Goal: Information Seeking & Learning: Learn about a topic

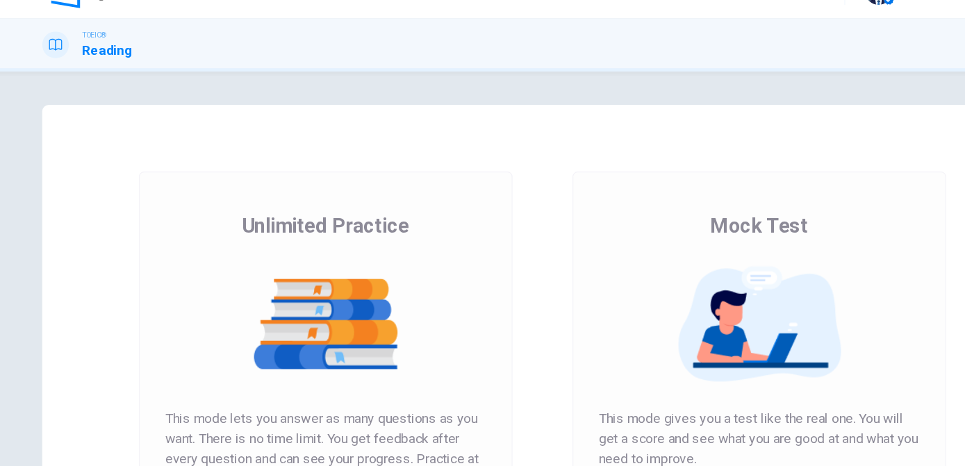
scroll to position [157, 0]
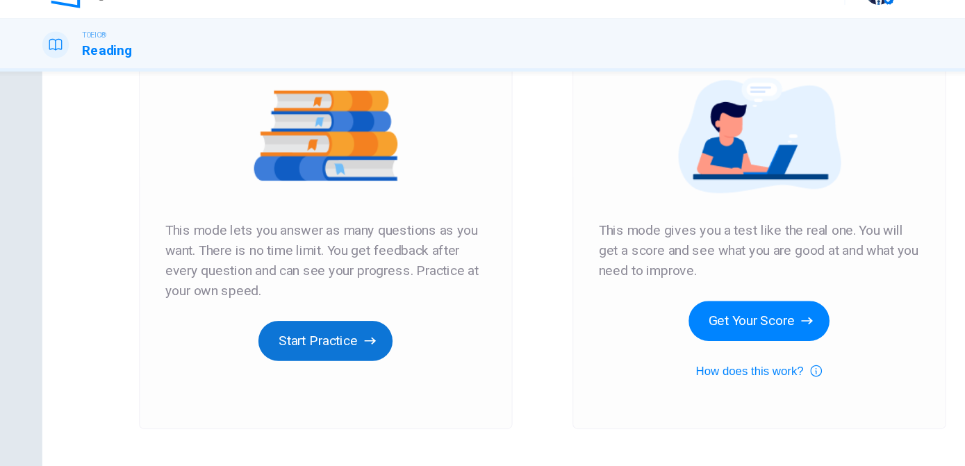
click at [302, 320] on button "Start Practice" at bounding box center [302, 313] width 112 height 33
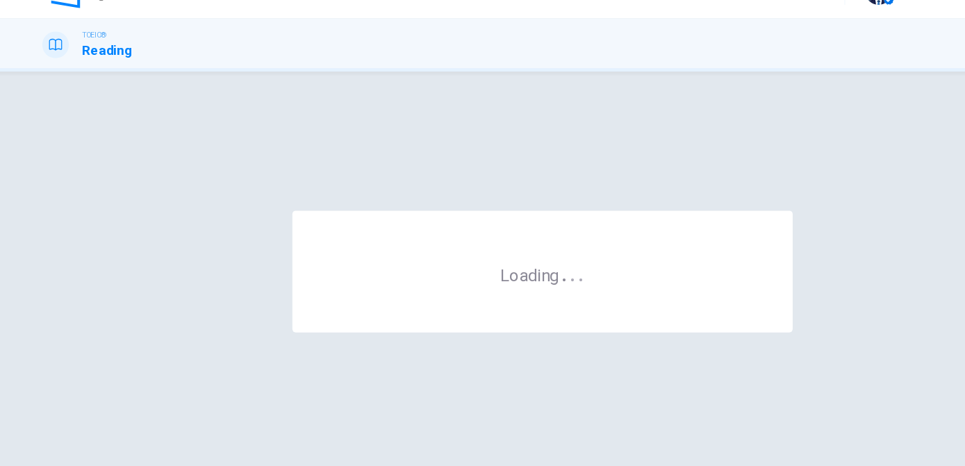
scroll to position [0, 0]
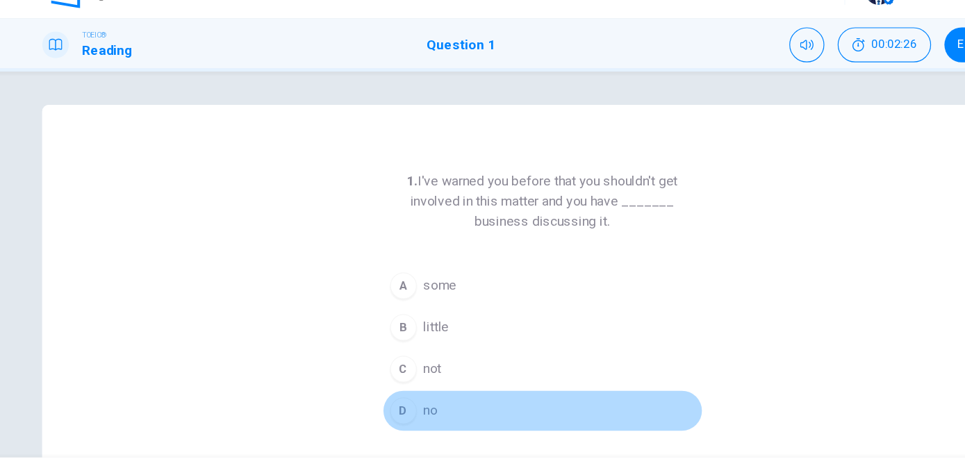
click at [367, 366] on div "D" at bounding box center [367, 372] width 22 height 22
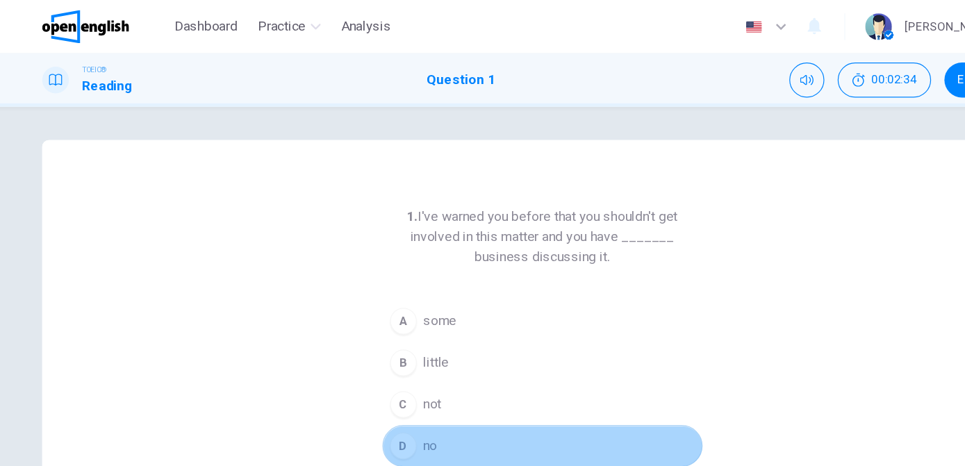
click at [411, 366] on button "D no" at bounding box center [483, 371] width 267 height 35
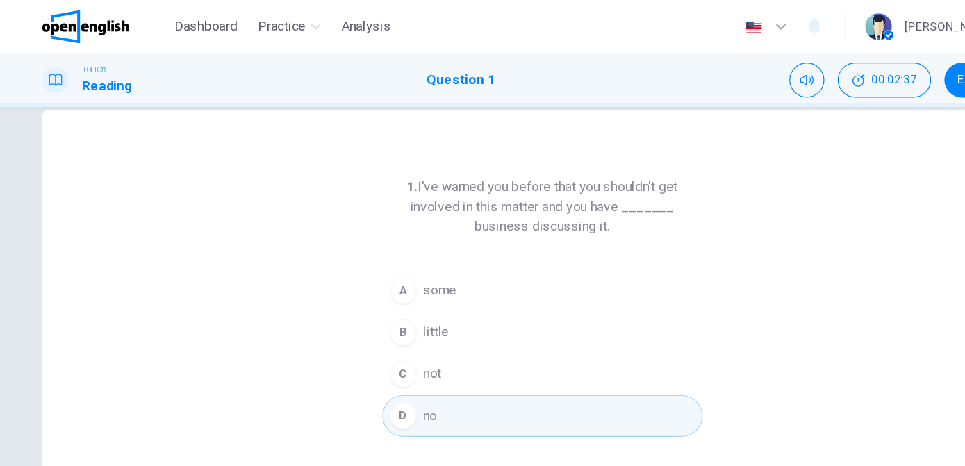
scroll to position [27, 0]
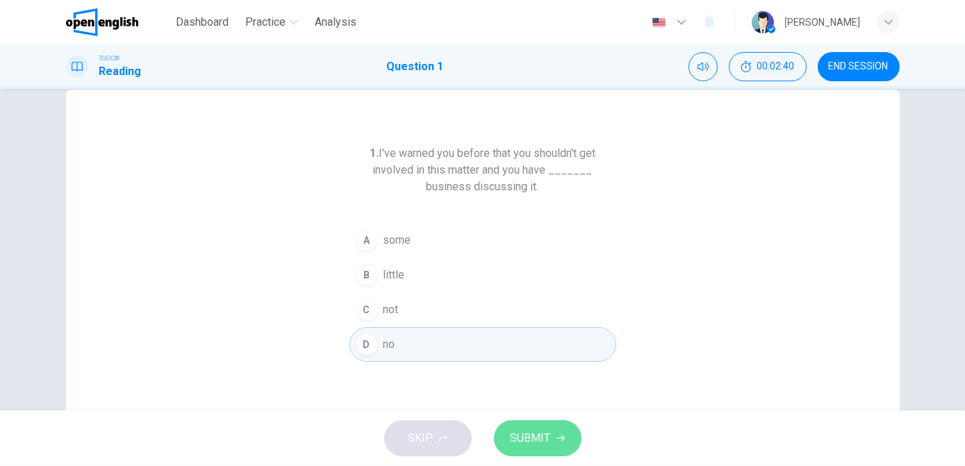
click at [555, 448] on button "SUBMIT" at bounding box center [538, 438] width 88 height 36
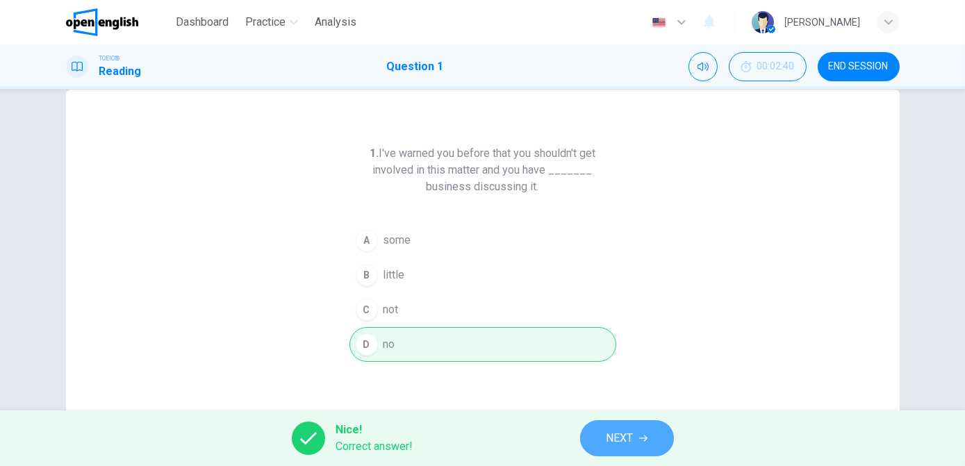
click at [634, 436] on button "NEXT" at bounding box center [627, 438] width 94 height 36
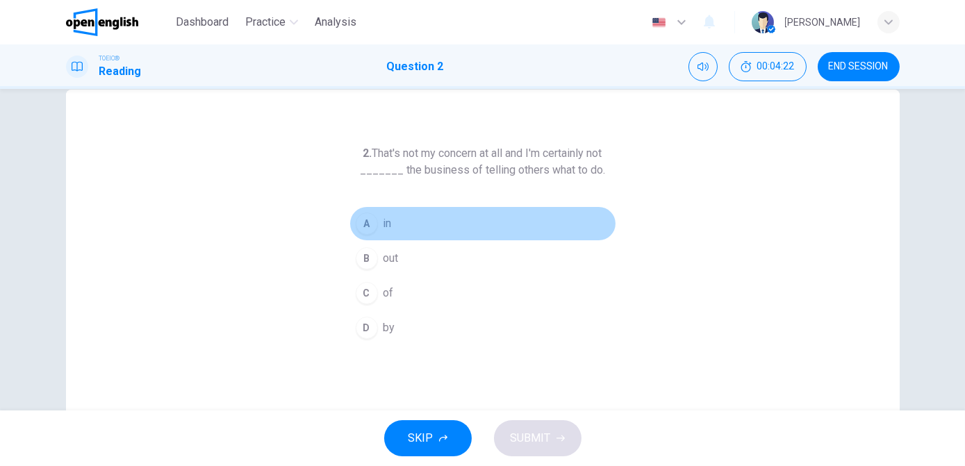
click at [367, 231] on div "A" at bounding box center [367, 224] width 22 height 22
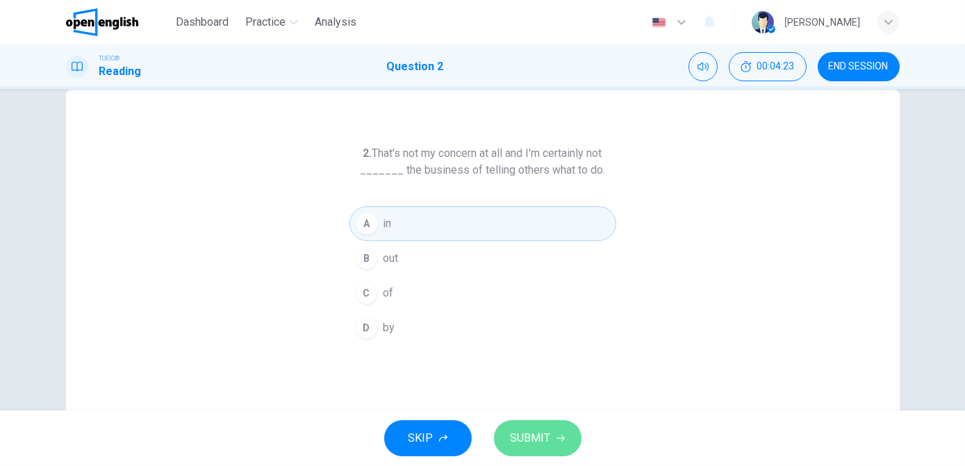
click at [550, 434] on button "SUBMIT" at bounding box center [538, 438] width 88 height 36
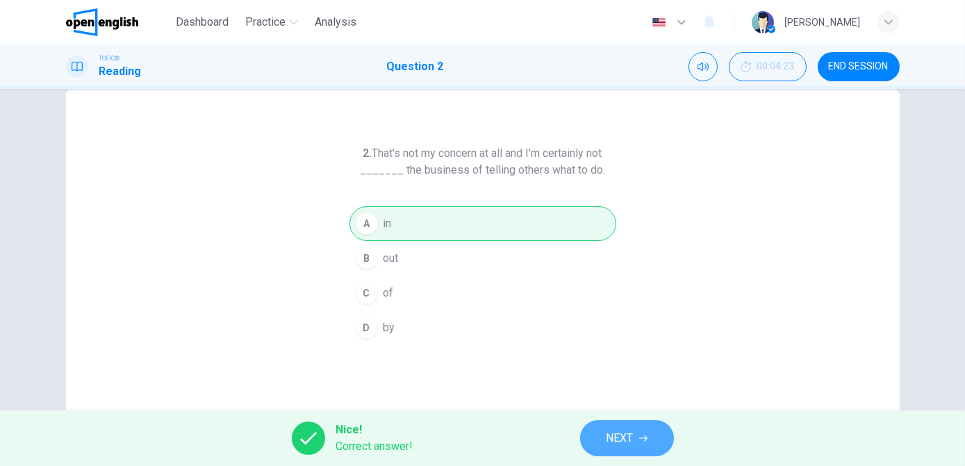
click at [628, 435] on span "NEXT" at bounding box center [620, 438] width 27 height 19
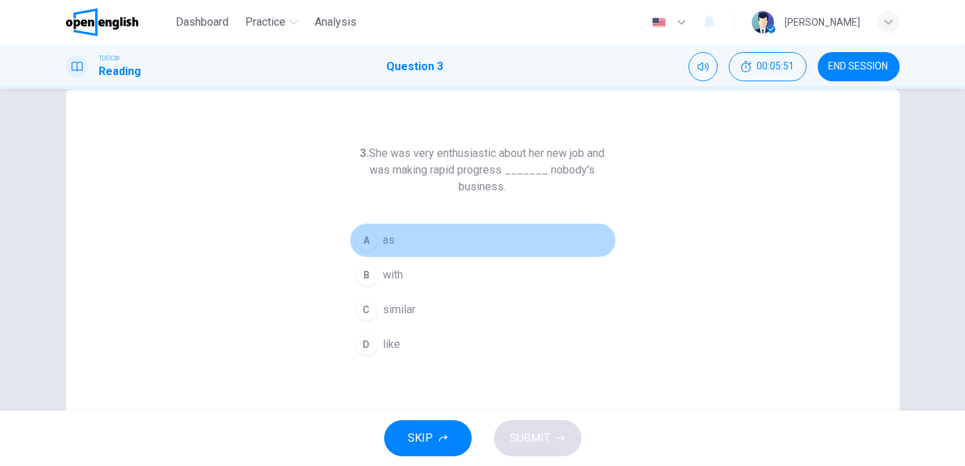
click at [357, 243] on div "A" at bounding box center [367, 240] width 22 height 22
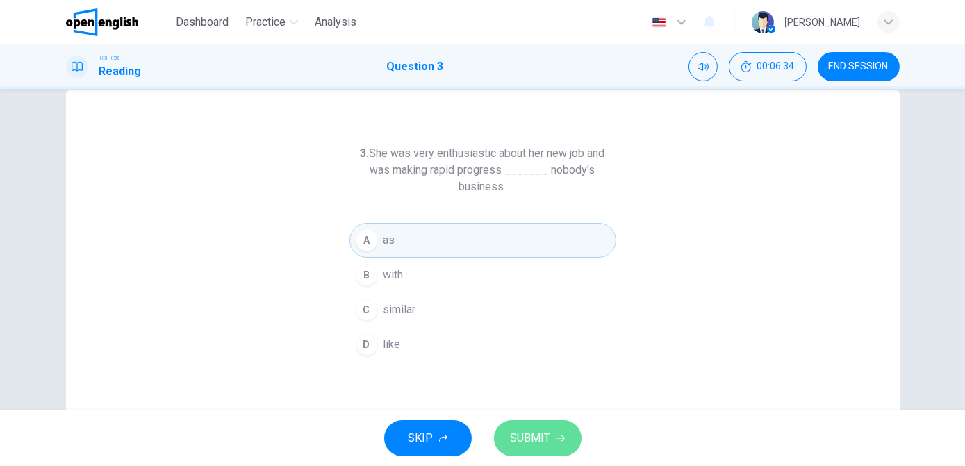
click at [535, 442] on span "SUBMIT" at bounding box center [531, 438] width 40 height 19
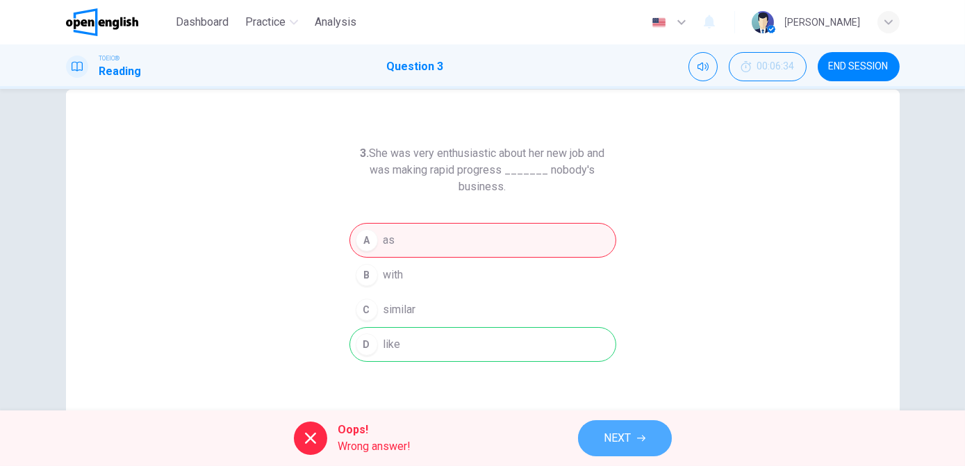
click at [623, 436] on span "NEXT" at bounding box center [618, 438] width 27 height 19
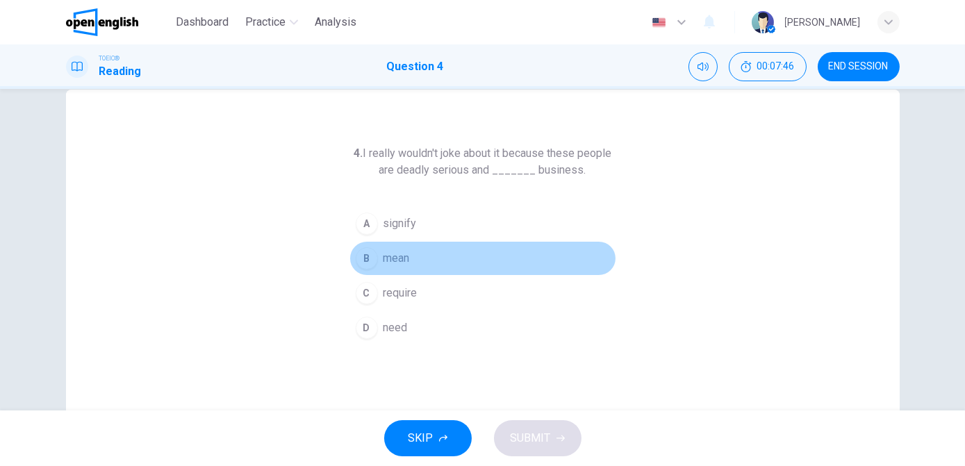
click at [363, 248] on div "B" at bounding box center [367, 258] width 22 height 22
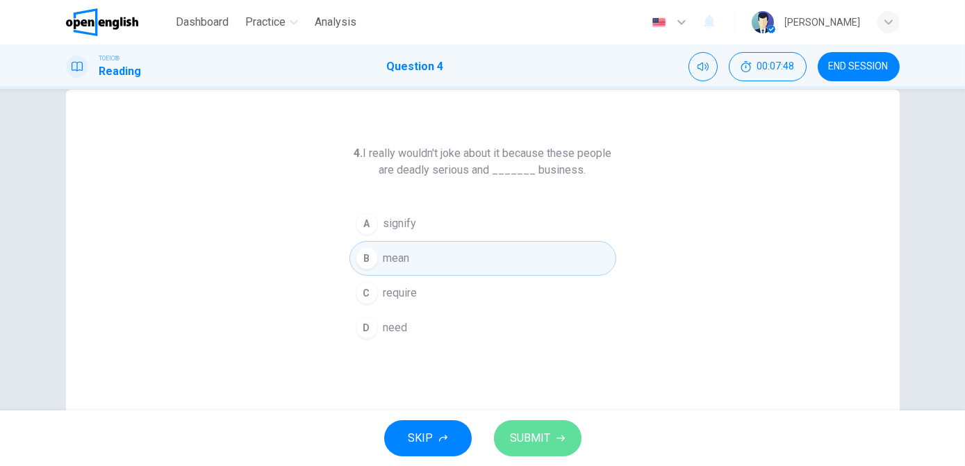
click at [526, 447] on span "SUBMIT" at bounding box center [531, 438] width 40 height 19
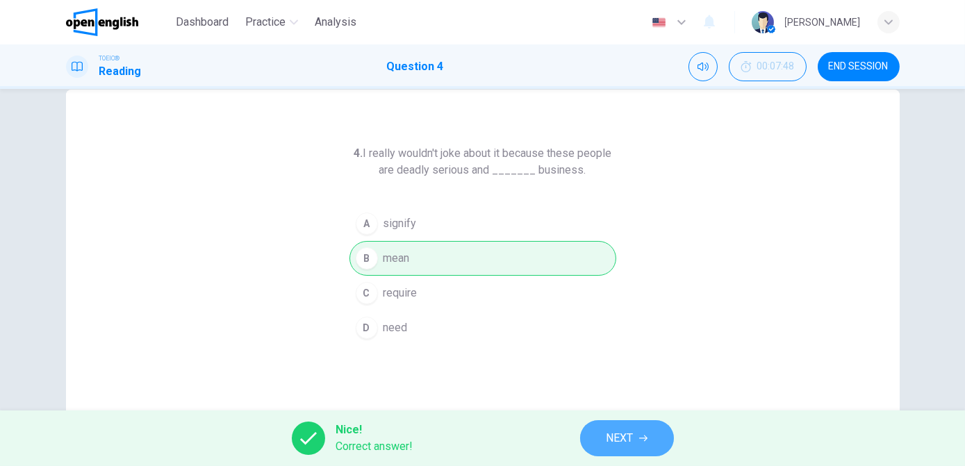
click at [643, 439] on icon "button" at bounding box center [643, 439] width 8 height 6
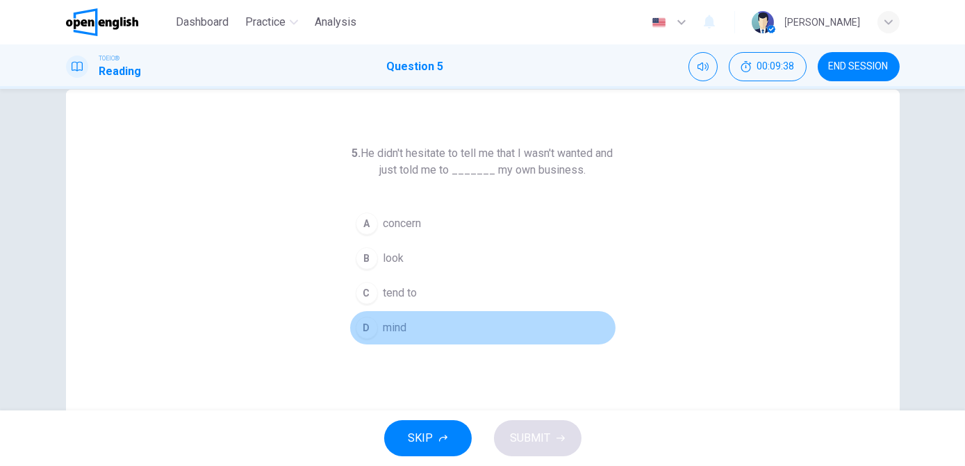
click at [369, 327] on div "D" at bounding box center [367, 328] width 22 height 22
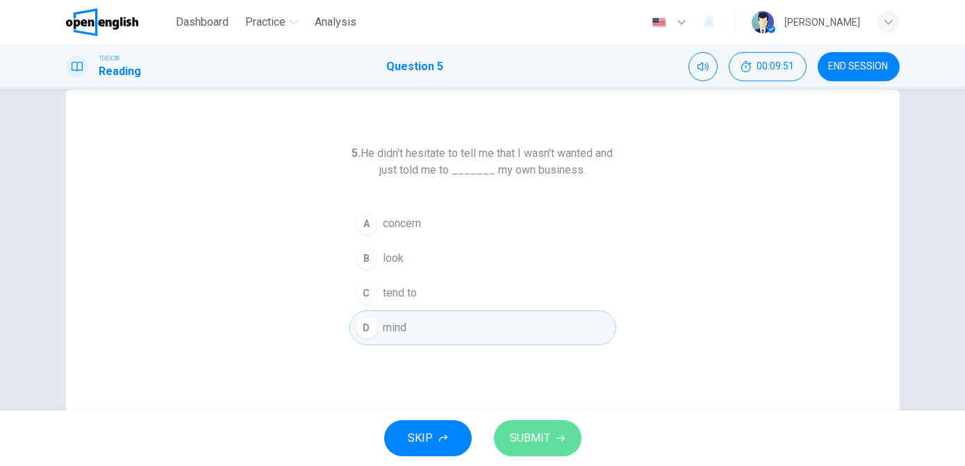
click at [534, 451] on button "SUBMIT" at bounding box center [538, 438] width 88 height 36
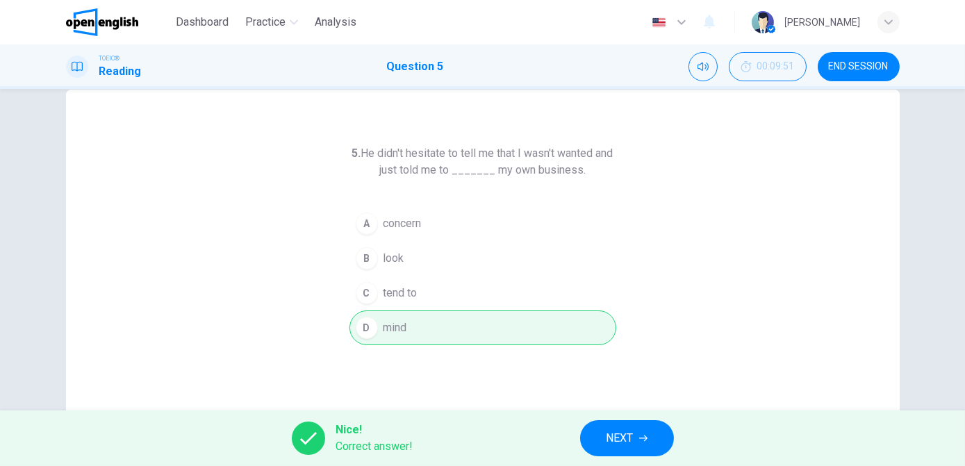
click at [635, 425] on button "NEXT" at bounding box center [627, 438] width 94 height 36
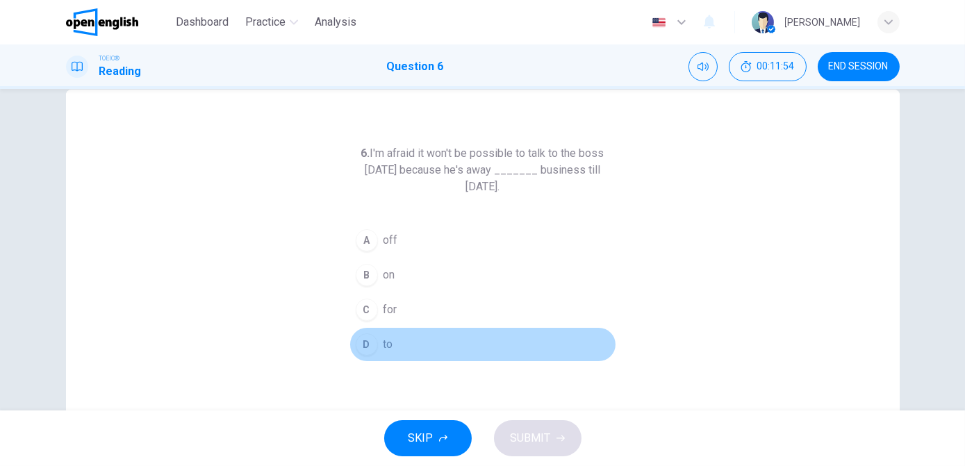
click at [360, 343] on div "D" at bounding box center [367, 345] width 22 height 22
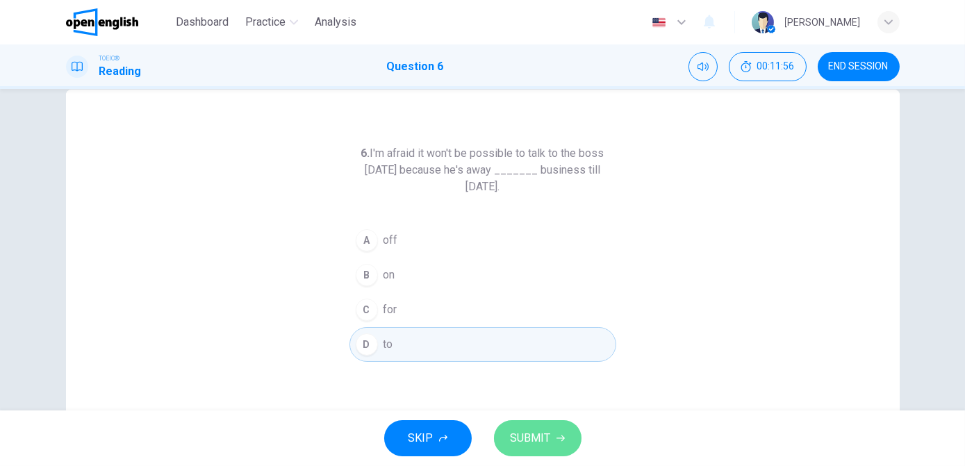
click at [541, 425] on button "SUBMIT" at bounding box center [538, 438] width 88 height 36
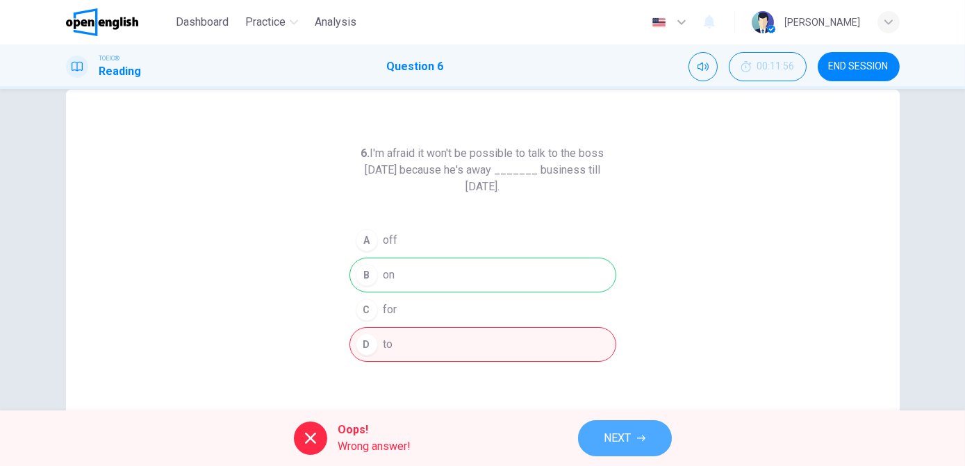
click at [621, 432] on span "NEXT" at bounding box center [618, 438] width 27 height 19
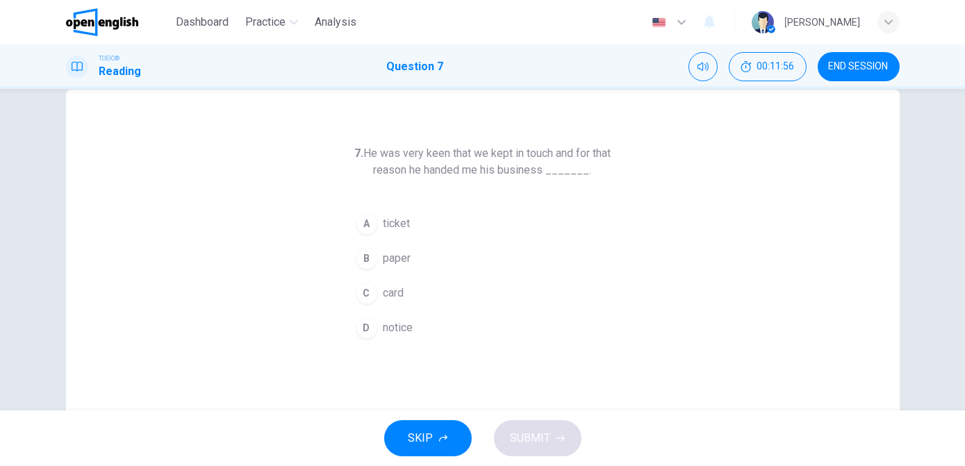
click at [621, 432] on div "SKIP SUBMIT" at bounding box center [482, 439] width 965 height 56
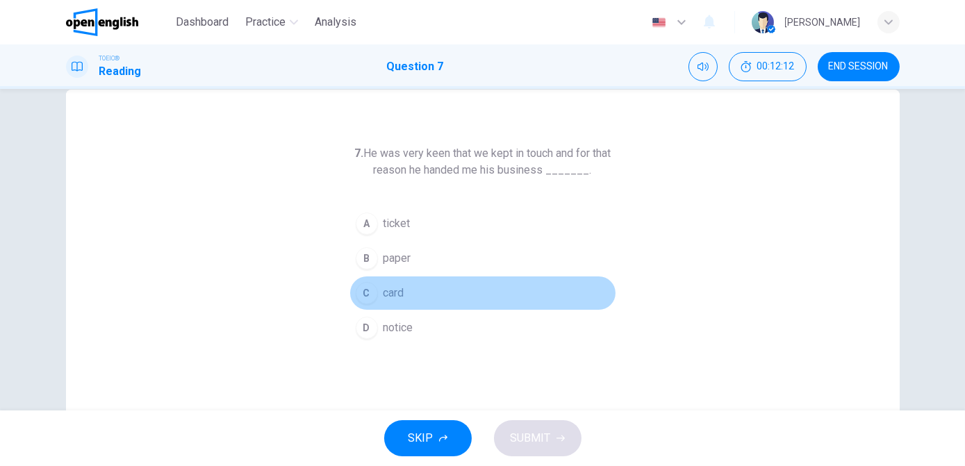
click at [384, 288] on span "card" at bounding box center [394, 293] width 21 height 17
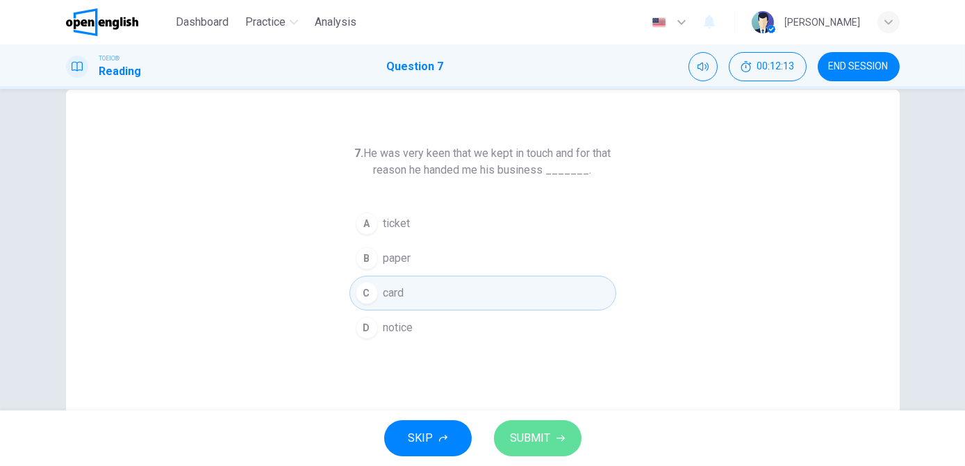
click at [536, 435] on span "SUBMIT" at bounding box center [531, 438] width 40 height 19
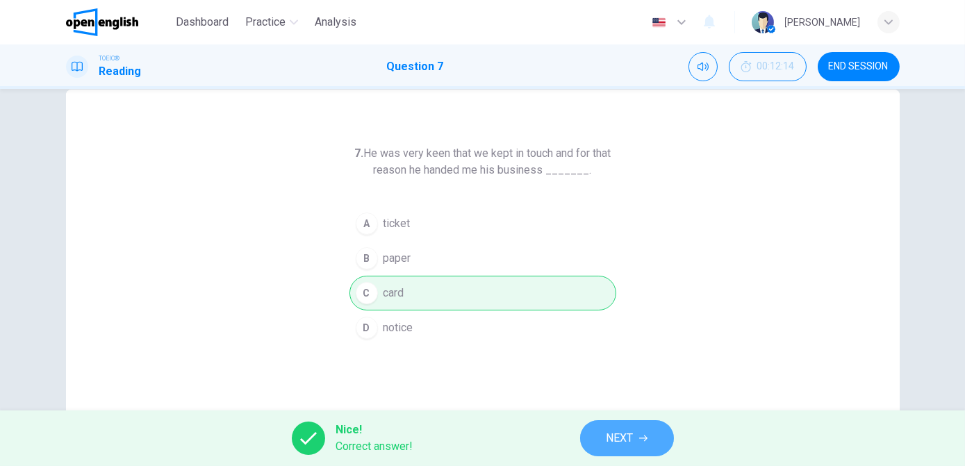
click at [607, 439] on span "NEXT" at bounding box center [620, 438] width 27 height 19
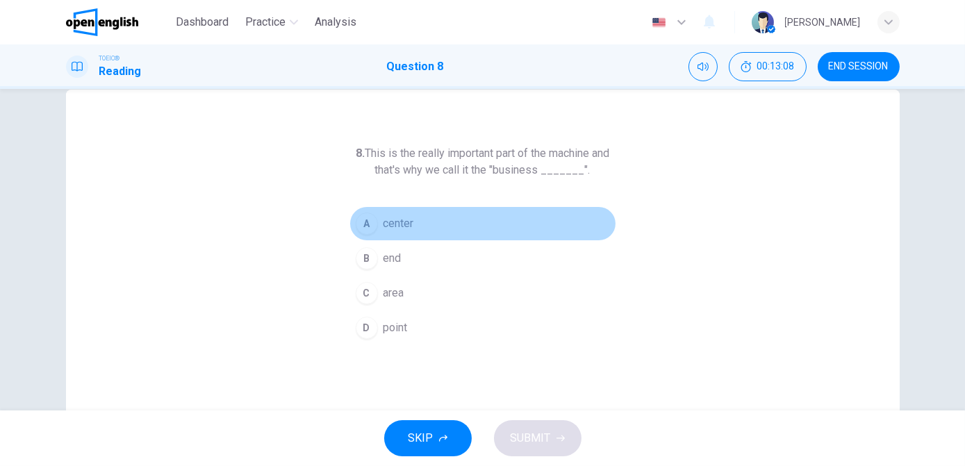
click at [376, 223] on button "A center" at bounding box center [483, 223] width 267 height 35
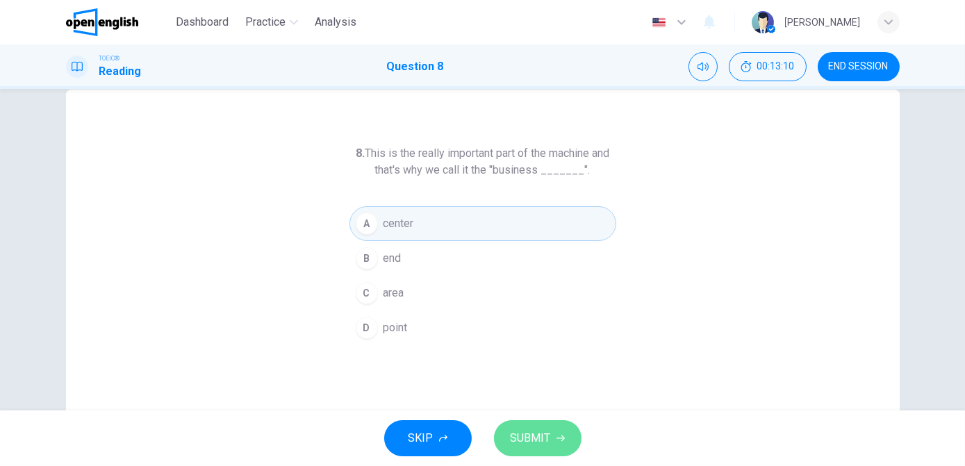
click at [556, 433] on button "SUBMIT" at bounding box center [538, 438] width 88 height 36
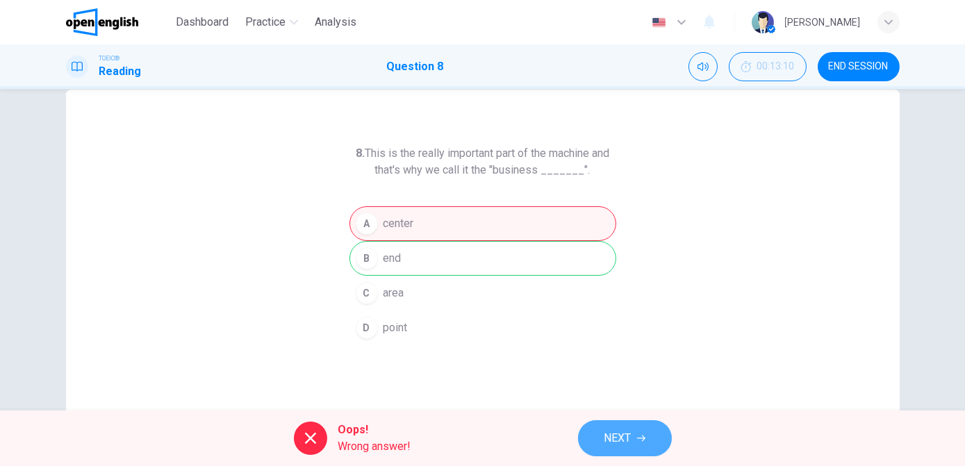
click at [592, 436] on button "NEXT" at bounding box center [625, 438] width 94 height 36
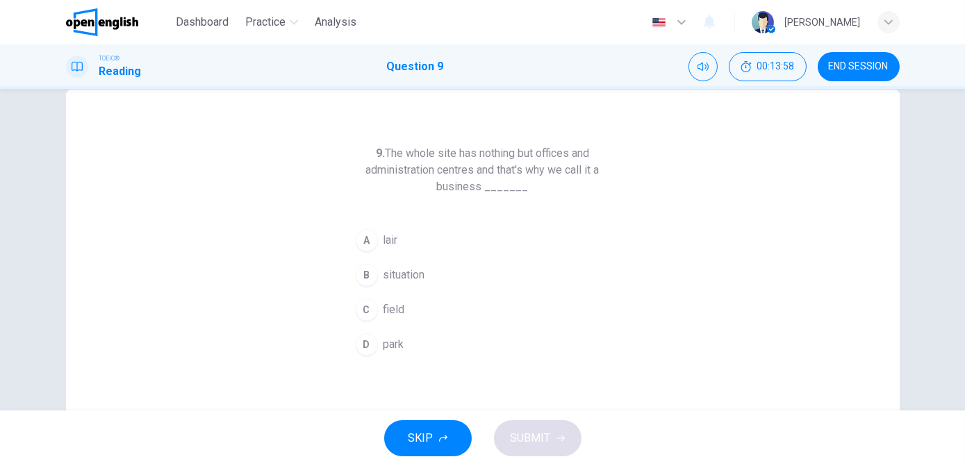
click at [445, 343] on button "D park" at bounding box center [483, 344] width 267 height 35
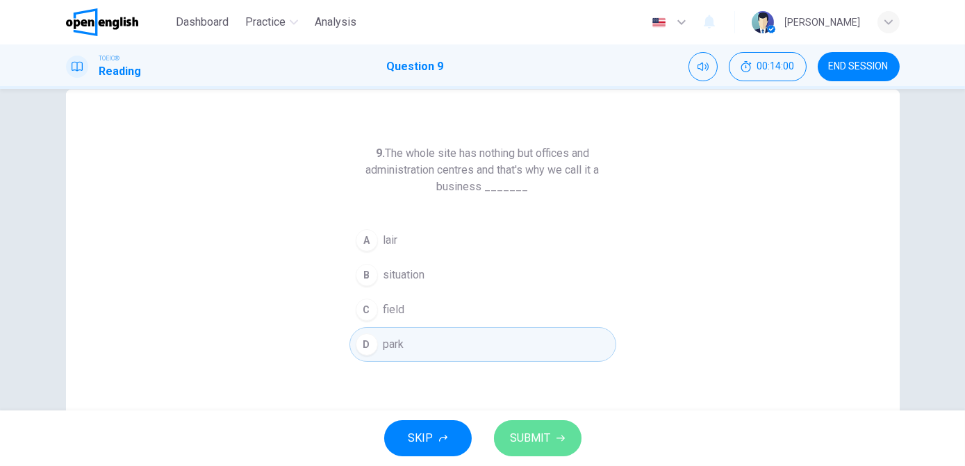
click at [528, 432] on span "SUBMIT" at bounding box center [531, 438] width 40 height 19
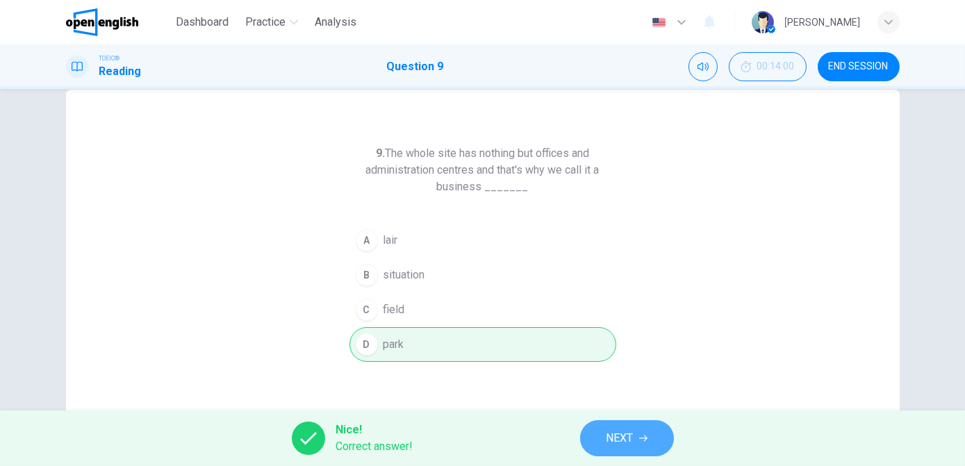
click at [623, 434] on span "NEXT" at bounding box center [620, 438] width 27 height 19
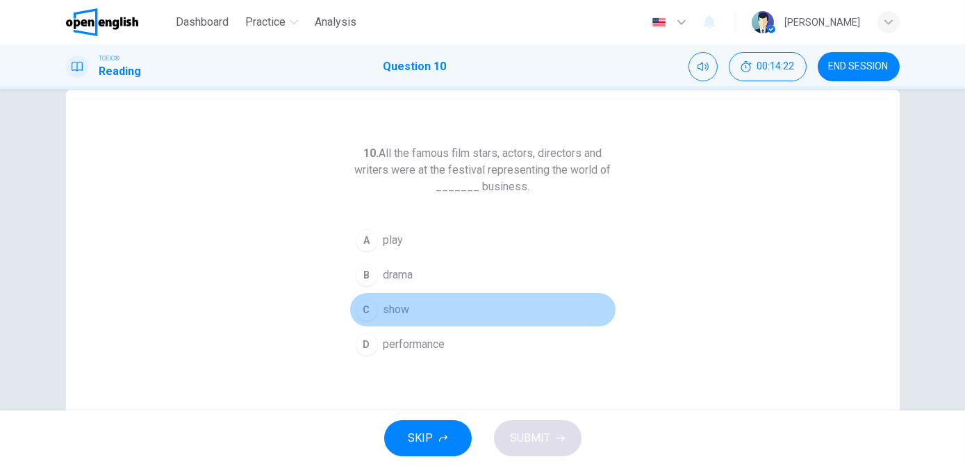
click at [391, 315] on span "show" at bounding box center [397, 310] width 26 height 17
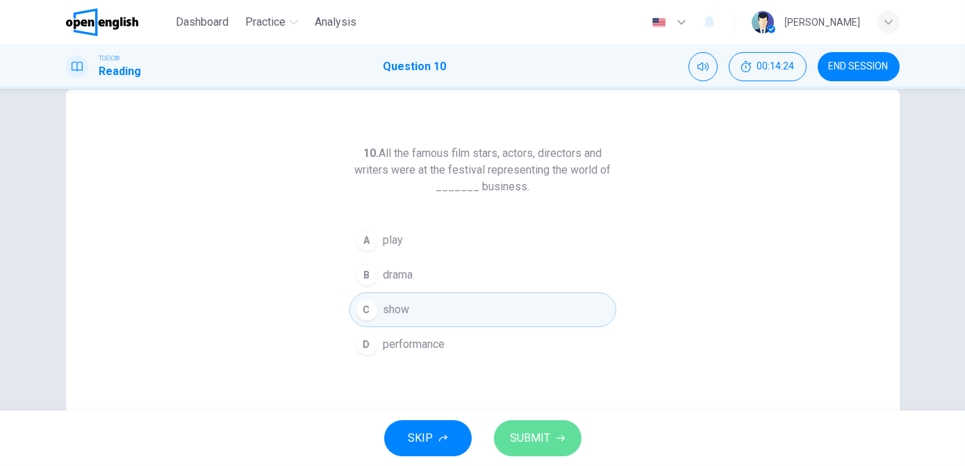
click at [534, 446] on span "SUBMIT" at bounding box center [531, 438] width 40 height 19
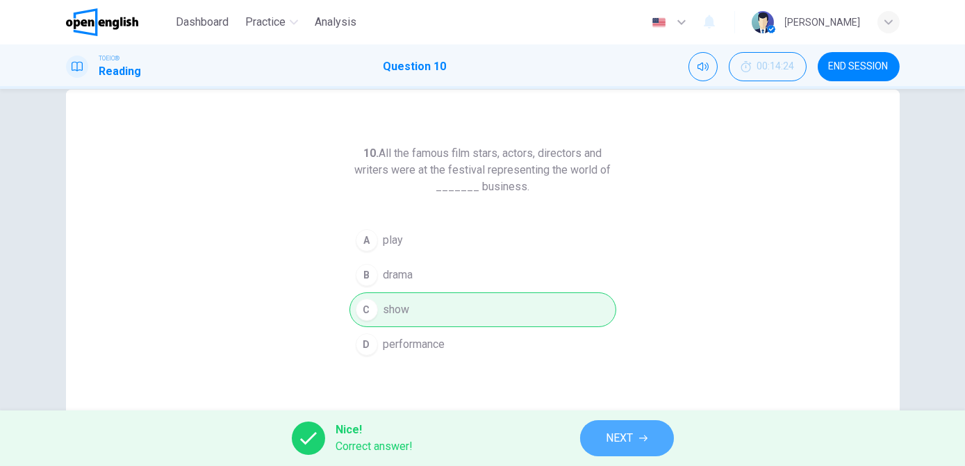
click at [632, 440] on span "NEXT" at bounding box center [620, 438] width 27 height 19
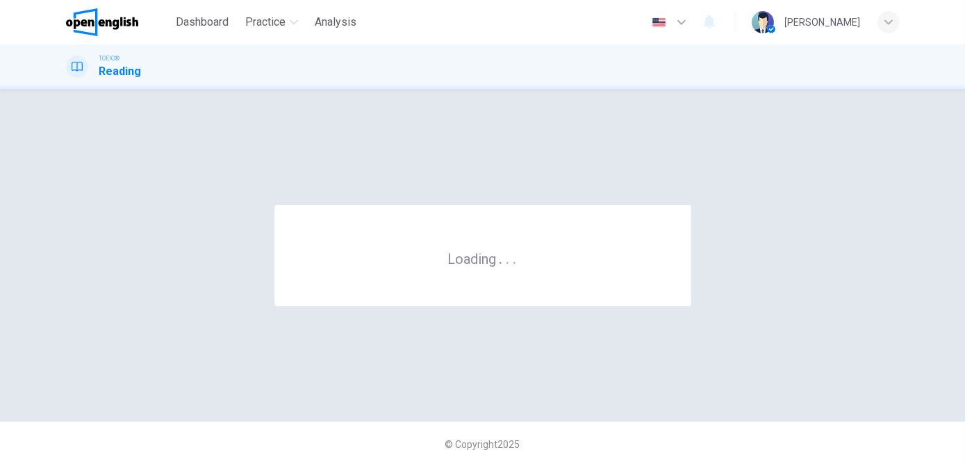
scroll to position [0, 0]
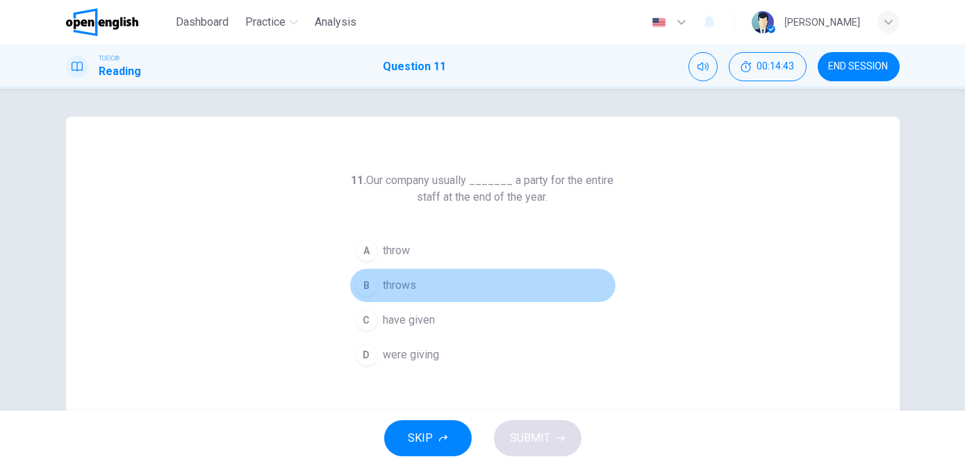
click at [391, 285] on span "throws" at bounding box center [400, 285] width 33 height 17
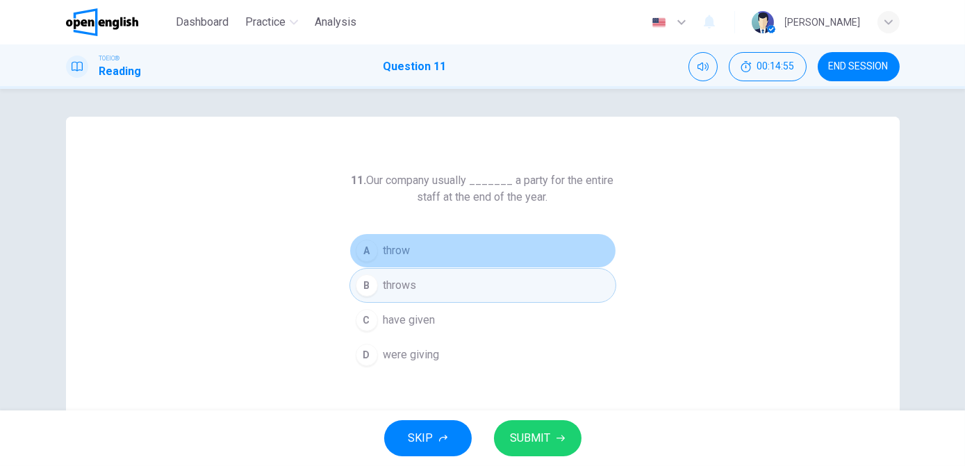
click at [463, 254] on button "A throw" at bounding box center [483, 250] width 267 height 35
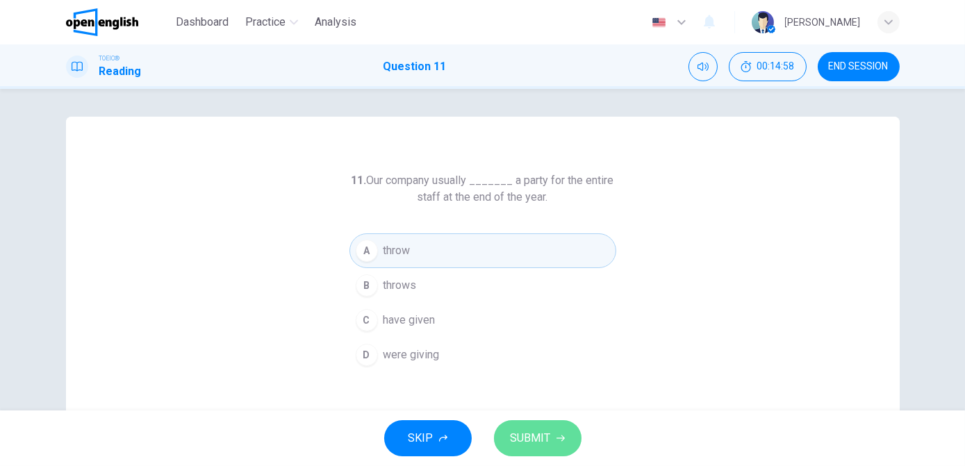
click at [523, 435] on span "SUBMIT" at bounding box center [531, 438] width 40 height 19
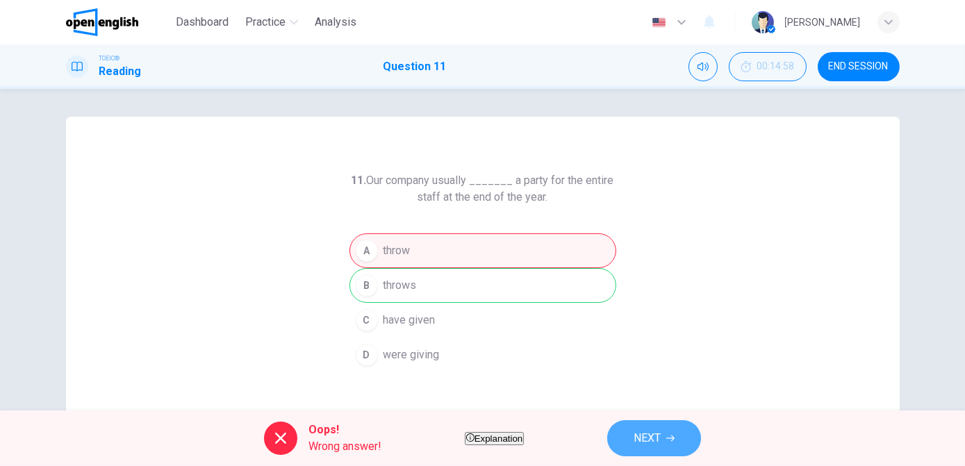
click at [657, 436] on button "NEXT" at bounding box center [654, 438] width 94 height 36
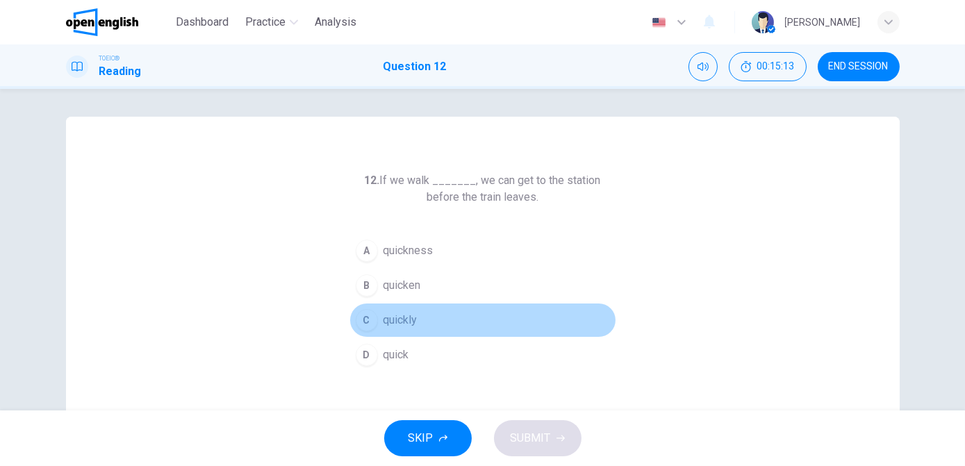
click at [418, 318] on button "C quickly" at bounding box center [483, 320] width 267 height 35
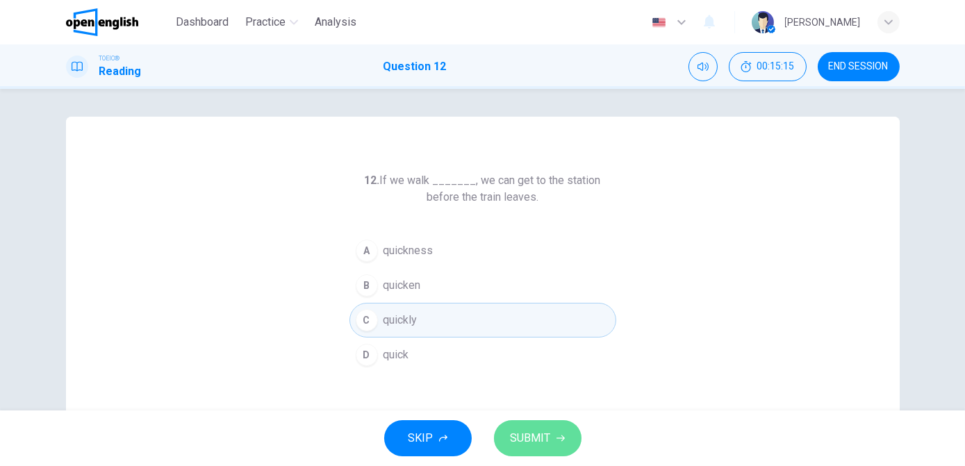
click at [528, 434] on span "SUBMIT" at bounding box center [531, 438] width 40 height 19
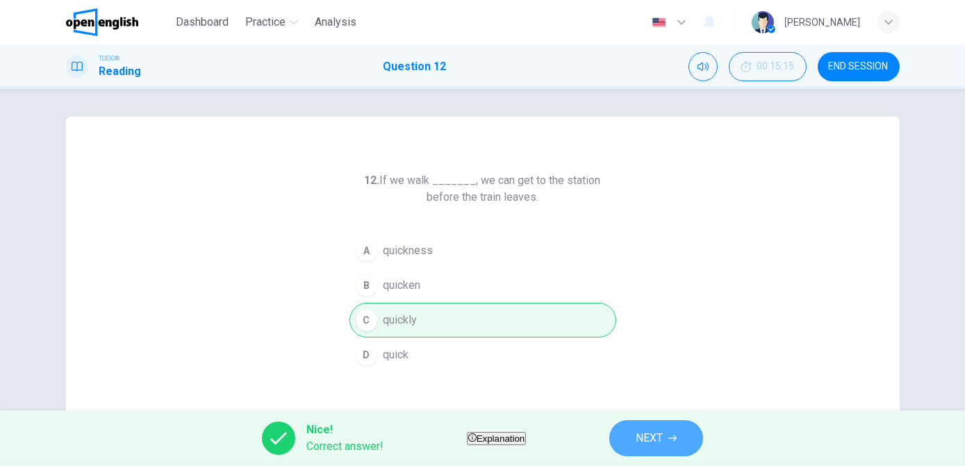
click at [663, 434] on button "NEXT" at bounding box center [656, 438] width 94 height 36
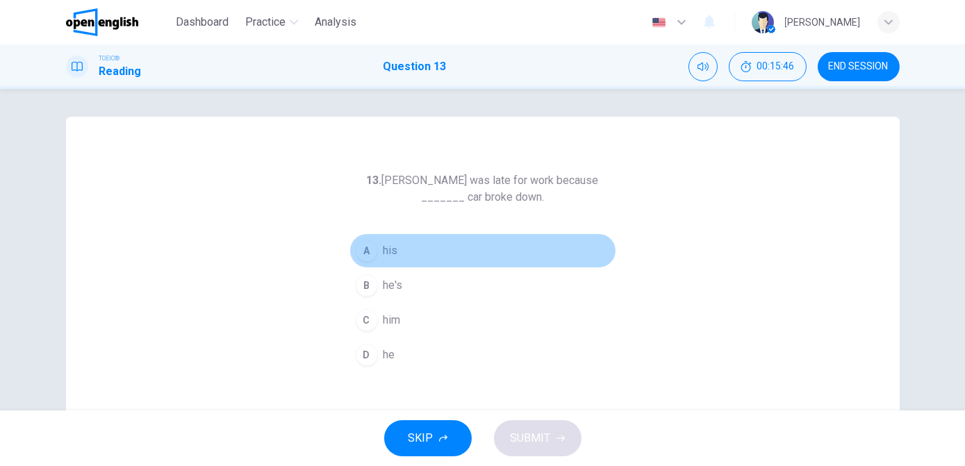
click at [363, 252] on div "A" at bounding box center [367, 251] width 22 height 22
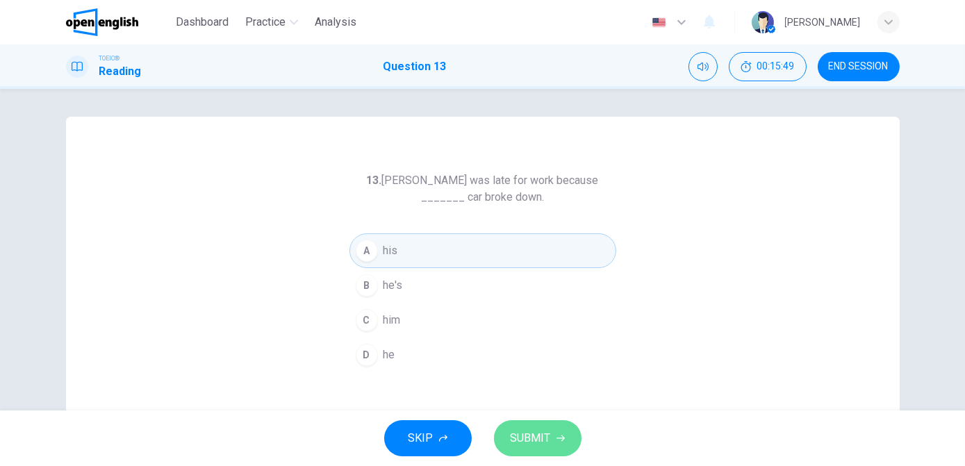
click at [537, 439] on span "SUBMIT" at bounding box center [531, 438] width 40 height 19
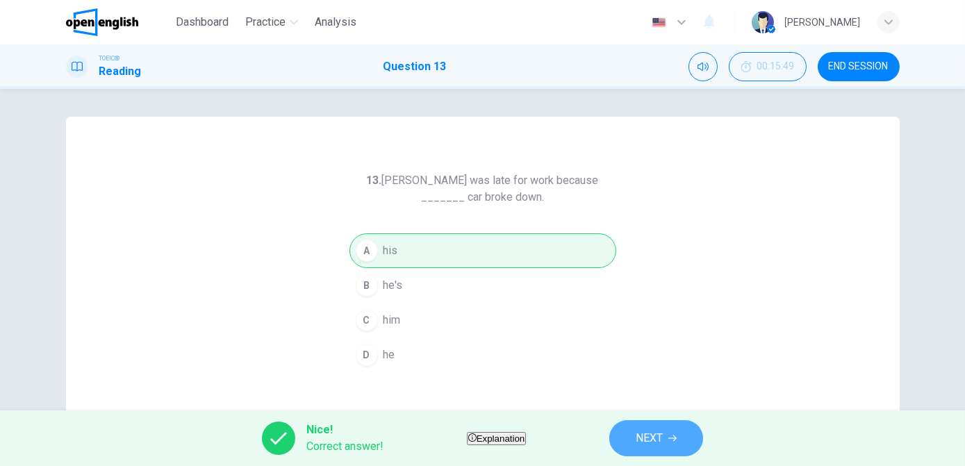
click at [663, 443] on span "NEXT" at bounding box center [649, 438] width 27 height 19
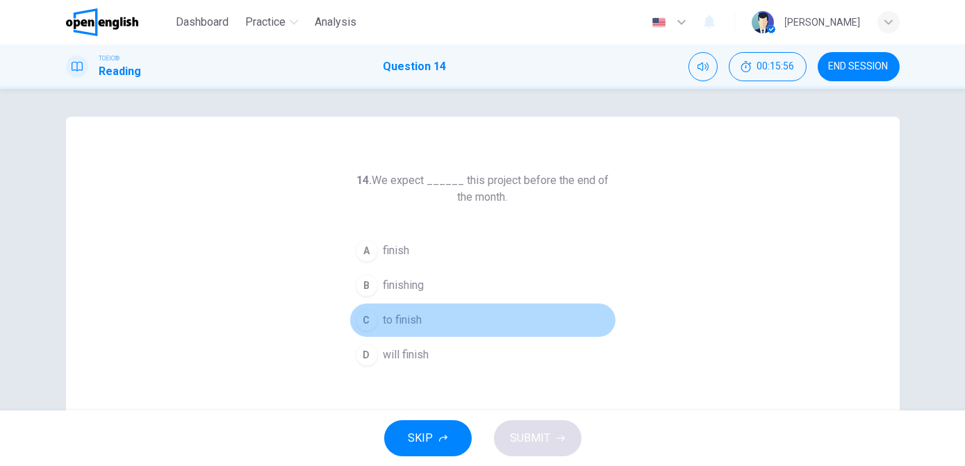
click at [402, 318] on span "to finish" at bounding box center [403, 320] width 39 height 17
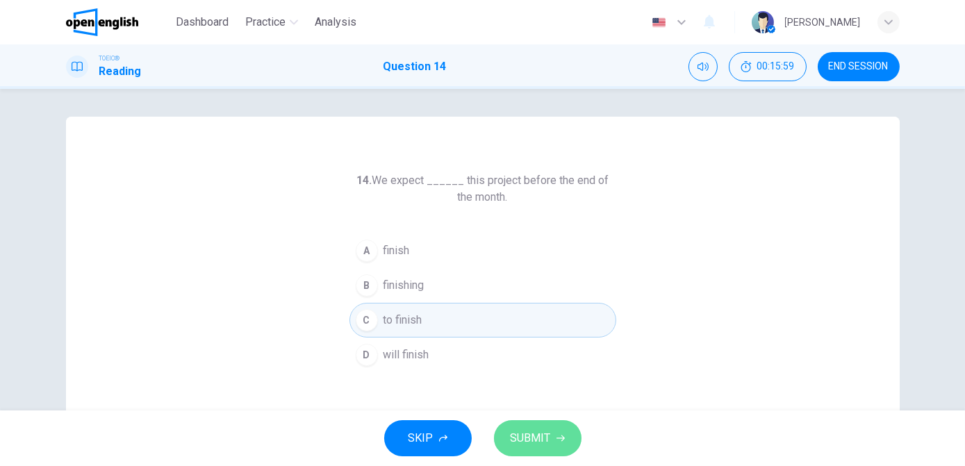
click at [528, 431] on span "SUBMIT" at bounding box center [531, 438] width 40 height 19
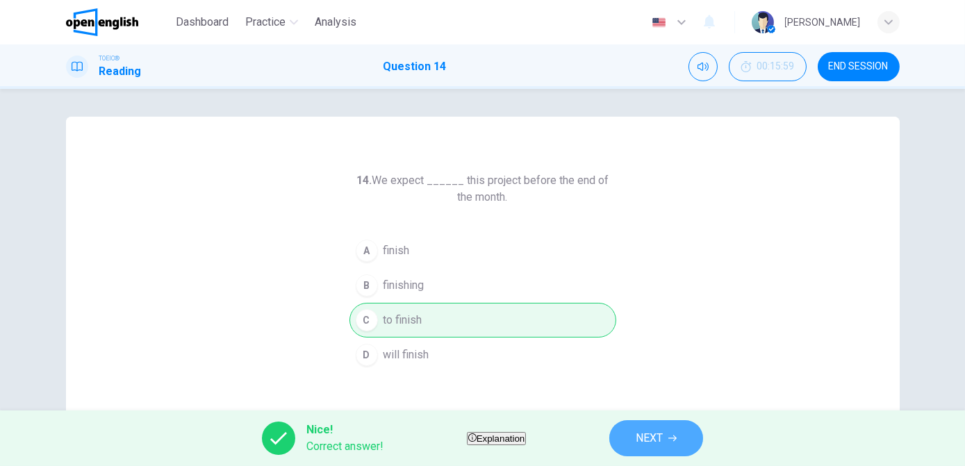
click at [663, 432] on span "NEXT" at bounding box center [649, 438] width 27 height 19
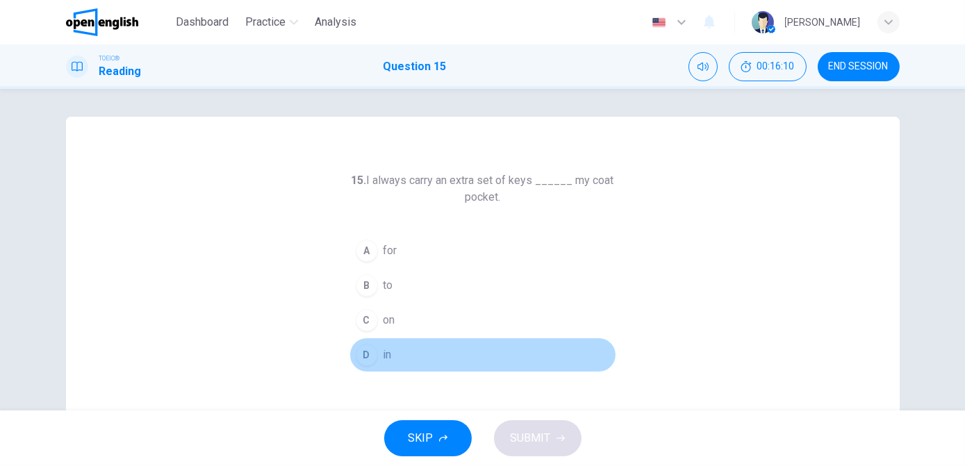
click at [365, 355] on div "D" at bounding box center [367, 355] width 22 height 22
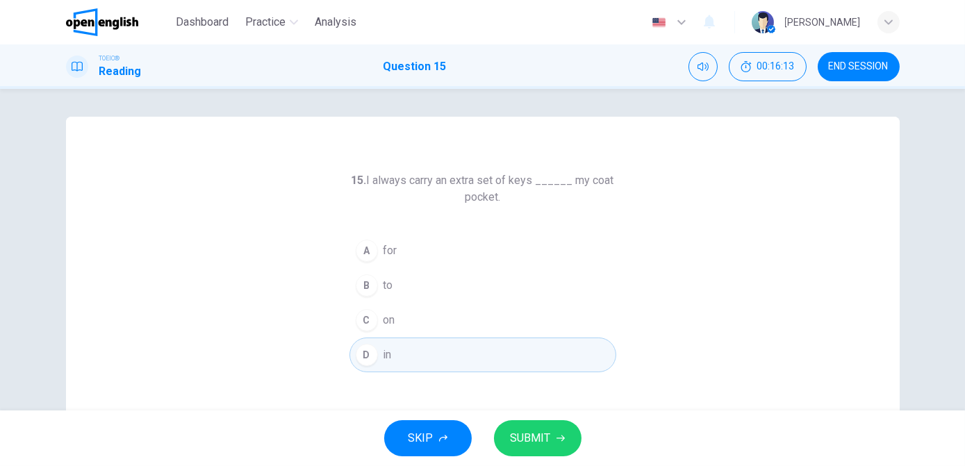
click at [543, 443] on span "SUBMIT" at bounding box center [531, 438] width 40 height 19
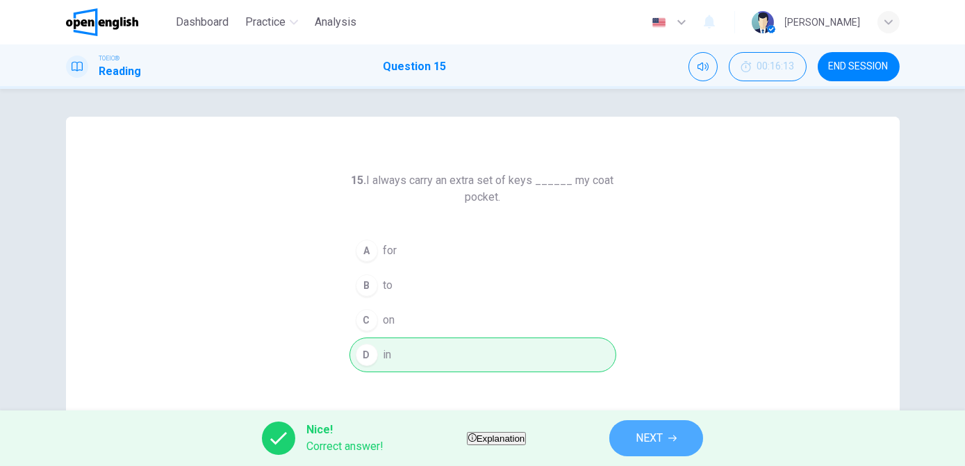
click at [663, 444] on span "NEXT" at bounding box center [649, 438] width 27 height 19
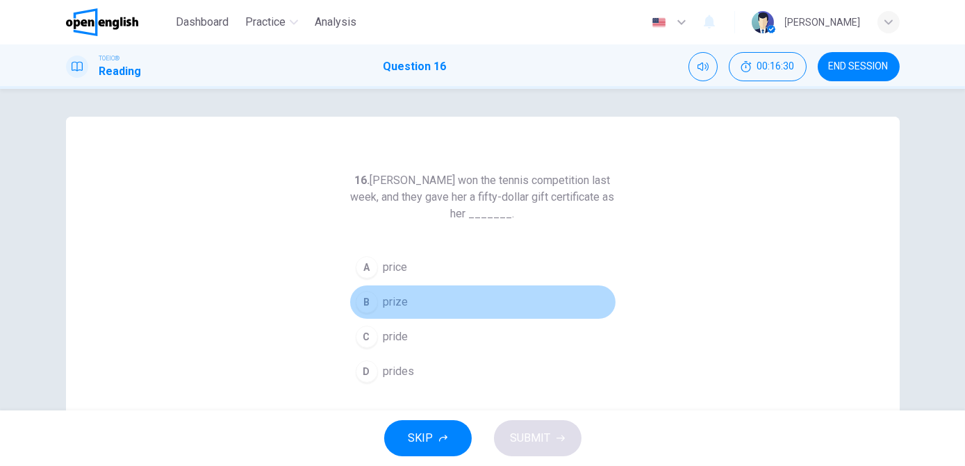
click at [378, 299] on button "B prize" at bounding box center [483, 302] width 267 height 35
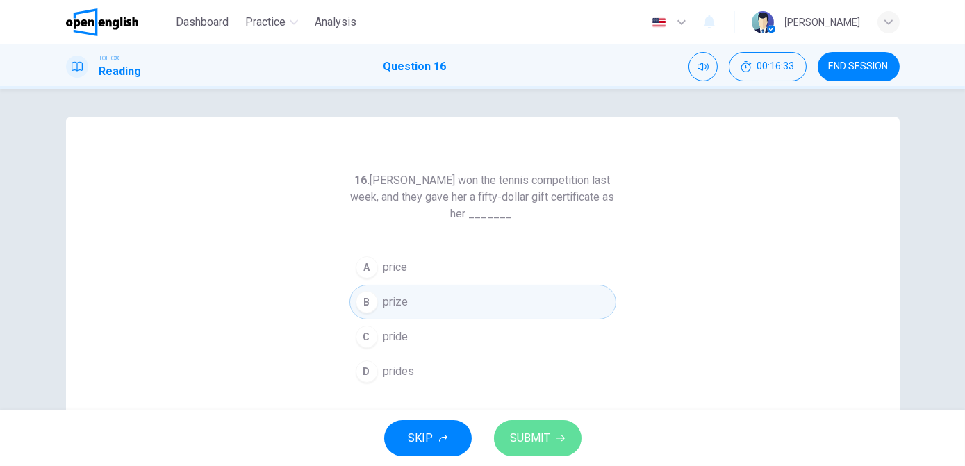
click at [525, 439] on span "SUBMIT" at bounding box center [531, 438] width 40 height 19
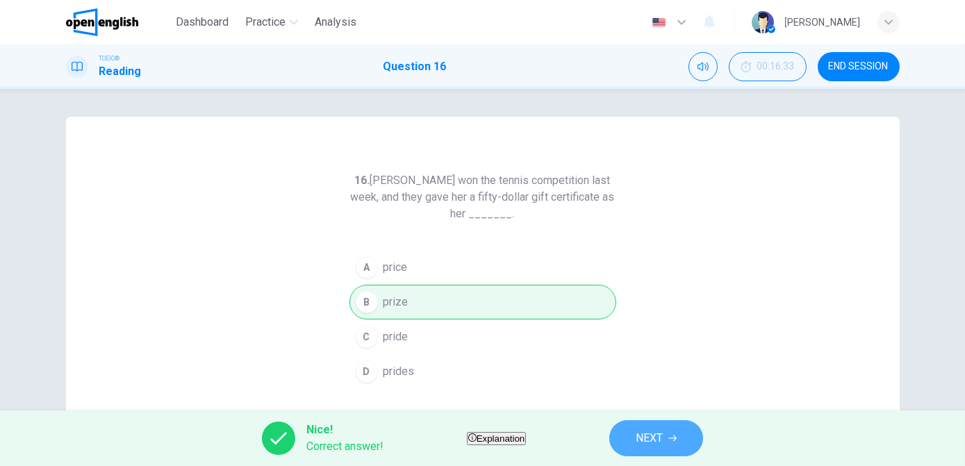
click at [663, 440] on span "NEXT" at bounding box center [649, 438] width 27 height 19
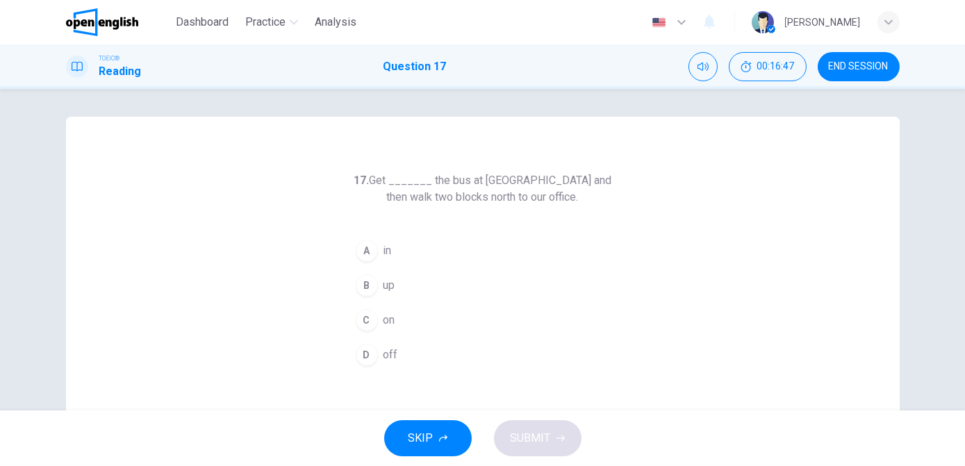
click at [384, 352] on span "off" at bounding box center [391, 355] width 15 height 17
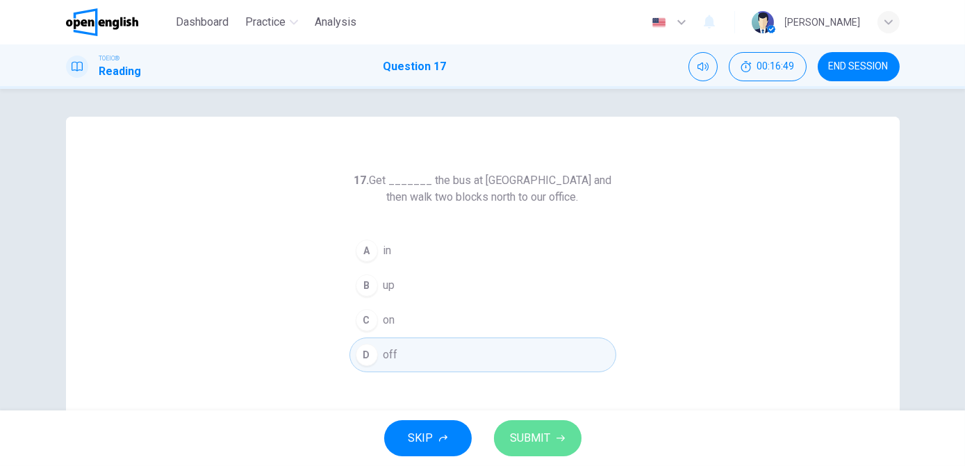
click at [534, 434] on span "SUBMIT" at bounding box center [531, 438] width 40 height 19
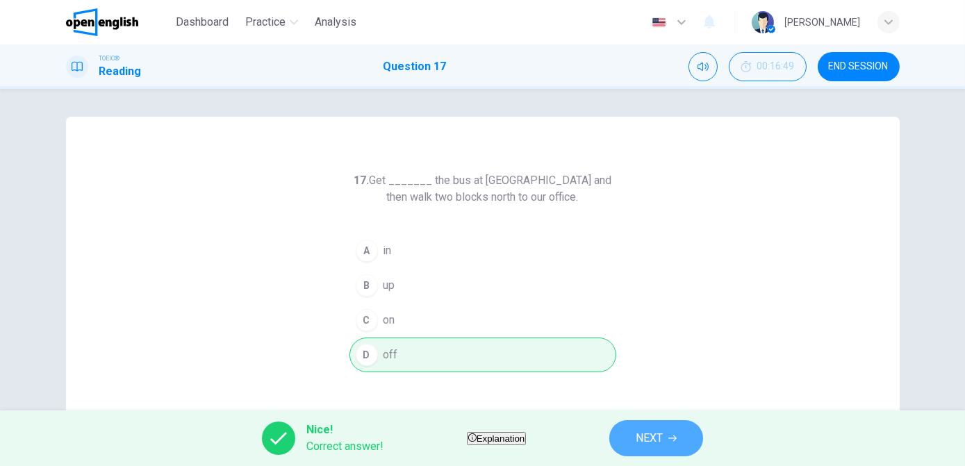
click at [663, 443] on span "NEXT" at bounding box center [649, 438] width 27 height 19
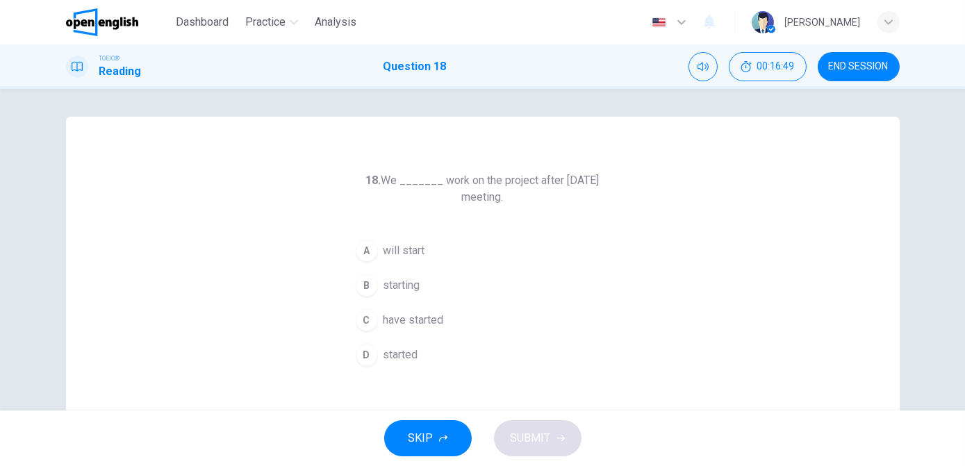
click at [675, 443] on div "SKIP SUBMIT" at bounding box center [482, 439] width 965 height 56
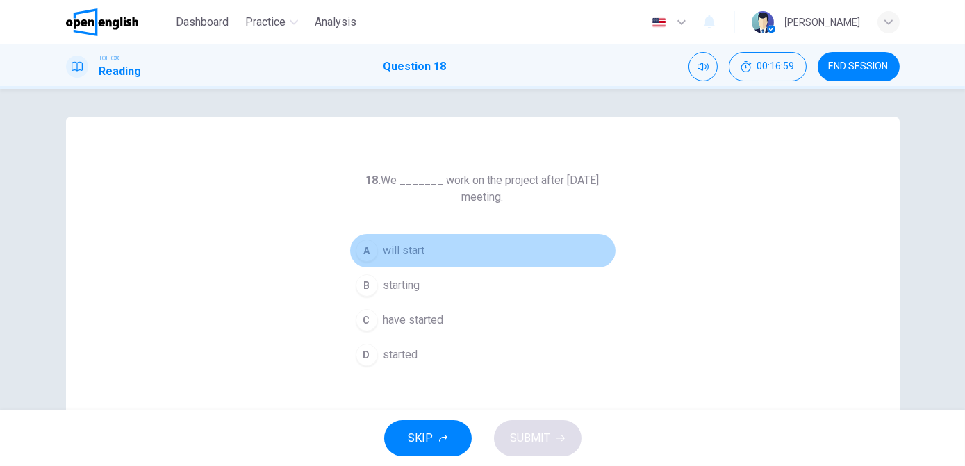
click at [400, 250] on span "will start" at bounding box center [405, 251] width 42 height 17
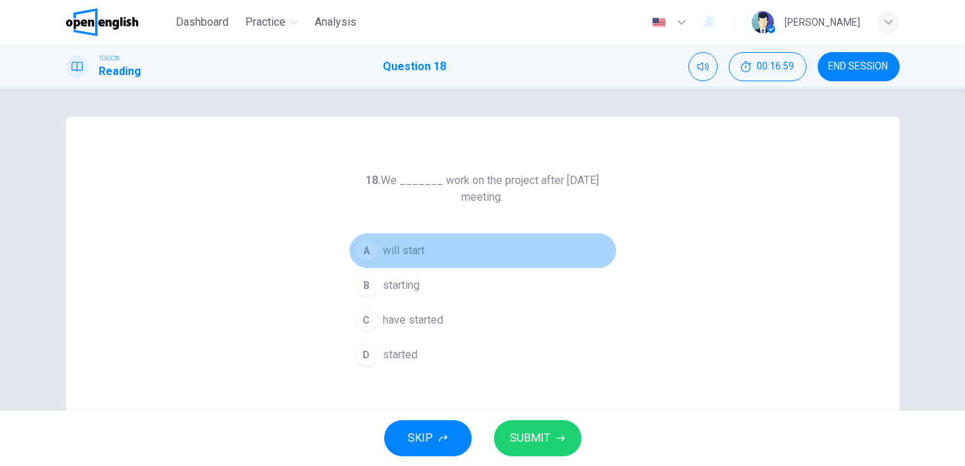
click at [400, 250] on span "will start" at bounding box center [405, 251] width 42 height 17
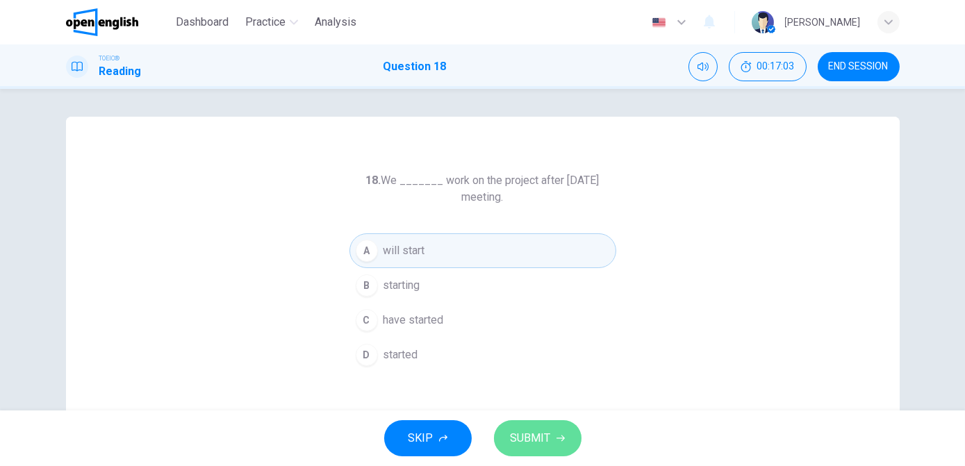
click at [537, 451] on button "SUBMIT" at bounding box center [538, 438] width 88 height 36
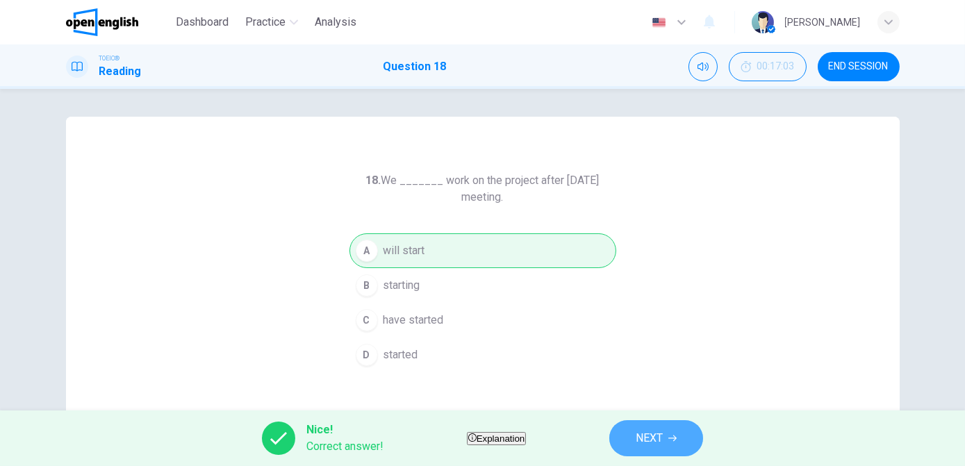
click at [663, 436] on span "NEXT" at bounding box center [649, 438] width 27 height 19
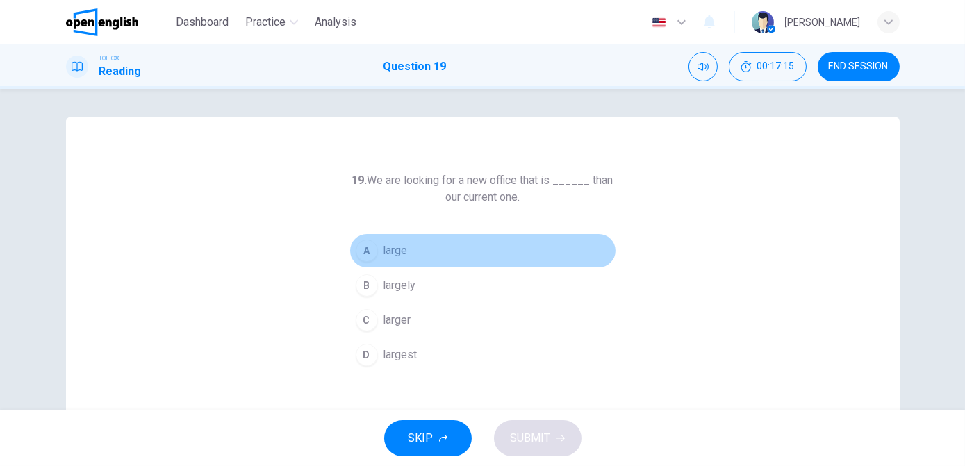
click at [395, 250] on span "large" at bounding box center [396, 251] width 24 height 17
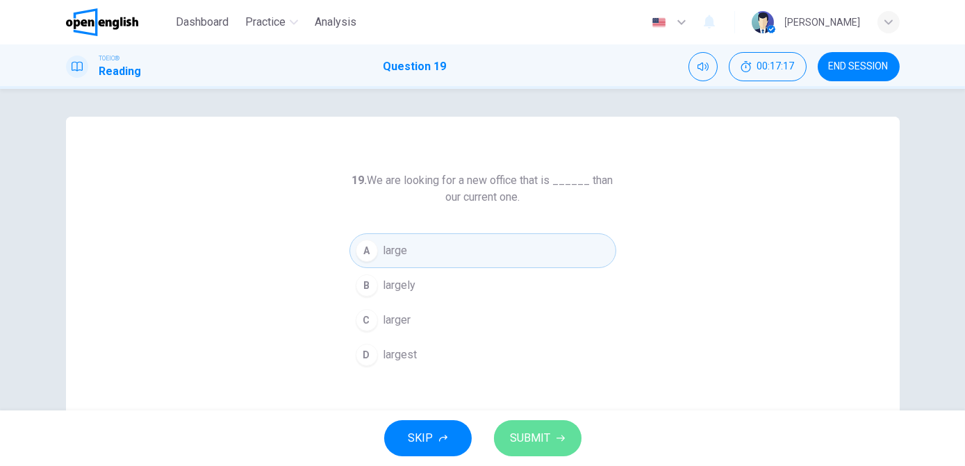
click at [539, 440] on span "SUBMIT" at bounding box center [531, 438] width 40 height 19
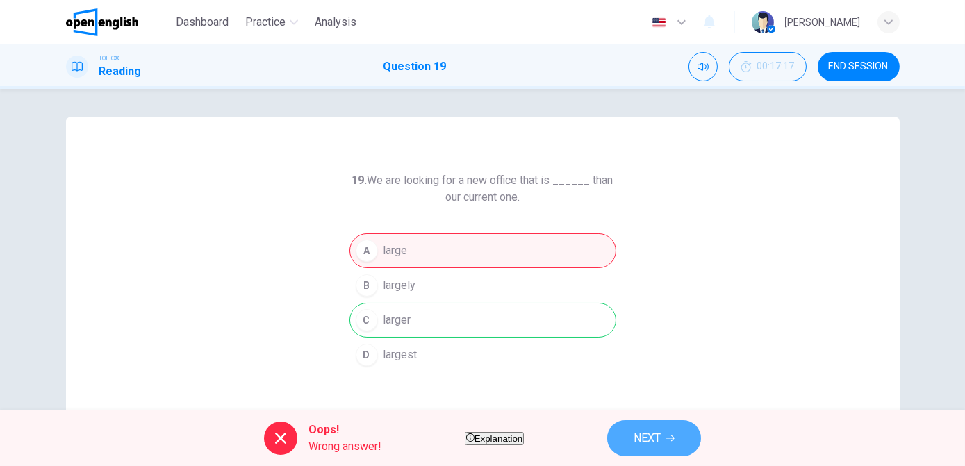
click at [661, 439] on span "NEXT" at bounding box center [647, 438] width 27 height 19
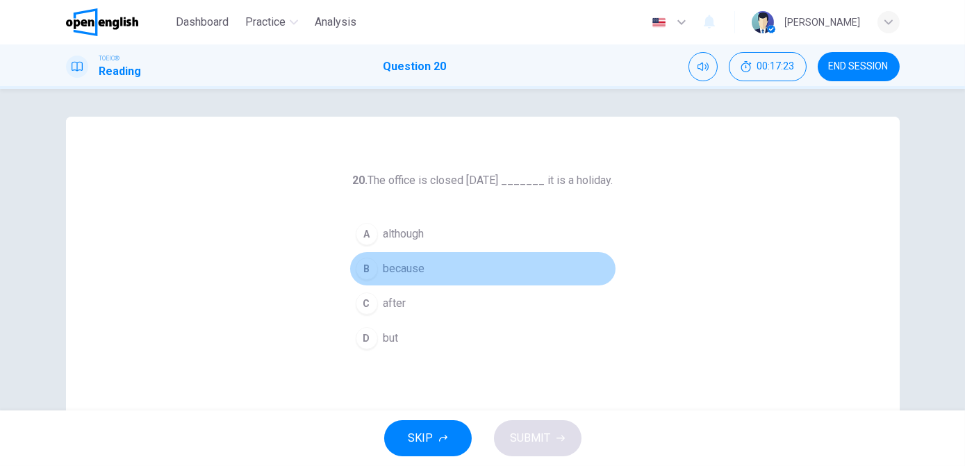
click at [384, 270] on span "because" at bounding box center [405, 269] width 42 height 17
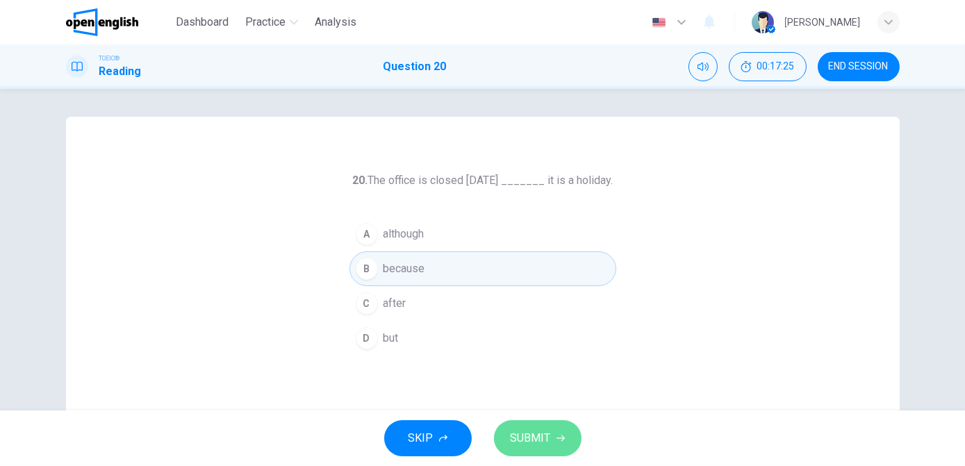
click at [534, 438] on span "SUBMIT" at bounding box center [531, 438] width 40 height 19
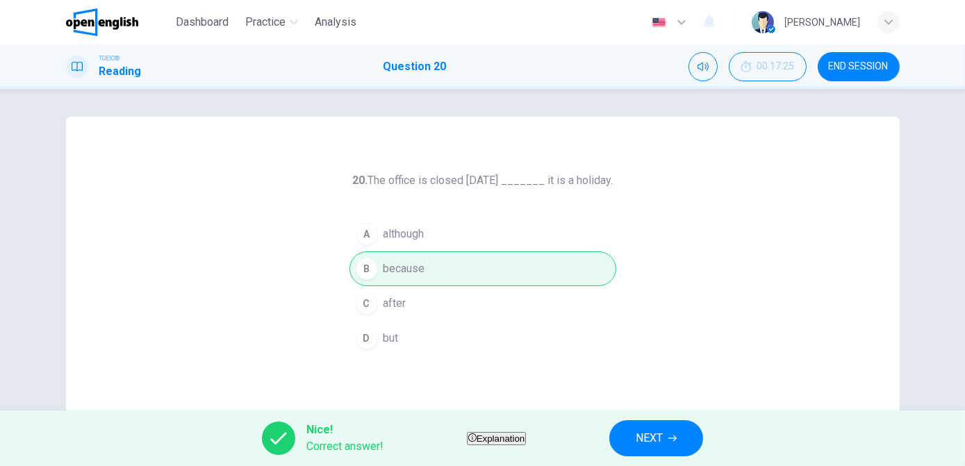
click at [663, 445] on span "NEXT" at bounding box center [649, 438] width 27 height 19
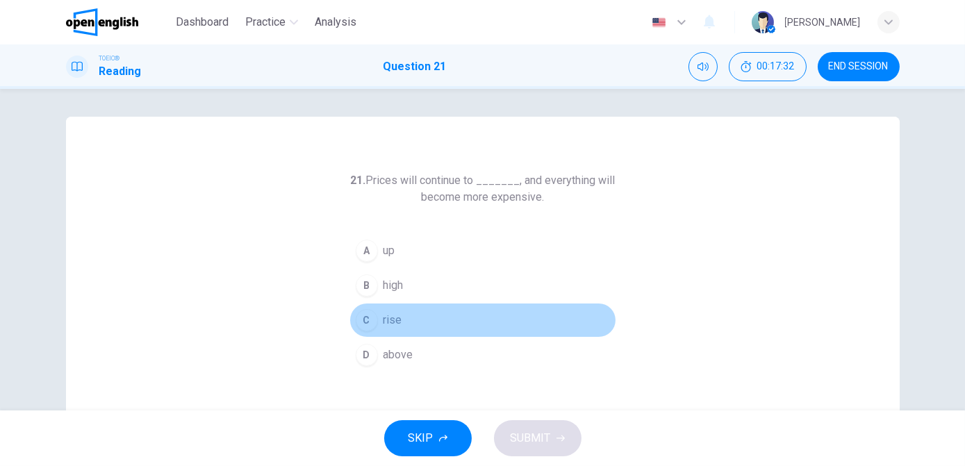
click at [401, 318] on button "C rise" at bounding box center [483, 320] width 267 height 35
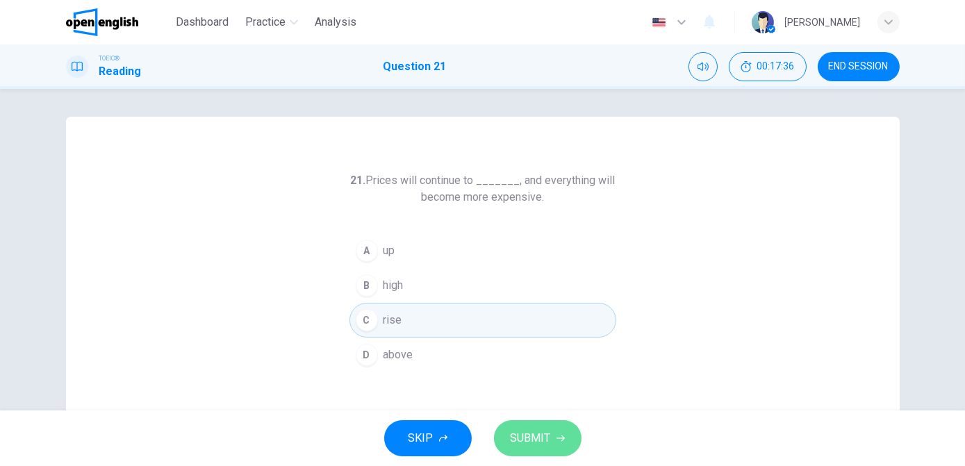
click at [534, 439] on span "SUBMIT" at bounding box center [531, 438] width 40 height 19
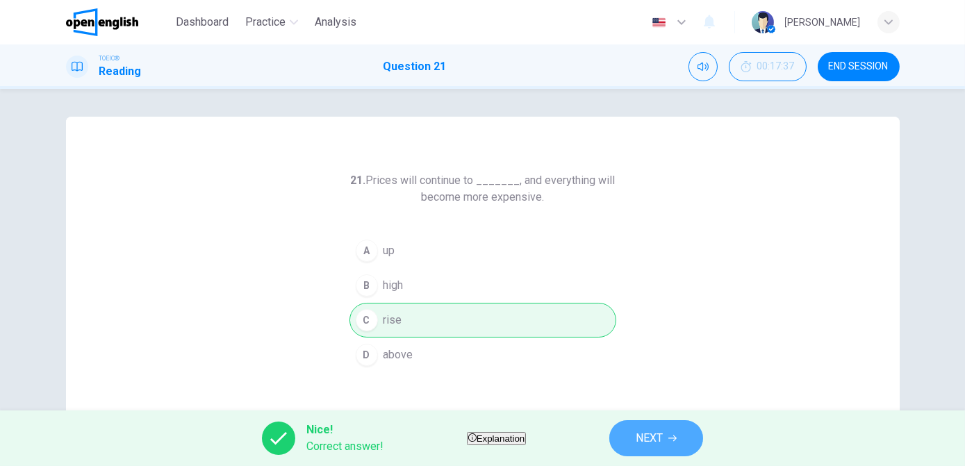
click at [663, 434] on span "NEXT" at bounding box center [649, 438] width 27 height 19
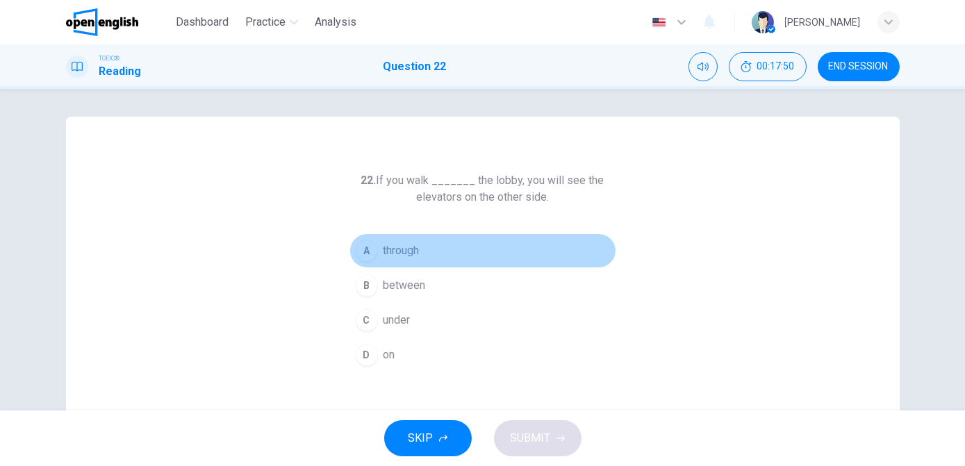
click at [393, 256] on span "through" at bounding box center [402, 251] width 36 height 17
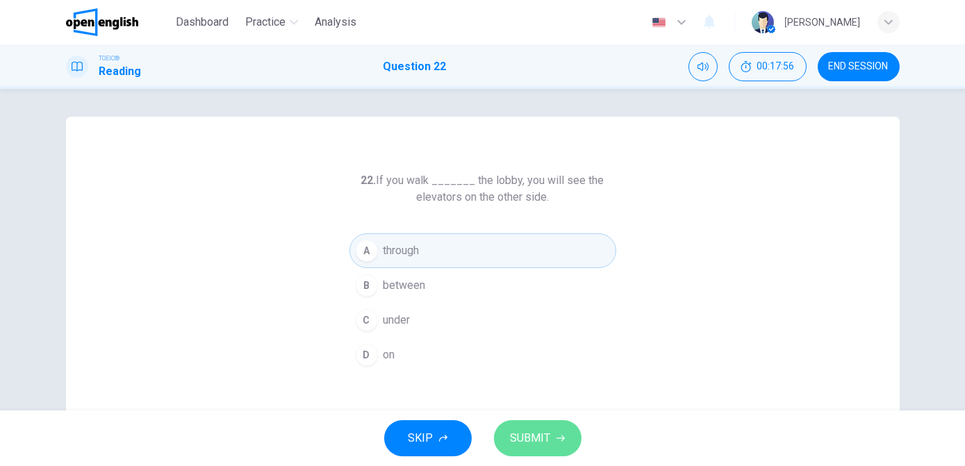
click at [532, 436] on span "SUBMIT" at bounding box center [531, 438] width 40 height 19
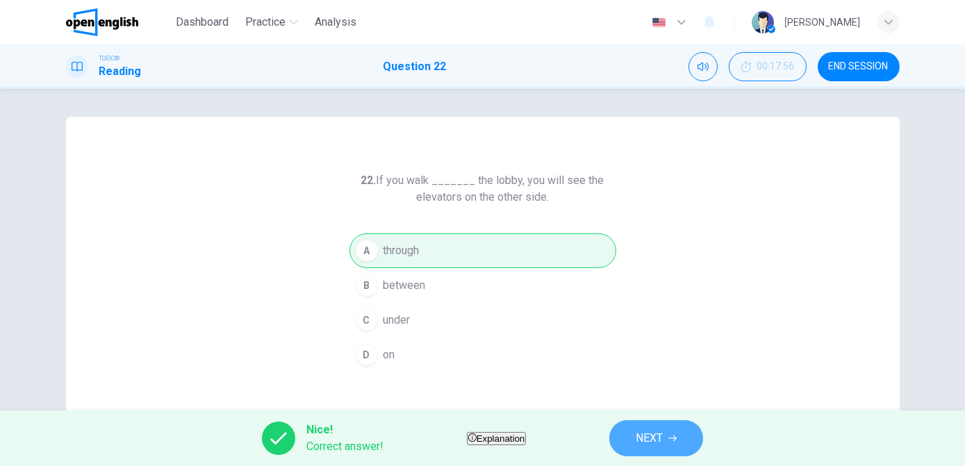
click at [663, 440] on span "NEXT" at bounding box center [649, 438] width 27 height 19
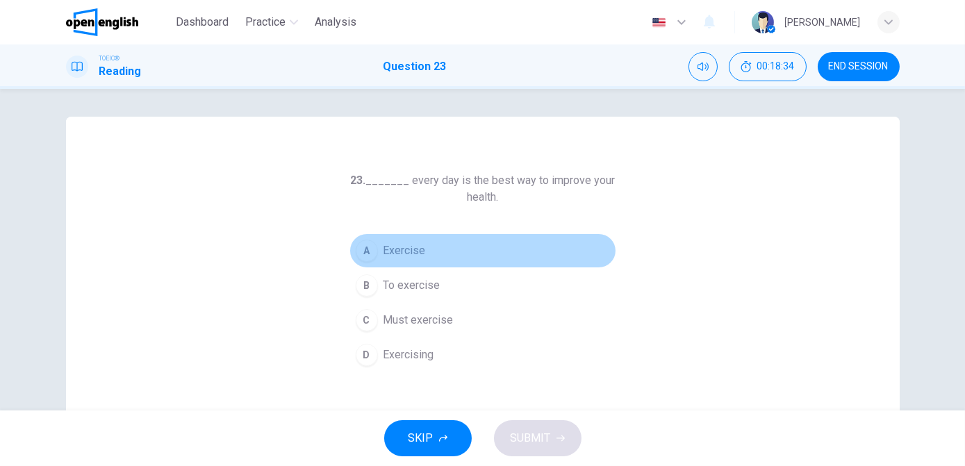
click at [396, 254] on span "Exercise" at bounding box center [405, 251] width 42 height 17
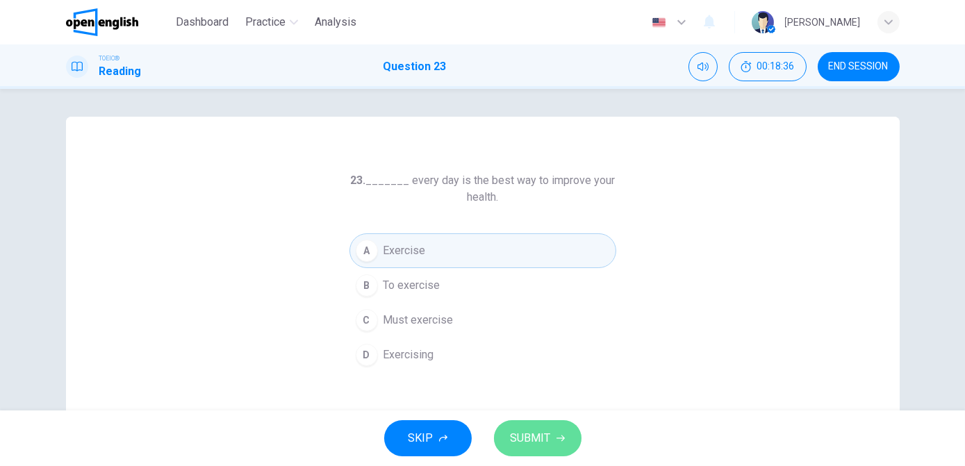
click at [533, 432] on span "SUBMIT" at bounding box center [531, 438] width 40 height 19
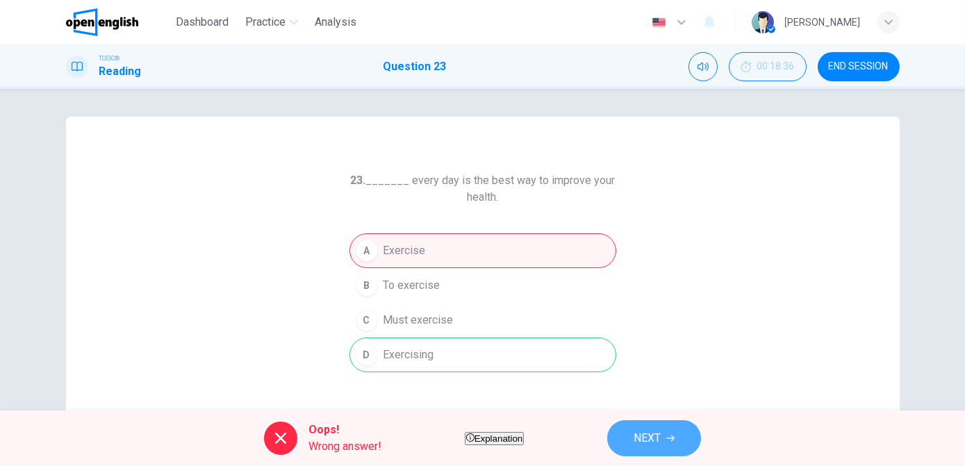
click at [661, 441] on span "NEXT" at bounding box center [647, 438] width 27 height 19
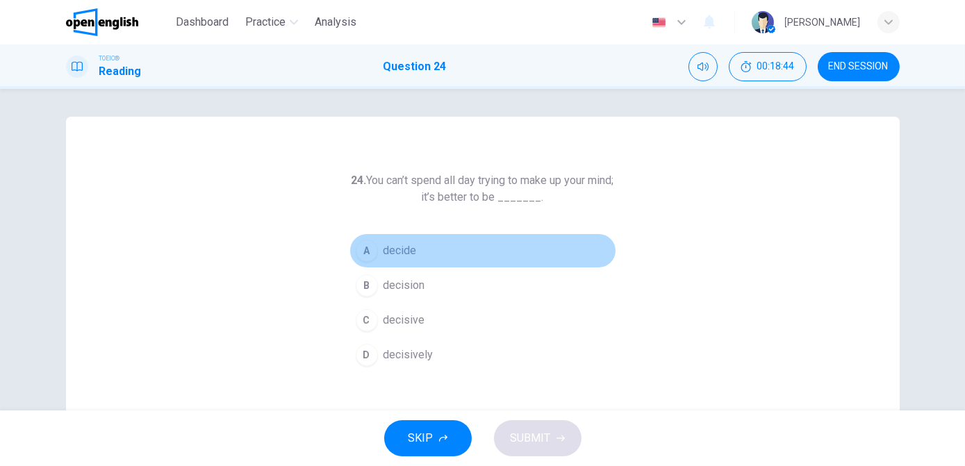
click at [394, 251] on span "decide" at bounding box center [400, 251] width 33 height 17
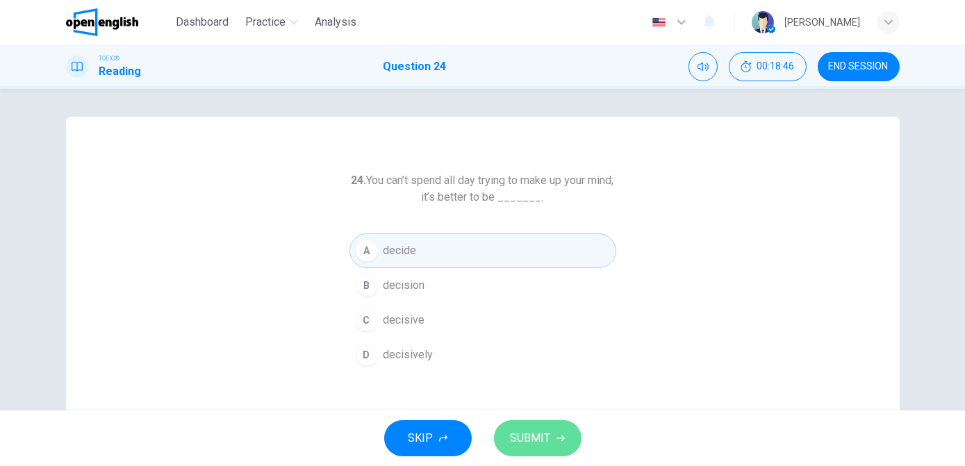
click at [545, 440] on span "SUBMIT" at bounding box center [531, 438] width 40 height 19
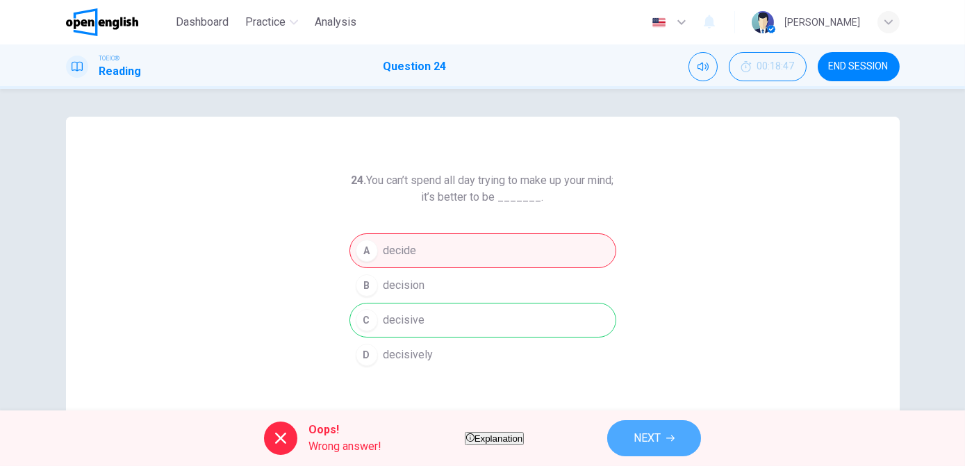
click at [661, 431] on span "NEXT" at bounding box center [647, 438] width 27 height 19
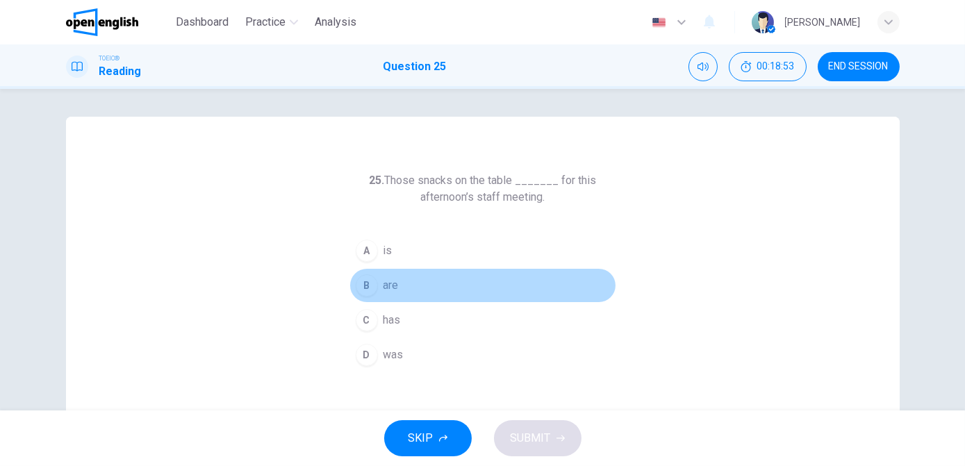
click at [372, 296] on button "B are" at bounding box center [483, 285] width 267 height 35
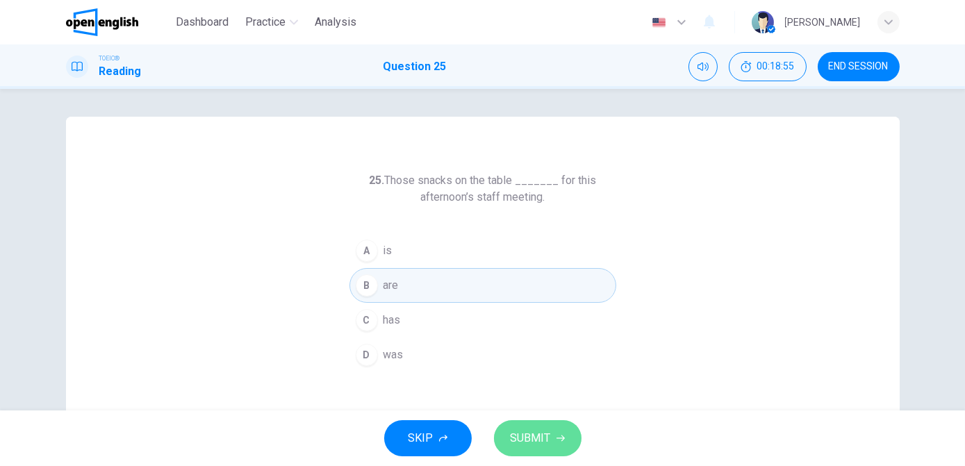
click at [531, 434] on span "SUBMIT" at bounding box center [531, 438] width 40 height 19
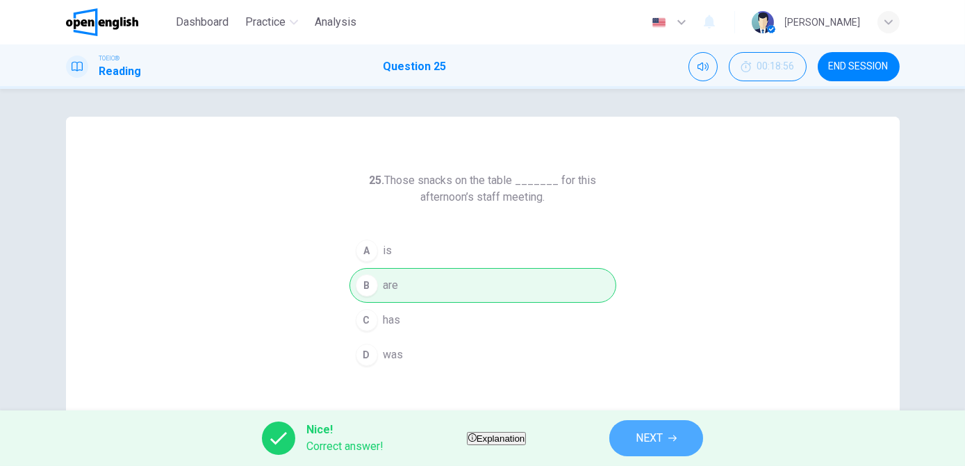
click at [663, 441] on span "NEXT" at bounding box center [649, 438] width 27 height 19
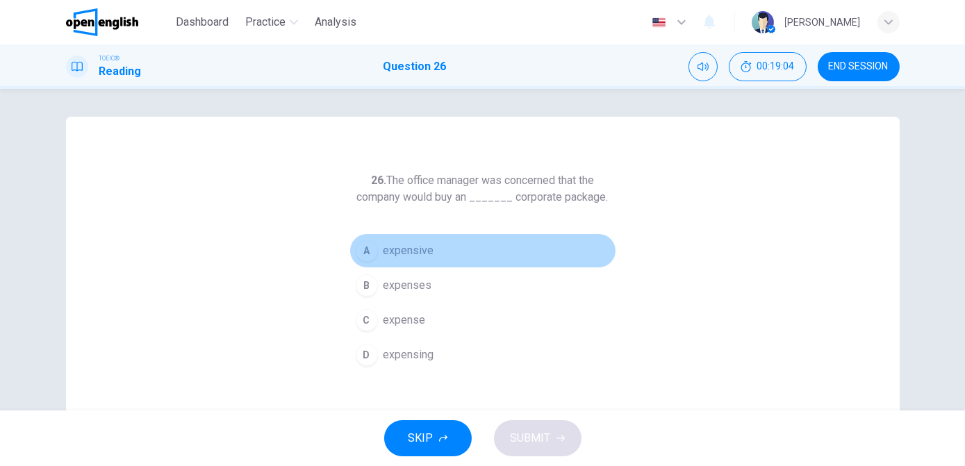
click at [413, 251] on span "expensive" at bounding box center [409, 251] width 51 height 17
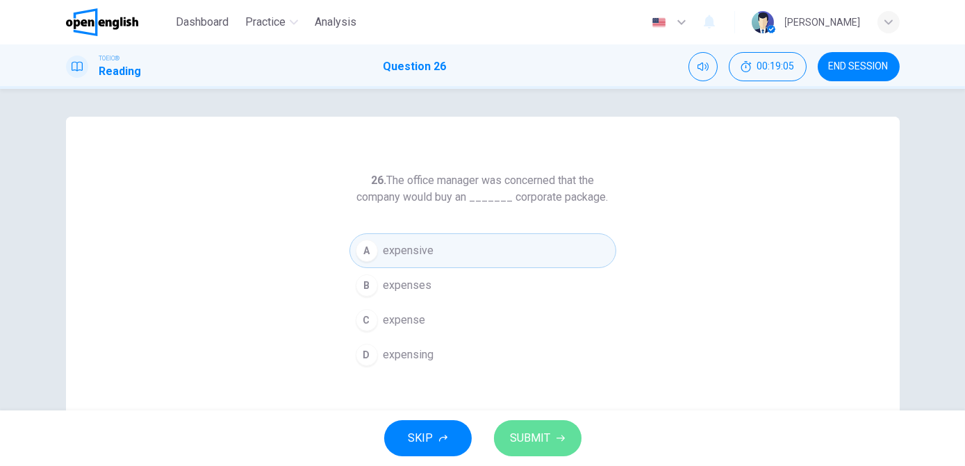
click at [524, 435] on span "SUBMIT" at bounding box center [531, 438] width 40 height 19
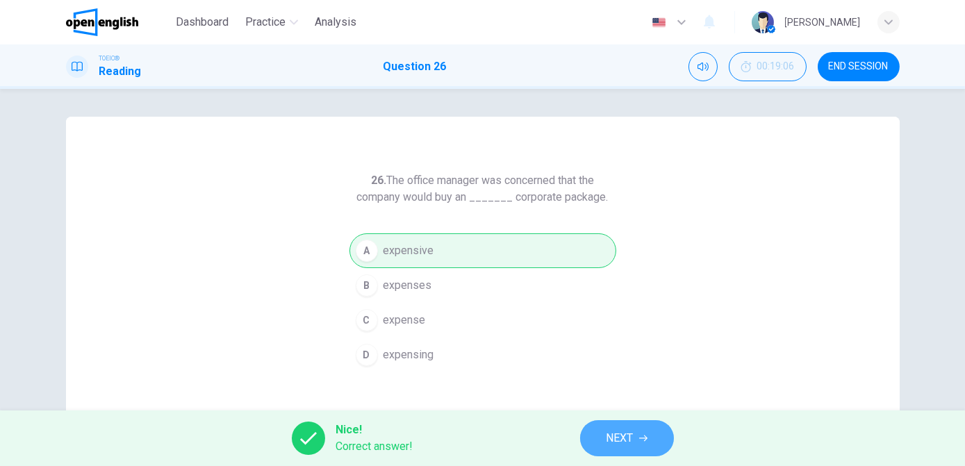
click at [610, 436] on span "NEXT" at bounding box center [620, 438] width 27 height 19
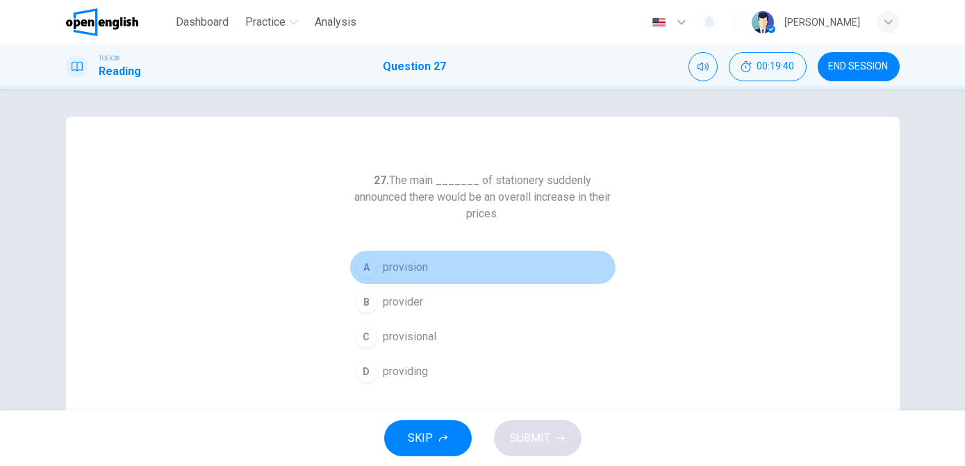
click at [411, 270] on span "provision" at bounding box center [406, 267] width 45 height 17
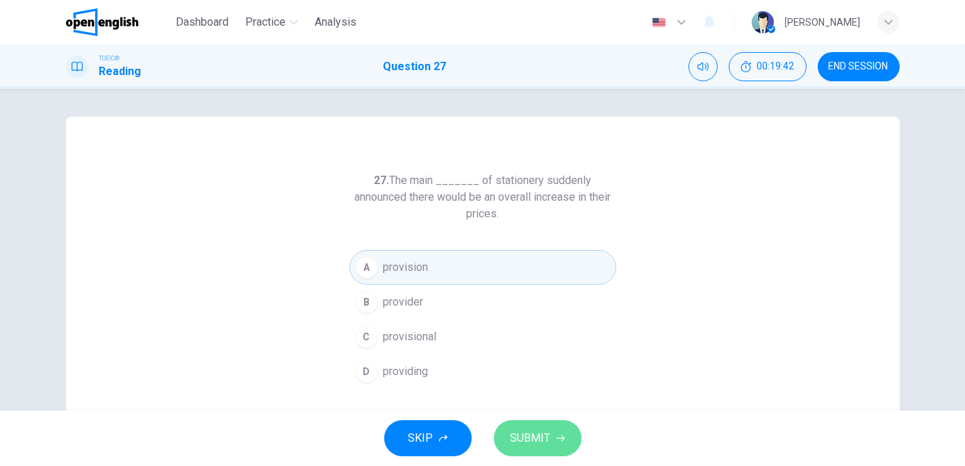
click at [548, 441] on span "SUBMIT" at bounding box center [531, 438] width 40 height 19
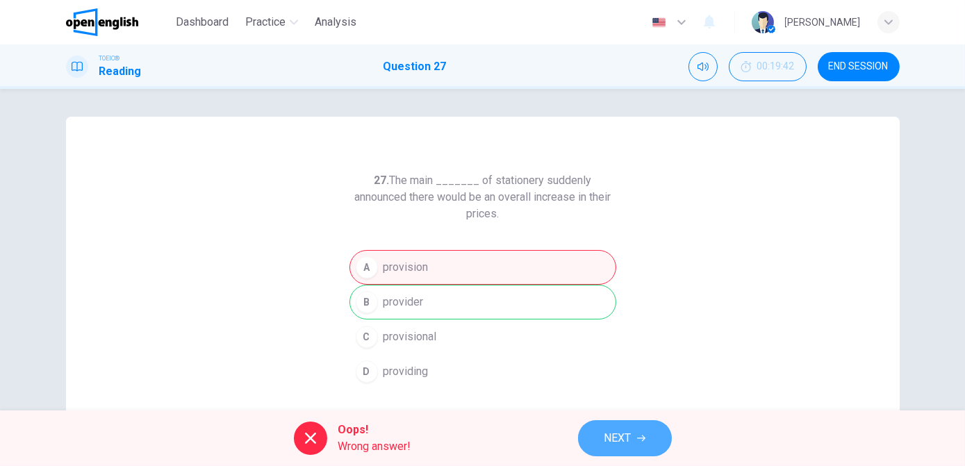
click at [621, 434] on span "NEXT" at bounding box center [618, 438] width 27 height 19
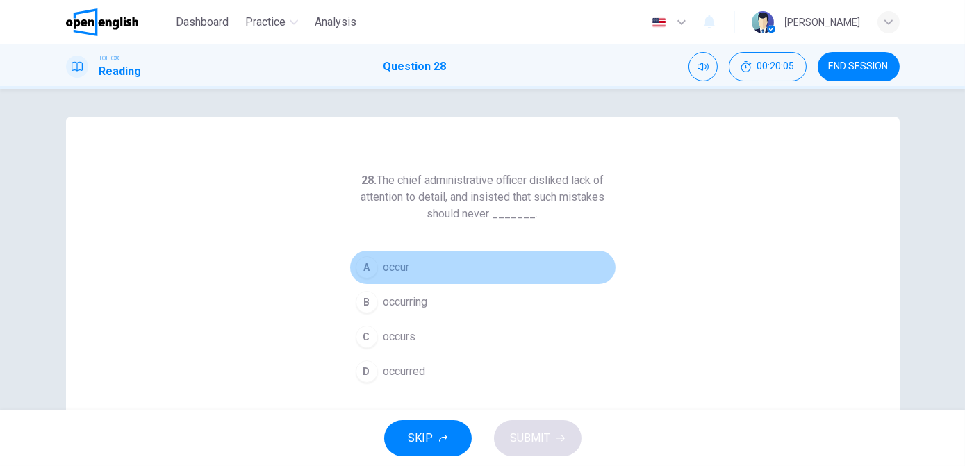
click at [372, 279] on button "A occur" at bounding box center [483, 267] width 267 height 35
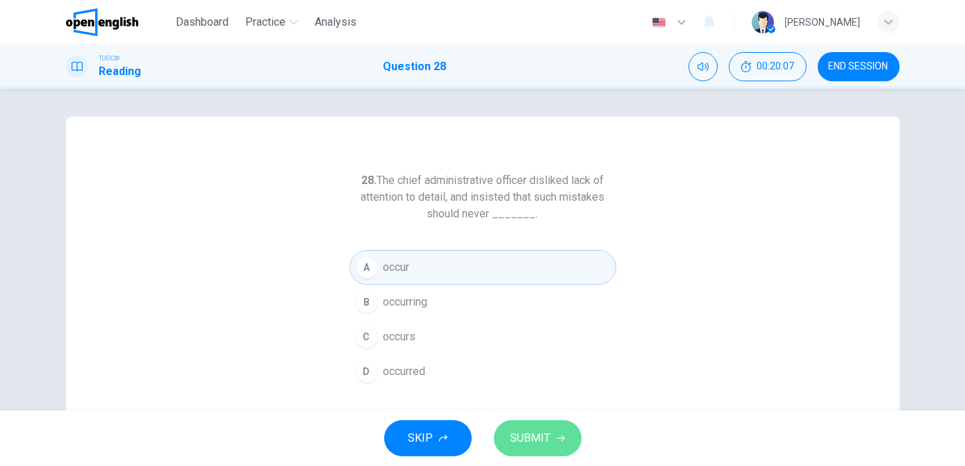
click at [543, 439] on span "SUBMIT" at bounding box center [531, 438] width 40 height 19
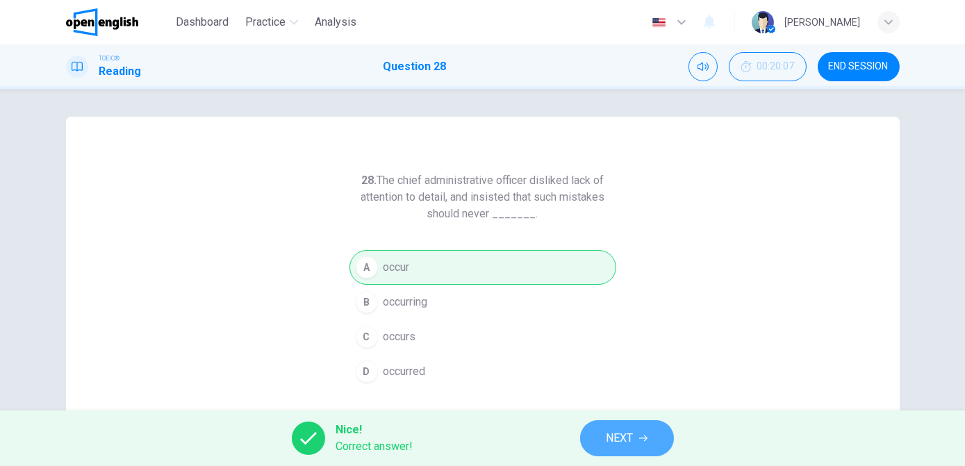
click at [630, 448] on span "NEXT" at bounding box center [620, 438] width 27 height 19
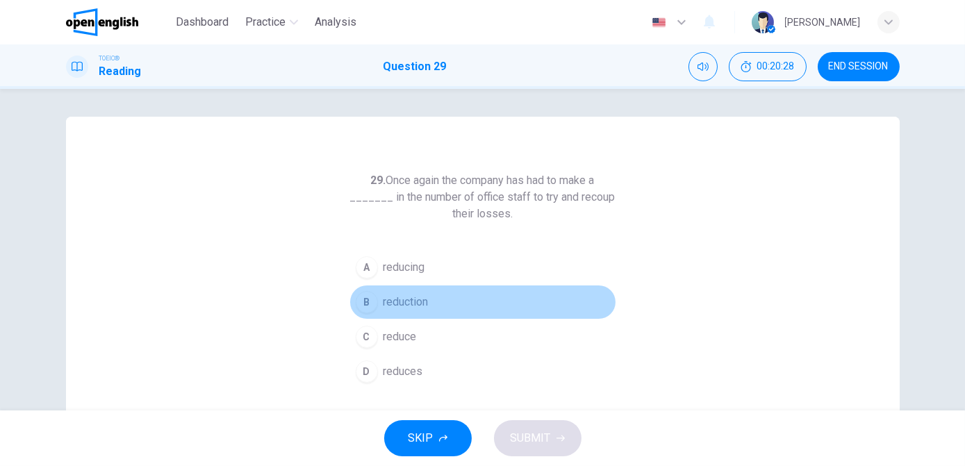
click at [407, 306] on span "reduction" at bounding box center [406, 302] width 45 height 17
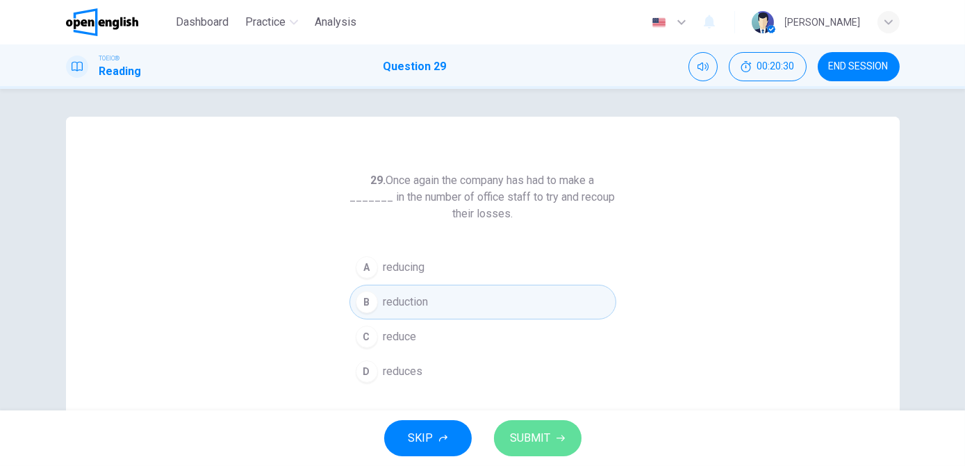
click at [543, 448] on span "SUBMIT" at bounding box center [531, 438] width 40 height 19
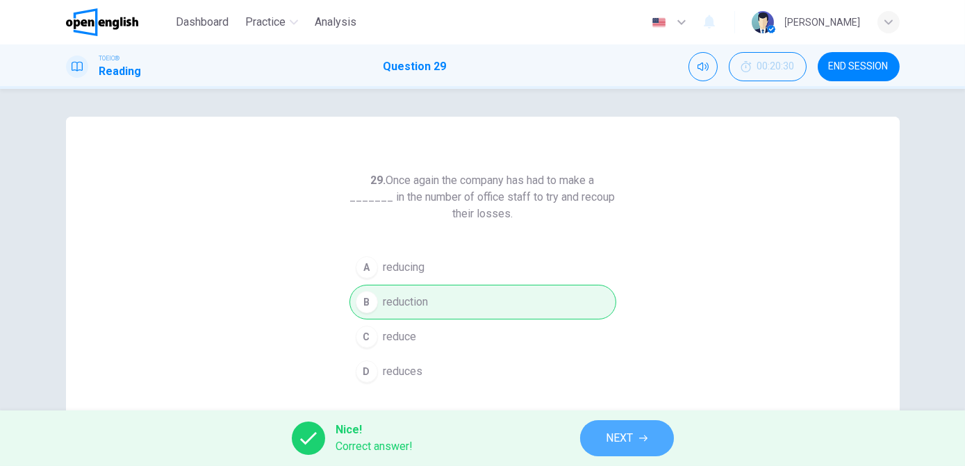
click at [627, 436] on span "NEXT" at bounding box center [620, 438] width 27 height 19
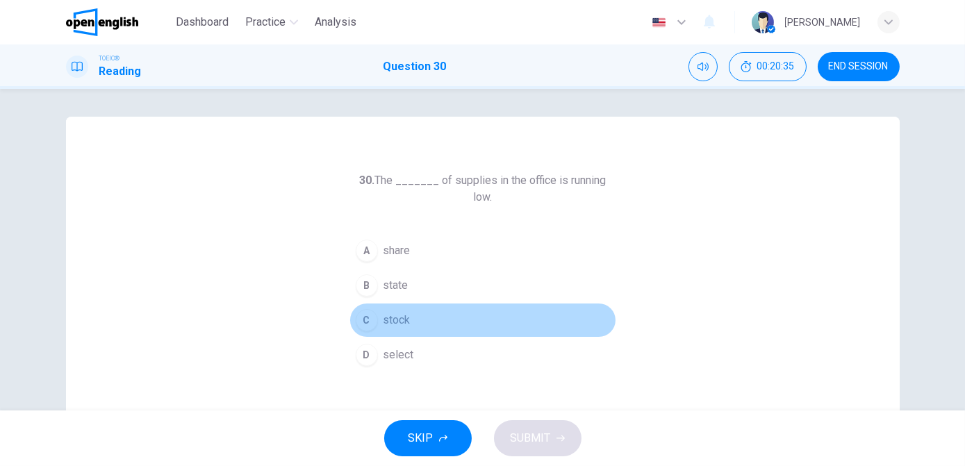
click at [367, 309] on div "C" at bounding box center [367, 320] width 22 height 22
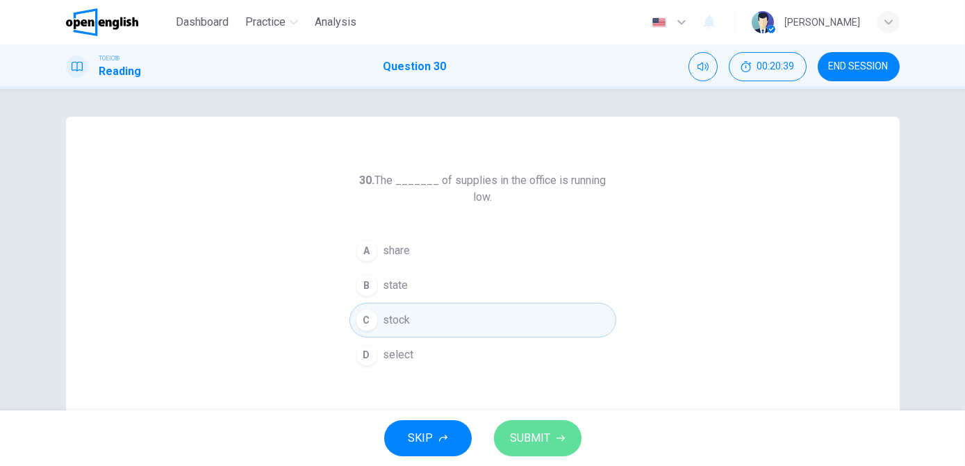
click at [530, 438] on span "SUBMIT" at bounding box center [531, 438] width 40 height 19
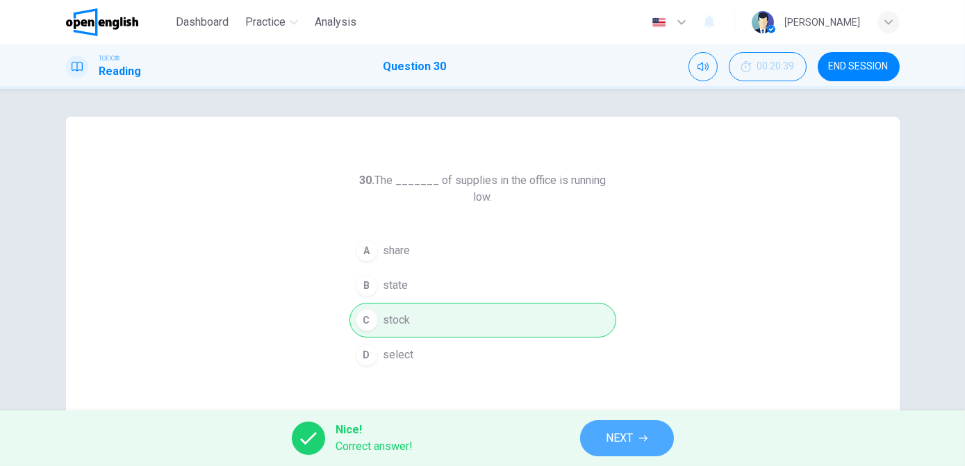
click at [620, 436] on span "NEXT" at bounding box center [620, 438] width 27 height 19
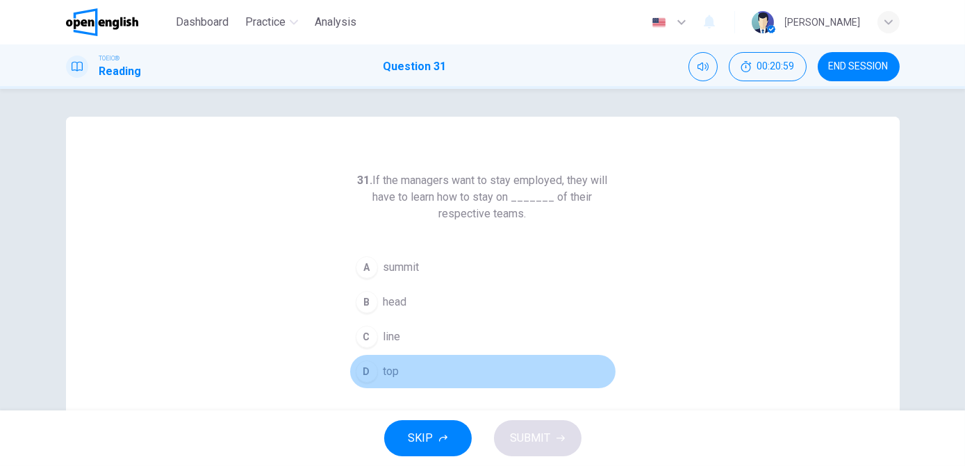
click at [410, 371] on button "D top" at bounding box center [483, 371] width 267 height 35
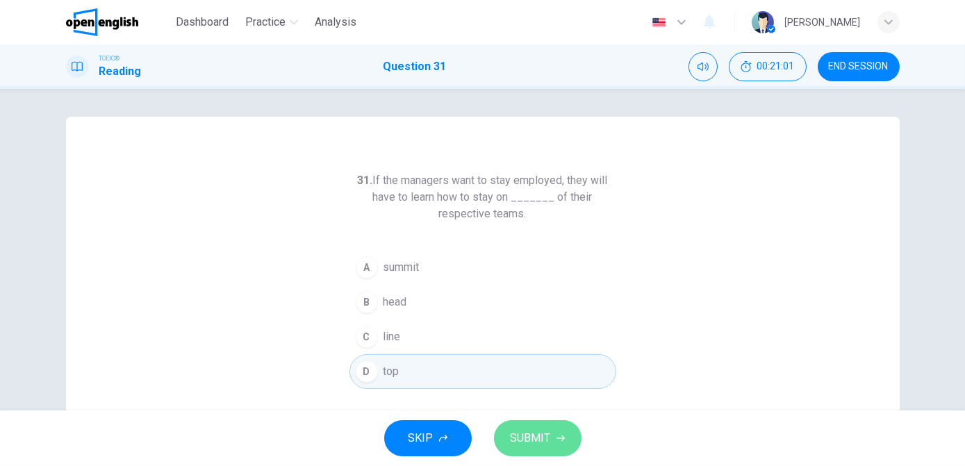
click at [529, 436] on span "SUBMIT" at bounding box center [531, 438] width 40 height 19
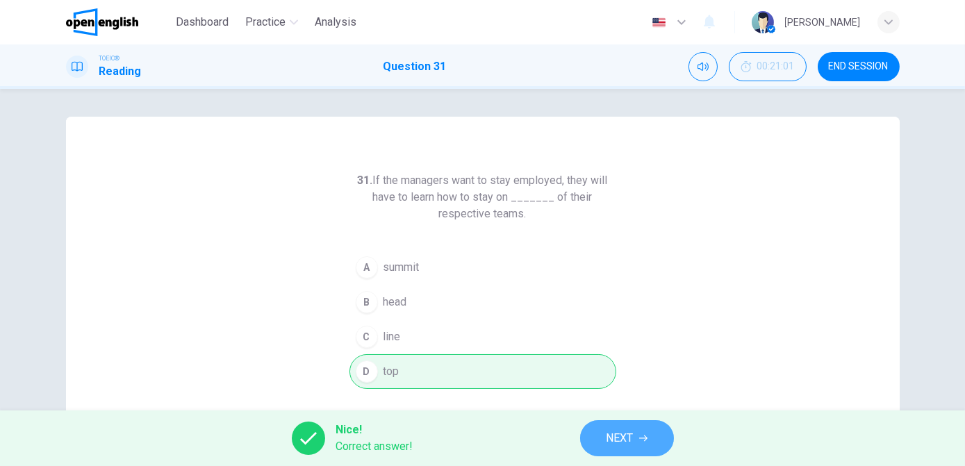
click at [645, 434] on button "NEXT" at bounding box center [627, 438] width 94 height 36
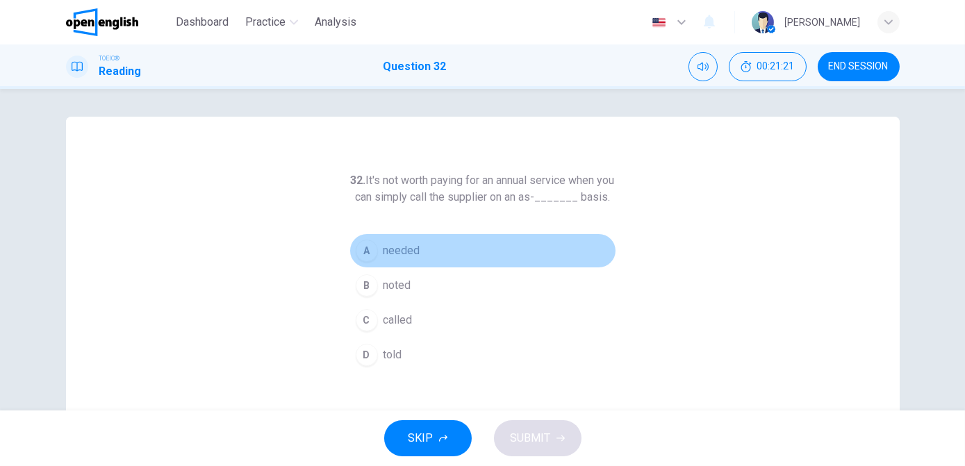
click at [395, 259] on span "needed" at bounding box center [402, 251] width 37 height 17
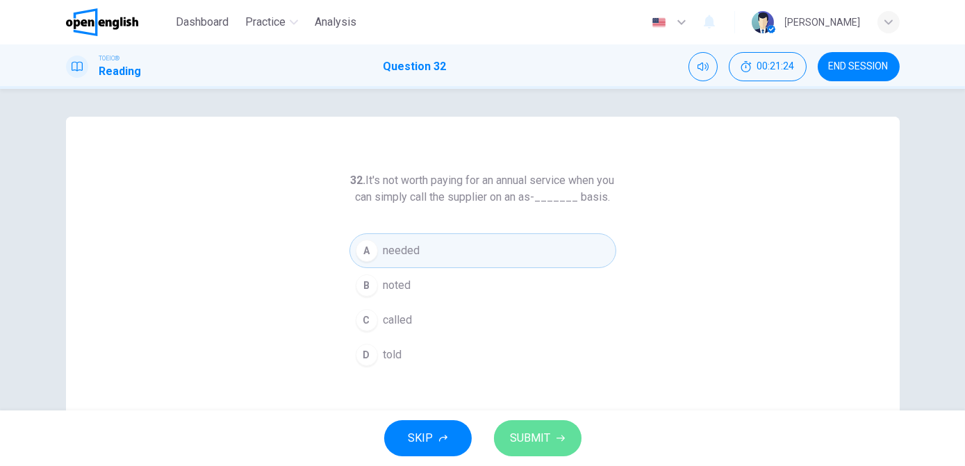
click at [534, 429] on span "SUBMIT" at bounding box center [531, 438] width 40 height 19
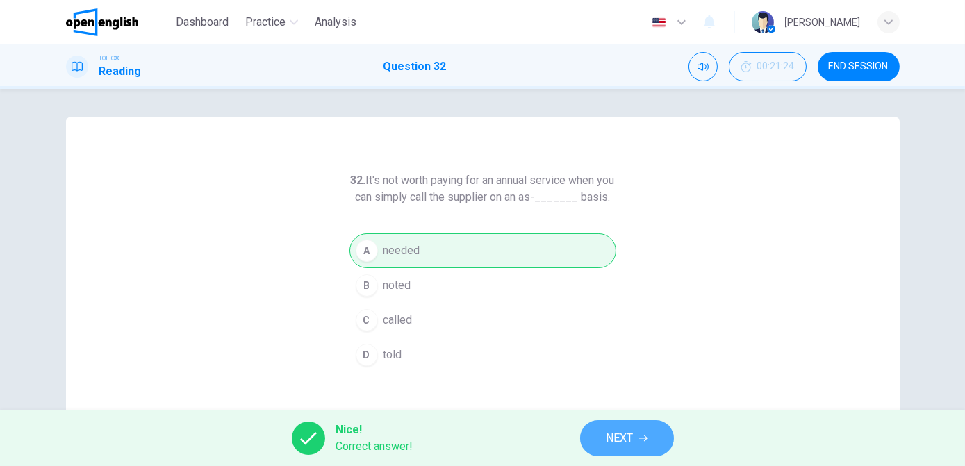
click at [632, 437] on span "NEXT" at bounding box center [620, 438] width 27 height 19
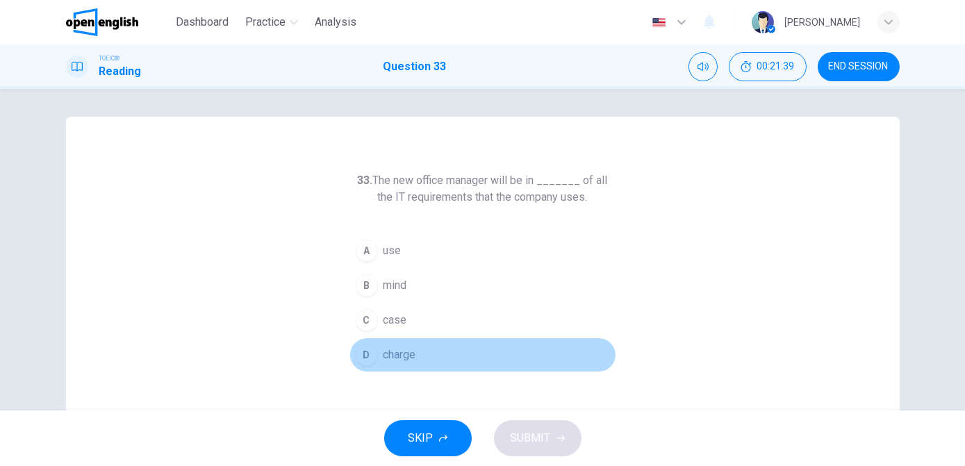
click at [406, 350] on span "charge" at bounding box center [400, 355] width 33 height 17
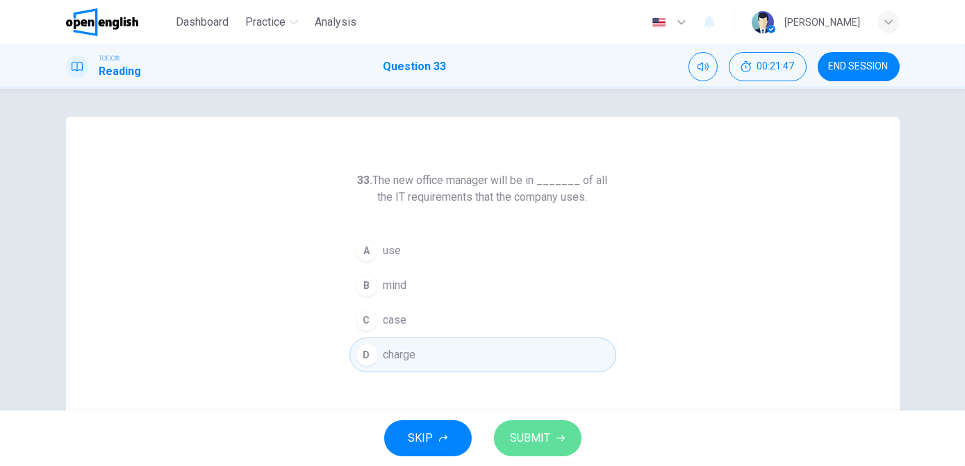
click at [504, 434] on button "SUBMIT" at bounding box center [538, 438] width 88 height 36
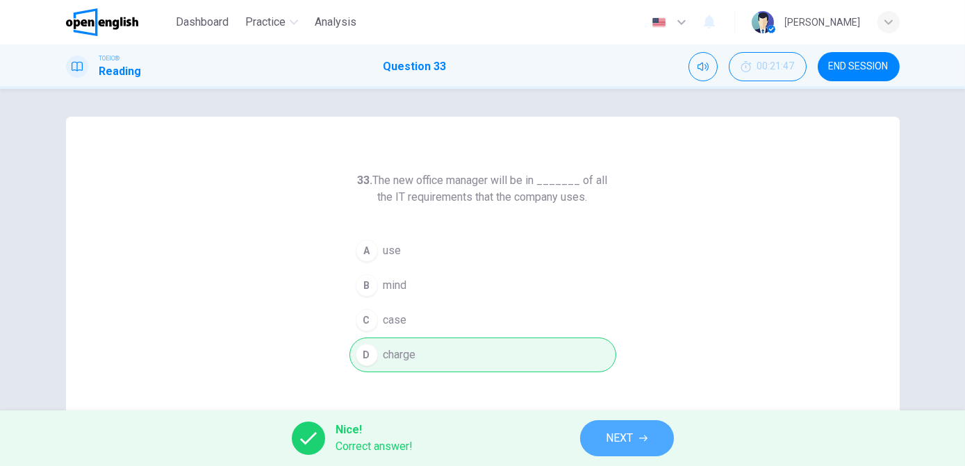
click at [626, 435] on span "NEXT" at bounding box center [620, 438] width 27 height 19
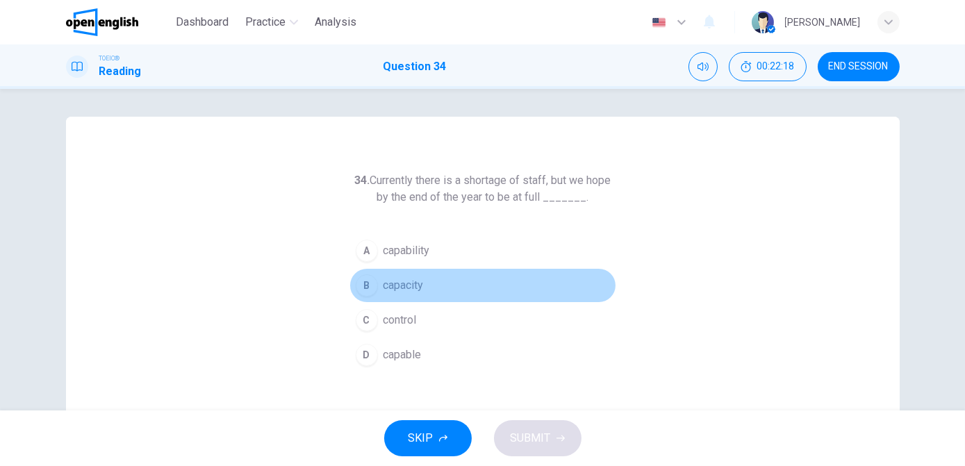
click at [387, 284] on span "capacity" at bounding box center [404, 285] width 40 height 17
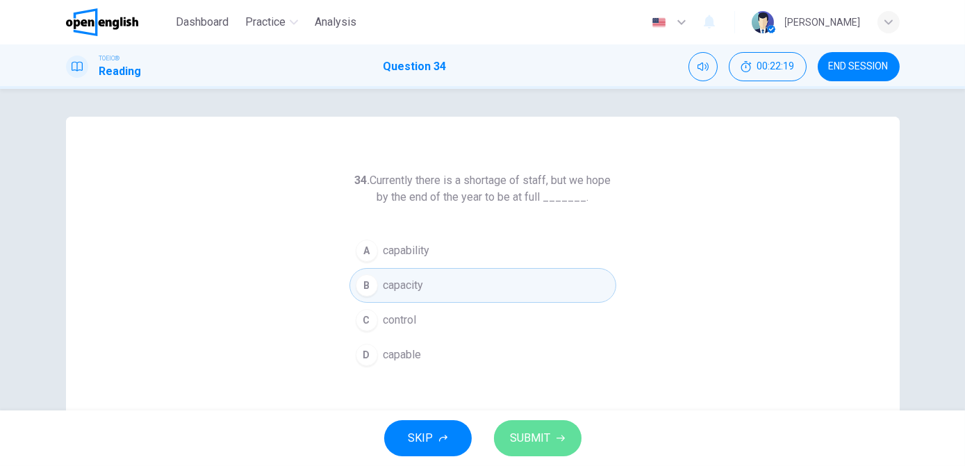
click at [544, 434] on span "SUBMIT" at bounding box center [531, 438] width 40 height 19
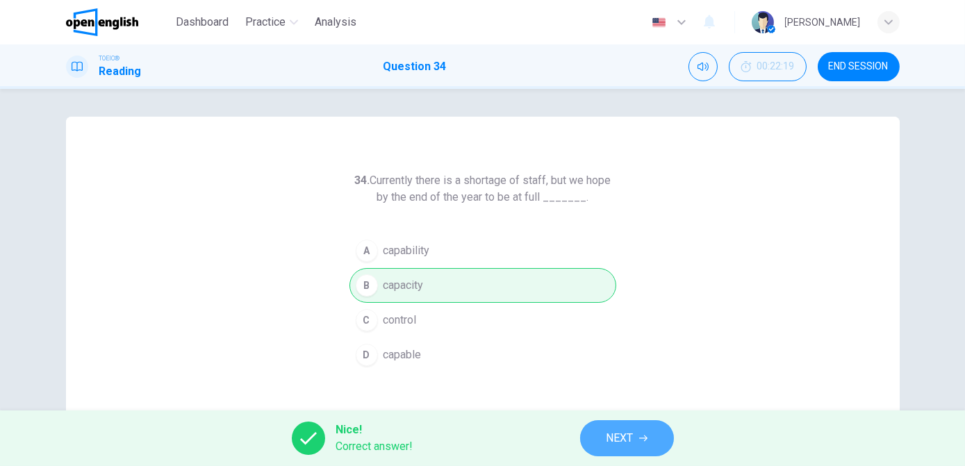
click at [633, 443] on span "NEXT" at bounding box center [620, 438] width 27 height 19
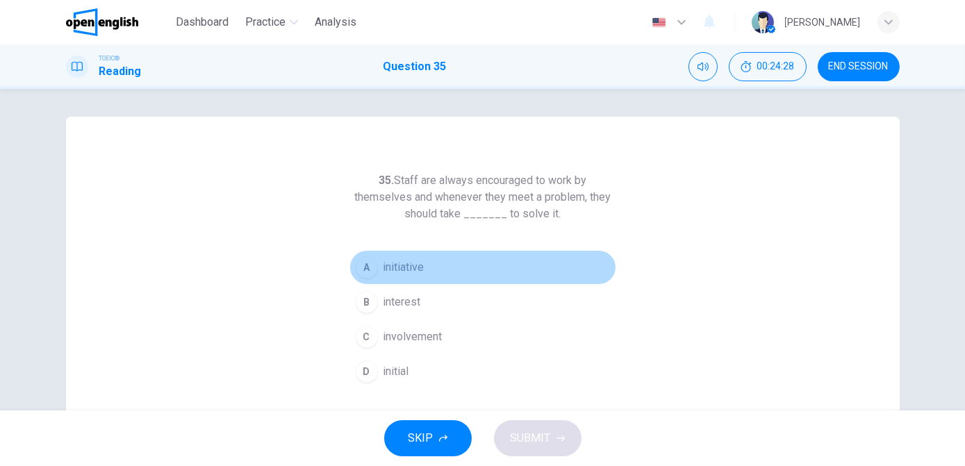
click at [366, 268] on div "A" at bounding box center [367, 267] width 22 height 22
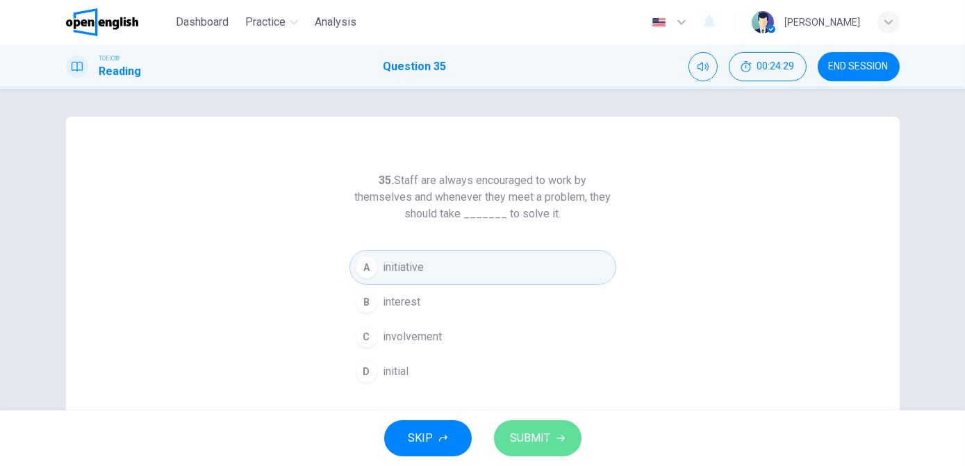
click at [554, 441] on button "SUBMIT" at bounding box center [538, 438] width 88 height 36
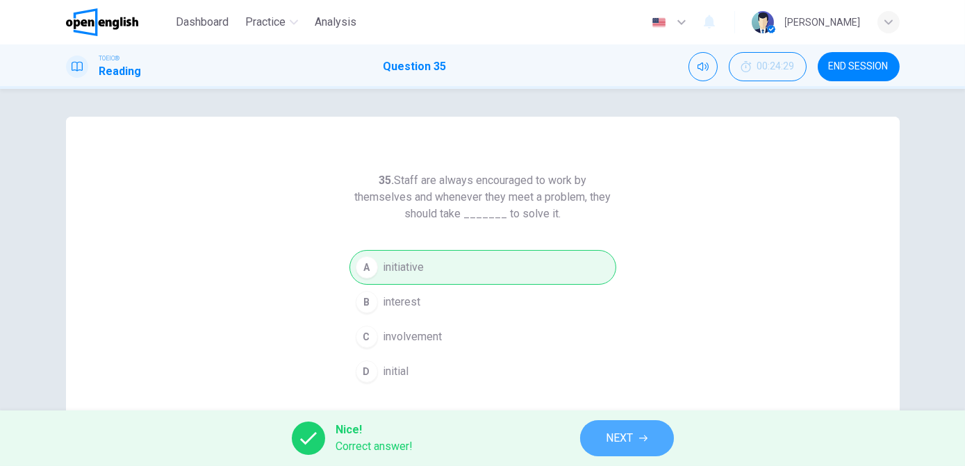
click at [608, 429] on span "NEXT" at bounding box center [620, 438] width 27 height 19
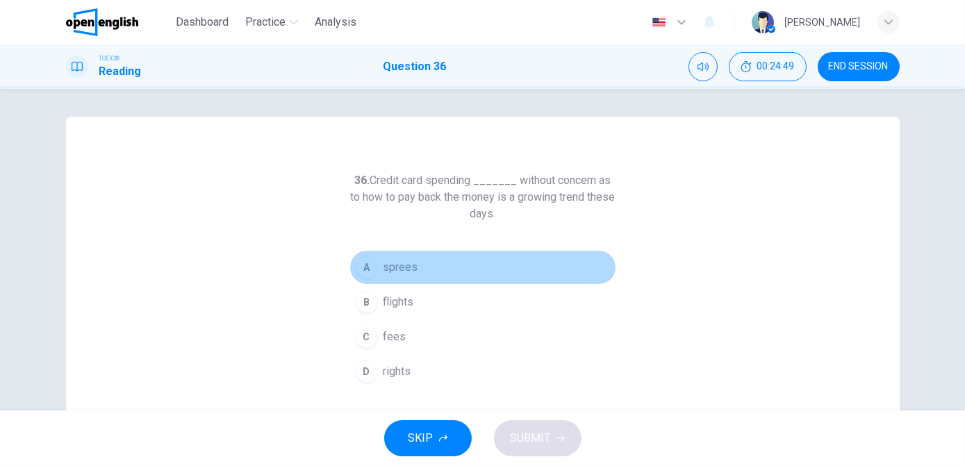
click at [365, 270] on div "A" at bounding box center [367, 267] width 22 height 22
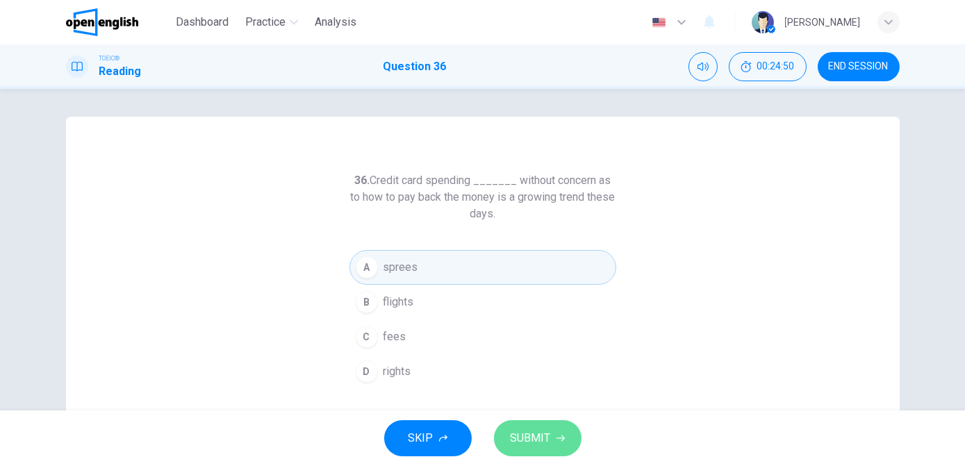
click at [521, 443] on span "SUBMIT" at bounding box center [531, 438] width 40 height 19
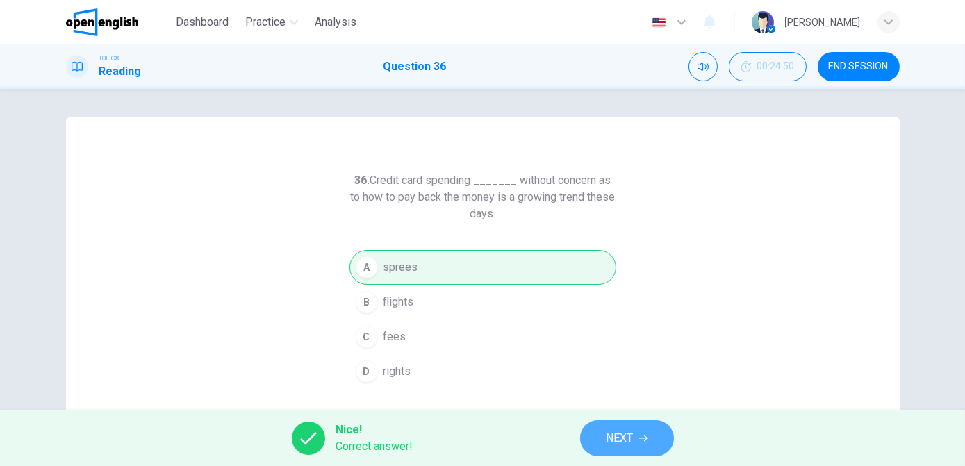
click at [622, 445] on span "NEXT" at bounding box center [620, 438] width 27 height 19
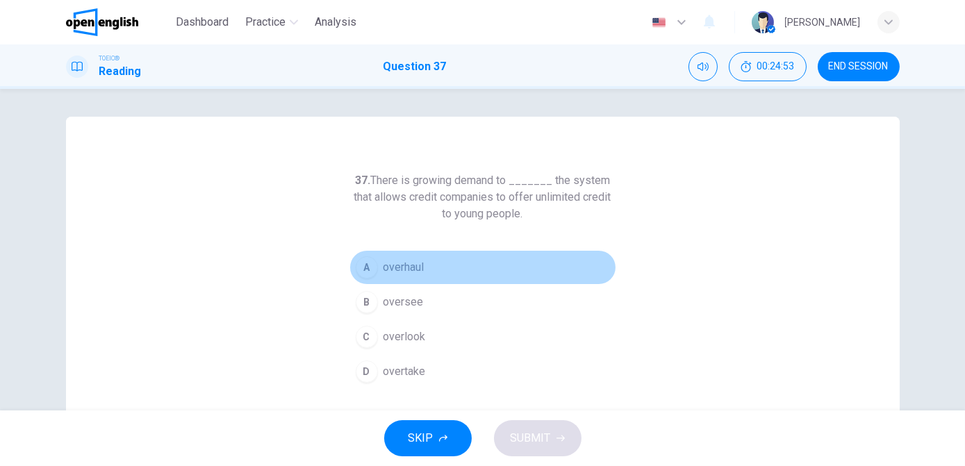
click at [400, 265] on span "overhaul" at bounding box center [404, 267] width 41 height 17
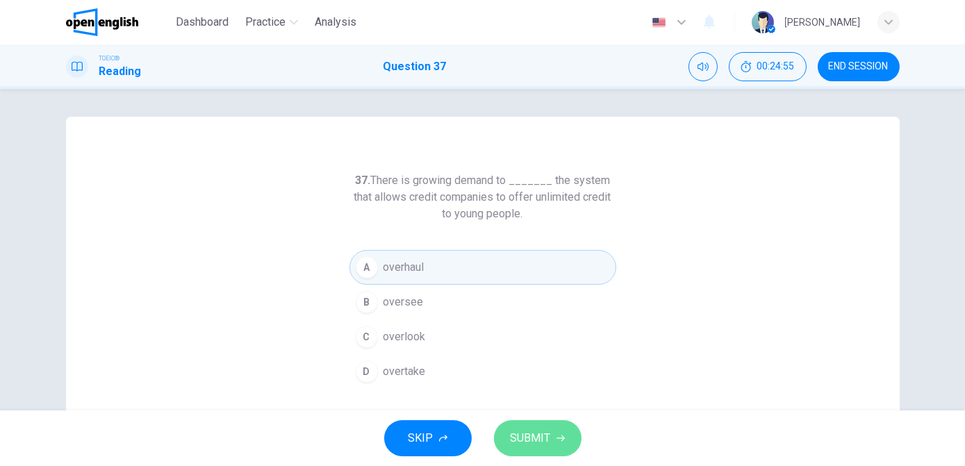
click at [535, 443] on span "SUBMIT" at bounding box center [531, 438] width 40 height 19
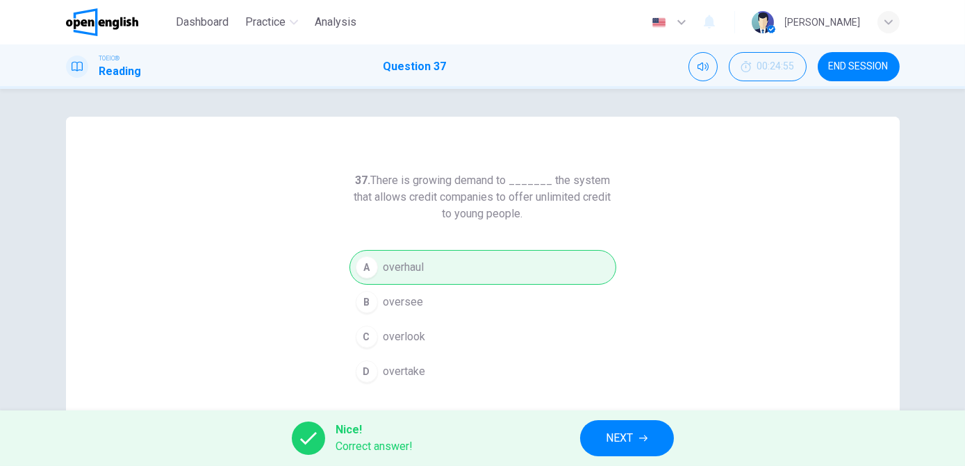
click at [632, 436] on span "NEXT" at bounding box center [620, 438] width 27 height 19
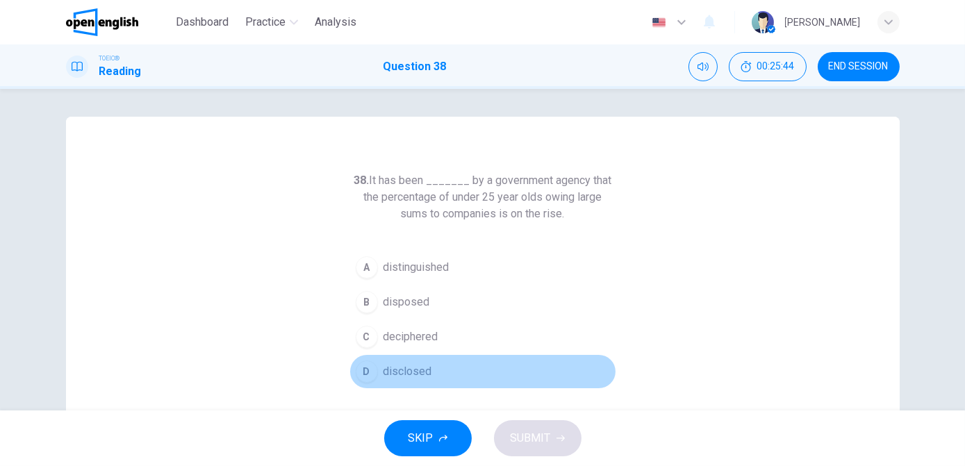
click at [384, 381] on button "D disclosed" at bounding box center [483, 371] width 267 height 35
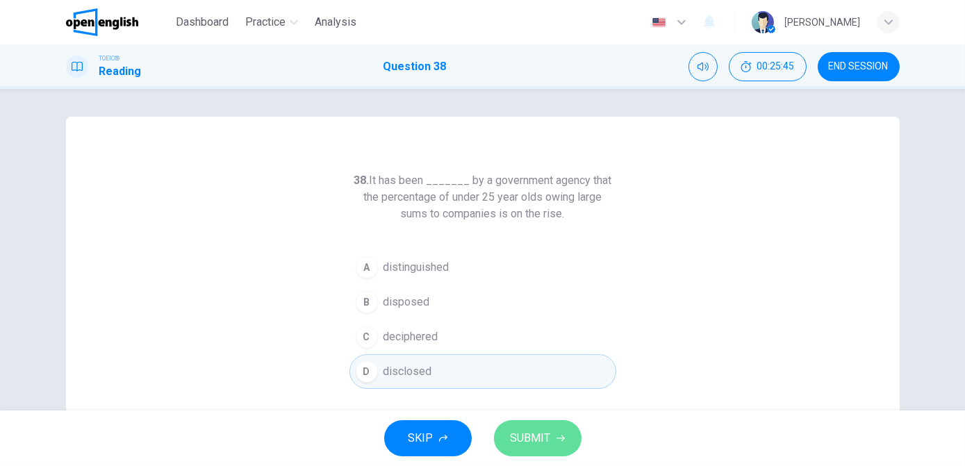
click at [543, 439] on span "SUBMIT" at bounding box center [531, 438] width 40 height 19
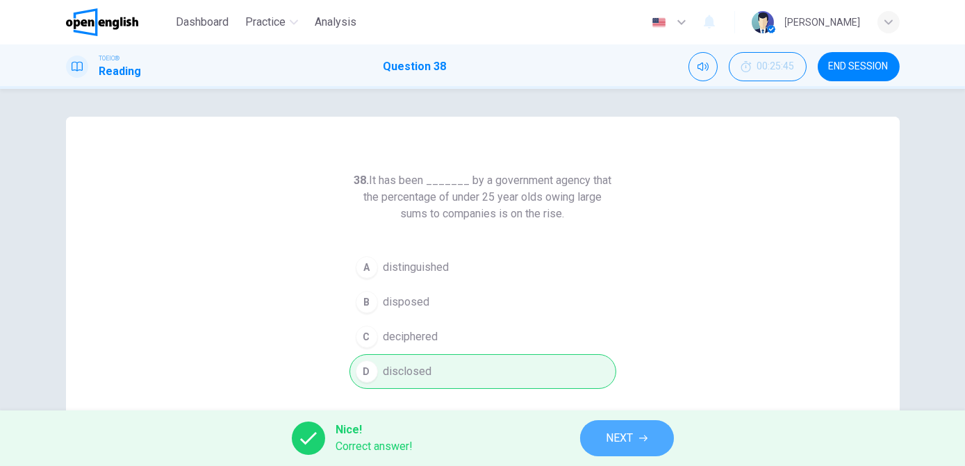
click at [626, 445] on span "NEXT" at bounding box center [620, 438] width 27 height 19
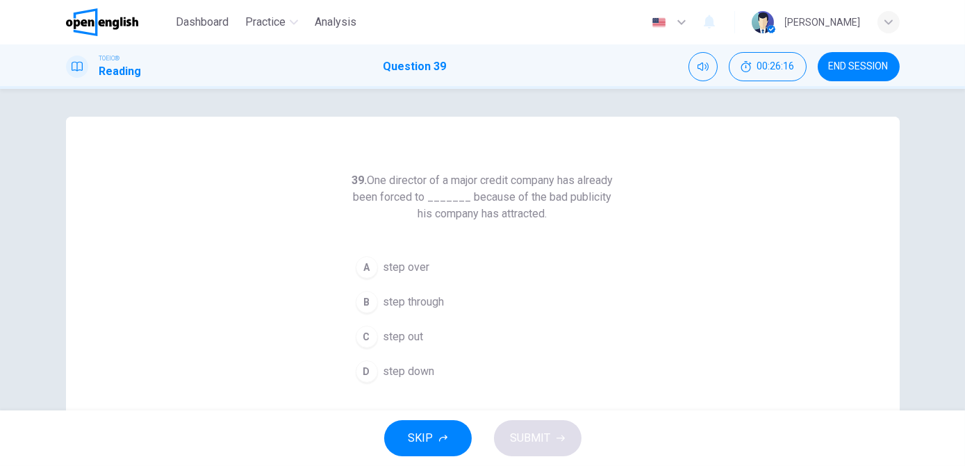
click at [426, 370] on span "step down" at bounding box center [409, 371] width 51 height 17
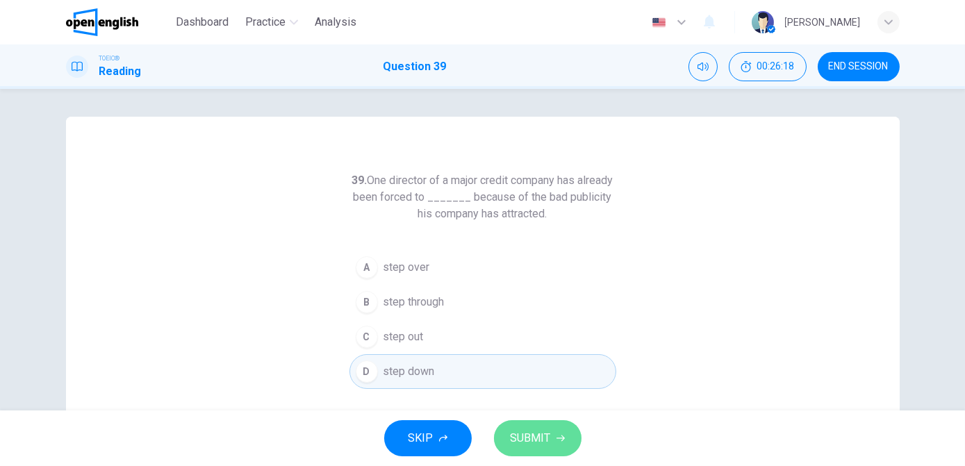
click at [535, 435] on span "SUBMIT" at bounding box center [531, 438] width 40 height 19
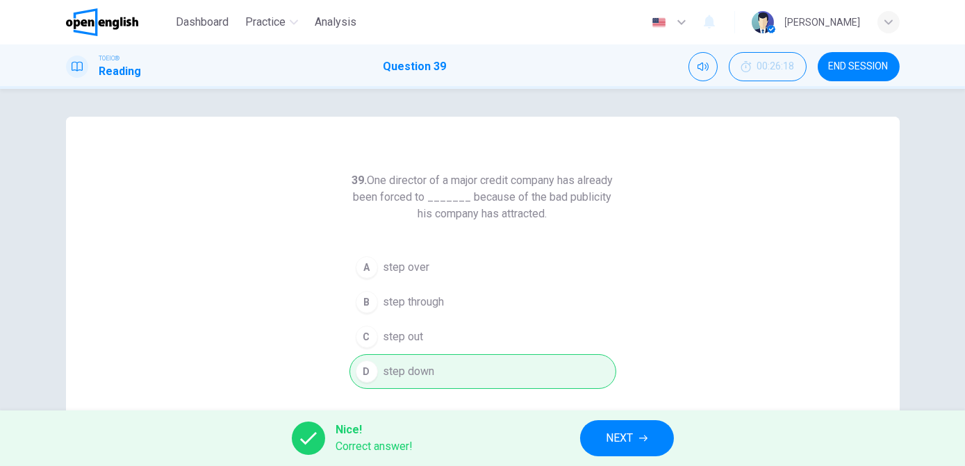
click at [637, 443] on button "NEXT" at bounding box center [627, 438] width 94 height 36
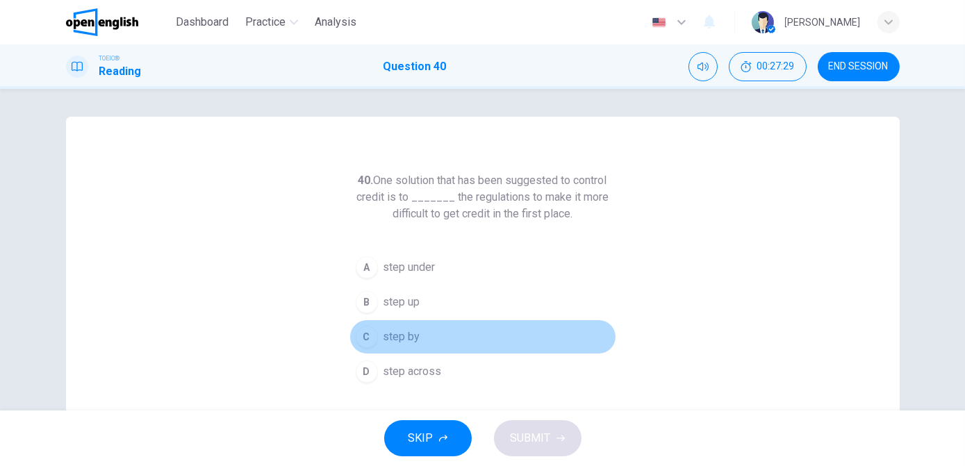
click at [388, 339] on span "step by" at bounding box center [402, 337] width 37 height 17
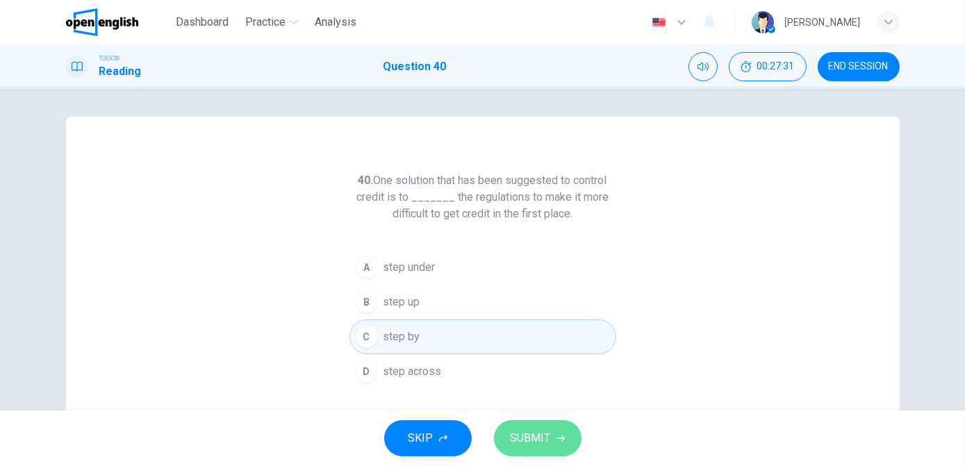
click at [539, 444] on span "SUBMIT" at bounding box center [531, 438] width 40 height 19
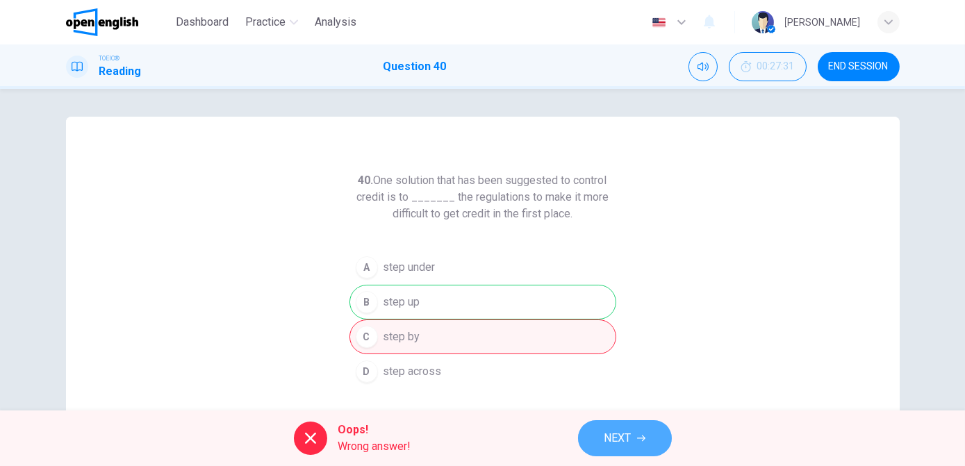
click at [602, 432] on button "NEXT" at bounding box center [625, 438] width 94 height 36
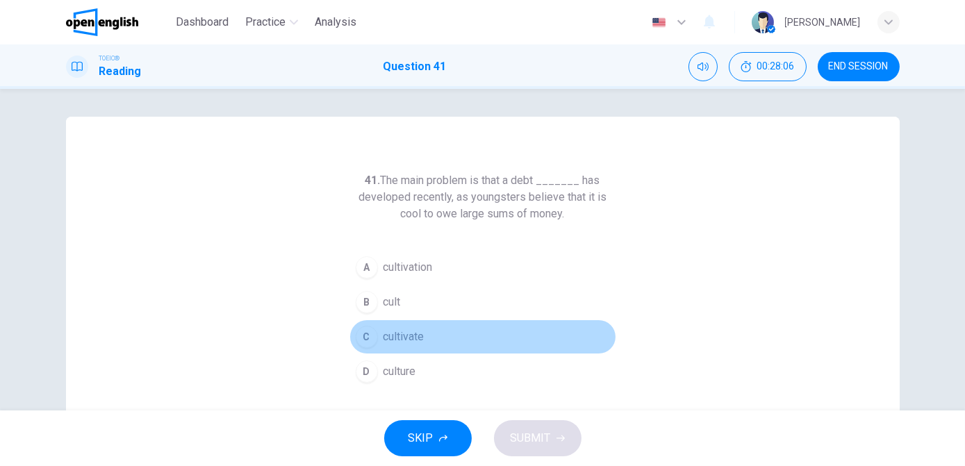
click at [413, 340] on span "cultivate" at bounding box center [404, 337] width 41 height 17
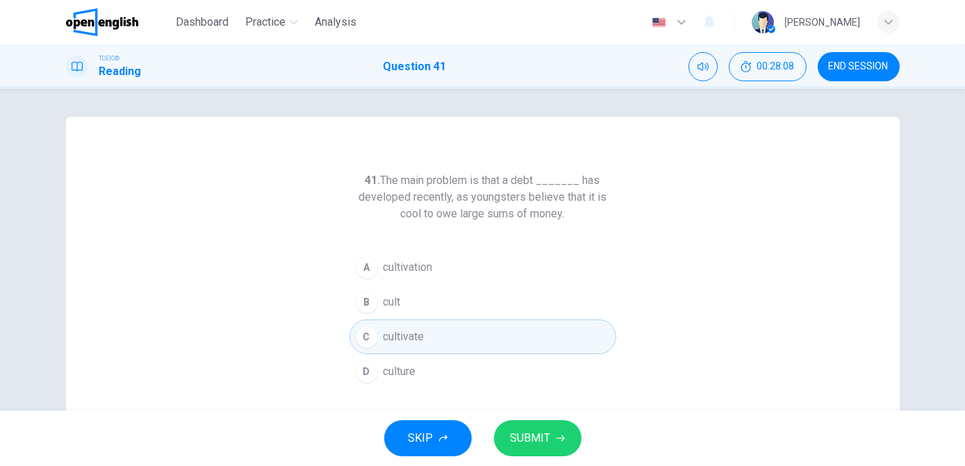
click at [529, 436] on span "SUBMIT" at bounding box center [531, 438] width 40 height 19
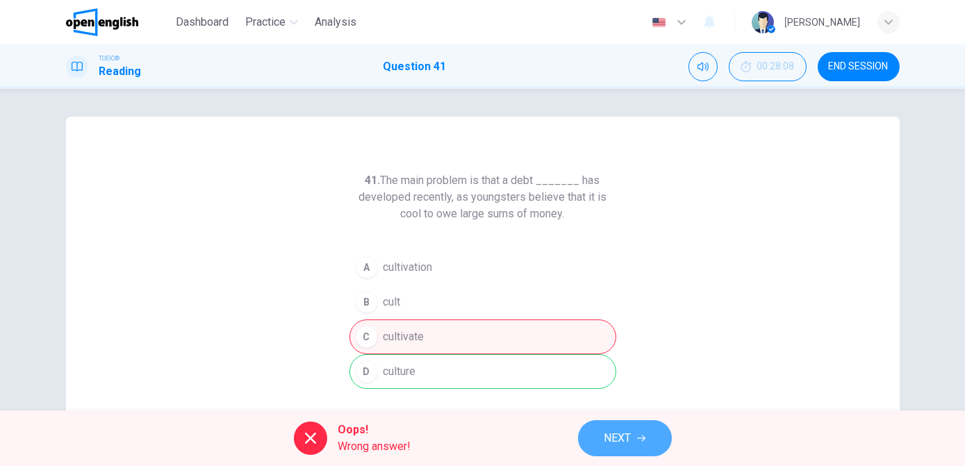
click at [613, 448] on span "NEXT" at bounding box center [618, 438] width 27 height 19
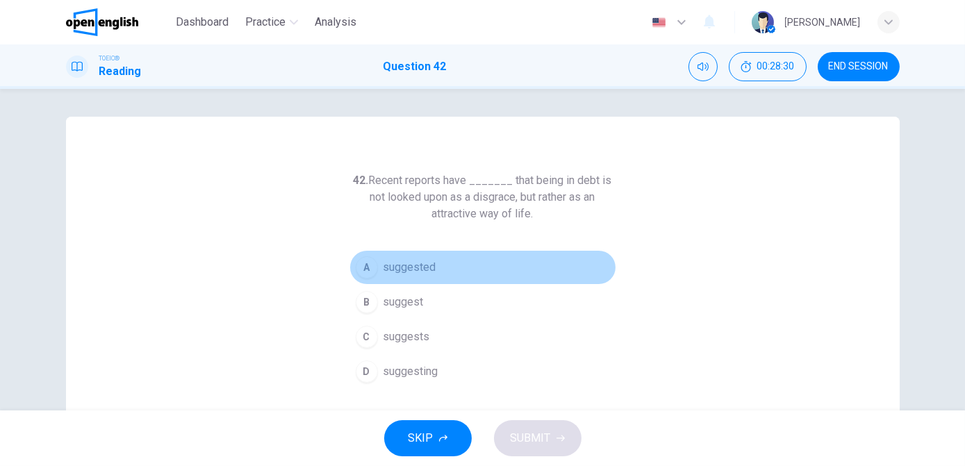
click at [415, 272] on span "suggested" at bounding box center [410, 267] width 53 height 17
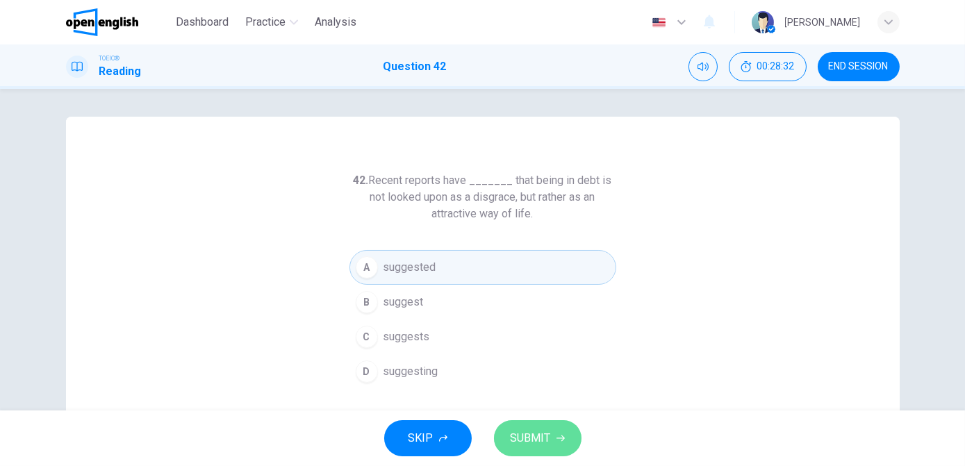
click at [536, 439] on span "SUBMIT" at bounding box center [531, 438] width 40 height 19
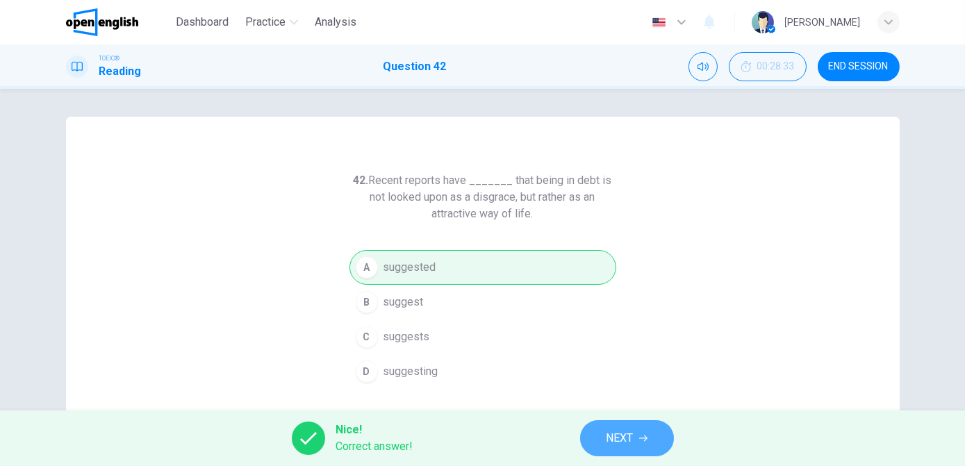
click at [607, 443] on span "NEXT" at bounding box center [620, 438] width 27 height 19
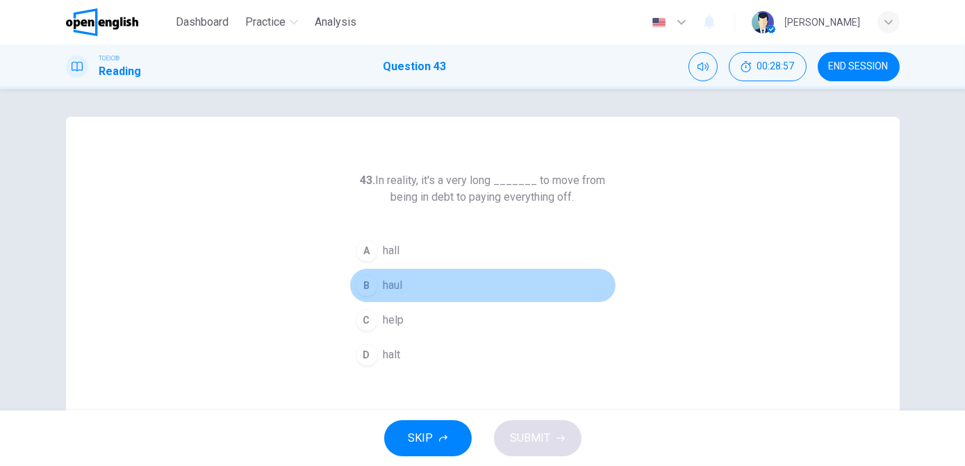
click at [416, 278] on button "B haul" at bounding box center [483, 285] width 267 height 35
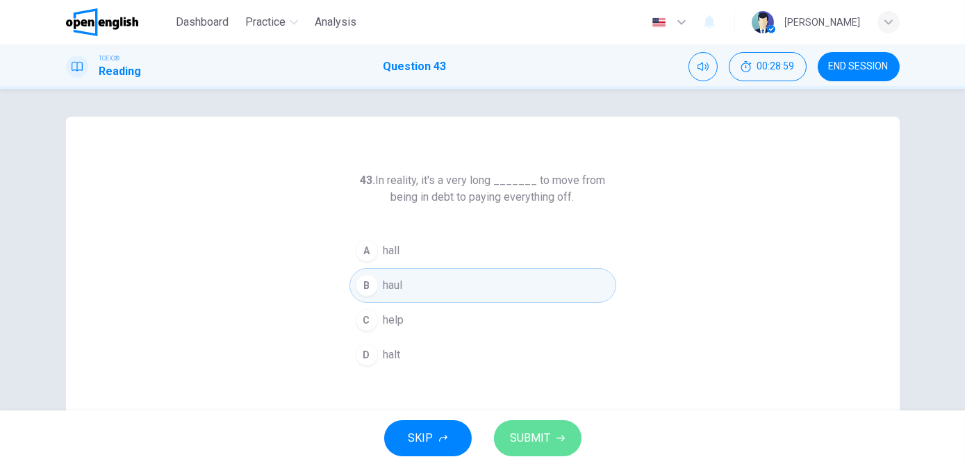
click at [523, 444] on span "SUBMIT" at bounding box center [531, 438] width 40 height 19
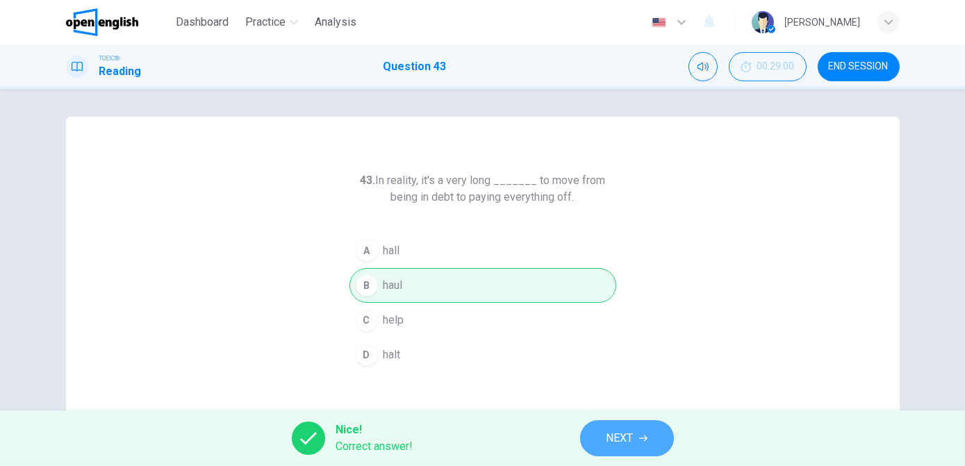
click at [609, 442] on span "NEXT" at bounding box center [620, 438] width 27 height 19
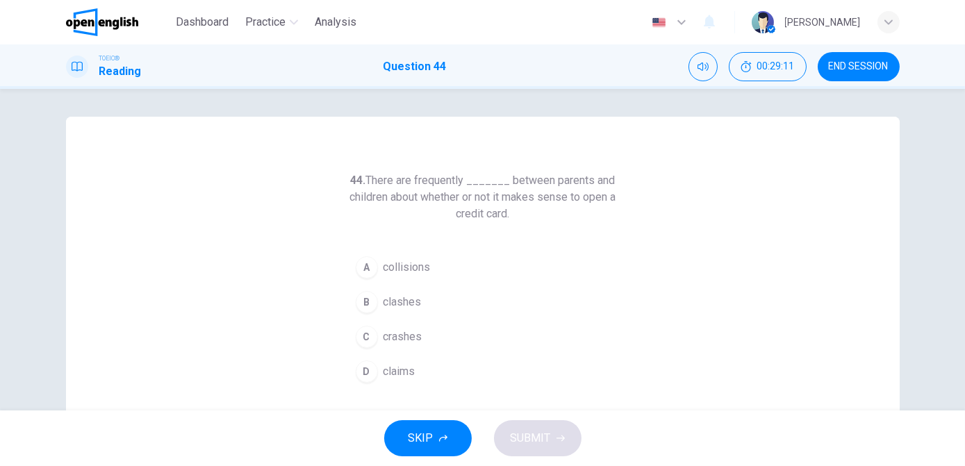
click at [429, 332] on button "C crashes" at bounding box center [483, 337] width 267 height 35
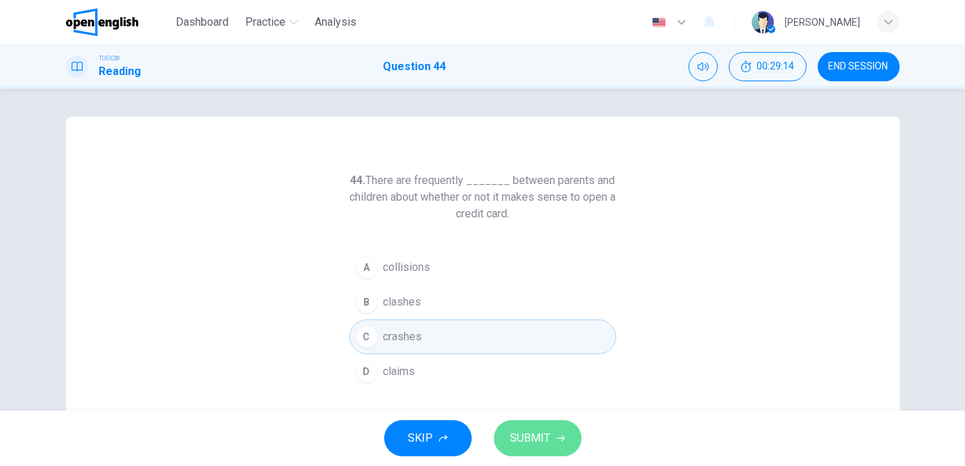
click at [507, 443] on button "SUBMIT" at bounding box center [538, 438] width 88 height 36
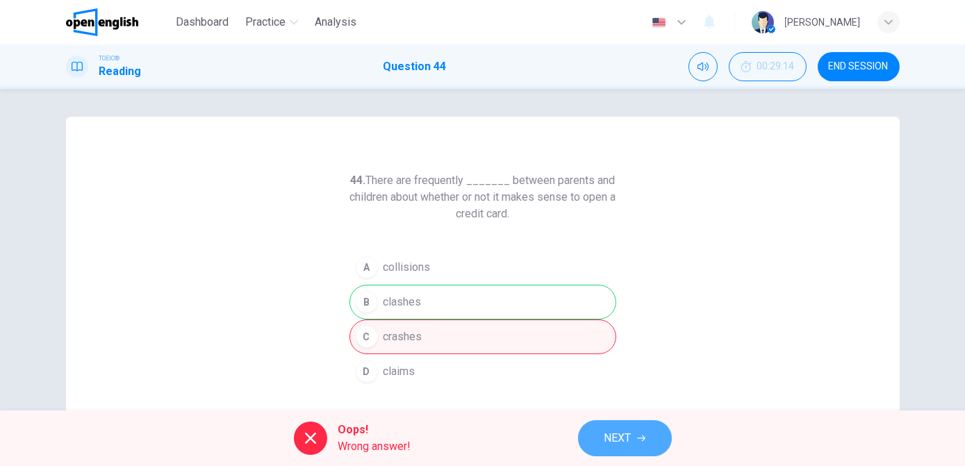
click at [618, 431] on span "NEXT" at bounding box center [618, 438] width 27 height 19
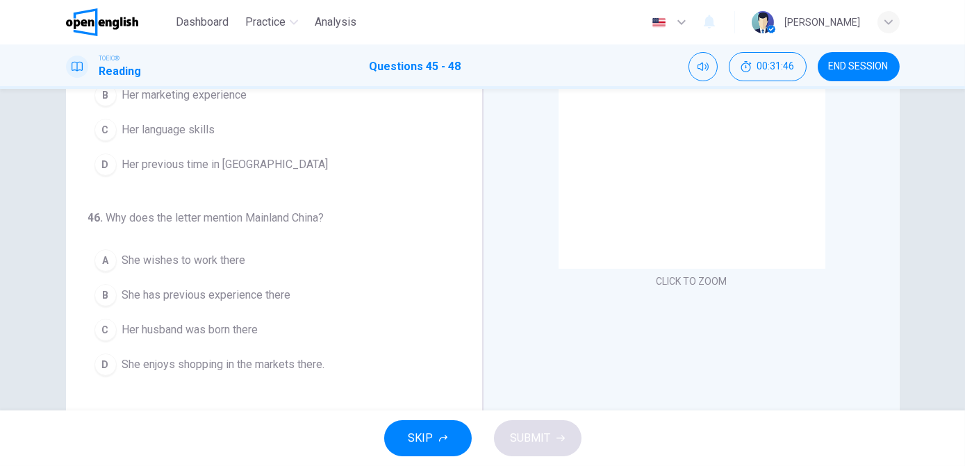
scroll to position [151, 0]
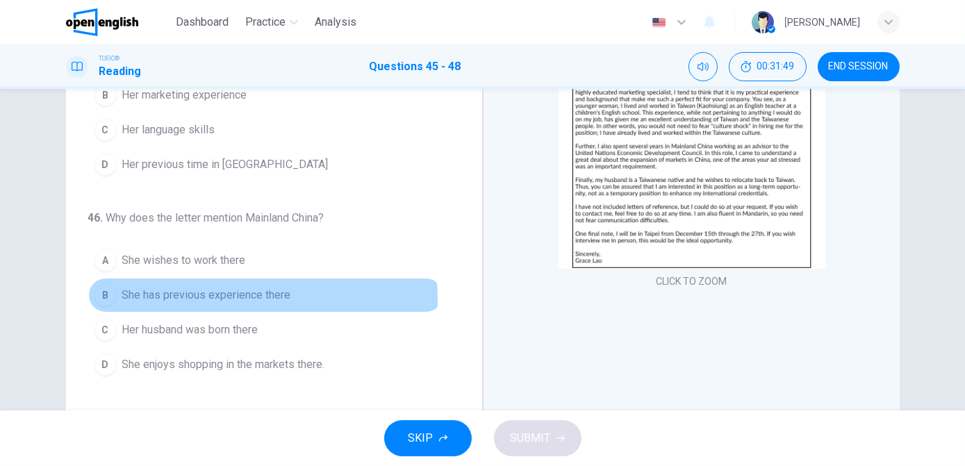
click at [215, 297] on span "She has previous experience there" at bounding box center [206, 295] width 169 height 17
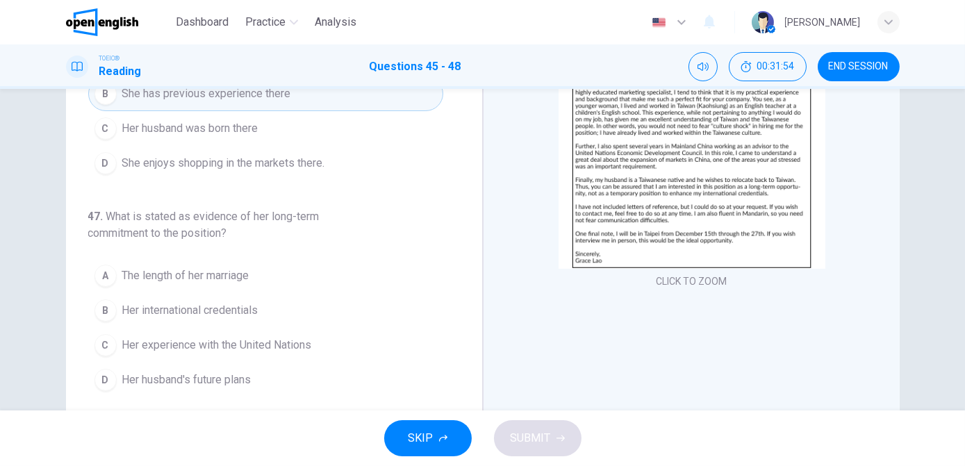
scroll to position [202, 0]
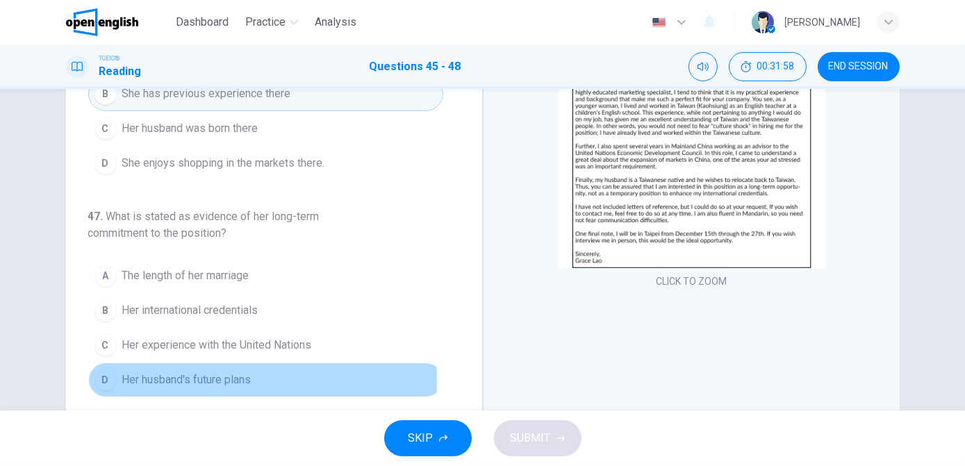
click at [185, 375] on span "Her husband's future plans" at bounding box center [186, 380] width 129 height 17
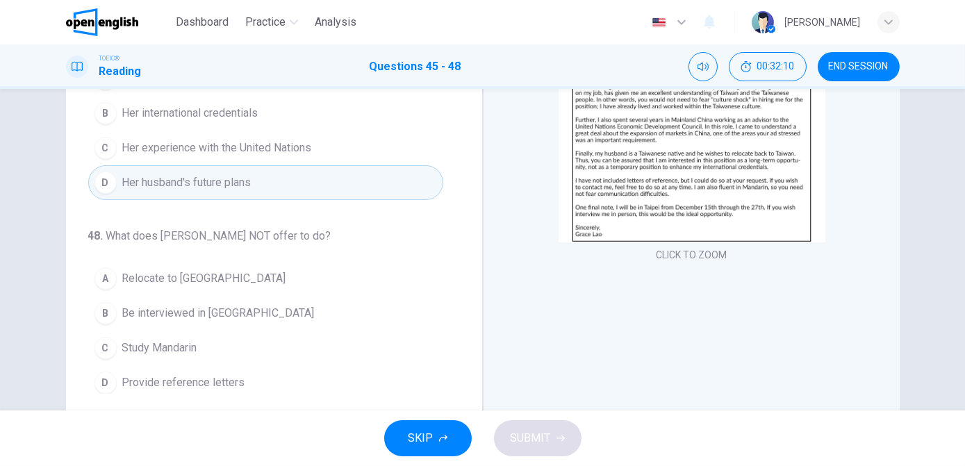
scroll to position [179, 0]
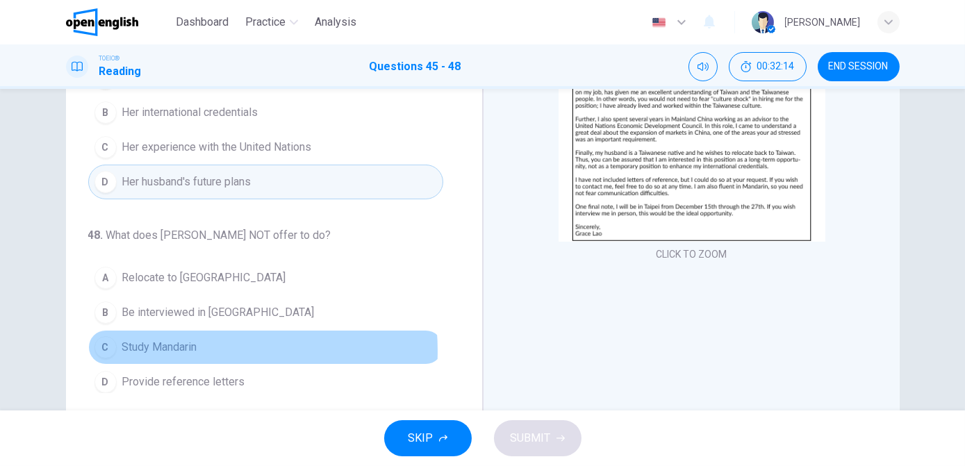
click at [181, 345] on span "Study Mandarin" at bounding box center [159, 347] width 75 height 17
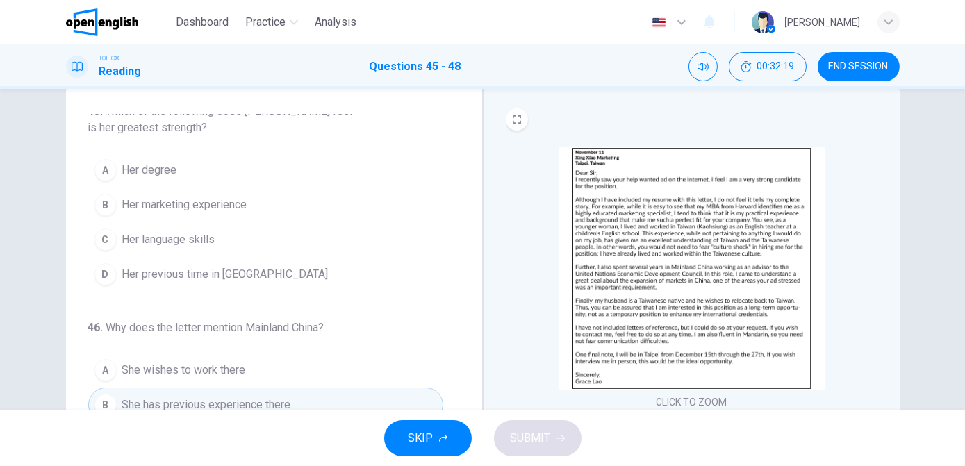
scroll to position [11, 0]
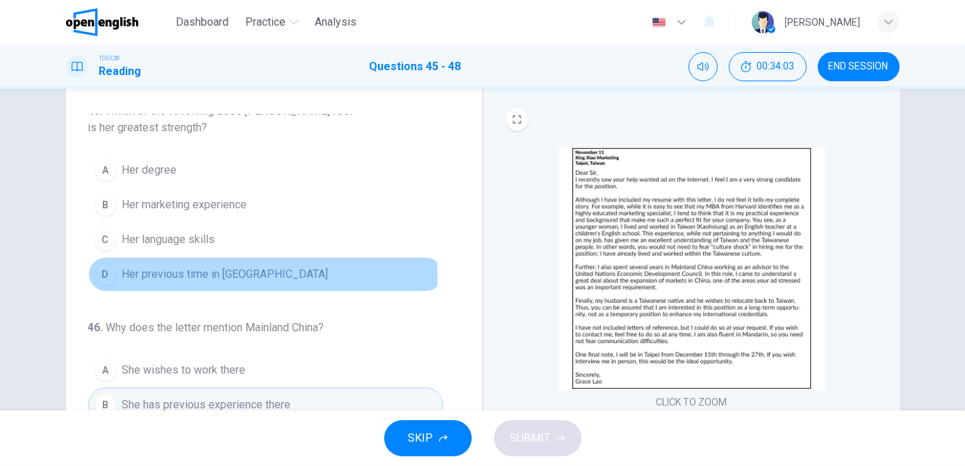
click at [194, 277] on span "Her previous time in [GEOGRAPHIC_DATA]" at bounding box center [225, 274] width 206 height 17
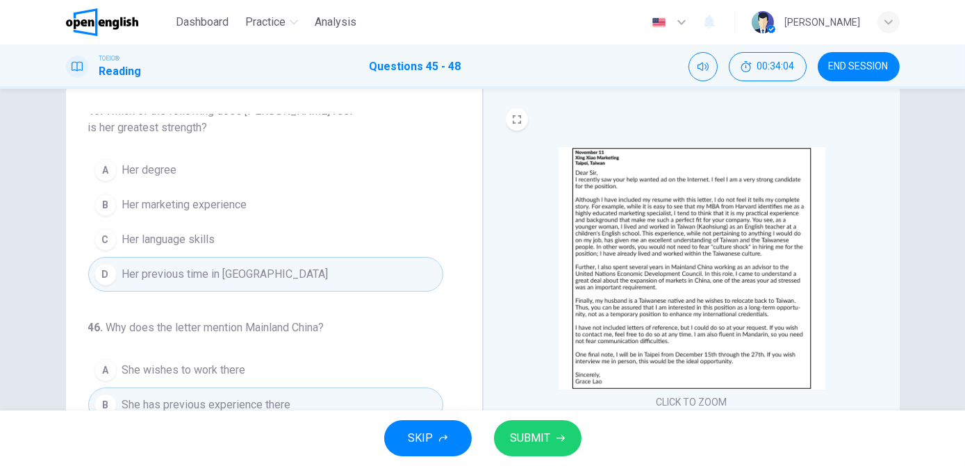
scroll to position [0, 0]
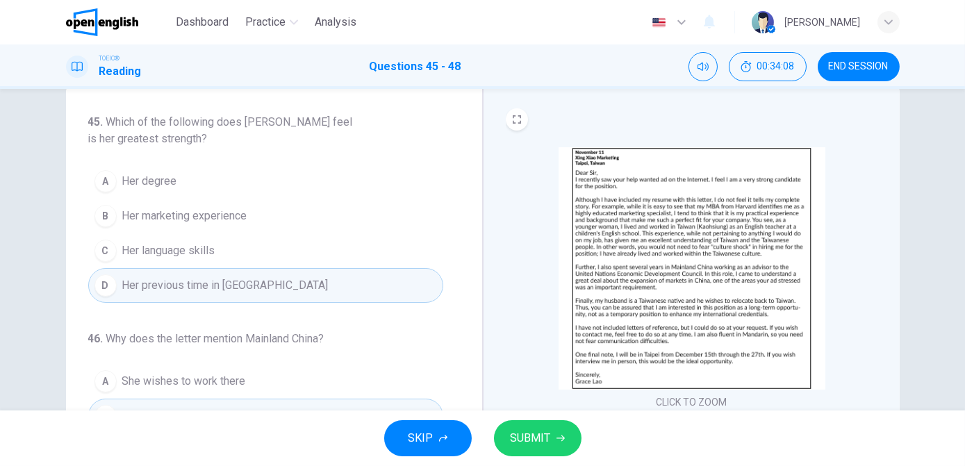
click at [541, 434] on span "SUBMIT" at bounding box center [531, 438] width 40 height 19
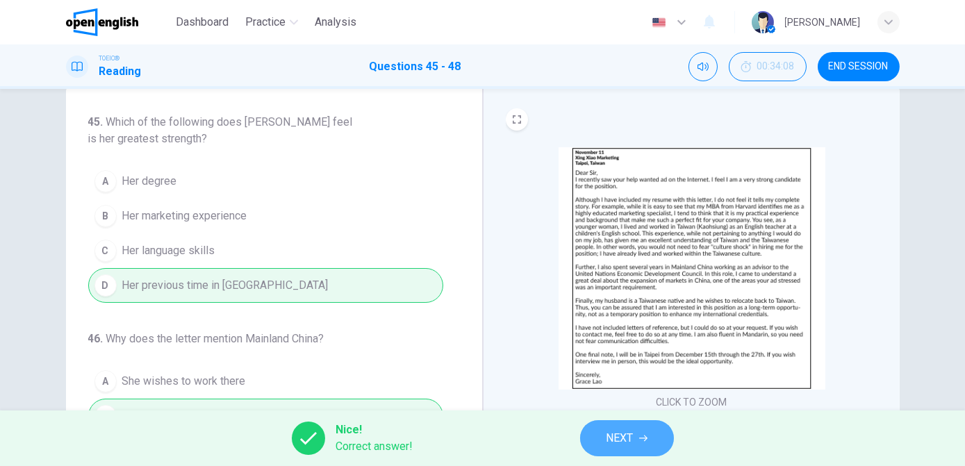
click at [609, 435] on span "NEXT" at bounding box center [620, 438] width 27 height 19
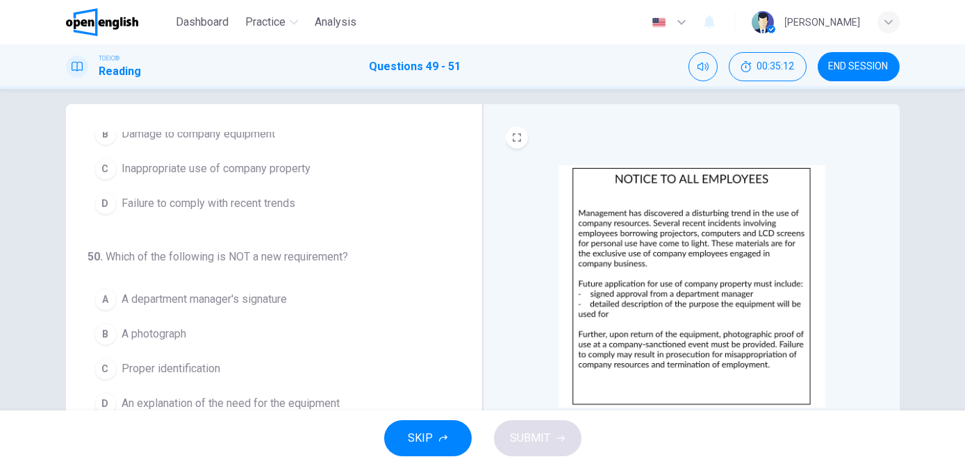
scroll to position [85, 0]
drag, startPoint x: 424, startPoint y: 343, endPoint x: 427, endPoint y: 363, distance: 20.5
click at [427, 363] on div "A A department manager's signature B A photograph C Proper identification D An …" at bounding box center [265, 350] width 355 height 139
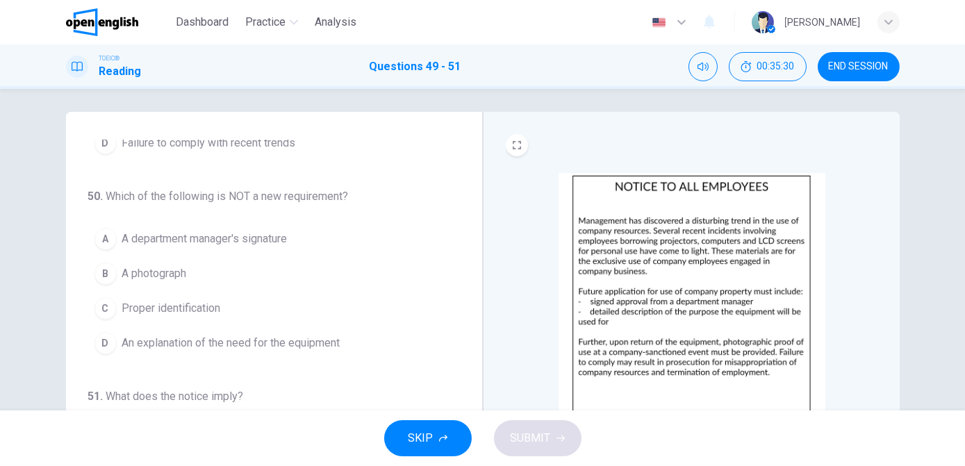
scroll to position [3, 0]
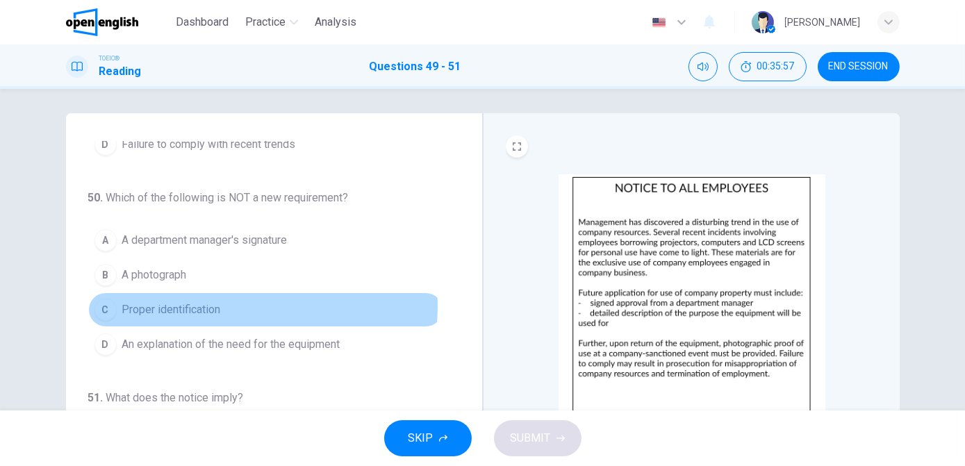
click at [249, 303] on button "C Proper identification" at bounding box center [265, 310] width 355 height 35
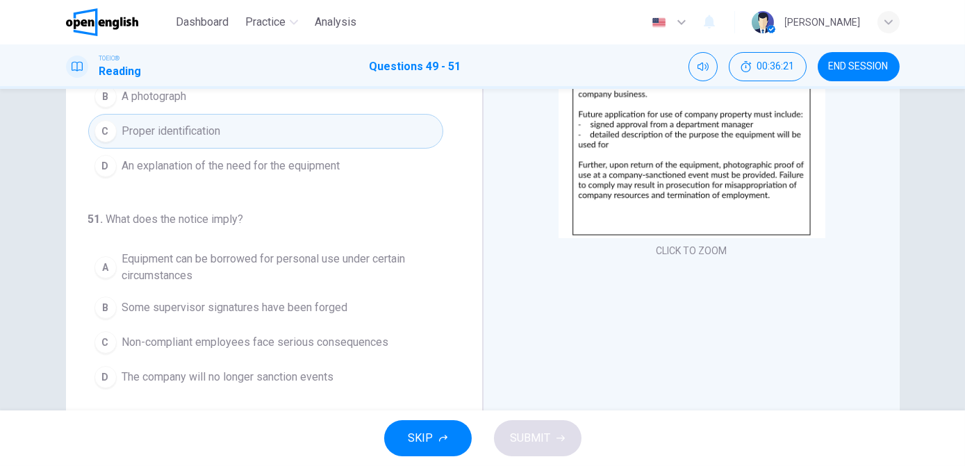
scroll to position [181, 0]
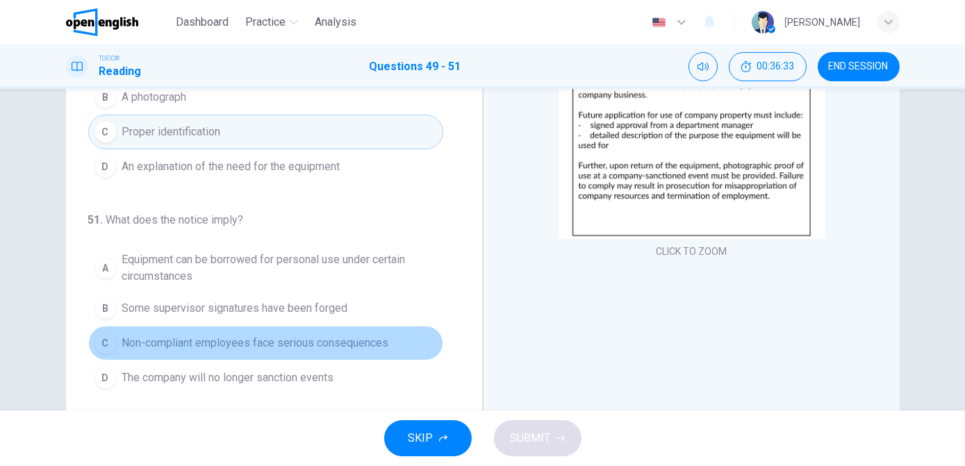
click at [291, 336] on span "Non-compliant employees face serious consequences" at bounding box center [255, 343] width 267 height 17
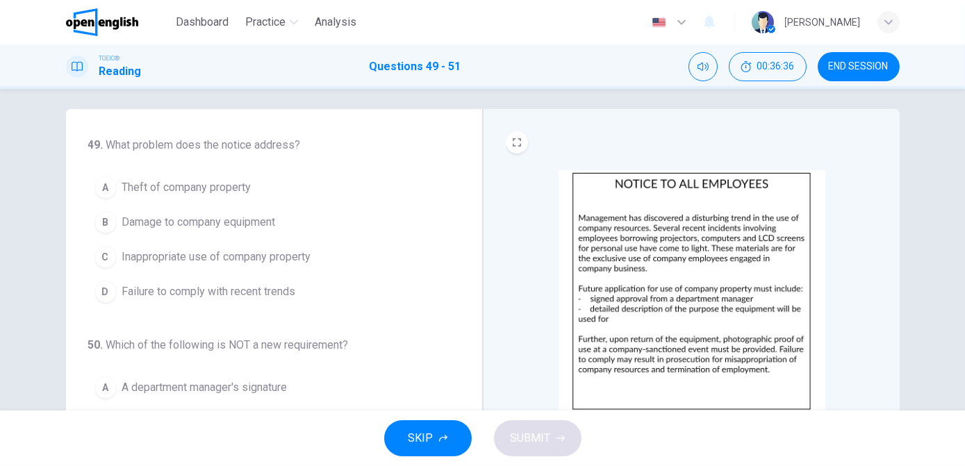
scroll to position [0, 0]
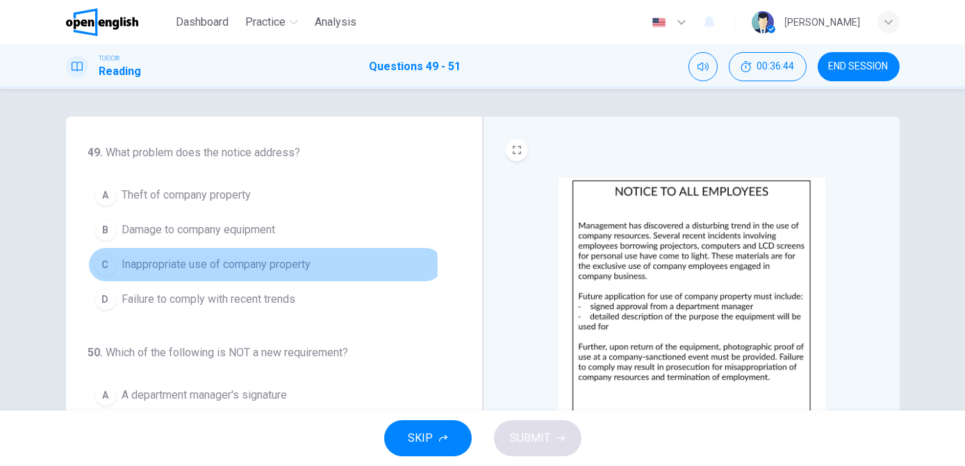
click at [207, 267] on span "Inappropriate use of company property" at bounding box center [216, 264] width 189 height 17
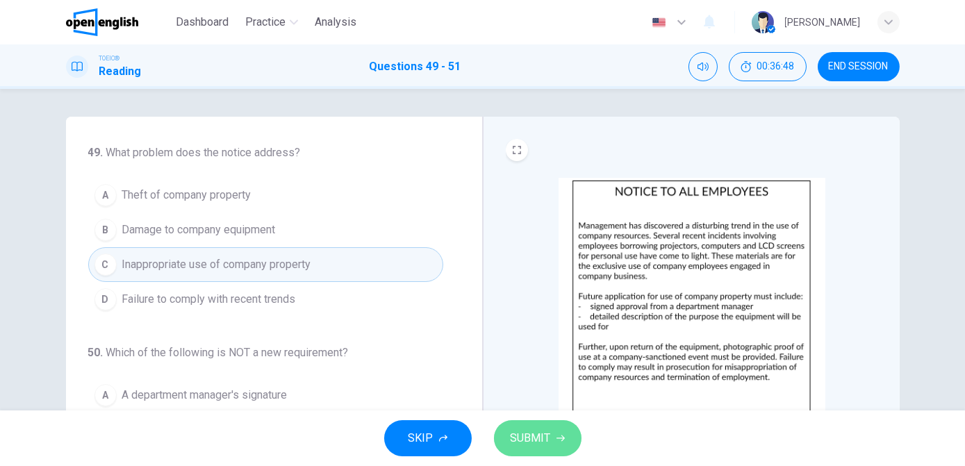
click at [530, 446] on span "SUBMIT" at bounding box center [531, 438] width 40 height 19
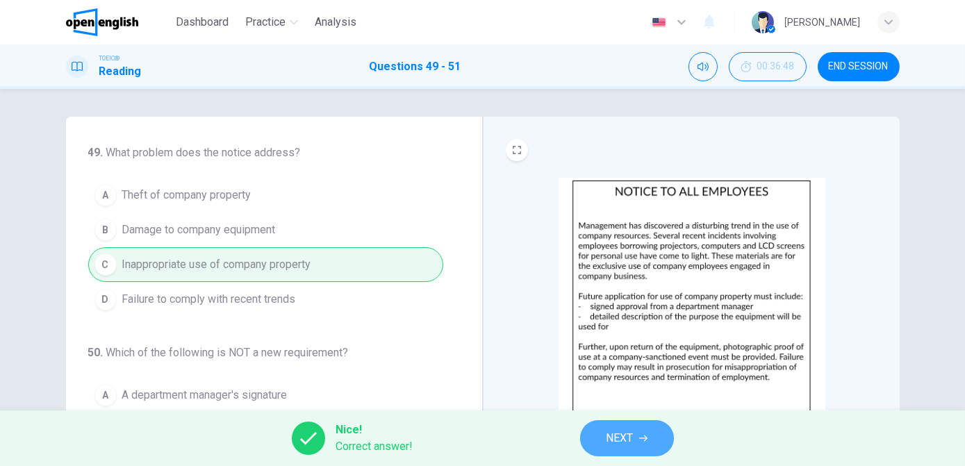
click at [634, 445] on button "NEXT" at bounding box center [627, 438] width 94 height 36
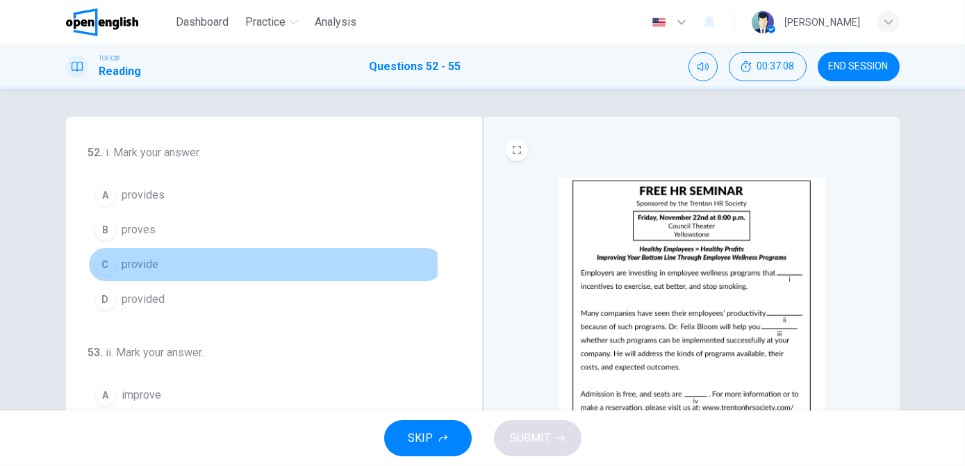
click at [143, 268] on span "provide" at bounding box center [140, 264] width 37 height 17
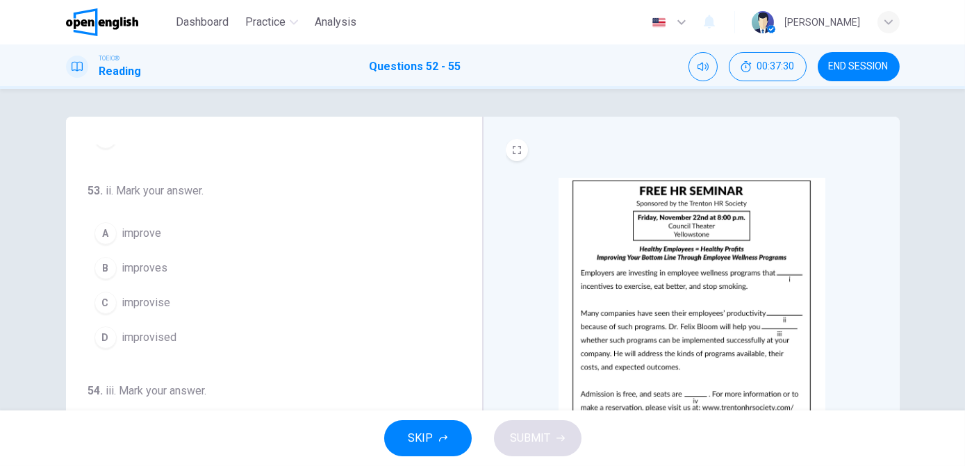
scroll to position [158, 0]
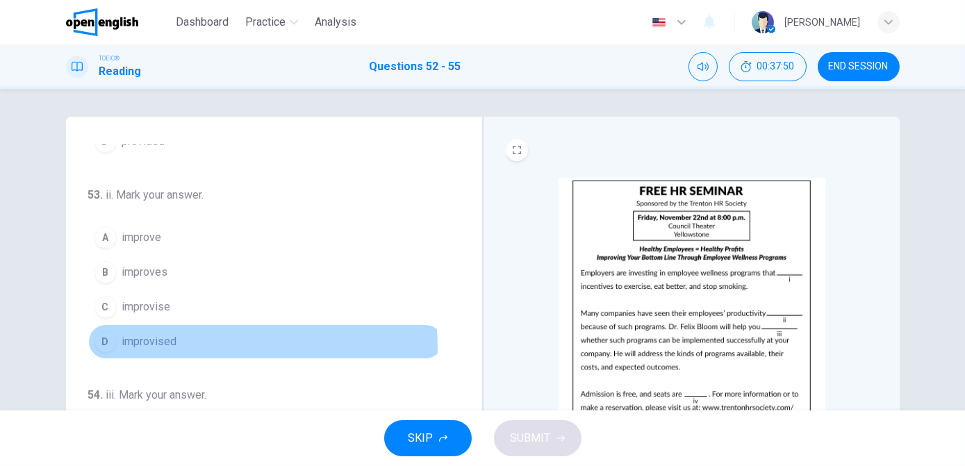
click at [163, 345] on span "improvised" at bounding box center [149, 342] width 55 height 17
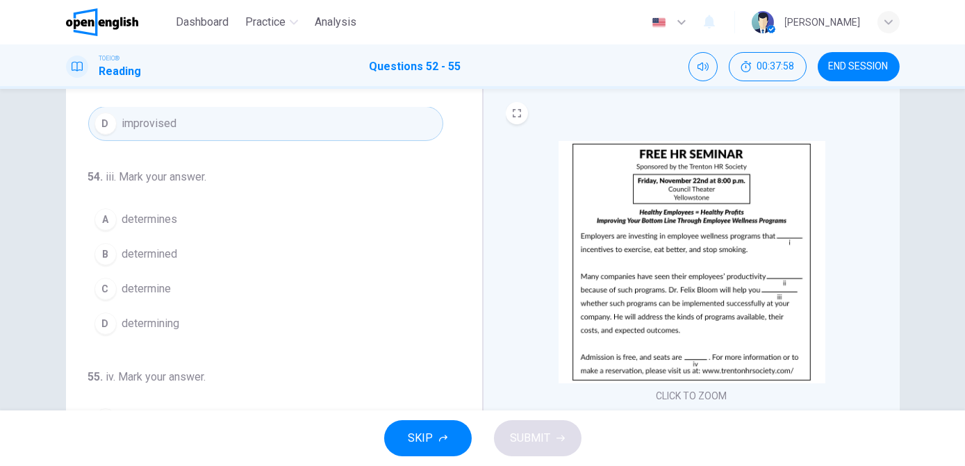
scroll to position [37, 0]
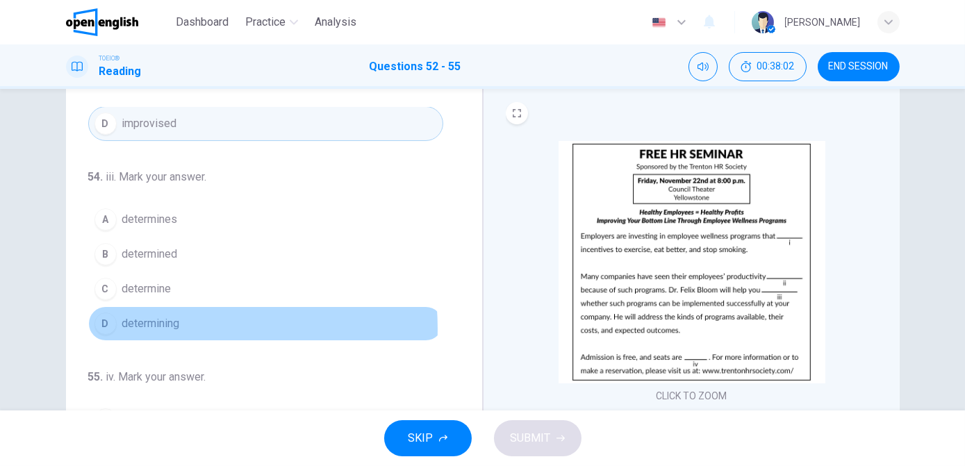
click at [155, 324] on span "determining" at bounding box center [151, 323] width 58 height 17
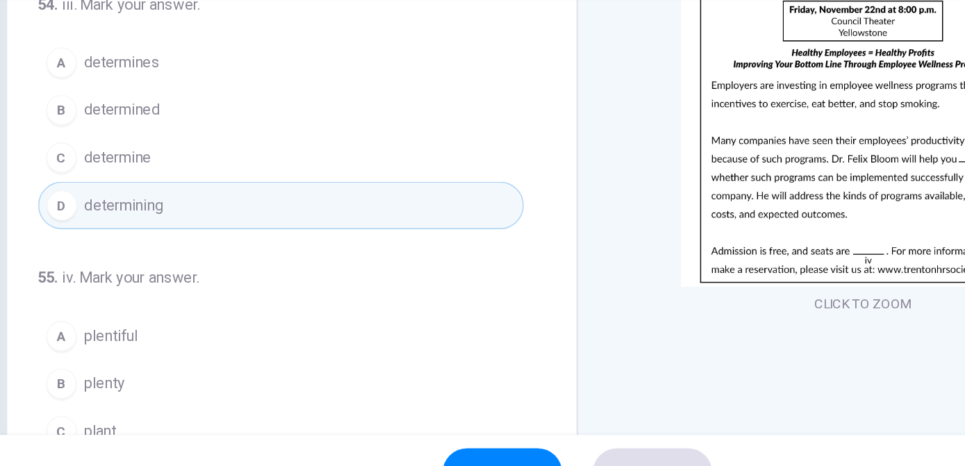
scroll to position [0, 0]
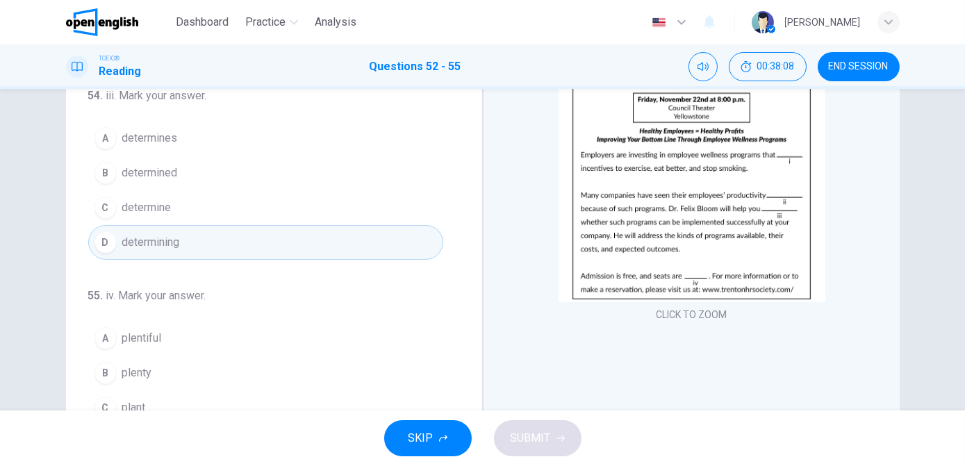
click at [168, 336] on button "A plentiful" at bounding box center [265, 338] width 355 height 35
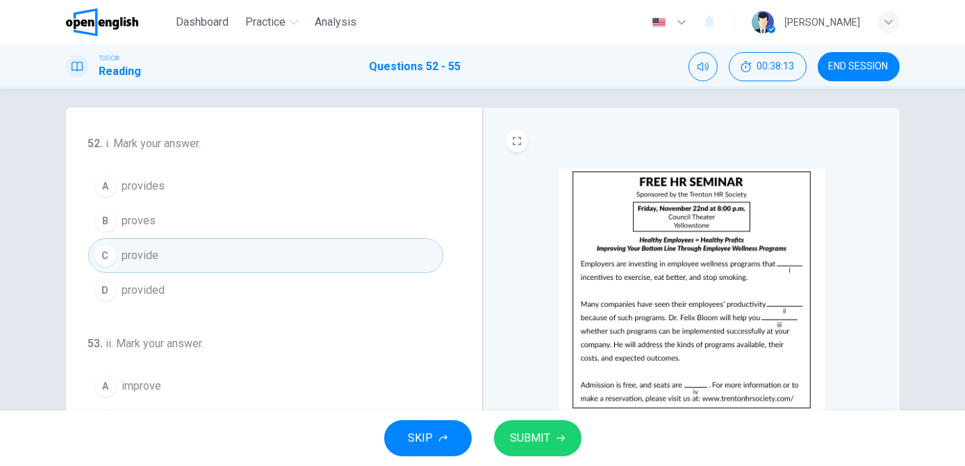
scroll to position [7, 0]
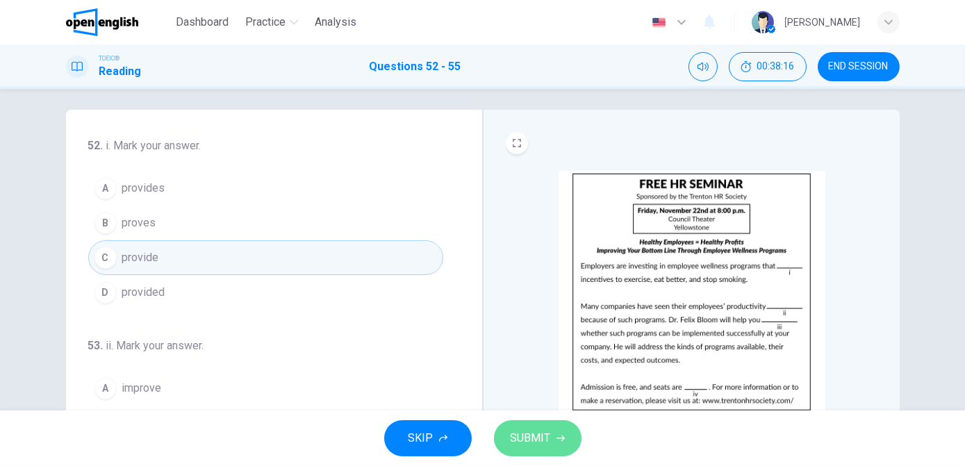
click at [528, 434] on span "SUBMIT" at bounding box center [531, 438] width 40 height 19
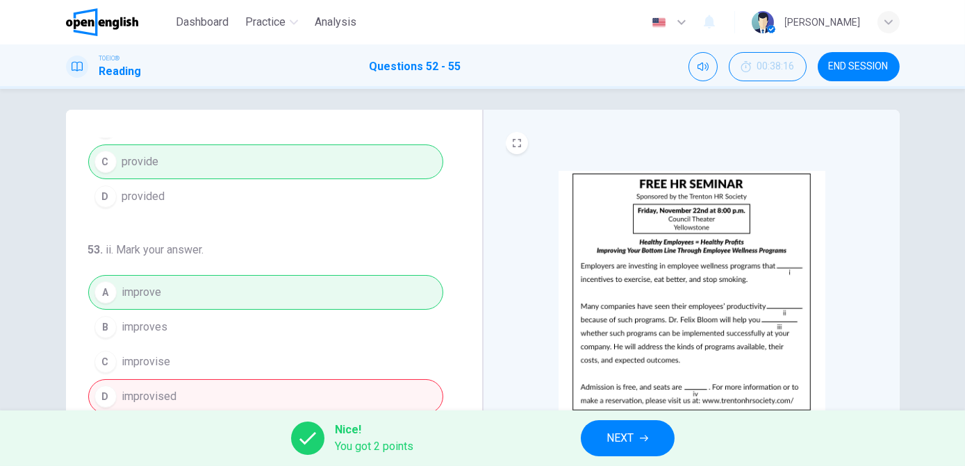
scroll to position [0, 0]
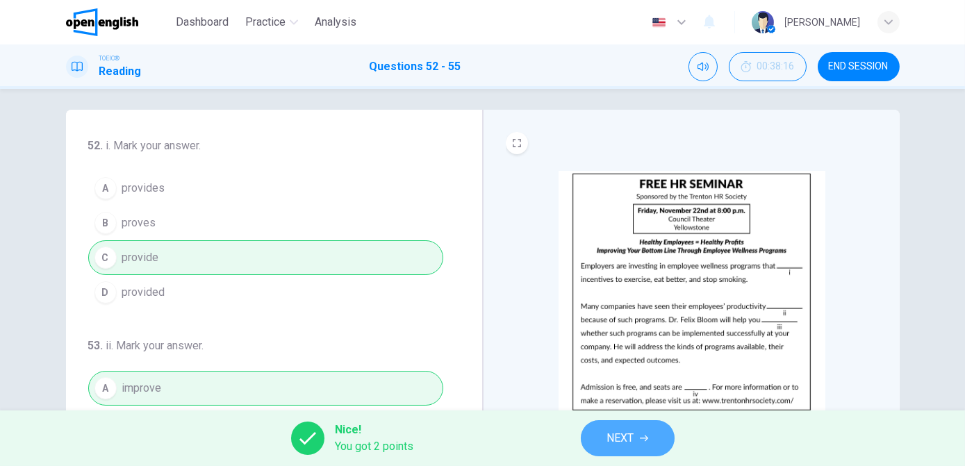
click at [630, 436] on span "NEXT" at bounding box center [620, 438] width 27 height 19
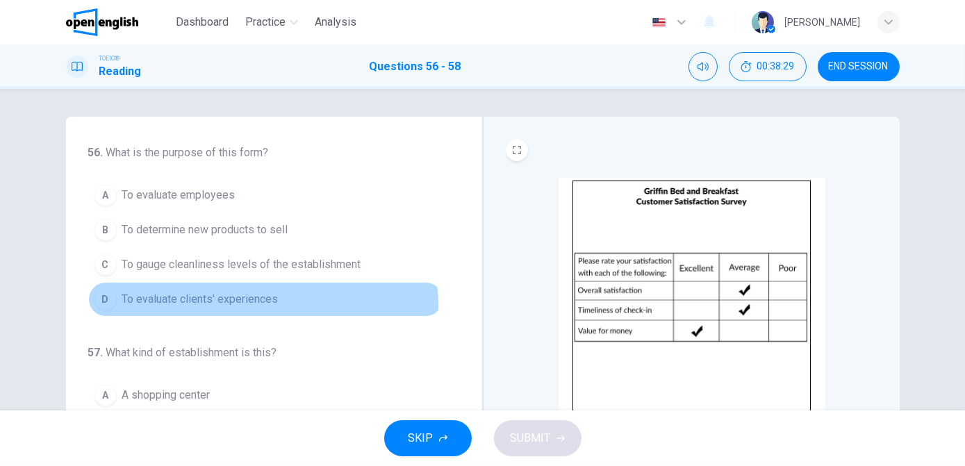
click at [243, 304] on span "To evaluate clients' experiences" at bounding box center [200, 299] width 156 height 17
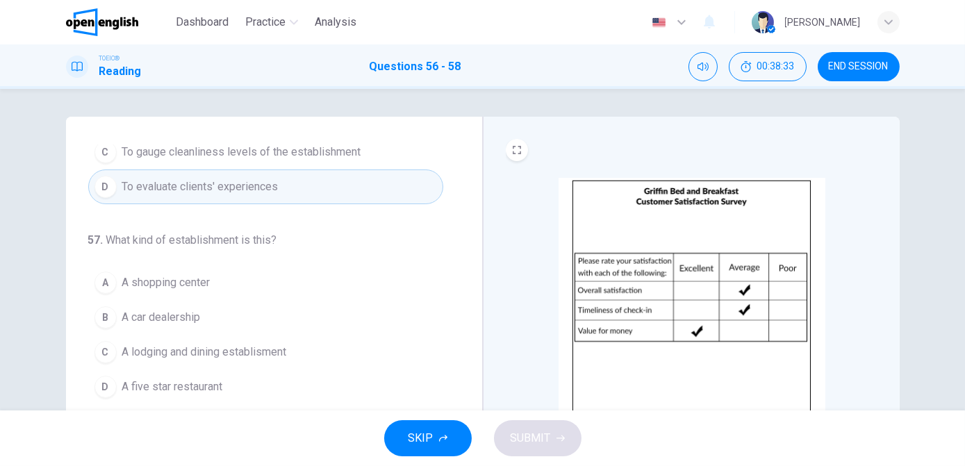
scroll to position [115, 0]
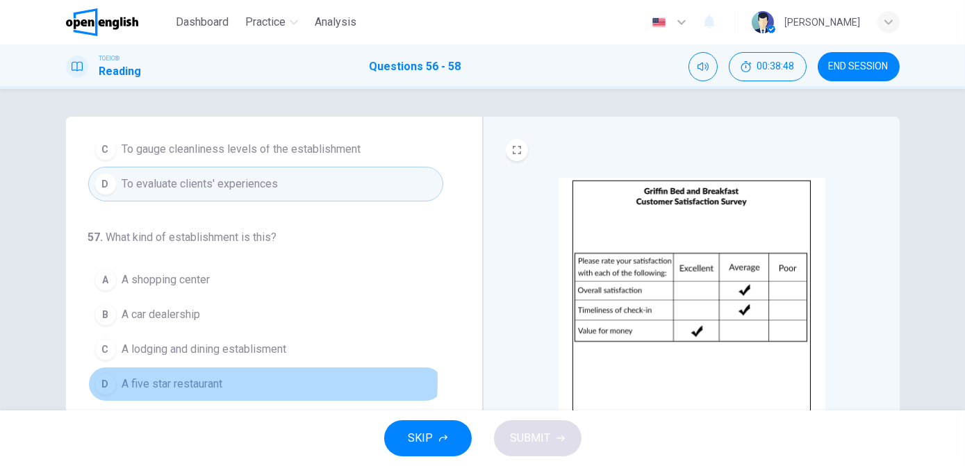
click at [222, 378] on button "D A five star restaurant" at bounding box center [265, 384] width 355 height 35
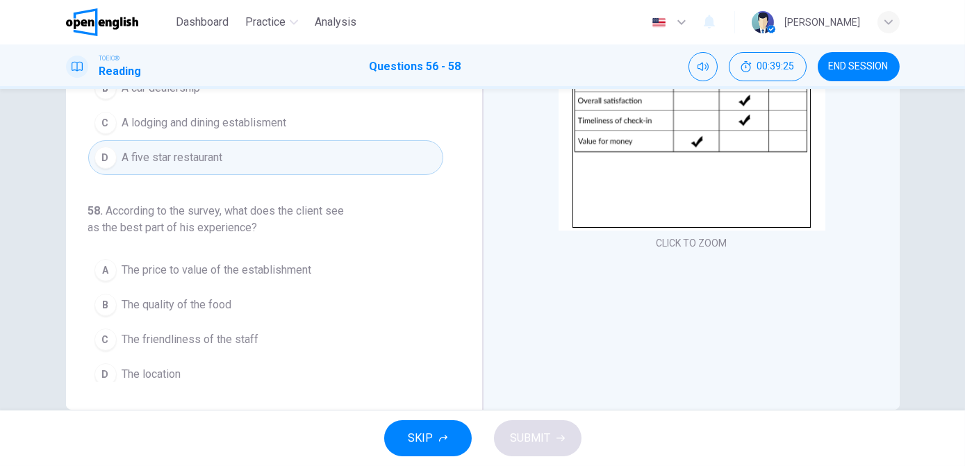
scroll to position [151, 0]
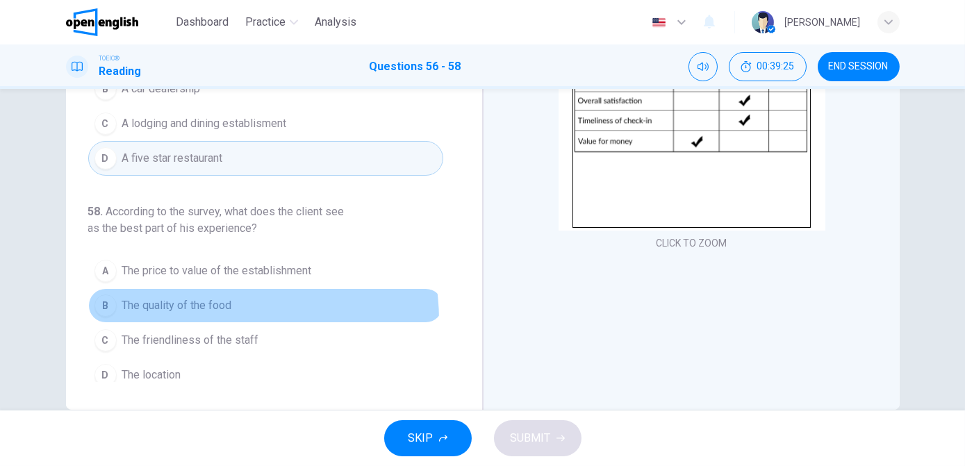
click at [206, 315] on button "B The quality of the food" at bounding box center [265, 305] width 355 height 35
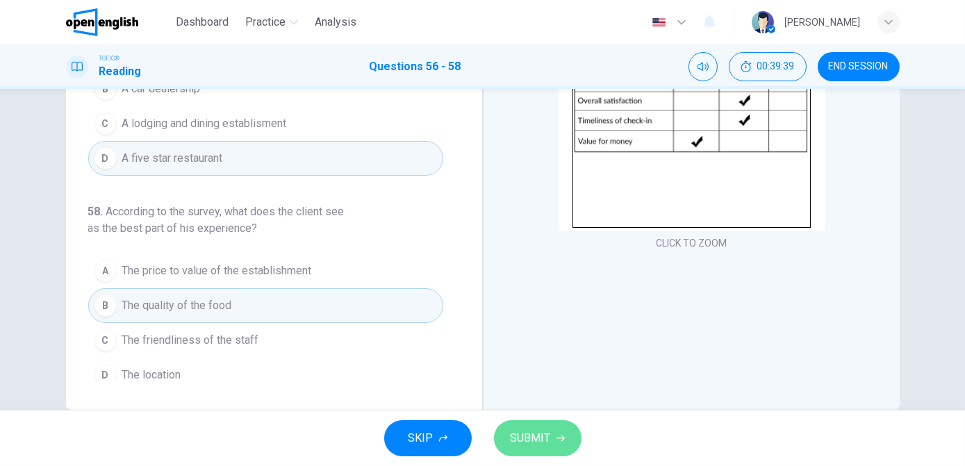
click at [525, 448] on button "SUBMIT" at bounding box center [538, 438] width 88 height 36
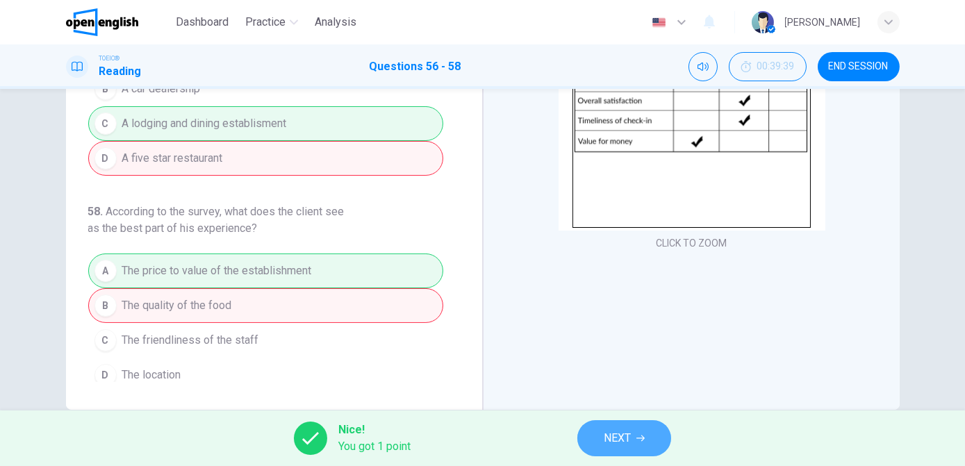
click at [628, 427] on button "NEXT" at bounding box center [624, 438] width 94 height 36
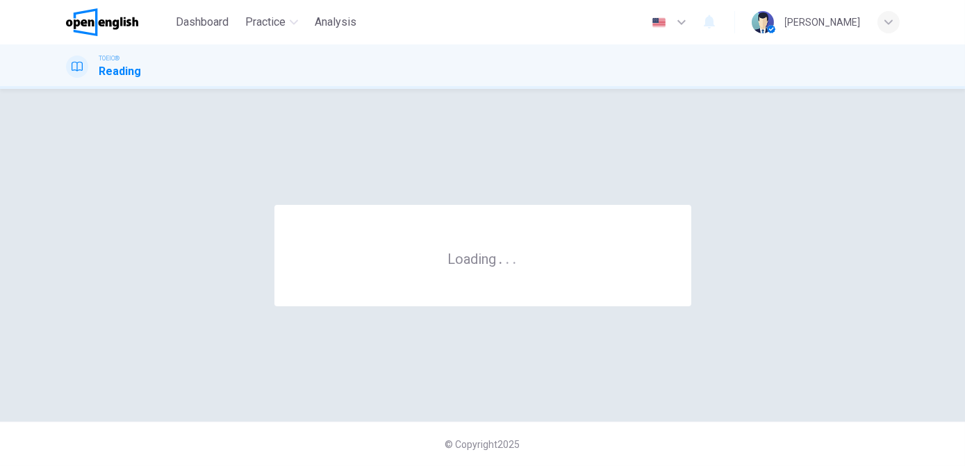
scroll to position [0, 0]
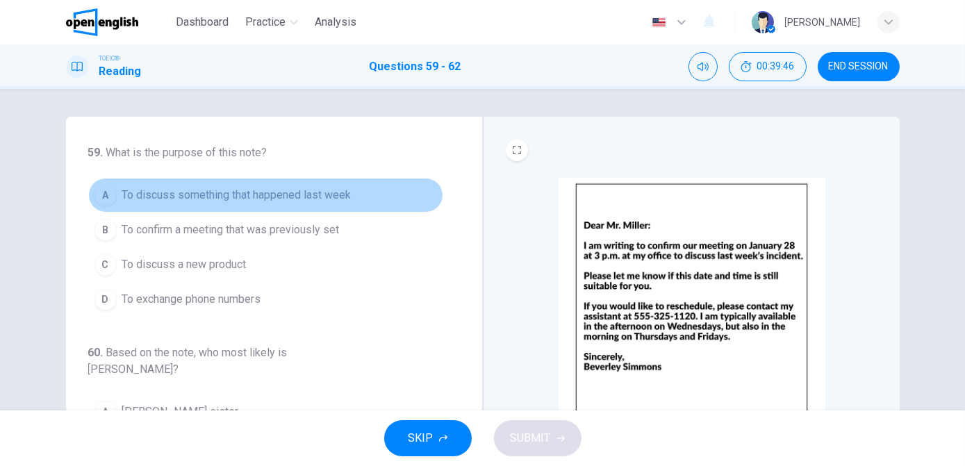
click at [297, 191] on span "To discuss something that happened last week" at bounding box center [236, 195] width 229 height 17
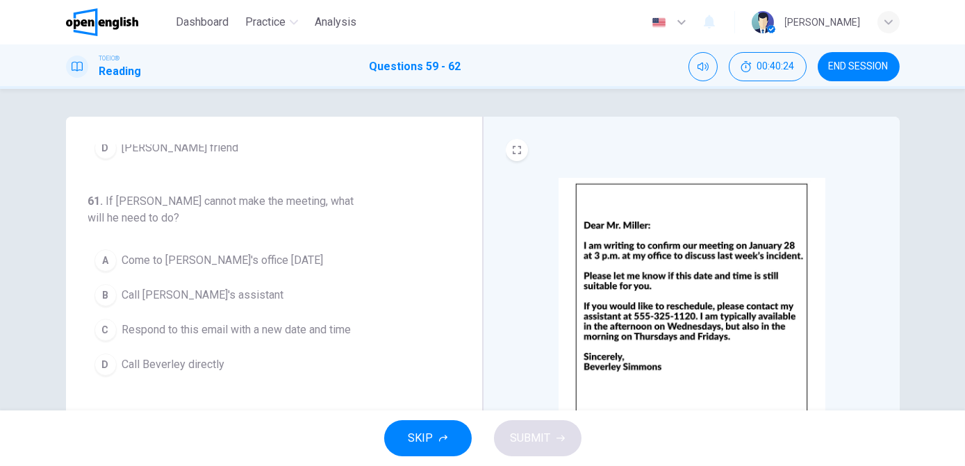
scroll to position [372, 0]
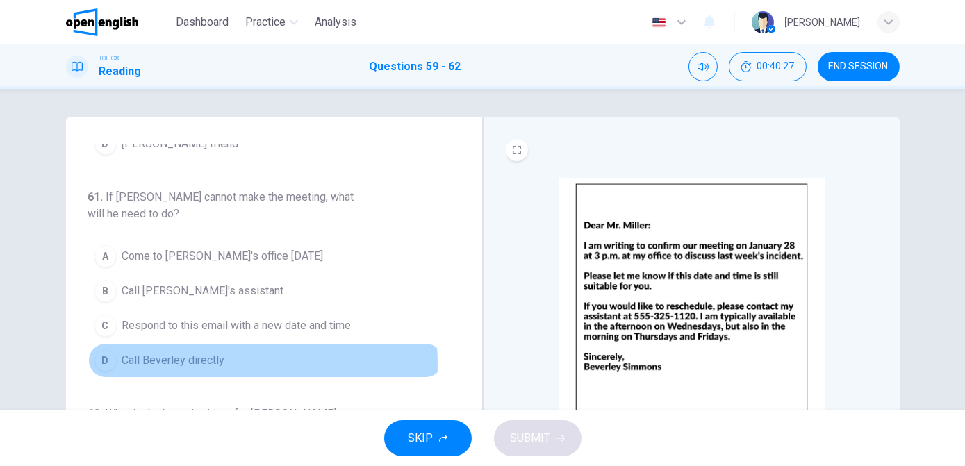
click at [208, 352] on span "Call Beverley directly" at bounding box center [173, 360] width 103 height 17
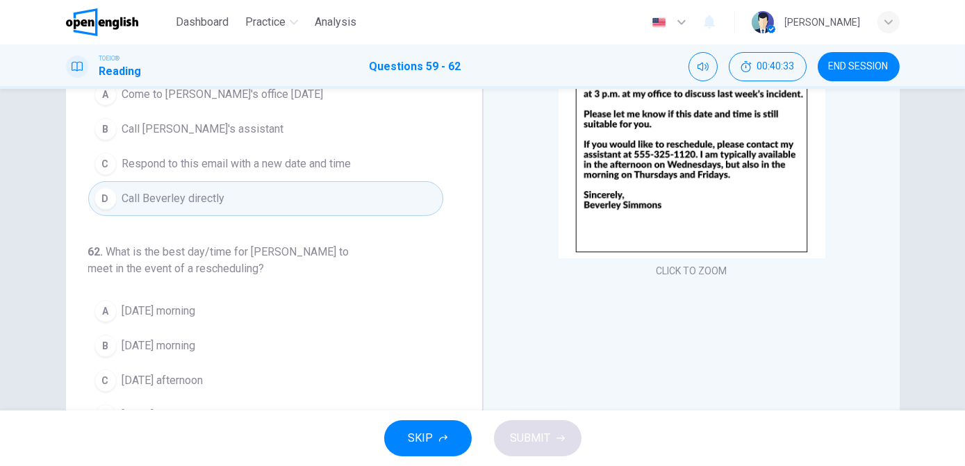
scroll to position [166, 0]
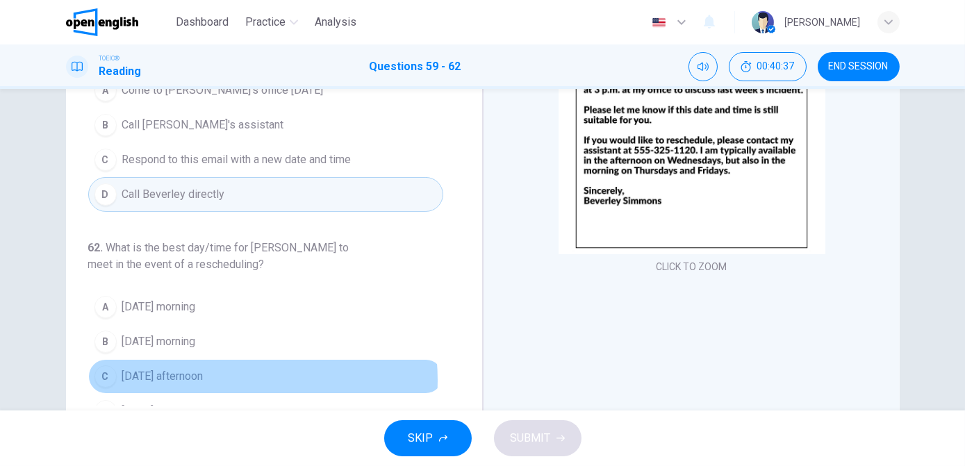
click at [204, 368] on span "[DATE] afternoon" at bounding box center [162, 376] width 81 height 17
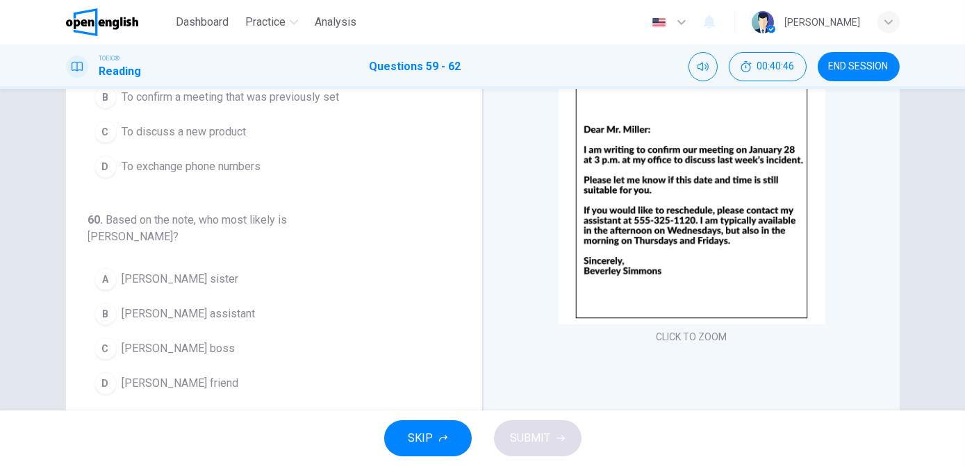
scroll to position [96, 0]
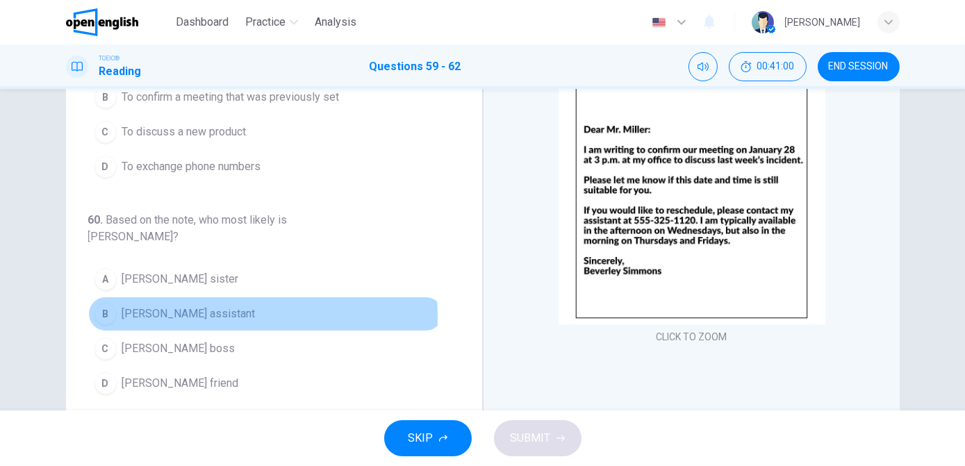
click at [115, 300] on button "B [PERSON_NAME] assistant" at bounding box center [265, 314] width 355 height 35
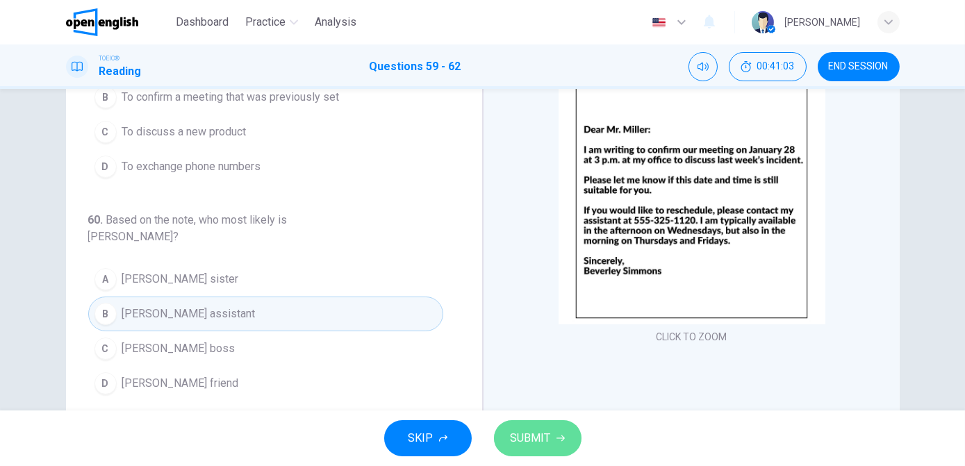
click at [525, 433] on span "SUBMIT" at bounding box center [531, 438] width 40 height 19
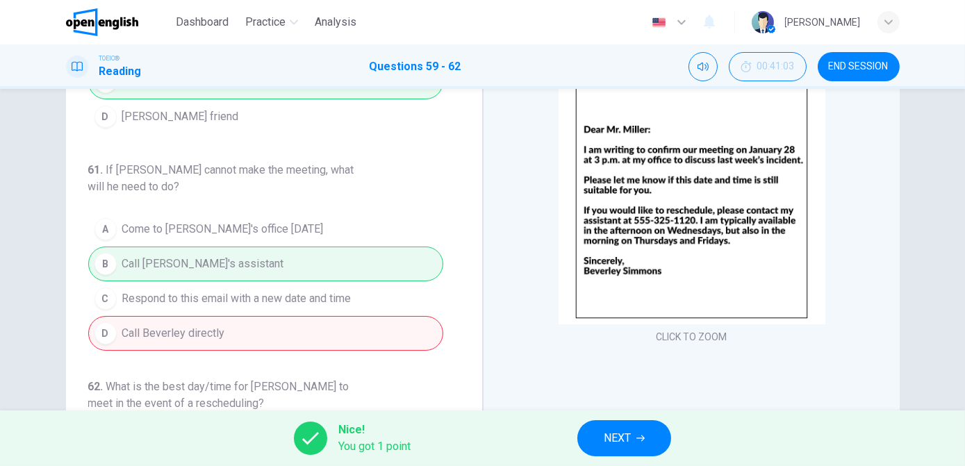
scroll to position [289, 0]
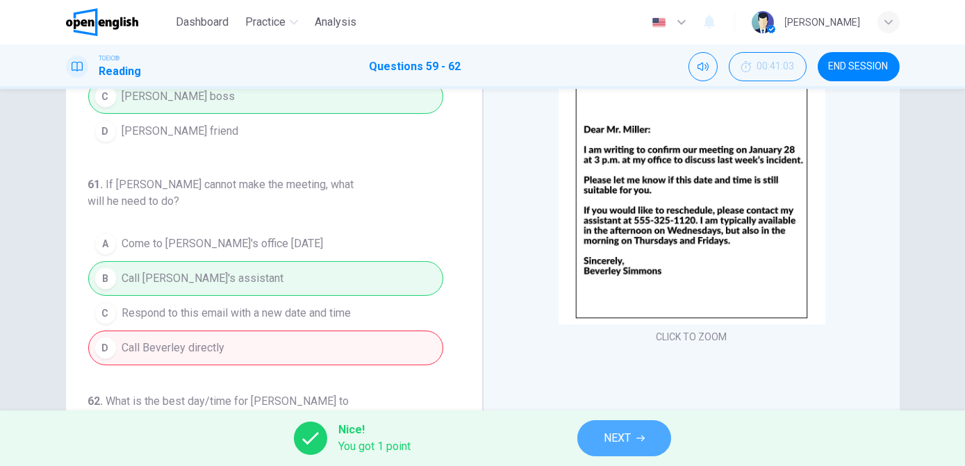
click at [598, 429] on button "NEXT" at bounding box center [624, 438] width 94 height 36
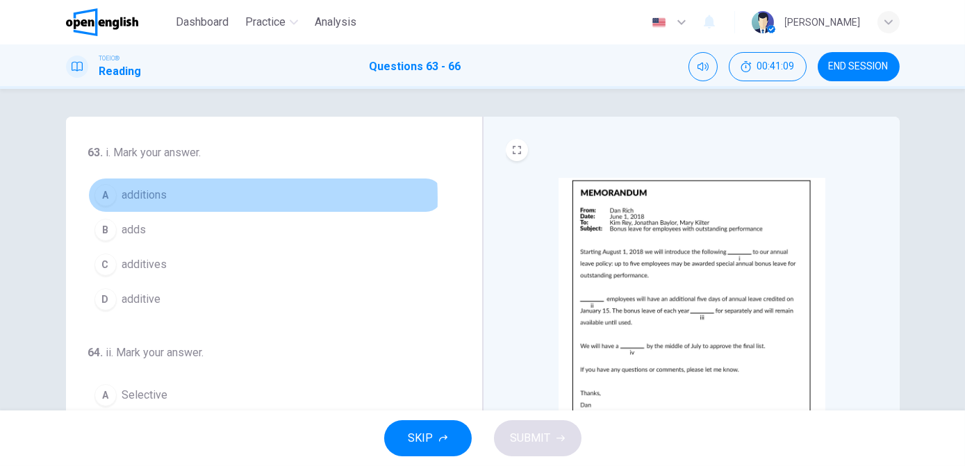
click at [147, 198] on span "additions" at bounding box center [144, 195] width 45 height 17
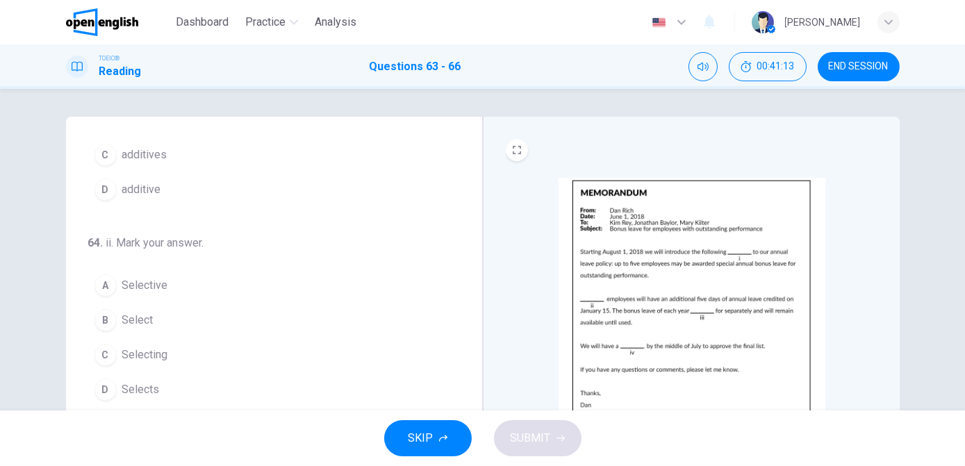
scroll to position [111, 0]
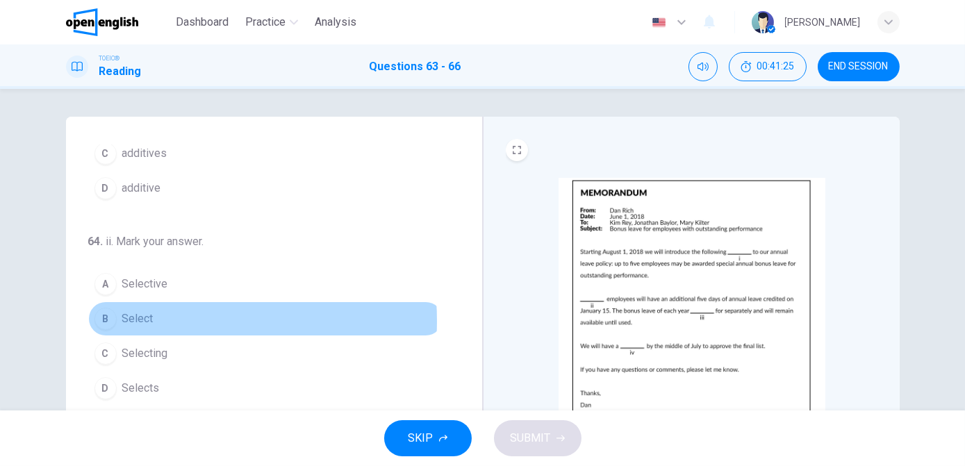
click at [154, 319] on button "B Select" at bounding box center [265, 319] width 355 height 35
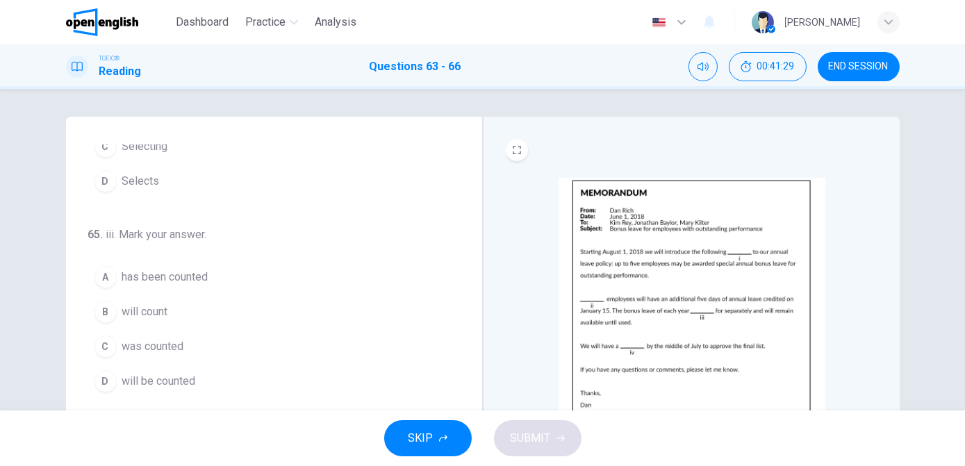
scroll to position [320, 0]
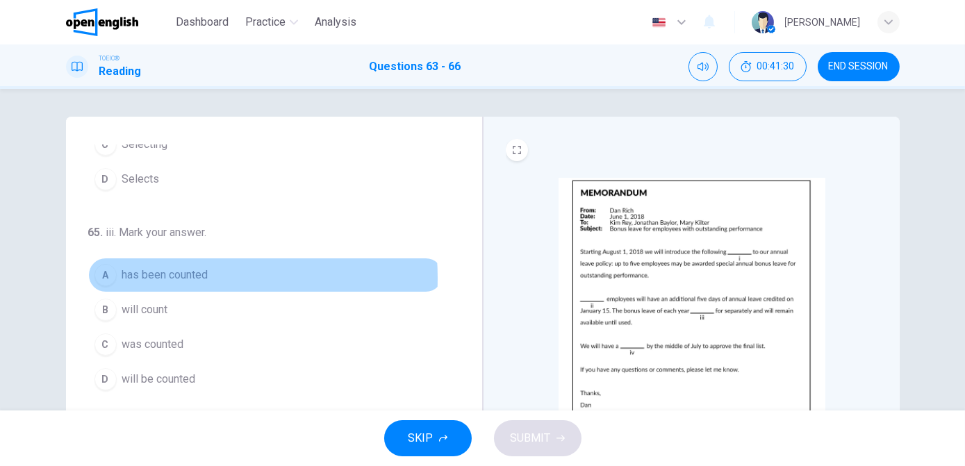
click at [156, 274] on span "has been counted" at bounding box center [165, 275] width 86 height 17
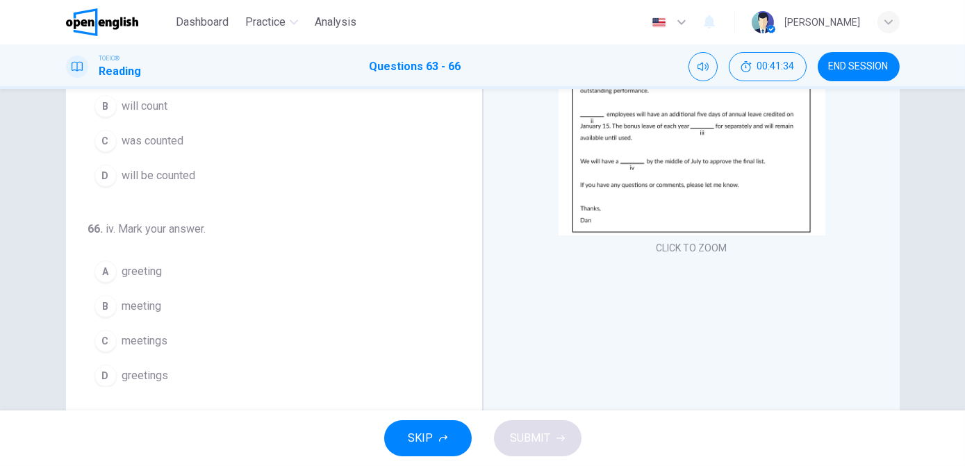
scroll to position [186, 0]
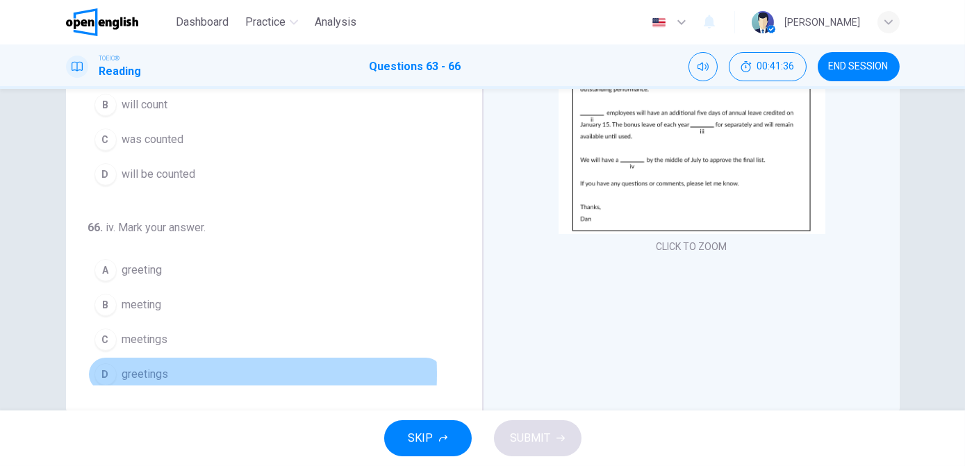
click at [166, 368] on button "D greetings" at bounding box center [265, 374] width 355 height 35
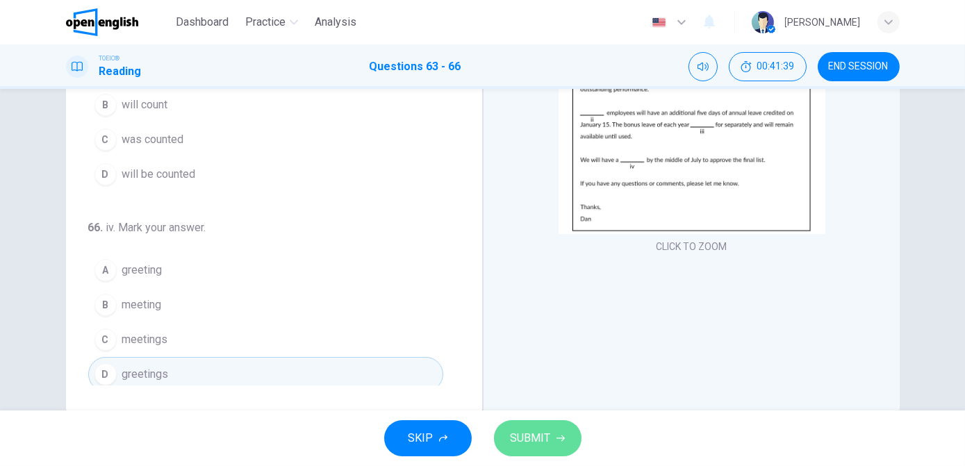
click at [532, 426] on button "SUBMIT" at bounding box center [538, 438] width 88 height 36
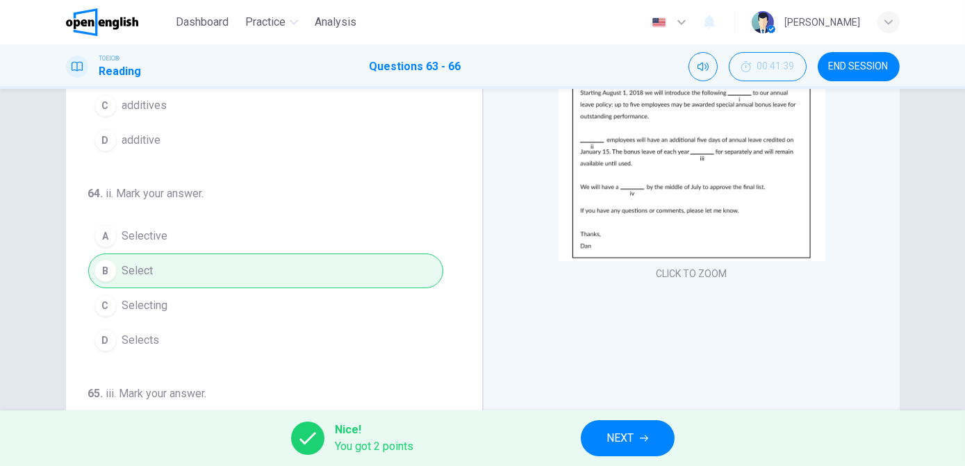
scroll to position [163, 0]
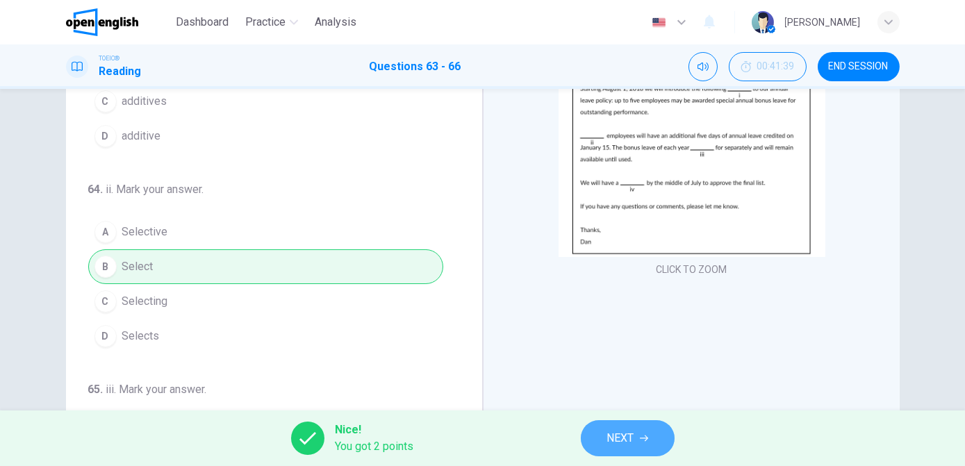
click at [632, 440] on span "NEXT" at bounding box center [620, 438] width 27 height 19
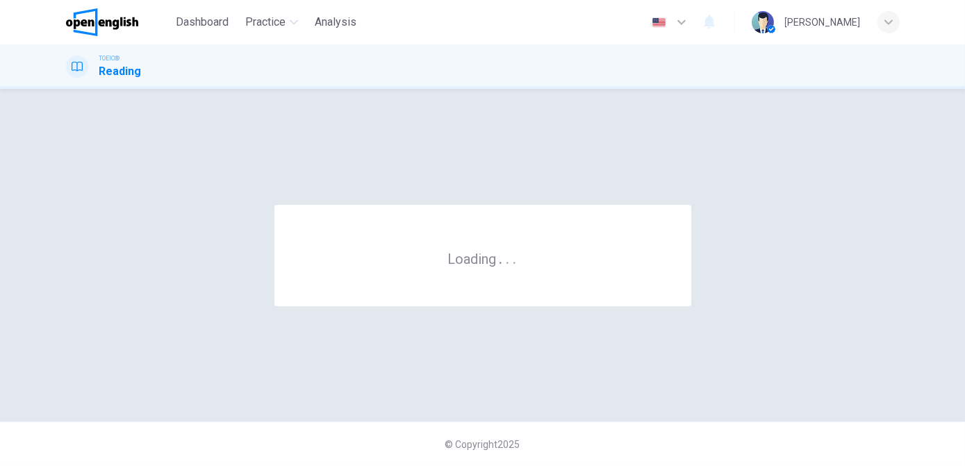
scroll to position [0, 0]
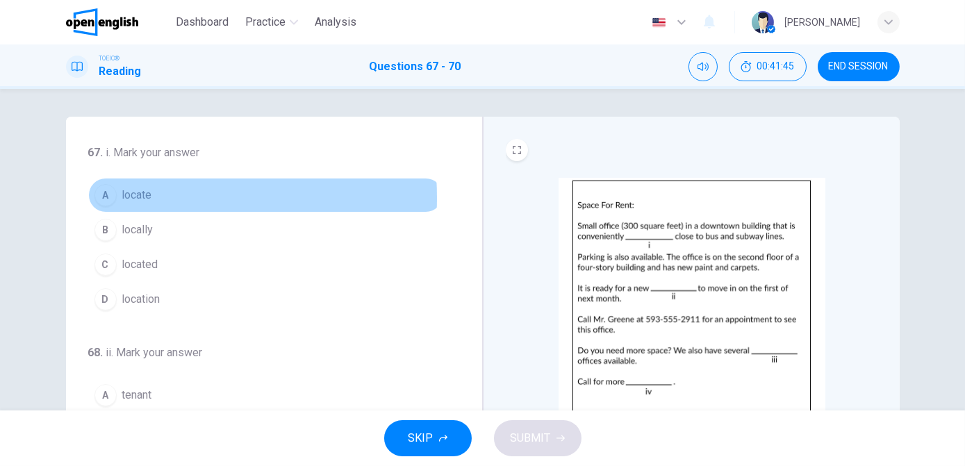
click at [99, 198] on div "A" at bounding box center [106, 195] width 22 height 22
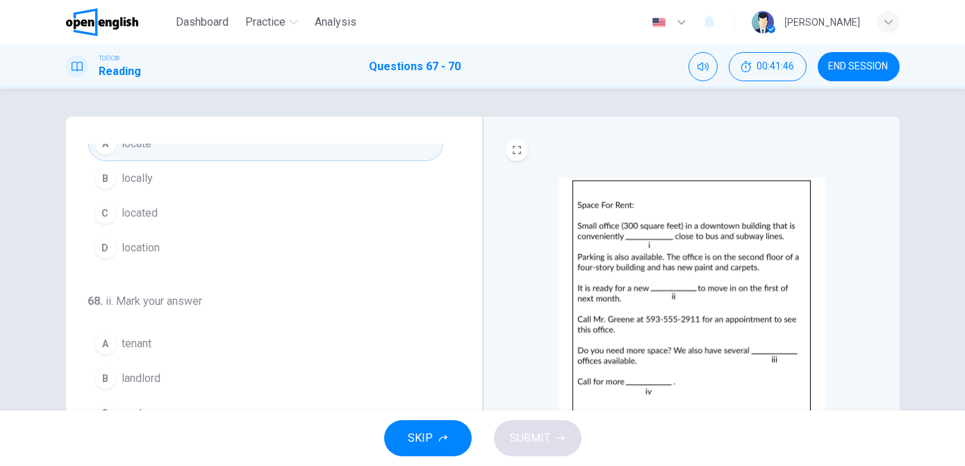
scroll to position [59, 0]
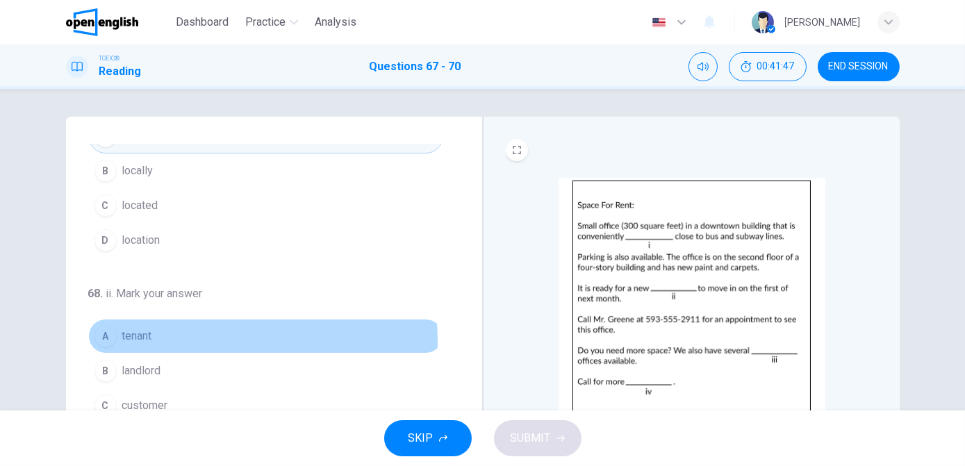
drag, startPoint x: 144, startPoint y: 341, endPoint x: 248, endPoint y: 371, distance: 108.6
click at [248, 371] on div "A tenant B landlord C customer D neighbor" at bounding box center [265, 388] width 355 height 139
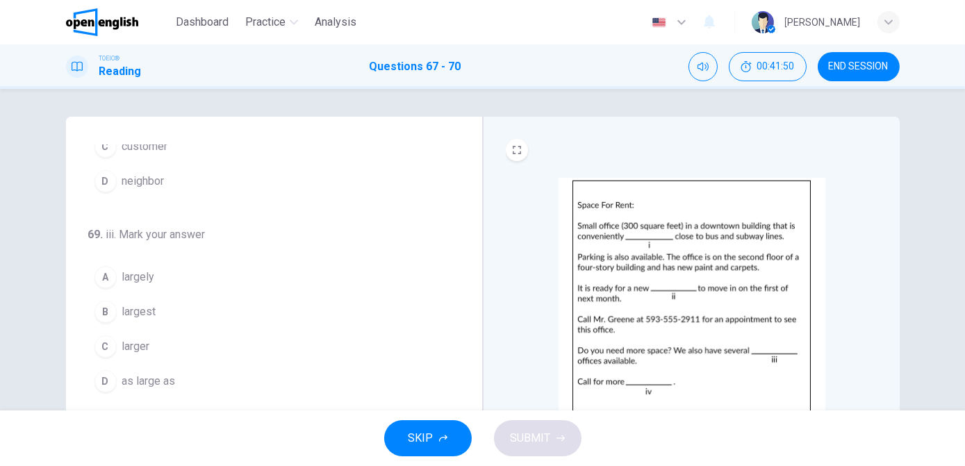
scroll to position [320, 0]
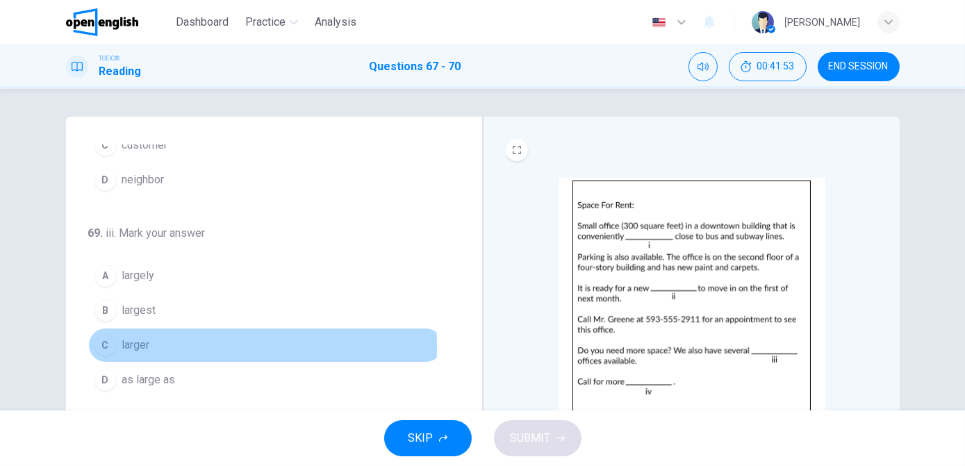
click at [108, 343] on div "C" at bounding box center [106, 345] width 22 height 22
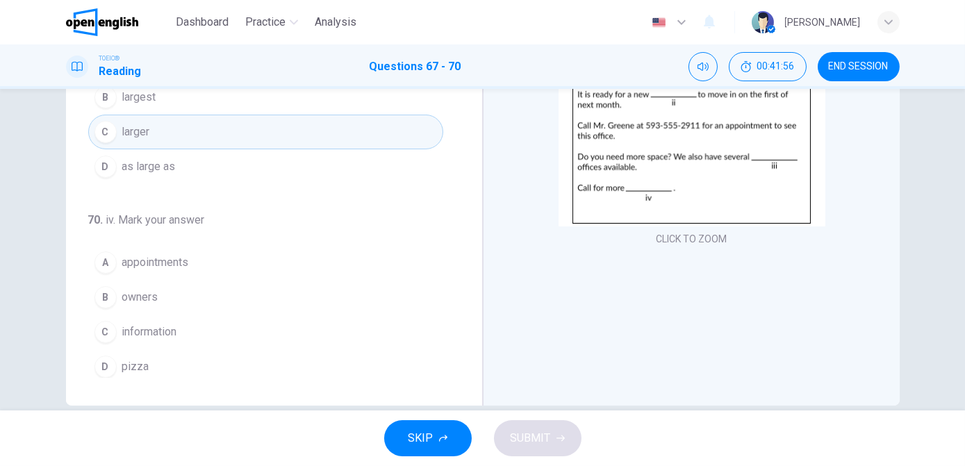
scroll to position [195, 0]
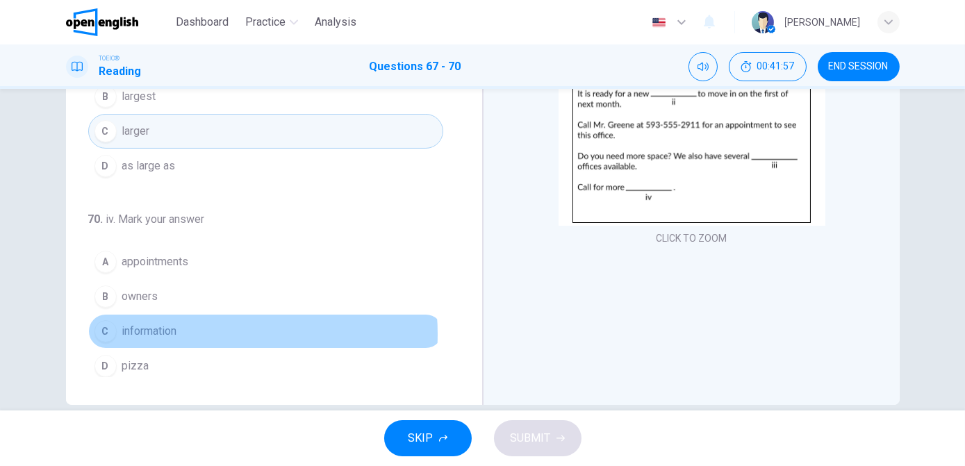
click at [183, 329] on button "C information" at bounding box center [265, 331] width 355 height 35
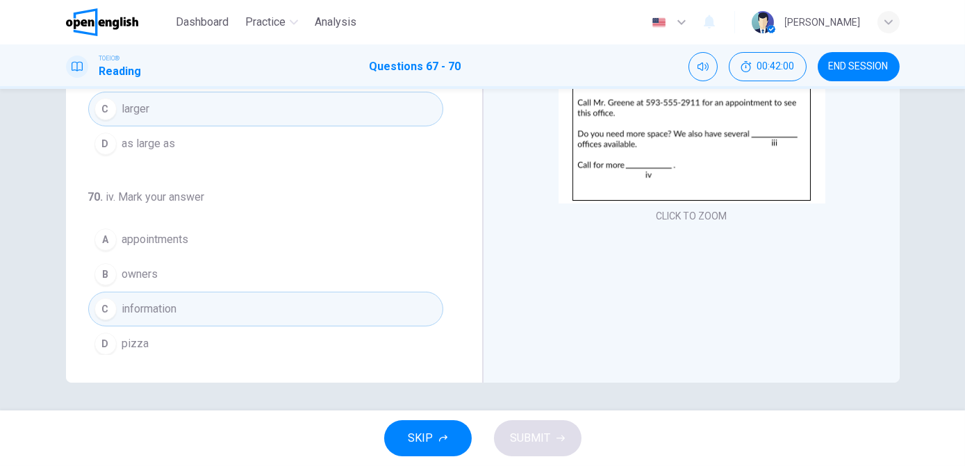
click at [395, 367] on div "67 . i. Mark your answer A locate B locally C located D location 68 . ii. Mark …" at bounding box center [274, 141] width 417 height 483
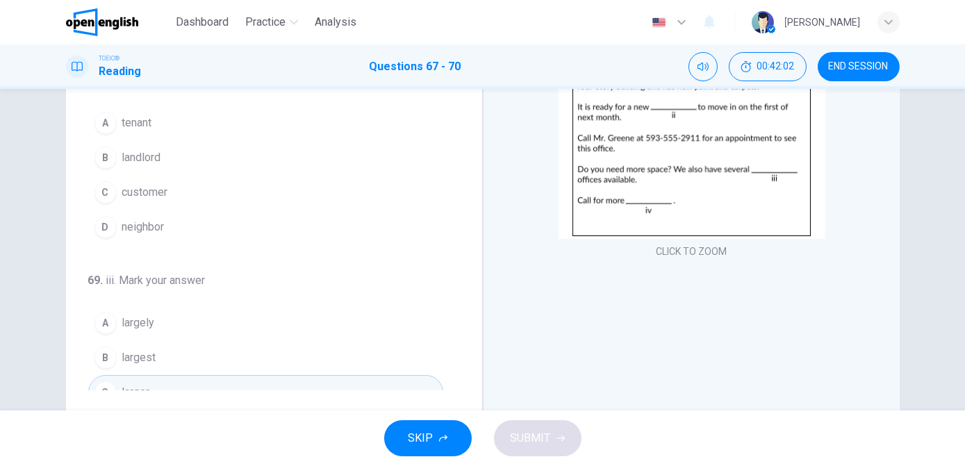
scroll to position [0, 0]
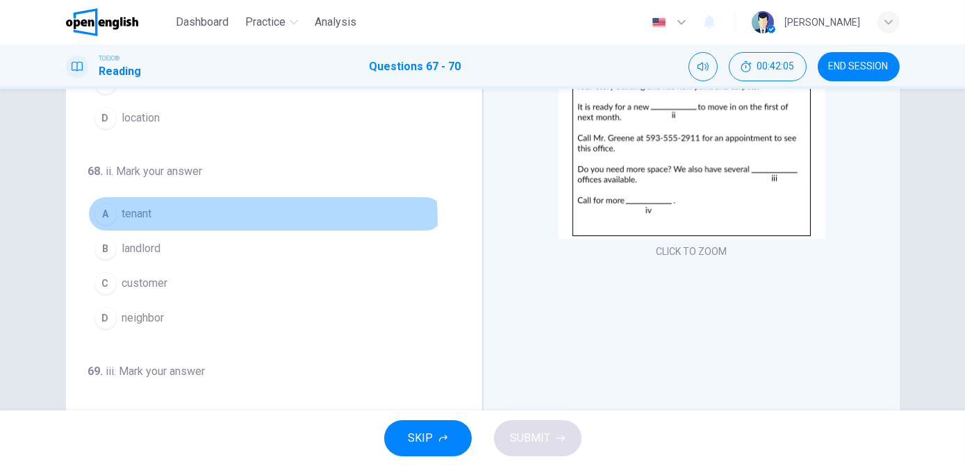
click at [129, 220] on span "tenant" at bounding box center [137, 214] width 30 height 17
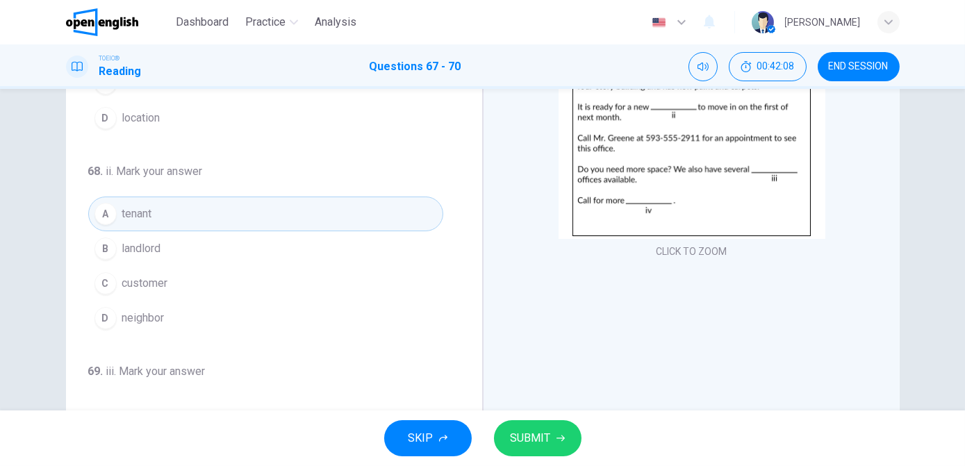
click at [534, 433] on span "SUBMIT" at bounding box center [531, 438] width 40 height 19
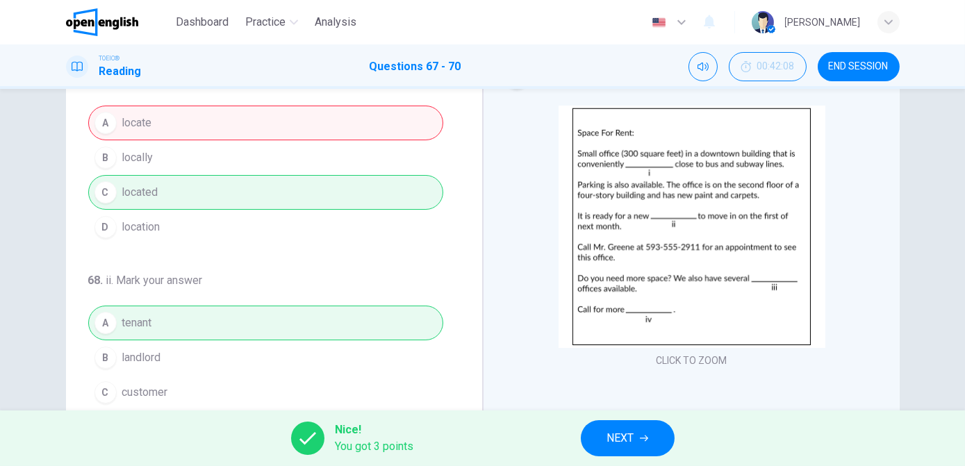
scroll to position [70, 0]
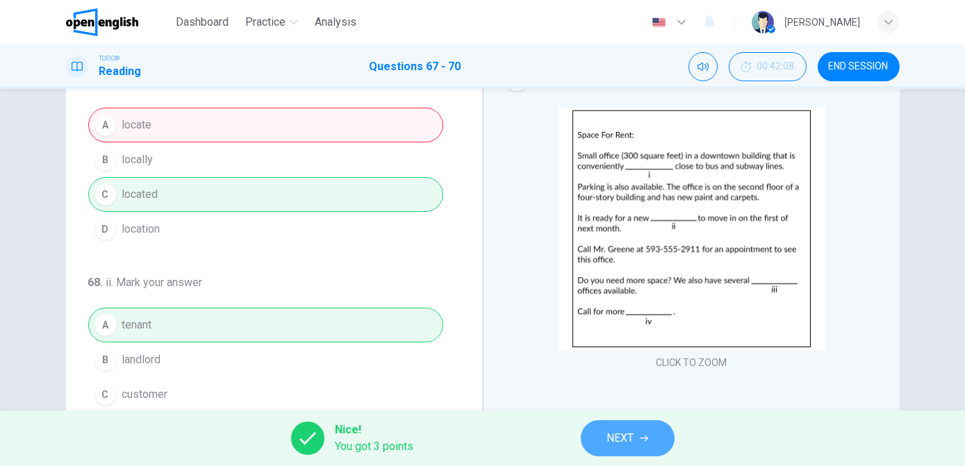
click at [634, 432] on span "NEXT" at bounding box center [620, 438] width 27 height 19
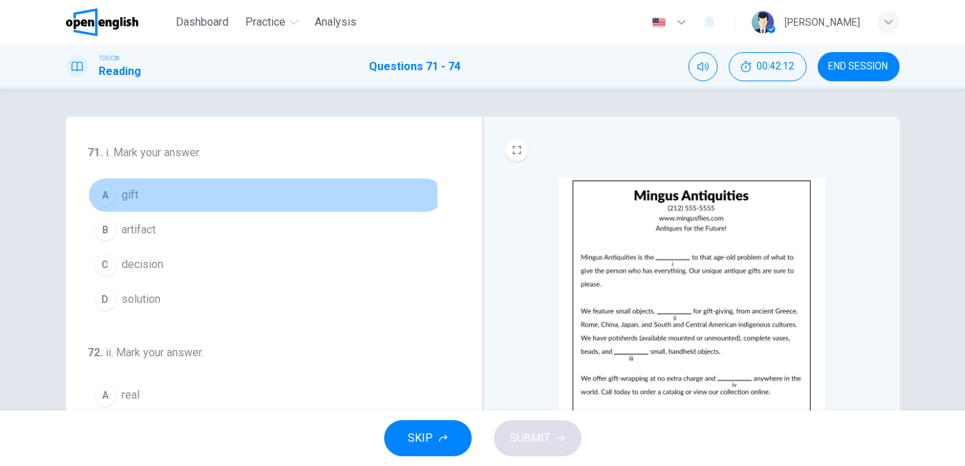
click at [157, 203] on button "A gift" at bounding box center [265, 195] width 355 height 35
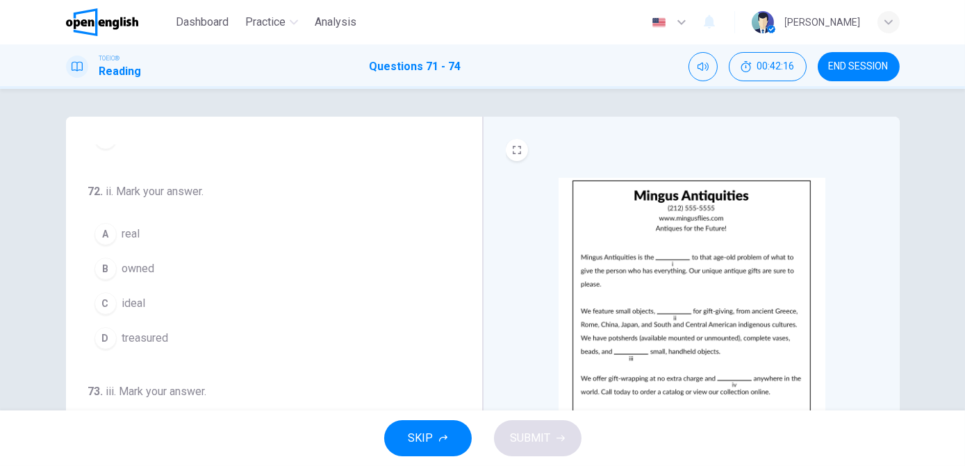
scroll to position [163, 0]
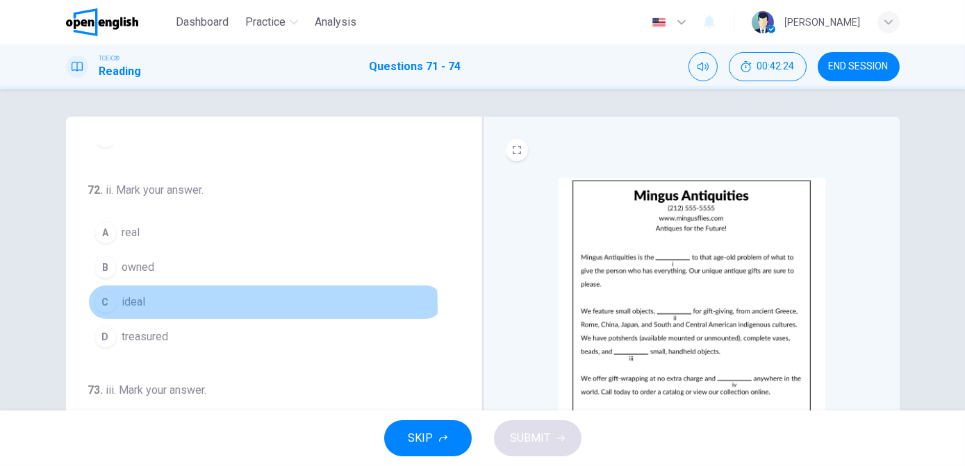
click at [100, 305] on div "C" at bounding box center [106, 302] width 22 height 22
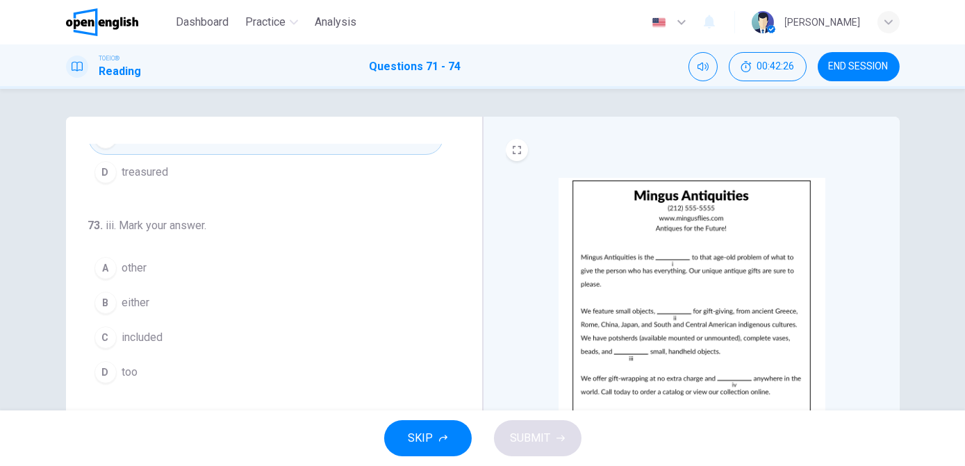
scroll to position [336, 0]
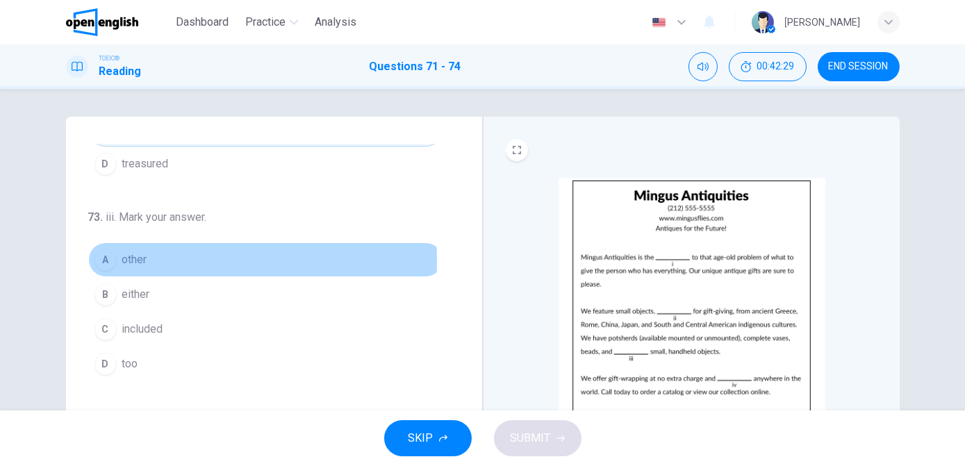
click at [140, 257] on span "other" at bounding box center [134, 260] width 25 height 17
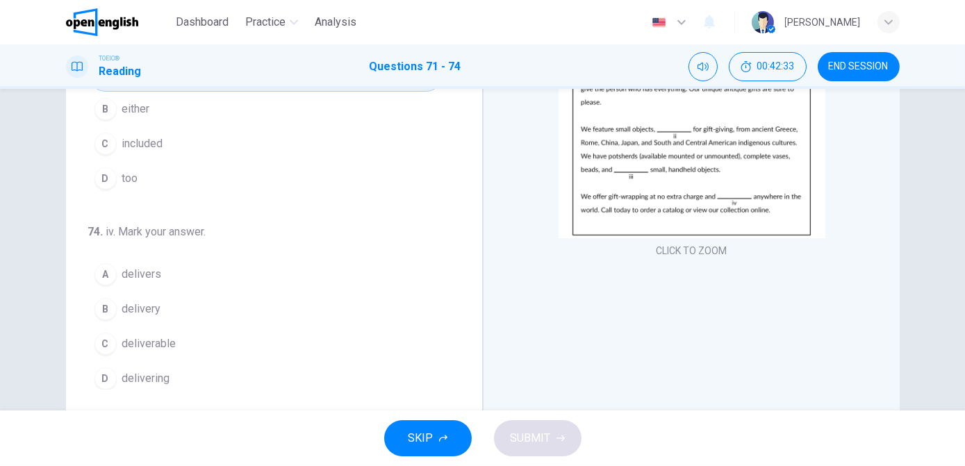
scroll to position [183, 0]
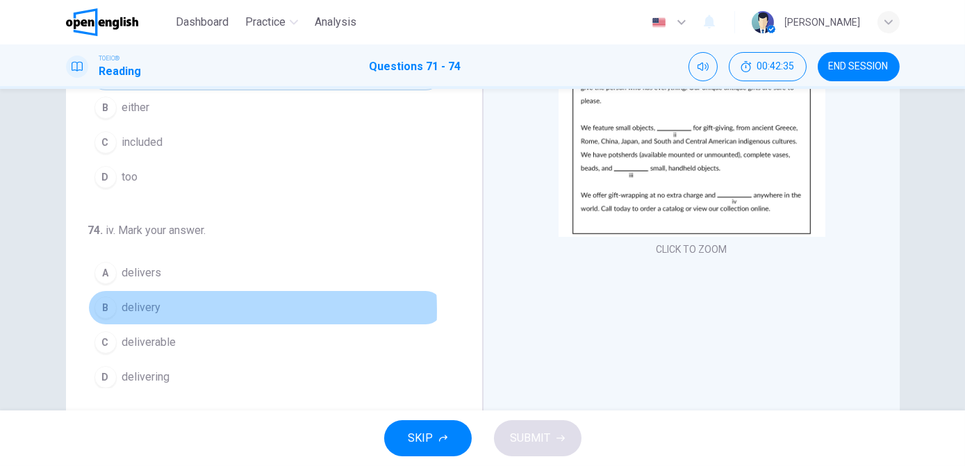
click at [139, 306] on span "delivery" at bounding box center [141, 308] width 39 height 17
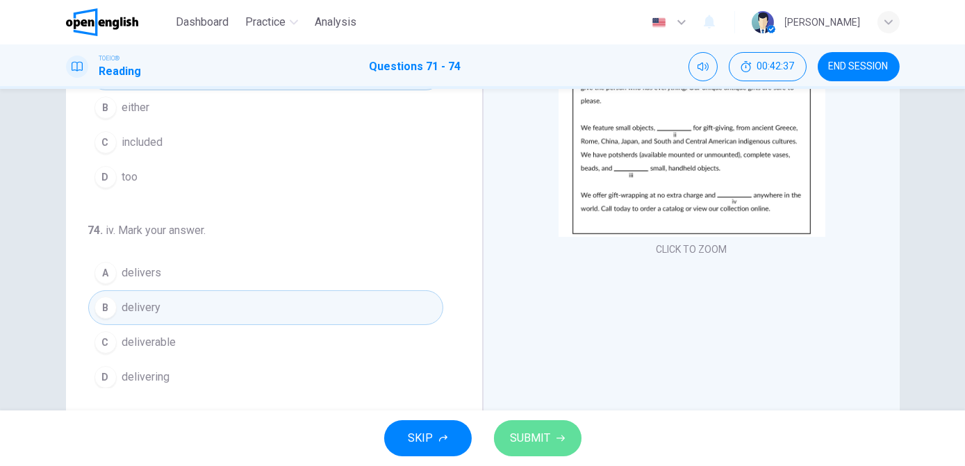
click at [523, 441] on span "SUBMIT" at bounding box center [531, 438] width 40 height 19
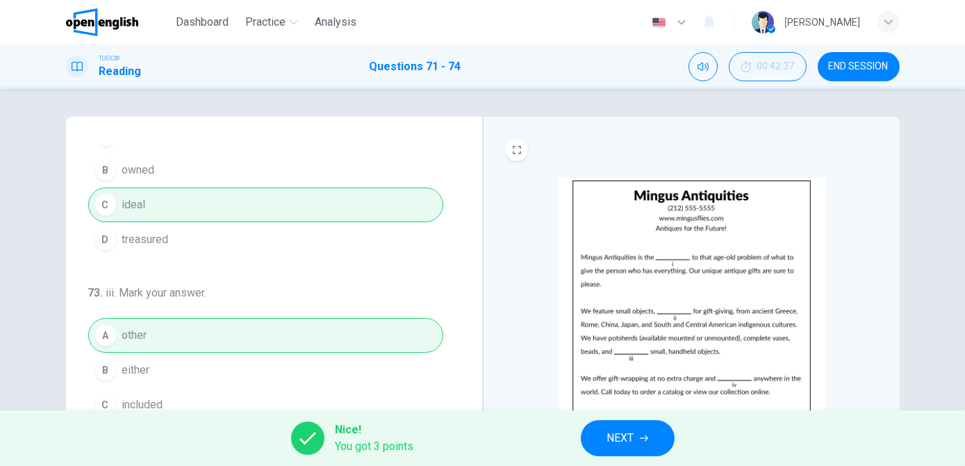
scroll to position [270, 0]
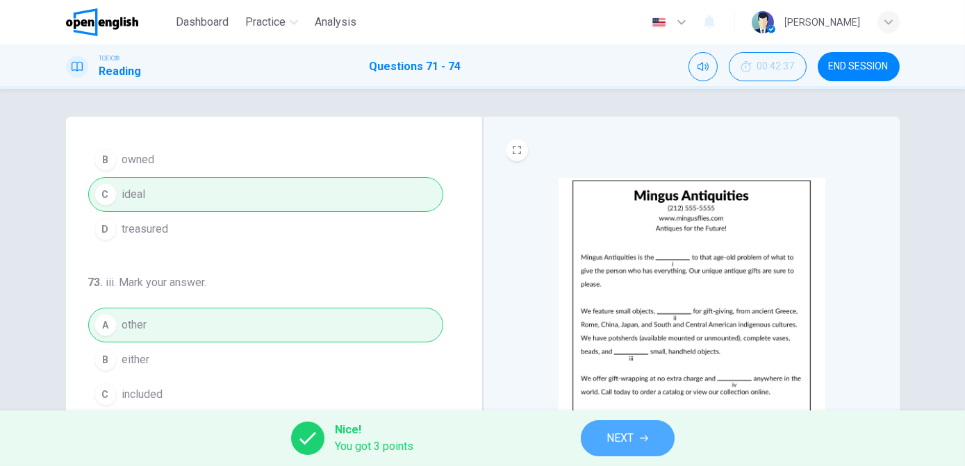
click at [614, 441] on span "NEXT" at bounding box center [620, 438] width 27 height 19
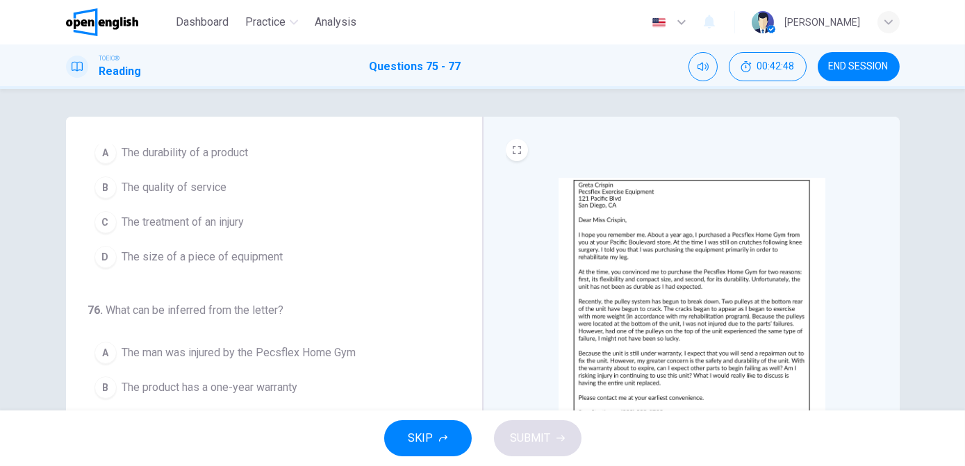
scroll to position [33, 0]
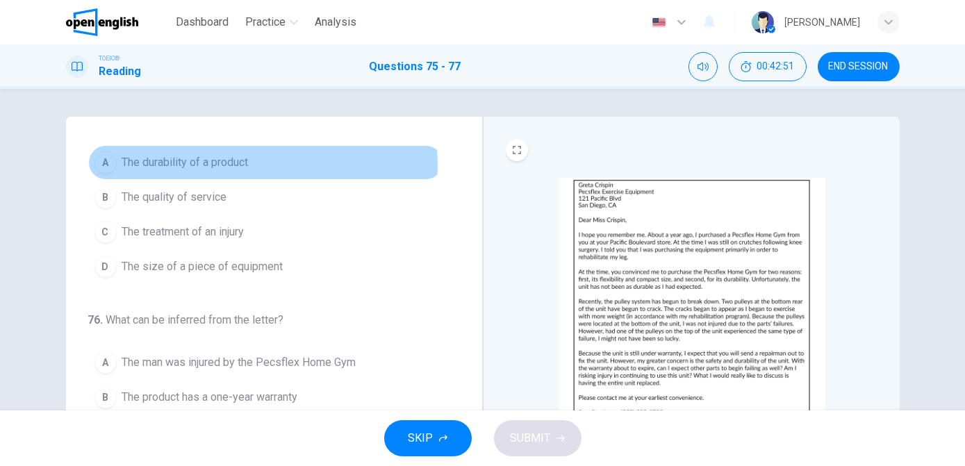
click at [239, 164] on span "The durability of a product" at bounding box center [185, 162] width 126 height 17
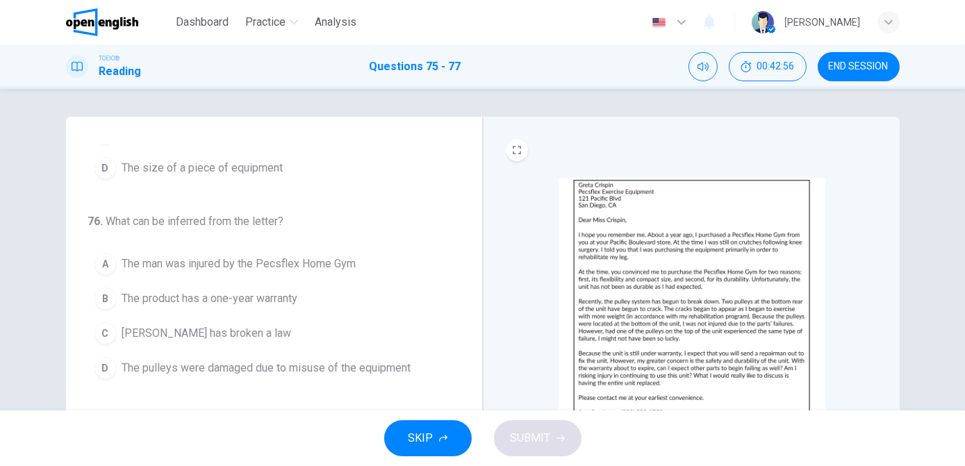
scroll to position [131, 0]
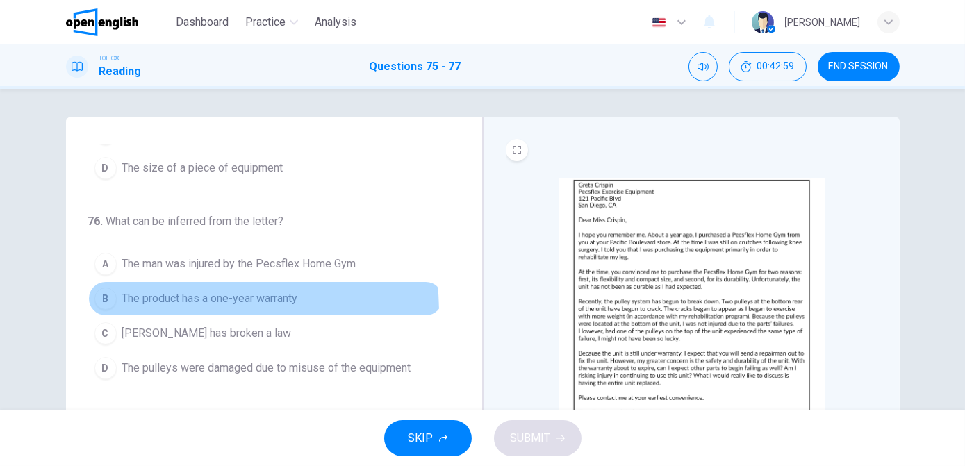
click at [254, 306] on button "B The product has a one-year warranty" at bounding box center [265, 298] width 355 height 35
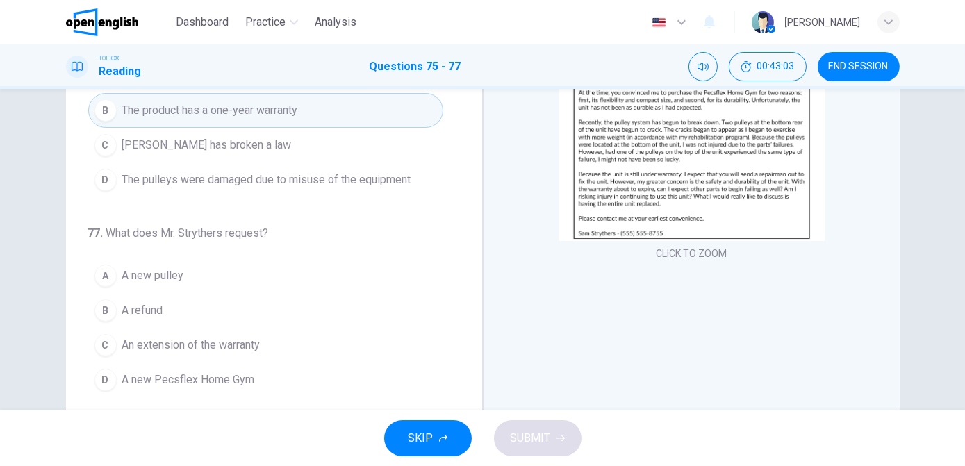
scroll to position [179, 0]
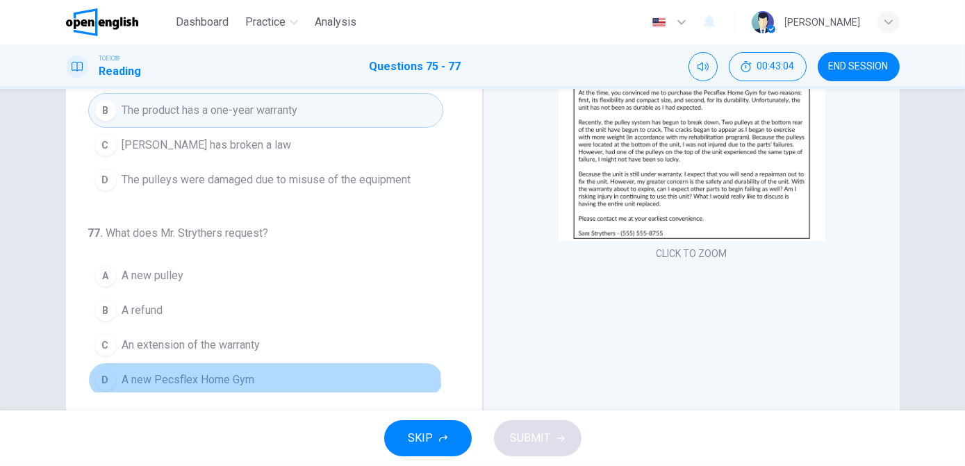
click at [261, 382] on button "D A new Pecsflex Home Gym" at bounding box center [265, 380] width 355 height 35
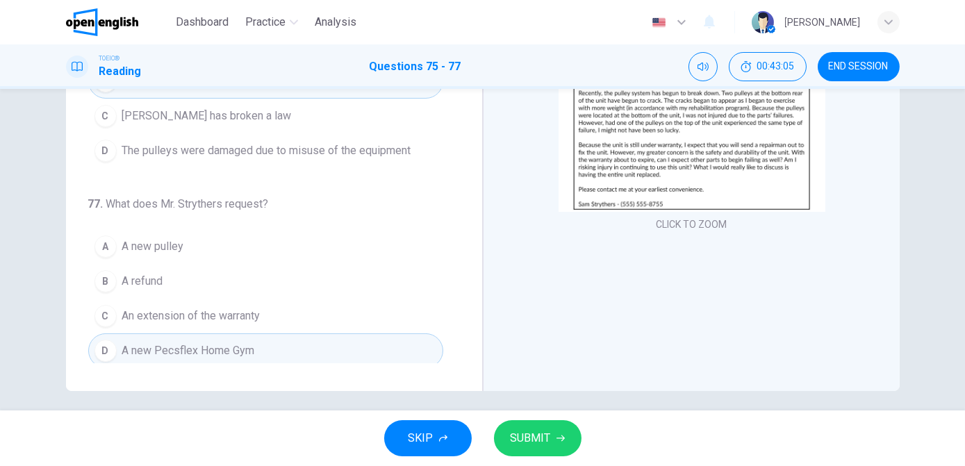
scroll to position [217, 0]
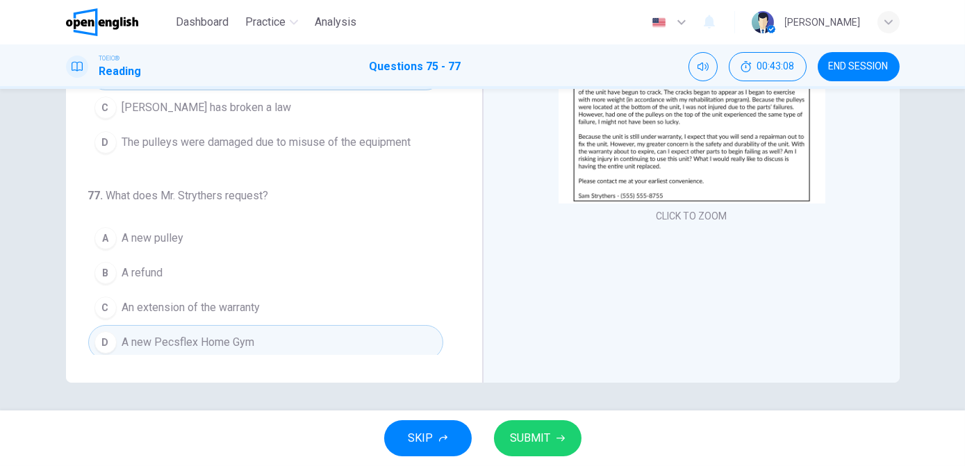
click at [559, 438] on icon "button" at bounding box center [561, 438] width 8 height 8
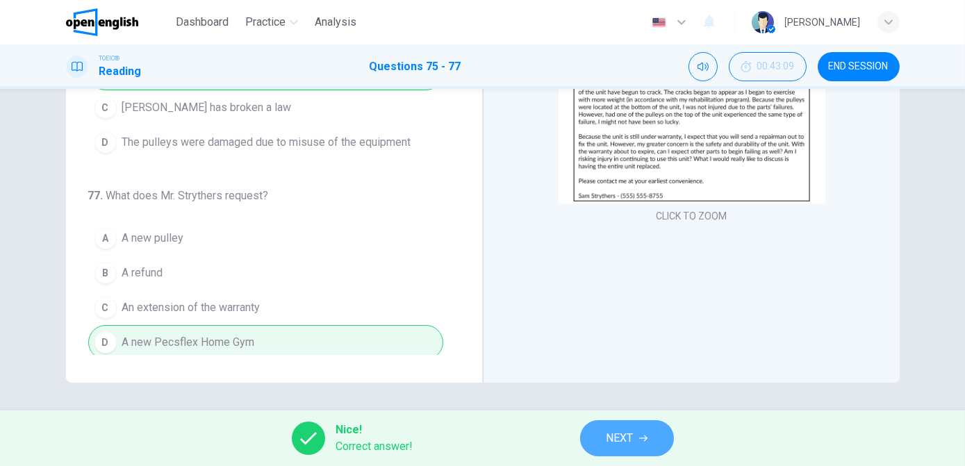
click at [635, 443] on button "NEXT" at bounding box center [627, 438] width 94 height 36
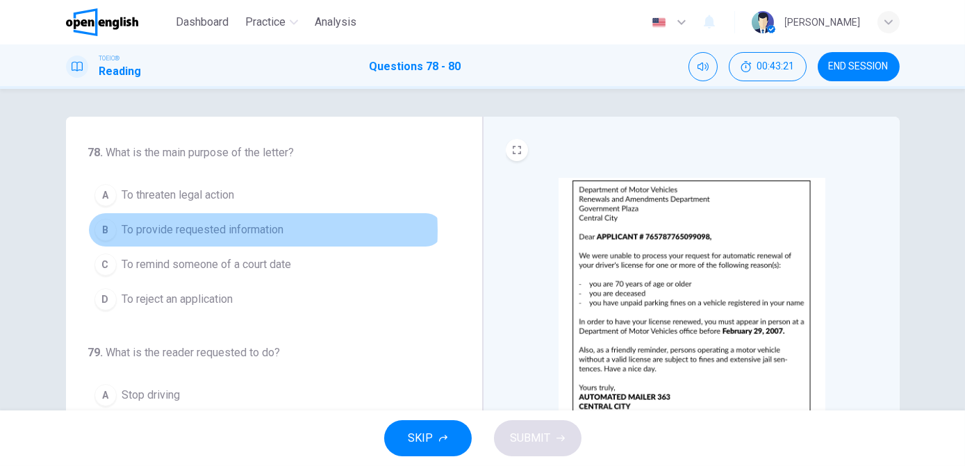
click at [218, 230] on span "To provide requested information" at bounding box center [203, 230] width 162 height 17
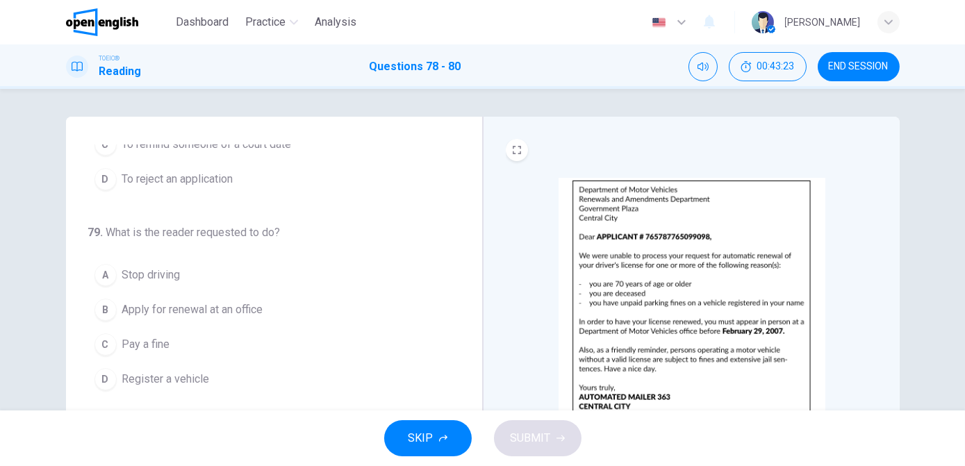
scroll to position [121, 0]
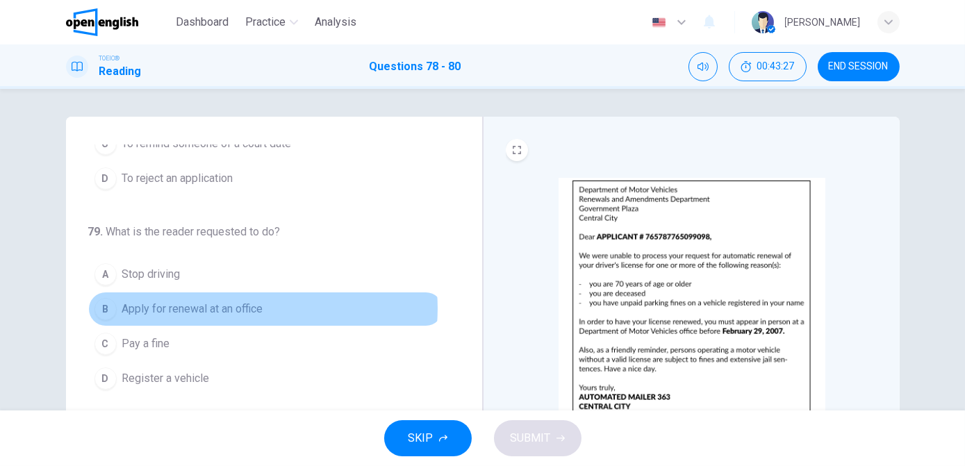
click at [245, 306] on span "Apply for renewal at an office" at bounding box center [192, 309] width 141 height 17
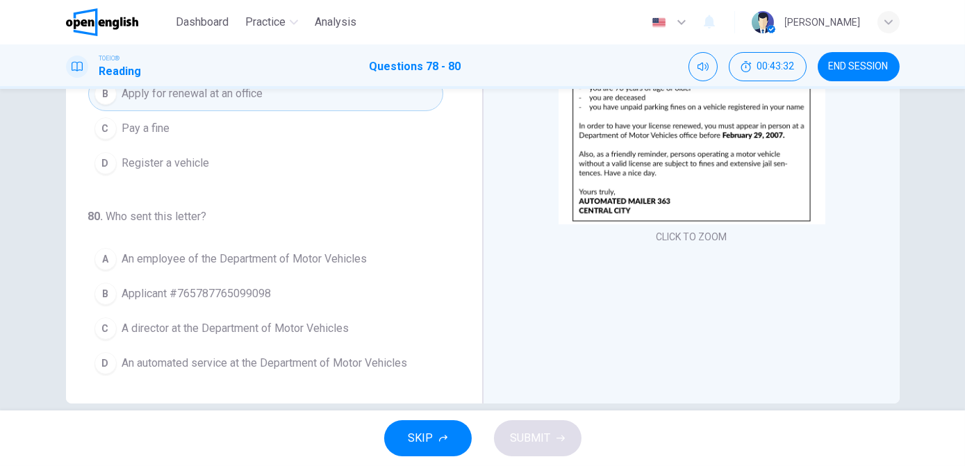
scroll to position [199, 0]
click at [272, 356] on span "An automated service at the Department of Motor Vehicles" at bounding box center [265, 360] width 286 height 17
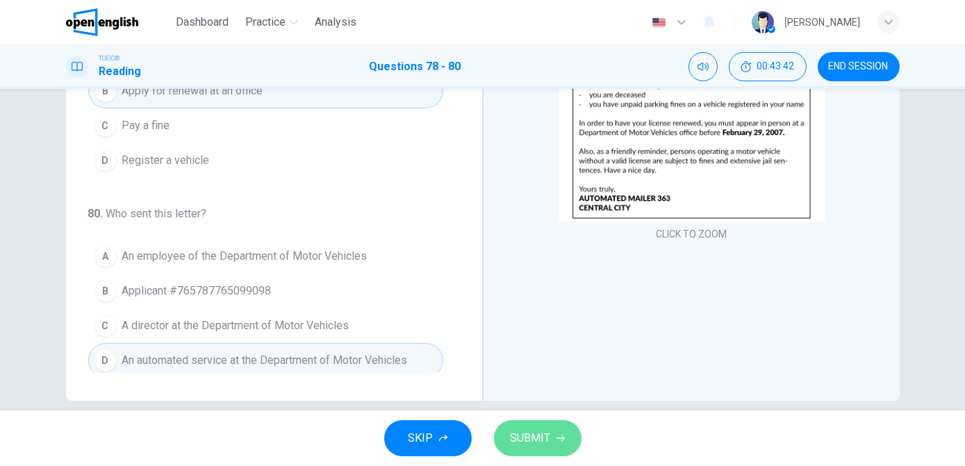
click at [514, 447] on span "SUBMIT" at bounding box center [531, 438] width 40 height 19
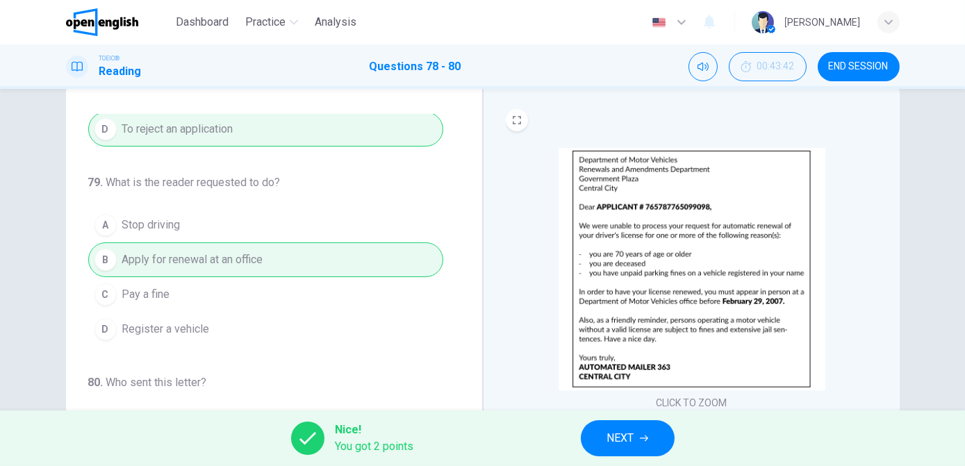
scroll to position [217, 0]
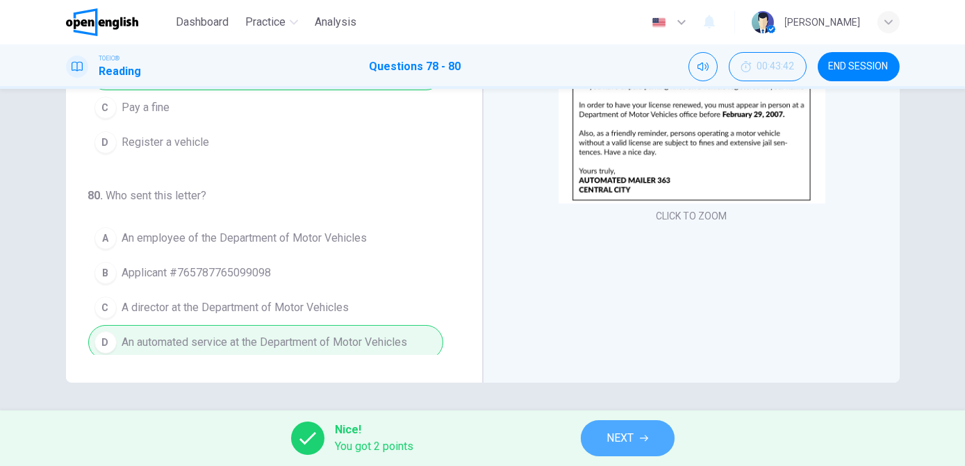
click at [595, 434] on button "NEXT" at bounding box center [628, 438] width 94 height 36
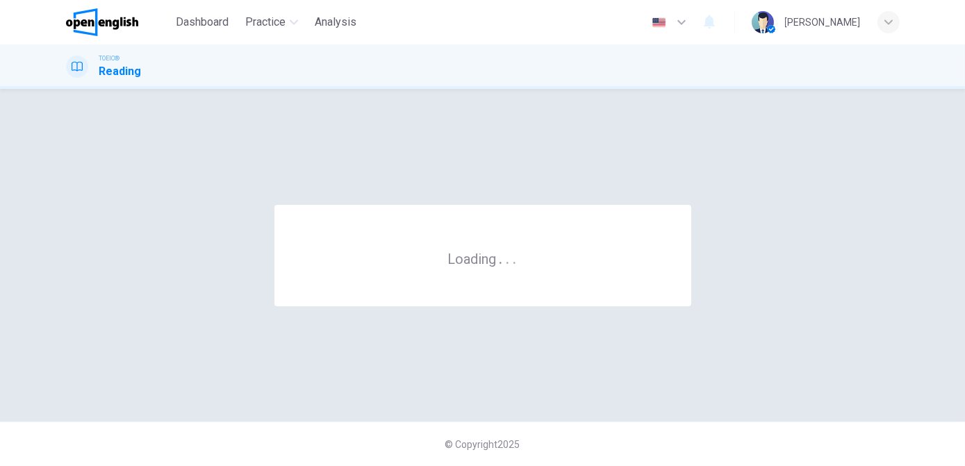
scroll to position [0, 0]
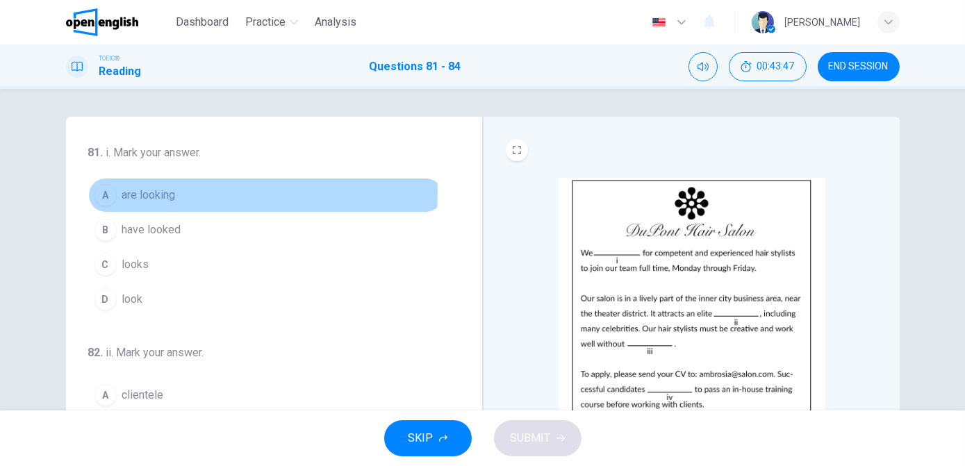
click at [148, 192] on span "are looking" at bounding box center [149, 195] width 54 height 17
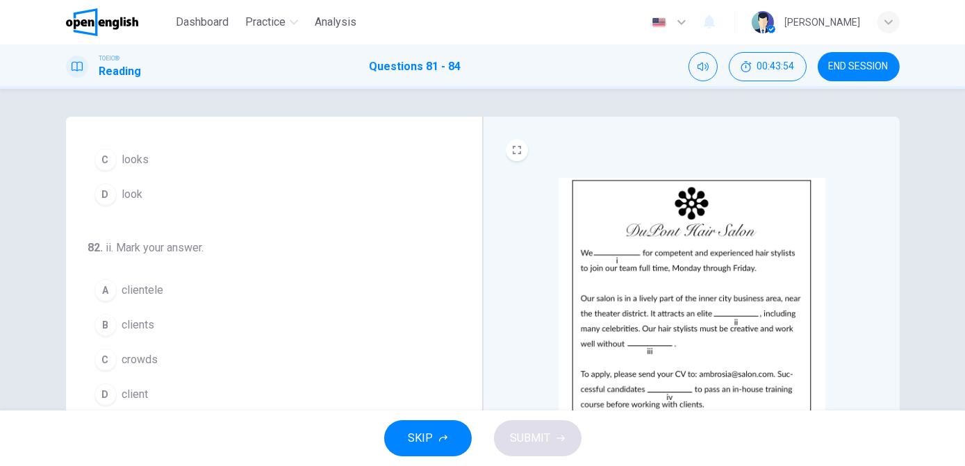
scroll to position [111, 0]
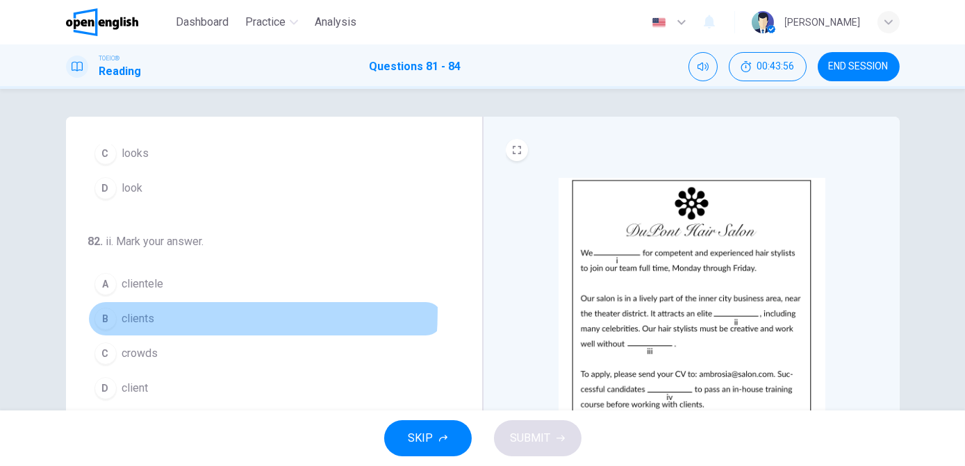
click at [132, 311] on span "clients" at bounding box center [138, 319] width 33 height 17
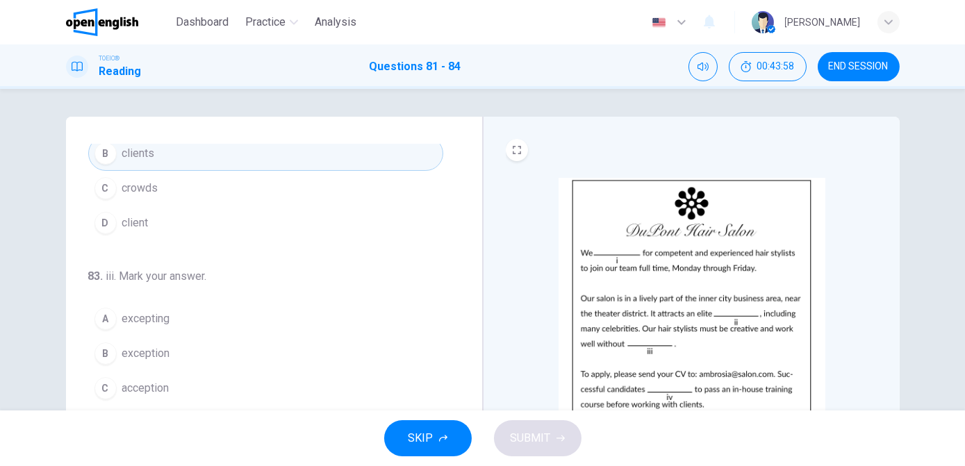
scroll to position [278, 0]
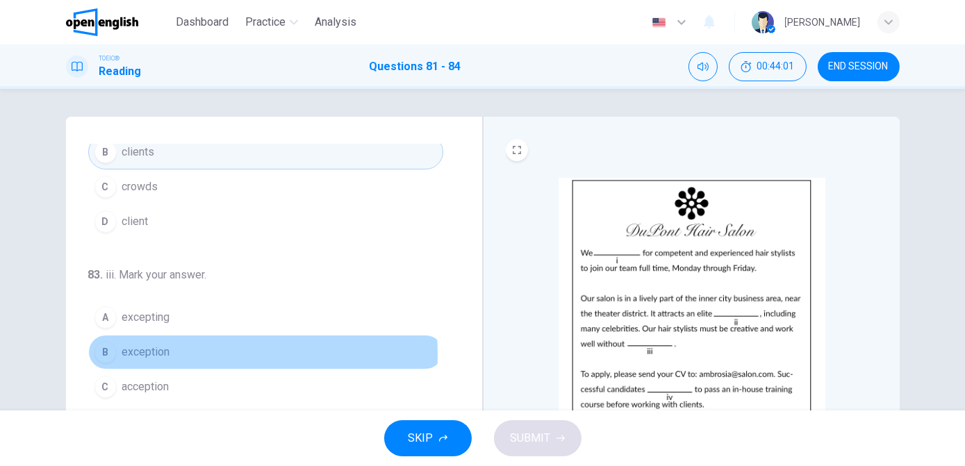
click at [177, 350] on button "B exception" at bounding box center [265, 352] width 355 height 35
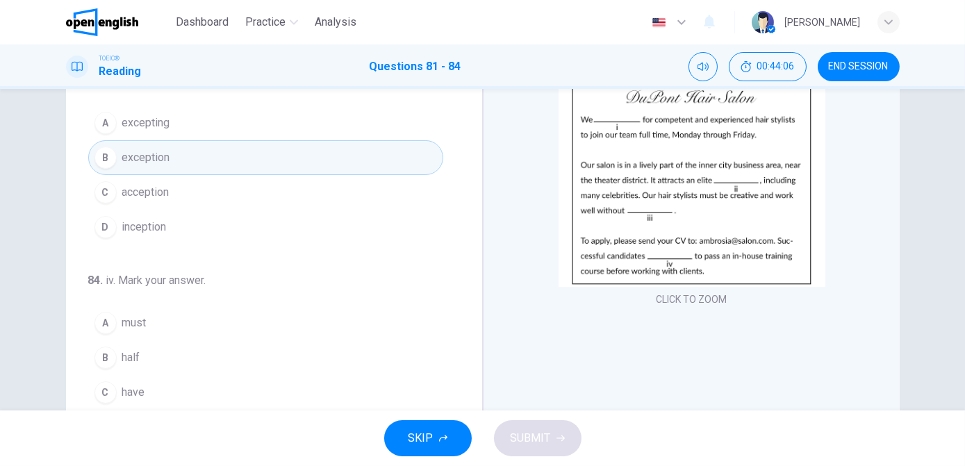
scroll to position [136, 0]
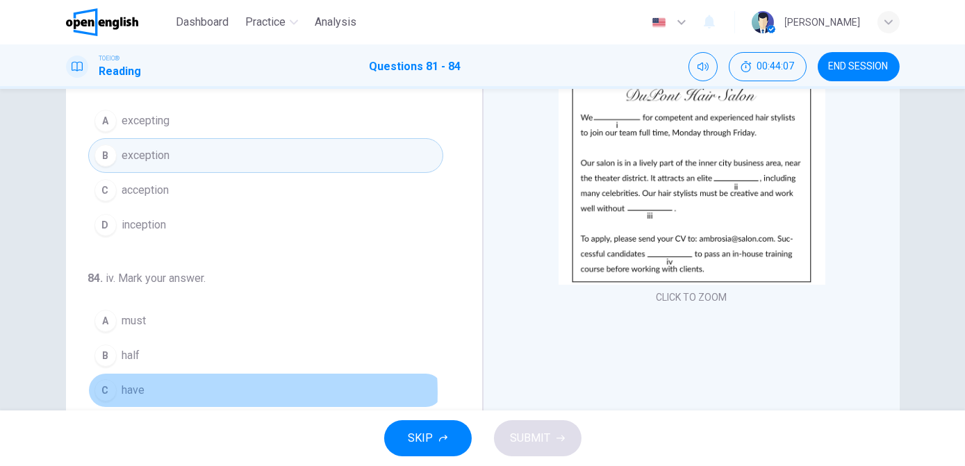
click at [189, 386] on button "C have" at bounding box center [265, 390] width 355 height 35
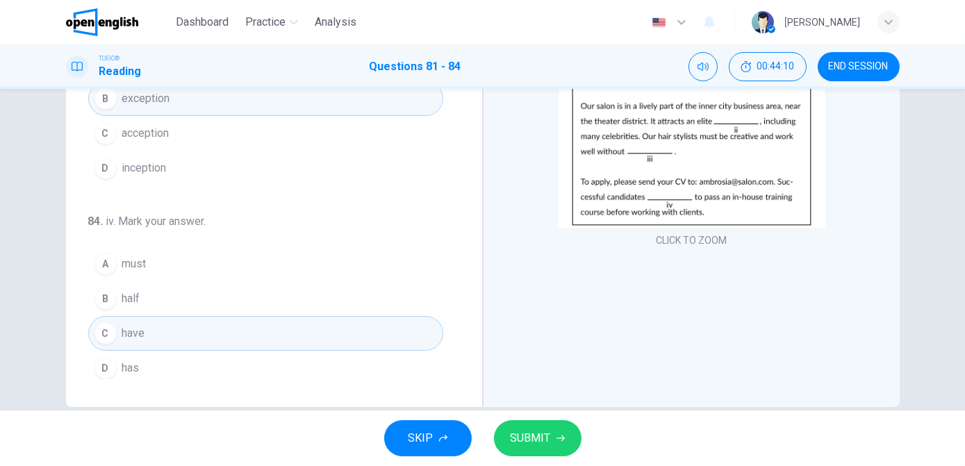
scroll to position [217, 0]
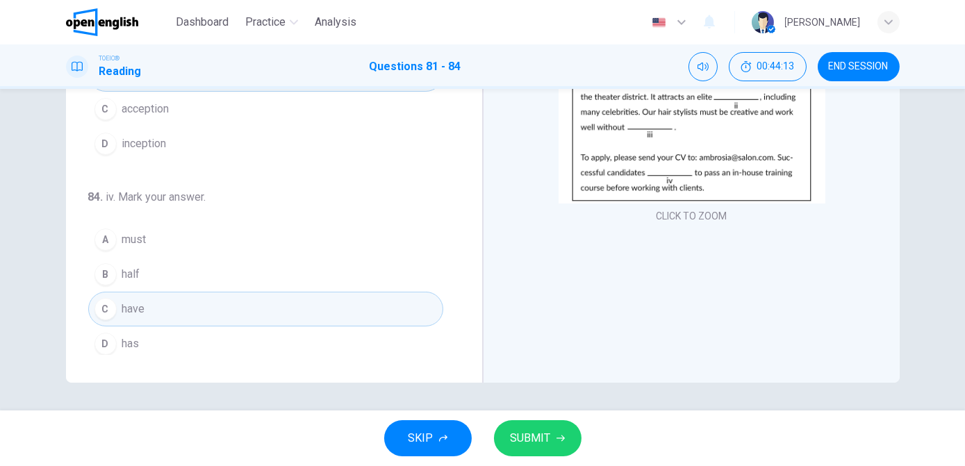
click at [534, 439] on span "SUBMIT" at bounding box center [531, 438] width 40 height 19
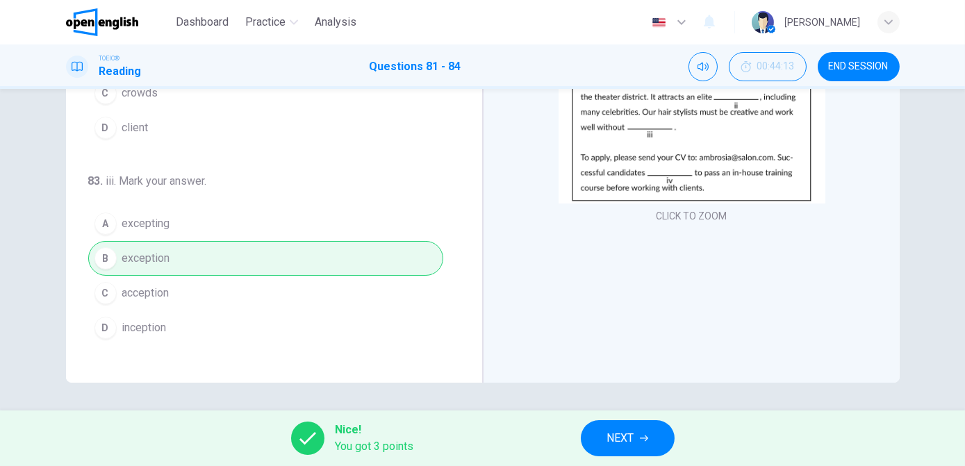
scroll to position [158, 0]
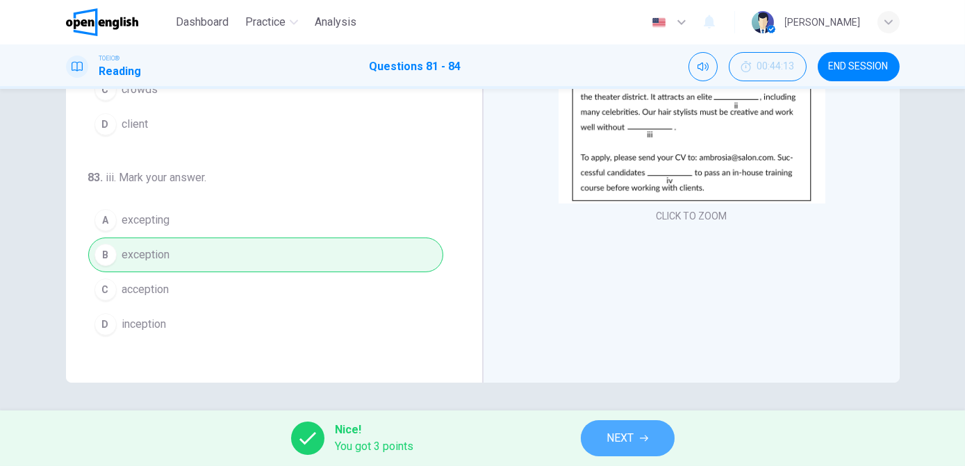
click at [609, 426] on button "NEXT" at bounding box center [628, 438] width 94 height 36
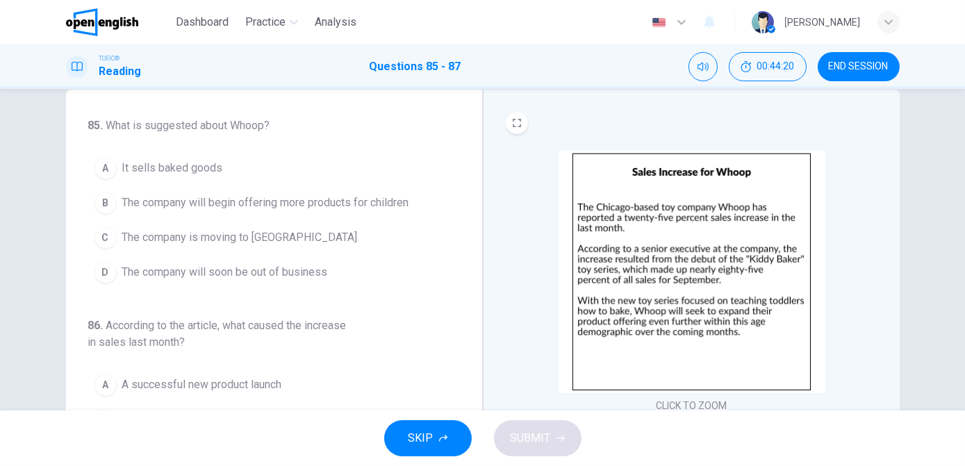
scroll to position [27, 0]
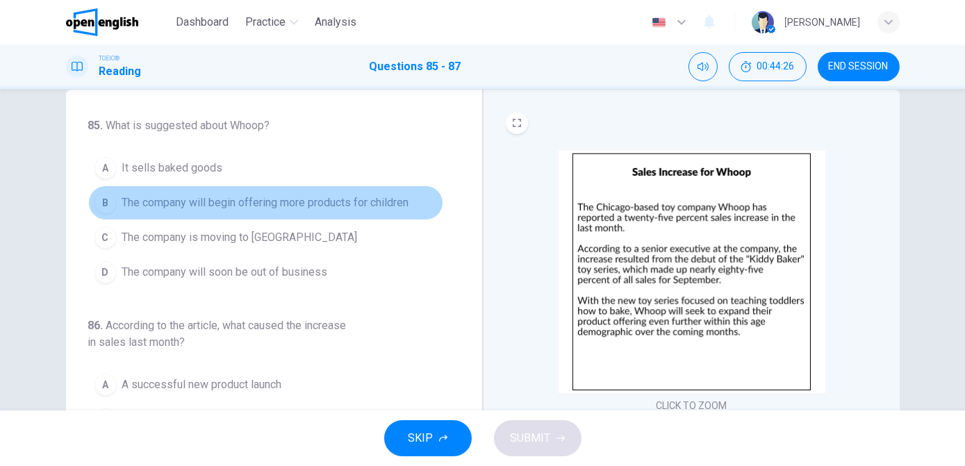
click at [320, 208] on span "The company will begin offering more products for children" at bounding box center [265, 203] width 287 height 17
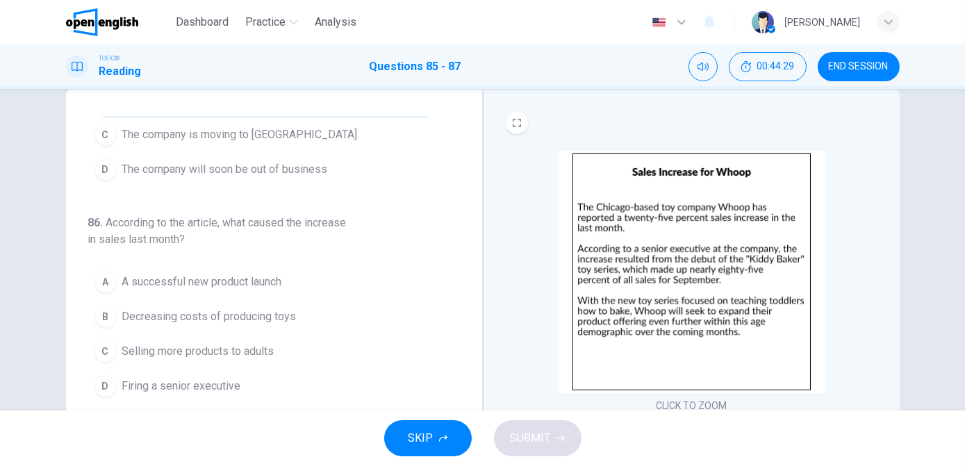
scroll to position [104, 0]
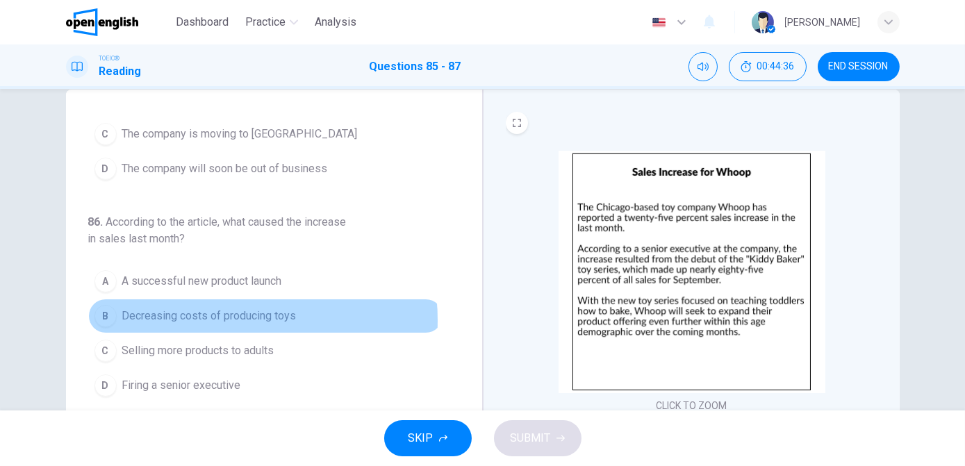
click at [208, 318] on span "Decreasing costs of producing toys" at bounding box center [209, 316] width 174 height 17
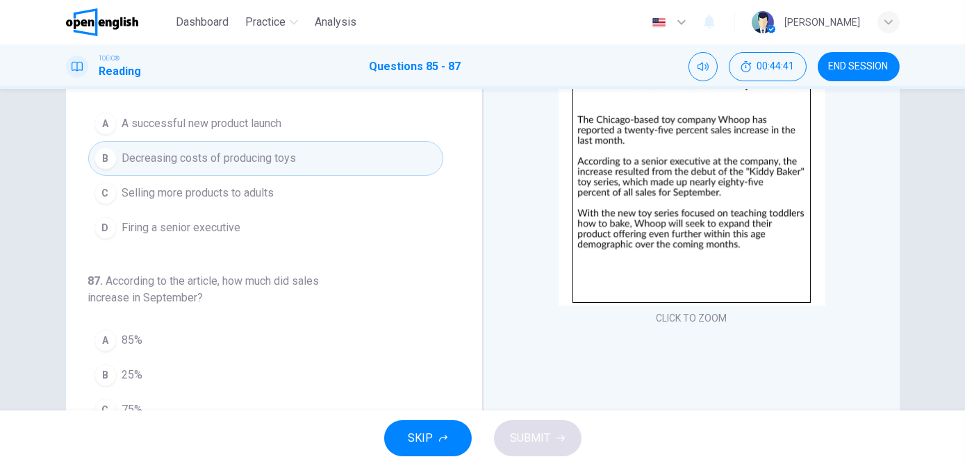
scroll to position [118, 0]
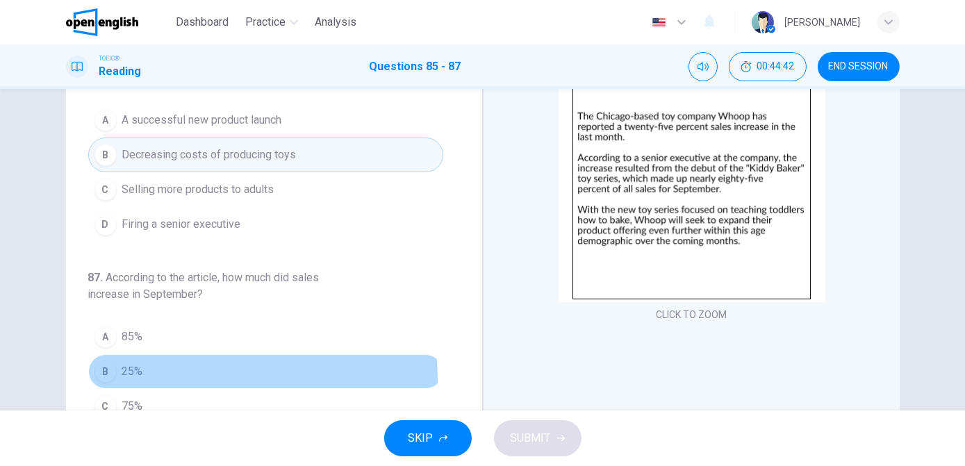
click at [154, 376] on button "B 25%" at bounding box center [265, 371] width 355 height 35
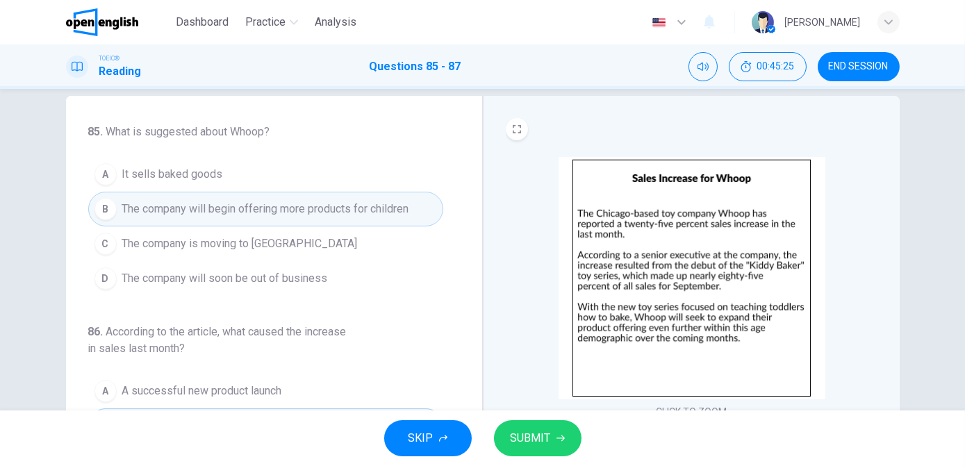
scroll to position [20, 0]
click at [515, 429] on span "SUBMIT" at bounding box center [531, 438] width 40 height 19
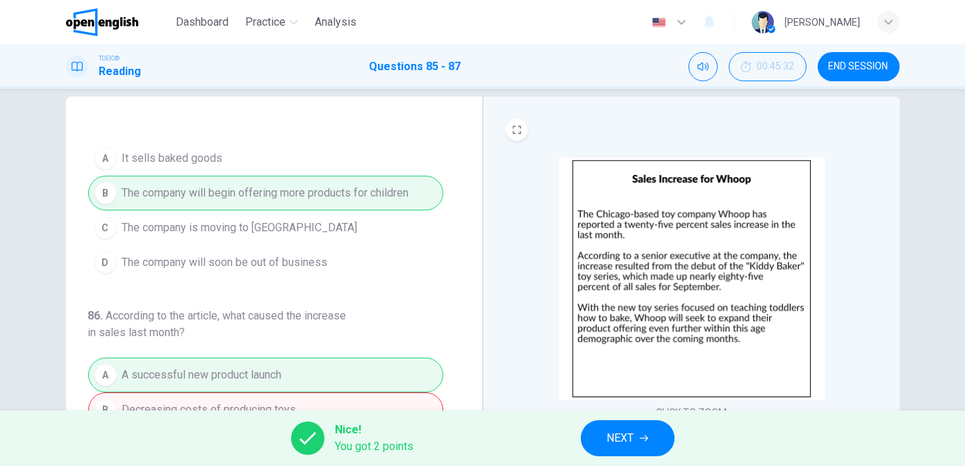
scroll to position [12, 0]
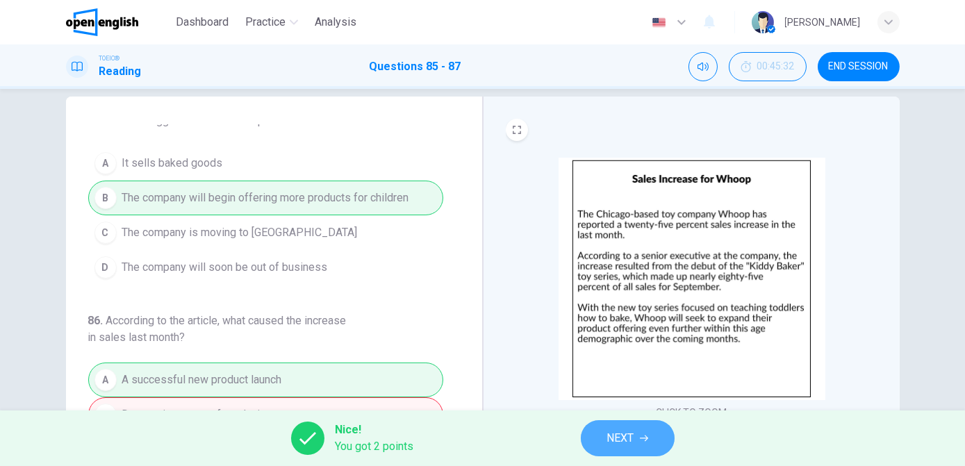
click at [616, 433] on span "NEXT" at bounding box center [620, 438] width 27 height 19
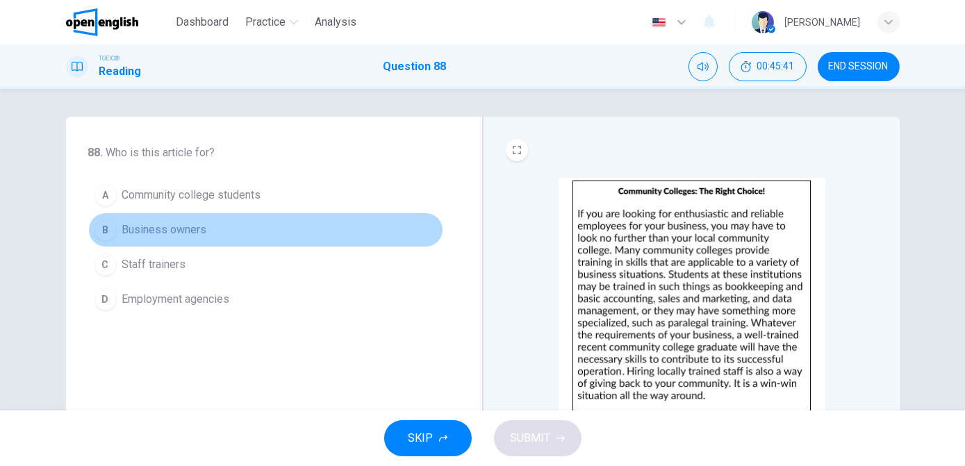
click at [115, 236] on button "B Business owners" at bounding box center [265, 230] width 355 height 35
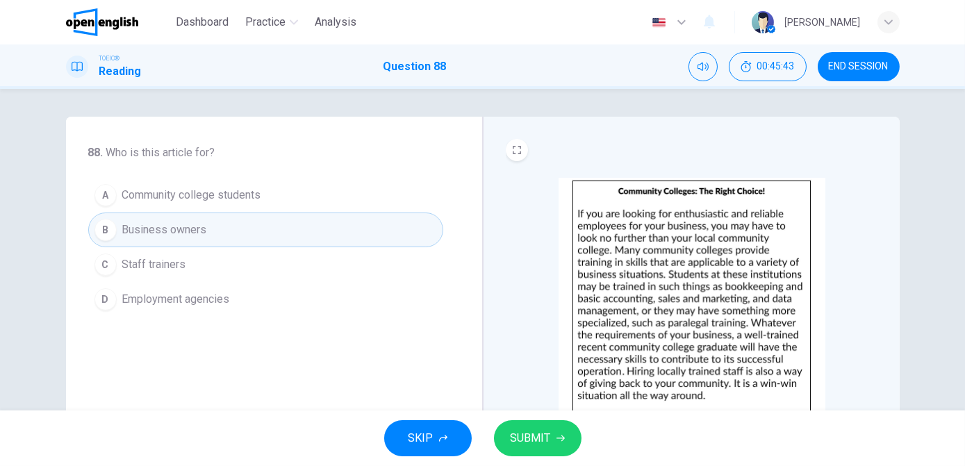
click at [546, 442] on span "SUBMIT" at bounding box center [531, 438] width 40 height 19
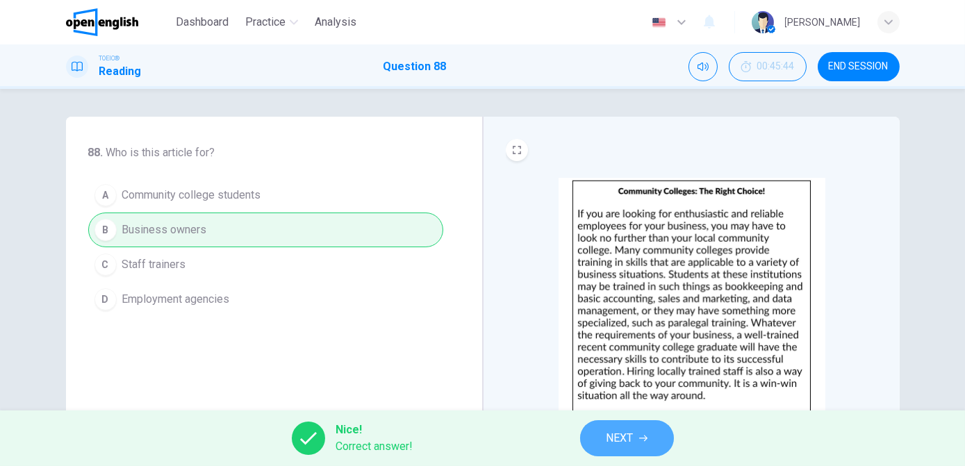
click at [613, 436] on span "NEXT" at bounding box center [620, 438] width 27 height 19
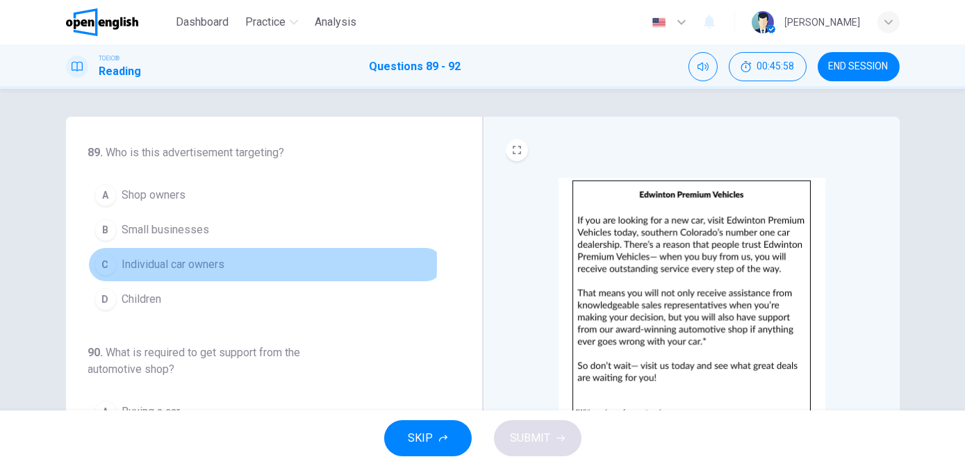
click at [149, 263] on span "Individual car owners" at bounding box center [173, 264] width 103 height 17
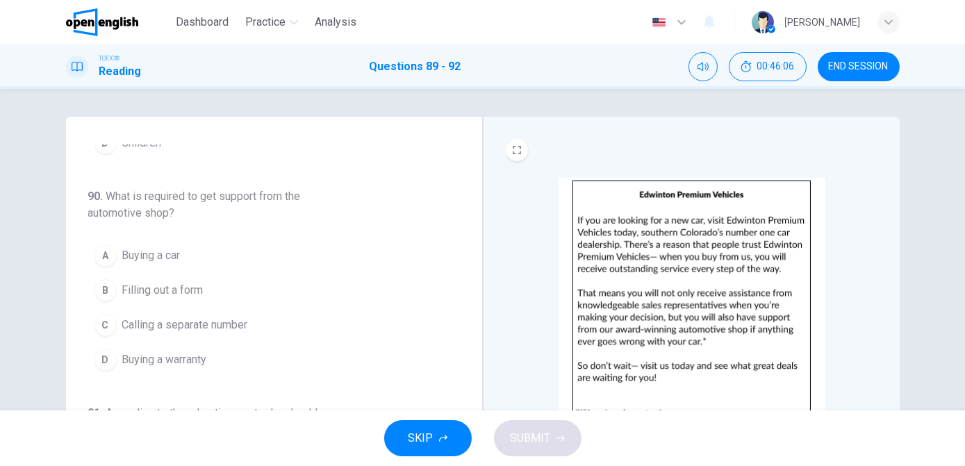
scroll to position [158, 0]
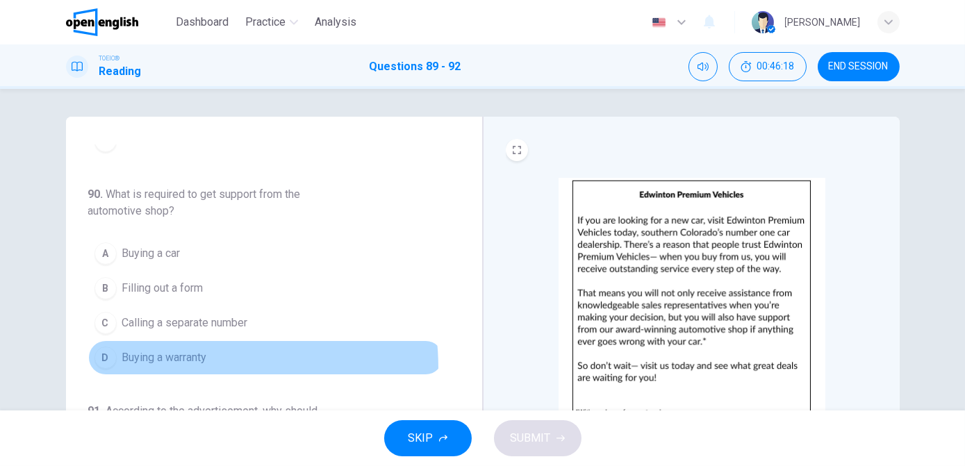
click at [177, 366] on button "D Buying a warranty" at bounding box center [265, 358] width 355 height 35
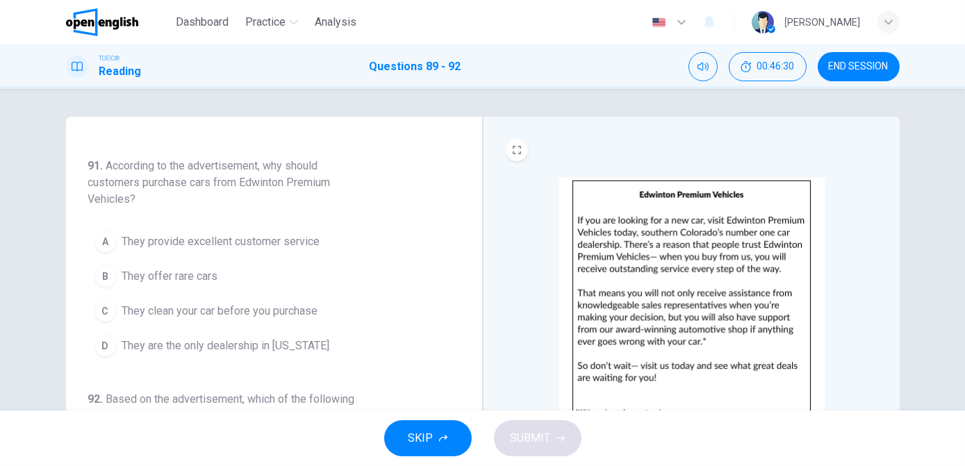
scroll to position [404, 0]
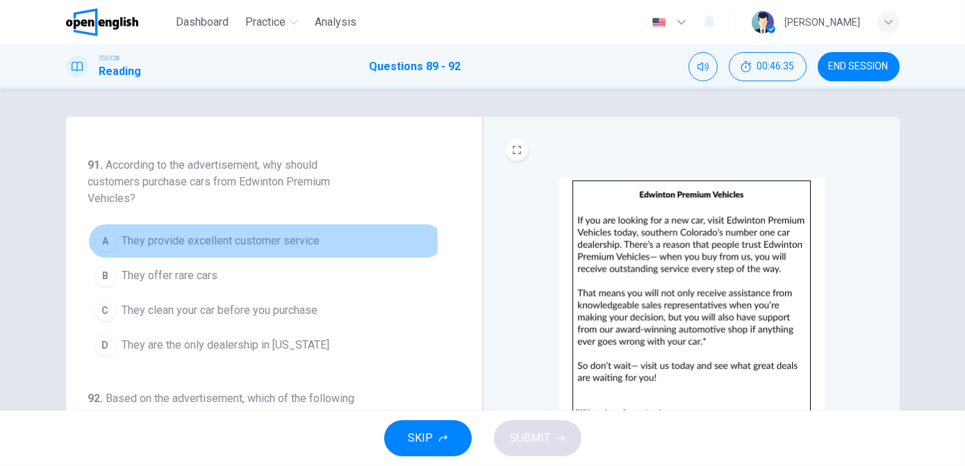
click at [256, 240] on span "They provide excellent customer service" at bounding box center [221, 241] width 198 height 17
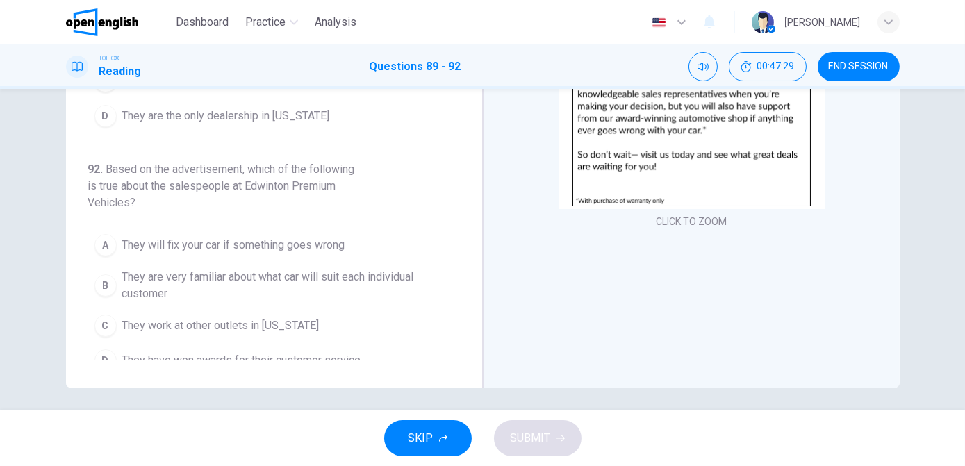
scroll to position [211, 0]
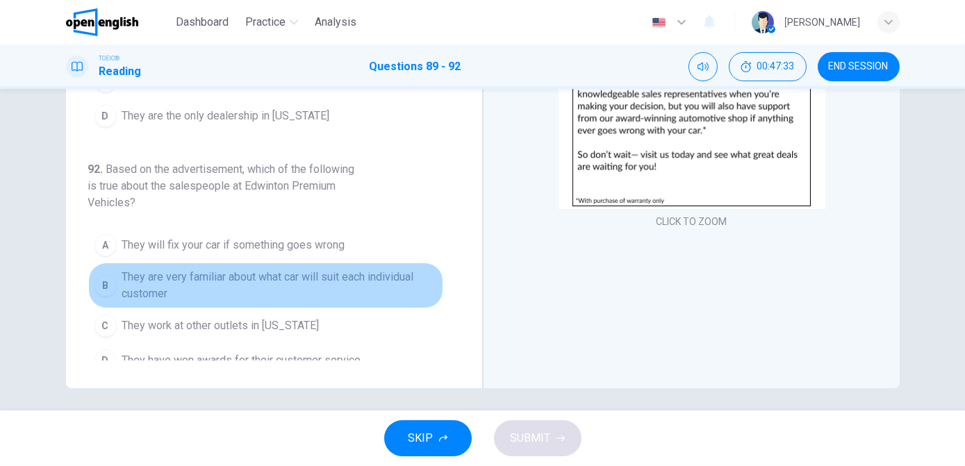
click at [268, 275] on span "They are very familiar about what car will suit each individual customer" at bounding box center [279, 285] width 315 height 33
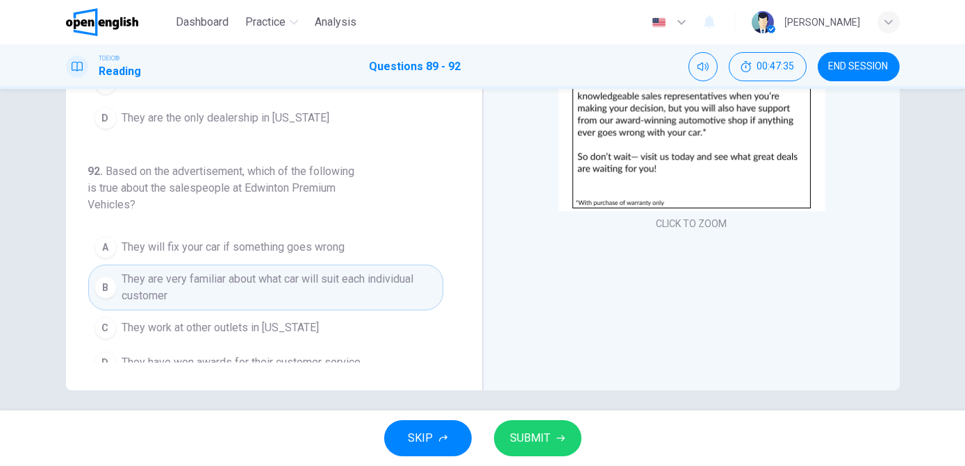
scroll to position [209, 0]
click at [518, 428] on button "SUBMIT" at bounding box center [538, 438] width 88 height 36
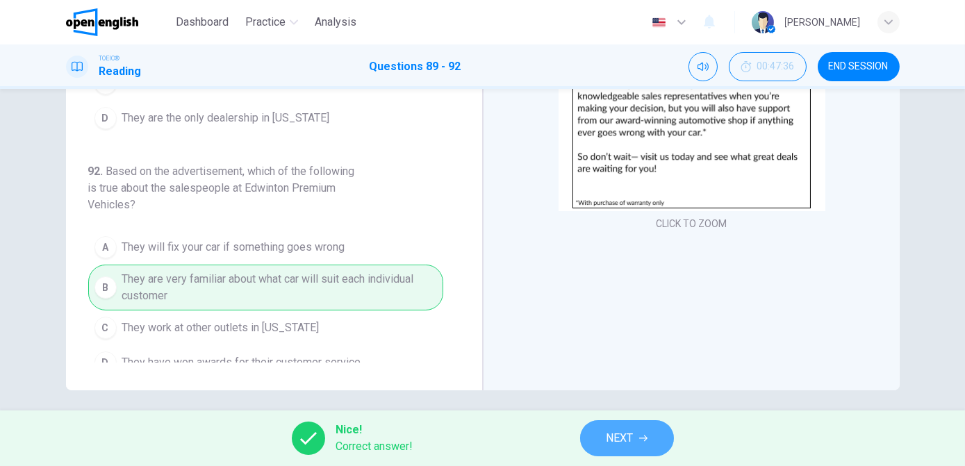
click at [628, 440] on span "NEXT" at bounding box center [620, 438] width 27 height 19
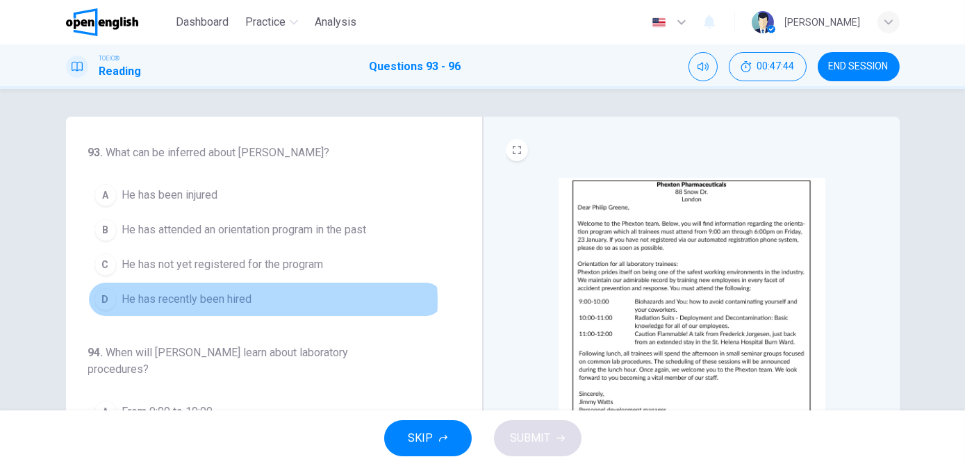
click at [247, 300] on span "He has recently been hired" at bounding box center [187, 299] width 130 height 17
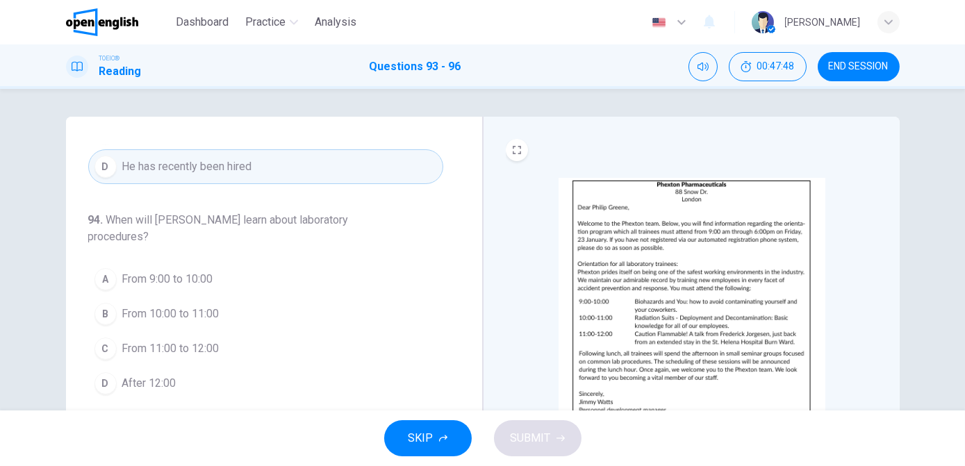
scroll to position [136, 0]
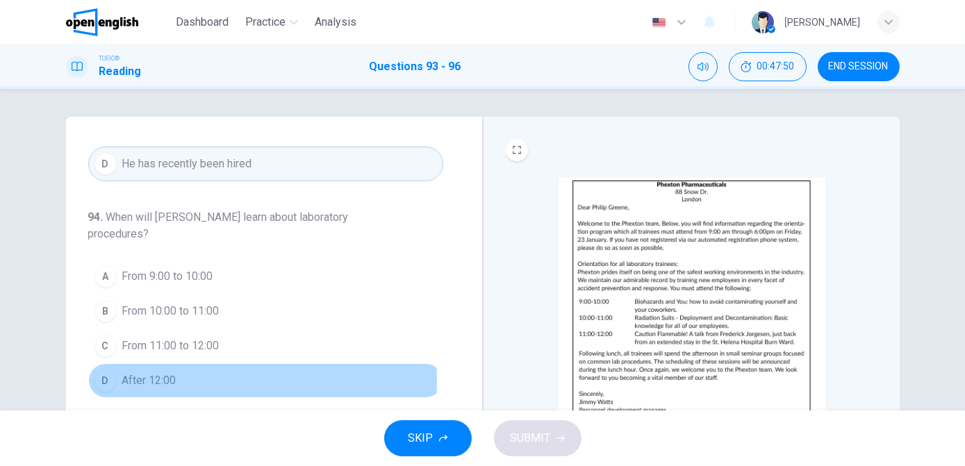
click at [174, 377] on button "D After 12:00" at bounding box center [265, 380] width 355 height 35
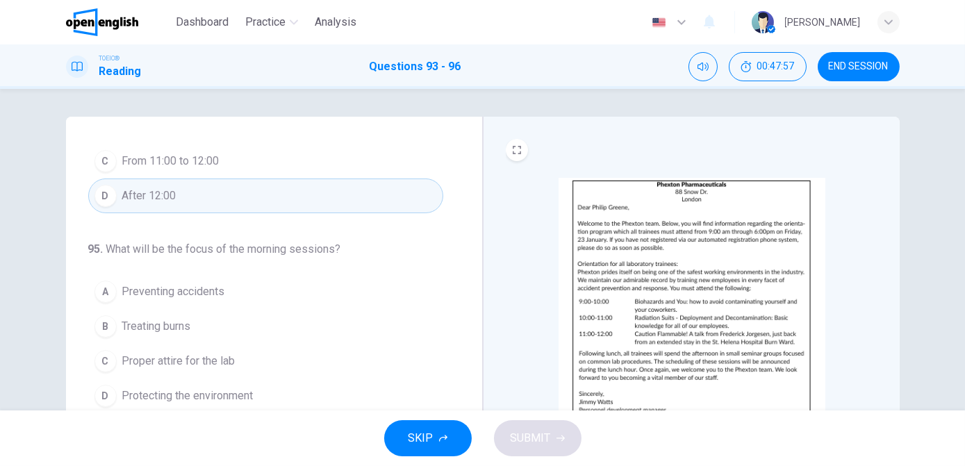
scroll to position [324, 0]
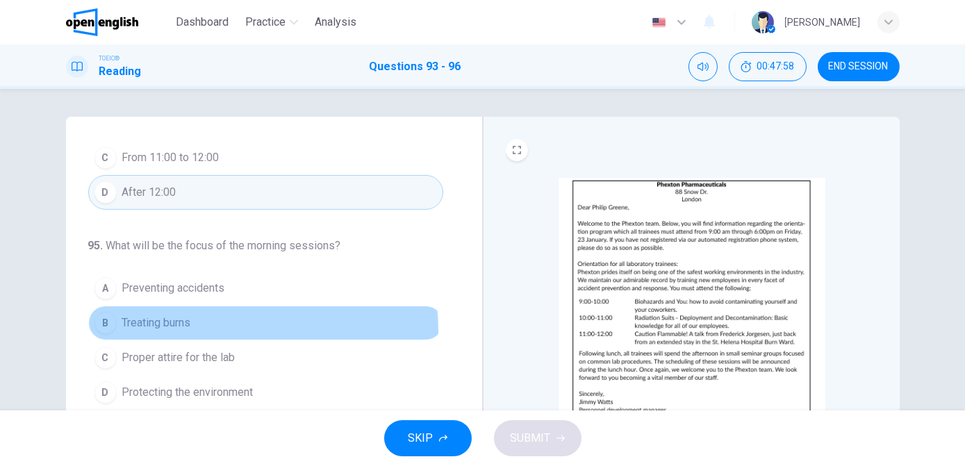
click at [214, 327] on button "B Treating burns" at bounding box center [265, 323] width 355 height 35
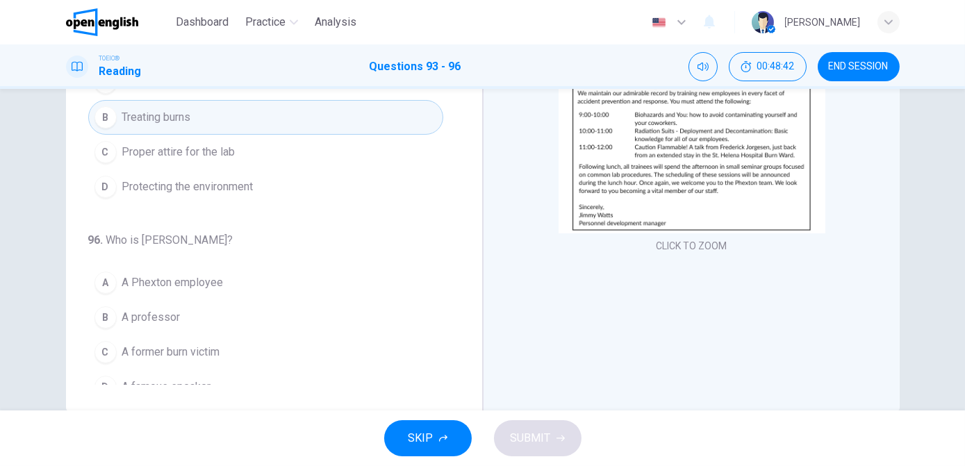
scroll to position [342, 0]
click at [211, 277] on span "A Phexton employee" at bounding box center [172, 283] width 101 height 17
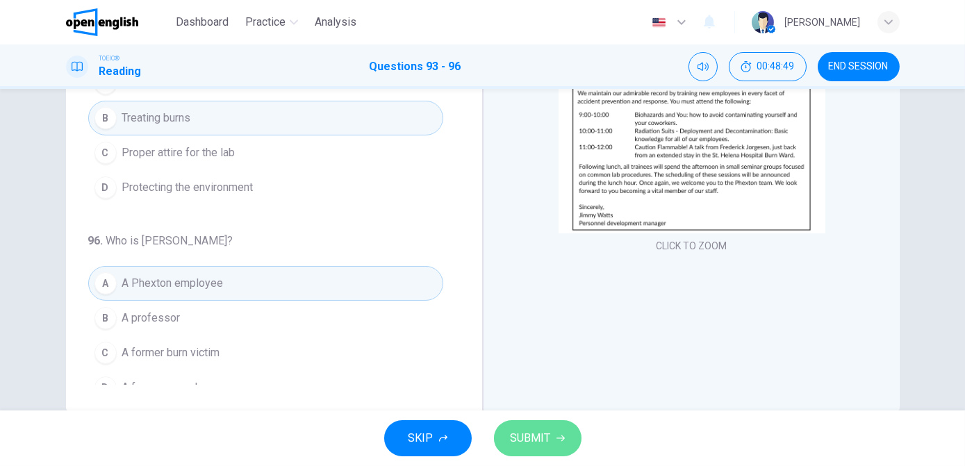
click at [524, 436] on span "SUBMIT" at bounding box center [531, 438] width 40 height 19
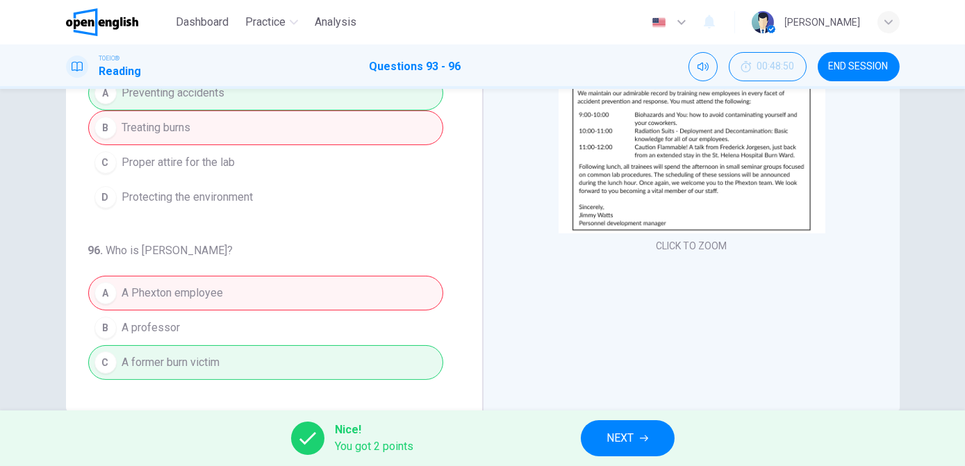
scroll to position [356, 0]
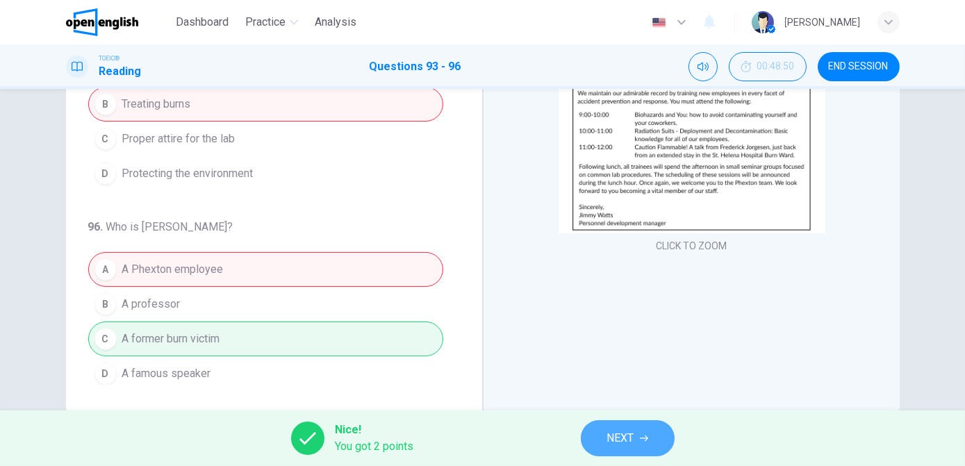
click at [626, 431] on span "NEXT" at bounding box center [620, 438] width 27 height 19
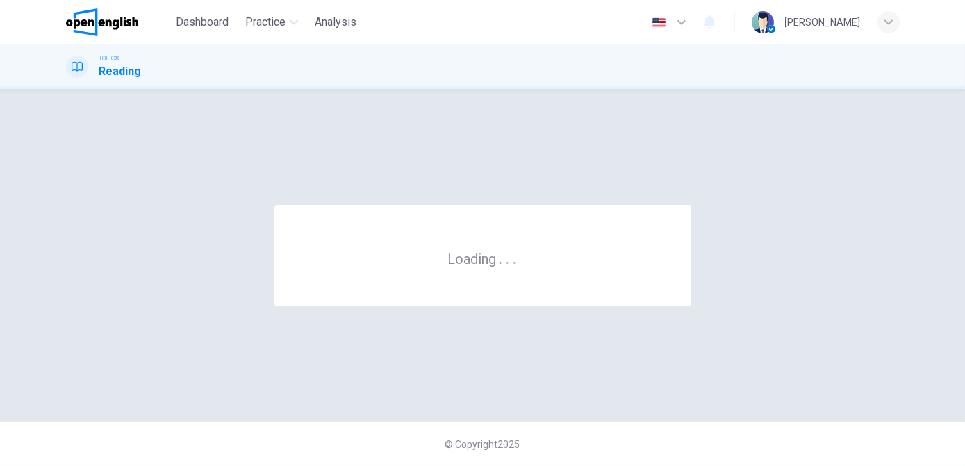
scroll to position [0, 0]
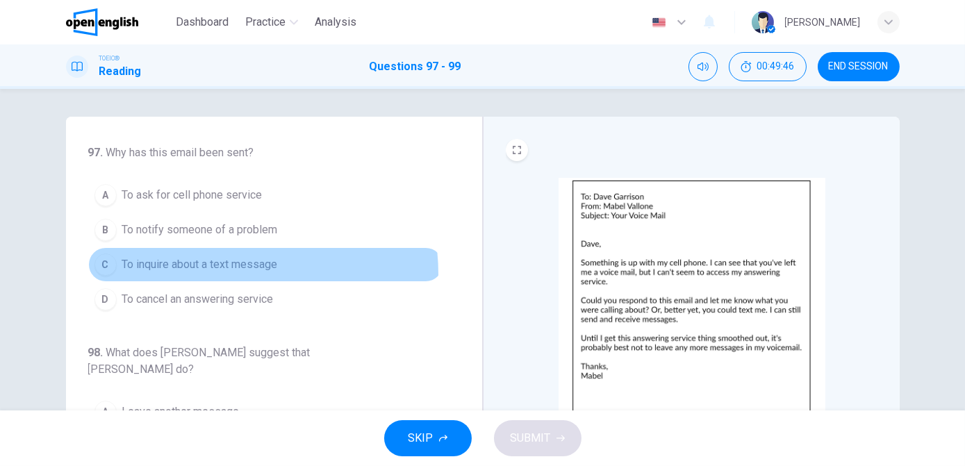
click at [220, 273] on button "C To inquire about a text message" at bounding box center [265, 264] width 355 height 35
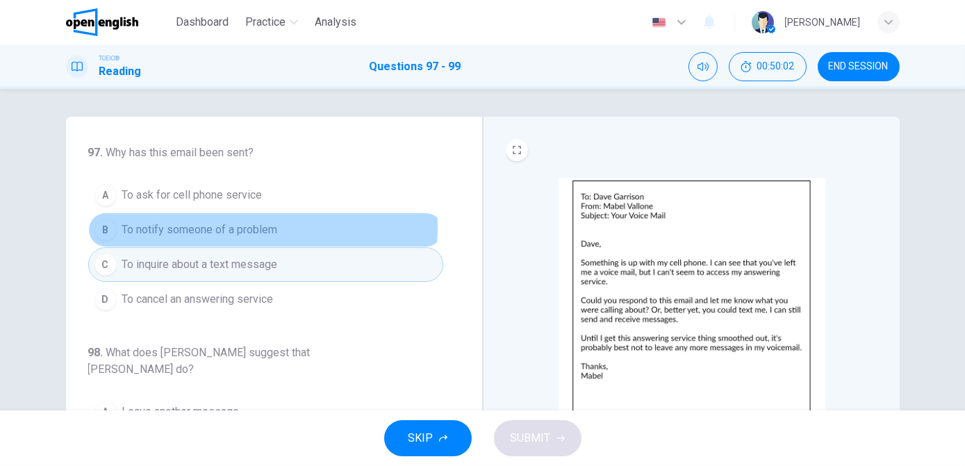
click at [198, 226] on span "To notify someone of a problem" at bounding box center [200, 230] width 156 height 17
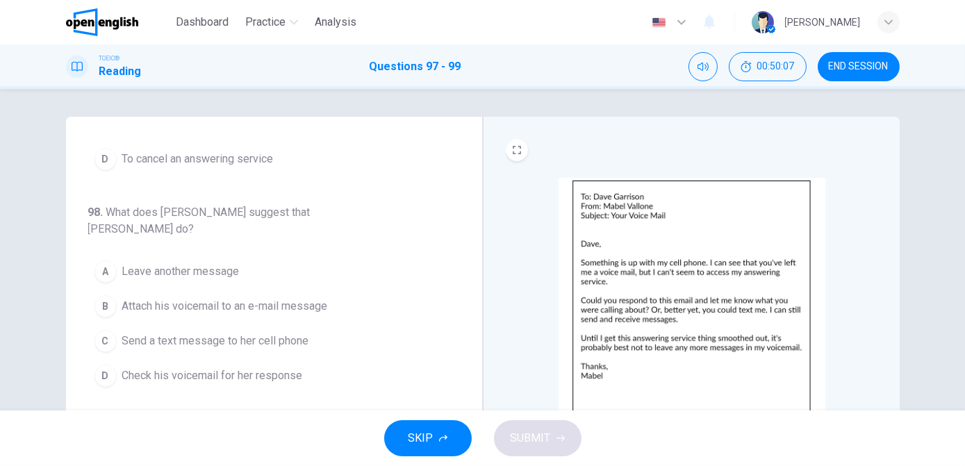
scroll to position [140, 0]
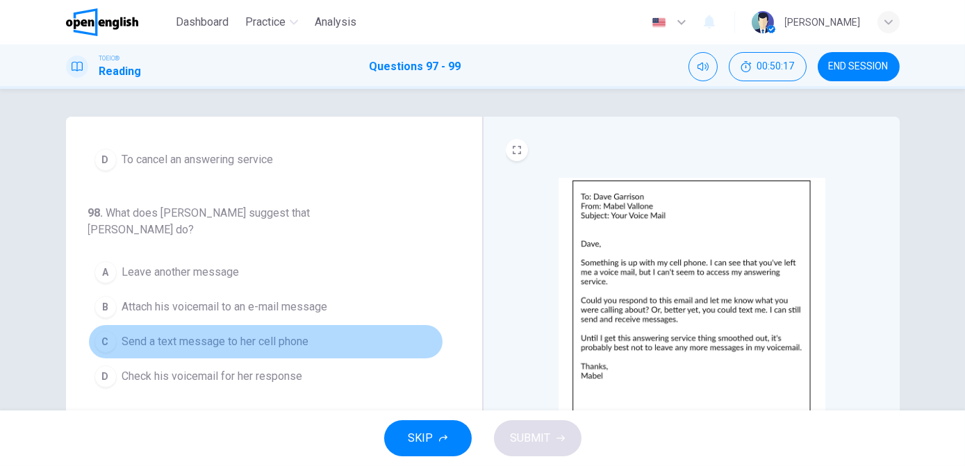
click at [272, 334] on span "Send a text message to her cell phone" at bounding box center [215, 342] width 187 height 17
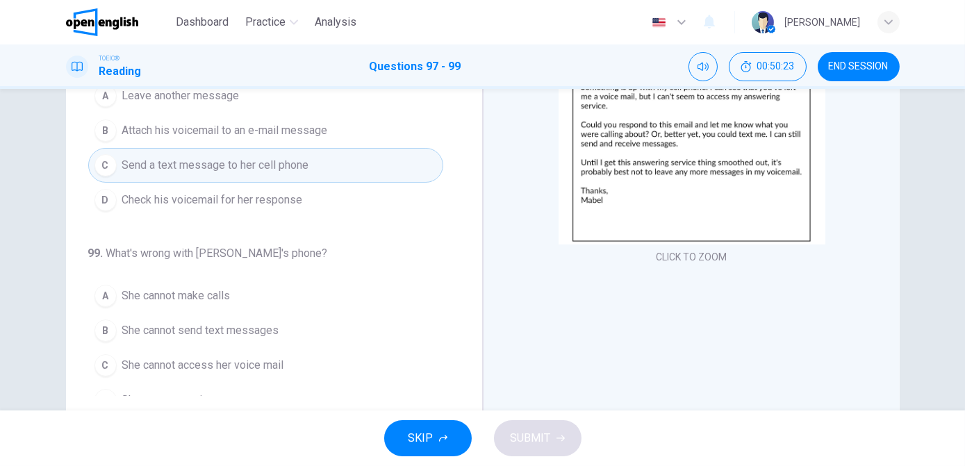
scroll to position [177, 0]
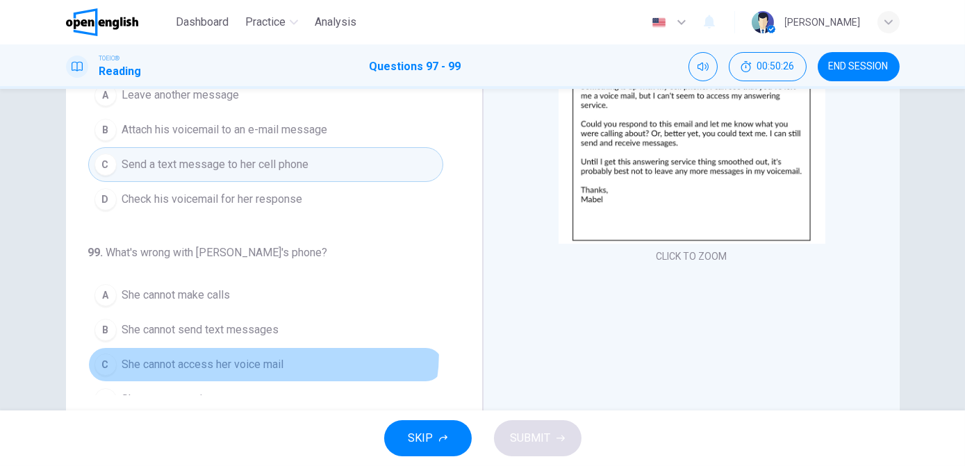
click at [255, 347] on button "C She cannot access her voice mail" at bounding box center [265, 364] width 355 height 35
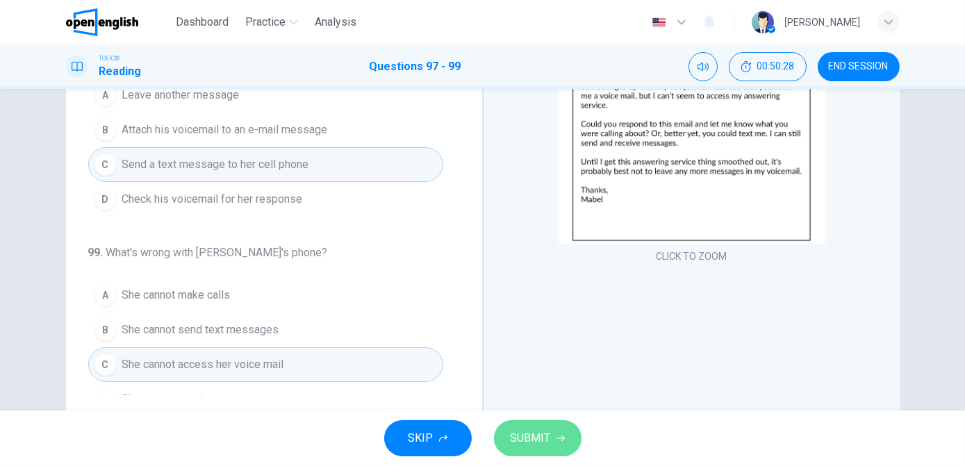
click at [509, 441] on button "SUBMIT" at bounding box center [538, 438] width 88 height 36
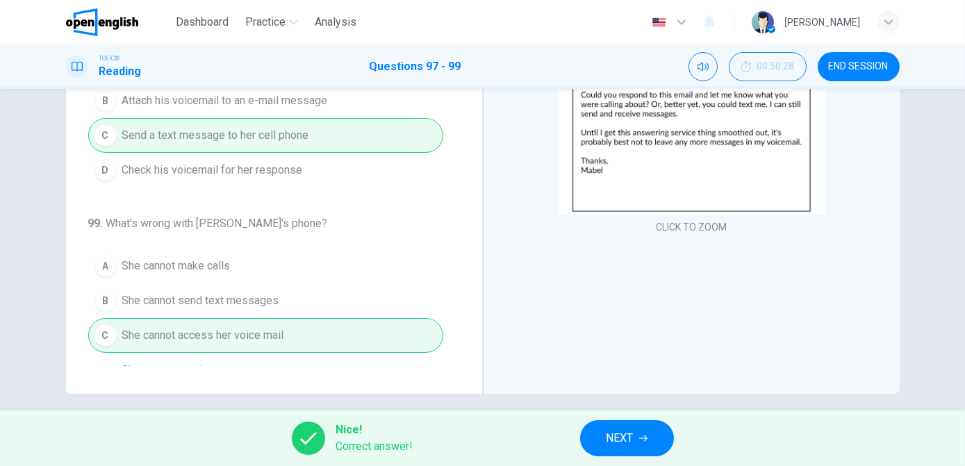
scroll to position [217, 0]
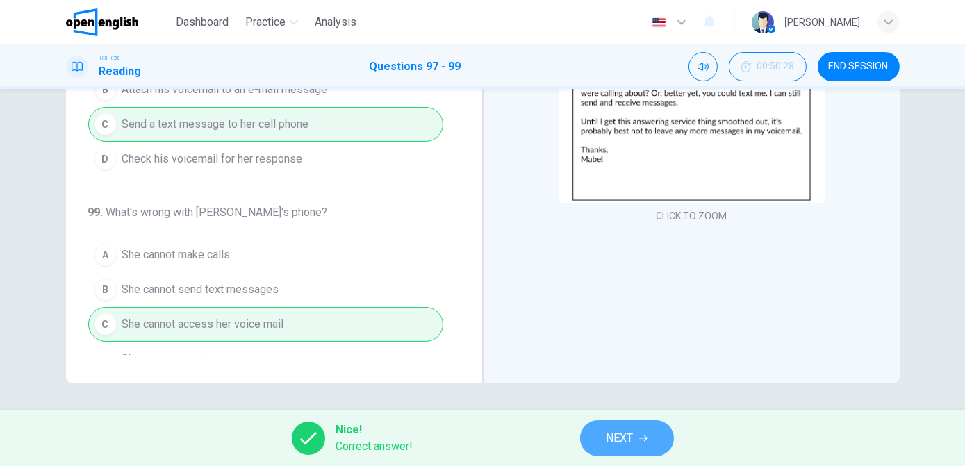
click at [629, 437] on span "NEXT" at bounding box center [620, 438] width 27 height 19
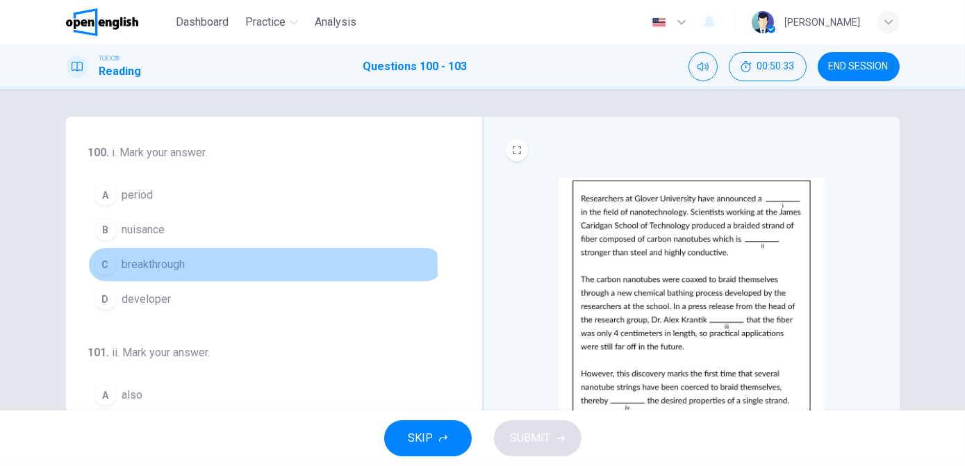
click at [145, 270] on span "breakthrough" at bounding box center [153, 264] width 63 height 17
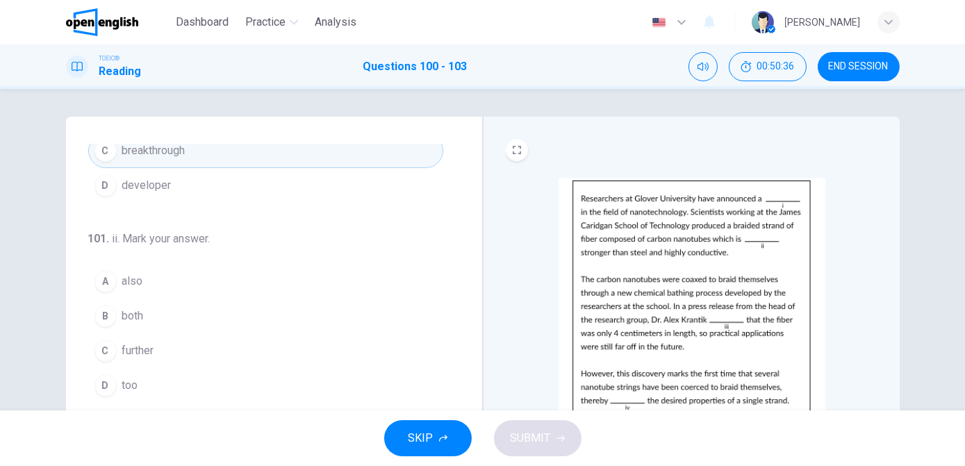
scroll to position [115, 0]
click at [163, 351] on button "C further" at bounding box center [265, 350] width 355 height 35
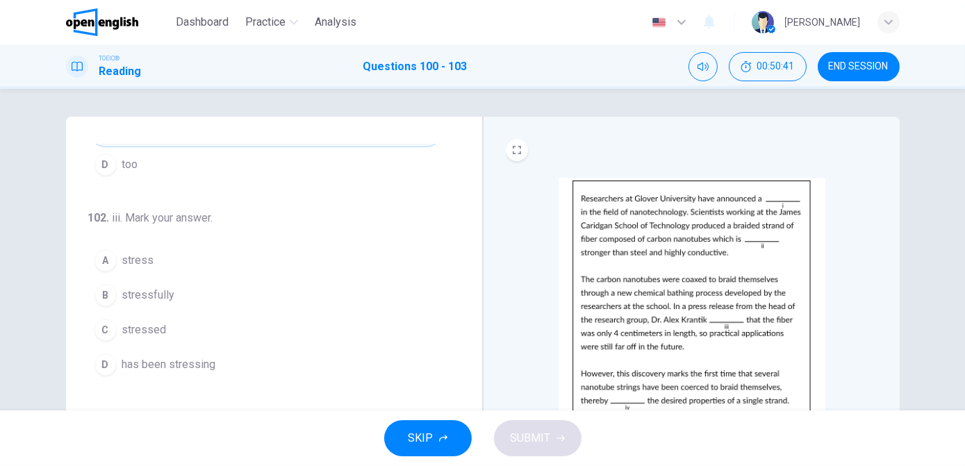
scroll to position [339, 0]
click at [132, 320] on span "stressed" at bounding box center [144, 326] width 44 height 17
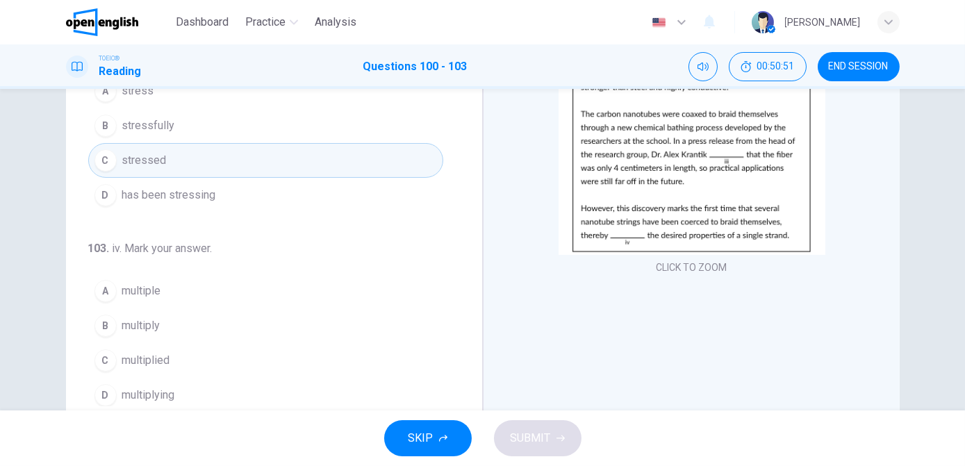
scroll to position [183, 0]
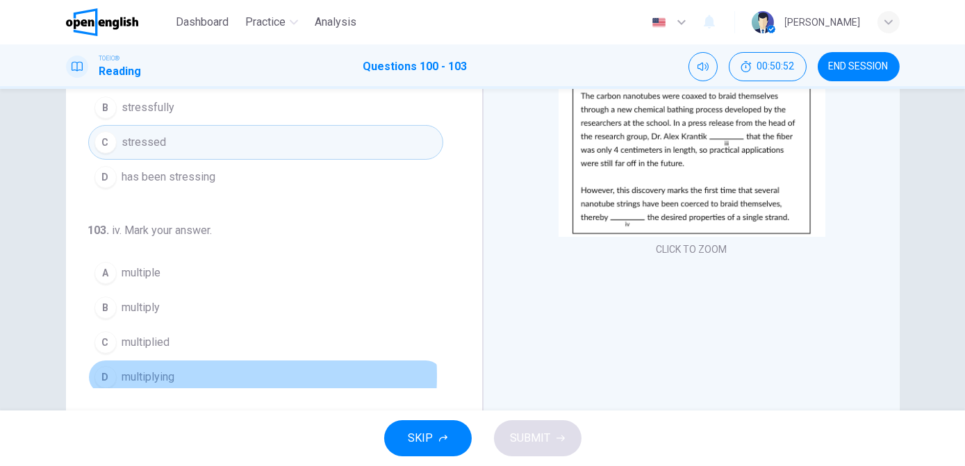
click at [174, 370] on button "D multiplying" at bounding box center [265, 377] width 355 height 35
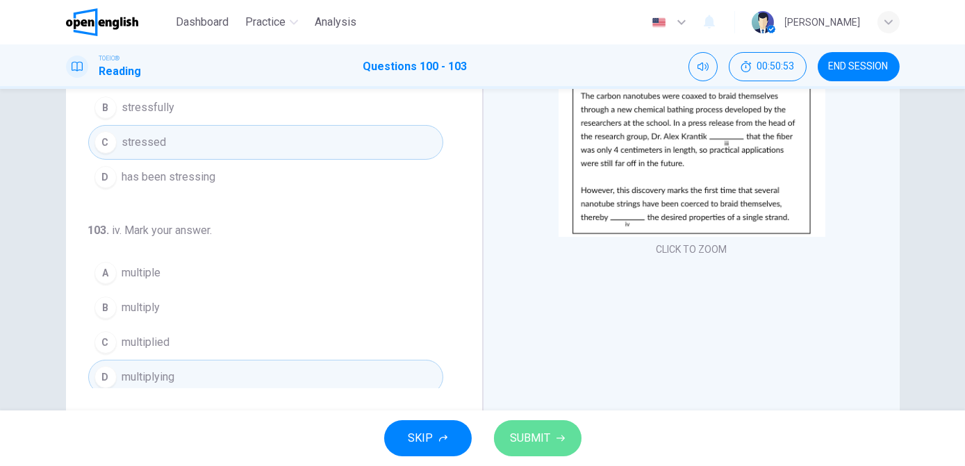
click at [516, 427] on button "SUBMIT" at bounding box center [538, 438] width 88 height 36
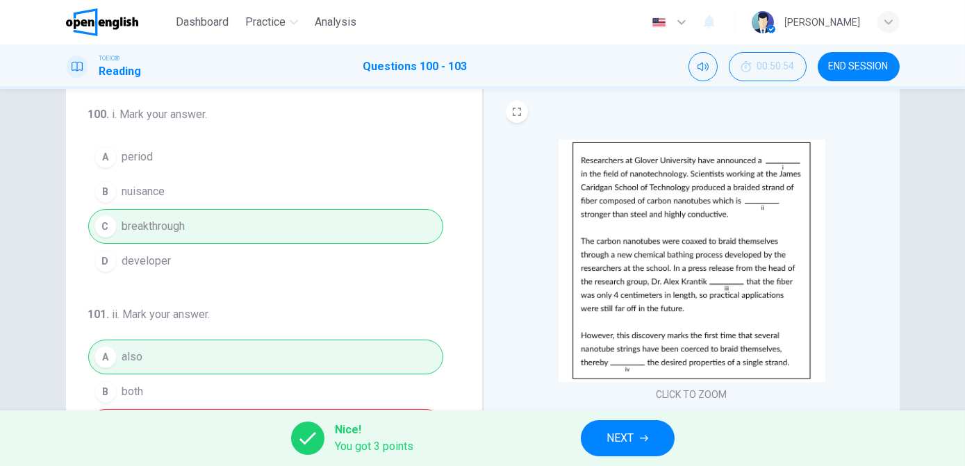
scroll to position [0, 0]
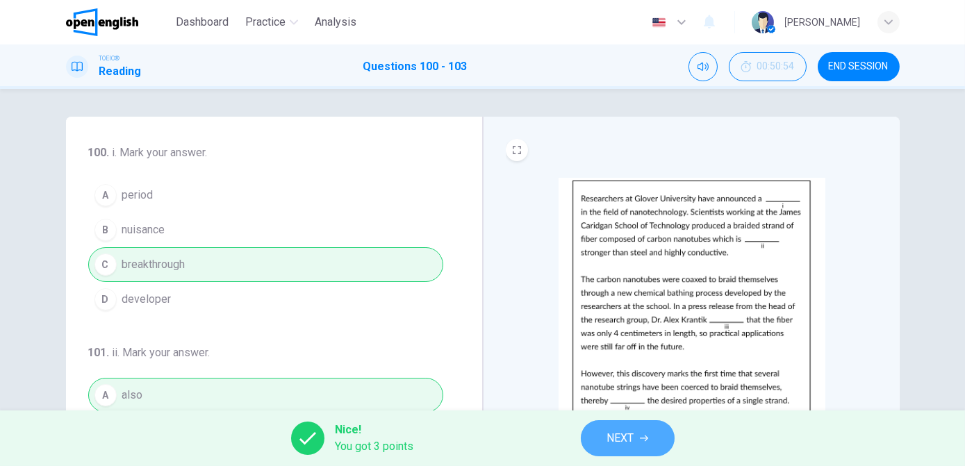
click at [637, 431] on button "NEXT" at bounding box center [628, 438] width 94 height 36
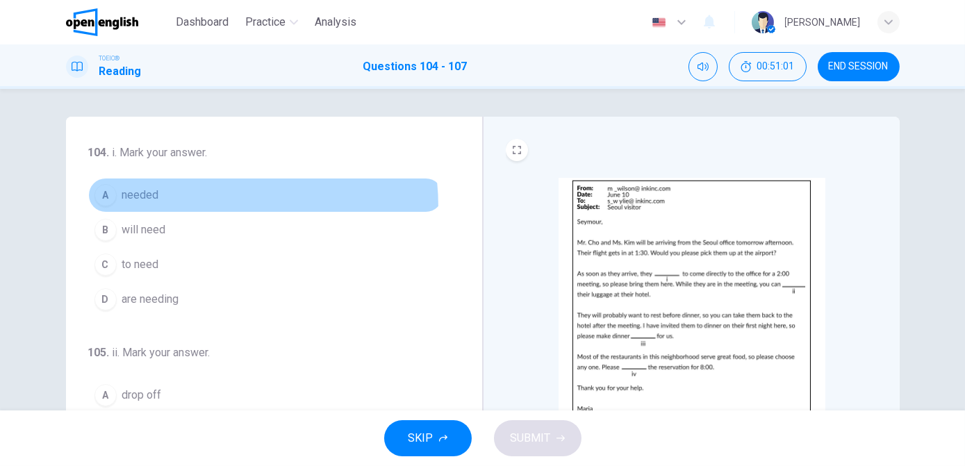
click at [146, 208] on button "A needed" at bounding box center [265, 195] width 355 height 35
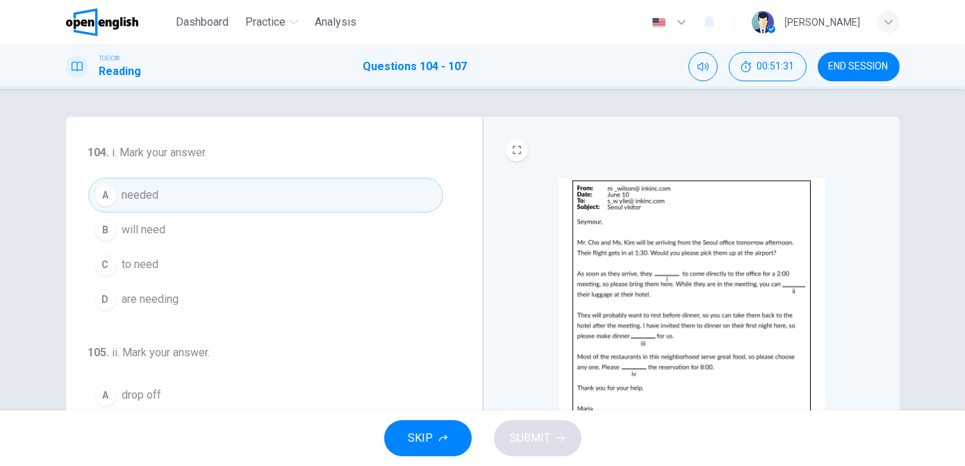
click at [151, 235] on span "will need" at bounding box center [144, 230] width 44 height 17
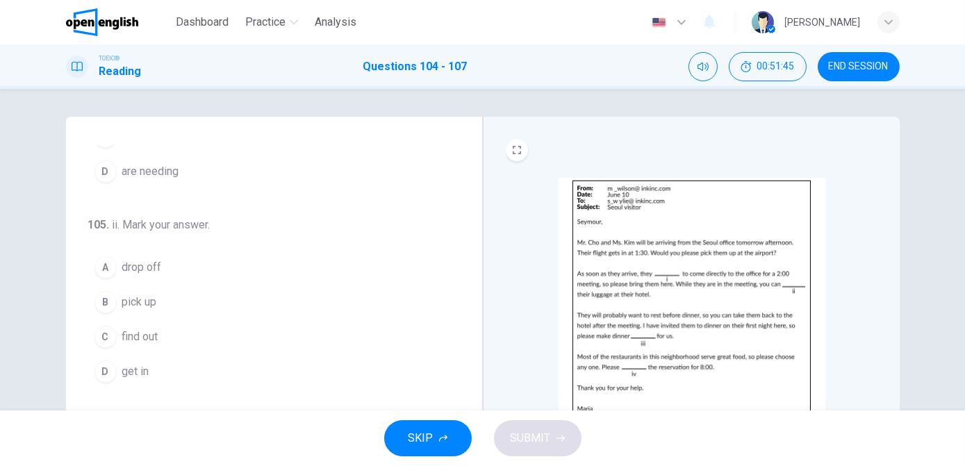
scroll to position [129, 0]
click at [145, 368] on span "get in" at bounding box center [135, 371] width 27 height 17
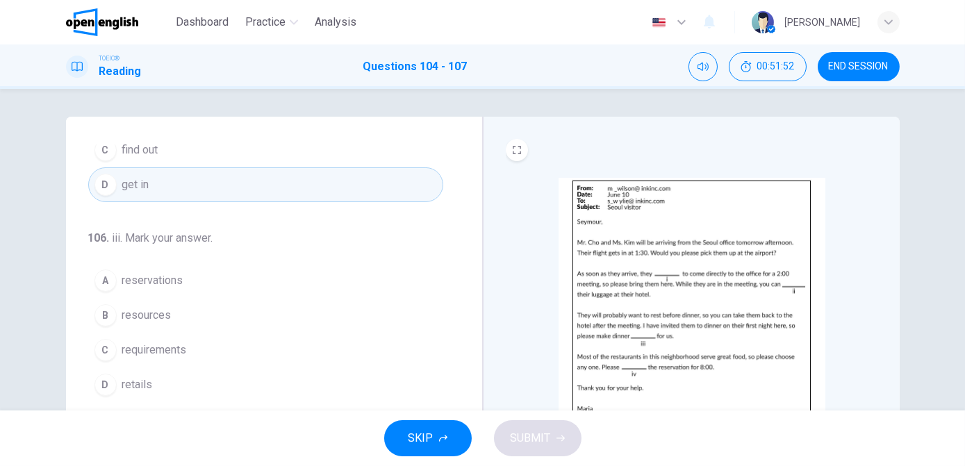
scroll to position [317, 0]
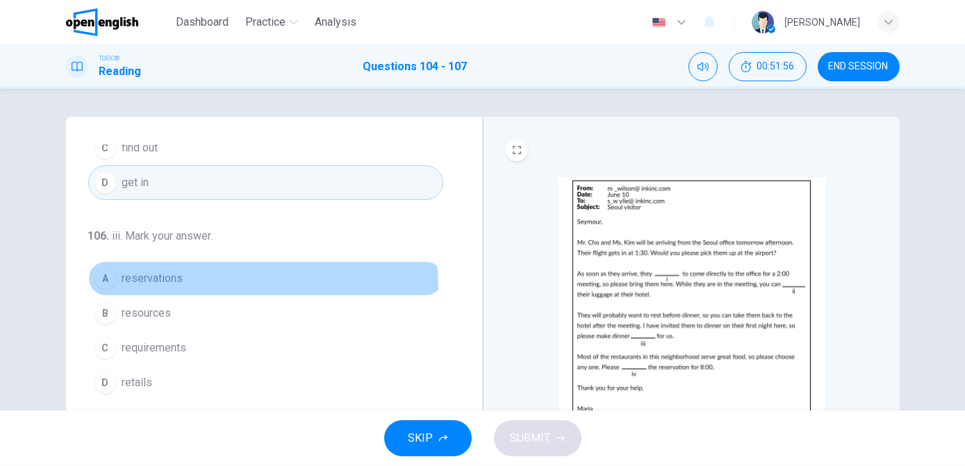
click at [154, 286] on button "A reservations" at bounding box center [265, 278] width 355 height 35
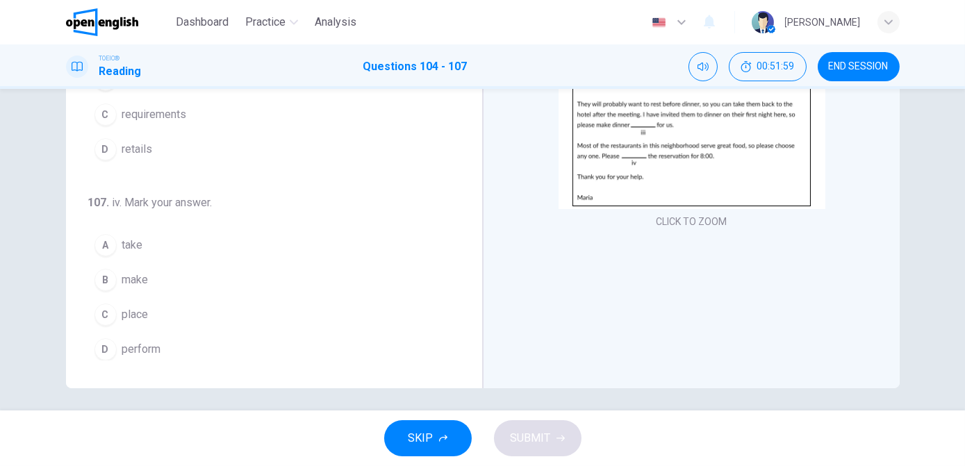
scroll to position [217, 0]
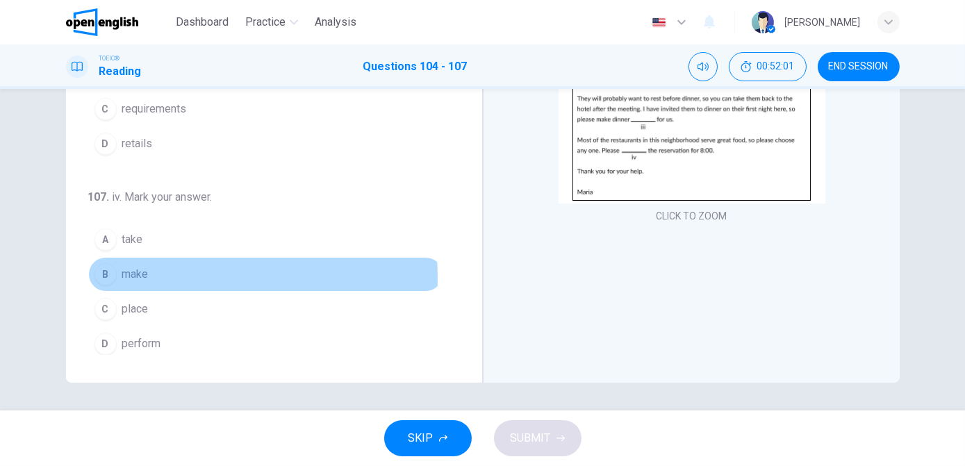
click at [133, 273] on span "make" at bounding box center [135, 274] width 26 height 17
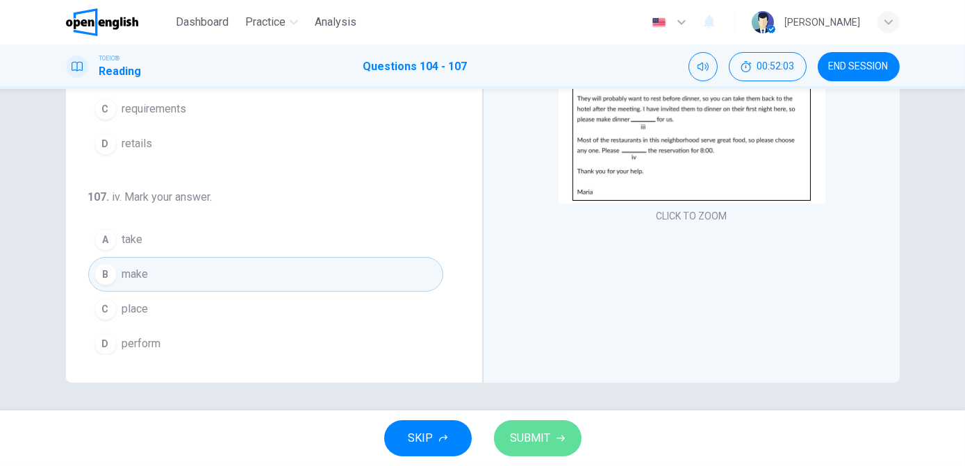
click at [554, 436] on button "SUBMIT" at bounding box center [538, 438] width 88 height 36
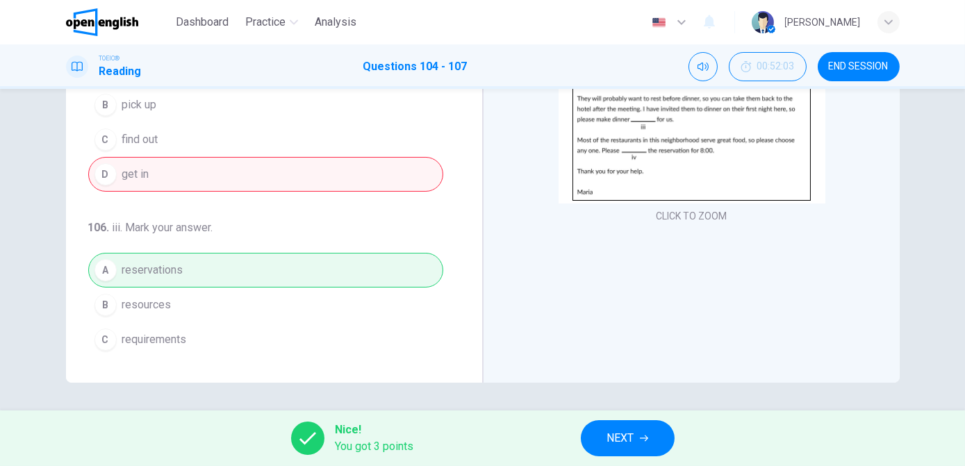
scroll to position [0, 0]
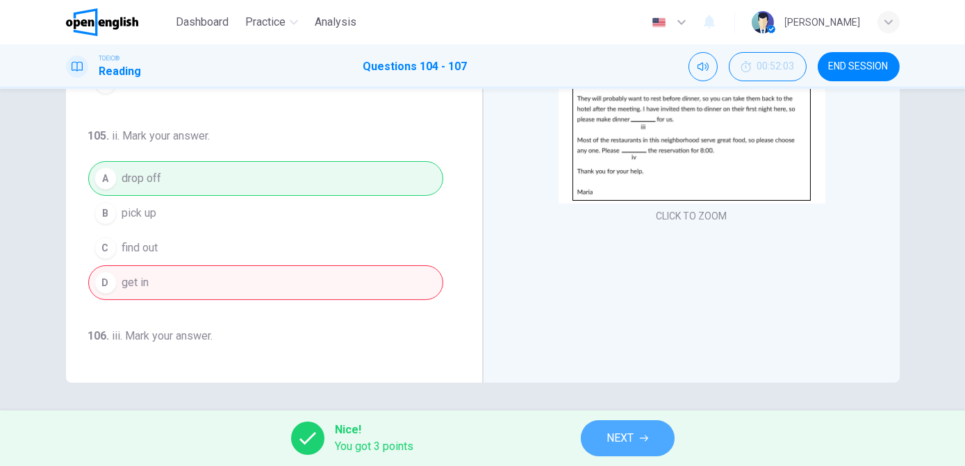
click at [618, 436] on span "NEXT" at bounding box center [620, 438] width 27 height 19
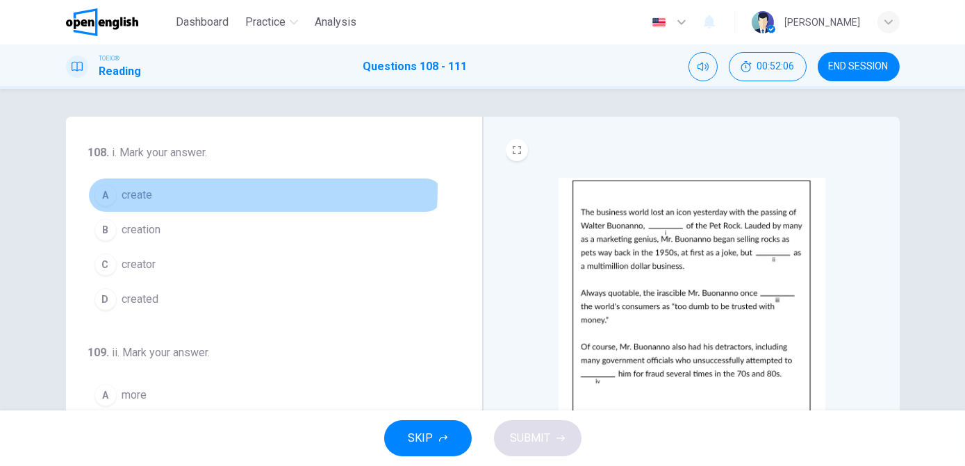
click at [124, 188] on span "create" at bounding box center [137, 195] width 31 height 17
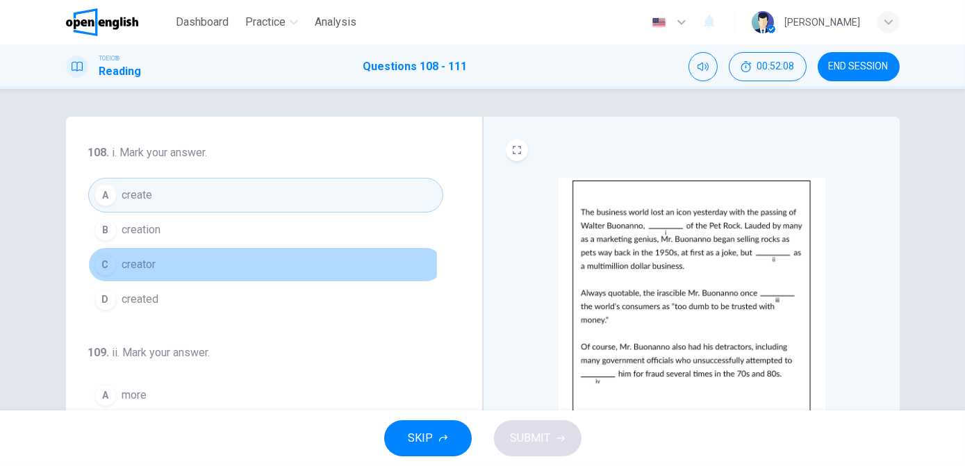
click at [106, 264] on div "C" at bounding box center [106, 265] width 22 height 22
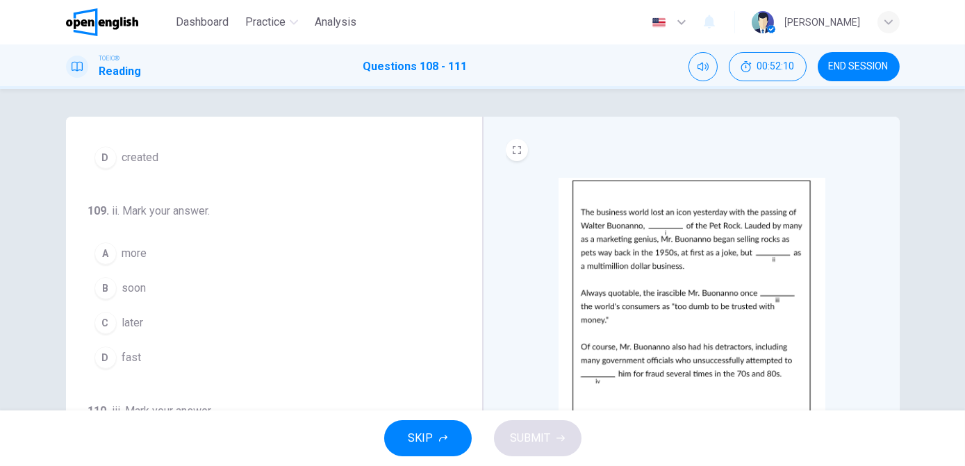
scroll to position [142, 0]
click at [154, 322] on button "C later" at bounding box center [265, 322] width 355 height 35
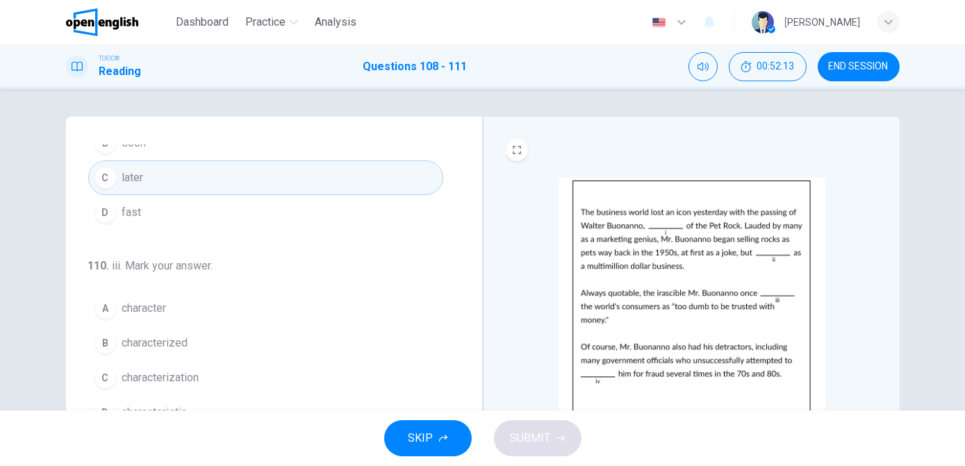
scroll to position [288, 0]
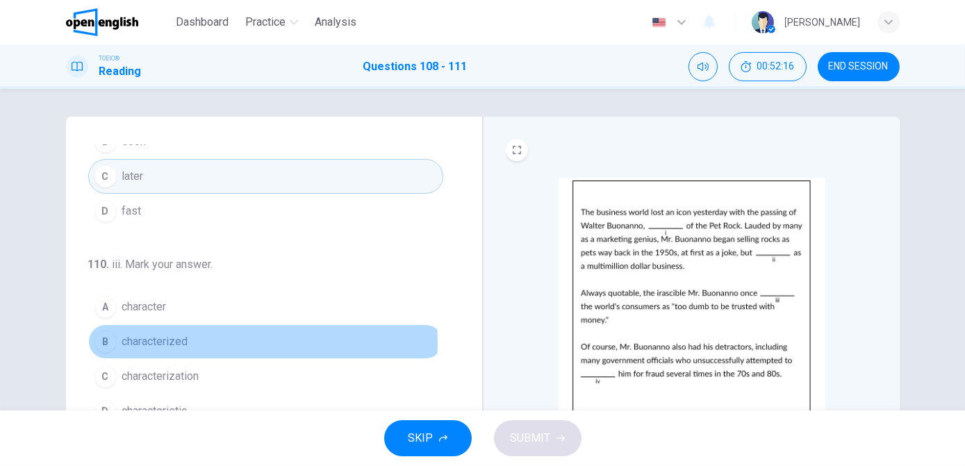
click at [231, 338] on button "B characterized" at bounding box center [265, 342] width 355 height 35
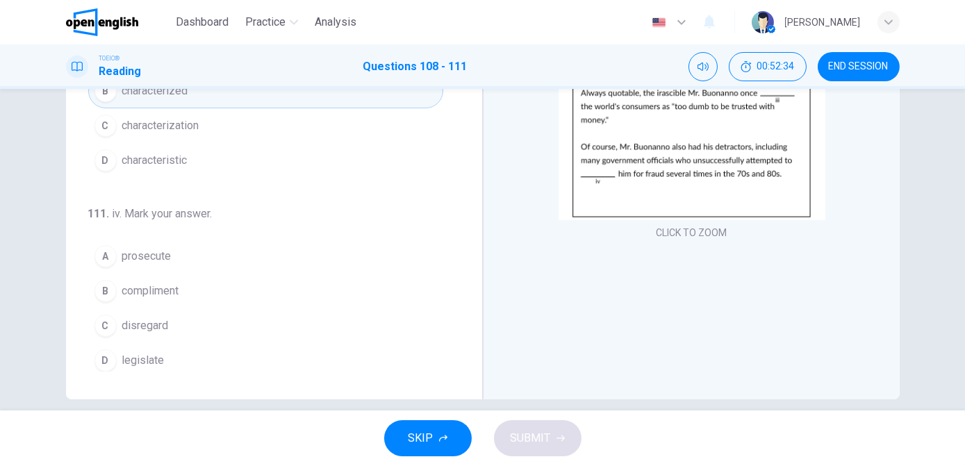
scroll to position [201, 0]
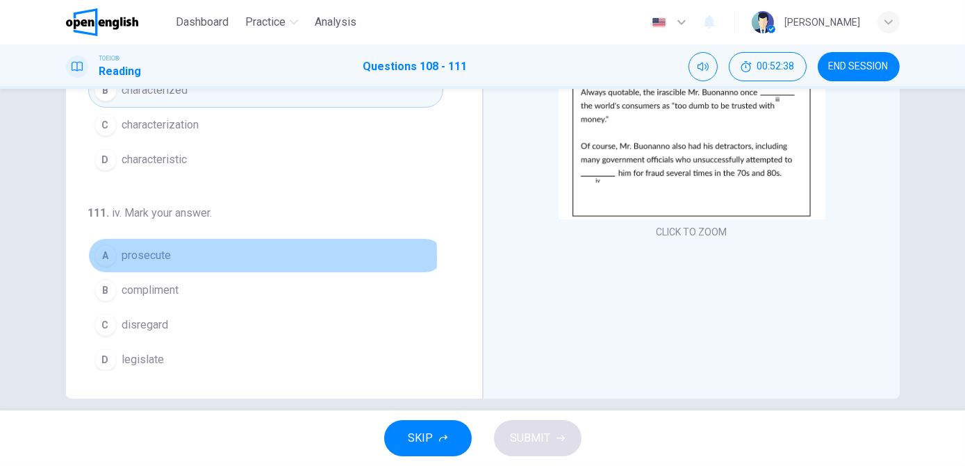
click at [140, 253] on span "prosecute" at bounding box center [146, 255] width 49 height 17
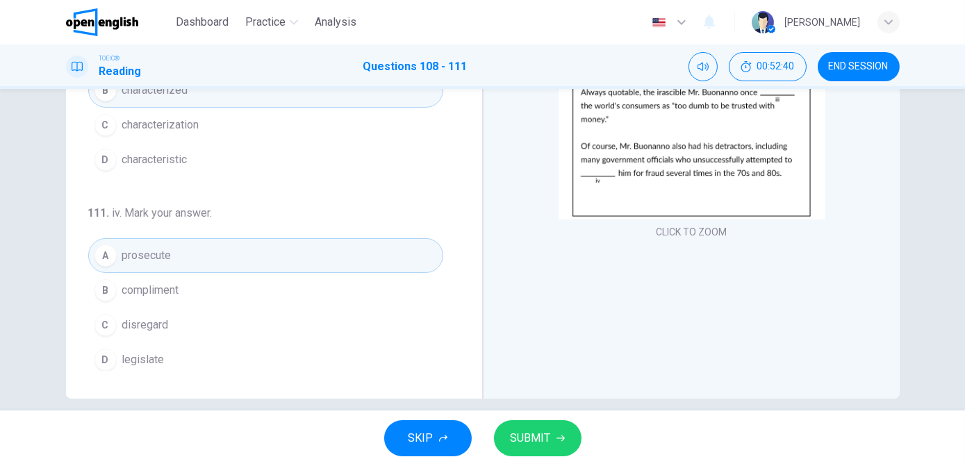
click at [548, 440] on span "SUBMIT" at bounding box center [531, 438] width 40 height 19
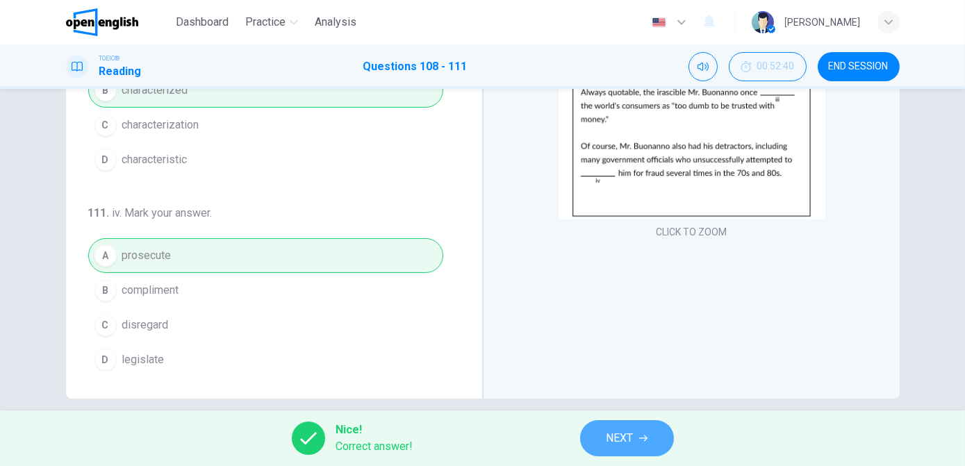
click at [628, 439] on span "NEXT" at bounding box center [620, 438] width 27 height 19
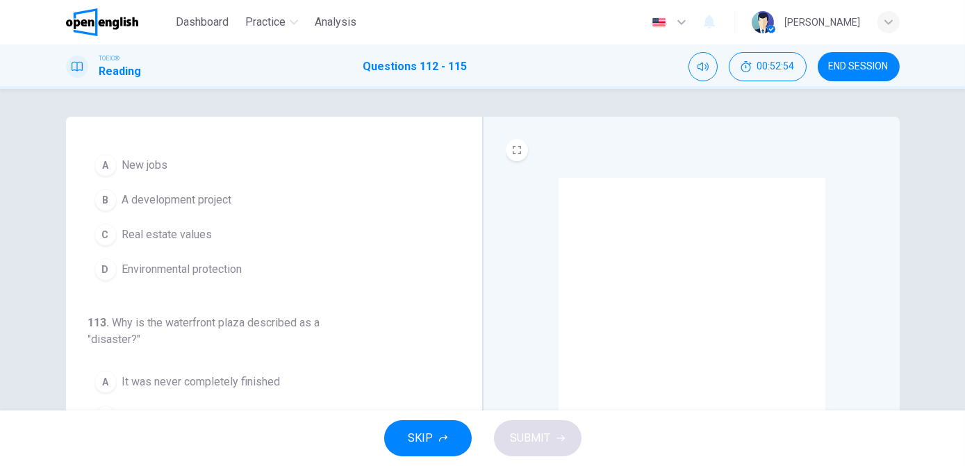
scroll to position [31, 0]
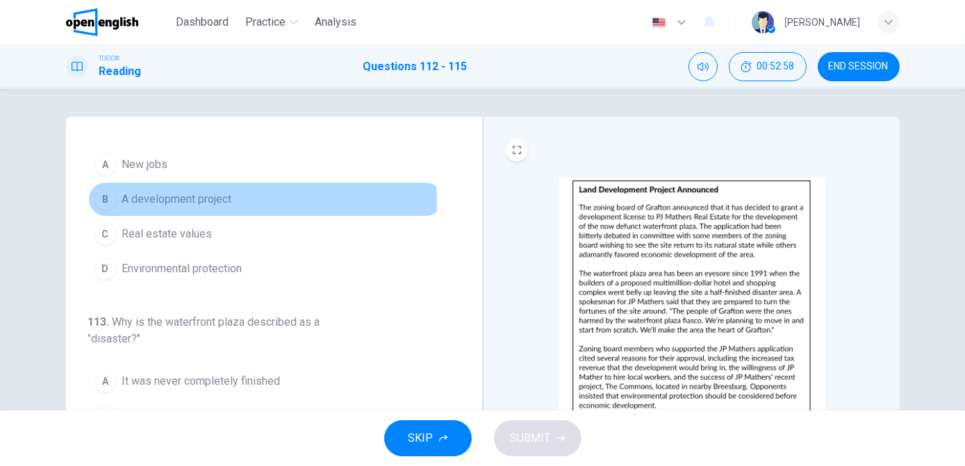
click at [109, 199] on div "B" at bounding box center [106, 199] width 22 height 22
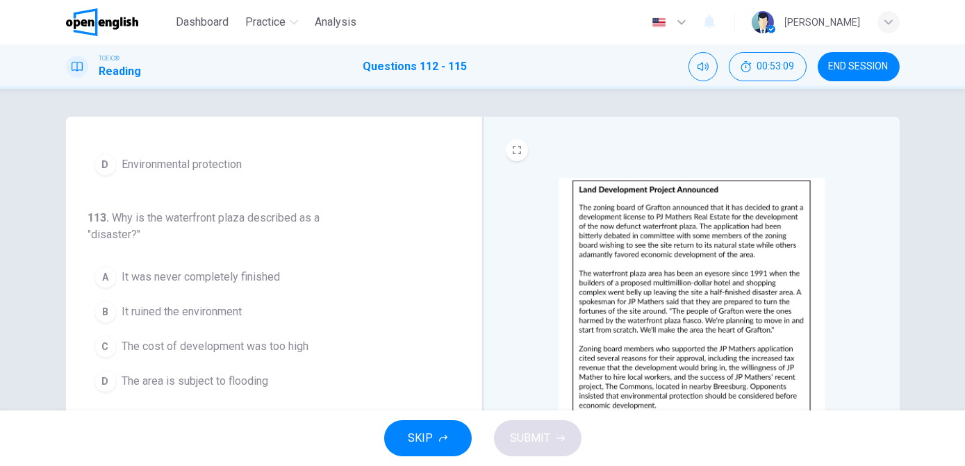
scroll to position [139, 0]
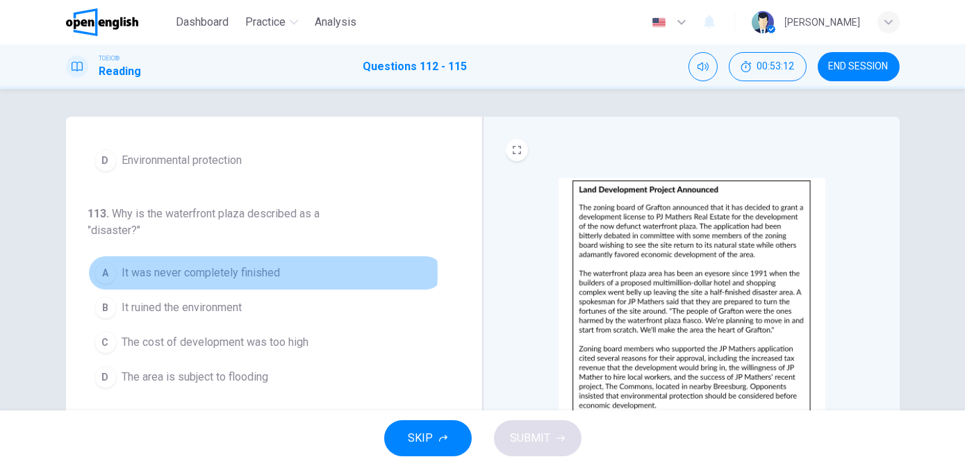
click at [247, 270] on span "It was never completely finished" at bounding box center [201, 273] width 158 height 17
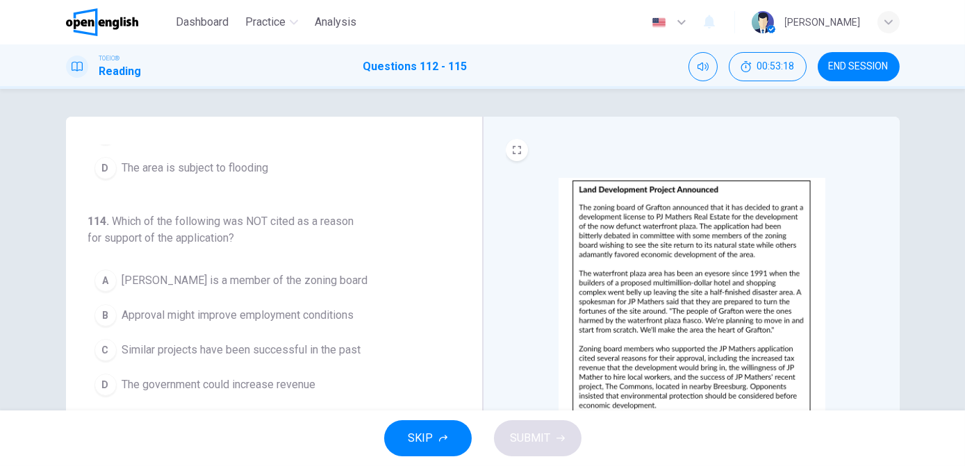
scroll to position [372, 0]
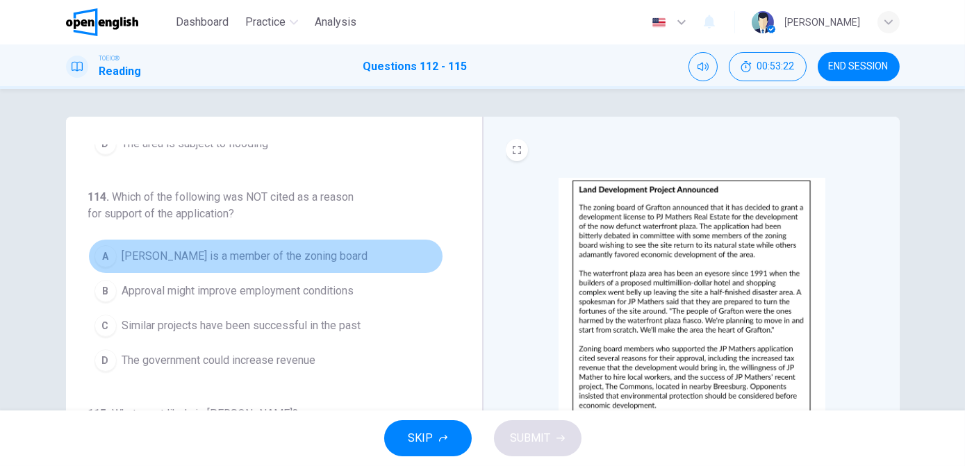
click at [284, 254] on span "[PERSON_NAME] is a member of the zoning board" at bounding box center [245, 256] width 246 height 17
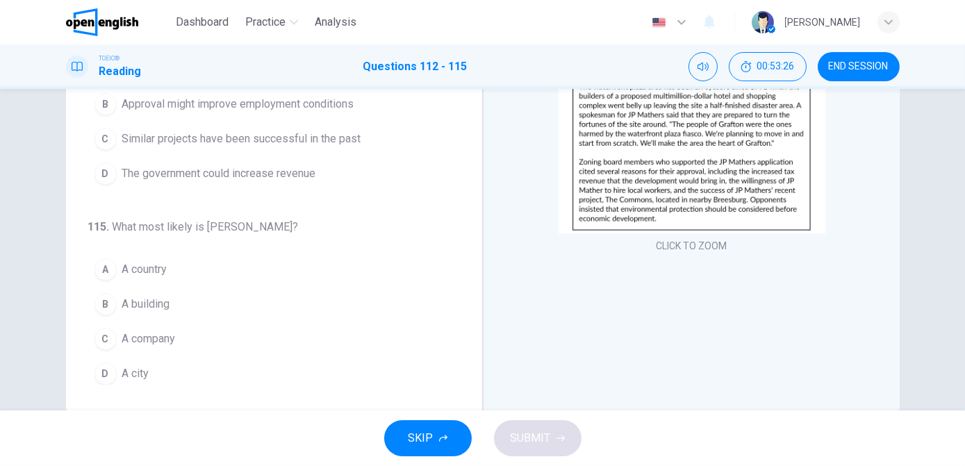
scroll to position [204, 0]
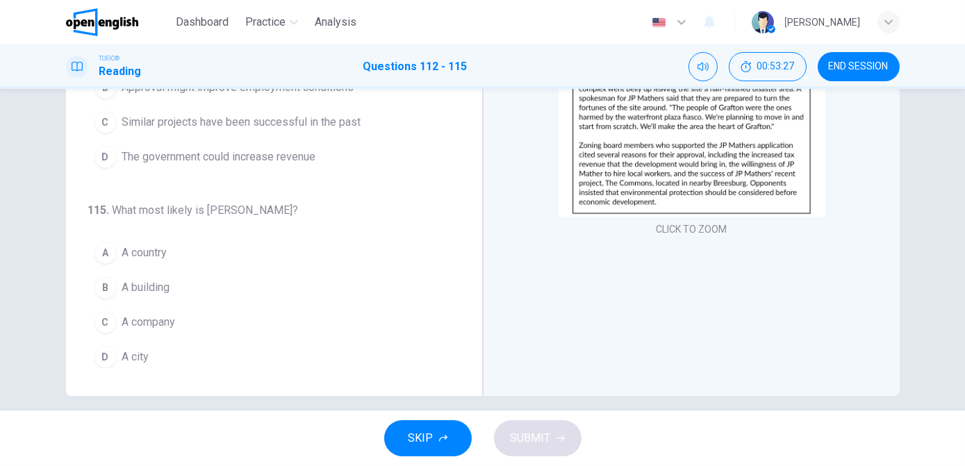
click at [182, 360] on button "D A city" at bounding box center [265, 357] width 355 height 35
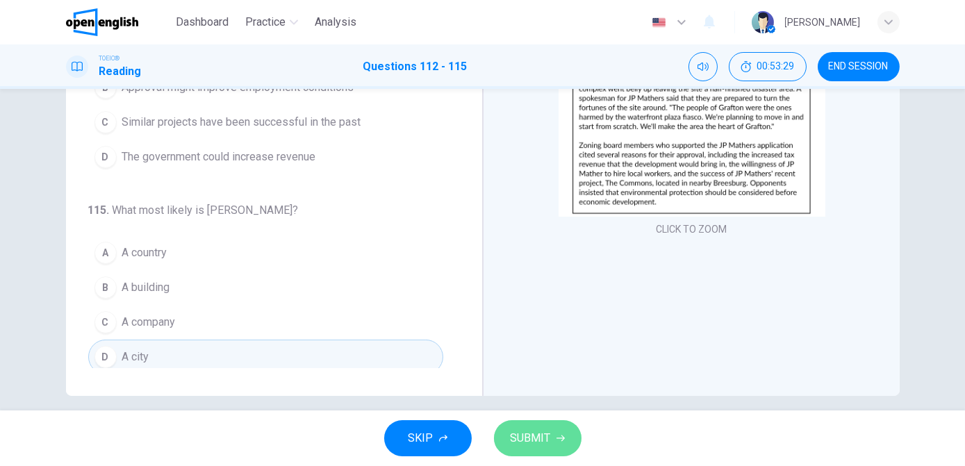
click at [534, 443] on span "SUBMIT" at bounding box center [531, 438] width 40 height 19
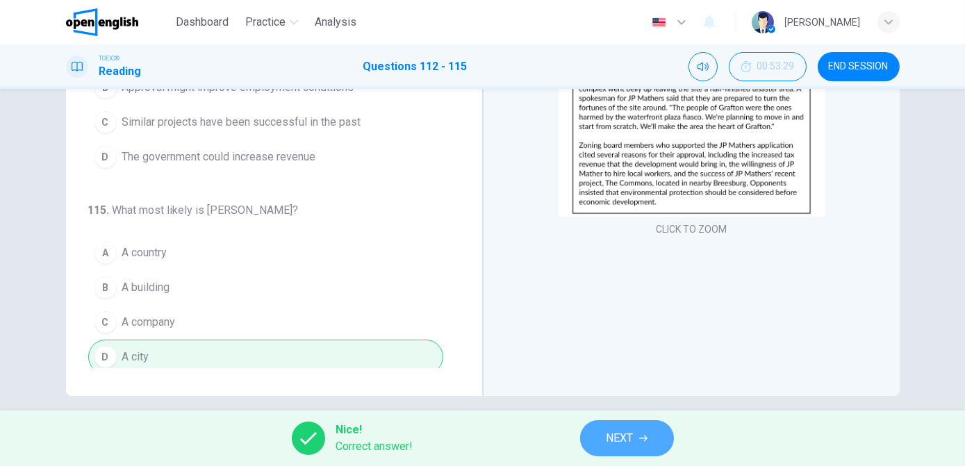
click at [616, 444] on span "NEXT" at bounding box center [620, 438] width 27 height 19
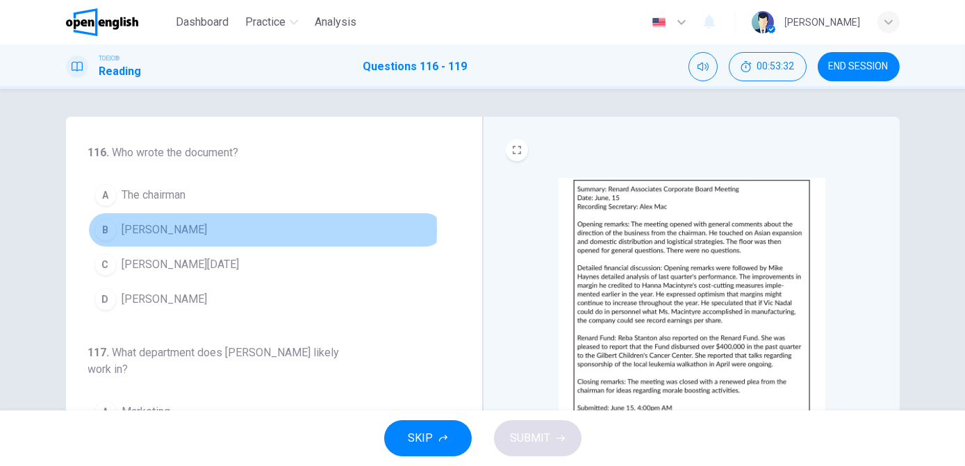
click at [151, 229] on span "[PERSON_NAME]" at bounding box center [164, 230] width 85 height 17
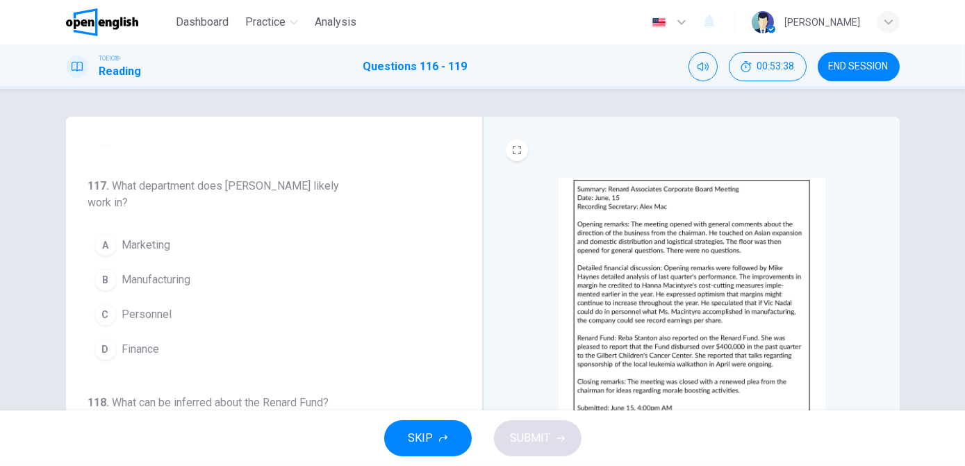
scroll to position [168, 0]
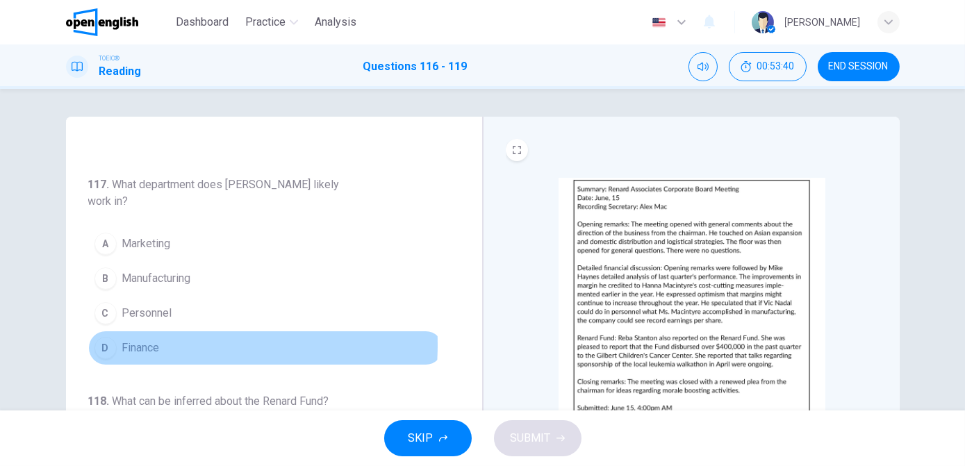
click at [139, 342] on span "Finance" at bounding box center [141, 348] width 38 height 17
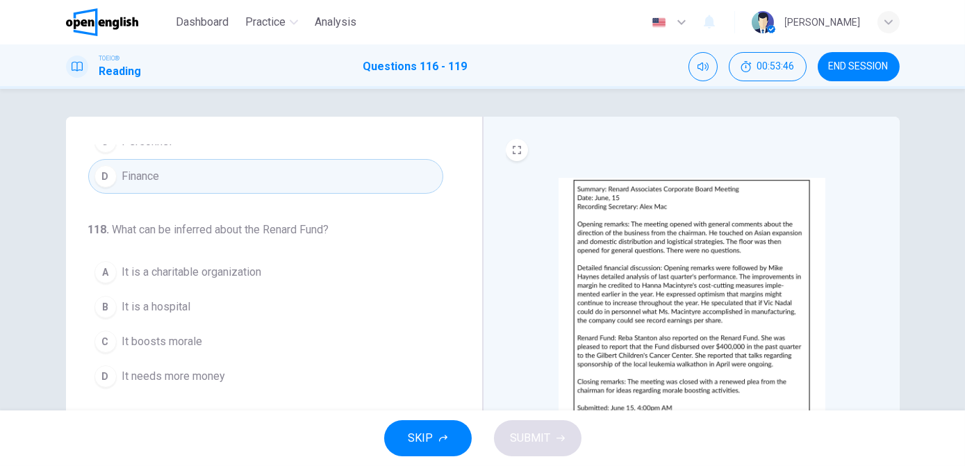
scroll to position [341, 0]
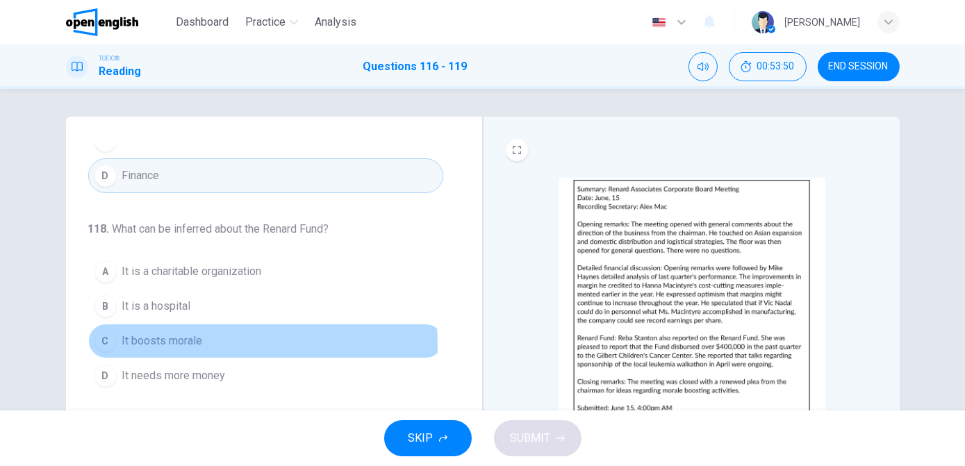
click at [168, 342] on span "It boosts morale" at bounding box center [162, 341] width 81 height 17
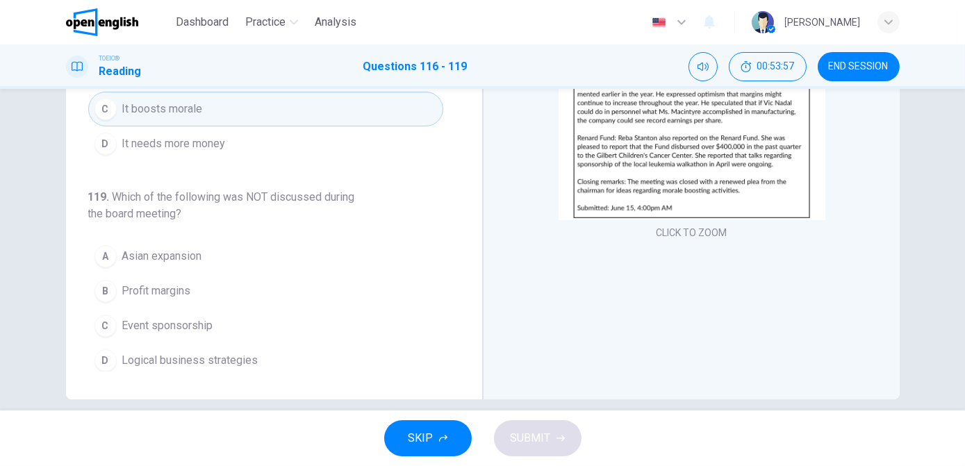
scroll to position [199, 0]
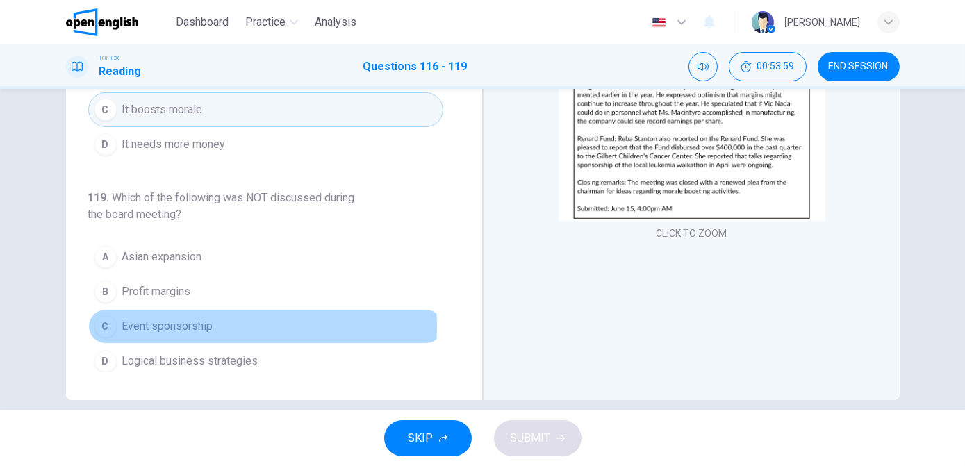
click at [202, 321] on span "Event sponsorship" at bounding box center [167, 326] width 91 height 17
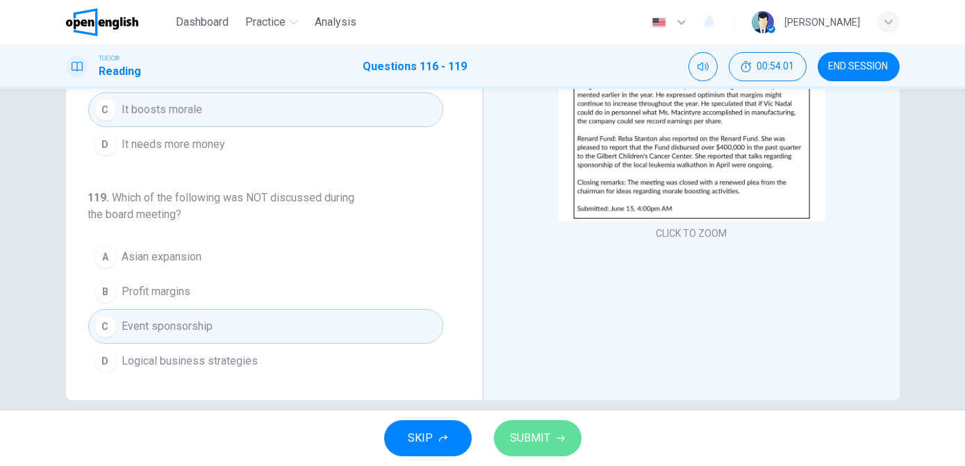
click at [507, 438] on button "SUBMIT" at bounding box center [538, 438] width 88 height 36
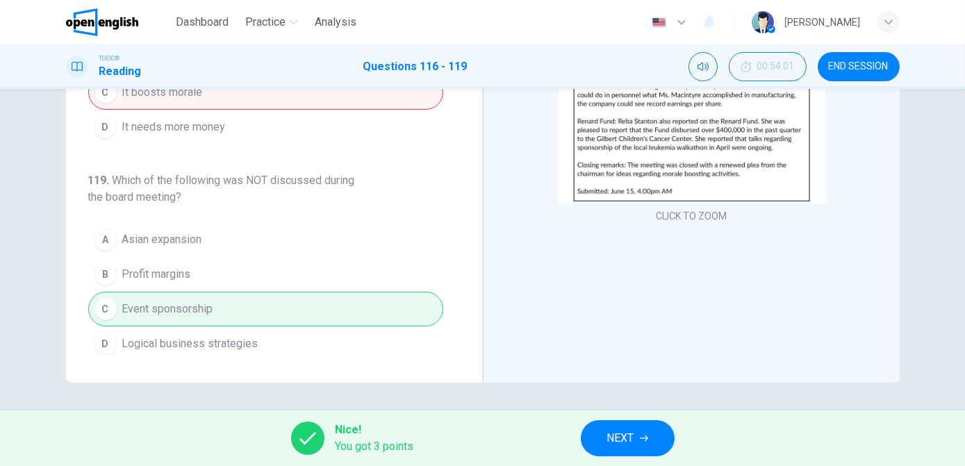
scroll to position [216, 0]
click at [614, 438] on span "NEXT" at bounding box center [620, 438] width 27 height 19
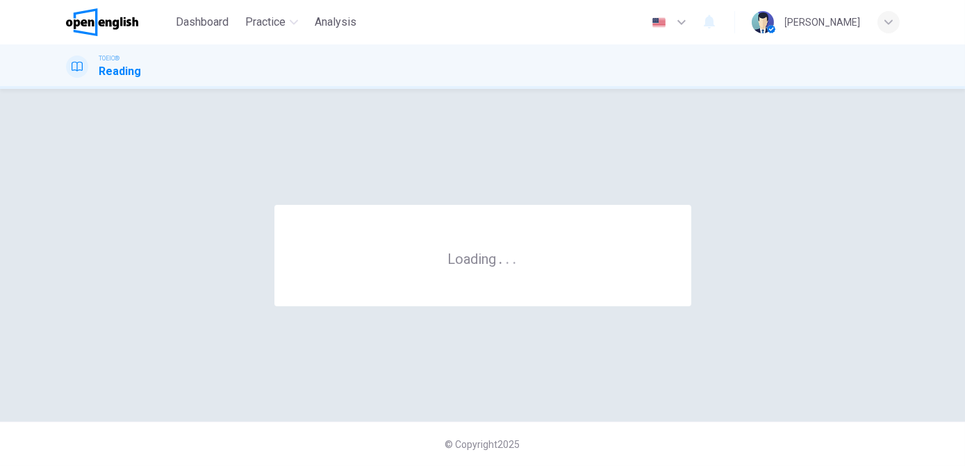
scroll to position [0, 0]
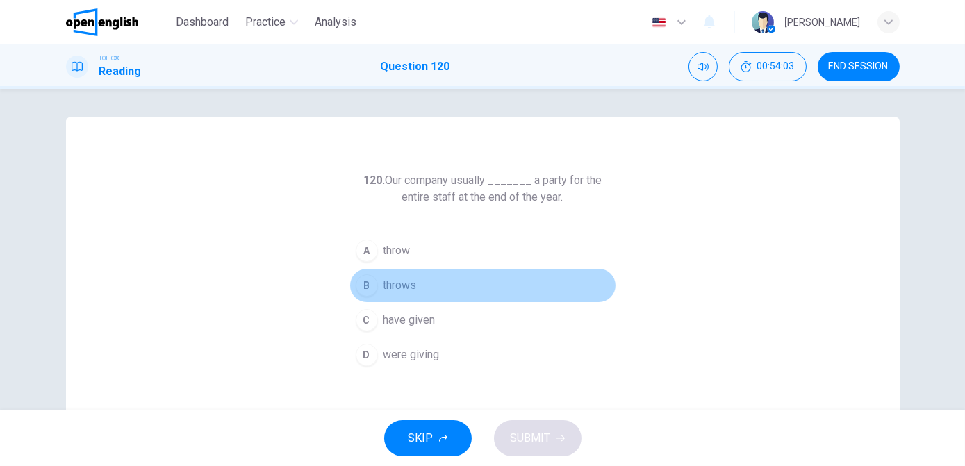
click at [415, 284] on button "B throws" at bounding box center [483, 285] width 267 height 35
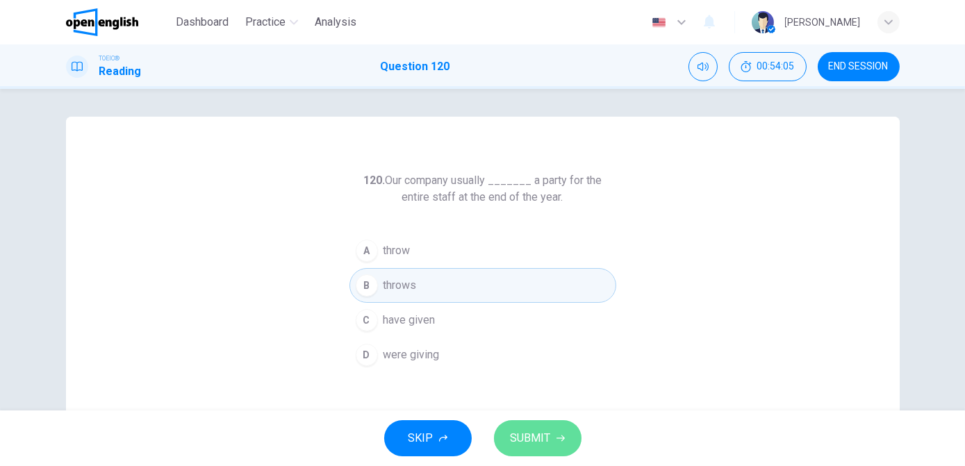
click at [529, 441] on span "SUBMIT" at bounding box center [531, 438] width 40 height 19
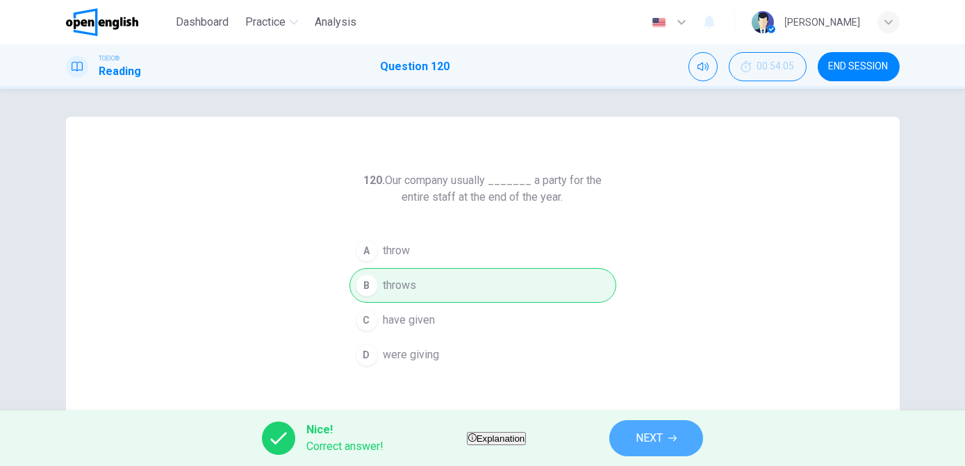
click at [663, 432] on span "NEXT" at bounding box center [649, 438] width 27 height 19
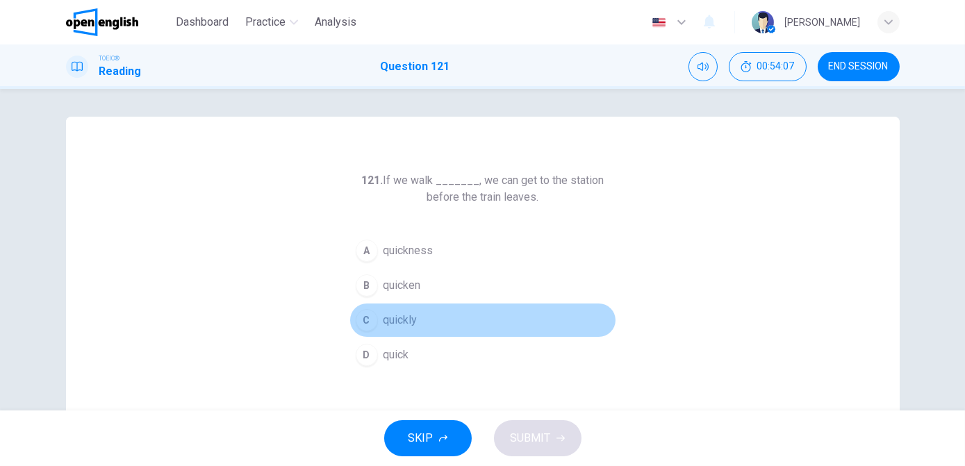
click at [415, 324] on button "C quickly" at bounding box center [483, 320] width 267 height 35
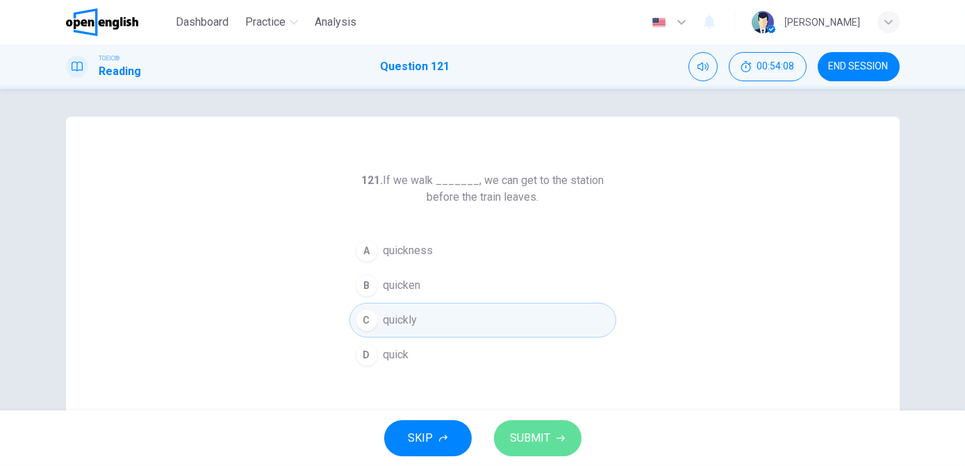
click at [550, 442] on button "SUBMIT" at bounding box center [538, 438] width 88 height 36
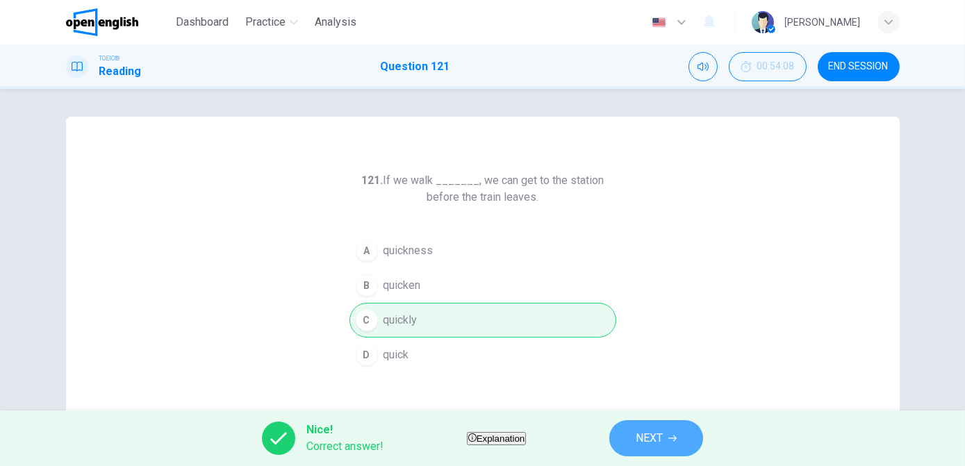
click at [652, 445] on button "NEXT" at bounding box center [656, 438] width 94 height 36
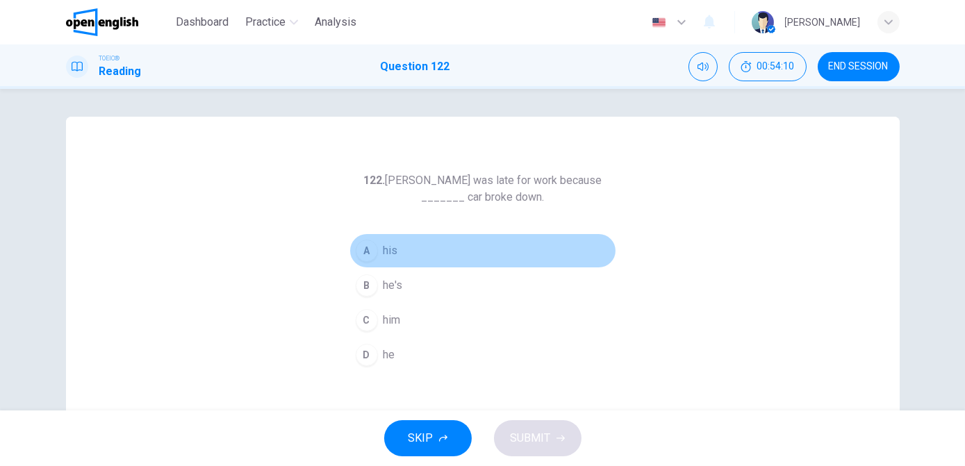
click at [384, 254] on span "his" at bounding box center [391, 251] width 15 height 17
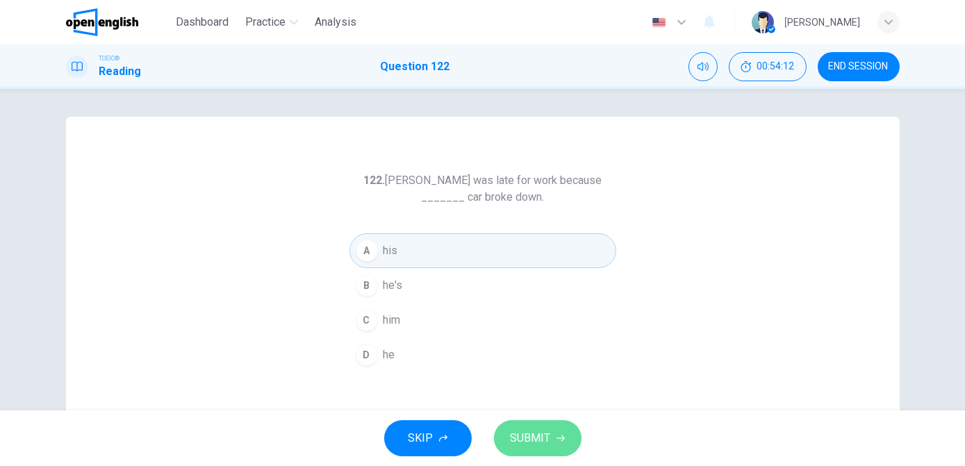
click at [532, 438] on span "SUBMIT" at bounding box center [531, 438] width 40 height 19
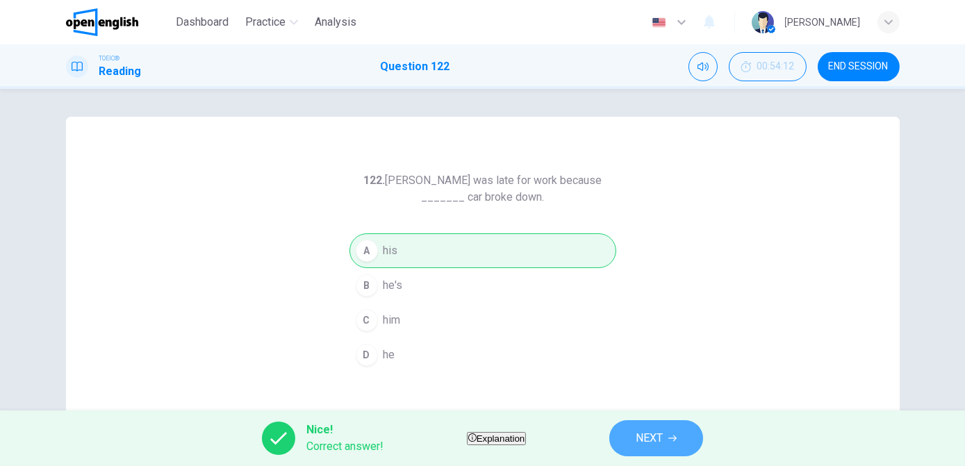
click at [653, 443] on button "NEXT" at bounding box center [656, 438] width 94 height 36
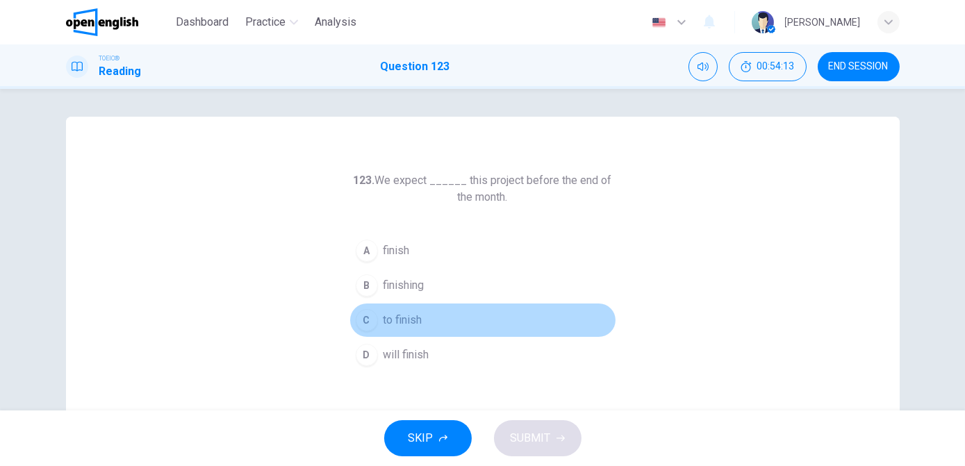
click at [421, 324] on button "C to finish" at bounding box center [483, 320] width 267 height 35
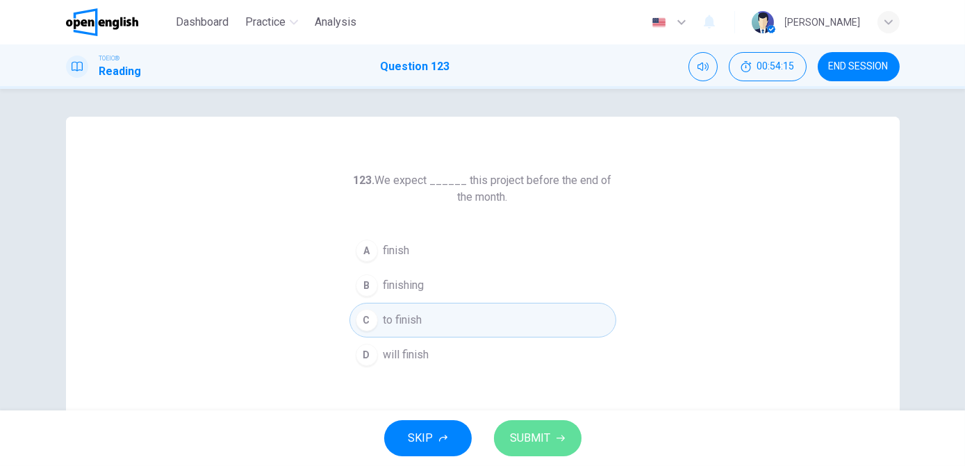
click at [527, 445] on span "SUBMIT" at bounding box center [531, 438] width 40 height 19
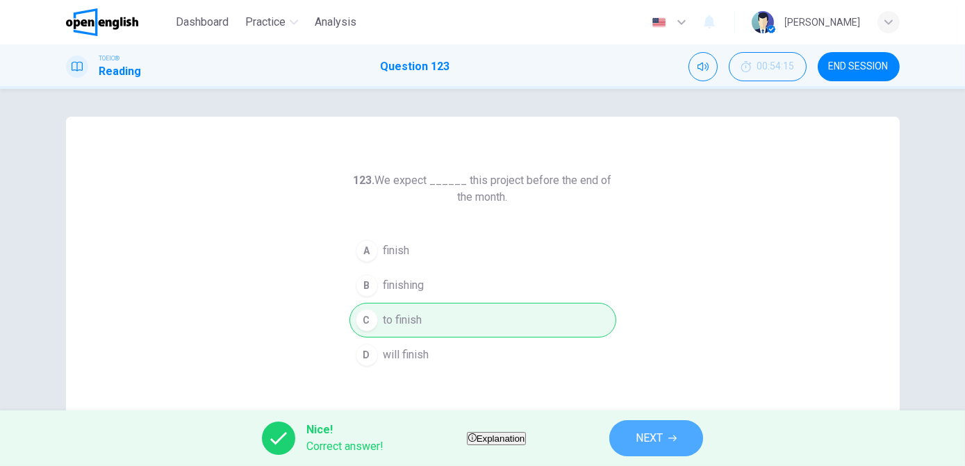
click at [657, 445] on button "NEXT" at bounding box center [656, 438] width 94 height 36
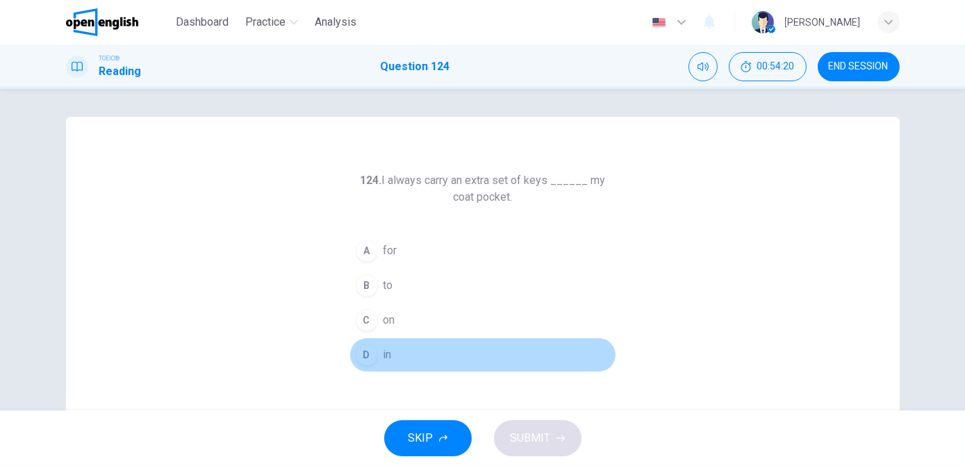
click at [374, 354] on button "D in" at bounding box center [483, 355] width 267 height 35
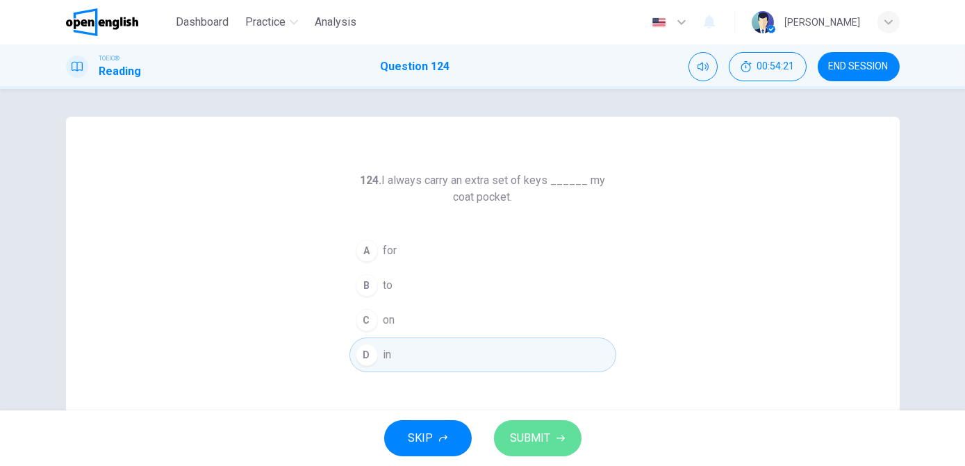
click at [511, 443] on span "SUBMIT" at bounding box center [531, 438] width 40 height 19
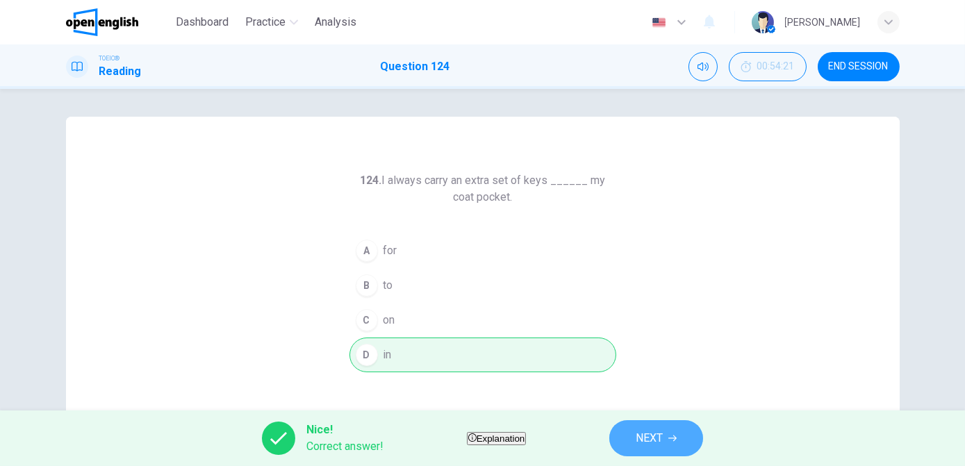
click at [655, 436] on button "NEXT" at bounding box center [656, 438] width 94 height 36
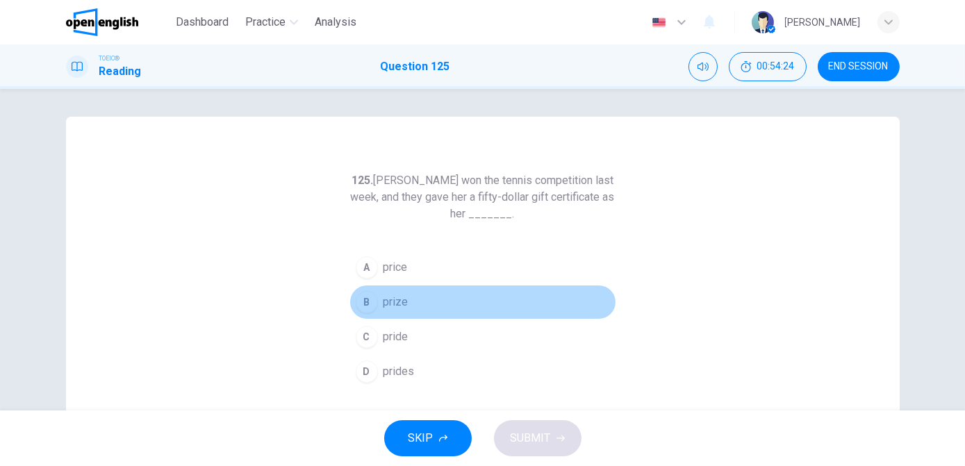
click at [407, 300] on button "B prize" at bounding box center [483, 302] width 267 height 35
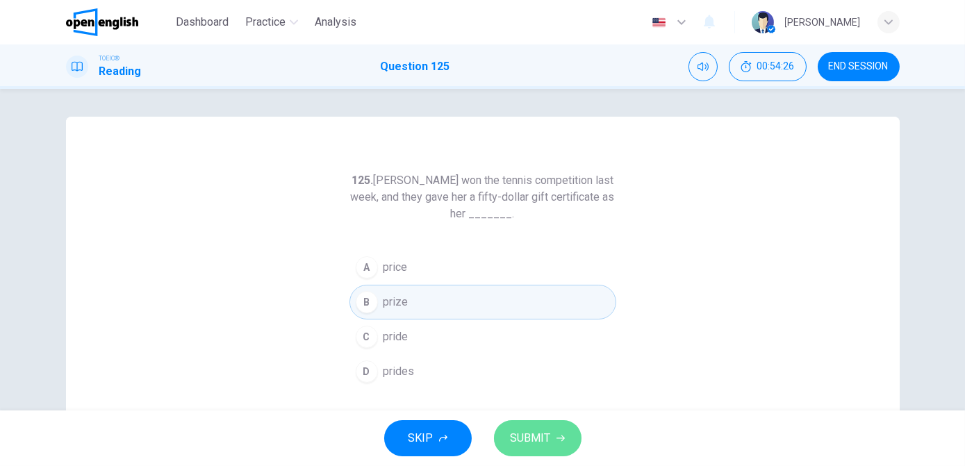
click at [508, 441] on button "SUBMIT" at bounding box center [538, 438] width 88 height 36
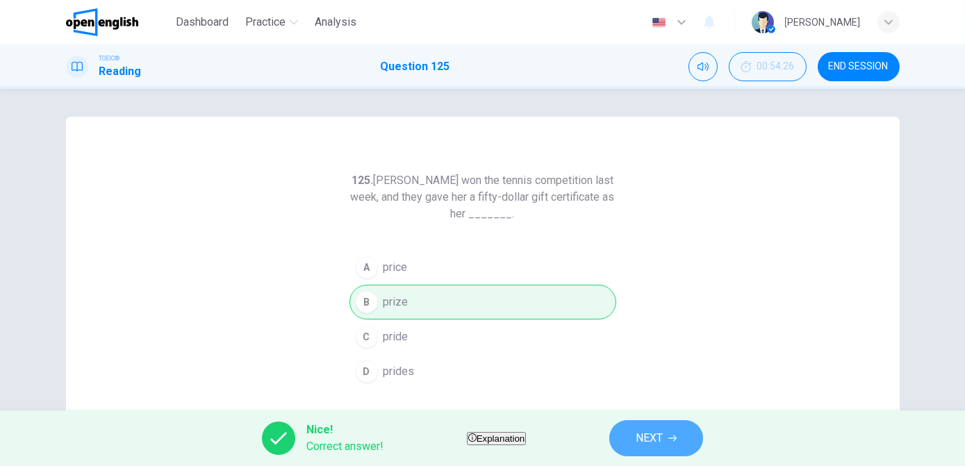
click at [652, 434] on button "NEXT" at bounding box center [656, 438] width 94 height 36
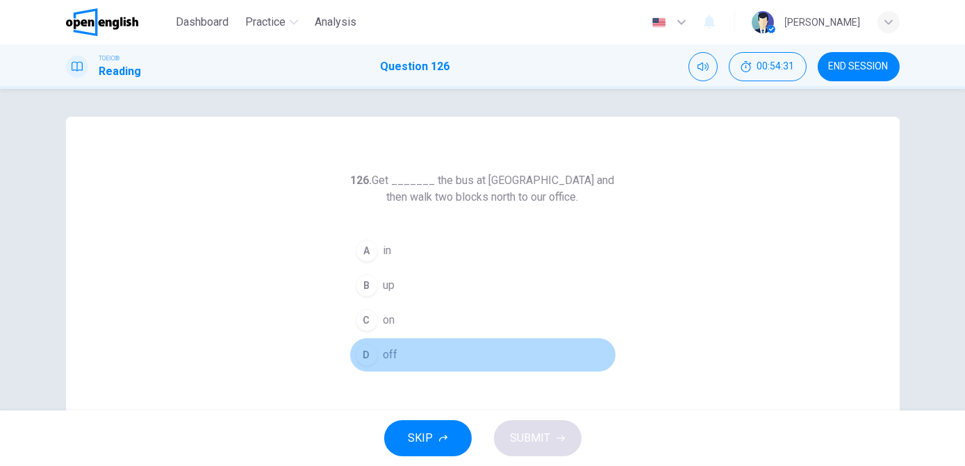
click at [384, 353] on span "off" at bounding box center [391, 355] width 15 height 17
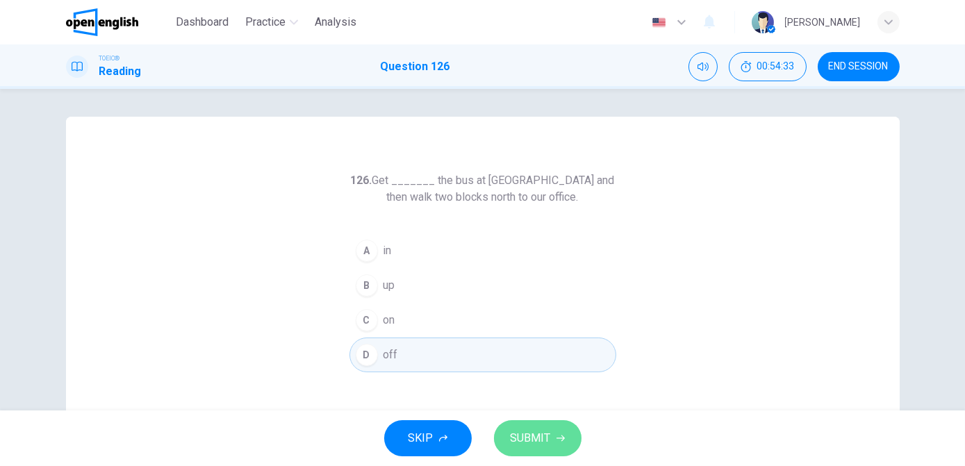
click at [512, 451] on button "SUBMIT" at bounding box center [538, 438] width 88 height 36
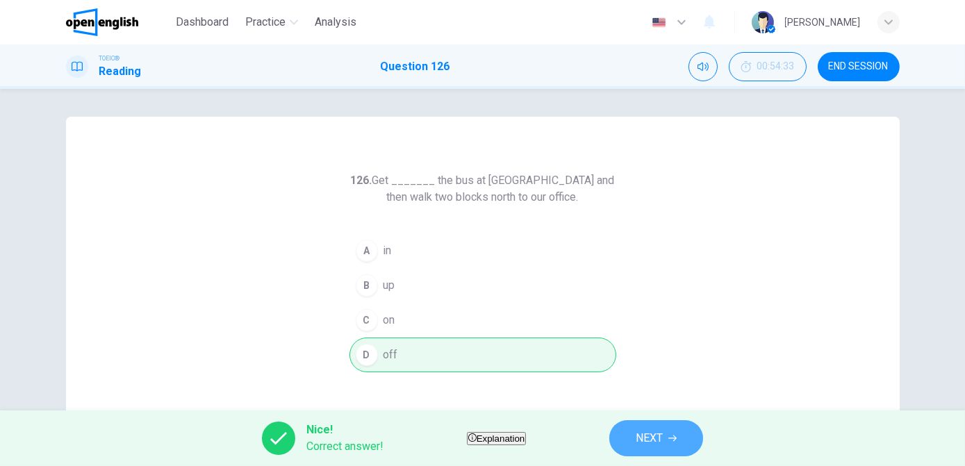
click at [655, 445] on button "NEXT" at bounding box center [656, 438] width 94 height 36
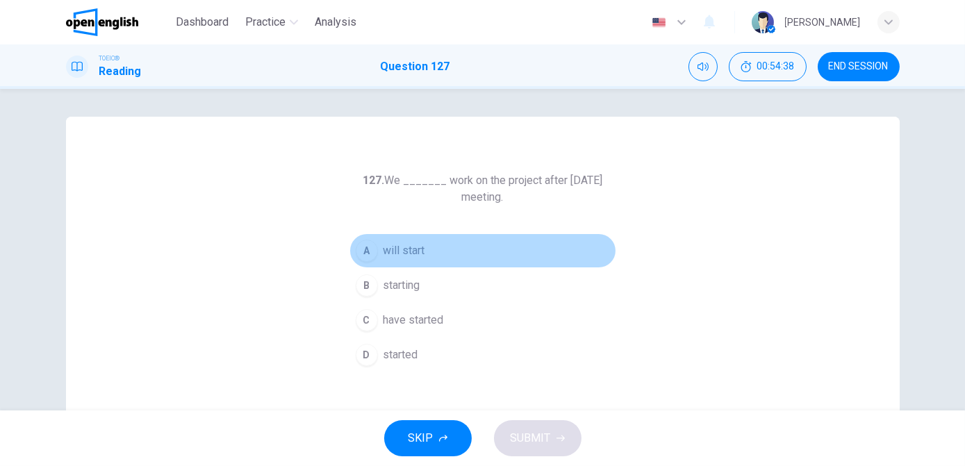
click at [411, 251] on span "will start" at bounding box center [405, 251] width 42 height 17
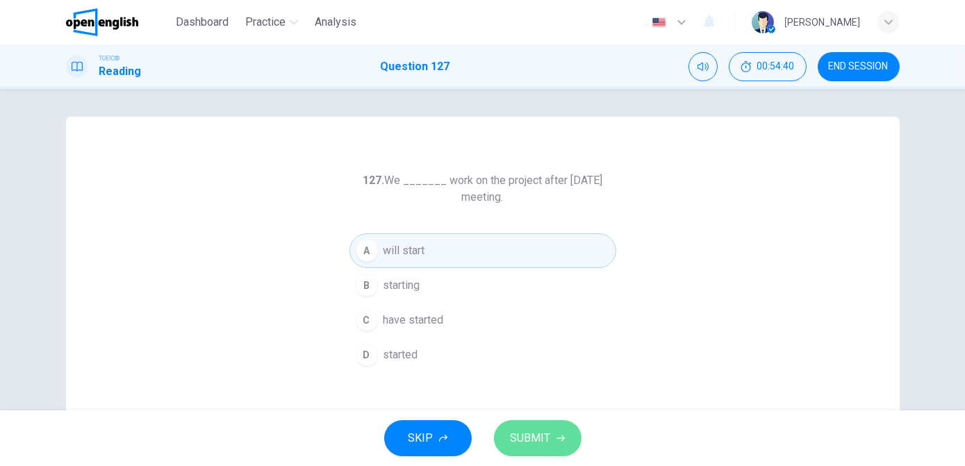
click at [511, 436] on span "SUBMIT" at bounding box center [531, 438] width 40 height 19
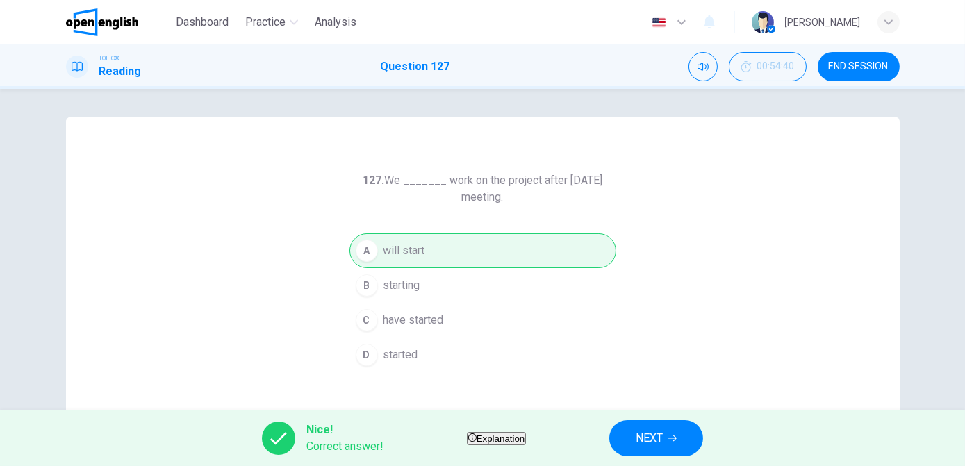
click at [663, 447] on span "NEXT" at bounding box center [649, 438] width 27 height 19
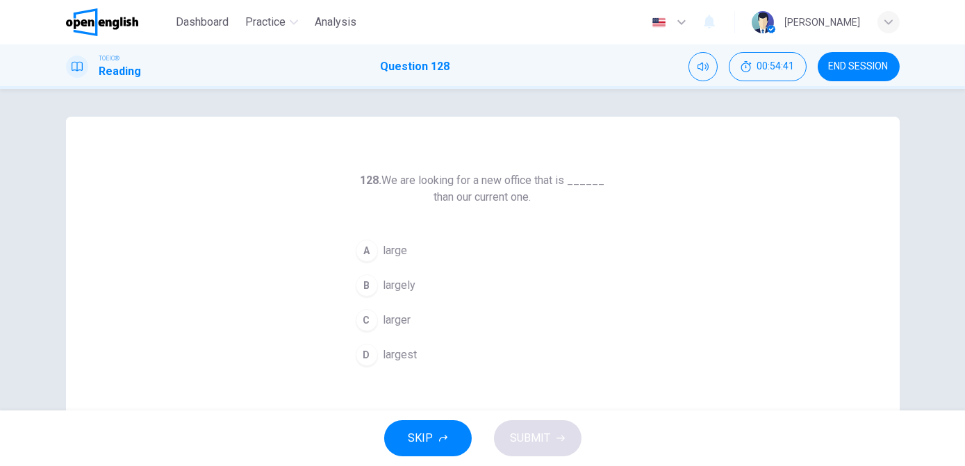
scroll to position [28, 0]
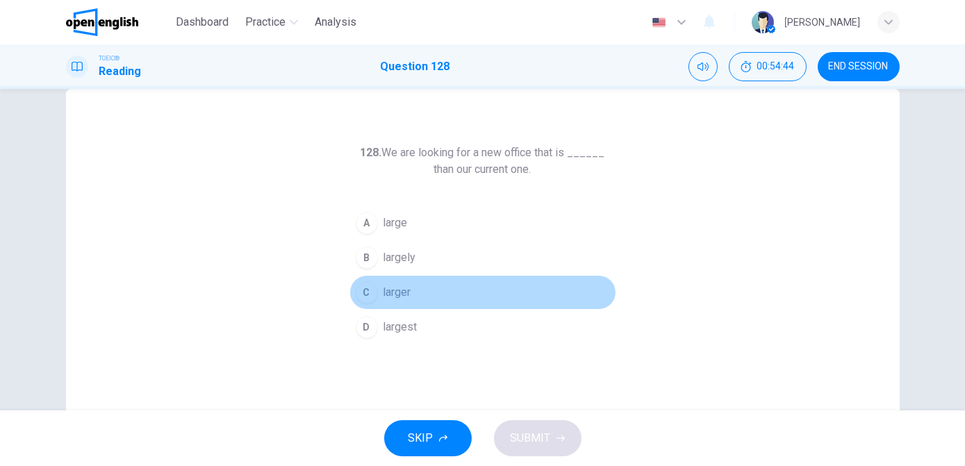
click at [385, 295] on span "larger" at bounding box center [398, 292] width 28 height 17
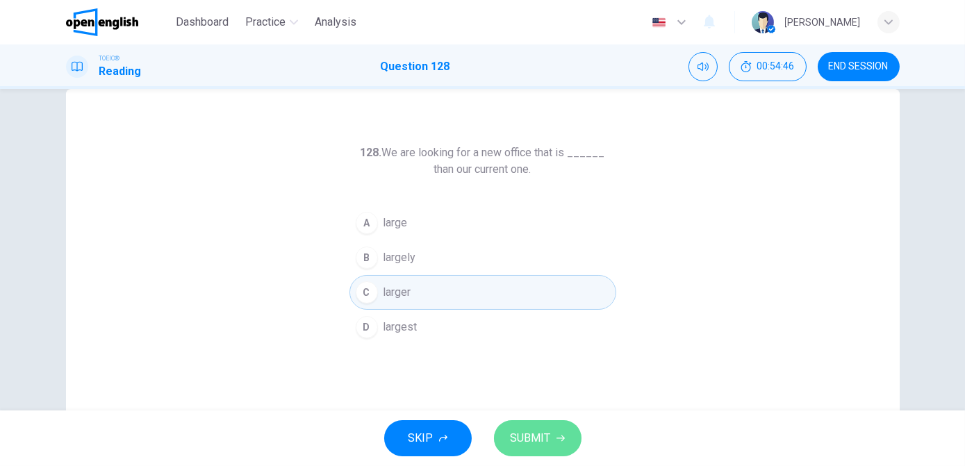
click at [509, 437] on button "SUBMIT" at bounding box center [538, 438] width 88 height 36
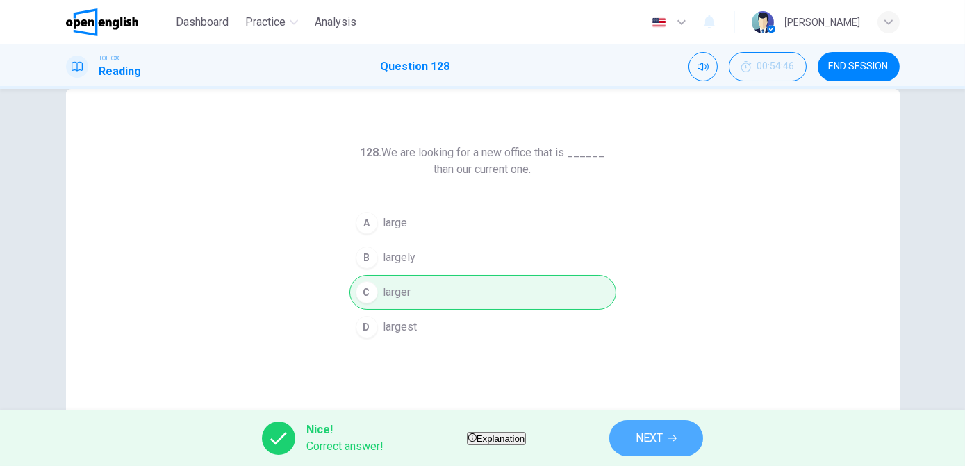
click at [660, 440] on button "NEXT" at bounding box center [656, 438] width 94 height 36
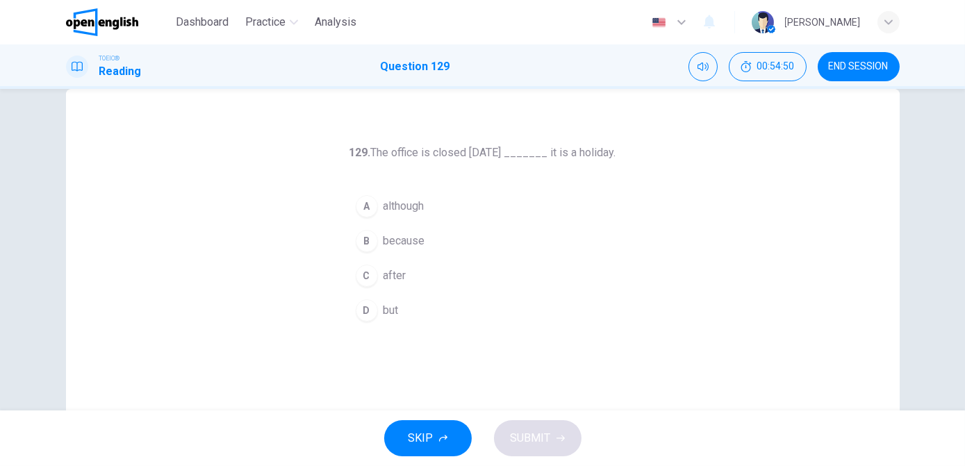
drag, startPoint x: 419, startPoint y: 204, endPoint x: 402, endPoint y: 245, distance: 43.9
click at [402, 245] on div "A although B because C after D but" at bounding box center [483, 258] width 267 height 139
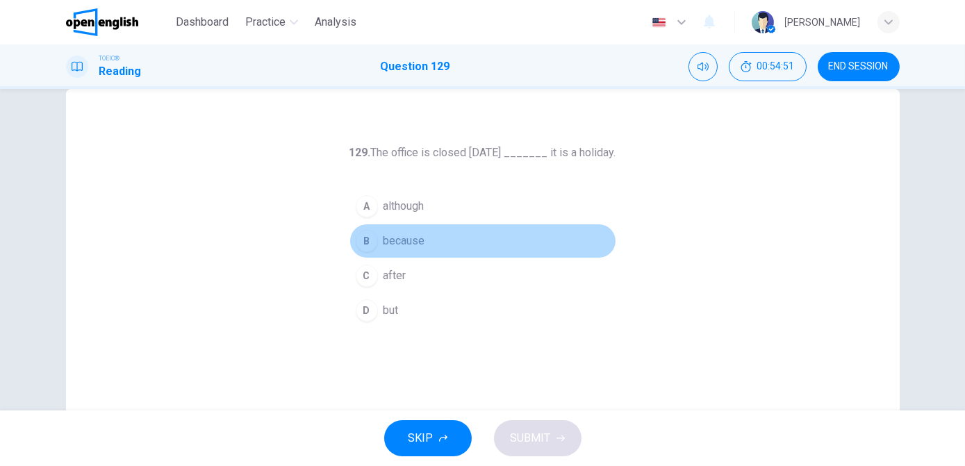
click at [402, 245] on span "because" at bounding box center [405, 241] width 42 height 17
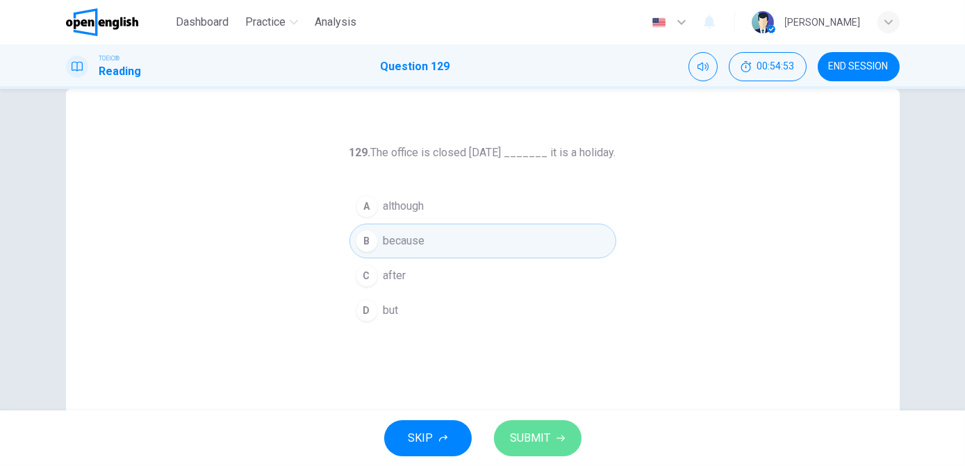
click at [523, 440] on span "SUBMIT" at bounding box center [531, 438] width 40 height 19
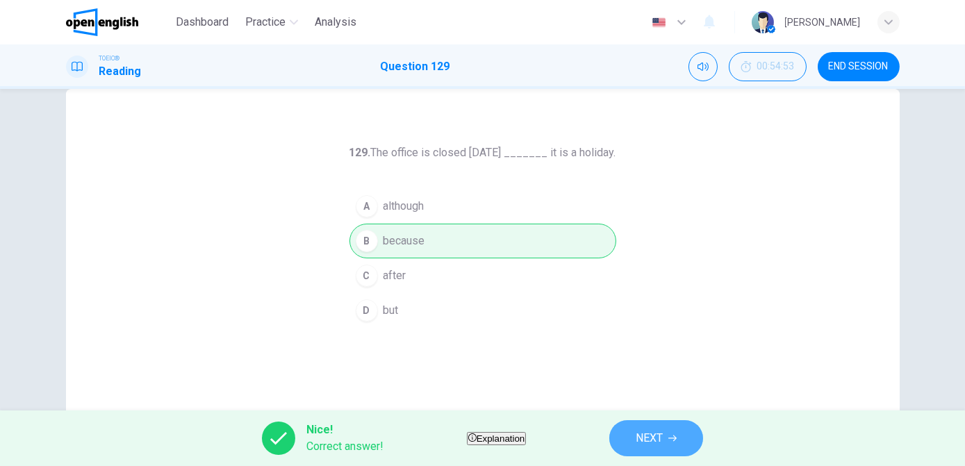
click at [663, 438] on span "NEXT" at bounding box center [649, 438] width 27 height 19
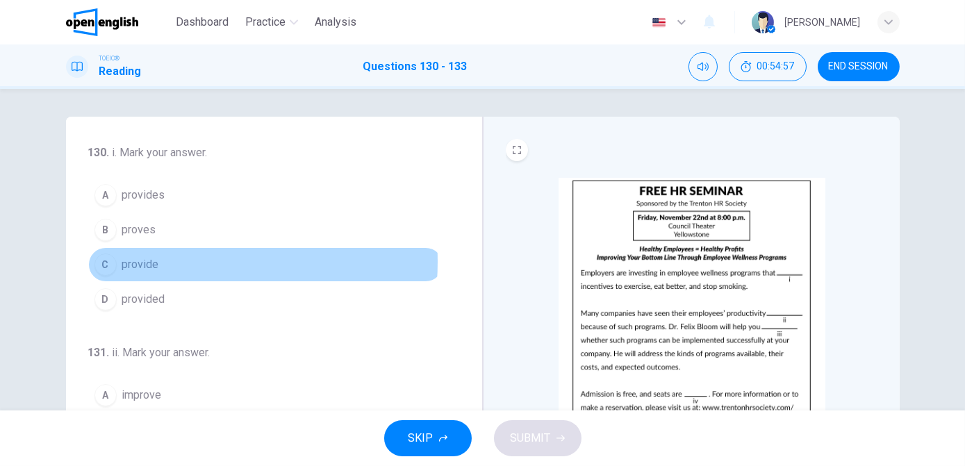
click at [145, 261] on span "provide" at bounding box center [140, 264] width 37 height 17
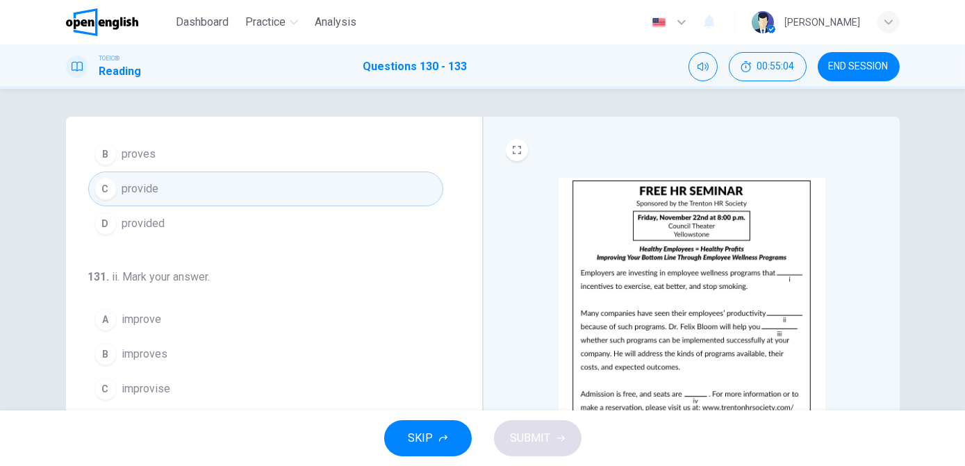
scroll to position [78, 0]
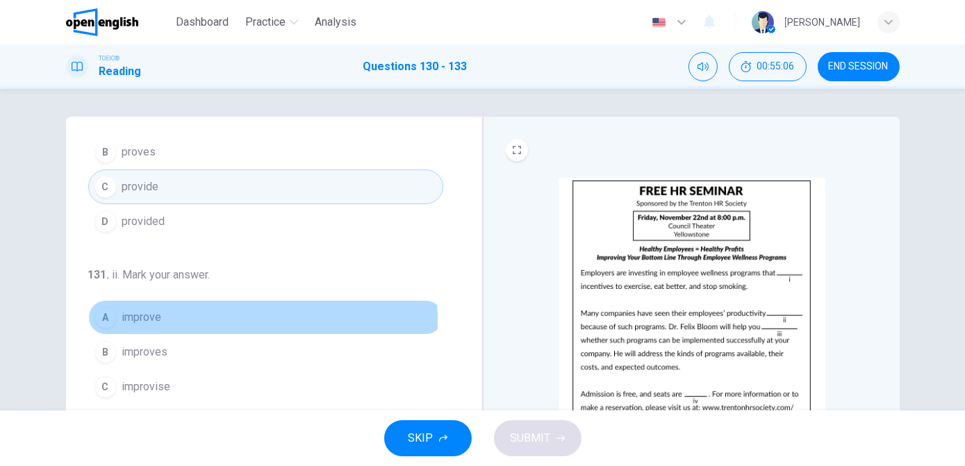
click at [140, 321] on span "improve" at bounding box center [142, 317] width 40 height 17
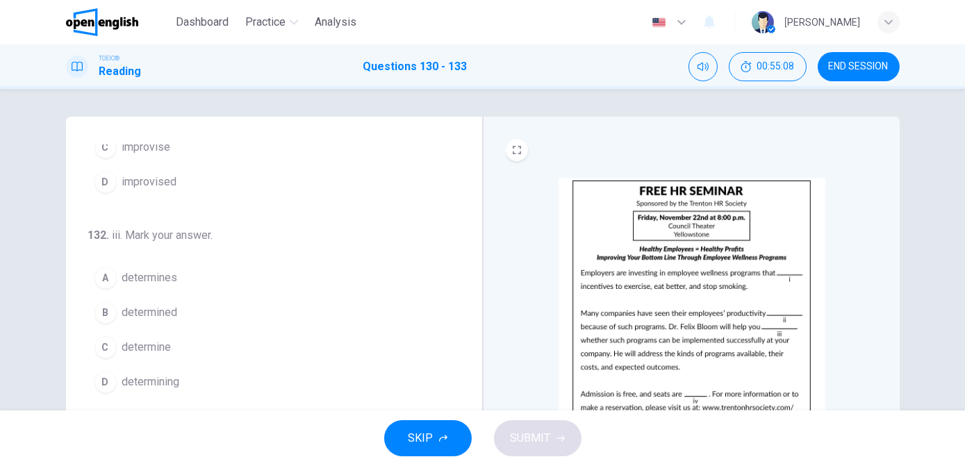
scroll to position [320, 0]
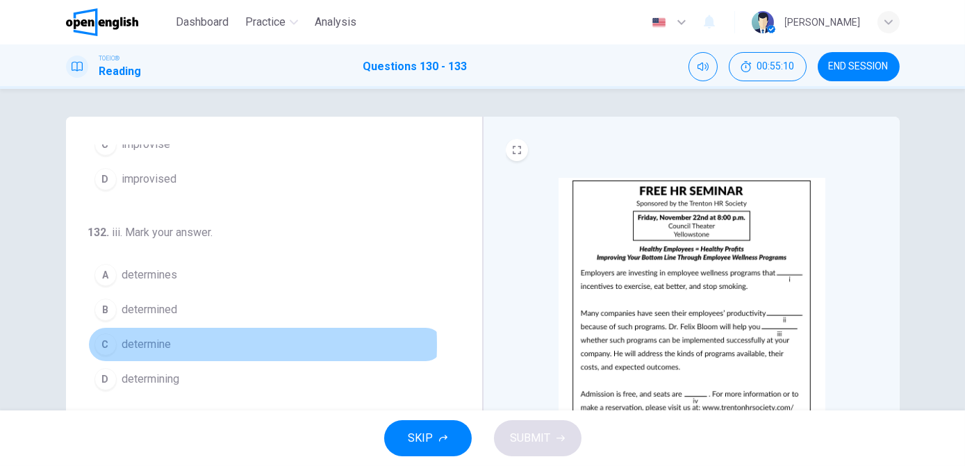
click at [162, 341] on span "determine" at bounding box center [146, 344] width 49 height 17
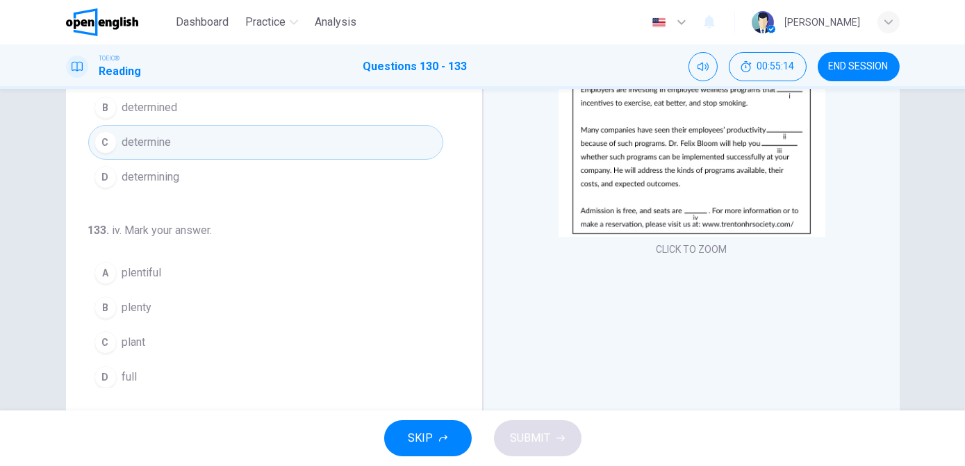
scroll to position [184, 0]
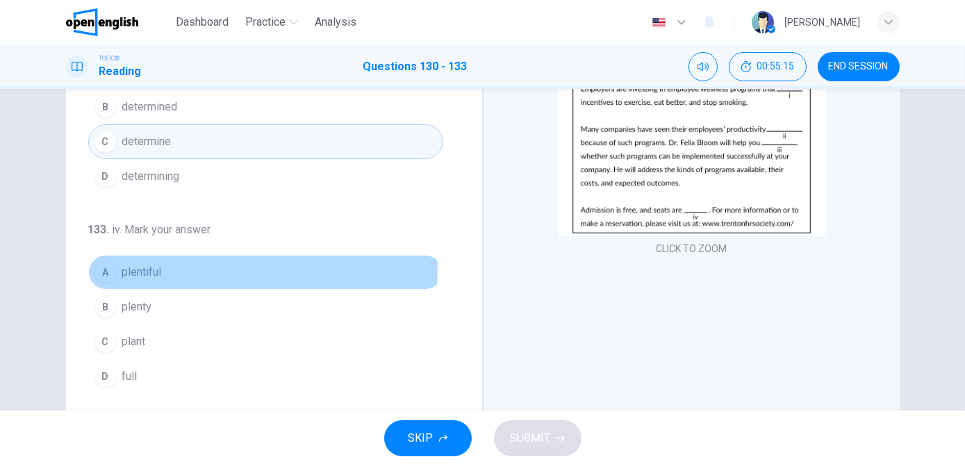
click at [154, 265] on span "plentiful" at bounding box center [142, 272] width 40 height 17
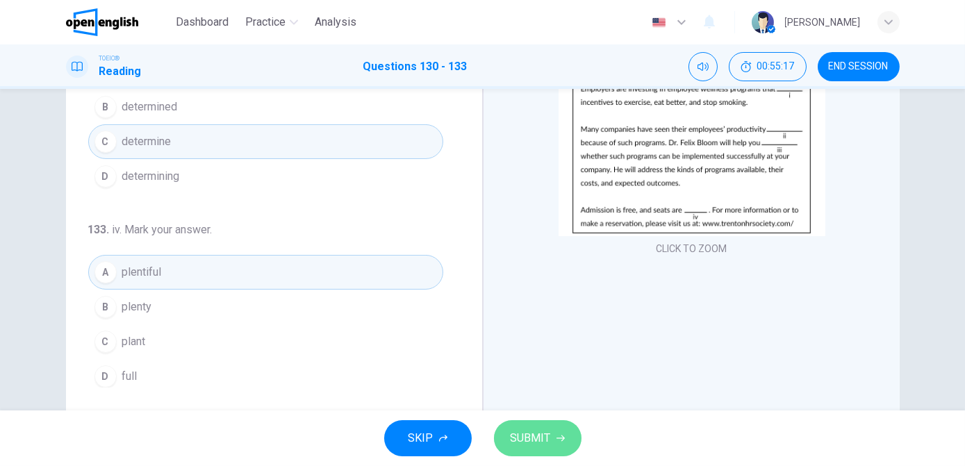
click at [517, 448] on span "SUBMIT" at bounding box center [531, 438] width 40 height 19
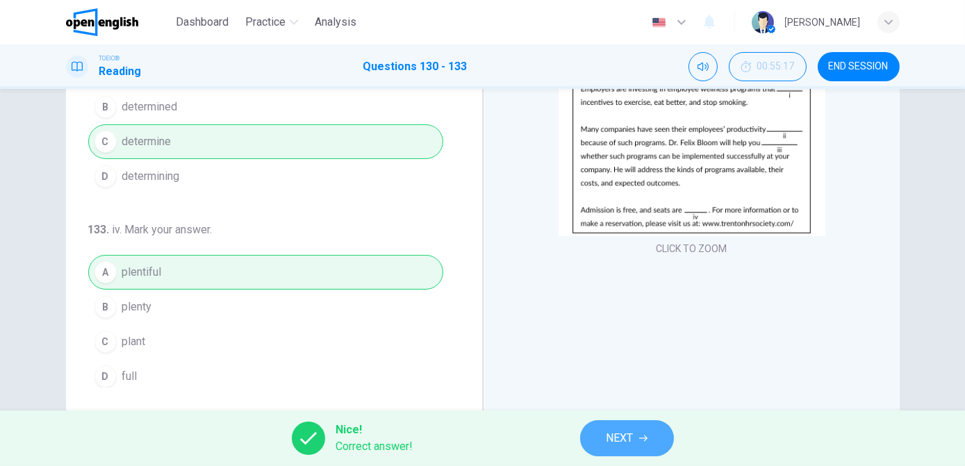
click at [635, 436] on button "NEXT" at bounding box center [627, 438] width 94 height 36
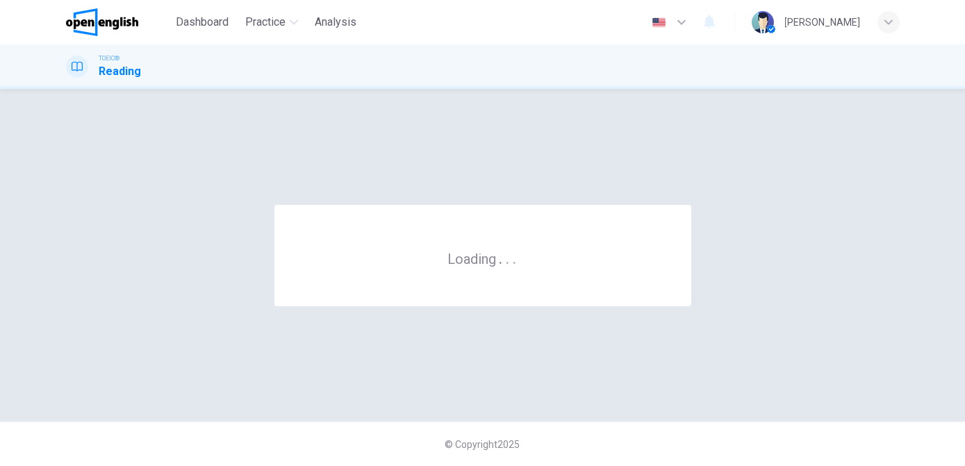
scroll to position [0, 0]
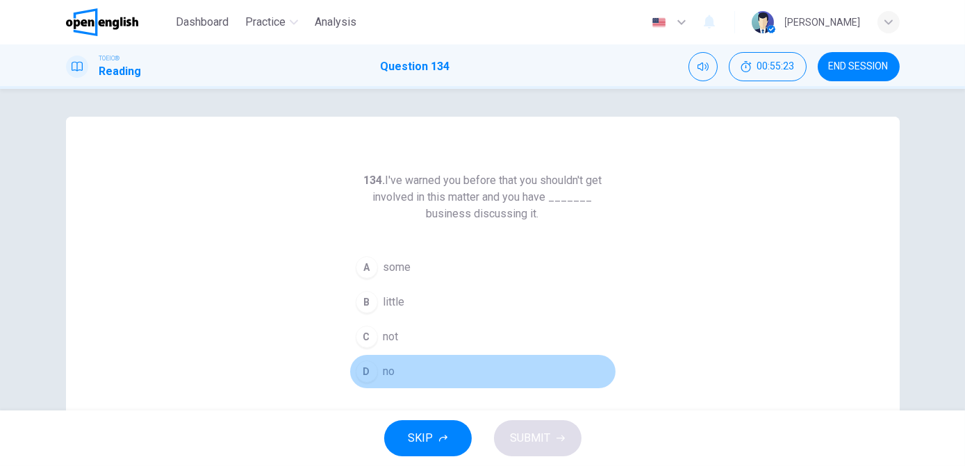
click at [388, 369] on span "no" at bounding box center [390, 371] width 12 height 17
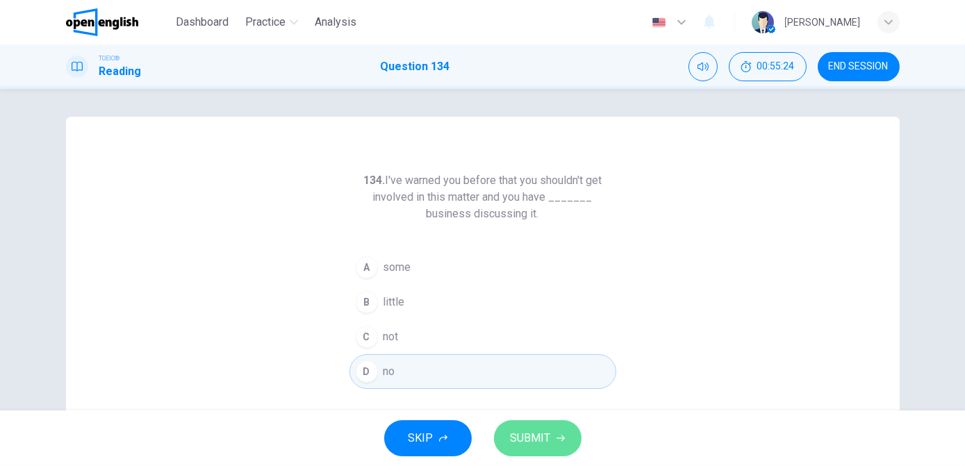
click at [527, 450] on button "SUBMIT" at bounding box center [538, 438] width 88 height 36
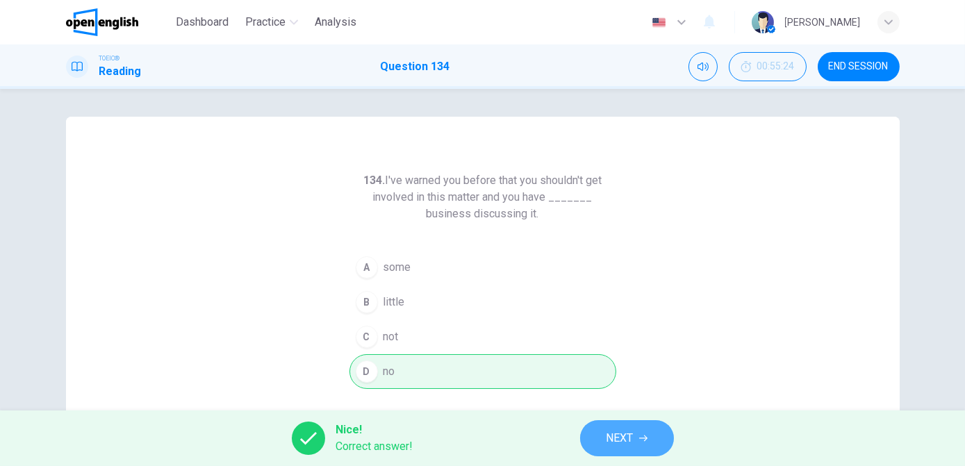
click at [621, 448] on span "NEXT" at bounding box center [620, 438] width 27 height 19
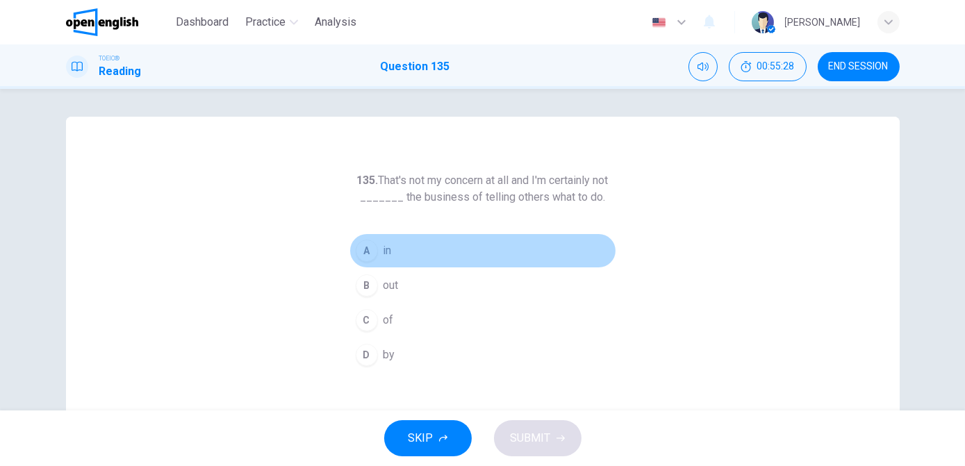
click at [371, 259] on button "A in" at bounding box center [483, 250] width 267 height 35
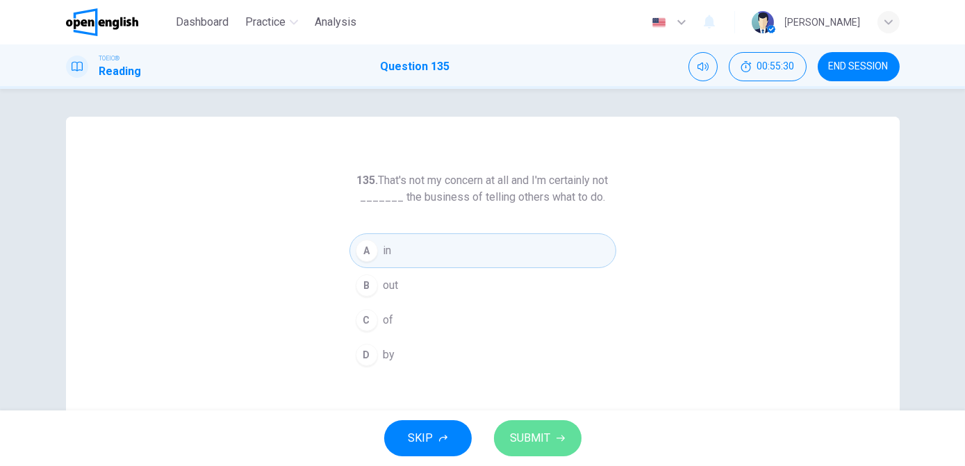
click at [521, 432] on span "SUBMIT" at bounding box center [531, 438] width 40 height 19
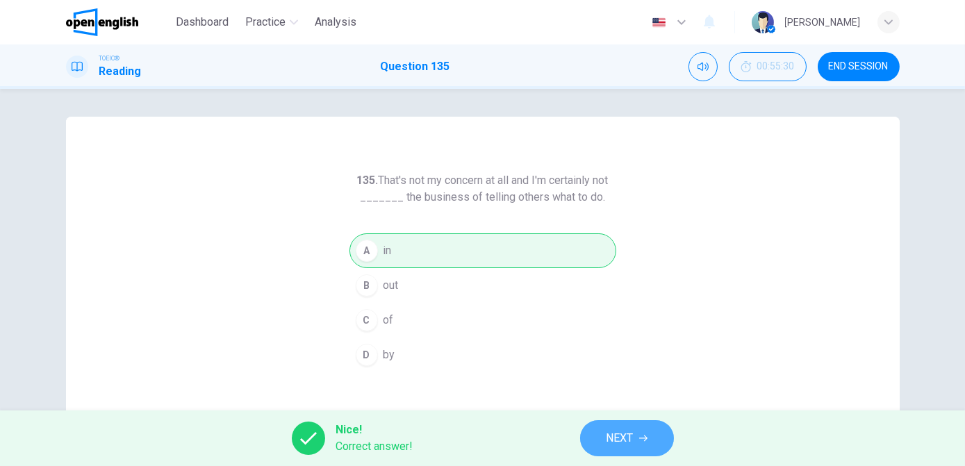
click at [603, 443] on button "NEXT" at bounding box center [627, 438] width 94 height 36
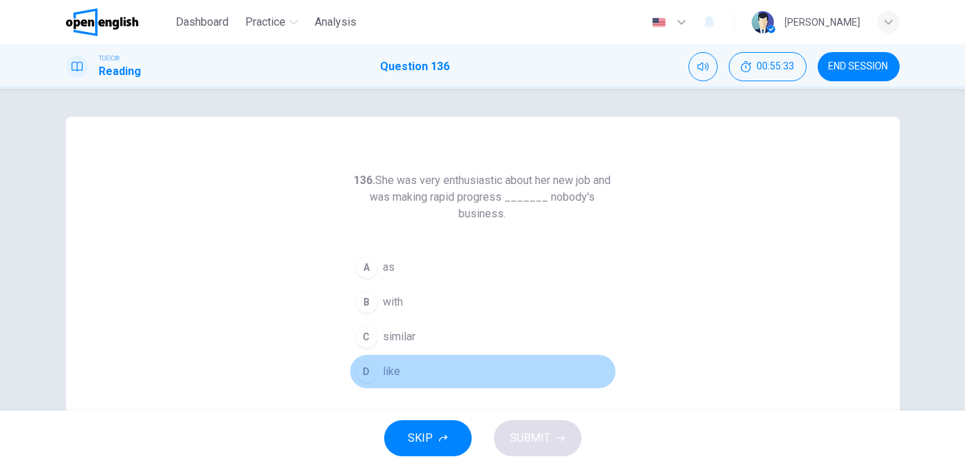
click at [397, 368] on button "D like" at bounding box center [483, 371] width 267 height 35
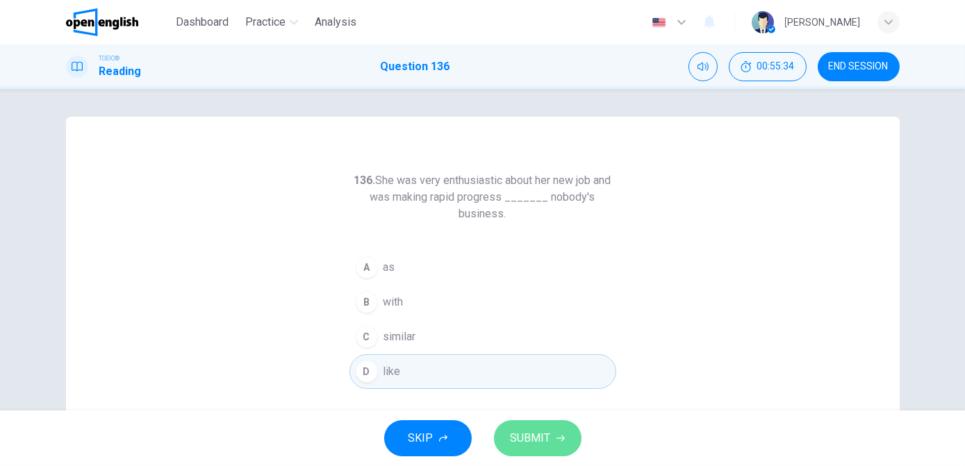
click at [531, 445] on span "SUBMIT" at bounding box center [531, 438] width 40 height 19
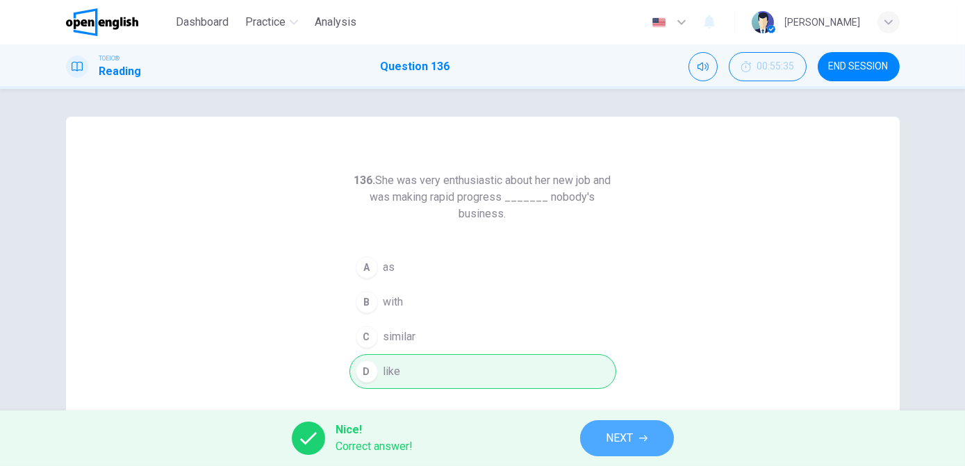
click at [596, 437] on button "NEXT" at bounding box center [627, 438] width 94 height 36
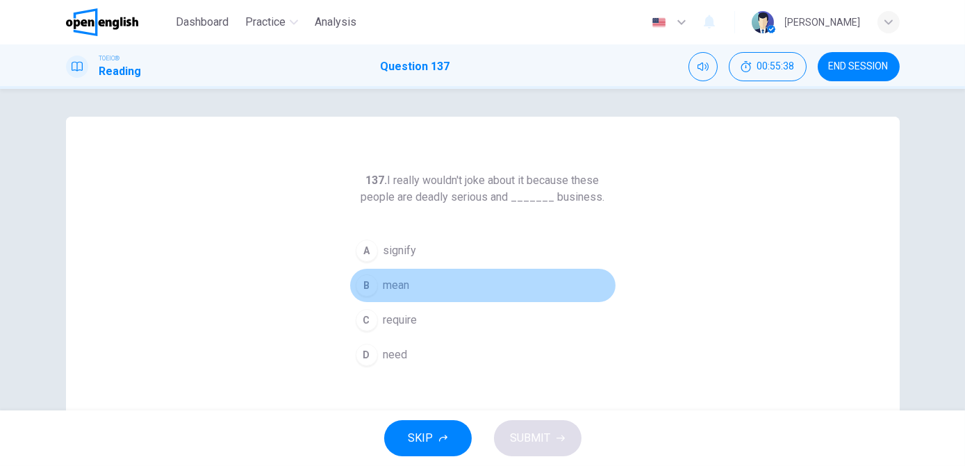
click at [395, 286] on span "mean" at bounding box center [397, 285] width 26 height 17
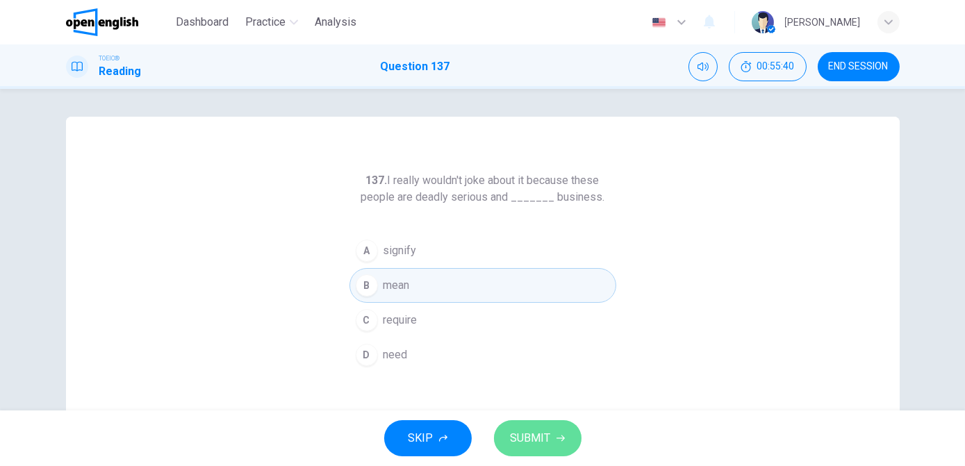
click at [536, 442] on span "SUBMIT" at bounding box center [531, 438] width 40 height 19
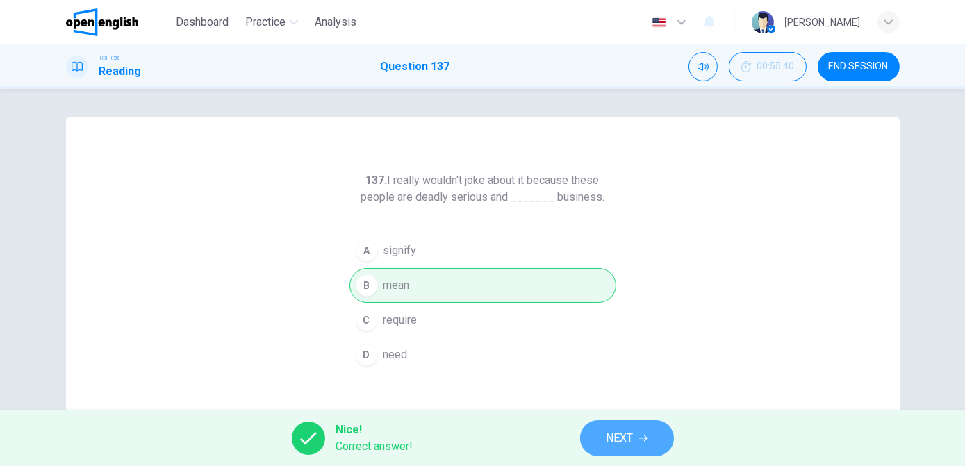
click at [641, 437] on icon "button" at bounding box center [643, 438] width 8 height 8
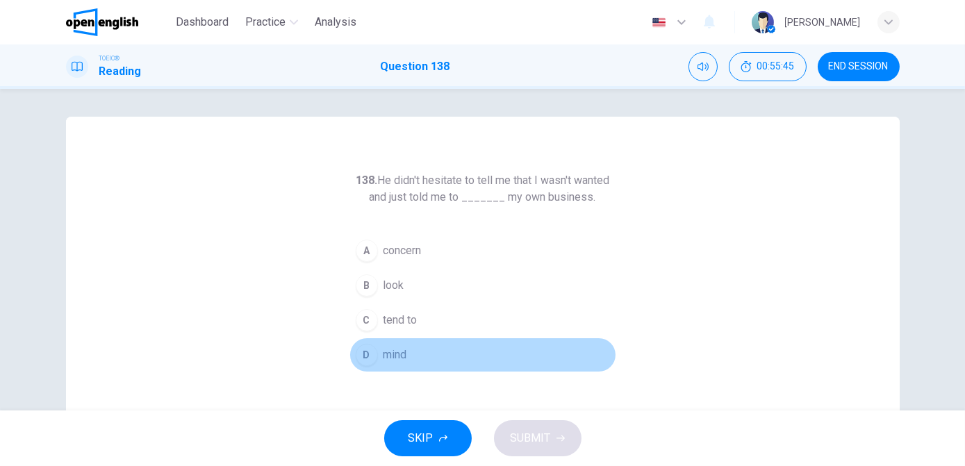
click at [400, 350] on span "mind" at bounding box center [396, 355] width 24 height 17
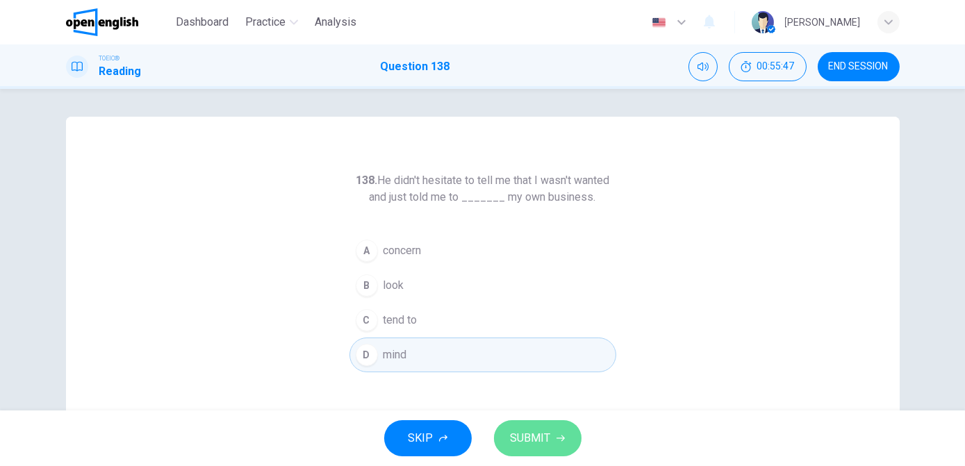
click at [541, 436] on span "SUBMIT" at bounding box center [531, 438] width 40 height 19
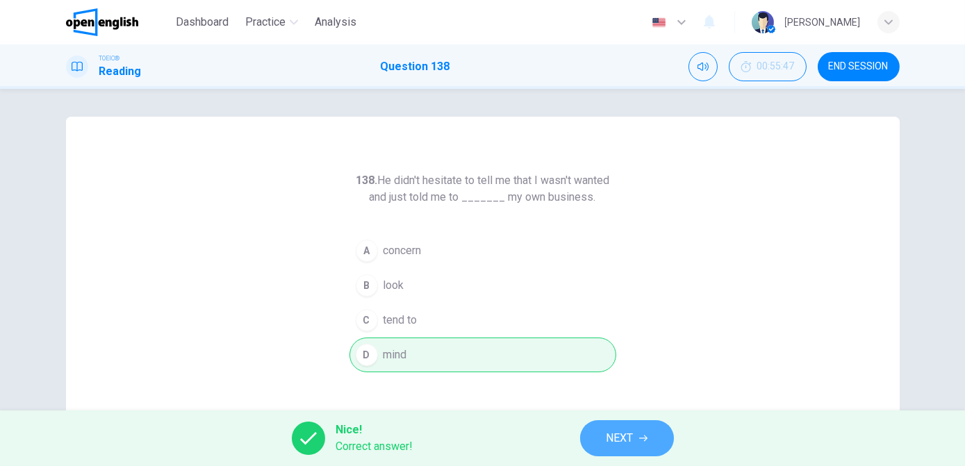
click at [601, 431] on button "NEXT" at bounding box center [627, 438] width 94 height 36
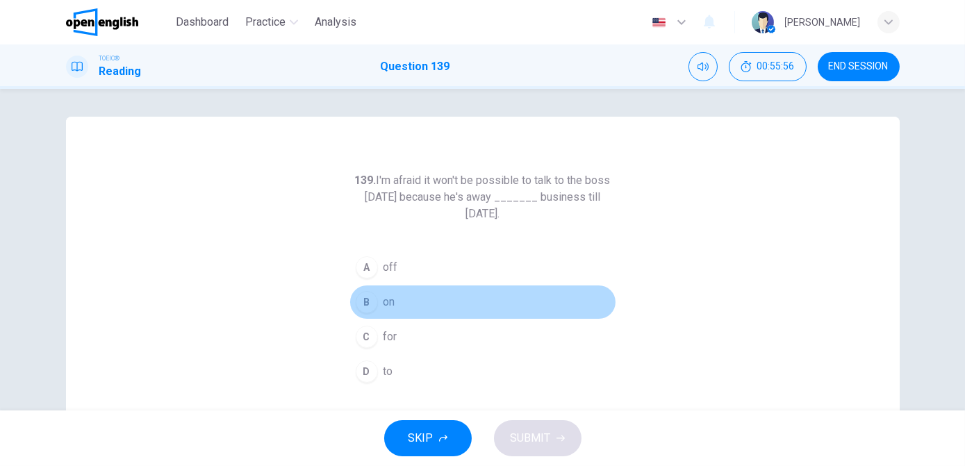
click at [384, 301] on span "on" at bounding box center [390, 302] width 12 height 17
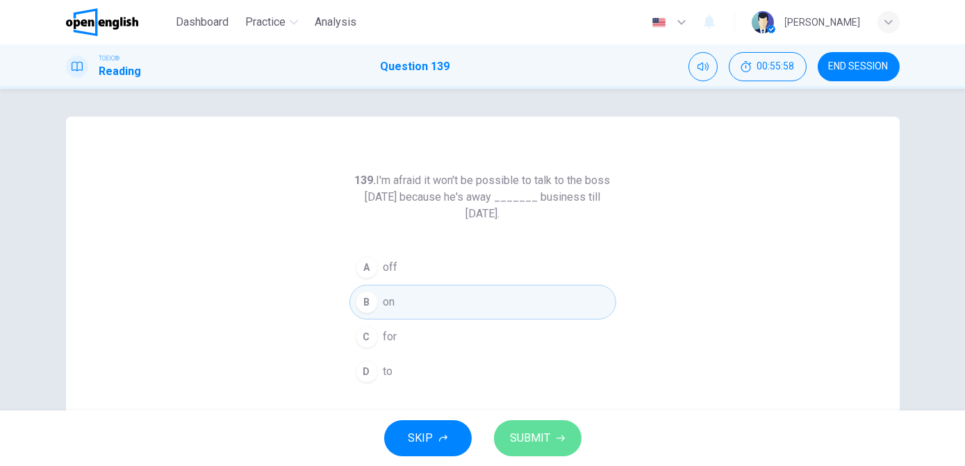
click at [525, 436] on span "SUBMIT" at bounding box center [531, 438] width 40 height 19
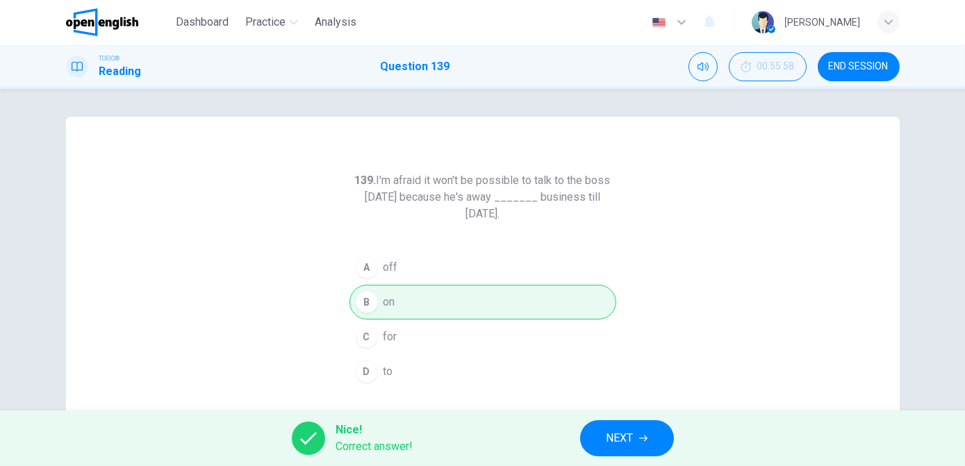
click at [628, 434] on span "NEXT" at bounding box center [620, 438] width 27 height 19
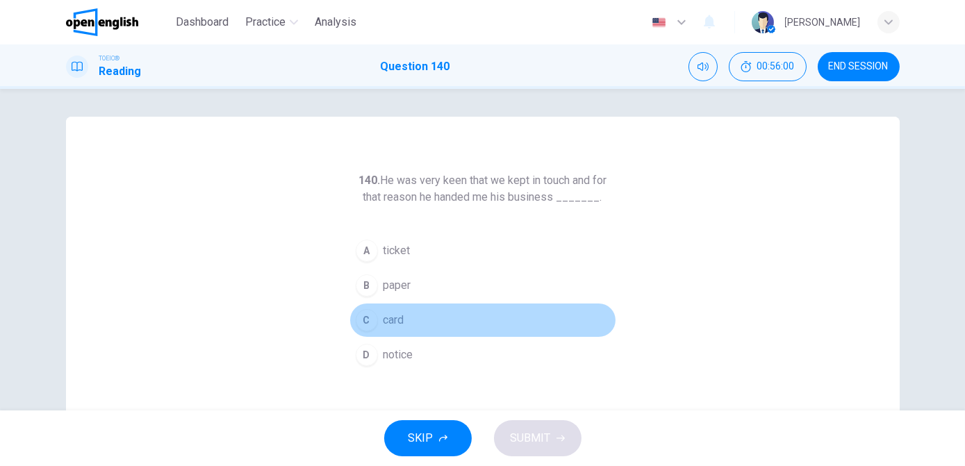
click at [392, 318] on span "card" at bounding box center [394, 320] width 21 height 17
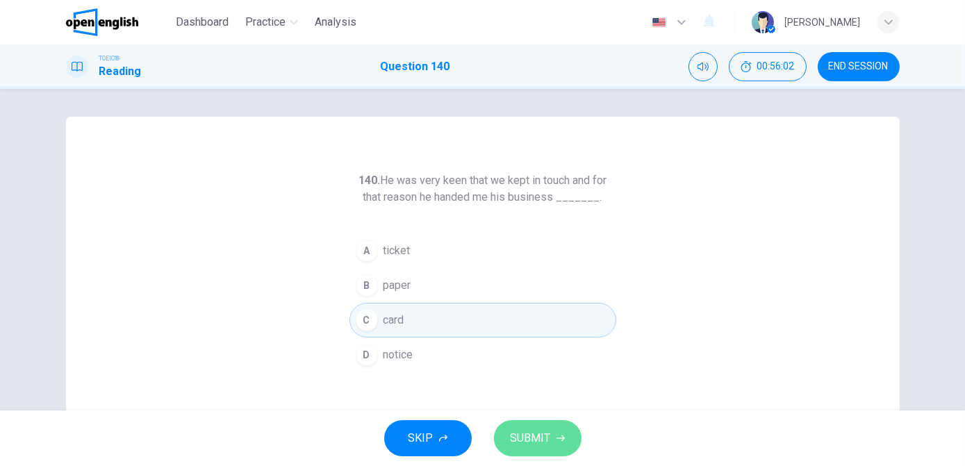
click at [525, 442] on span "SUBMIT" at bounding box center [531, 438] width 40 height 19
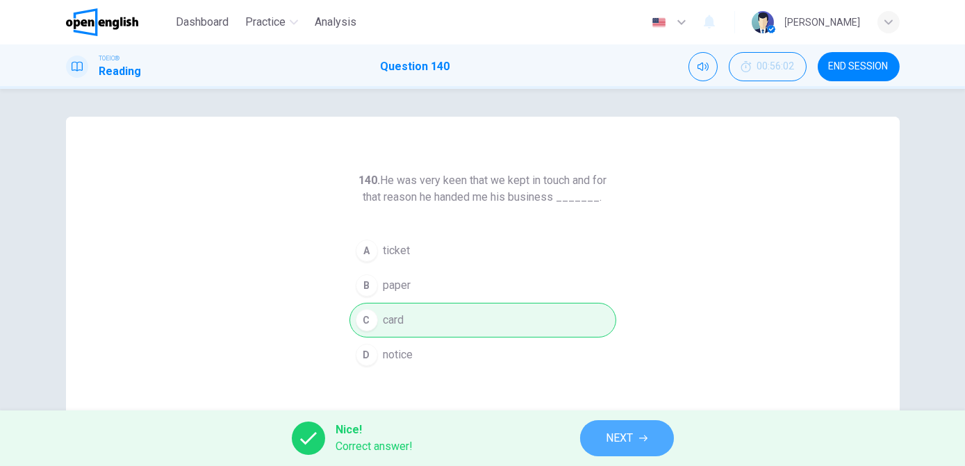
click at [589, 446] on button "NEXT" at bounding box center [627, 438] width 94 height 36
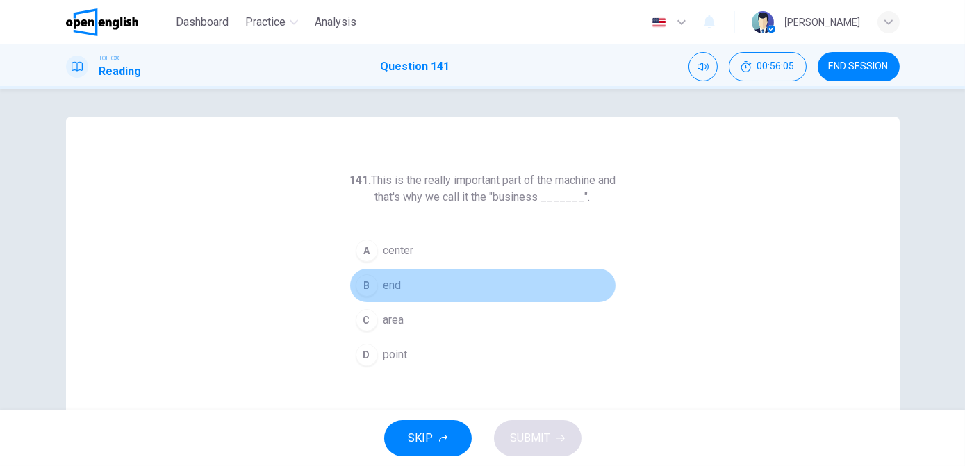
click at [393, 285] on span "end" at bounding box center [393, 285] width 18 height 17
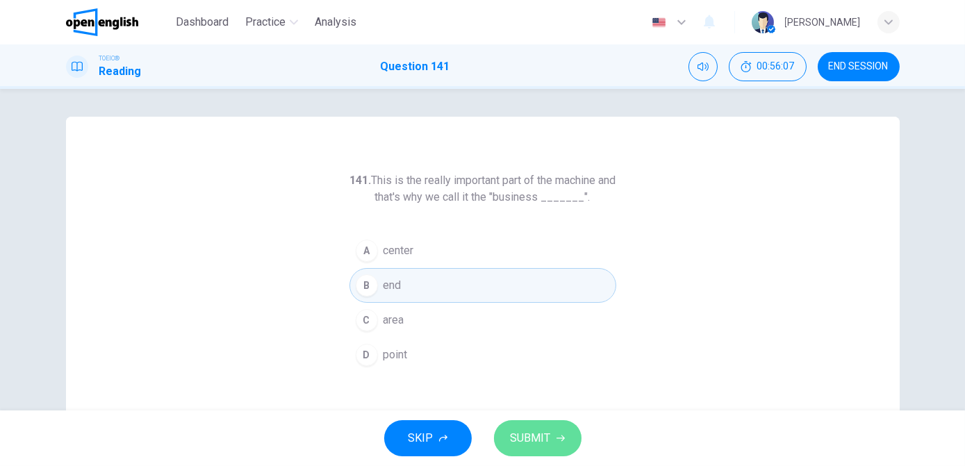
click at [521, 438] on span "SUBMIT" at bounding box center [531, 438] width 40 height 19
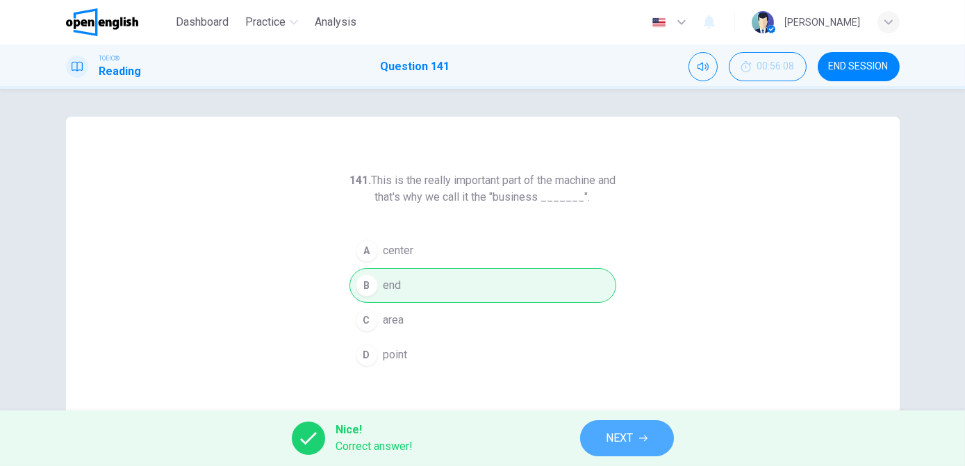
click at [591, 442] on button "NEXT" at bounding box center [627, 438] width 94 height 36
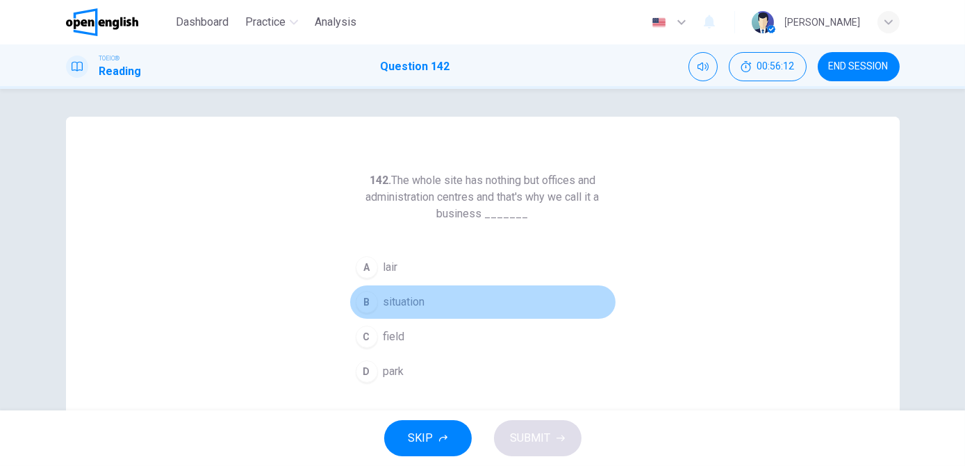
click at [398, 305] on span "situation" at bounding box center [405, 302] width 42 height 17
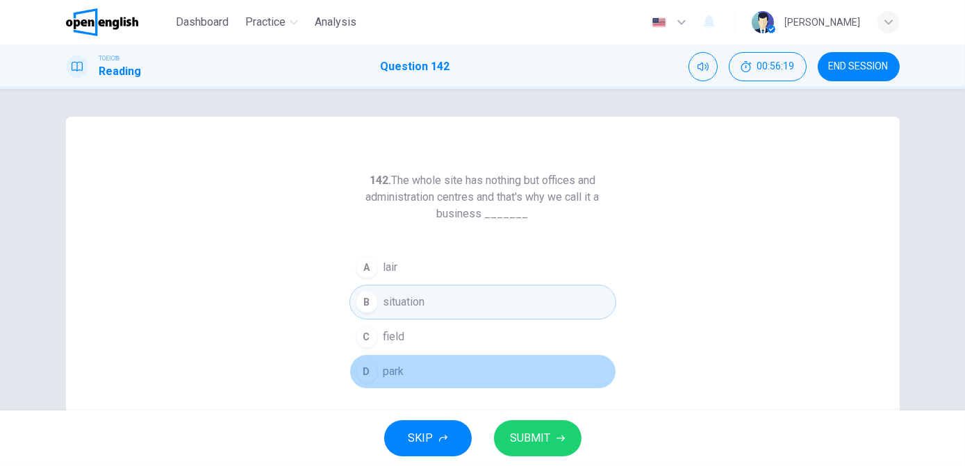
click at [384, 372] on span "park" at bounding box center [394, 371] width 21 height 17
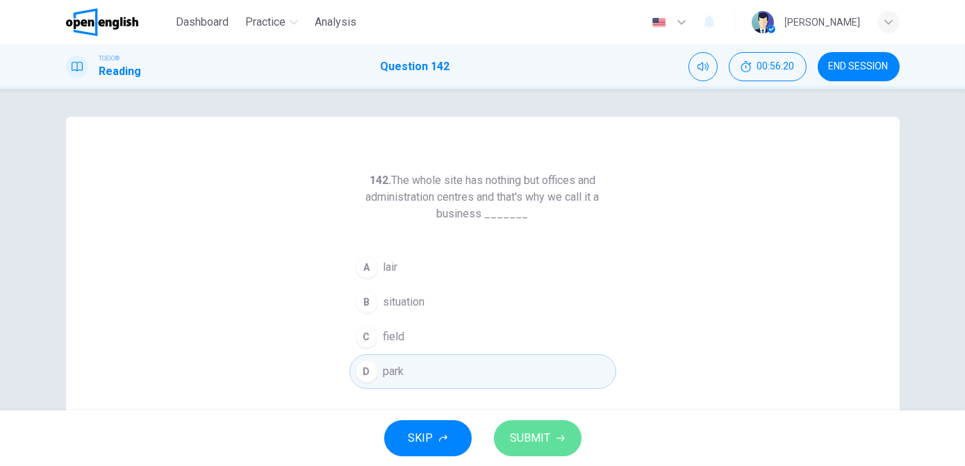
click at [522, 445] on span "SUBMIT" at bounding box center [531, 438] width 40 height 19
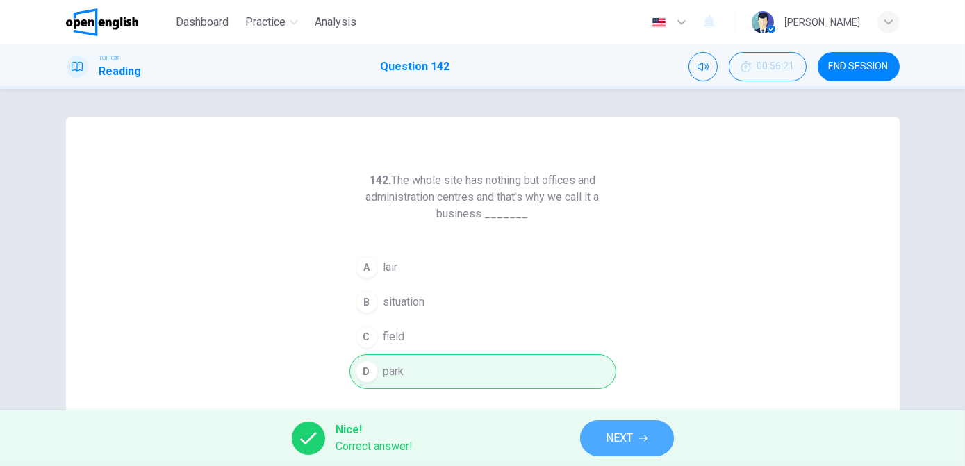
click at [599, 446] on button "NEXT" at bounding box center [627, 438] width 94 height 36
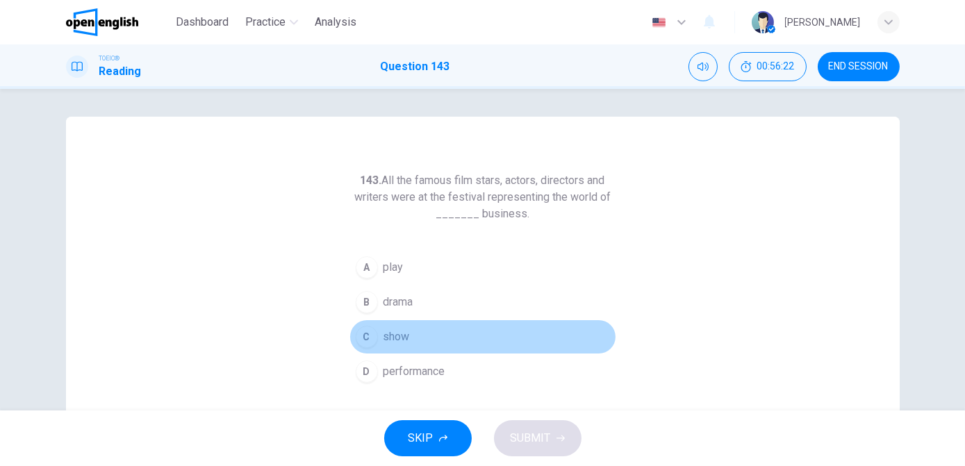
click at [387, 334] on span "show" at bounding box center [397, 337] width 26 height 17
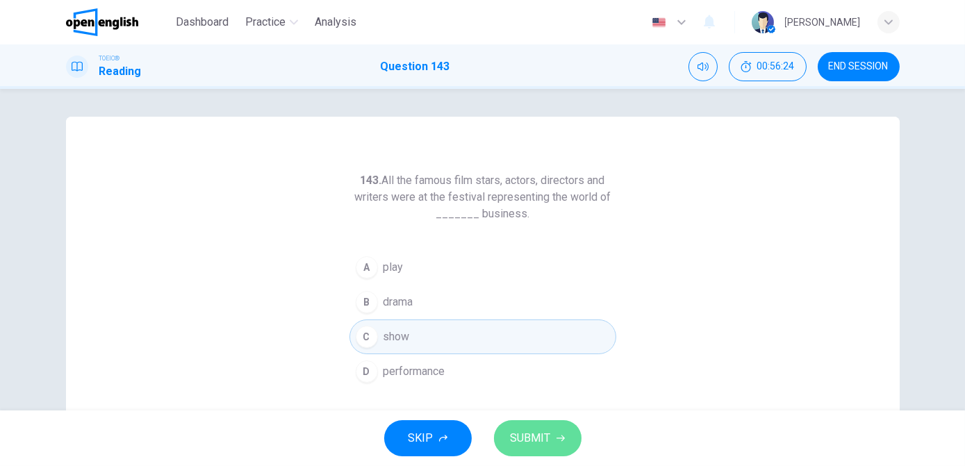
click at [536, 432] on span "SUBMIT" at bounding box center [531, 438] width 40 height 19
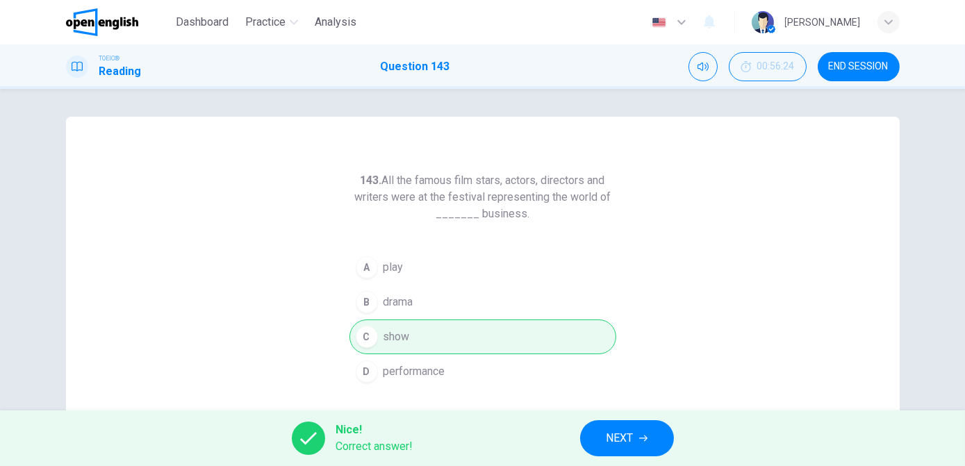
click at [642, 441] on icon "button" at bounding box center [643, 438] width 8 height 8
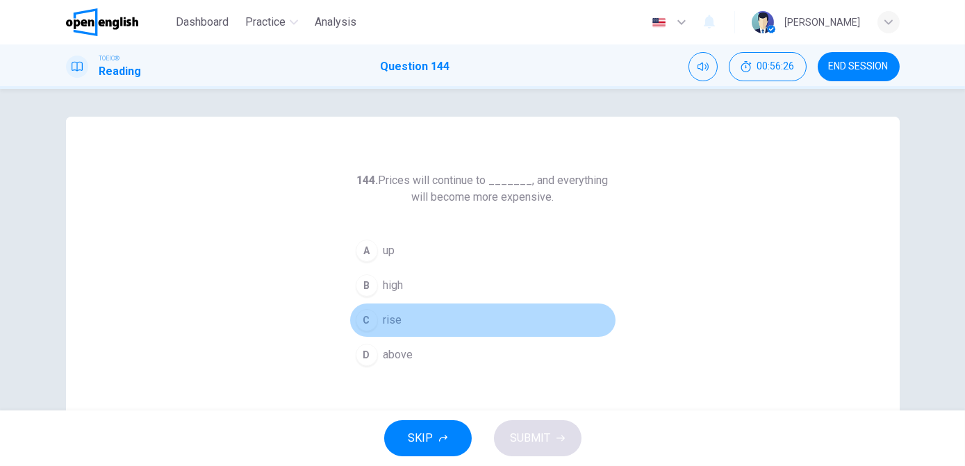
click at [393, 322] on span "rise" at bounding box center [393, 320] width 19 height 17
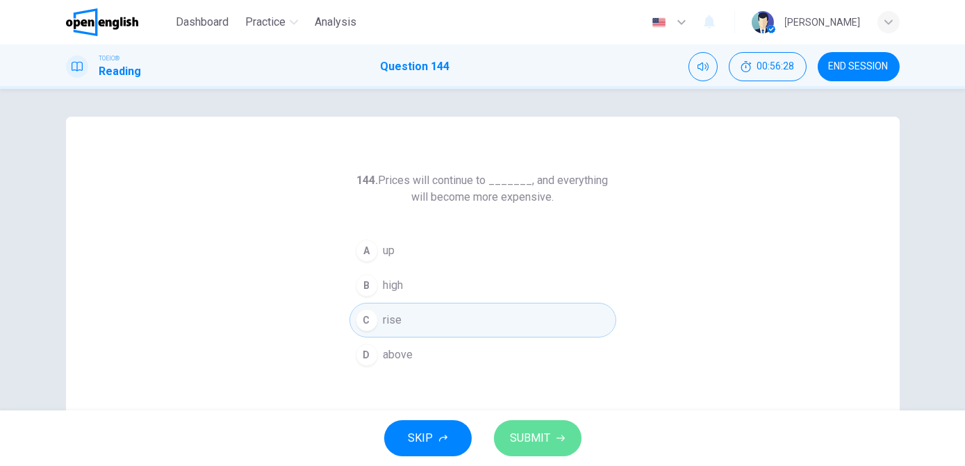
click at [537, 443] on span "SUBMIT" at bounding box center [531, 438] width 40 height 19
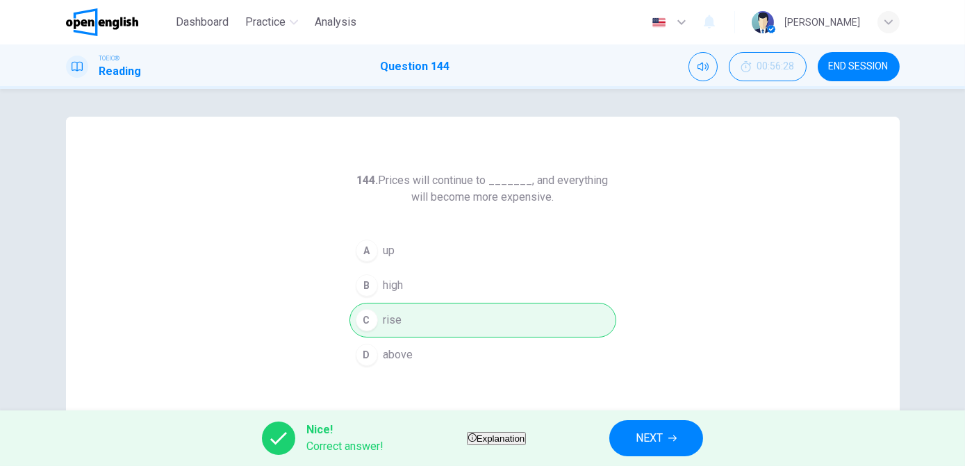
click at [663, 443] on span "NEXT" at bounding box center [649, 438] width 27 height 19
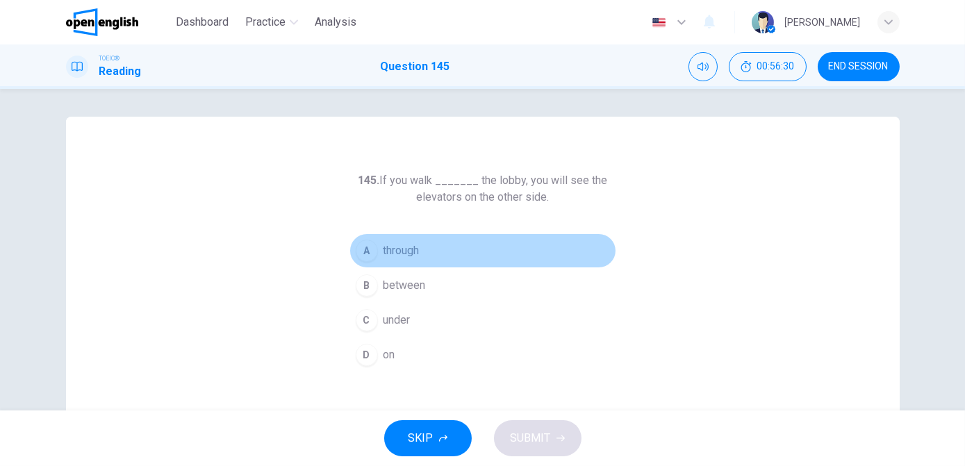
click at [402, 254] on span "through" at bounding box center [402, 251] width 36 height 17
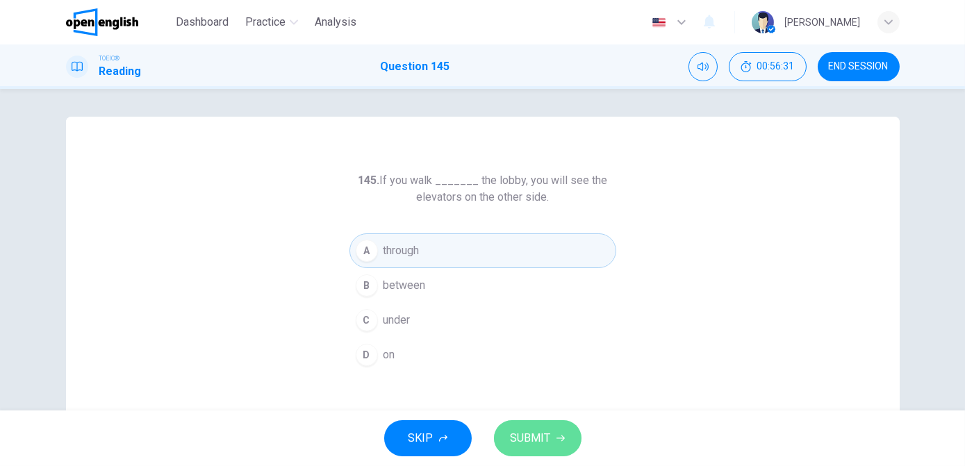
click at [524, 435] on span "SUBMIT" at bounding box center [531, 438] width 40 height 19
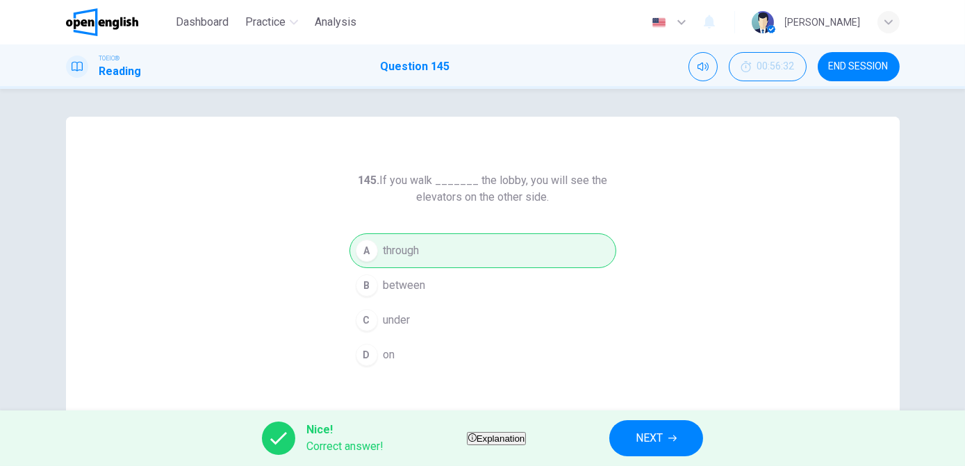
click at [665, 440] on button "NEXT" at bounding box center [656, 438] width 94 height 36
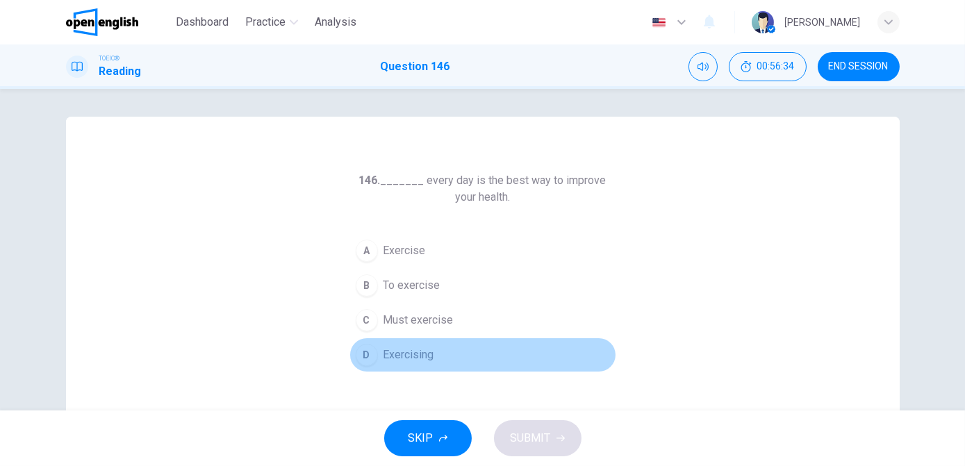
click at [416, 353] on span "Exercising" at bounding box center [409, 355] width 51 height 17
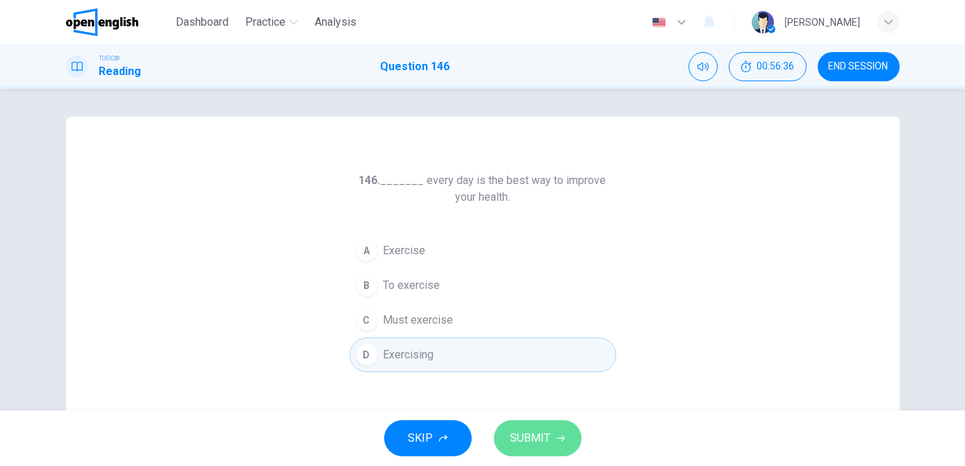
click at [536, 444] on span "SUBMIT" at bounding box center [531, 438] width 40 height 19
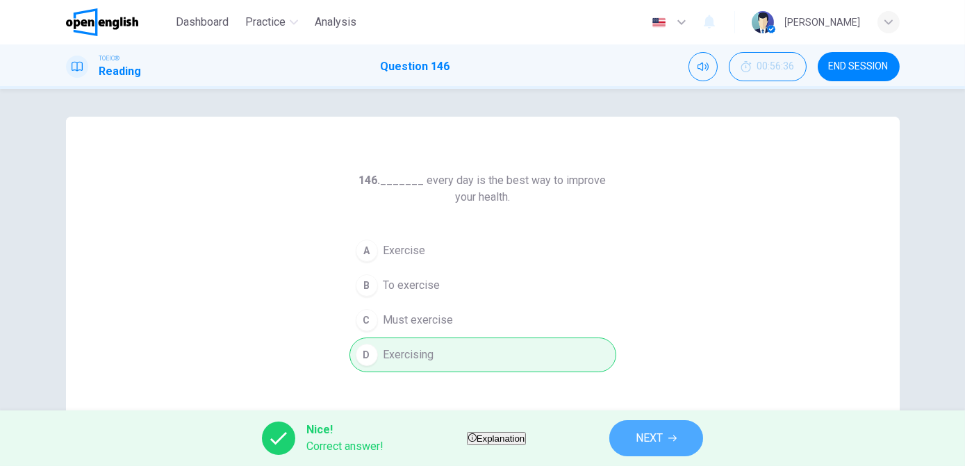
click at [663, 429] on span "NEXT" at bounding box center [649, 438] width 27 height 19
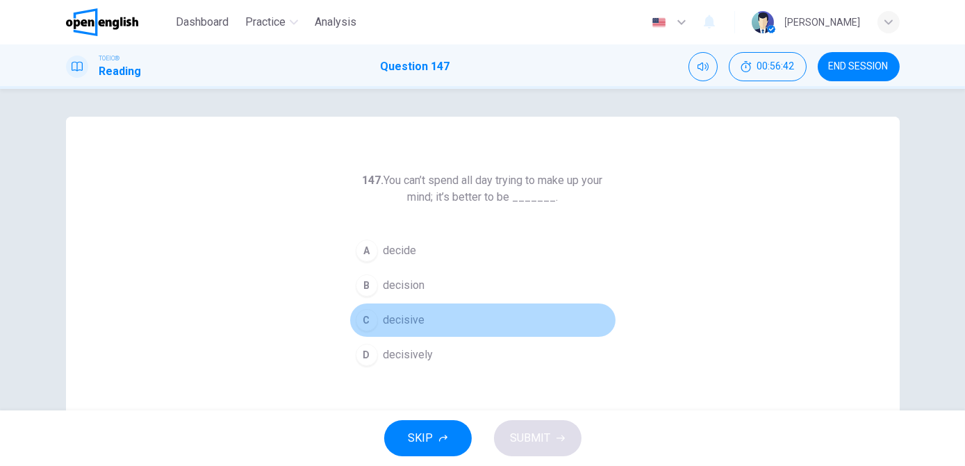
click at [412, 319] on span "decisive" at bounding box center [405, 320] width 42 height 17
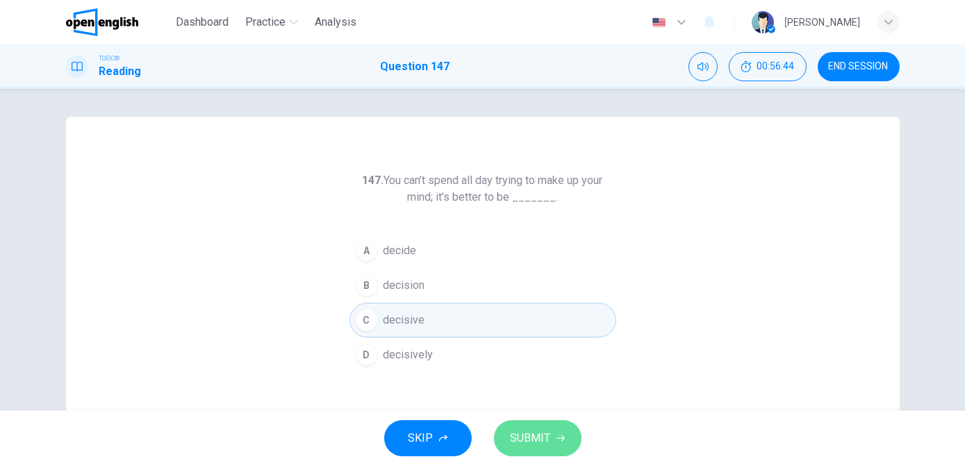
click at [532, 443] on span "SUBMIT" at bounding box center [531, 438] width 40 height 19
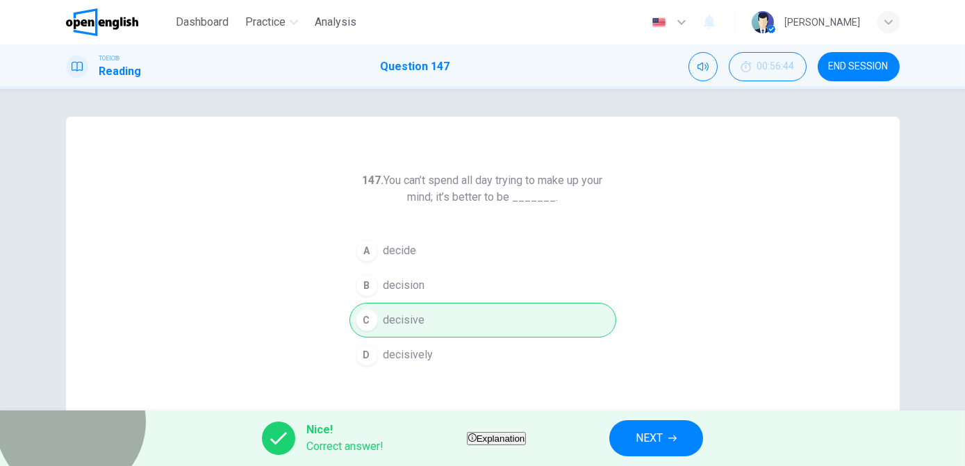
click at [507, 434] on span "Explanation" at bounding box center [501, 439] width 49 height 10
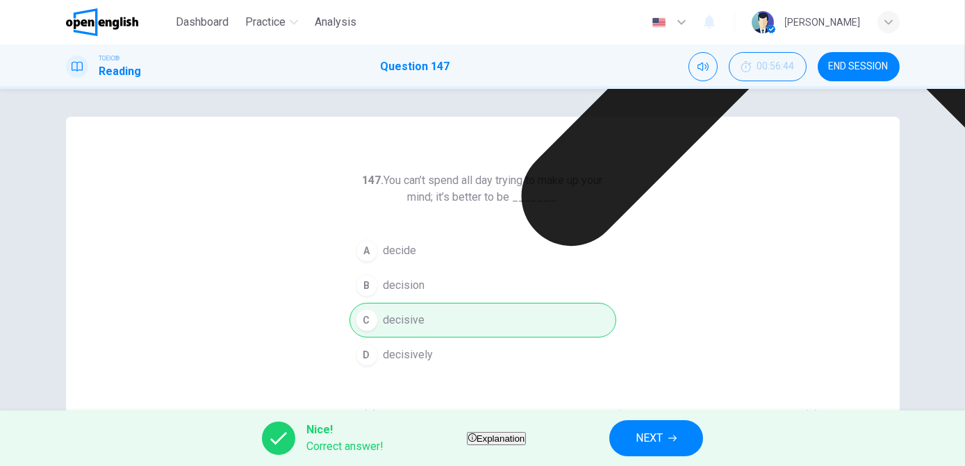
click at [663, 429] on span "NEXT" at bounding box center [649, 438] width 27 height 19
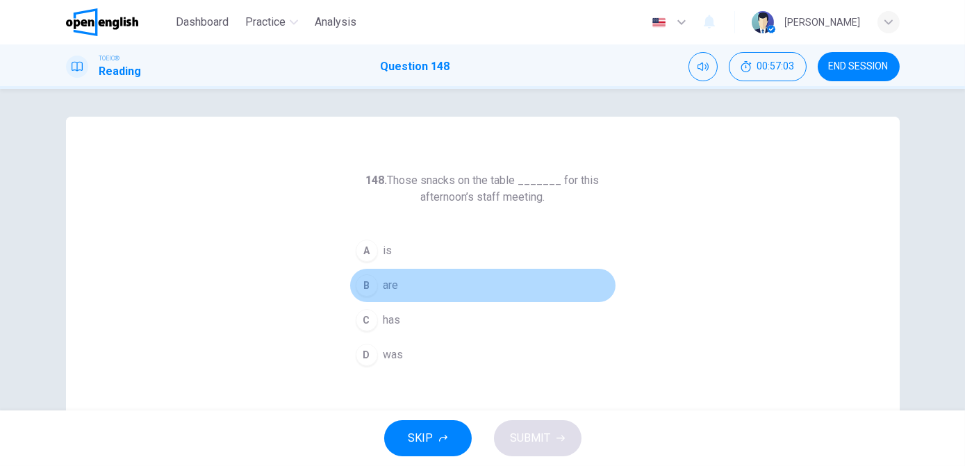
click at [401, 286] on button "B are" at bounding box center [483, 285] width 267 height 35
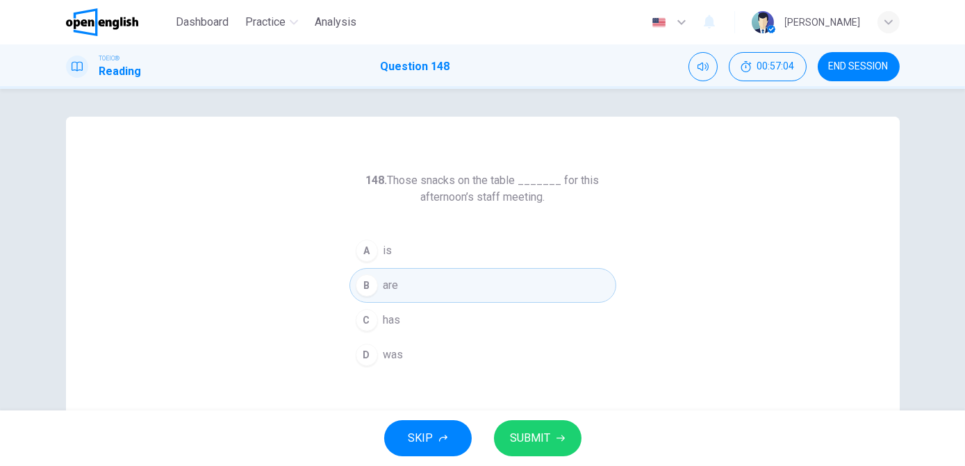
click at [539, 430] on span "SUBMIT" at bounding box center [531, 438] width 40 height 19
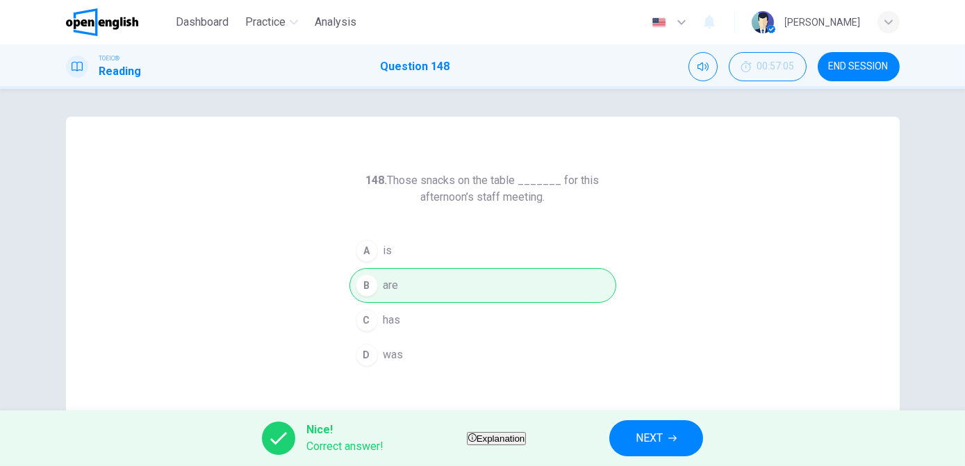
click at [688, 449] on button "NEXT" at bounding box center [656, 438] width 94 height 36
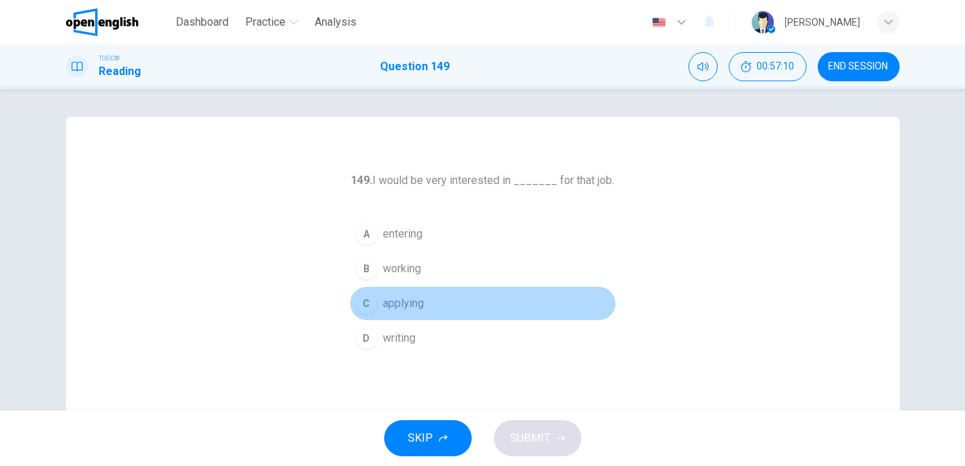
click at [411, 303] on span "applying" at bounding box center [404, 303] width 41 height 17
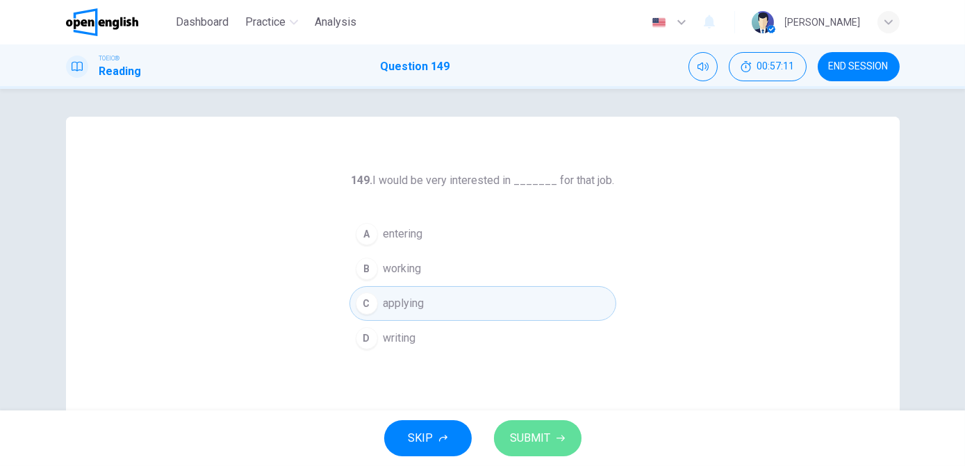
click at [534, 440] on span "SUBMIT" at bounding box center [531, 438] width 40 height 19
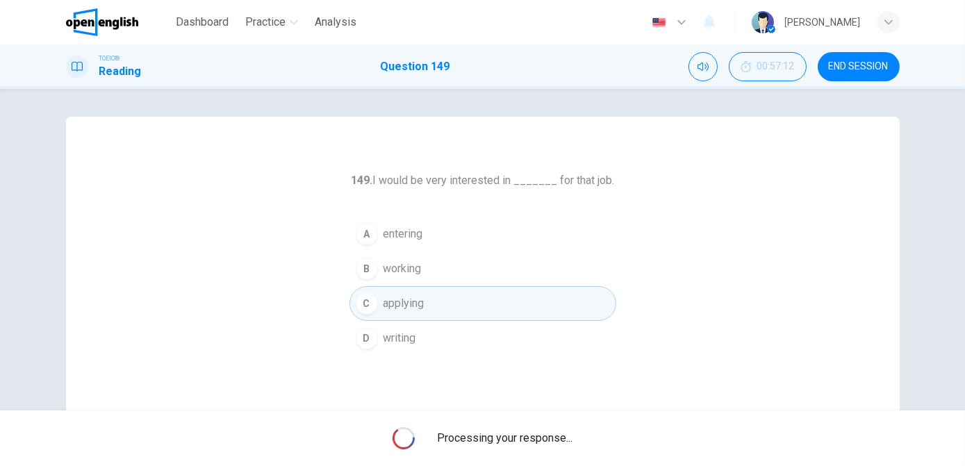
click at [534, 440] on span "Processing your response..." at bounding box center [505, 438] width 136 height 17
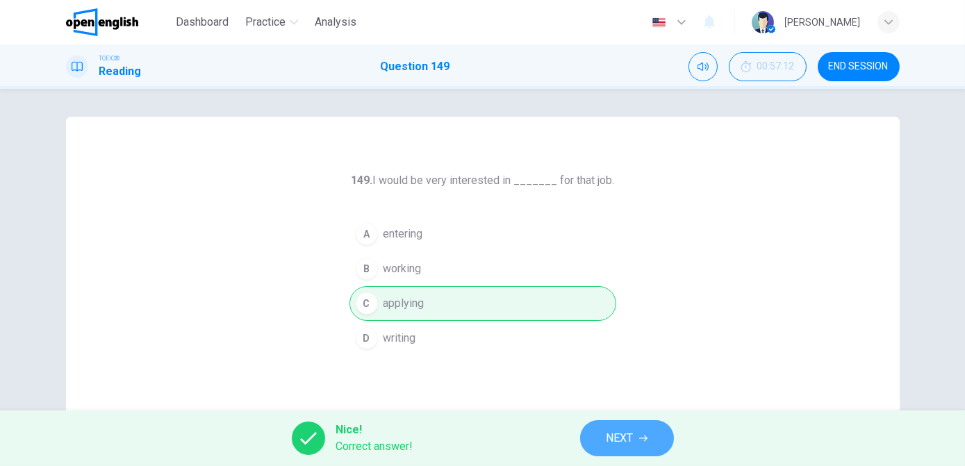
click at [607, 437] on span "NEXT" at bounding box center [620, 438] width 27 height 19
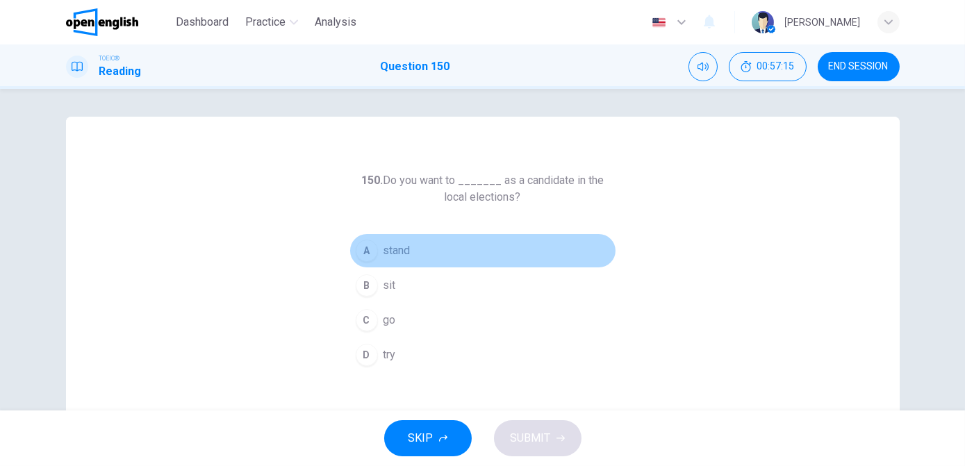
click at [396, 254] on span "stand" at bounding box center [397, 251] width 27 height 17
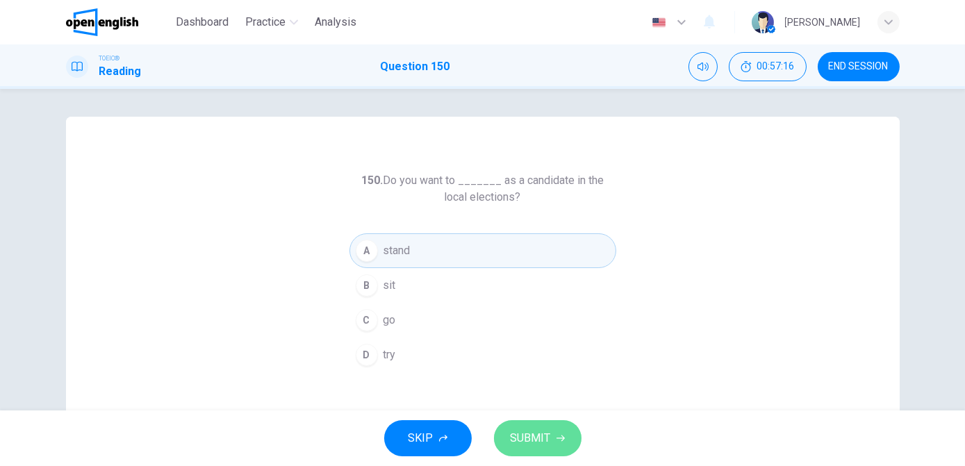
click at [517, 431] on span "SUBMIT" at bounding box center [531, 438] width 40 height 19
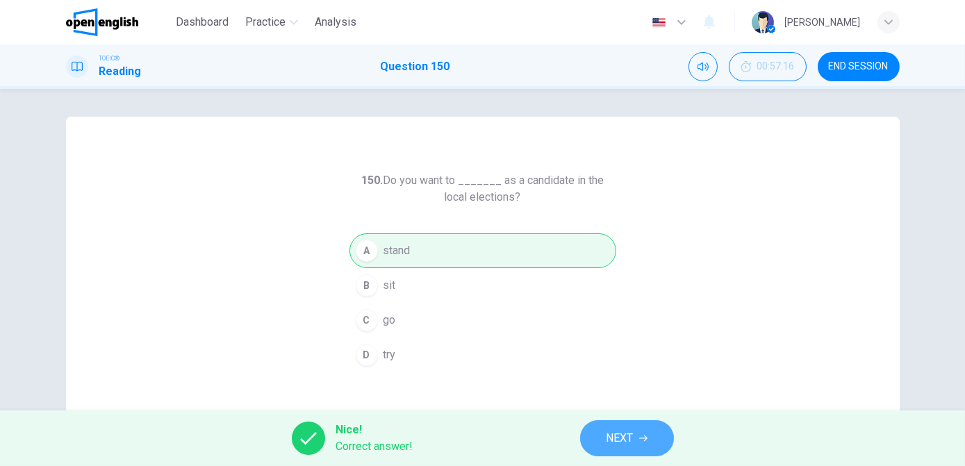
click at [624, 450] on button "NEXT" at bounding box center [627, 438] width 94 height 36
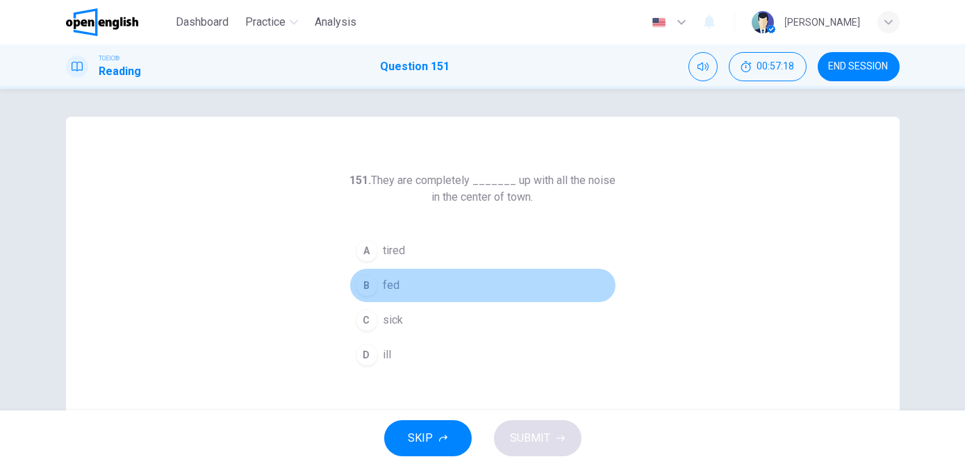
click at [400, 281] on button "B fed" at bounding box center [483, 285] width 267 height 35
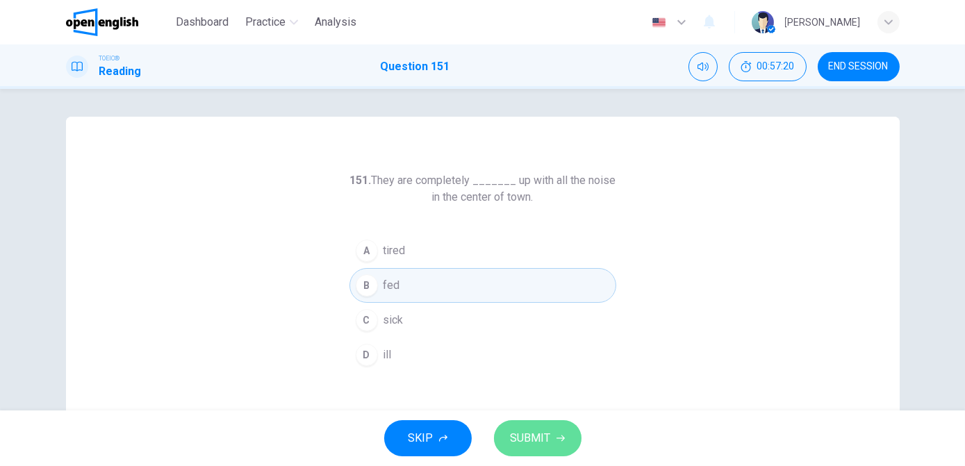
click at [526, 439] on span "SUBMIT" at bounding box center [531, 438] width 40 height 19
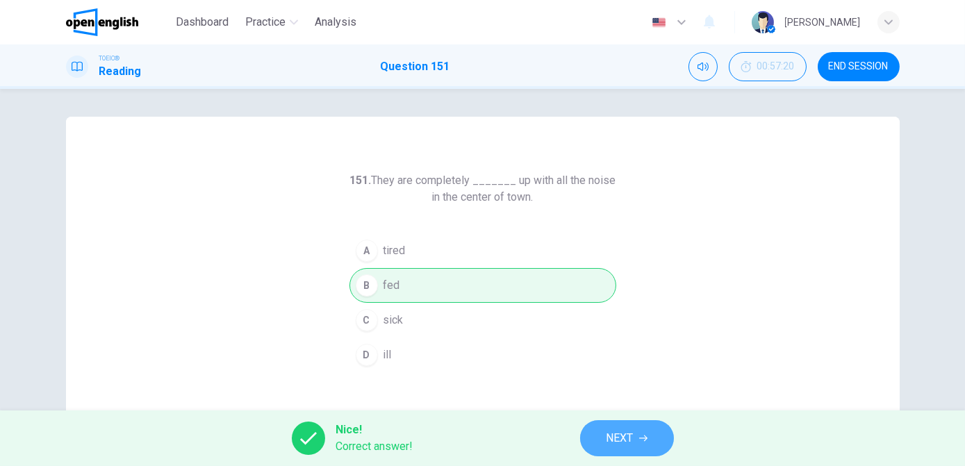
click at [631, 447] on span "NEXT" at bounding box center [620, 438] width 27 height 19
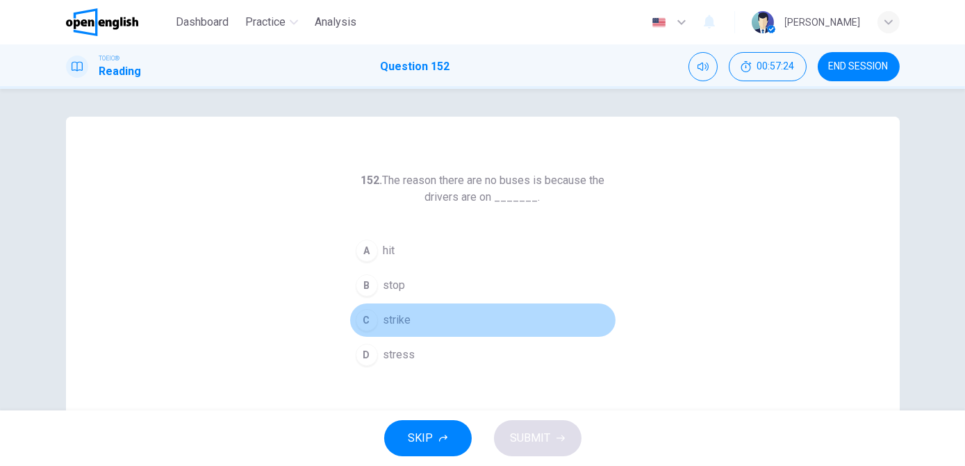
click at [410, 316] on button "C strike" at bounding box center [483, 320] width 267 height 35
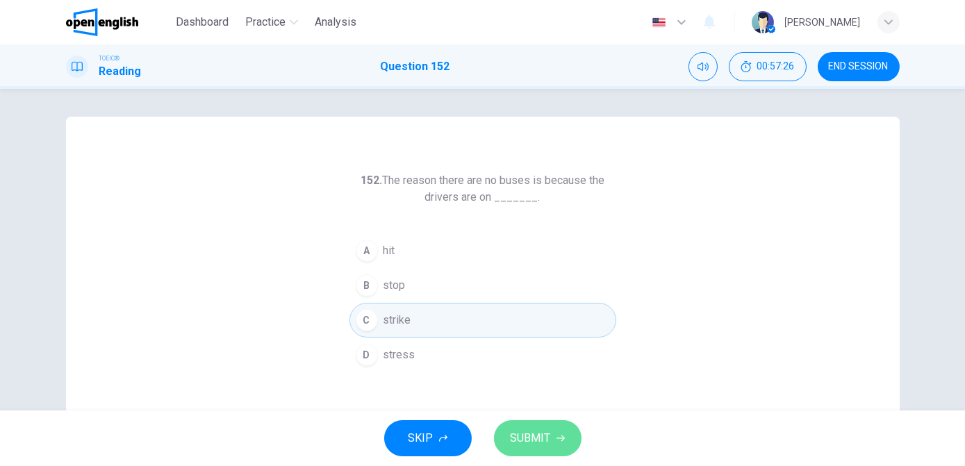
click at [527, 437] on span "SUBMIT" at bounding box center [531, 438] width 40 height 19
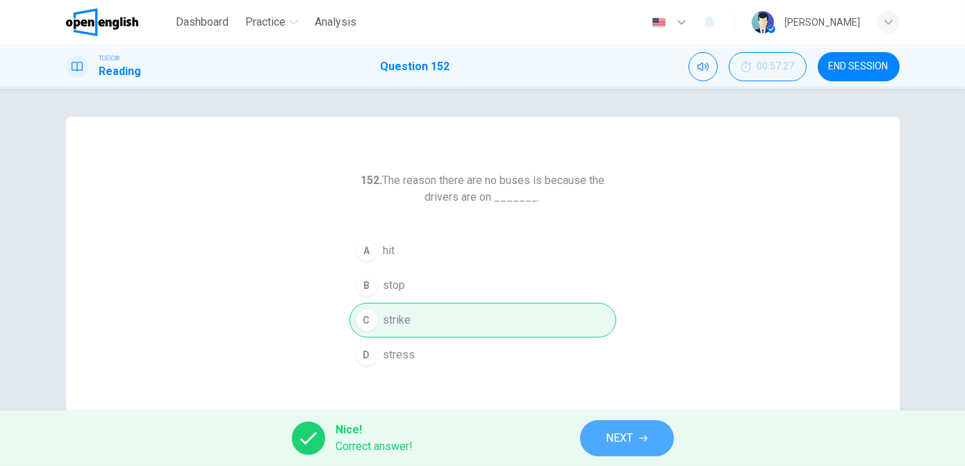
click at [610, 433] on span "NEXT" at bounding box center [620, 438] width 27 height 19
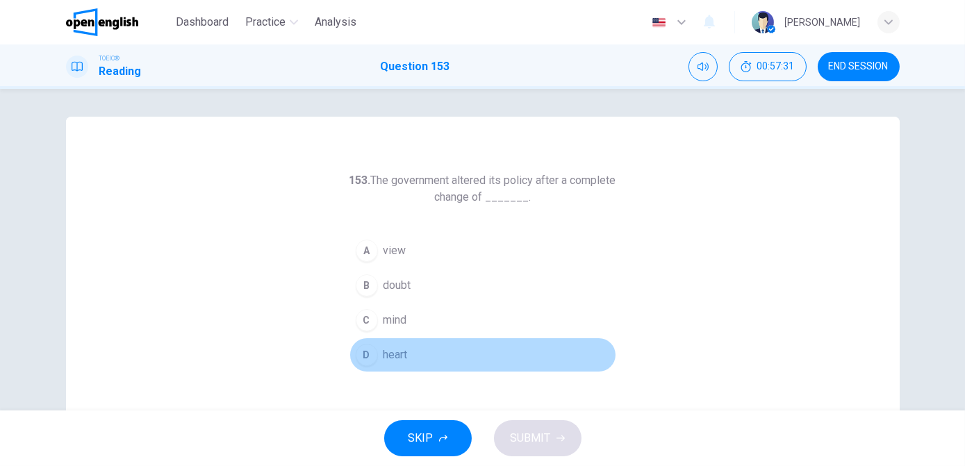
click at [398, 359] on span "heart" at bounding box center [396, 355] width 24 height 17
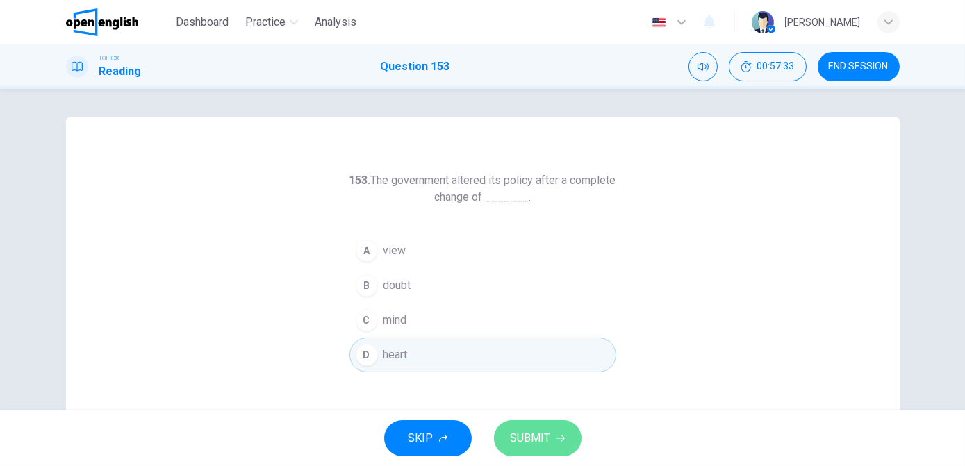
click at [526, 436] on span "SUBMIT" at bounding box center [531, 438] width 40 height 19
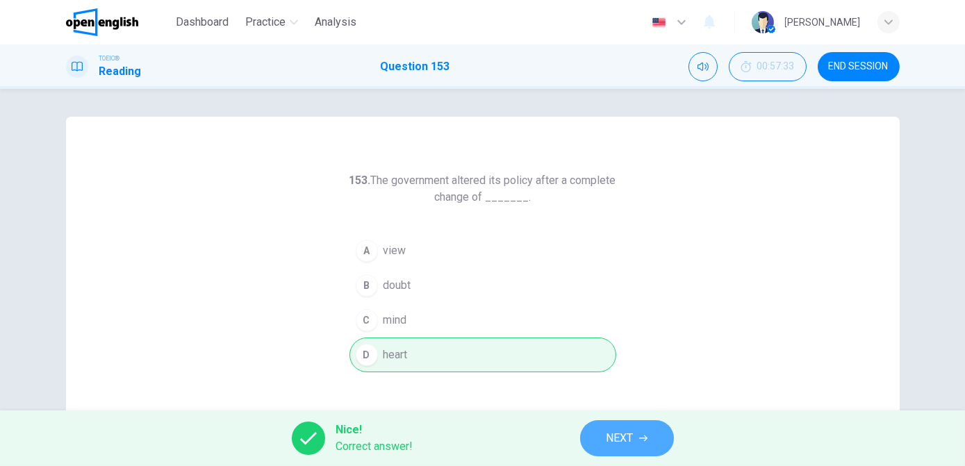
click at [614, 447] on span "NEXT" at bounding box center [620, 438] width 27 height 19
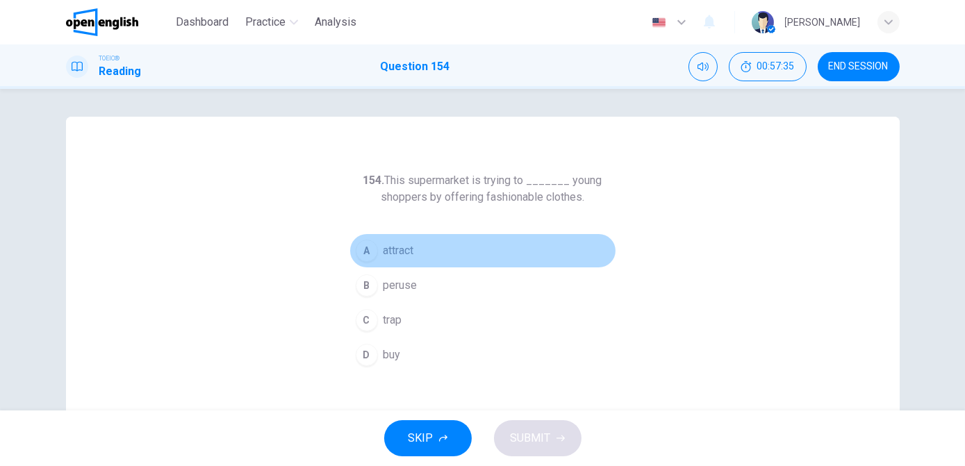
click at [400, 252] on span "attract" at bounding box center [399, 251] width 31 height 17
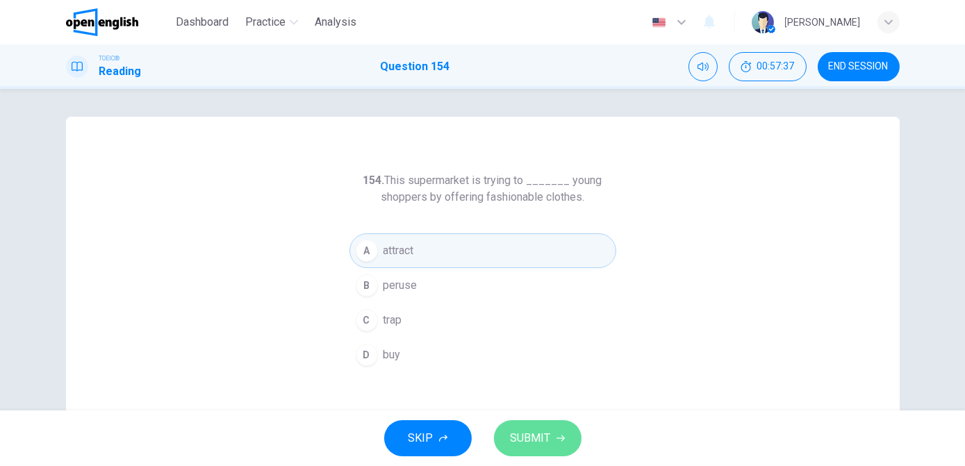
click at [530, 437] on span "SUBMIT" at bounding box center [531, 438] width 40 height 19
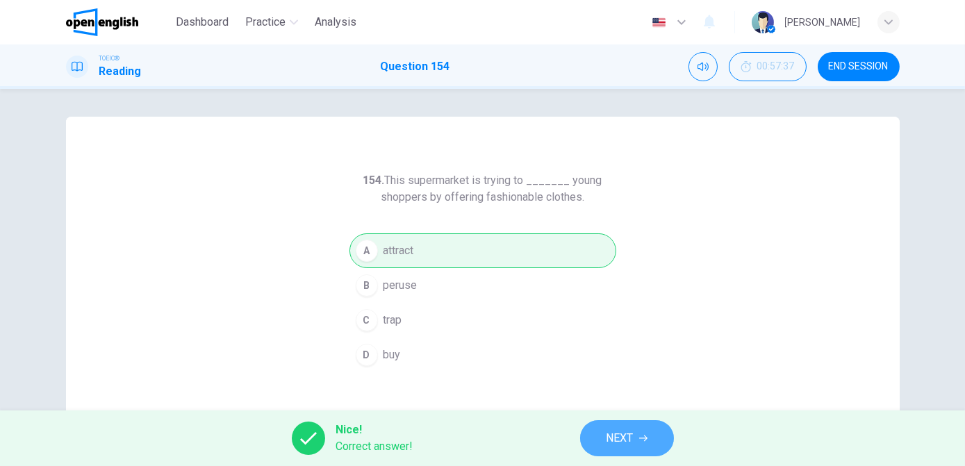
click at [634, 447] on span "NEXT" at bounding box center [620, 438] width 27 height 19
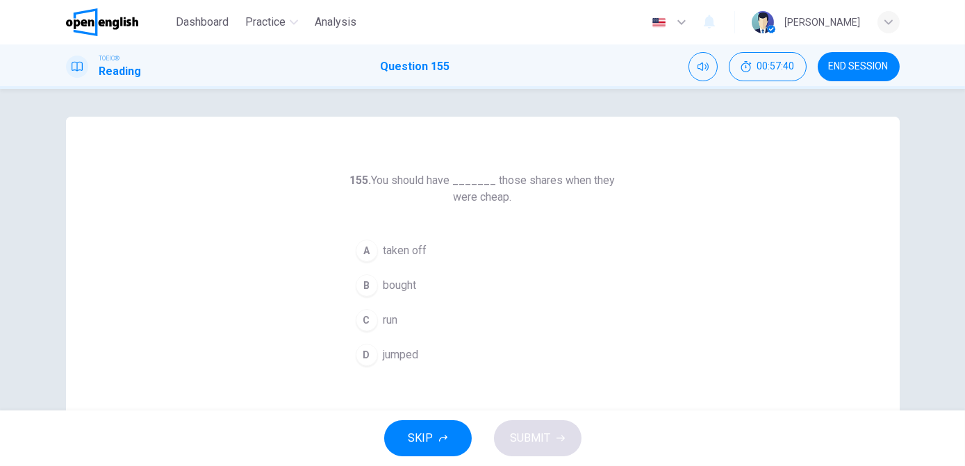
click at [412, 293] on button "B bought" at bounding box center [483, 285] width 267 height 35
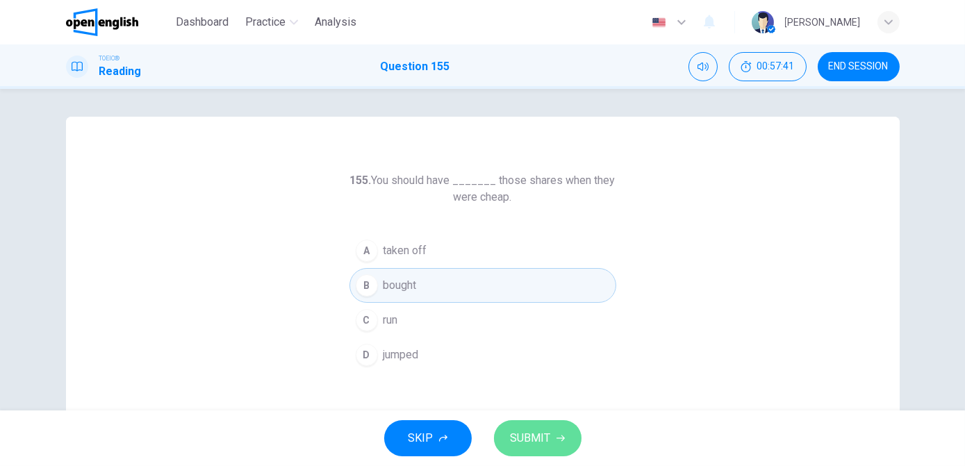
click at [548, 440] on span "SUBMIT" at bounding box center [531, 438] width 40 height 19
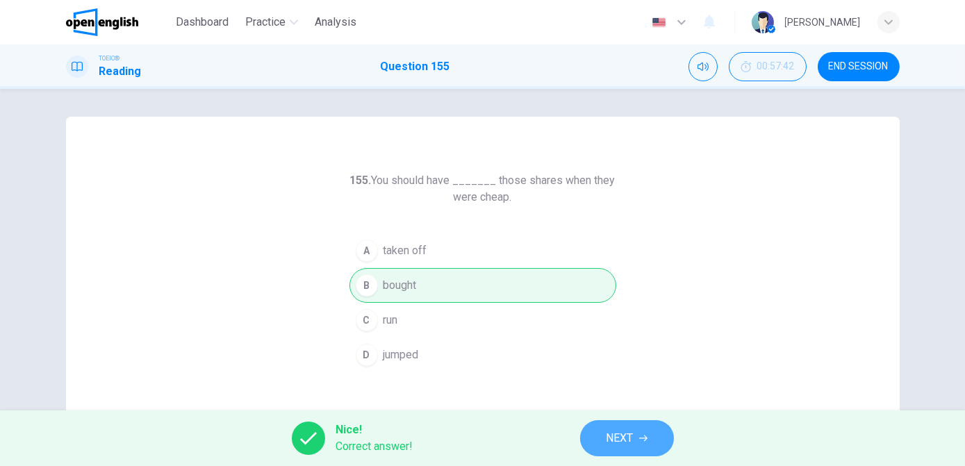
click at [597, 448] on button "NEXT" at bounding box center [627, 438] width 94 height 36
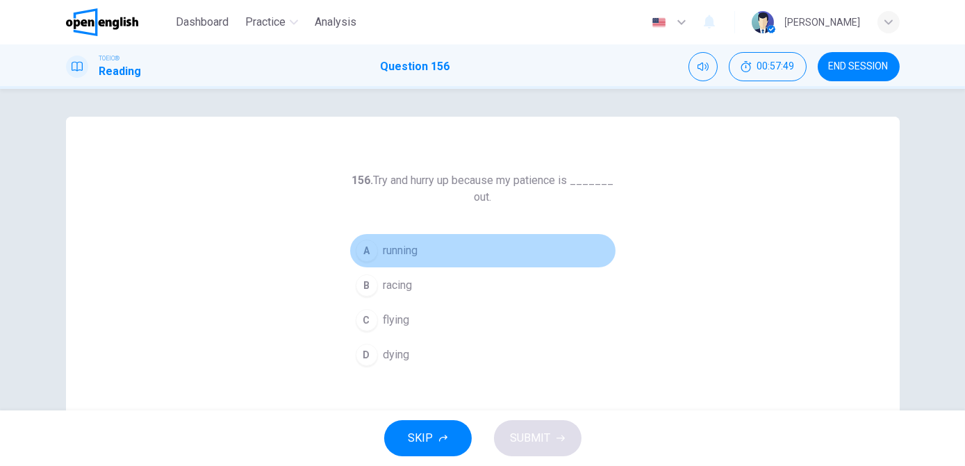
click at [387, 258] on span "running" at bounding box center [401, 251] width 35 height 17
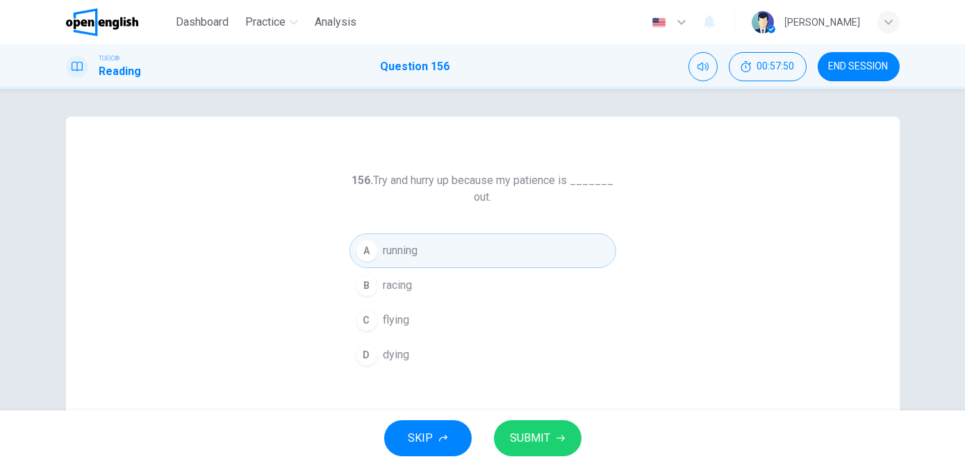
click at [546, 440] on span "SUBMIT" at bounding box center [531, 438] width 40 height 19
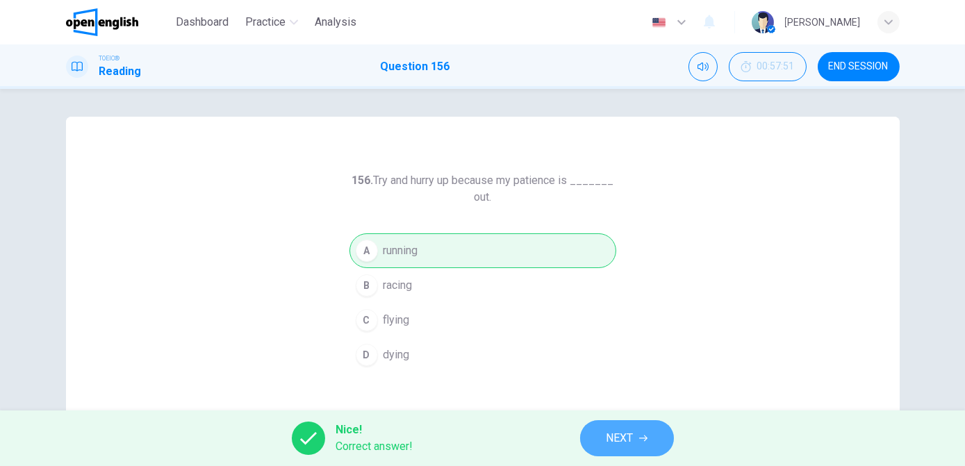
click at [608, 441] on span "NEXT" at bounding box center [620, 438] width 27 height 19
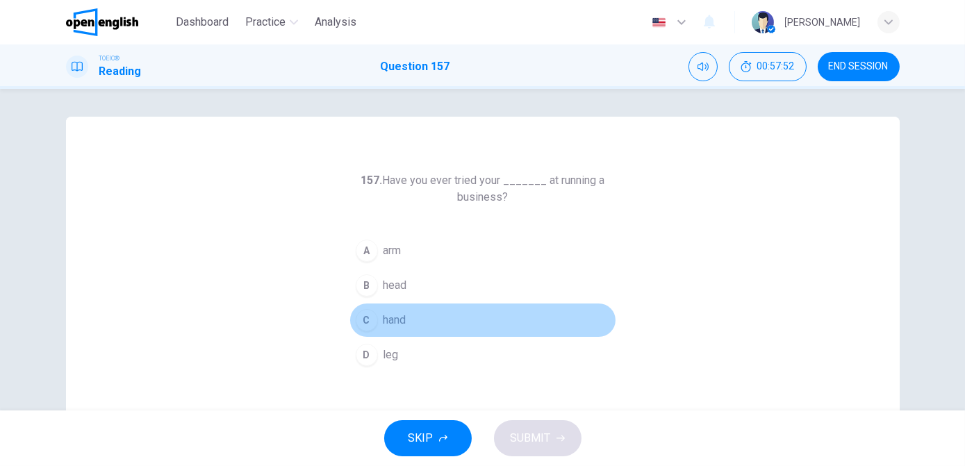
click at [400, 318] on span "hand" at bounding box center [395, 320] width 23 height 17
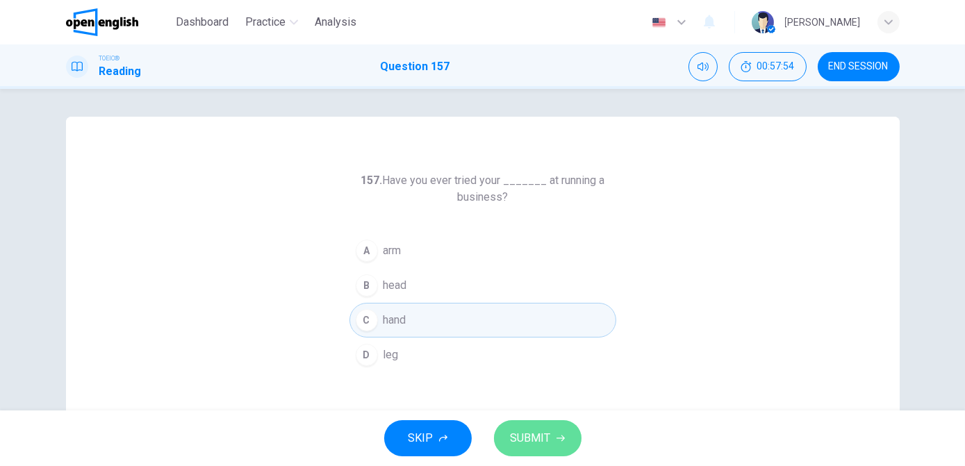
click at [540, 433] on span "SUBMIT" at bounding box center [531, 438] width 40 height 19
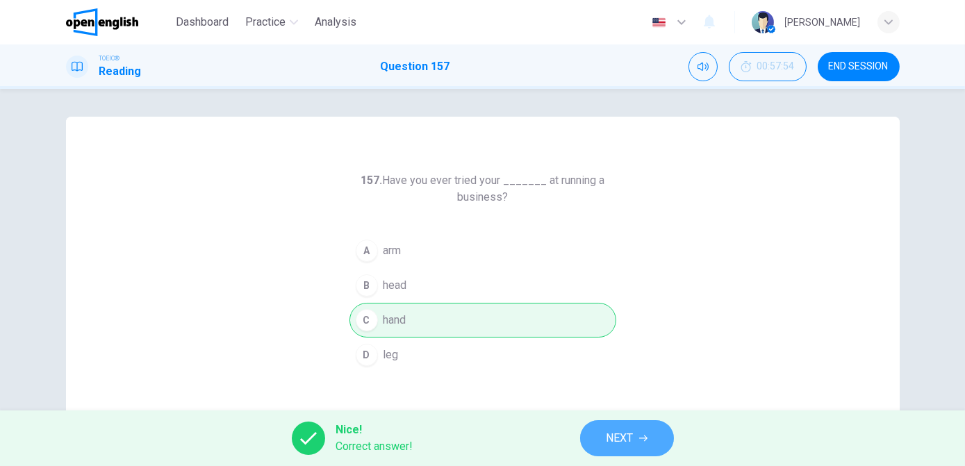
click at [627, 432] on span "NEXT" at bounding box center [620, 438] width 27 height 19
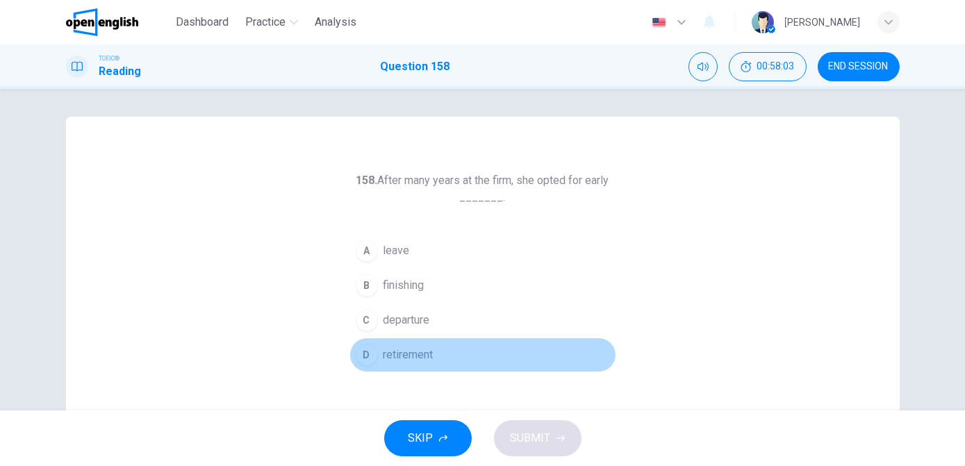
click at [397, 366] on button "D retirement" at bounding box center [483, 355] width 267 height 35
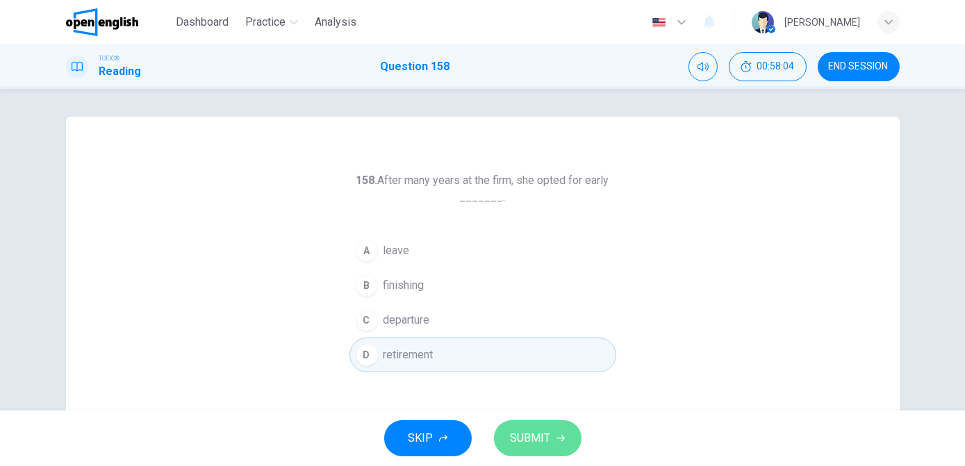
click at [541, 445] on span "SUBMIT" at bounding box center [531, 438] width 40 height 19
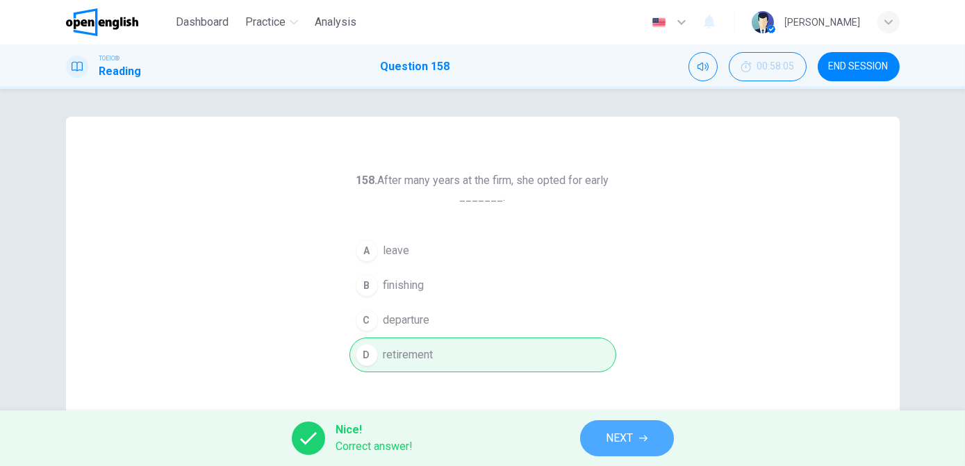
click at [607, 442] on span "NEXT" at bounding box center [620, 438] width 27 height 19
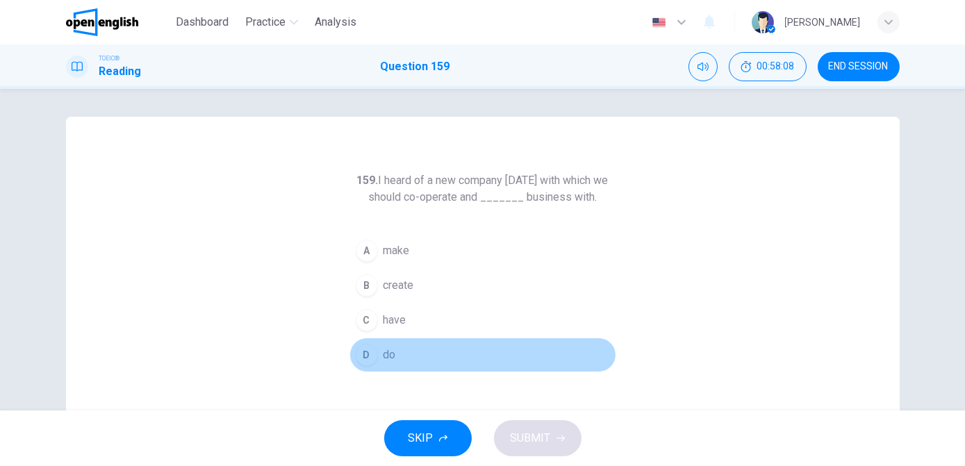
click at [384, 359] on span "do" at bounding box center [390, 355] width 13 height 17
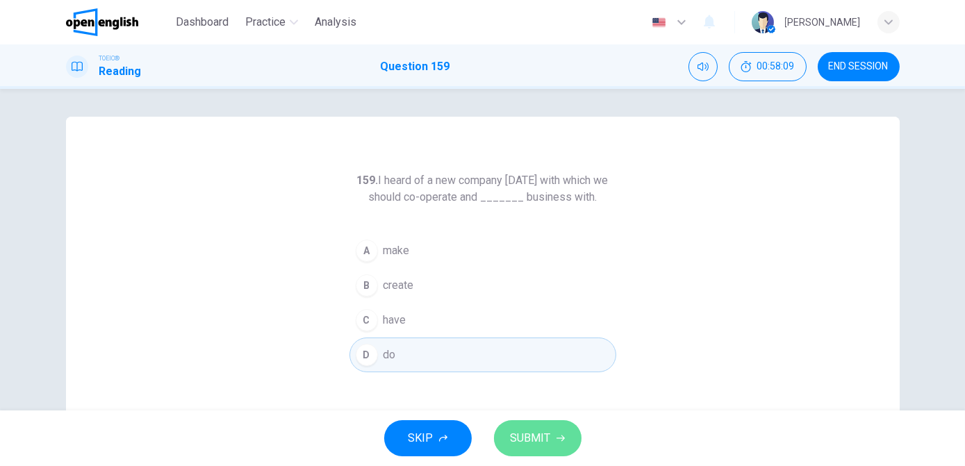
click at [534, 436] on span "SUBMIT" at bounding box center [531, 438] width 40 height 19
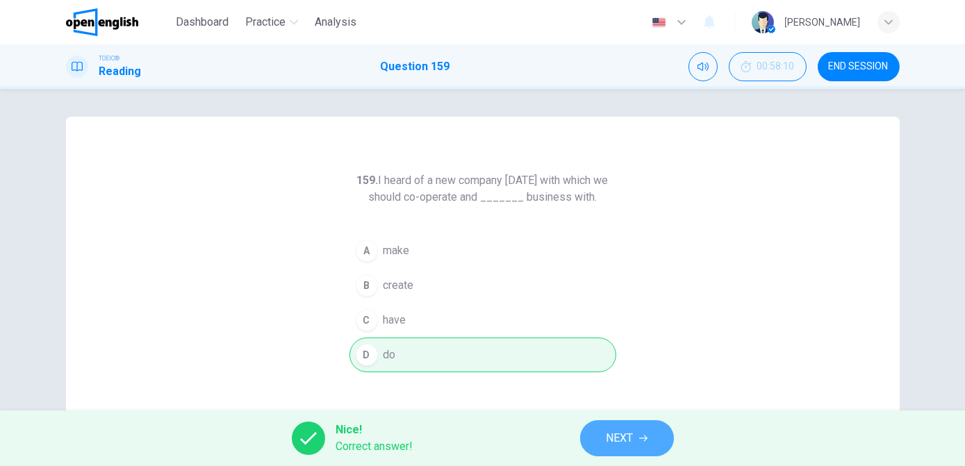
click at [624, 438] on span "NEXT" at bounding box center [620, 438] width 27 height 19
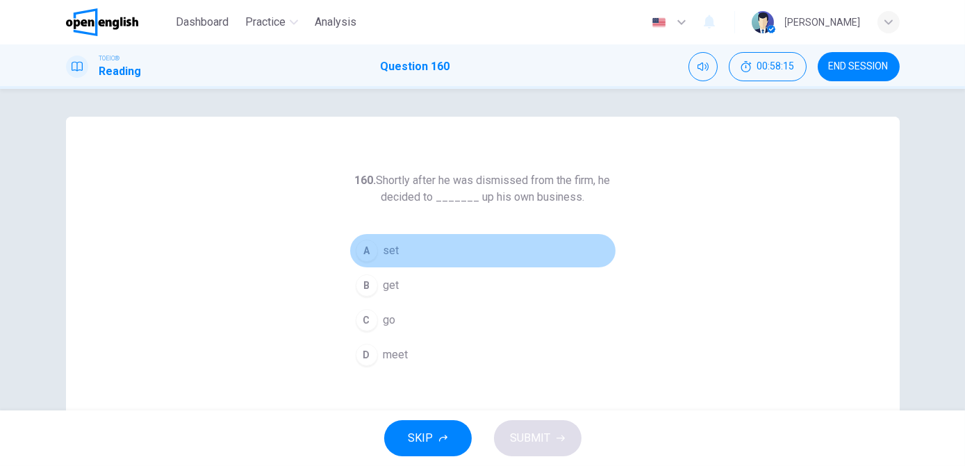
click at [401, 256] on button "A set" at bounding box center [483, 250] width 267 height 35
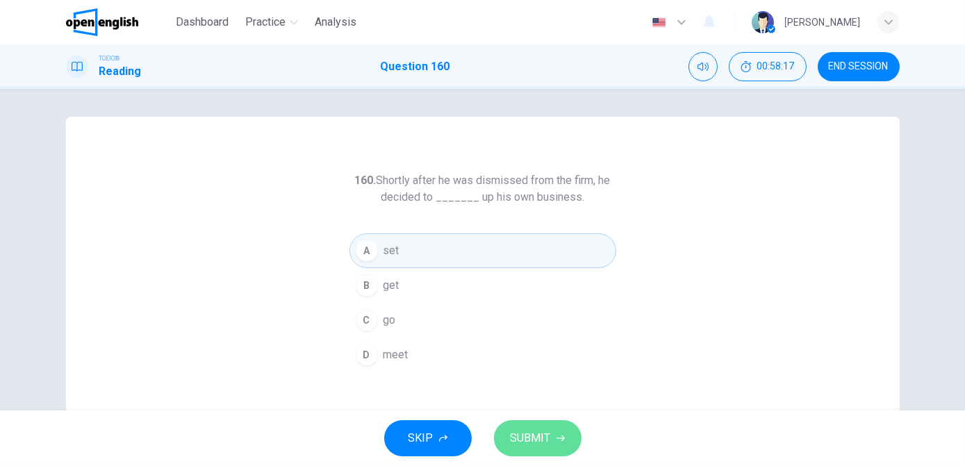
click at [528, 440] on span "SUBMIT" at bounding box center [531, 438] width 40 height 19
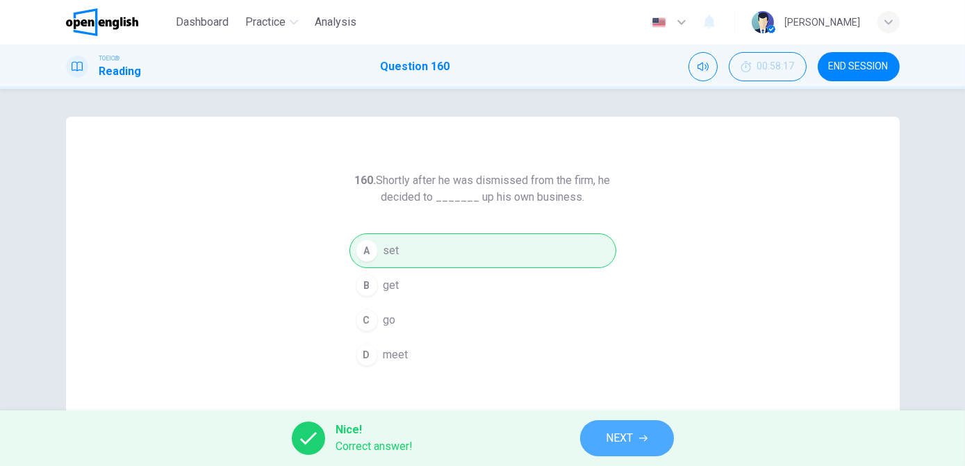
click at [621, 448] on span "NEXT" at bounding box center [620, 438] width 27 height 19
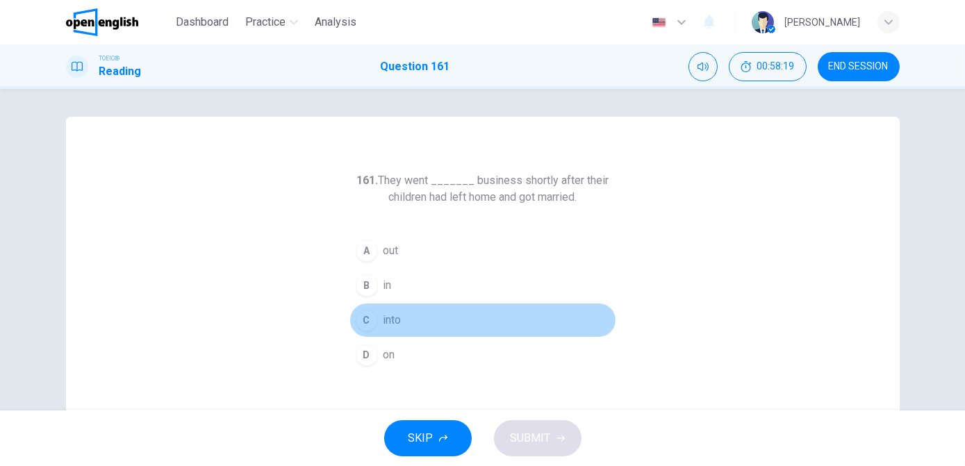
click at [393, 315] on span "into" at bounding box center [393, 320] width 18 height 17
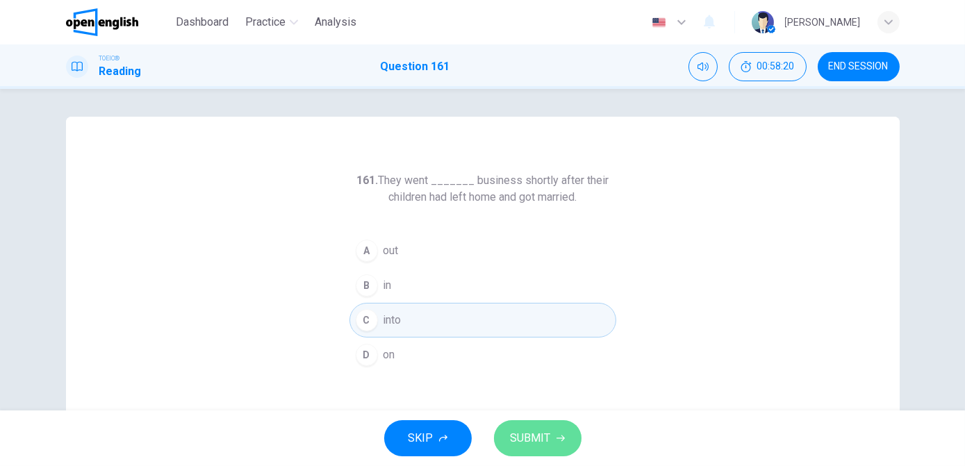
click at [535, 437] on span "SUBMIT" at bounding box center [531, 438] width 40 height 19
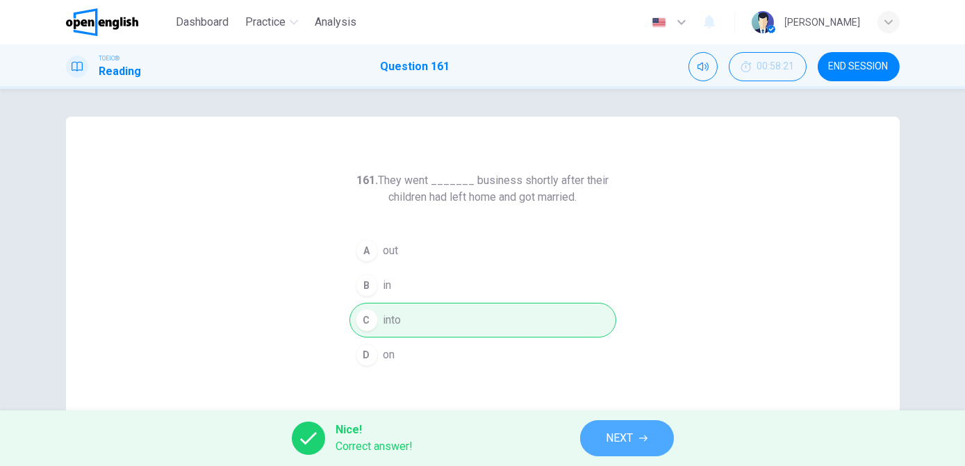
click at [612, 449] on button "NEXT" at bounding box center [627, 438] width 94 height 36
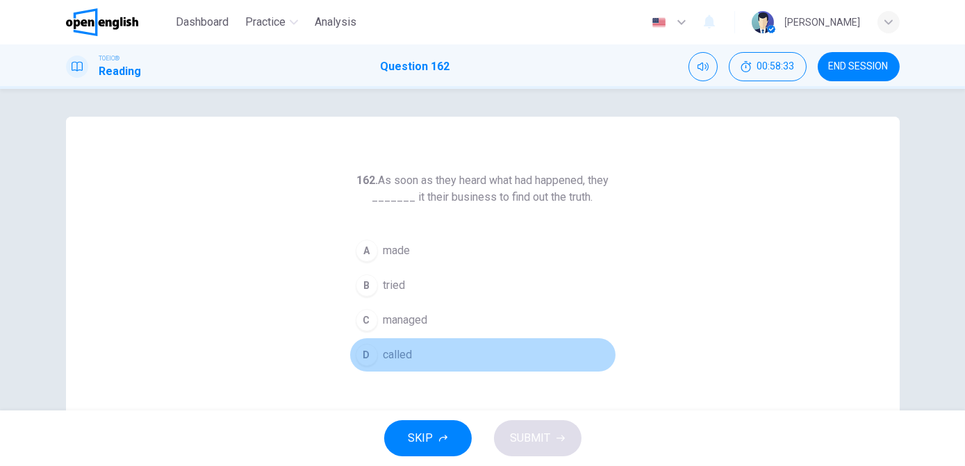
click at [402, 353] on span "called" at bounding box center [398, 355] width 29 height 17
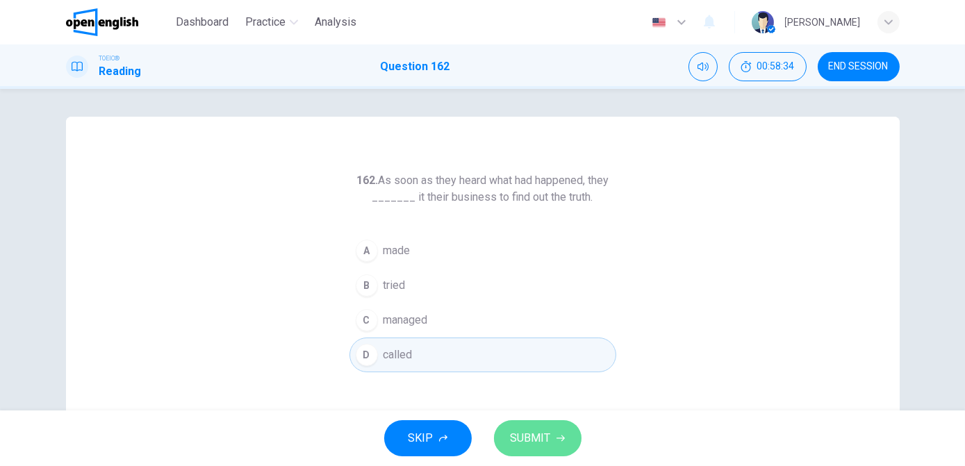
click at [557, 435] on icon "button" at bounding box center [561, 438] width 8 height 8
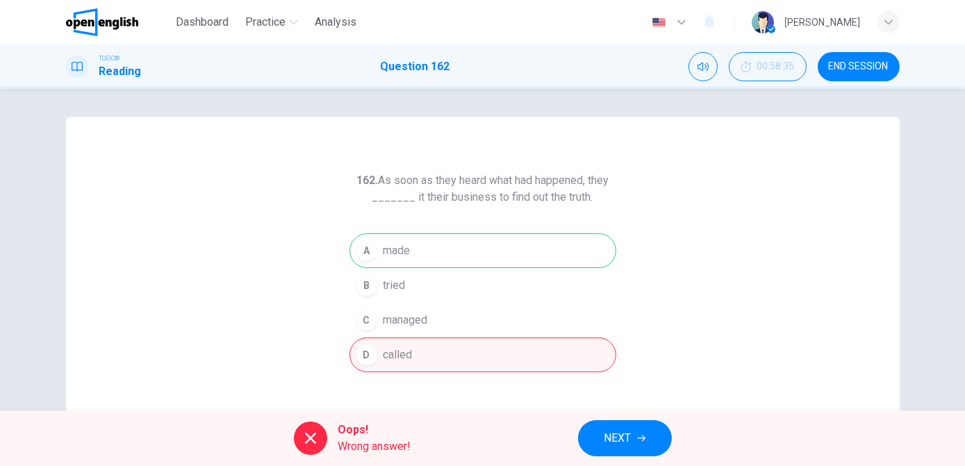
click at [623, 443] on span "NEXT" at bounding box center [618, 438] width 27 height 19
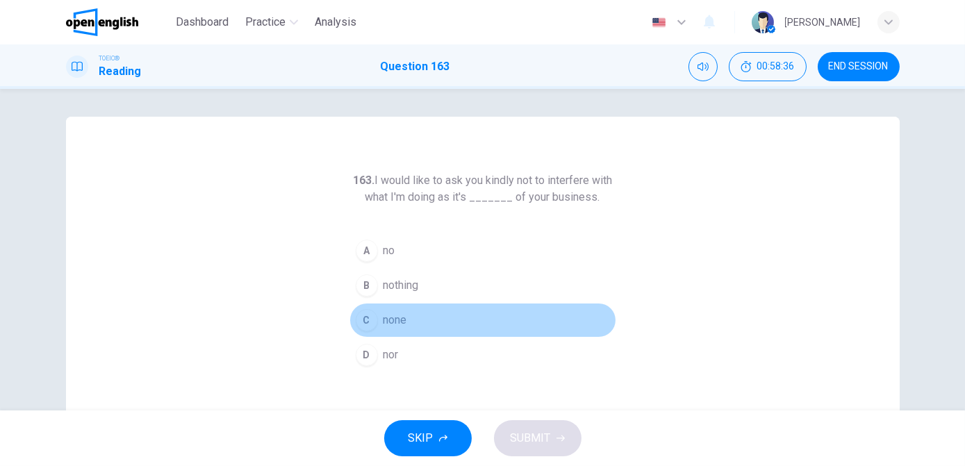
click at [384, 314] on span "none" at bounding box center [396, 320] width 24 height 17
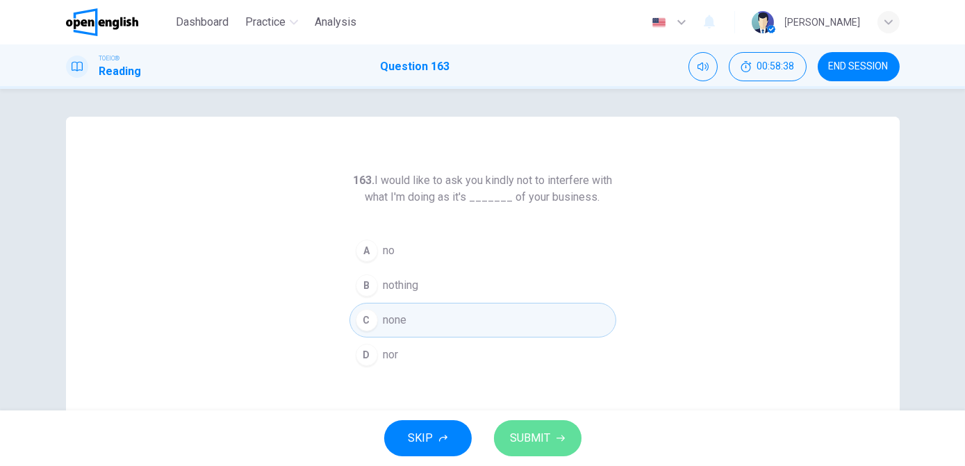
click at [537, 433] on span "SUBMIT" at bounding box center [531, 438] width 40 height 19
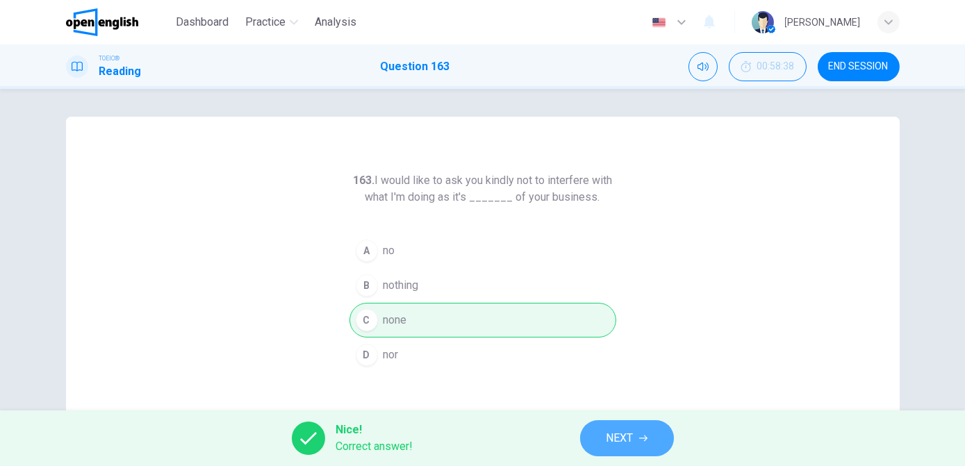
click at [621, 440] on span "NEXT" at bounding box center [620, 438] width 27 height 19
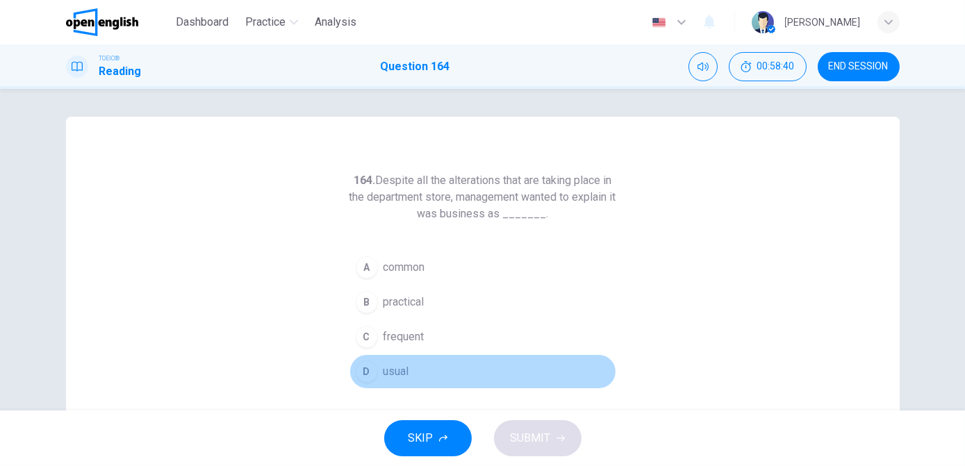
click at [409, 368] on button "D usual" at bounding box center [483, 371] width 267 height 35
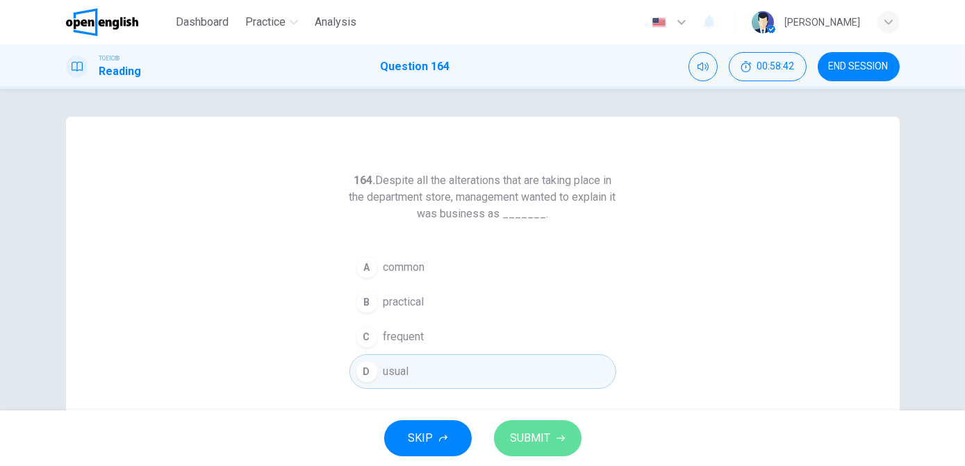
click at [543, 441] on span "SUBMIT" at bounding box center [531, 438] width 40 height 19
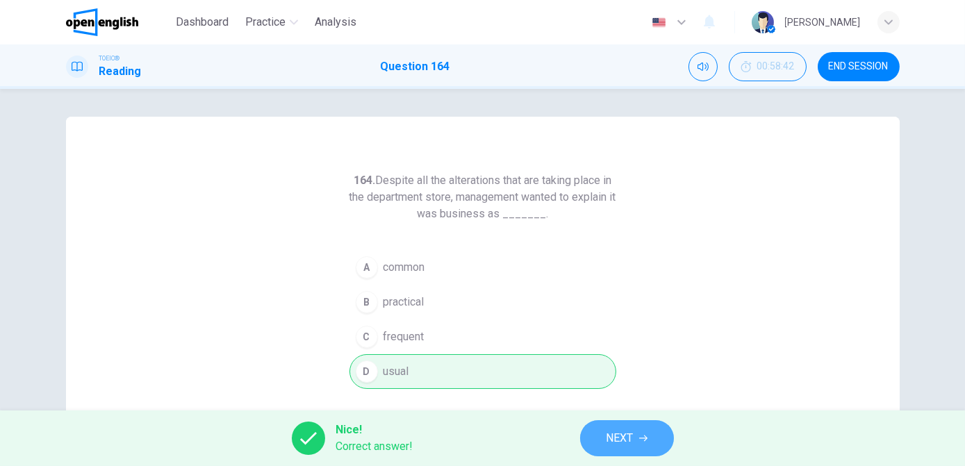
click at [610, 445] on span "NEXT" at bounding box center [620, 438] width 27 height 19
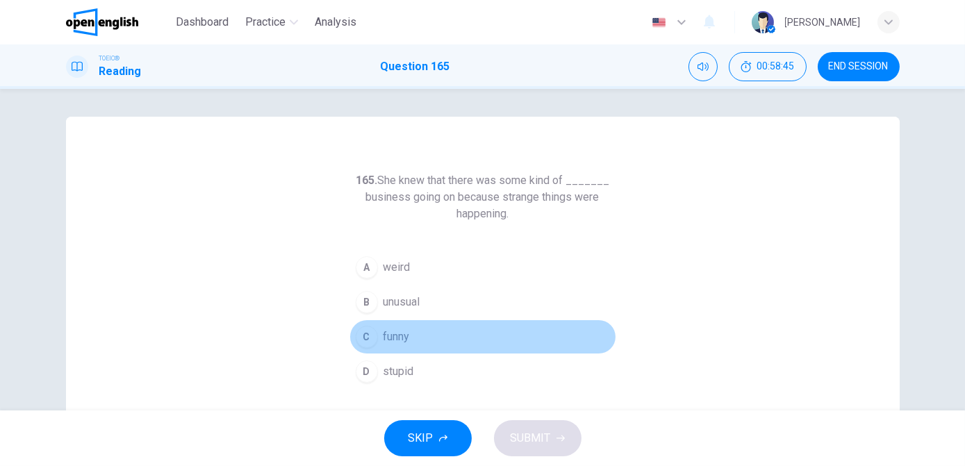
click at [400, 336] on span "funny" at bounding box center [397, 337] width 26 height 17
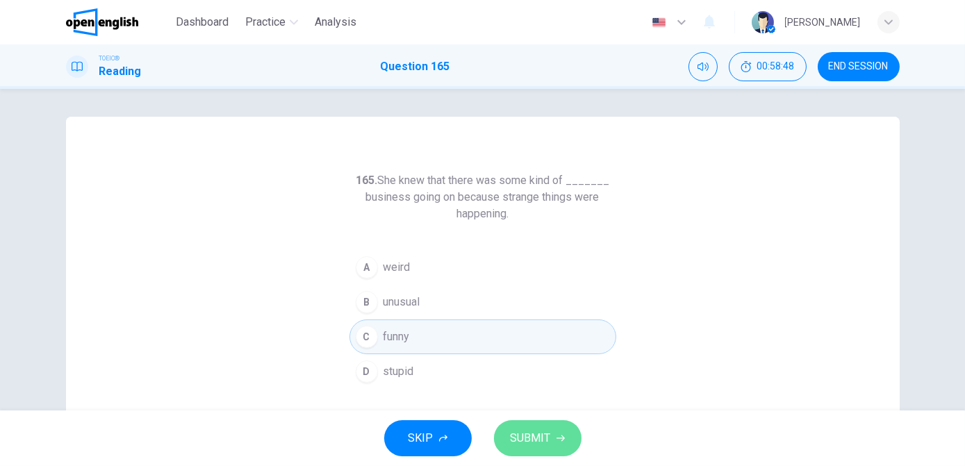
click at [535, 439] on span "SUBMIT" at bounding box center [531, 438] width 40 height 19
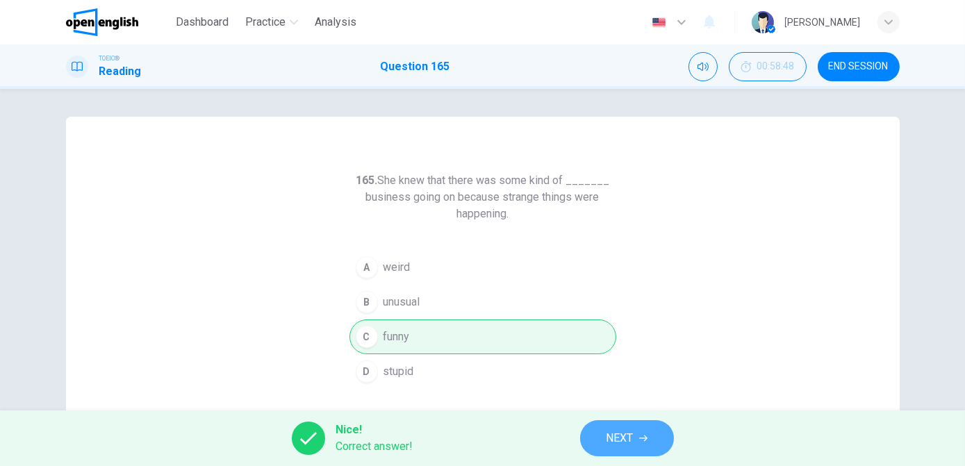
click at [648, 439] on button "NEXT" at bounding box center [627, 438] width 94 height 36
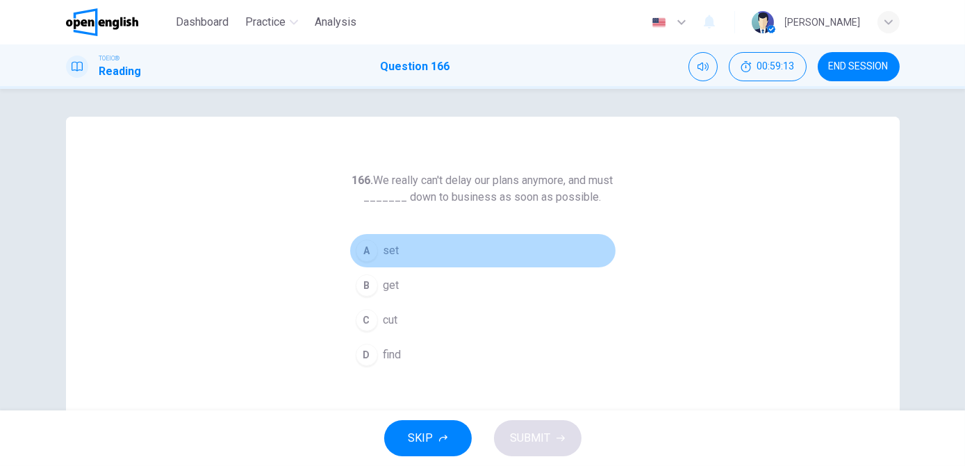
click at [387, 251] on span "set" at bounding box center [392, 251] width 16 height 17
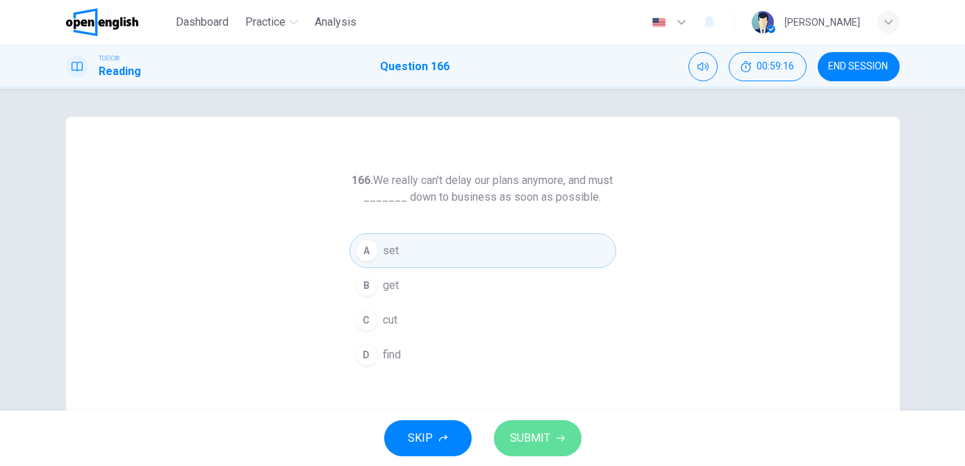
click at [528, 443] on span "SUBMIT" at bounding box center [531, 438] width 40 height 19
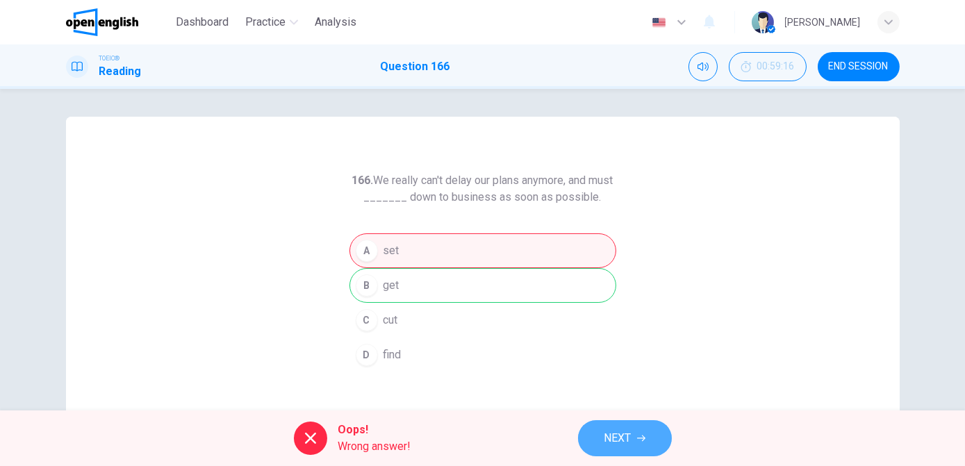
click at [601, 436] on button "NEXT" at bounding box center [625, 438] width 94 height 36
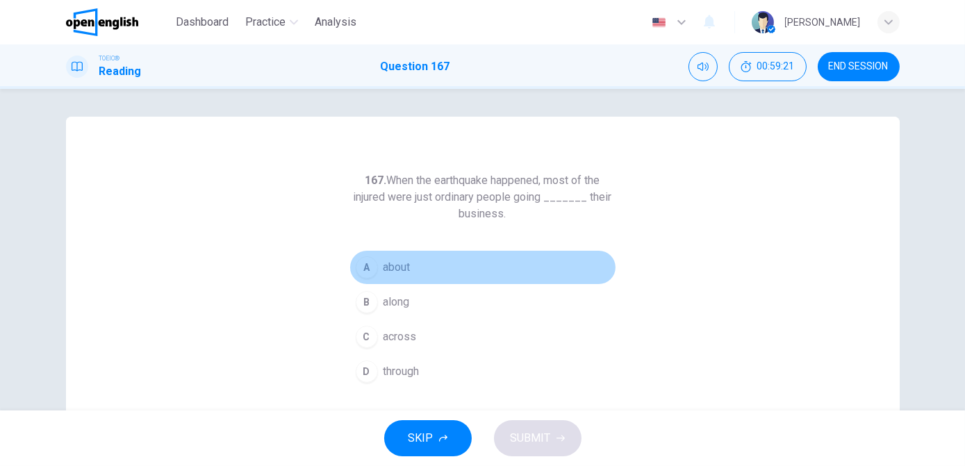
click at [386, 263] on span "about" at bounding box center [397, 267] width 27 height 17
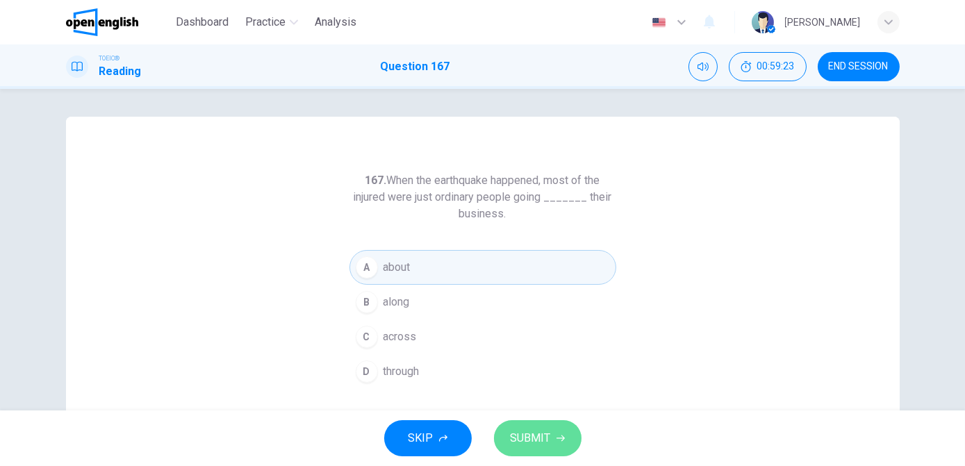
click at [528, 432] on span "SUBMIT" at bounding box center [531, 438] width 40 height 19
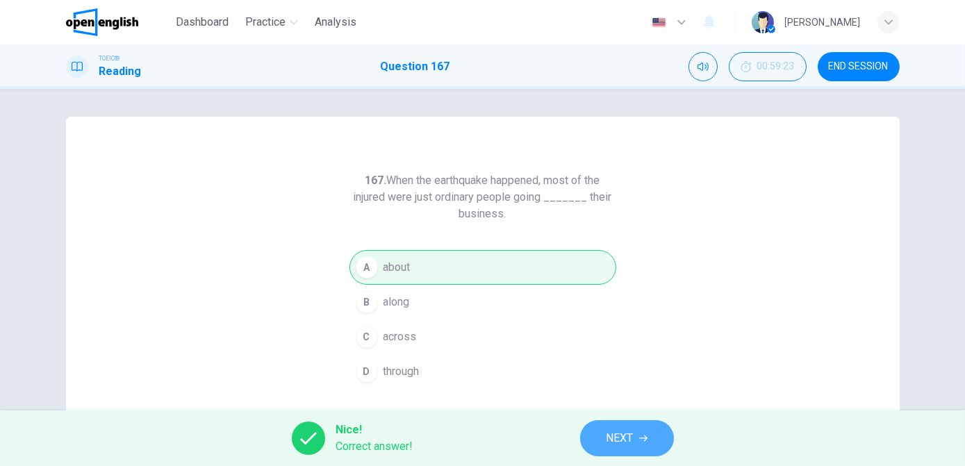
click at [623, 443] on span "NEXT" at bounding box center [620, 438] width 27 height 19
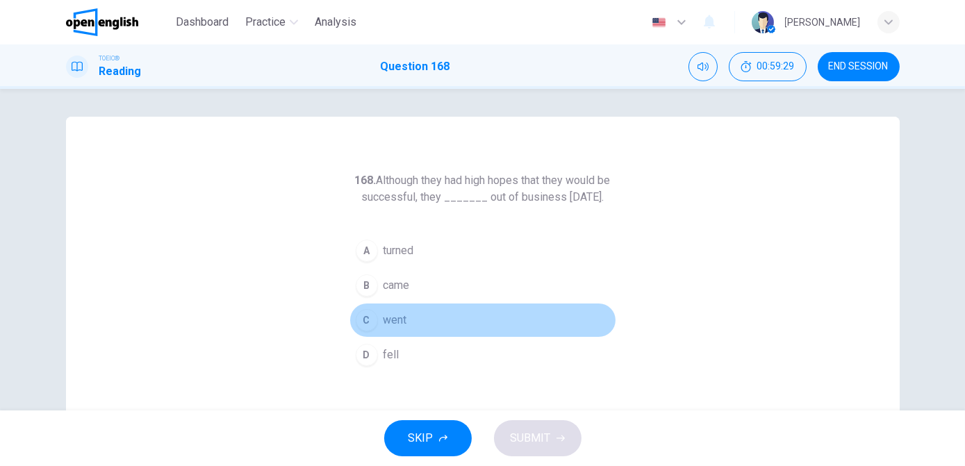
click at [409, 333] on button "C went" at bounding box center [483, 320] width 267 height 35
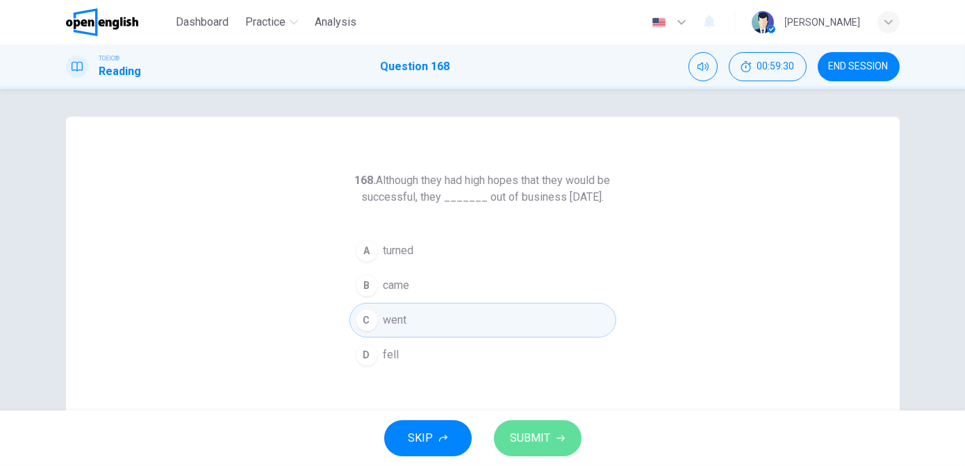
click at [518, 442] on span "SUBMIT" at bounding box center [531, 438] width 40 height 19
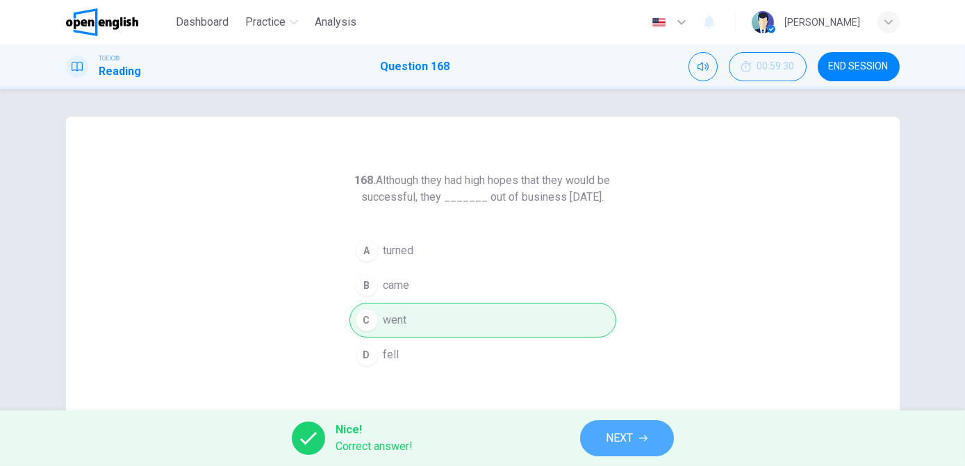
click at [613, 438] on span "NEXT" at bounding box center [620, 438] width 27 height 19
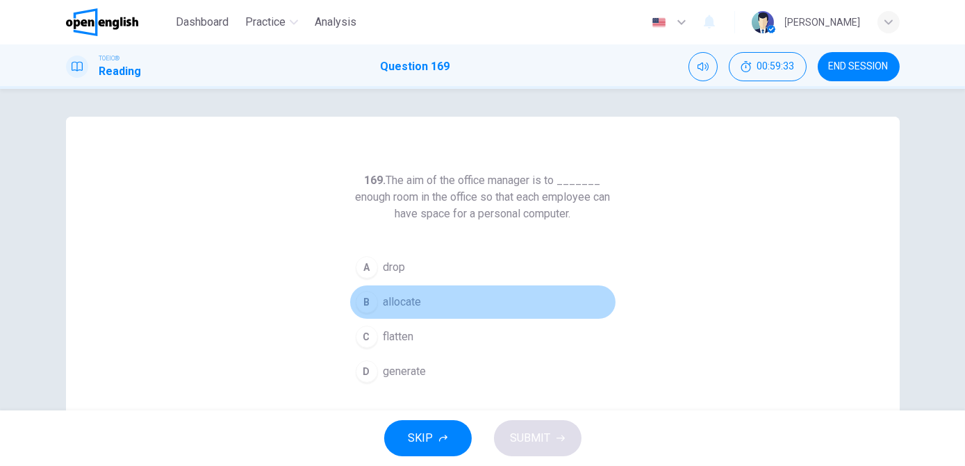
click at [411, 306] on span "allocate" at bounding box center [403, 302] width 38 height 17
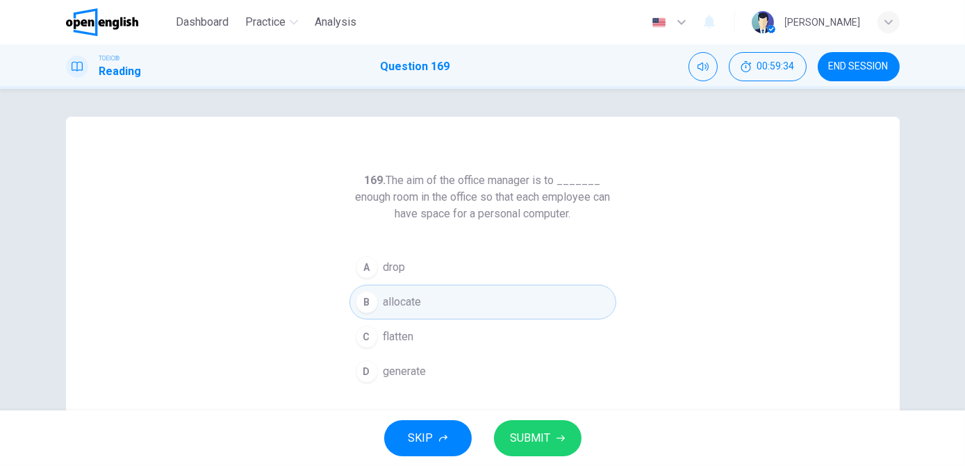
click at [531, 436] on span "SUBMIT" at bounding box center [531, 438] width 40 height 19
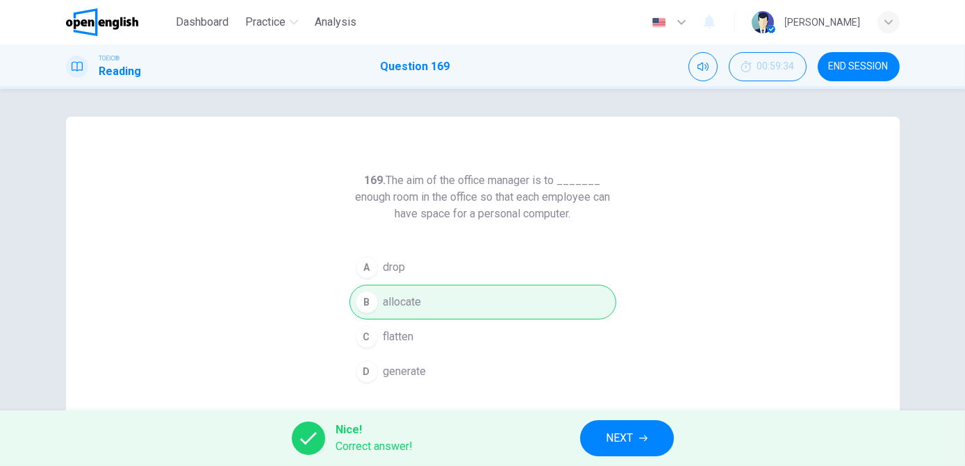
click at [618, 441] on span "NEXT" at bounding box center [620, 438] width 27 height 19
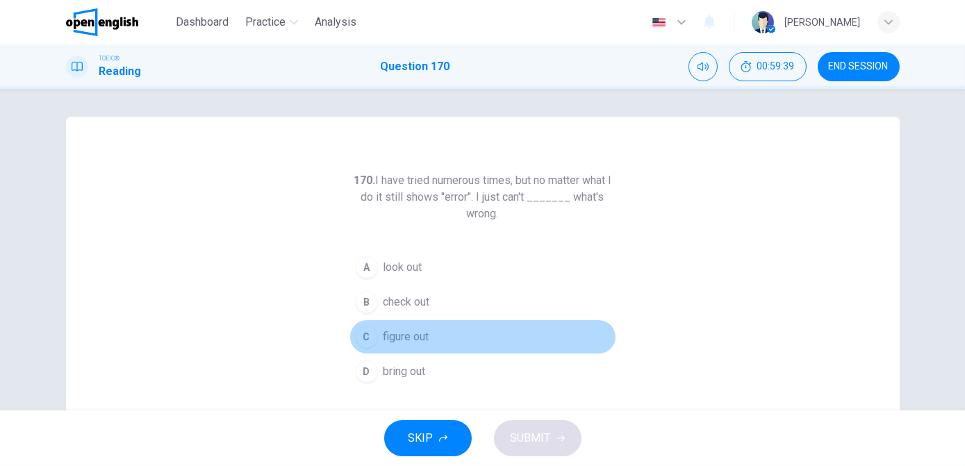
click at [395, 338] on span "figure out" at bounding box center [407, 337] width 46 height 17
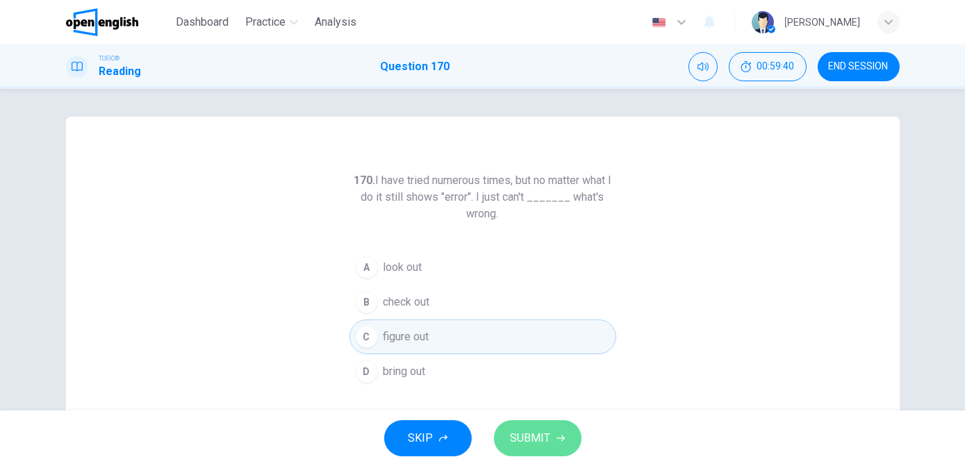
click at [522, 431] on span "SUBMIT" at bounding box center [531, 438] width 40 height 19
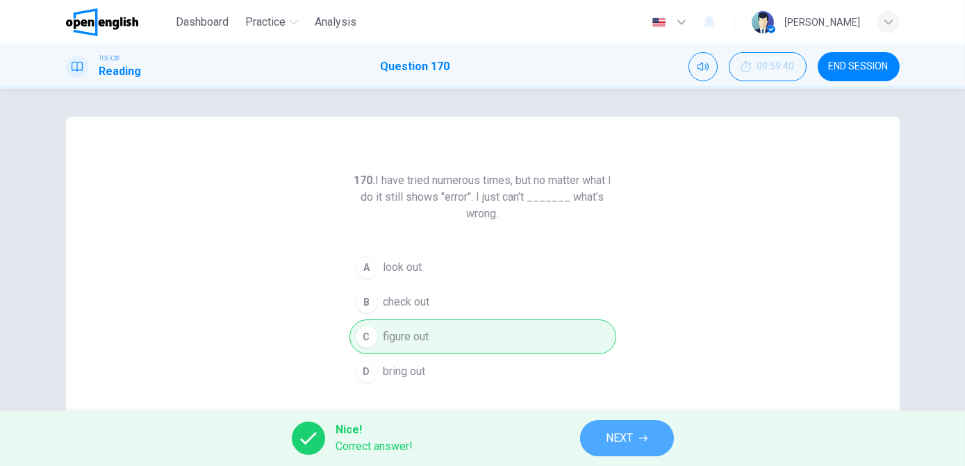
click at [634, 439] on span "NEXT" at bounding box center [620, 438] width 27 height 19
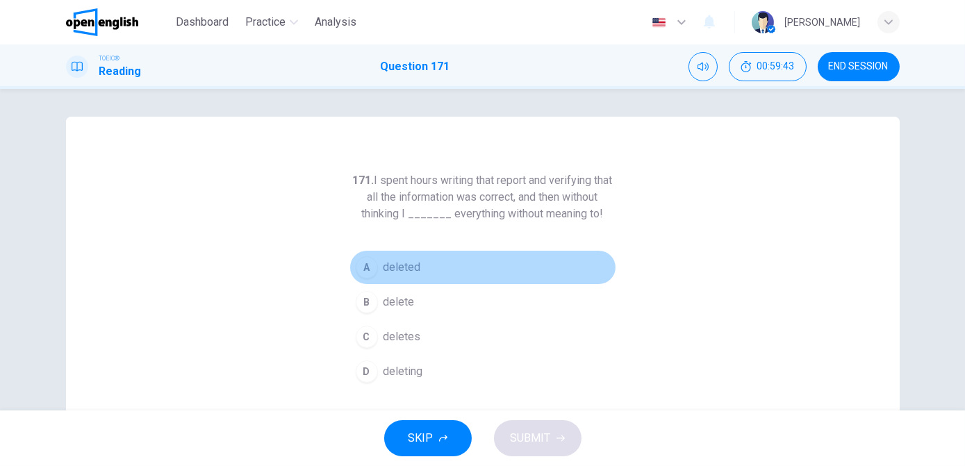
click at [406, 271] on span "deleted" at bounding box center [403, 267] width 38 height 17
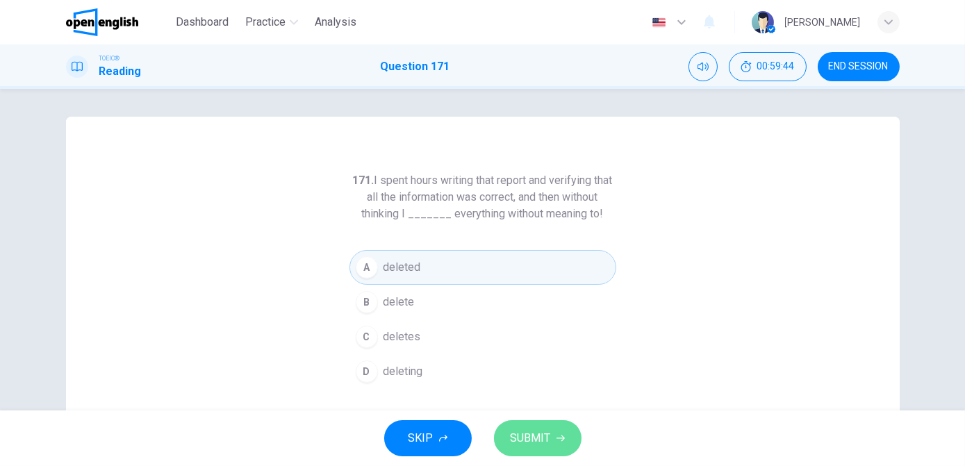
click at [523, 439] on span "SUBMIT" at bounding box center [531, 438] width 40 height 19
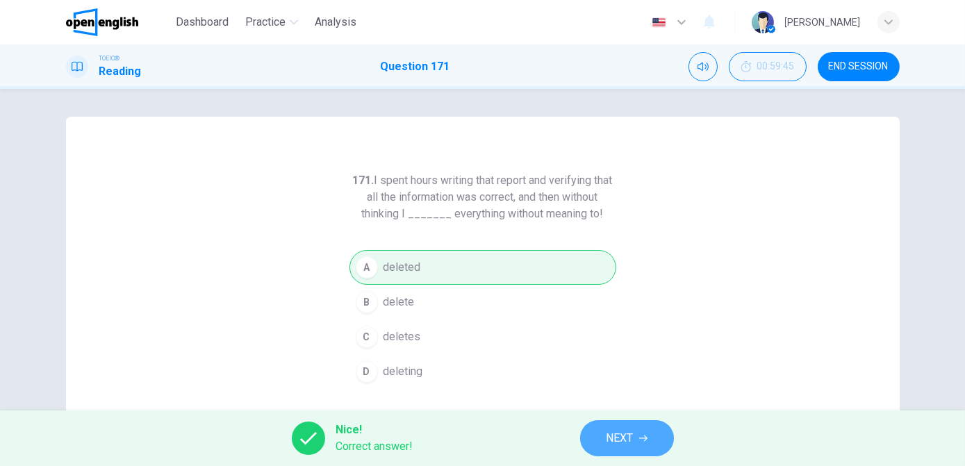
click at [607, 452] on button "NEXT" at bounding box center [627, 438] width 94 height 36
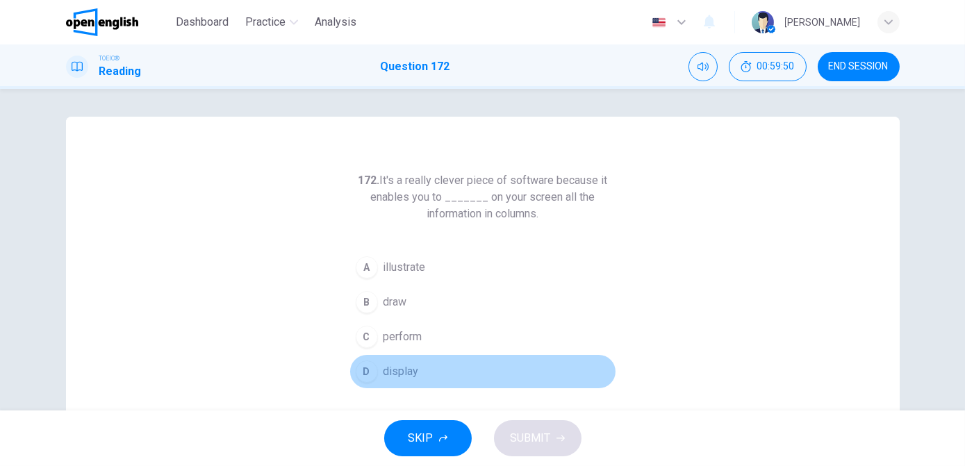
click at [420, 369] on button "D display" at bounding box center [483, 371] width 267 height 35
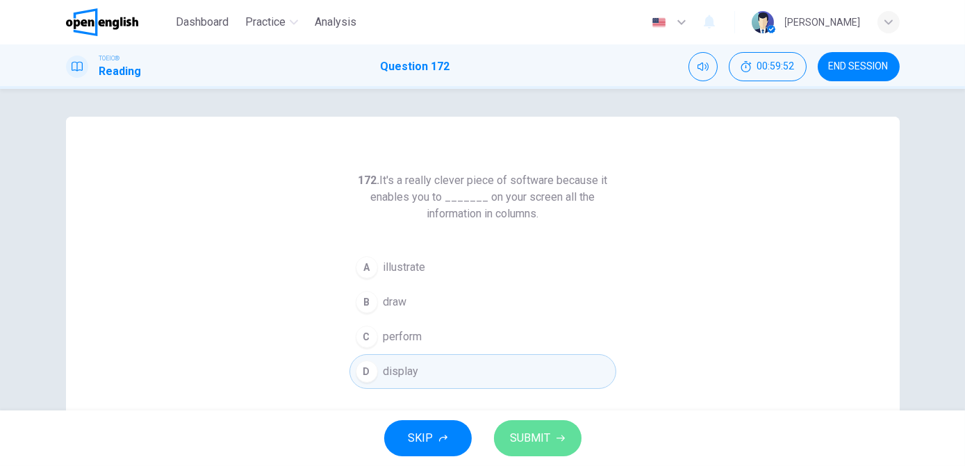
click at [534, 439] on span "SUBMIT" at bounding box center [531, 438] width 40 height 19
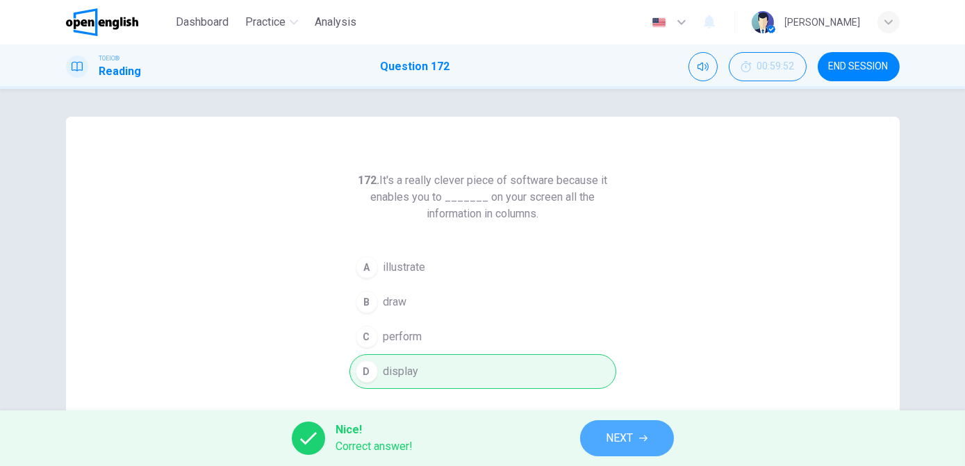
click at [634, 442] on button "NEXT" at bounding box center [627, 438] width 94 height 36
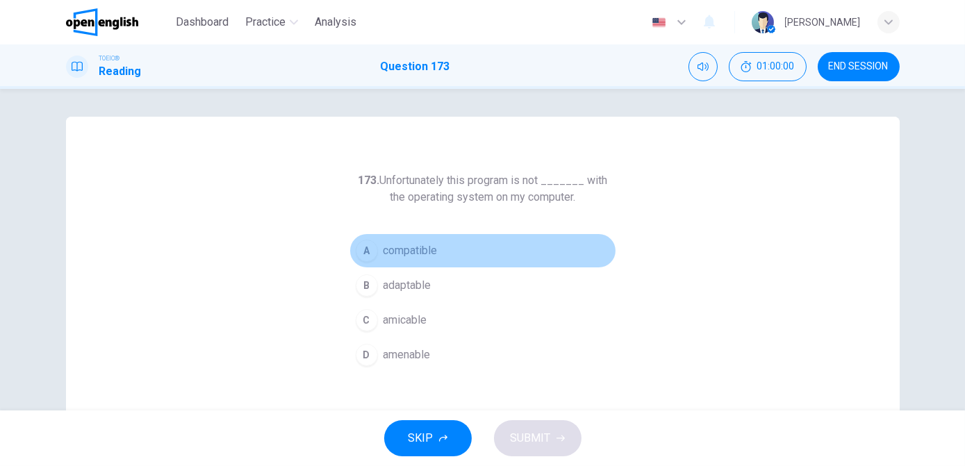
click at [420, 259] on button "A compatible" at bounding box center [483, 250] width 267 height 35
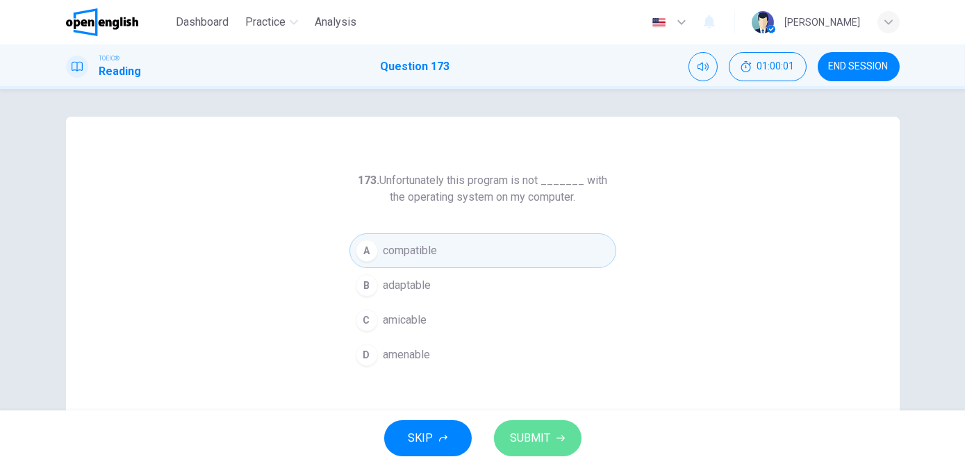
click at [523, 439] on span "SUBMIT" at bounding box center [531, 438] width 40 height 19
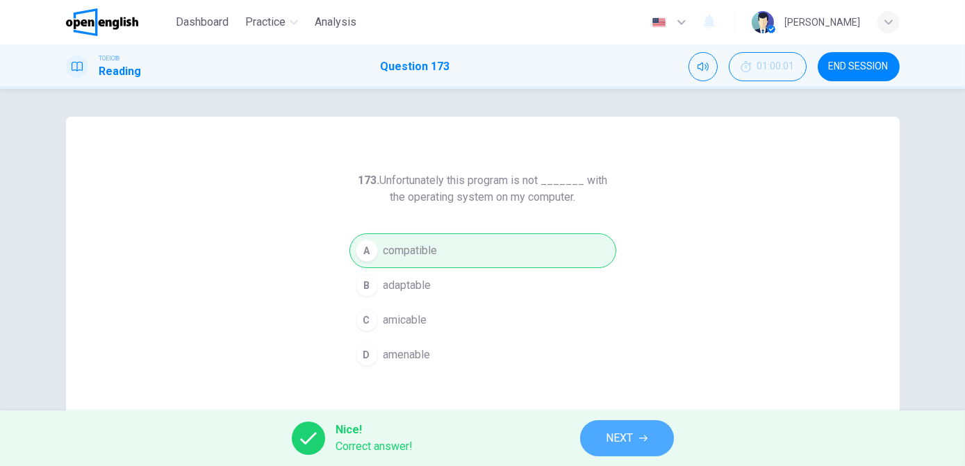
click at [625, 440] on span "NEXT" at bounding box center [620, 438] width 27 height 19
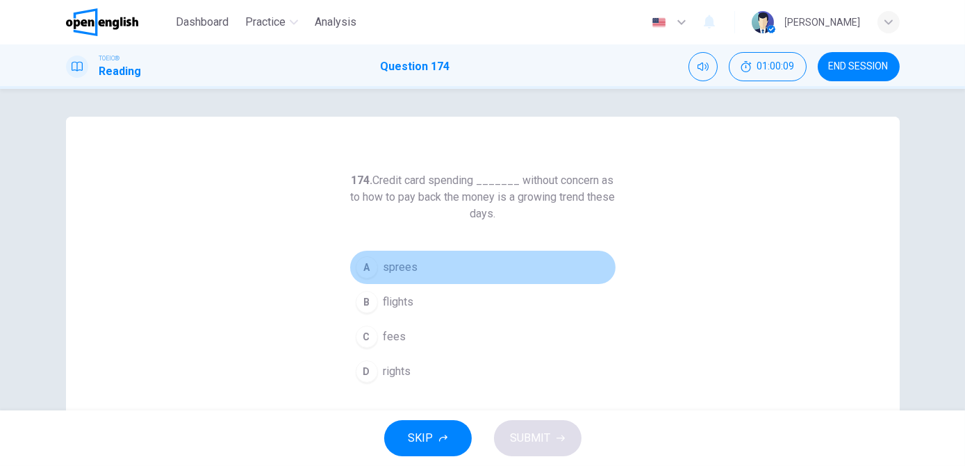
click at [430, 267] on button "A sprees" at bounding box center [483, 267] width 267 height 35
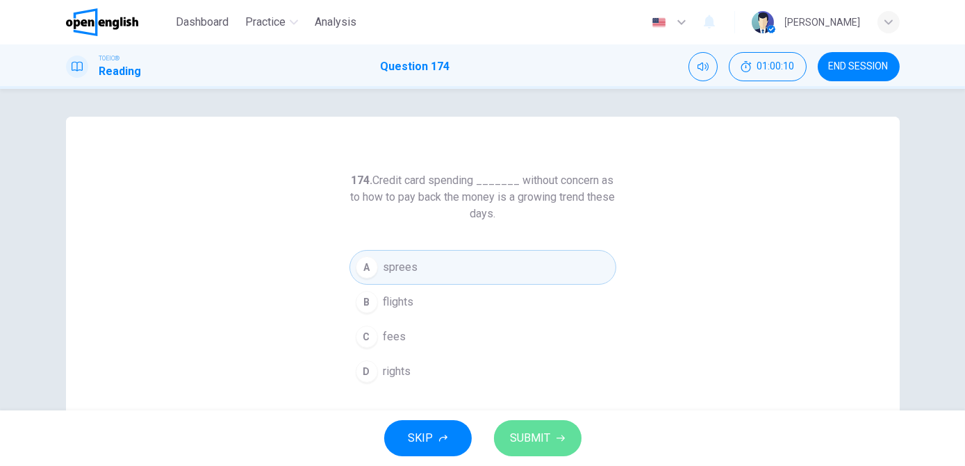
click at [534, 445] on span "SUBMIT" at bounding box center [531, 438] width 40 height 19
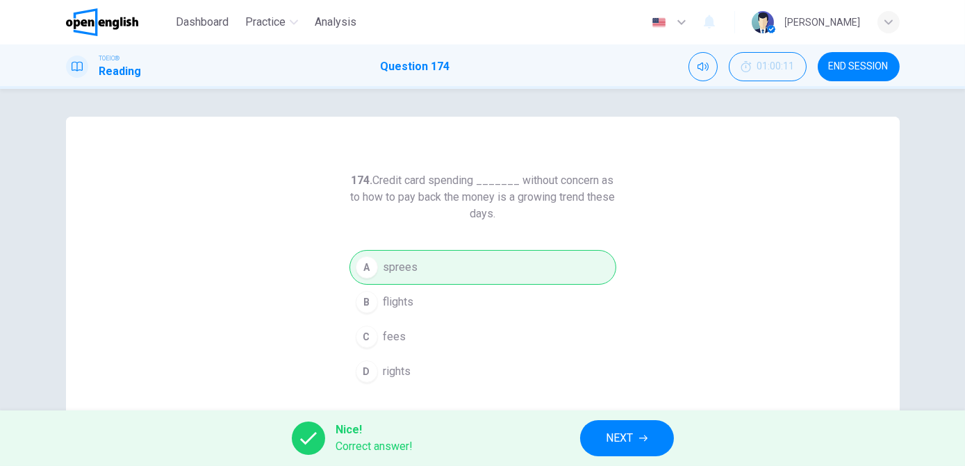
click at [605, 441] on button "NEXT" at bounding box center [627, 438] width 94 height 36
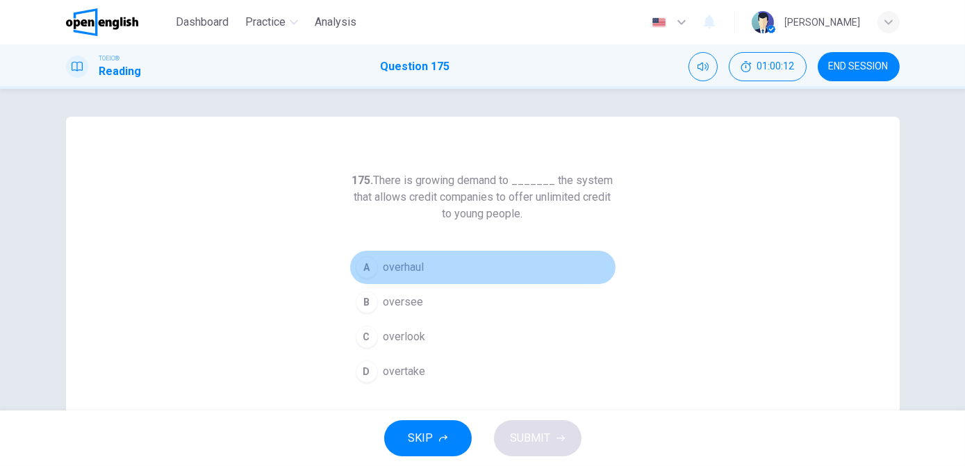
click at [401, 273] on span "overhaul" at bounding box center [404, 267] width 41 height 17
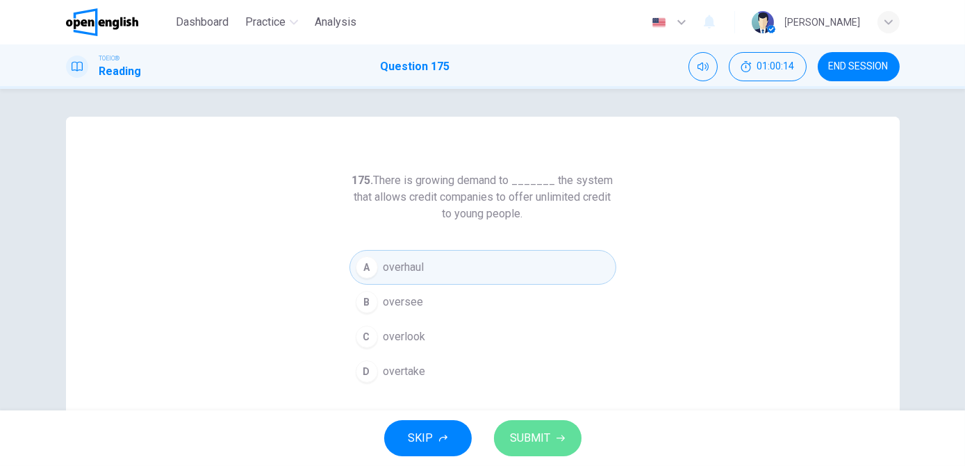
click at [528, 435] on span "SUBMIT" at bounding box center [531, 438] width 40 height 19
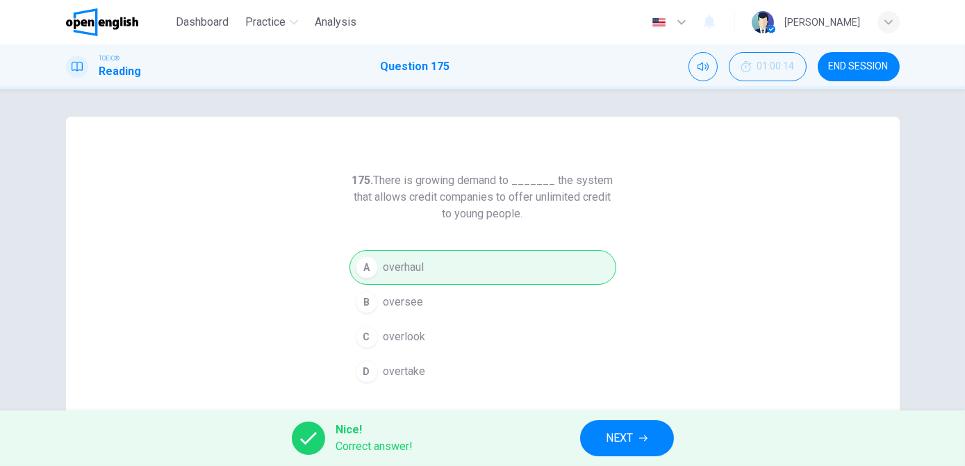
drag, startPoint x: 528, startPoint y: 435, endPoint x: 617, endPoint y: 436, distance: 89.0
click at [617, 436] on div "Nice! Correct answer! NEXT" at bounding box center [482, 439] width 965 height 56
click at [617, 436] on span "NEXT" at bounding box center [620, 438] width 27 height 19
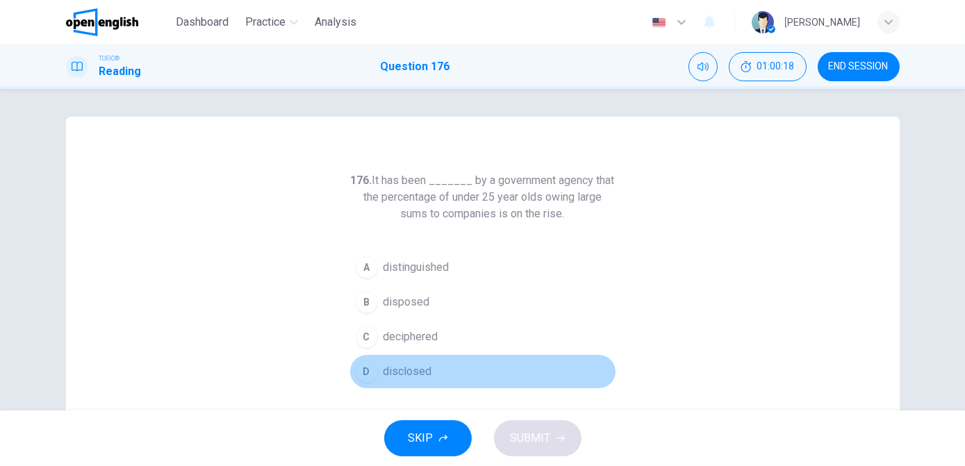
click at [412, 370] on span "disclosed" at bounding box center [408, 371] width 49 height 17
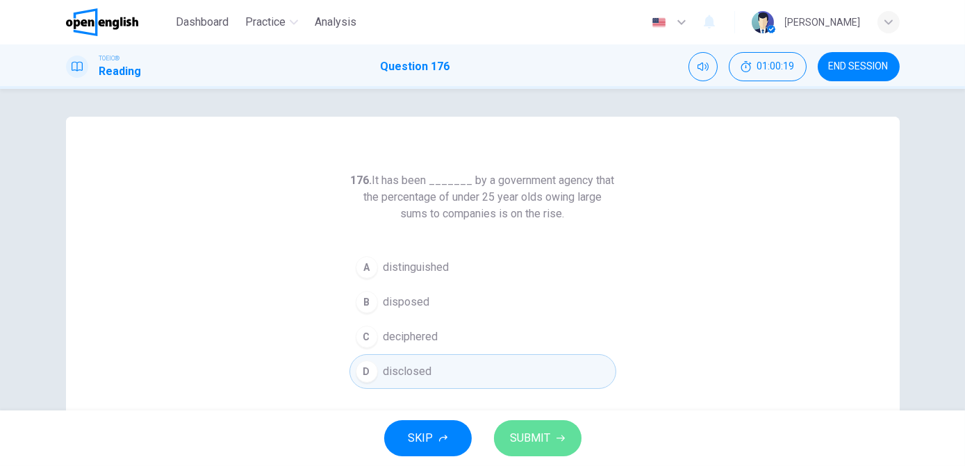
click at [543, 442] on span "SUBMIT" at bounding box center [531, 438] width 40 height 19
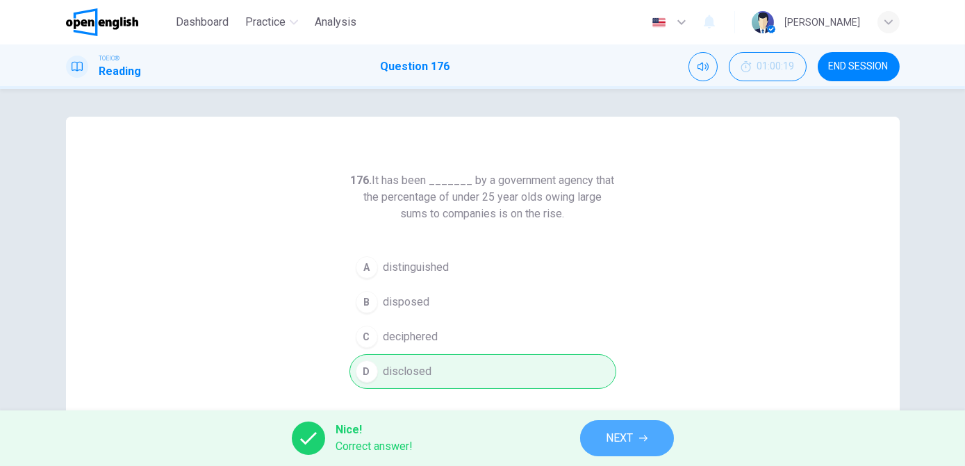
click at [626, 439] on span "NEXT" at bounding box center [620, 438] width 27 height 19
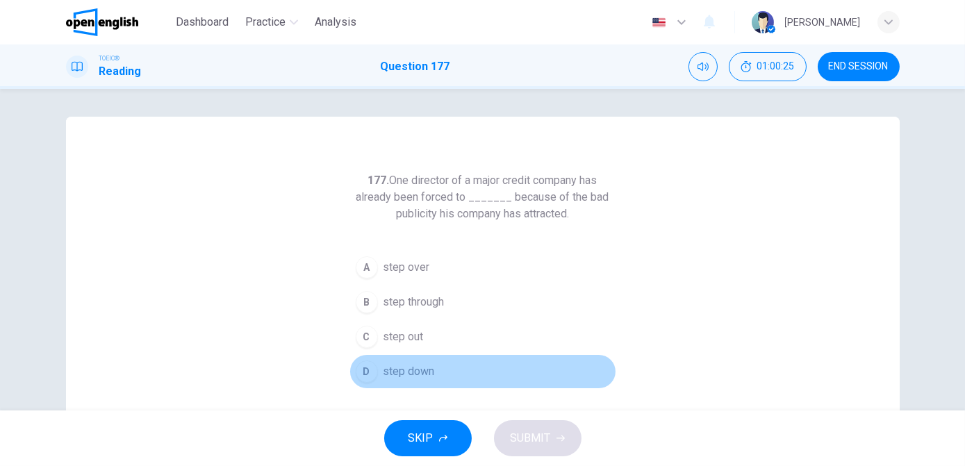
click at [418, 372] on span "step down" at bounding box center [409, 371] width 51 height 17
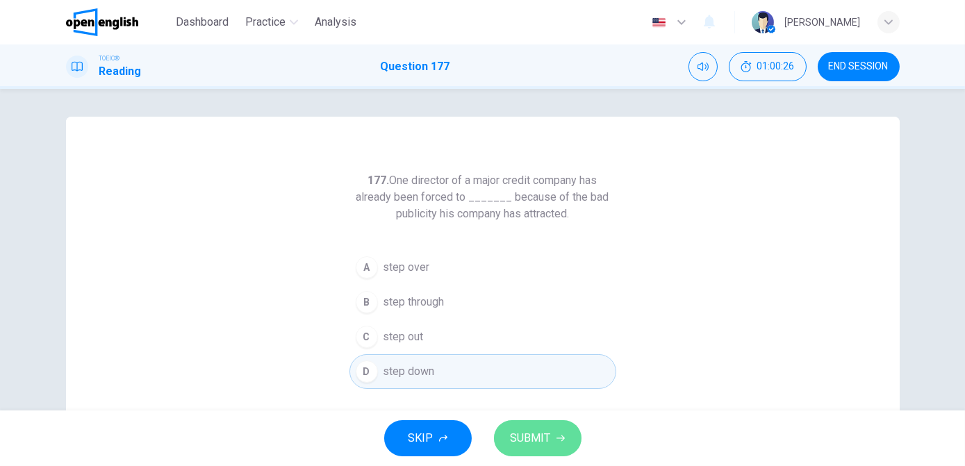
click at [539, 443] on span "SUBMIT" at bounding box center [531, 438] width 40 height 19
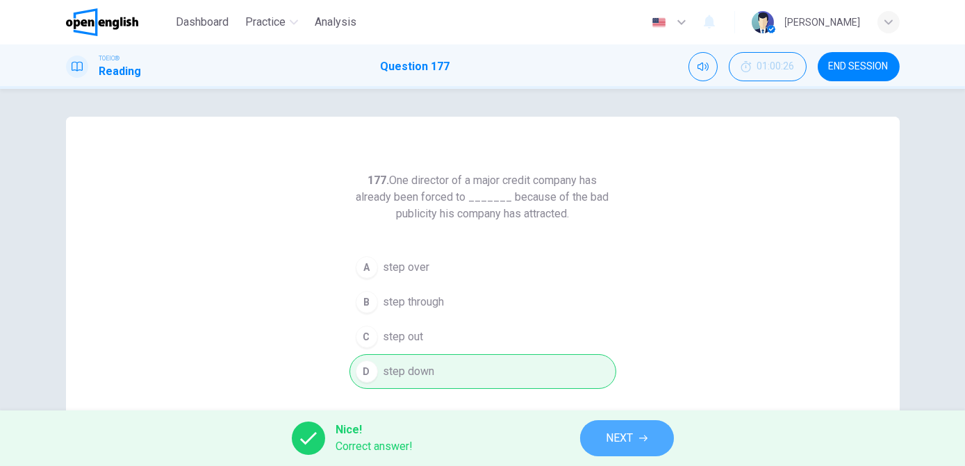
click at [623, 439] on span "NEXT" at bounding box center [620, 438] width 27 height 19
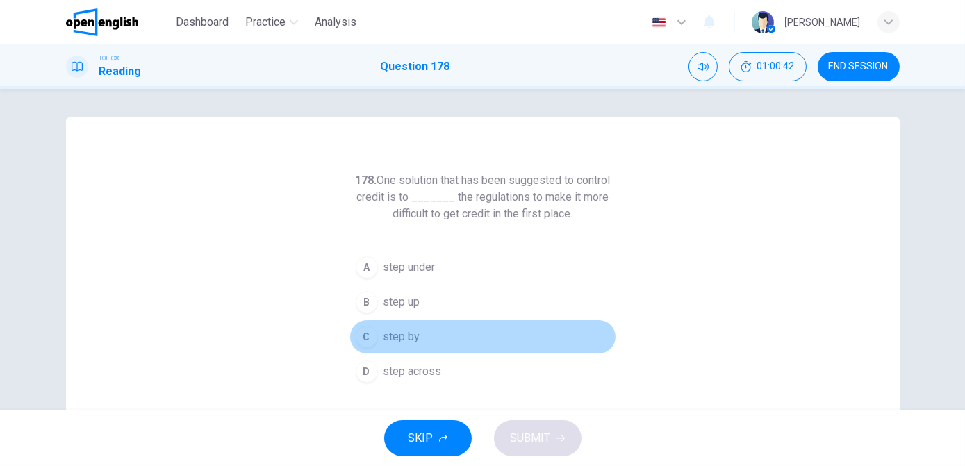
click at [378, 341] on button "C step by" at bounding box center [483, 337] width 267 height 35
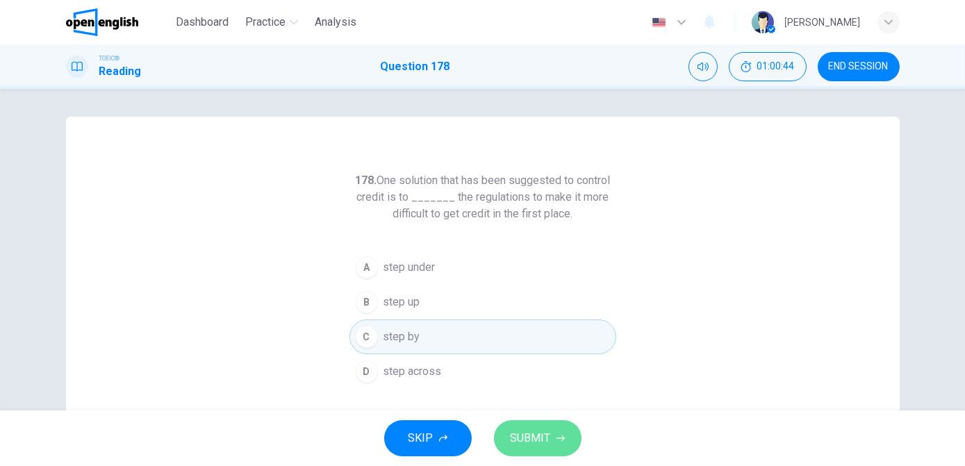
click at [551, 436] on button "SUBMIT" at bounding box center [538, 438] width 88 height 36
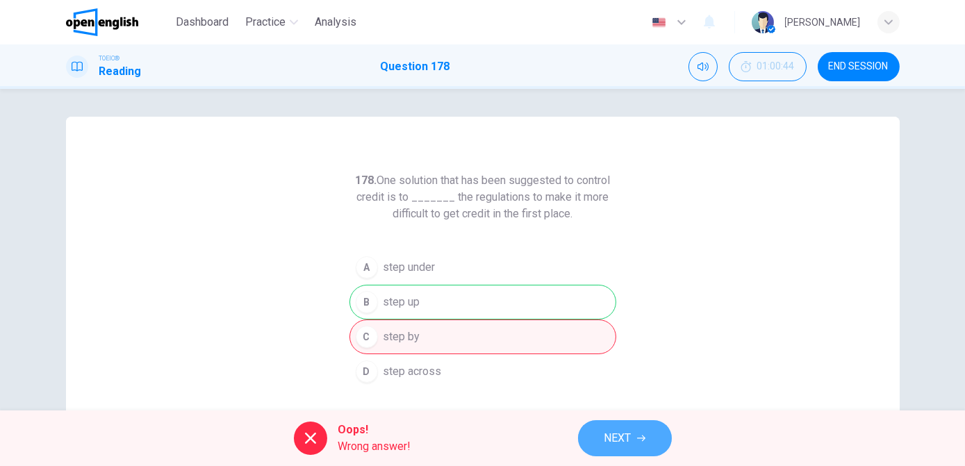
click at [634, 438] on button "NEXT" at bounding box center [625, 438] width 94 height 36
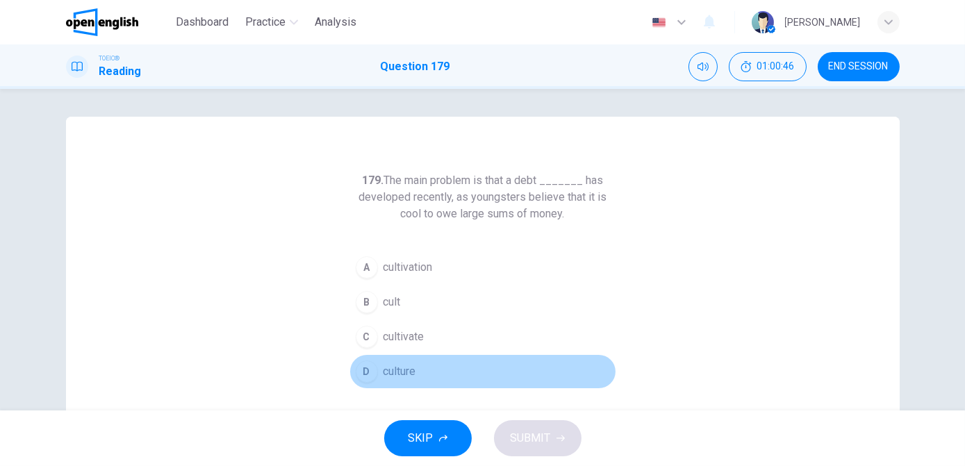
click at [413, 371] on button "D culture" at bounding box center [483, 371] width 267 height 35
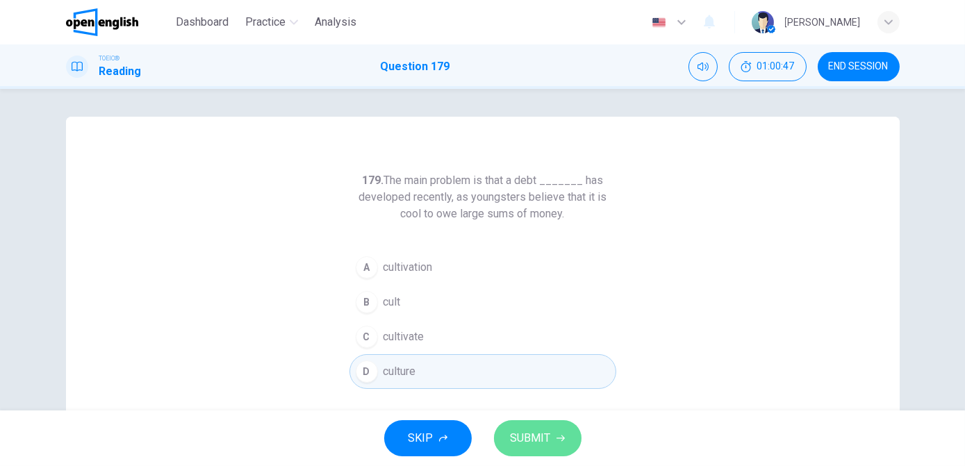
click at [550, 440] on button "SUBMIT" at bounding box center [538, 438] width 88 height 36
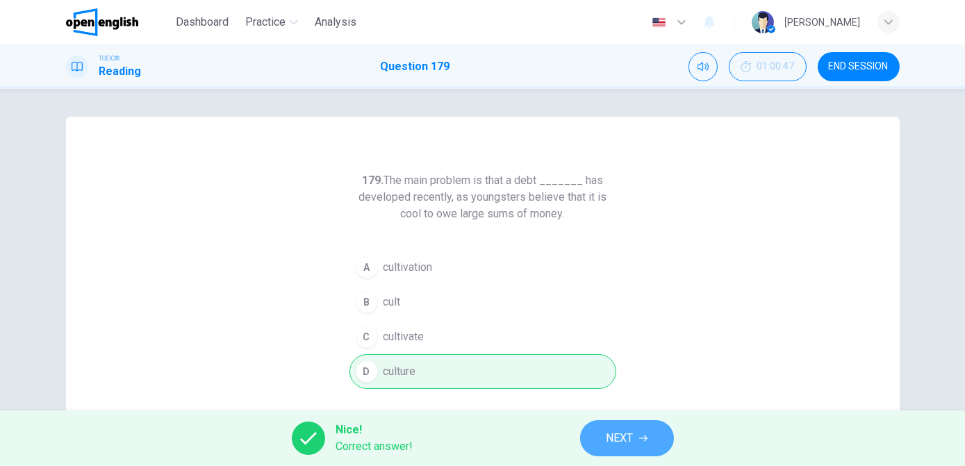
click at [639, 437] on icon "button" at bounding box center [643, 438] width 8 height 8
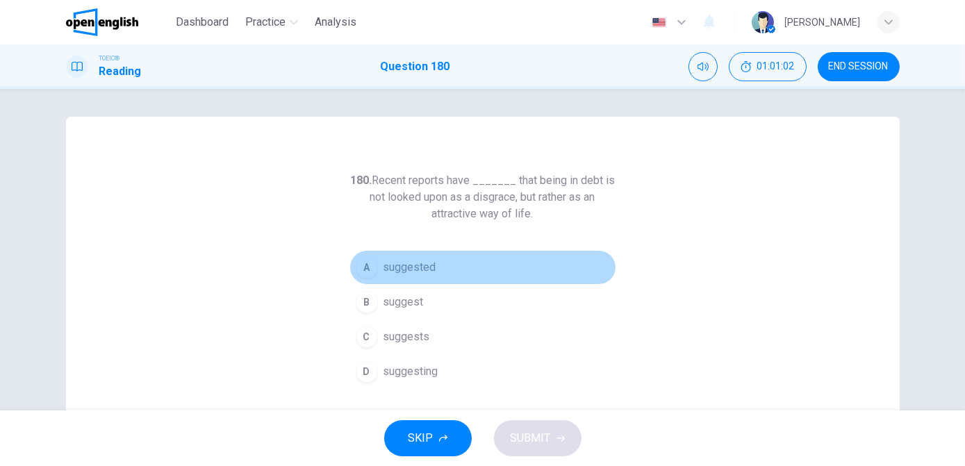
click at [402, 281] on button "A suggested" at bounding box center [483, 267] width 267 height 35
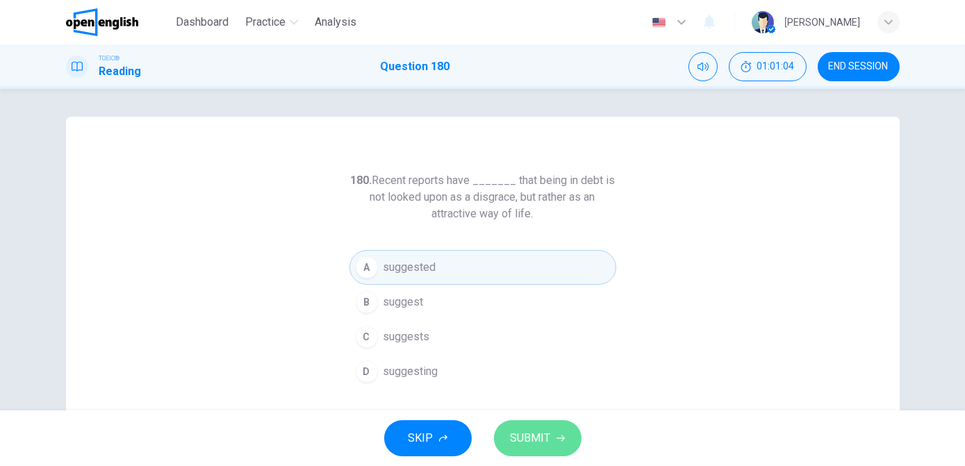
click at [530, 431] on span "SUBMIT" at bounding box center [531, 438] width 40 height 19
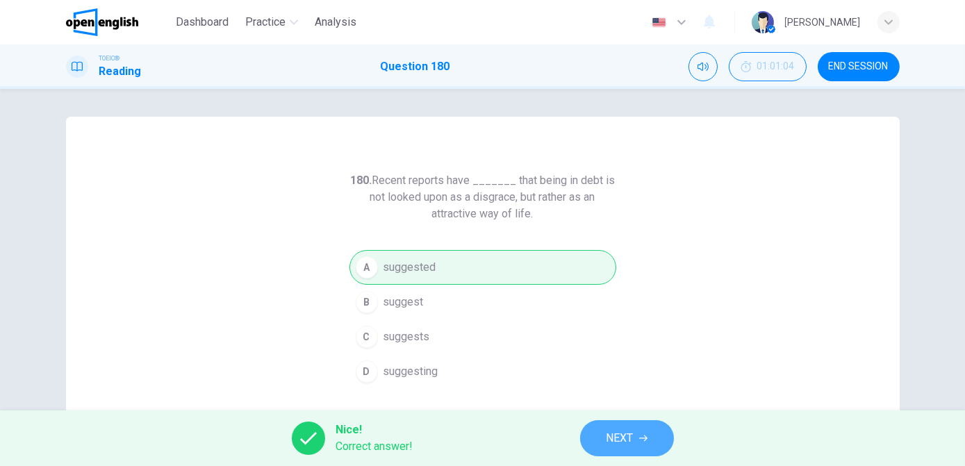
click at [623, 434] on span "NEXT" at bounding box center [620, 438] width 27 height 19
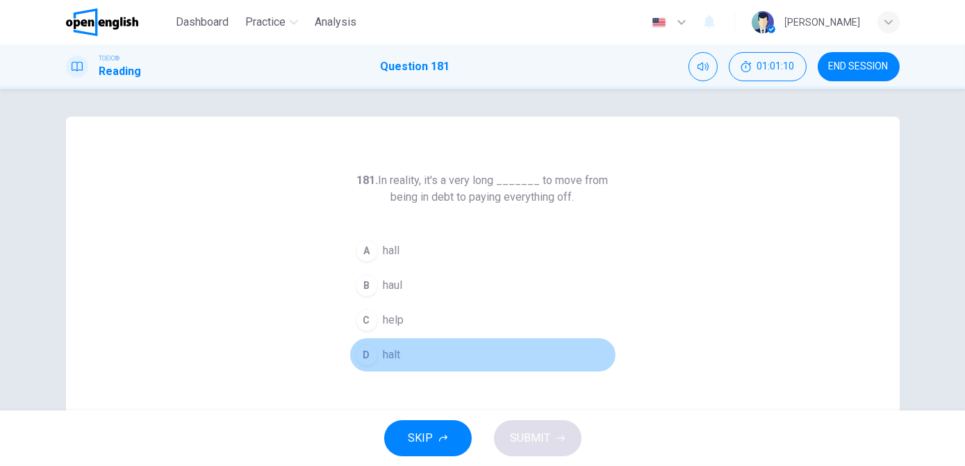
click at [391, 351] on span "halt" at bounding box center [392, 355] width 17 height 17
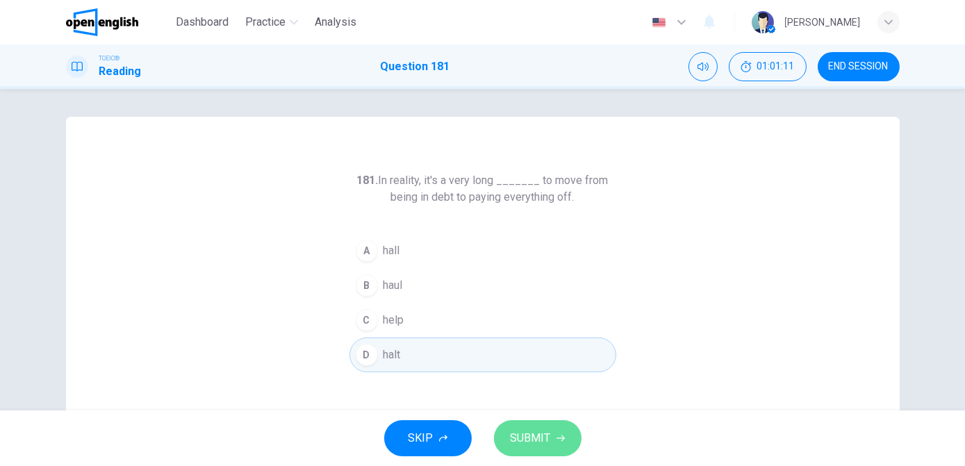
click at [516, 439] on span "SUBMIT" at bounding box center [531, 438] width 40 height 19
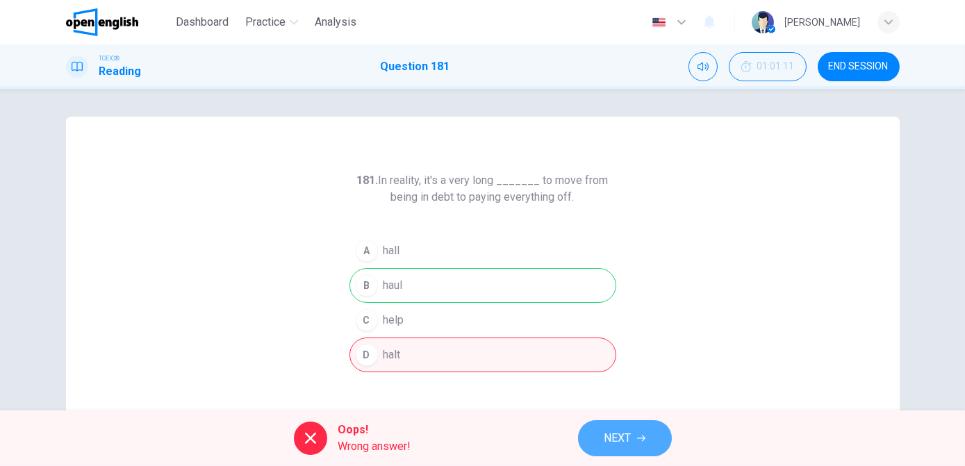
click at [635, 443] on button "NEXT" at bounding box center [625, 438] width 94 height 36
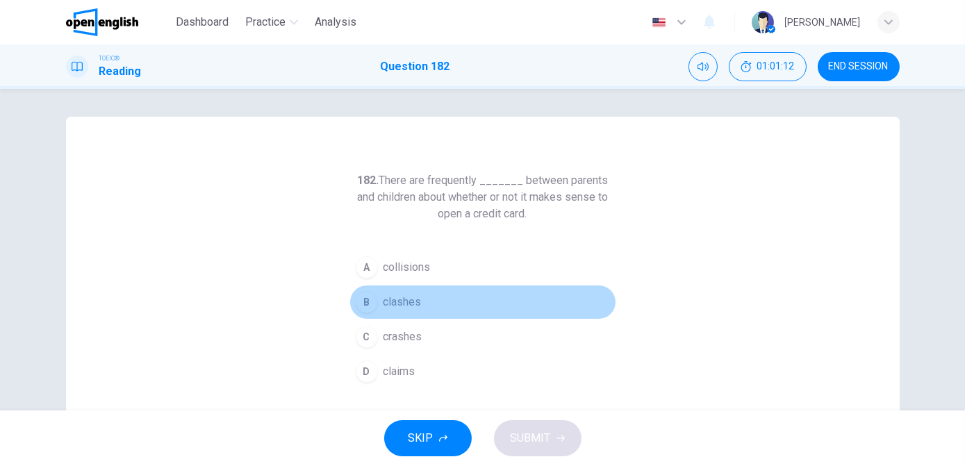
click at [411, 304] on span "clashes" at bounding box center [403, 302] width 38 height 17
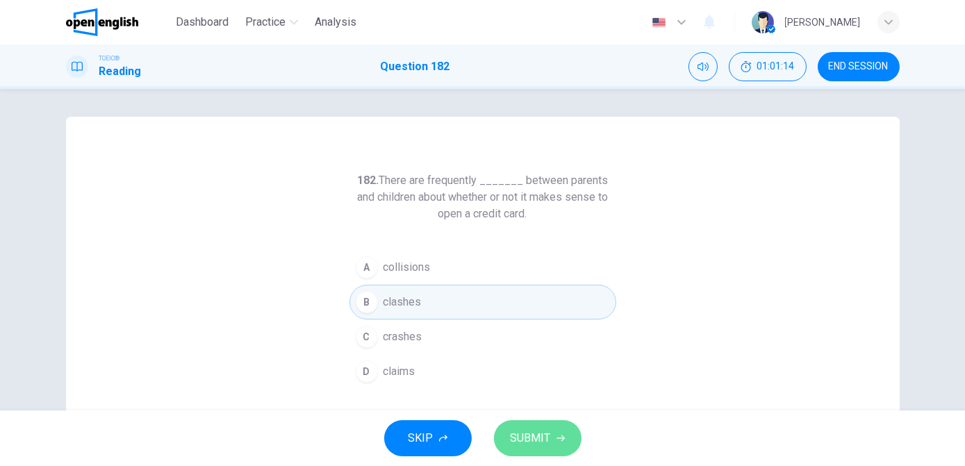
click at [552, 438] on button "SUBMIT" at bounding box center [538, 438] width 88 height 36
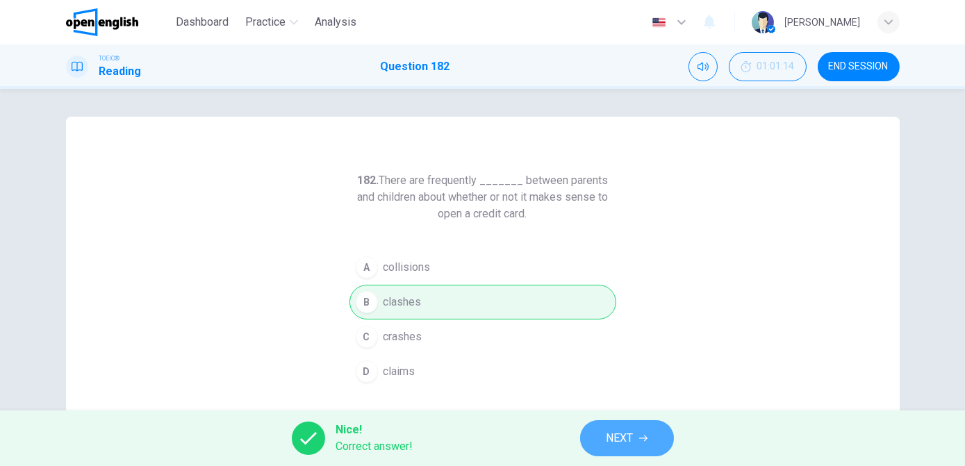
click at [645, 444] on button "NEXT" at bounding box center [627, 438] width 94 height 36
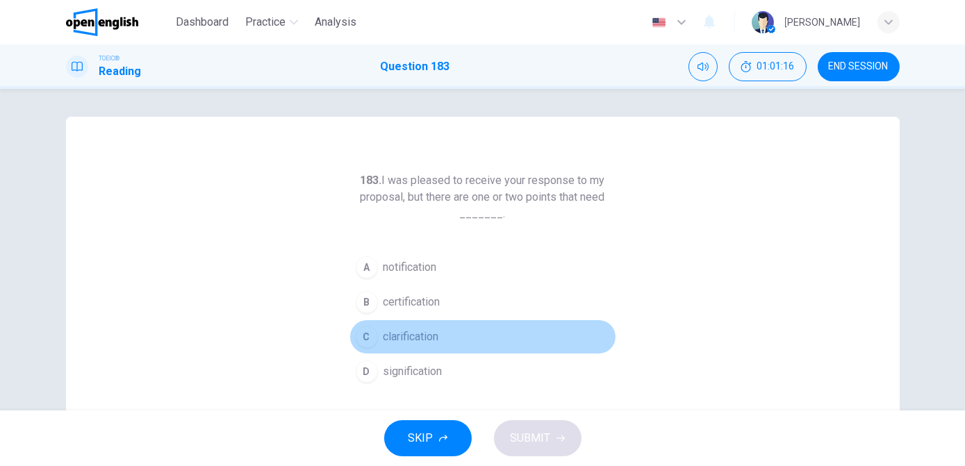
click at [420, 337] on span "clarification" at bounding box center [412, 337] width 56 height 17
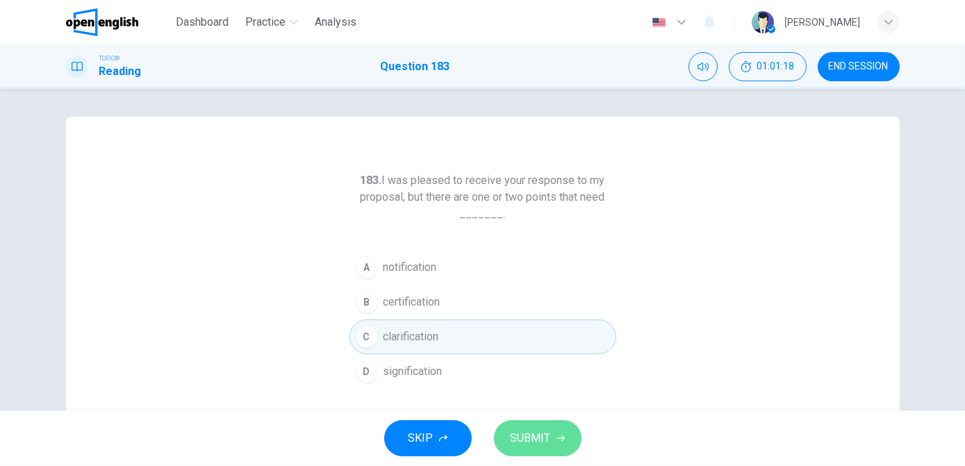
click at [523, 435] on span "SUBMIT" at bounding box center [531, 438] width 40 height 19
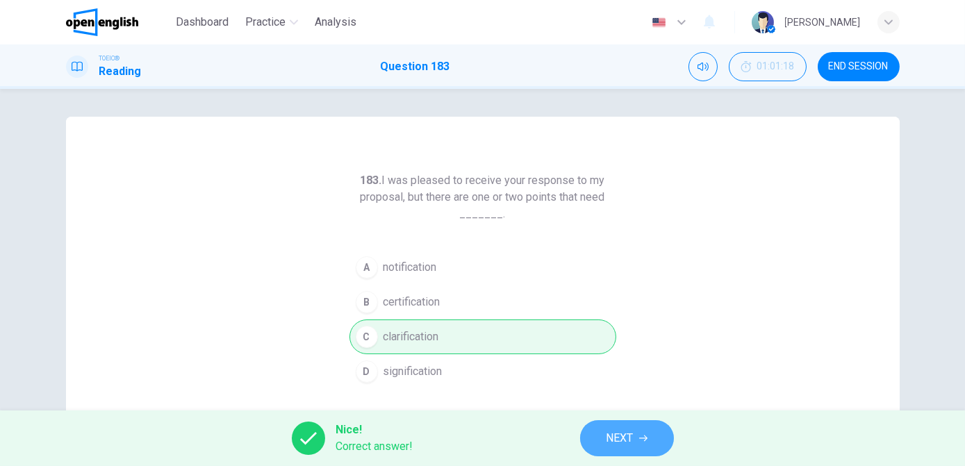
click at [602, 437] on button "NEXT" at bounding box center [627, 438] width 94 height 36
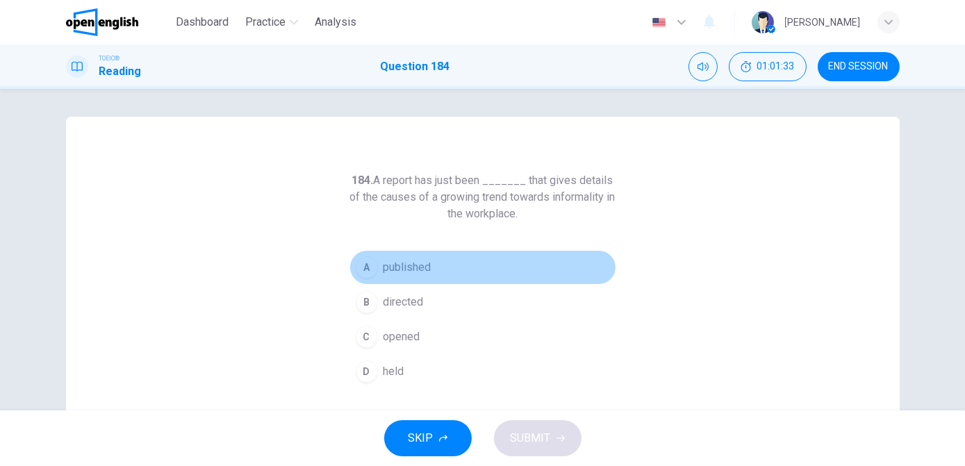
click at [412, 277] on button "A published" at bounding box center [483, 267] width 267 height 35
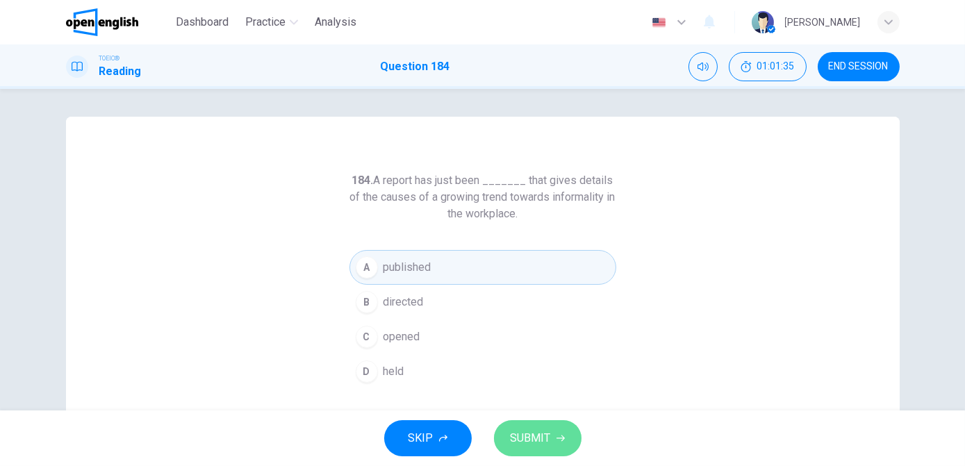
click at [532, 436] on span "SUBMIT" at bounding box center [531, 438] width 40 height 19
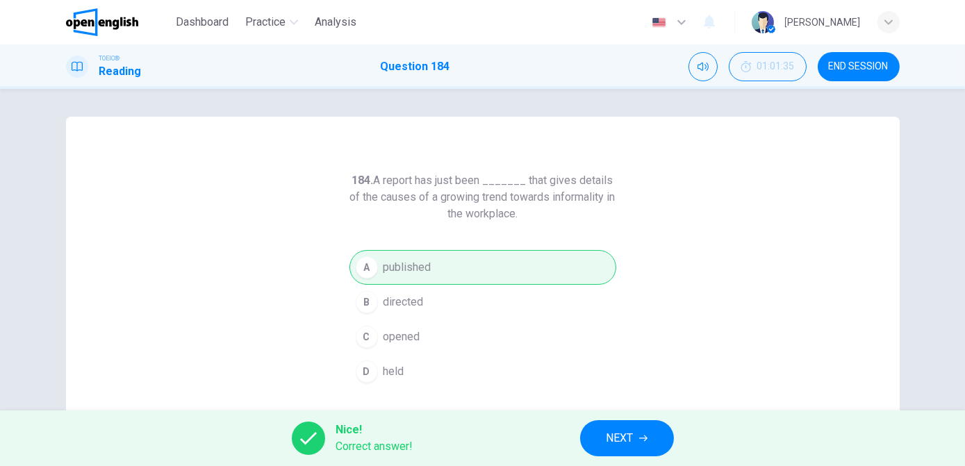
click at [637, 429] on button "NEXT" at bounding box center [627, 438] width 94 height 36
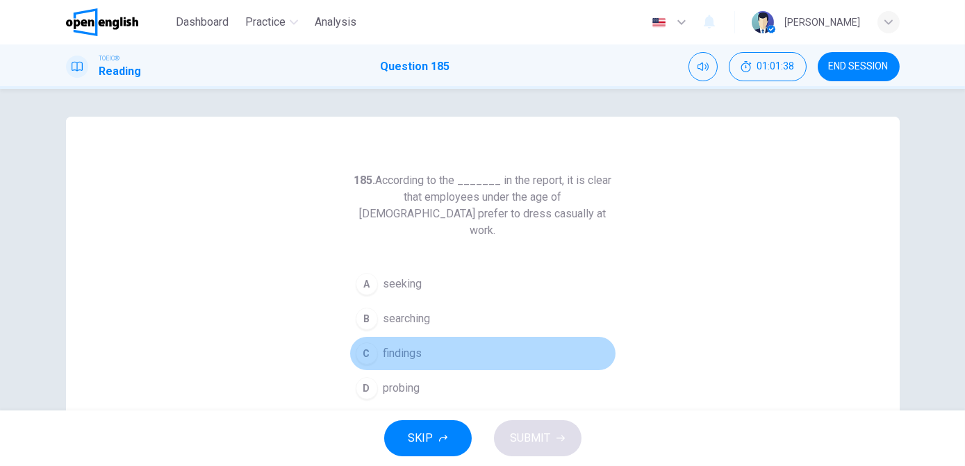
click at [413, 345] on span "findings" at bounding box center [403, 353] width 39 height 17
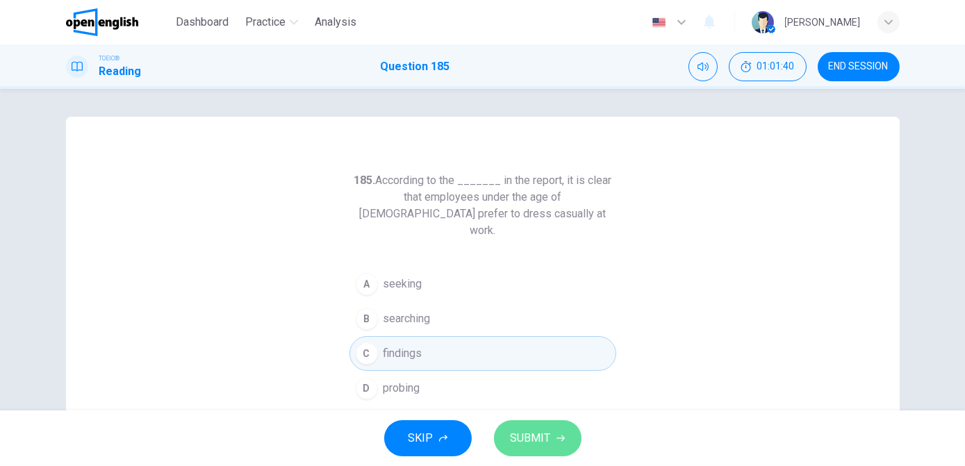
click at [545, 440] on span "SUBMIT" at bounding box center [531, 438] width 40 height 19
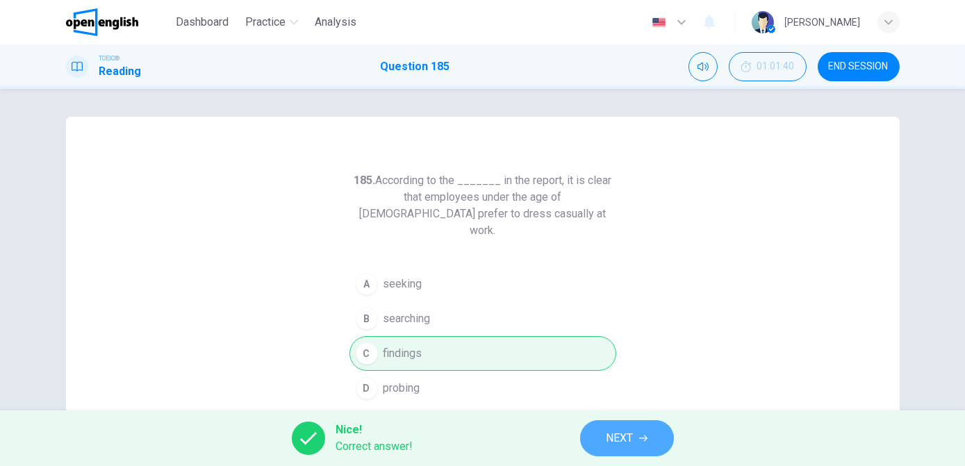
click at [631, 426] on button "NEXT" at bounding box center [627, 438] width 94 height 36
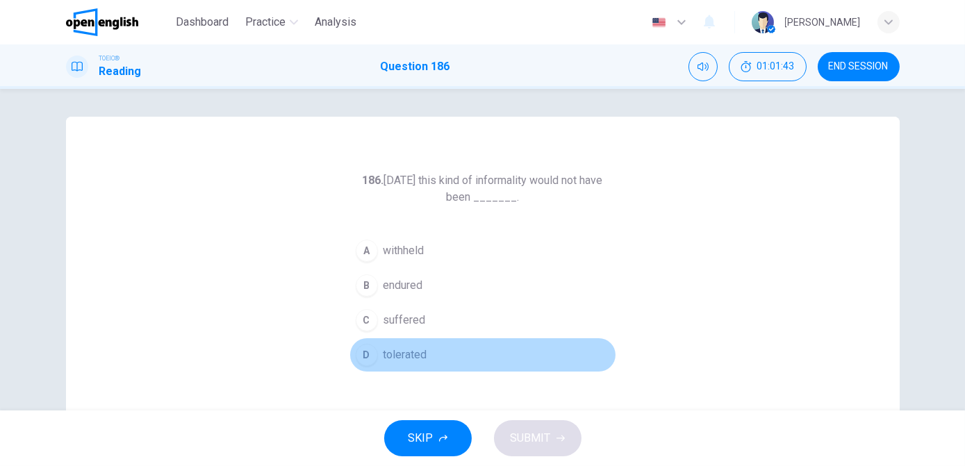
click at [413, 361] on span "tolerated" at bounding box center [406, 355] width 44 height 17
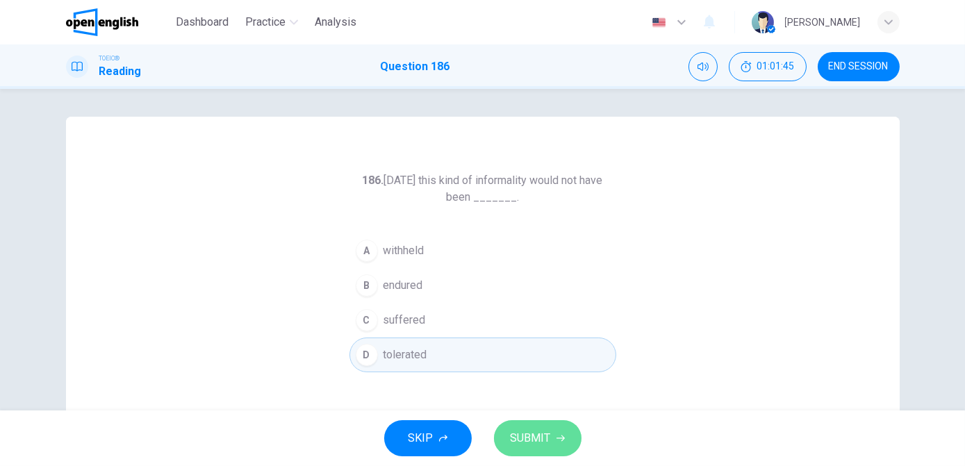
click at [539, 445] on span "SUBMIT" at bounding box center [531, 438] width 40 height 19
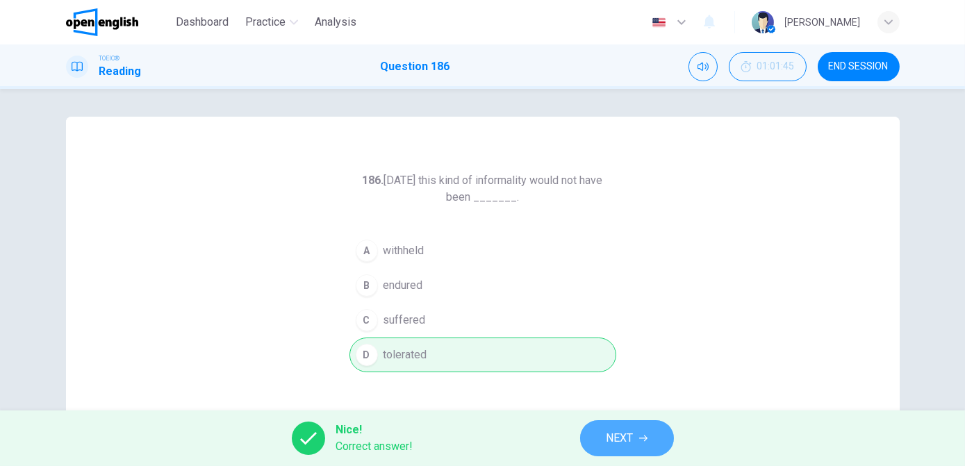
click at [642, 432] on button "NEXT" at bounding box center [627, 438] width 94 height 36
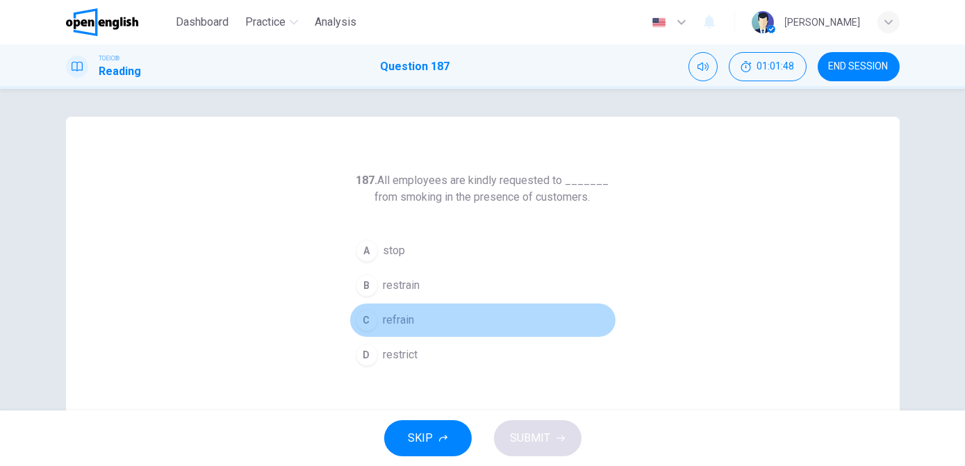
click at [385, 320] on span "refrain" at bounding box center [399, 320] width 31 height 17
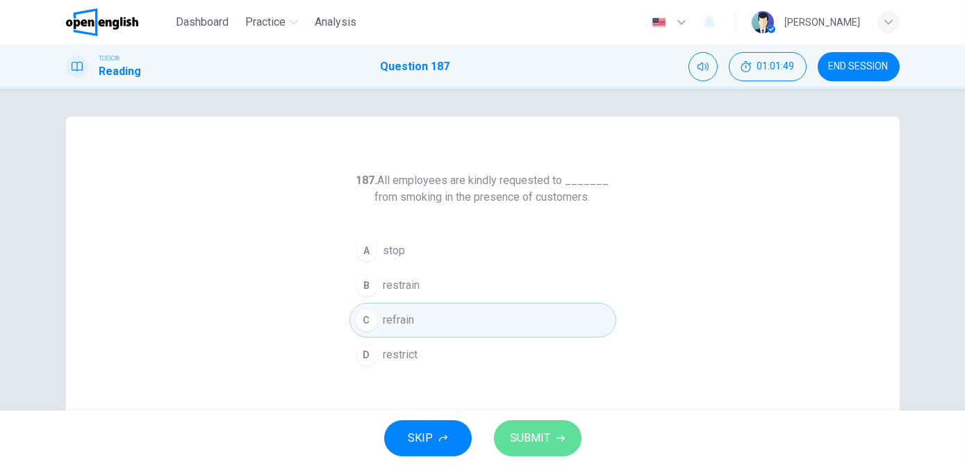
click at [511, 443] on span "SUBMIT" at bounding box center [531, 438] width 40 height 19
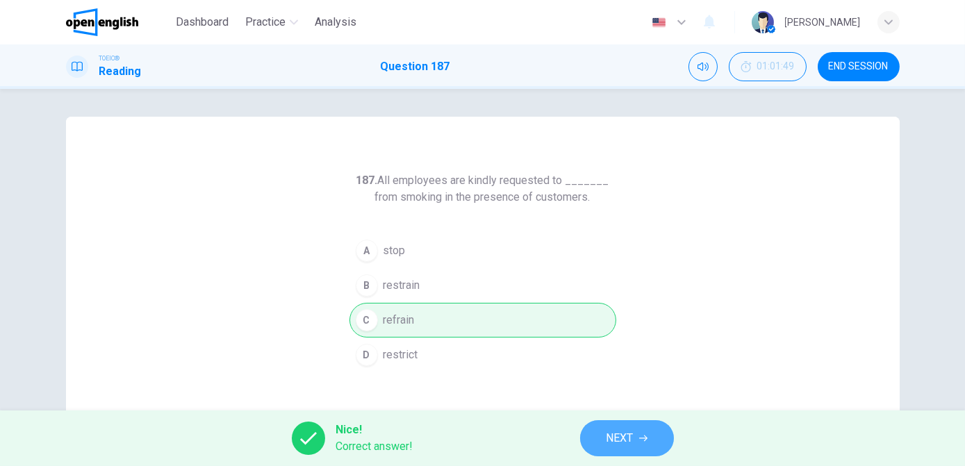
click at [646, 442] on icon "button" at bounding box center [643, 438] width 8 height 8
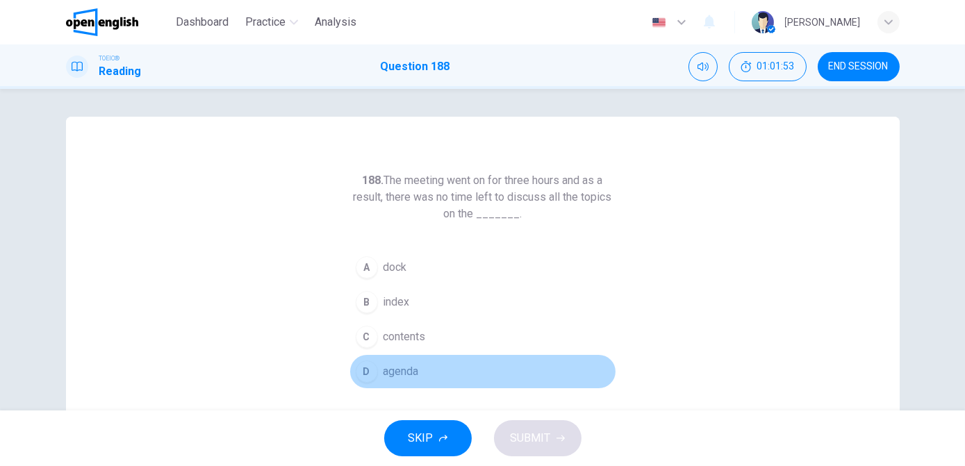
click at [420, 368] on button "D agenda" at bounding box center [483, 371] width 267 height 35
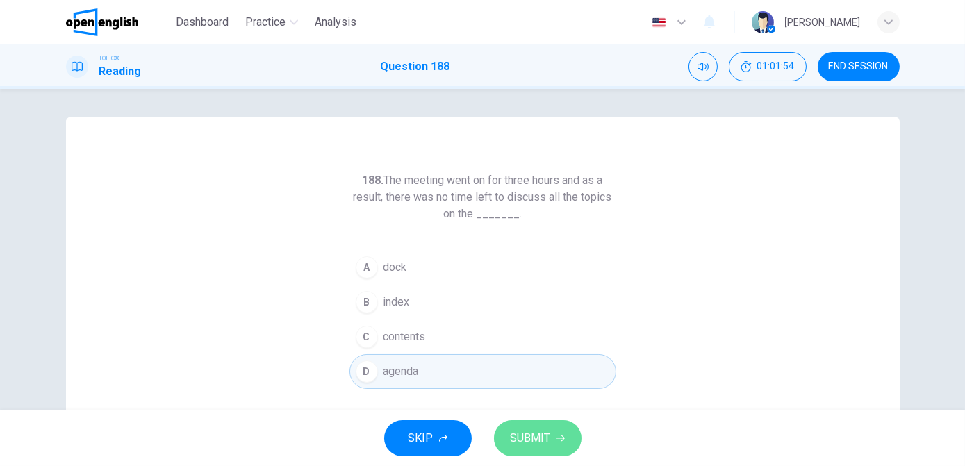
click at [541, 440] on span "SUBMIT" at bounding box center [531, 438] width 40 height 19
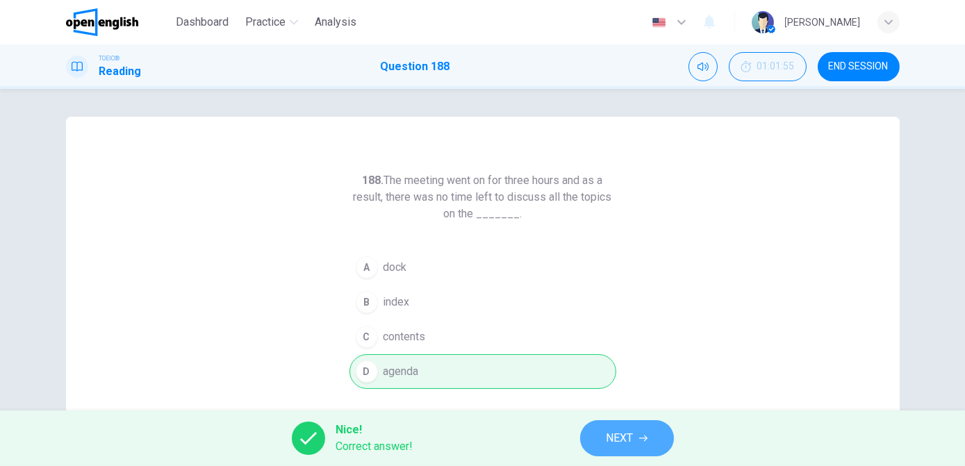
click at [605, 434] on button "NEXT" at bounding box center [627, 438] width 94 height 36
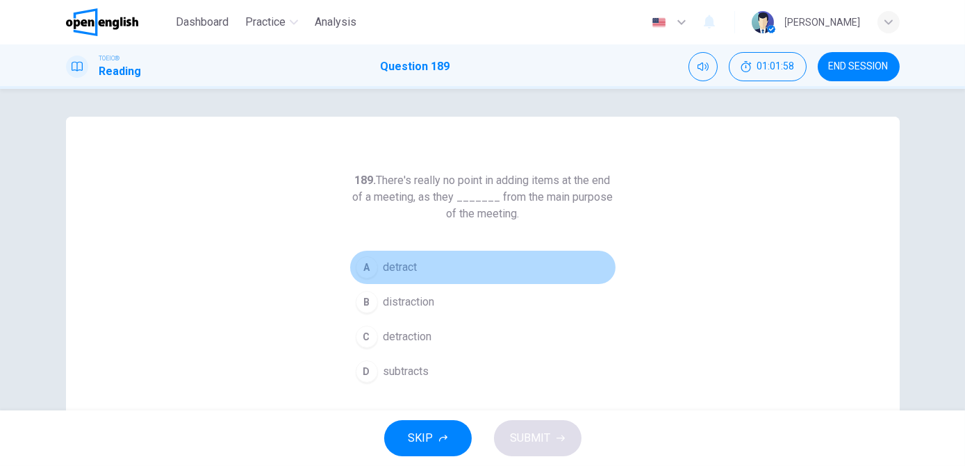
click at [396, 273] on span "detract" at bounding box center [401, 267] width 34 height 17
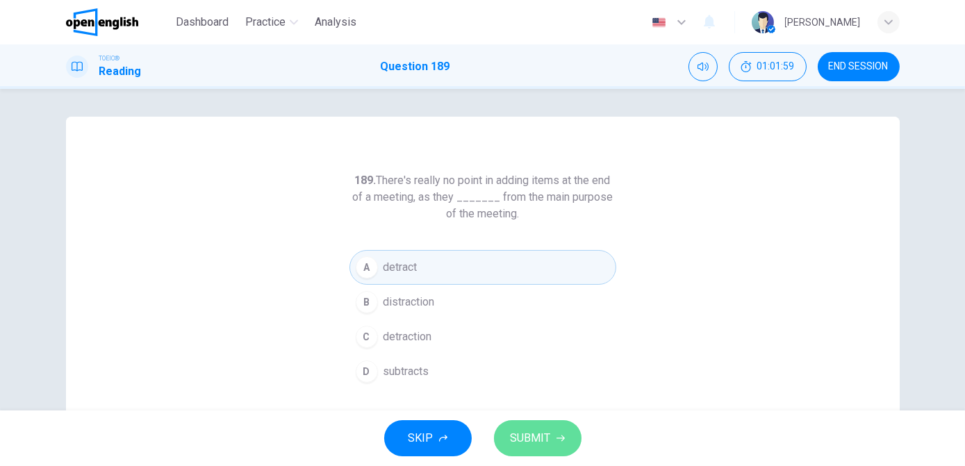
click at [536, 443] on span "SUBMIT" at bounding box center [531, 438] width 40 height 19
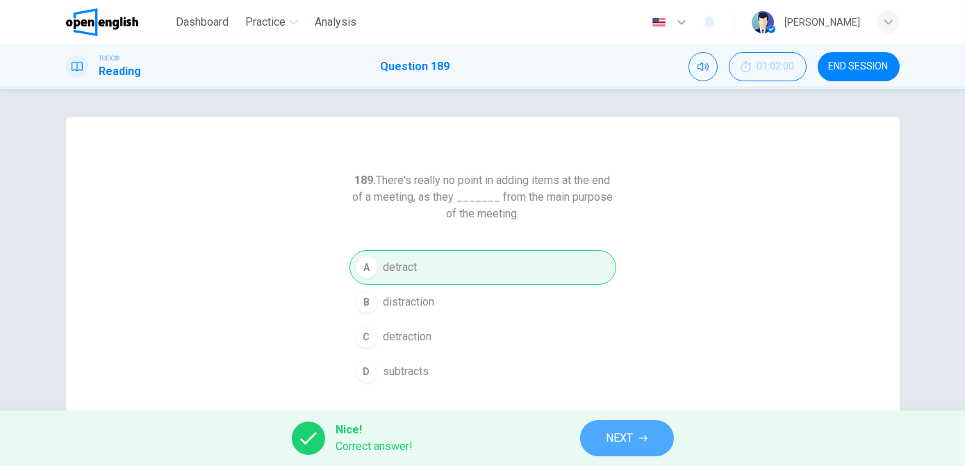
click at [627, 448] on span "NEXT" at bounding box center [620, 438] width 27 height 19
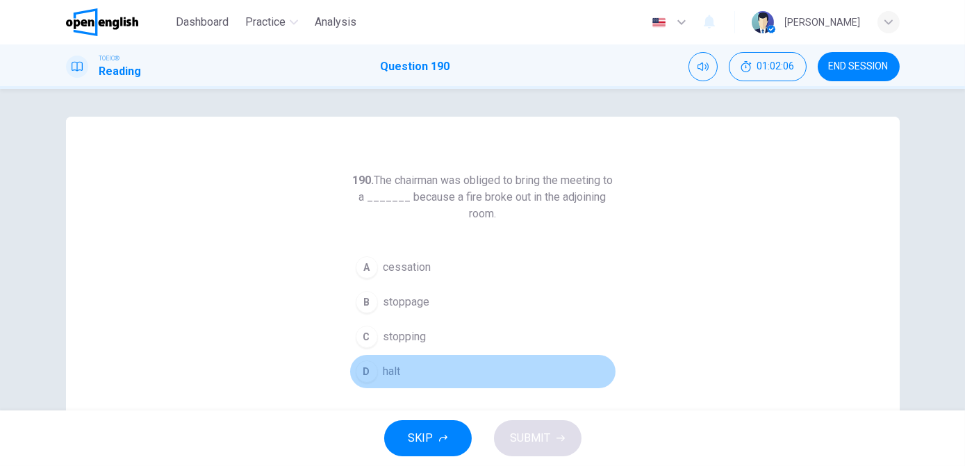
click at [384, 373] on span "halt" at bounding box center [392, 371] width 17 height 17
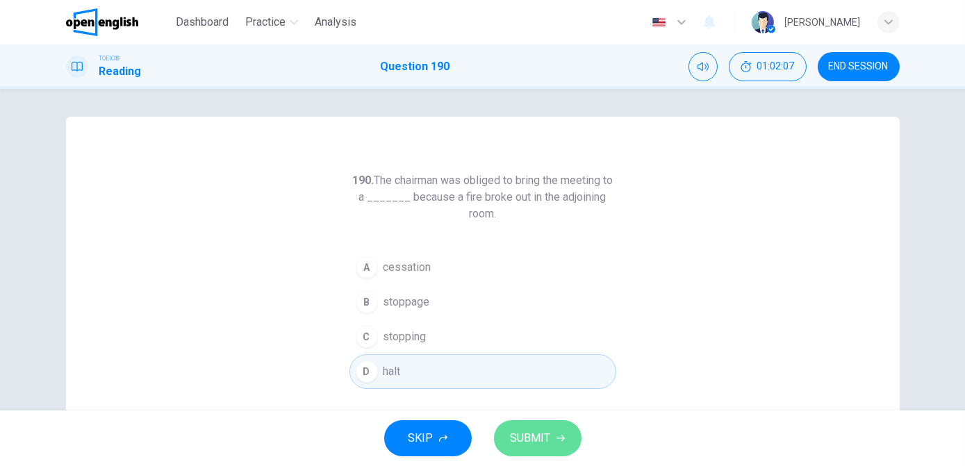
click at [509, 439] on button "SUBMIT" at bounding box center [538, 438] width 88 height 36
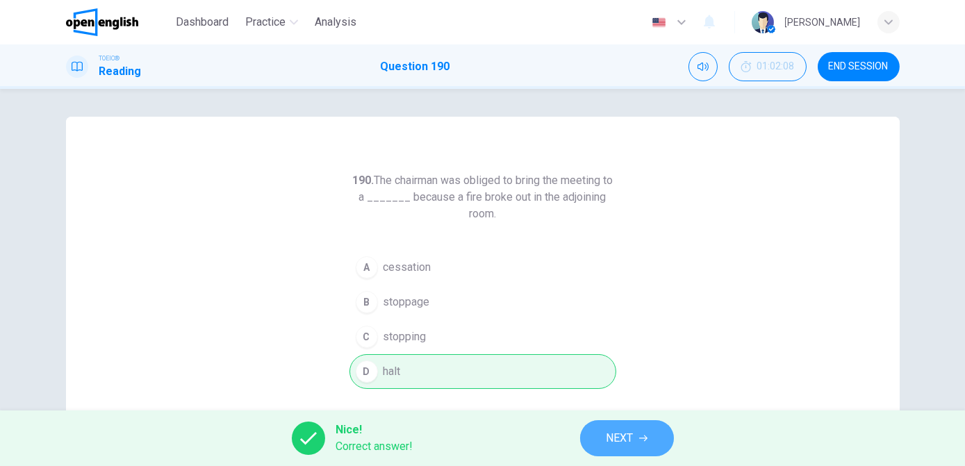
click at [614, 435] on span "NEXT" at bounding box center [620, 438] width 27 height 19
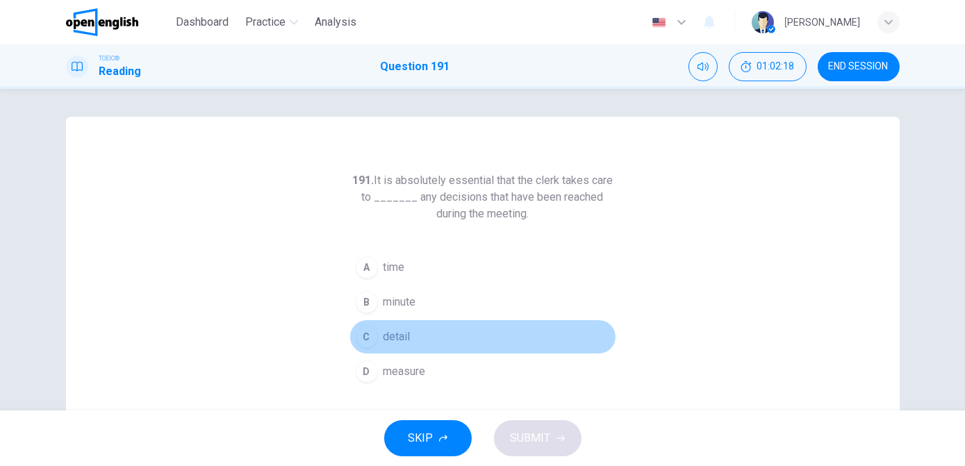
click at [391, 338] on span "detail" at bounding box center [397, 337] width 27 height 17
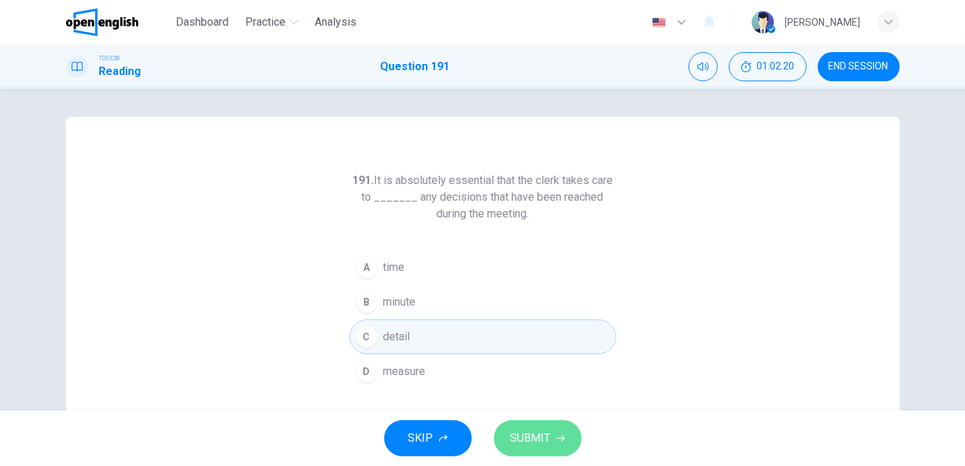
click at [521, 441] on span "SUBMIT" at bounding box center [531, 438] width 40 height 19
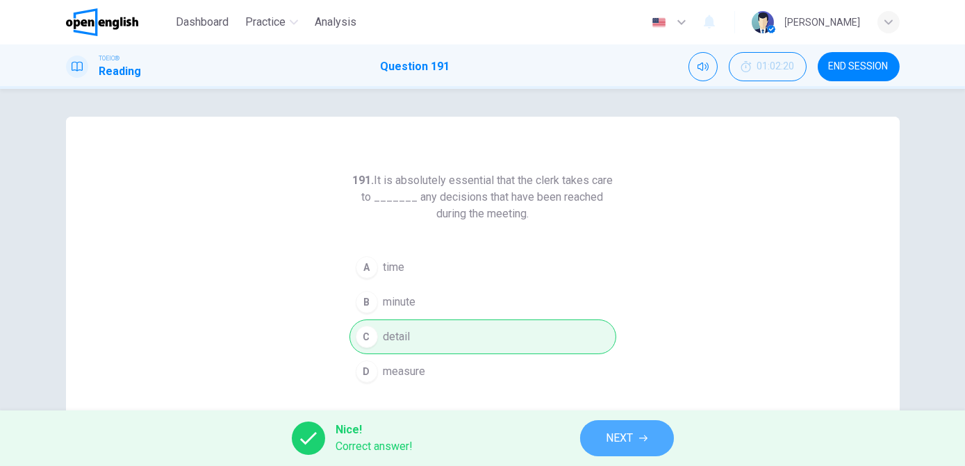
click at [609, 441] on span "NEXT" at bounding box center [620, 438] width 27 height 19
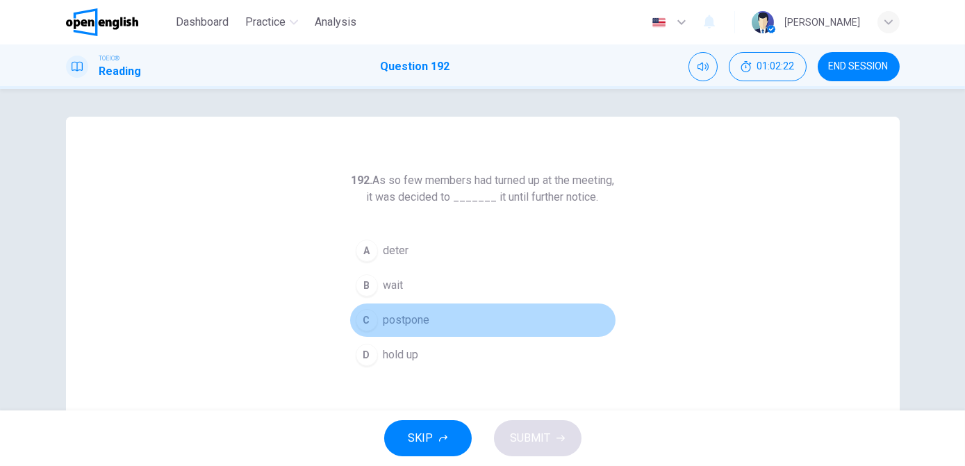
click at [418, 329] on span "postpone" at bounding box center [407, 320] width 47 height 17
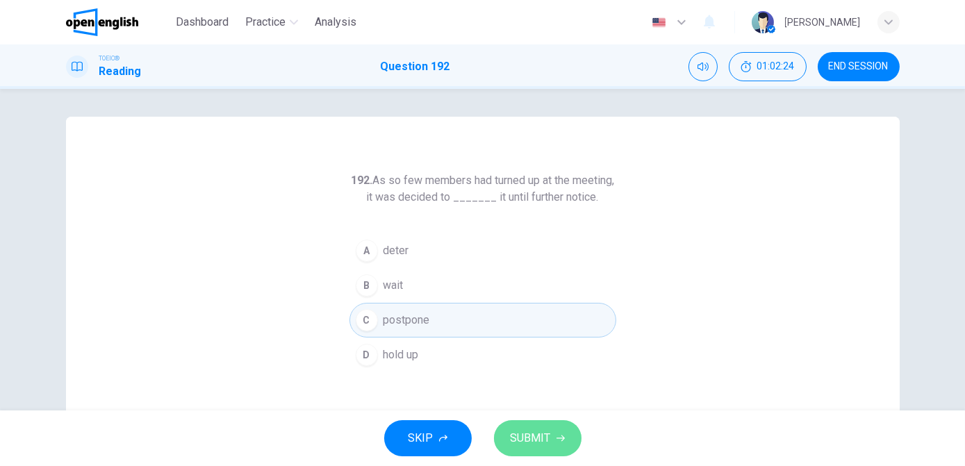
click at [539, 432] on span "SUBMIT" at bounding box center [531, 438] width 40 height 19
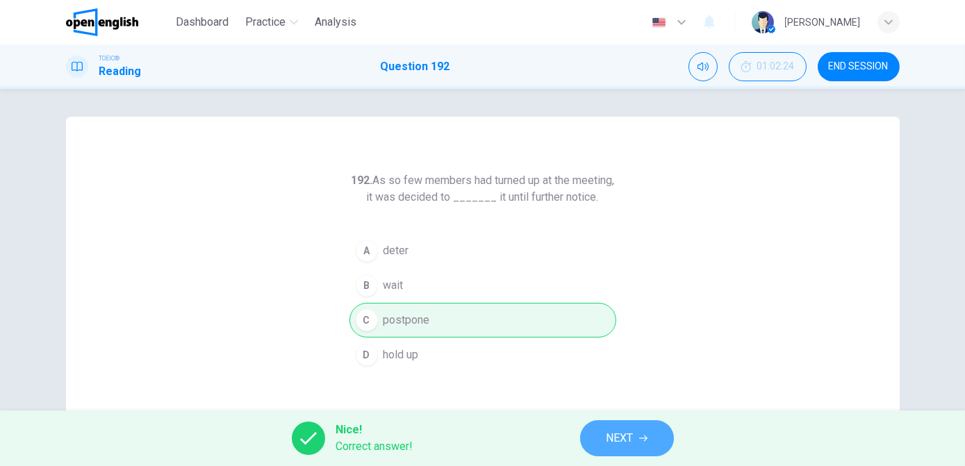
click at [607, 434] on span "NEXT" at bounding box center [620, 438] width 27 height 19
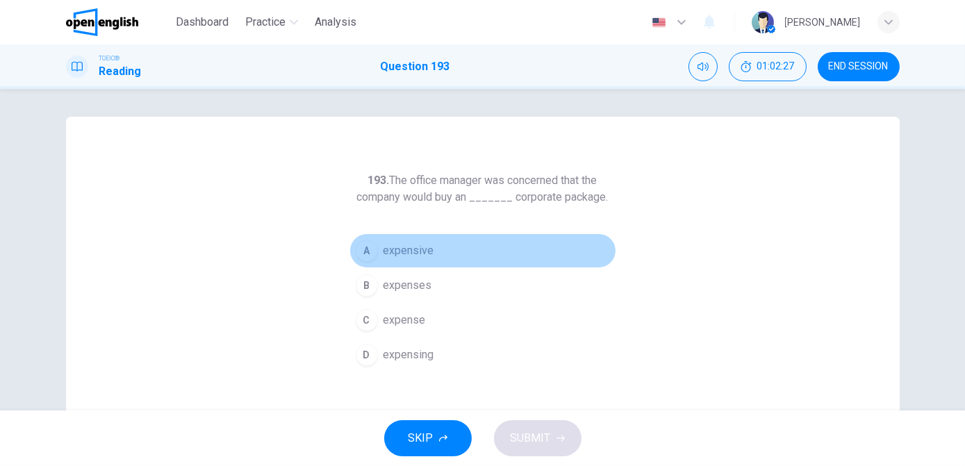
click at [426, 254] on span "expensive" at bounding box center [409, 251] width 51 height 17
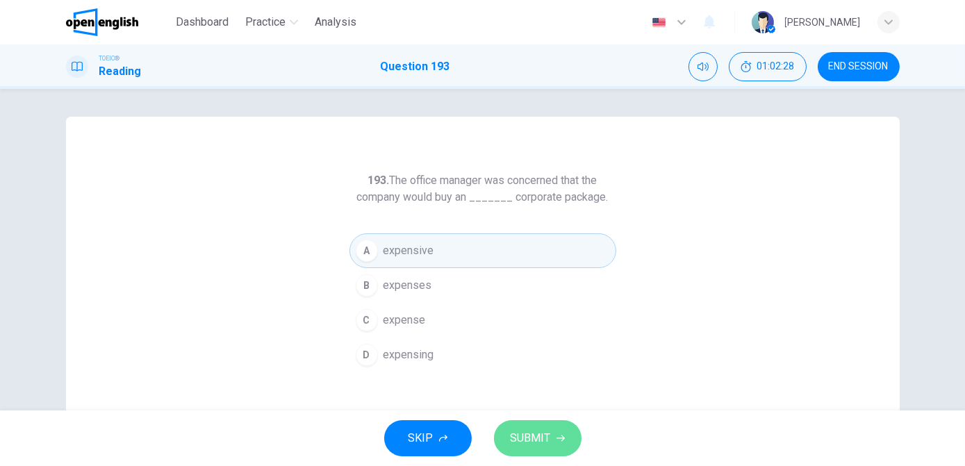
click at [544, 438] on span "SUBMIT" at bounding box center [531, 438] width 40 height 19
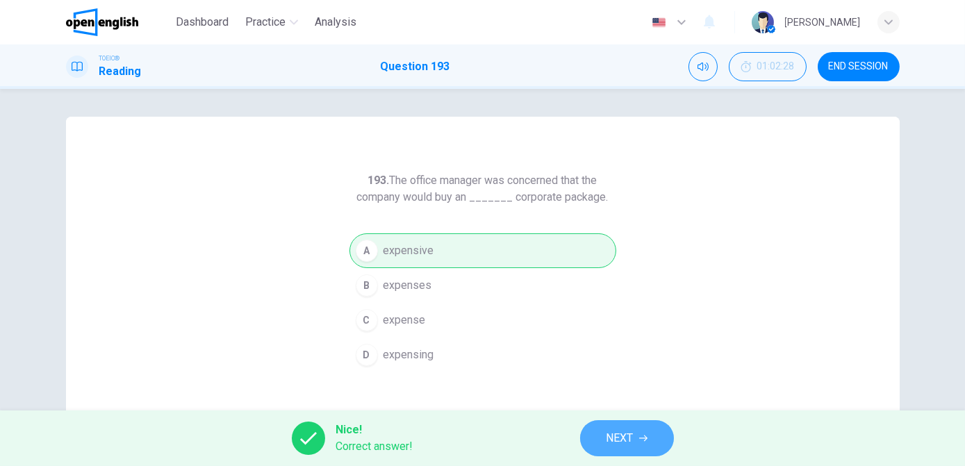
click at [638, 438] on button "NEXT" at bounding box center [627, 438] width 94 height 36
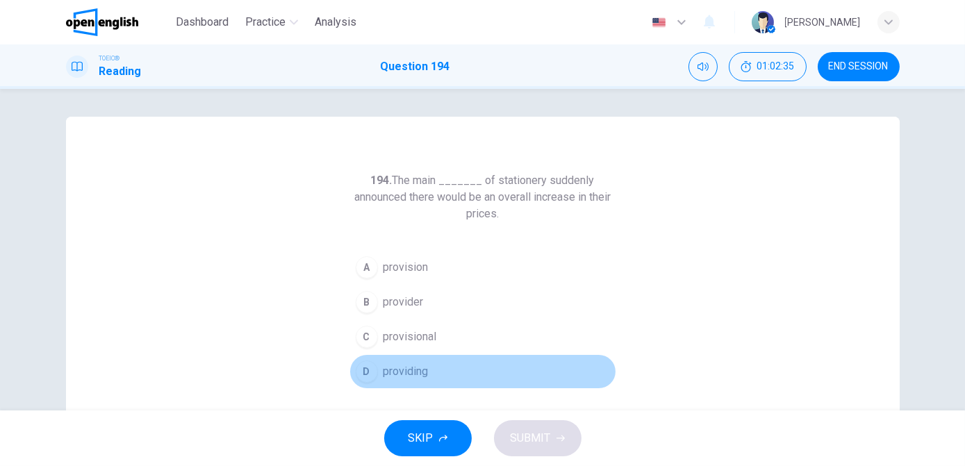
click at [399, 376] on span "providing" at bounding box center [406, 371] width 45 height 17
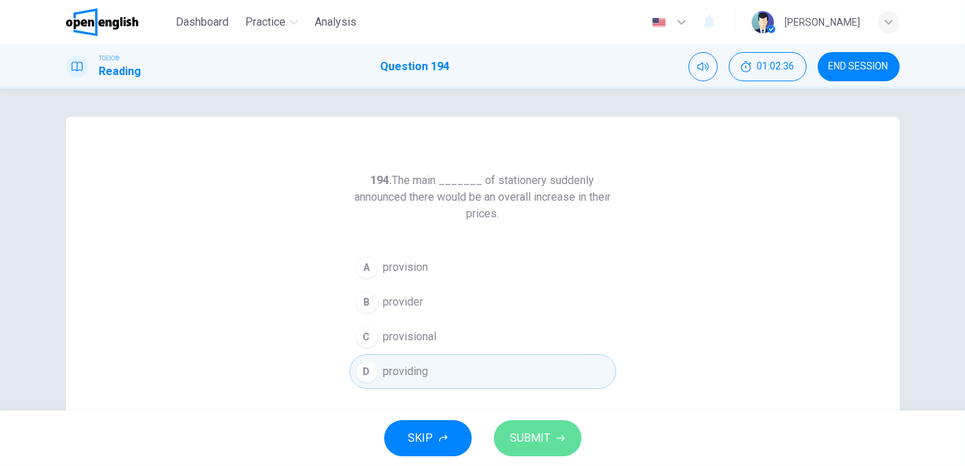
click at [523, 435] on span "SUBMIT" at bounding box center [531, 438] width 40 height 19
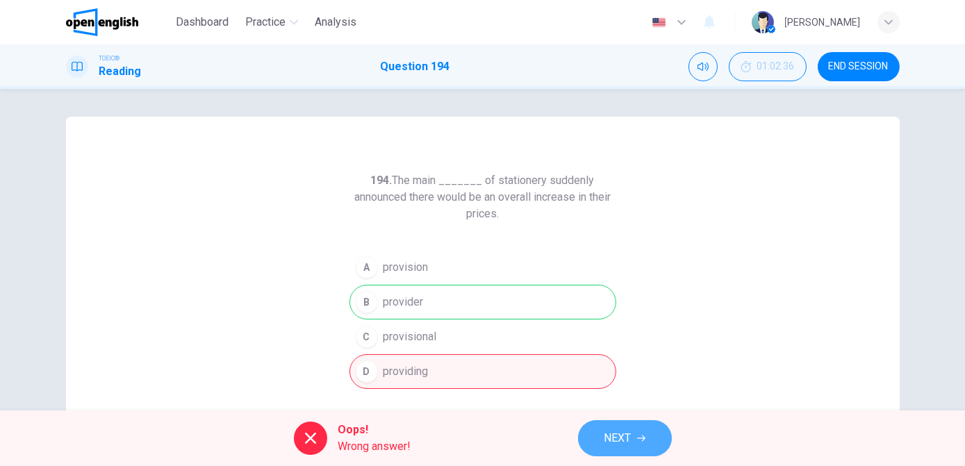
click at [612, 448] on button "NEXT" at bounding box center [625, 438] width 94 height 36
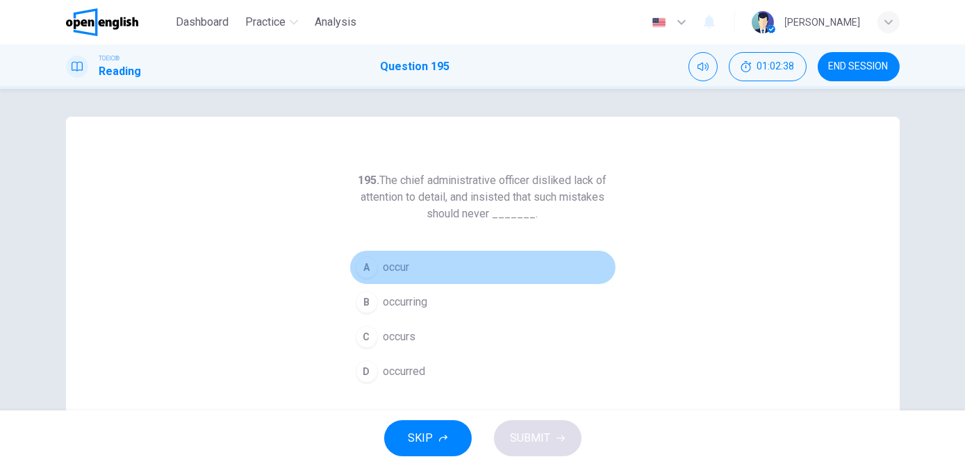
click at [410, 270] on button "A occur" at bounding box center [483, 267] width 267 height 35
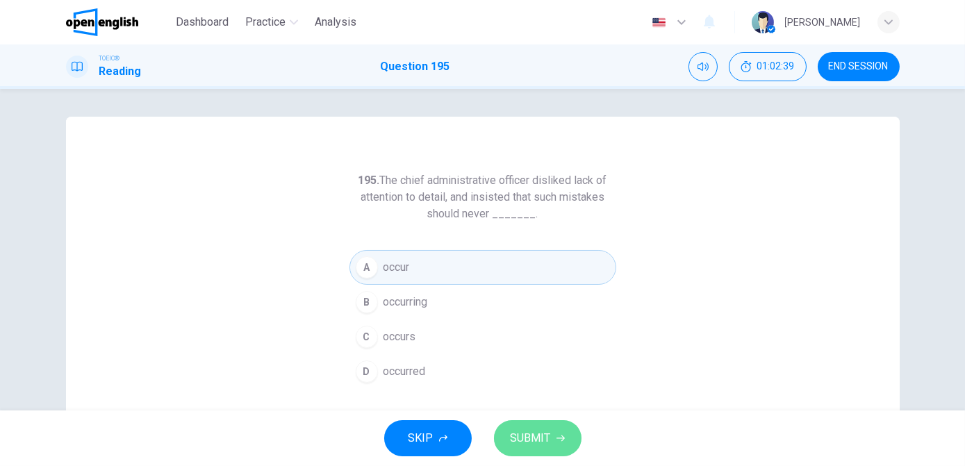
click at [518, 436] on span "SUBMIT" at bounding box center [531, 438] width 40 height 19
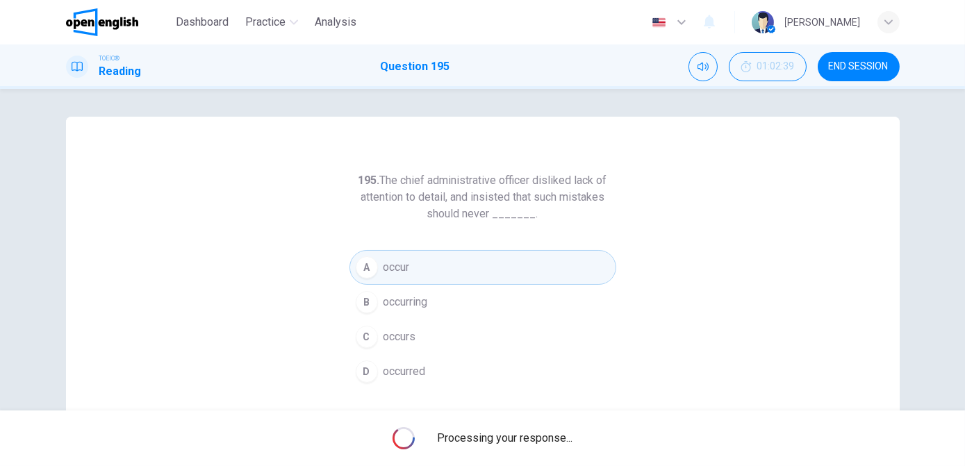
click at [518, 436] on span "Processing your response..." at bounding box center [505, 438] width 136 height 17
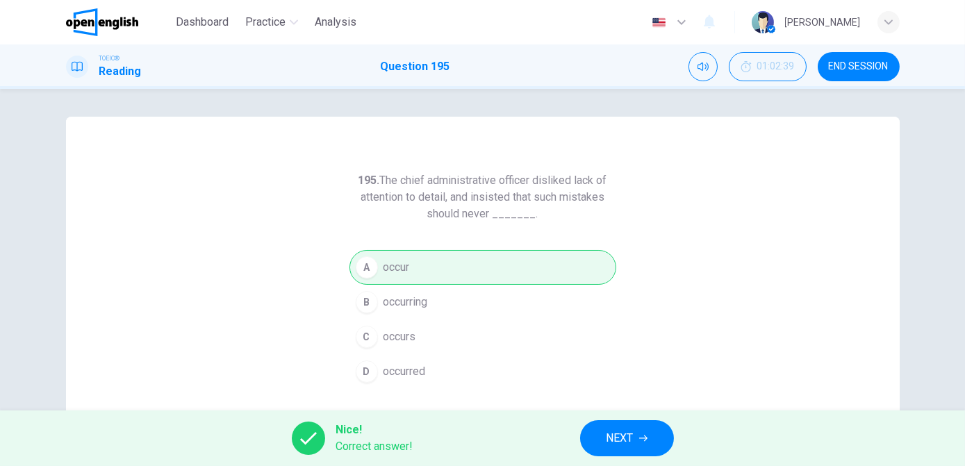
click at [604, 440] on button "NEXT" at bounding box center [627, 438] width 94 height 36
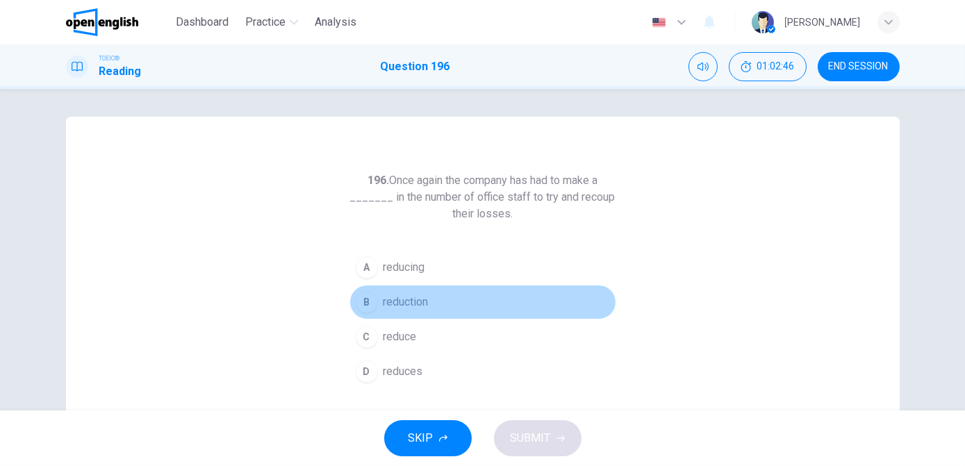
click at [407, 308] on span "reduction" at bounding box center [406, 302] width 45 height 17
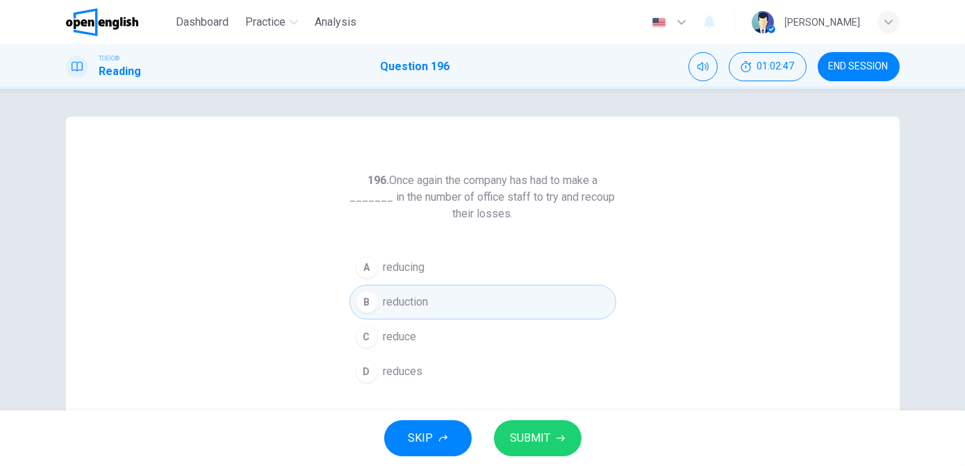
click at [532, 442] on span "SUBMIT" at bounding box center [531, 438] width 40 height 19
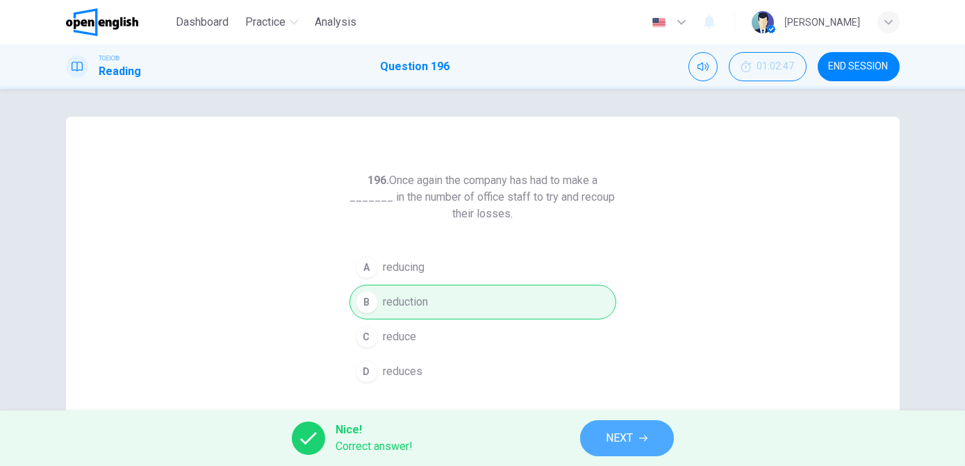
click at [635, 434] on button "NEXT" at bounding box center [627, 438] width 94 height 36
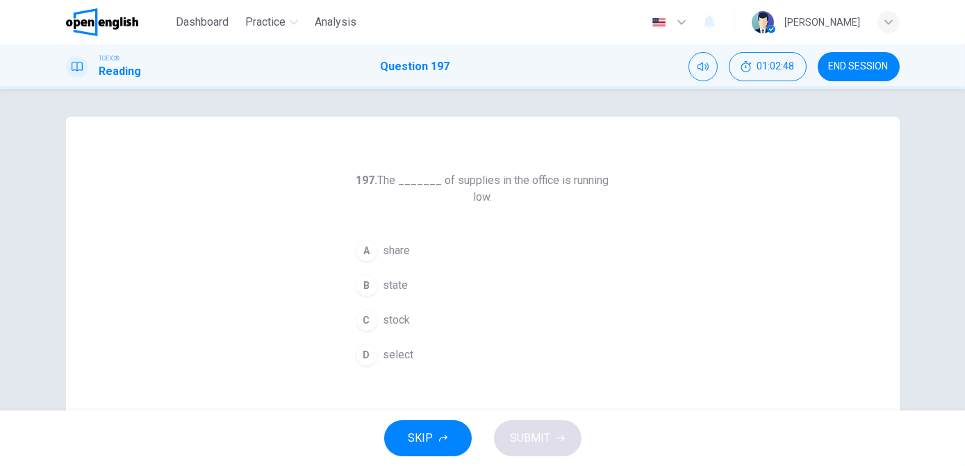
click at [411, 321] on button "C stock" at bounding box center [483, 320] width 267 height 35
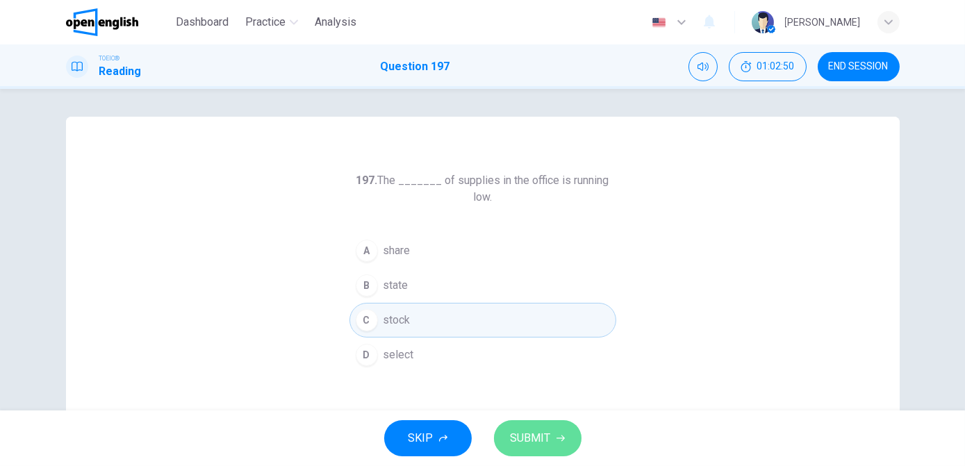
click at [533, 436] on span "SUBMIT" at bounding box center [531, 438] width 40 height 19
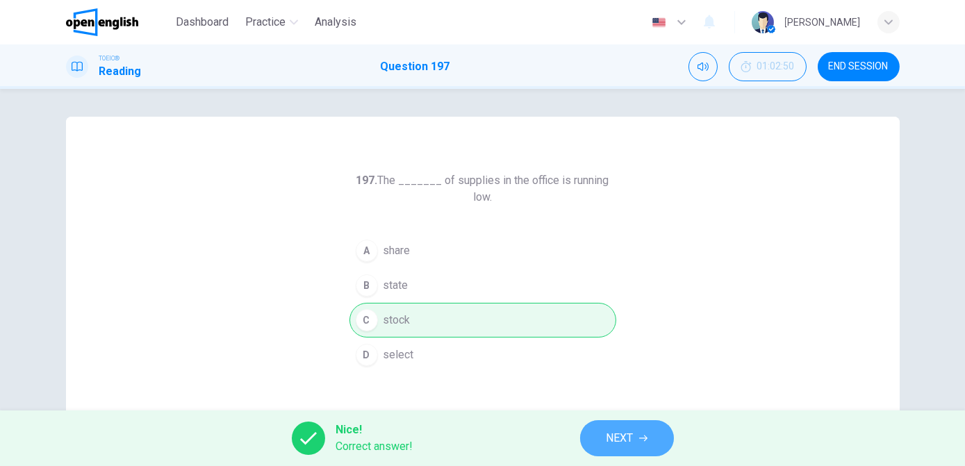
click at [596, 431] on button "NEXT" at bounding box center [627, 438] width 94 height 36
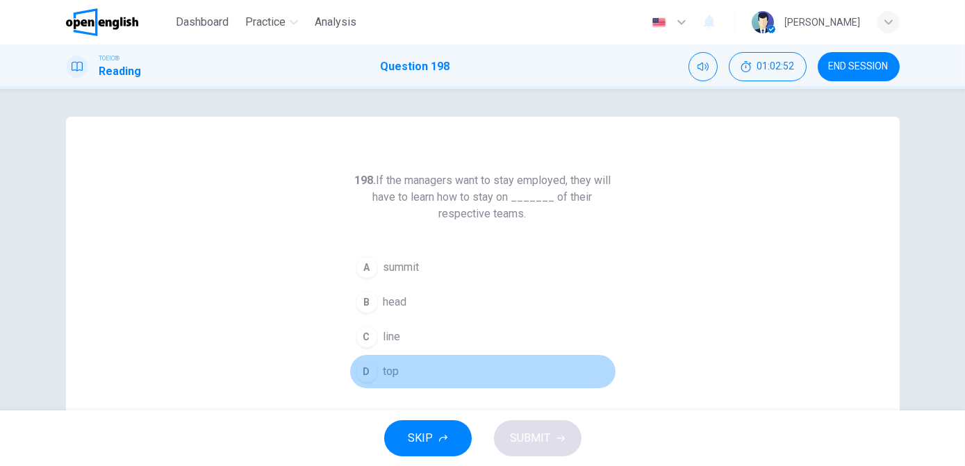
click at [384, 376] on span "top" at bounding box center [392, 371] width 16 height 17
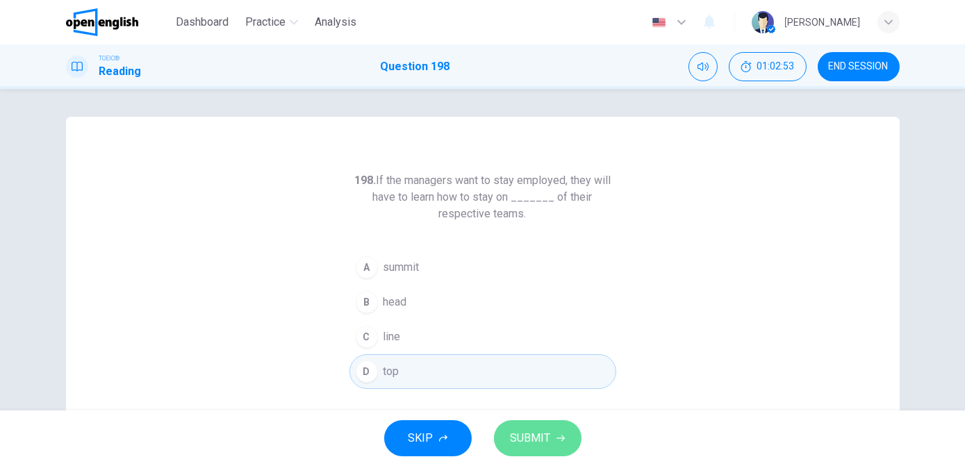
click at [521, 443] on span "SUBMIT" at bounding box center [531, 438] width 40 height 19
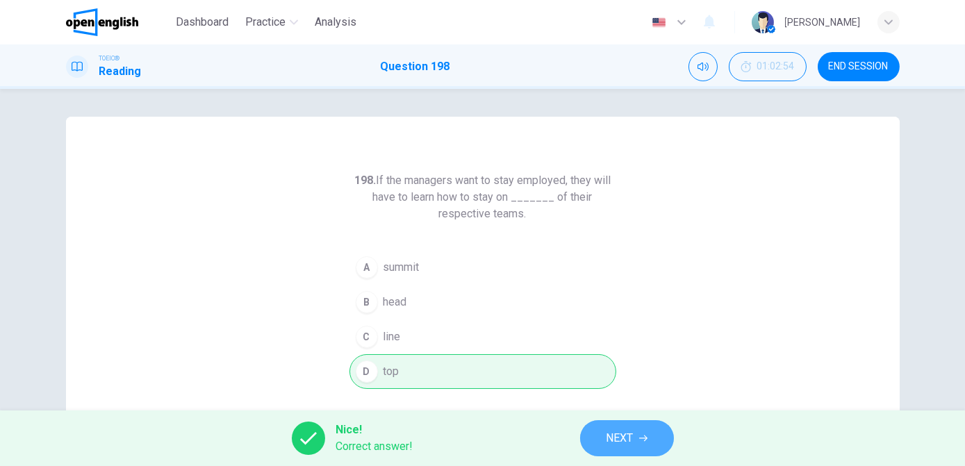
click at [619, 438] on span "NEXT" at bounding box center [620, 438] width 27 height 19
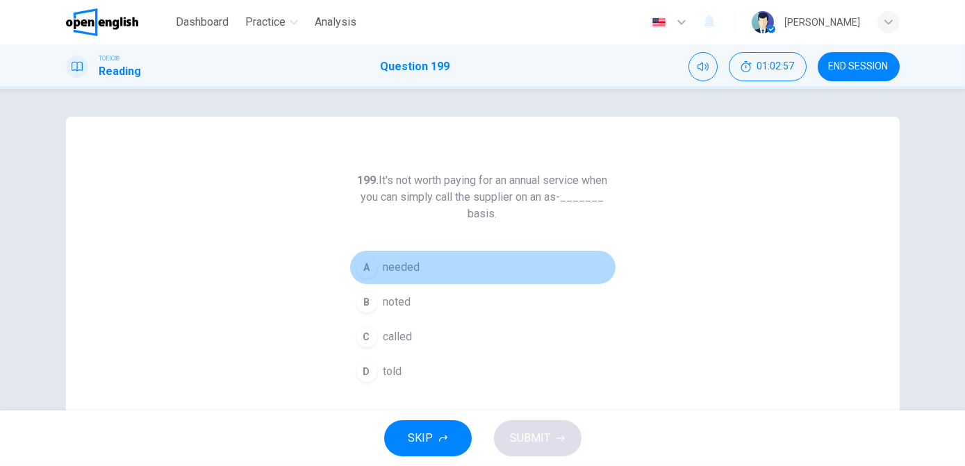
click at [387, 275] on button "A needed" at bounding box center [483, 267] width 267 height 35
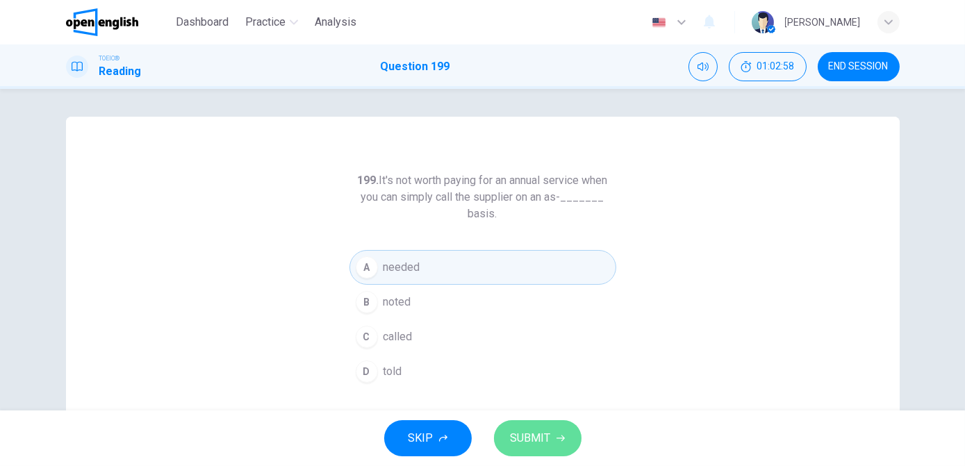
click at [515, 438] on span "SUBMIT" at bounding box center [531, 438] width 40 height 19
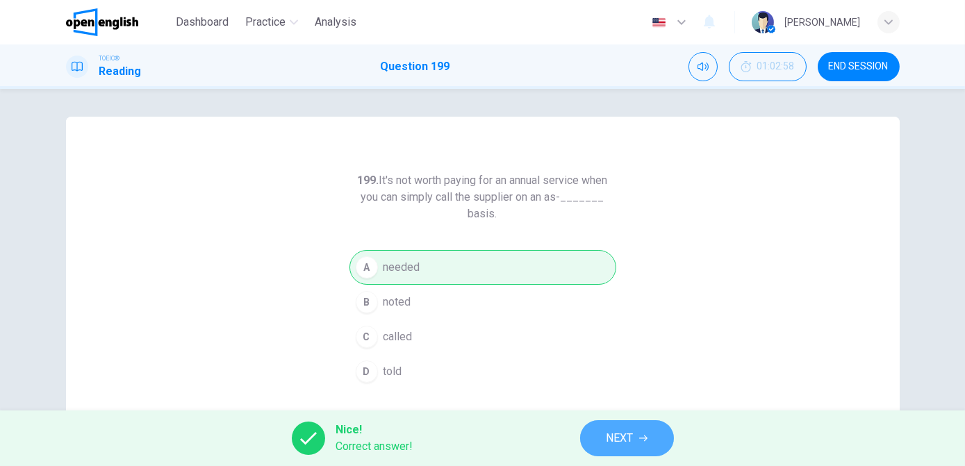
click at [603, 441] on button "NEXT" at bounding box center [627, 438] width 94 height 36
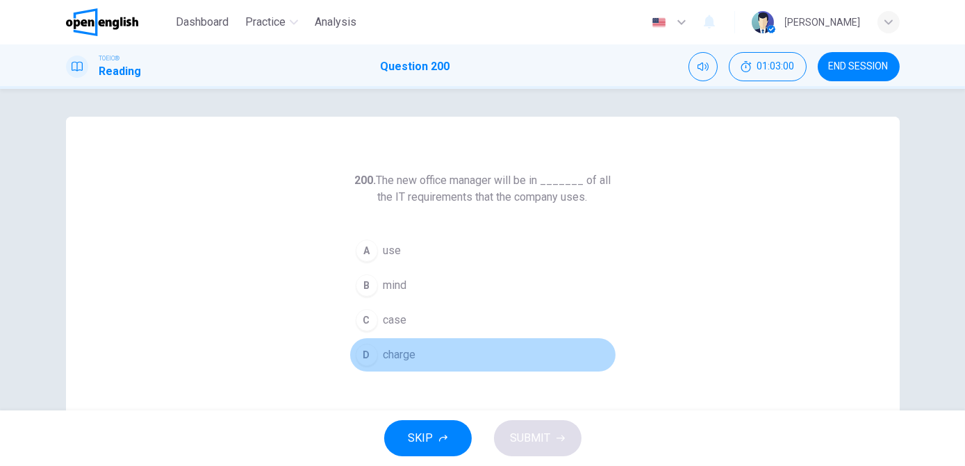
click at [418, 353] on button "D charge" at bounding box center [483, 355] width 267 height 35
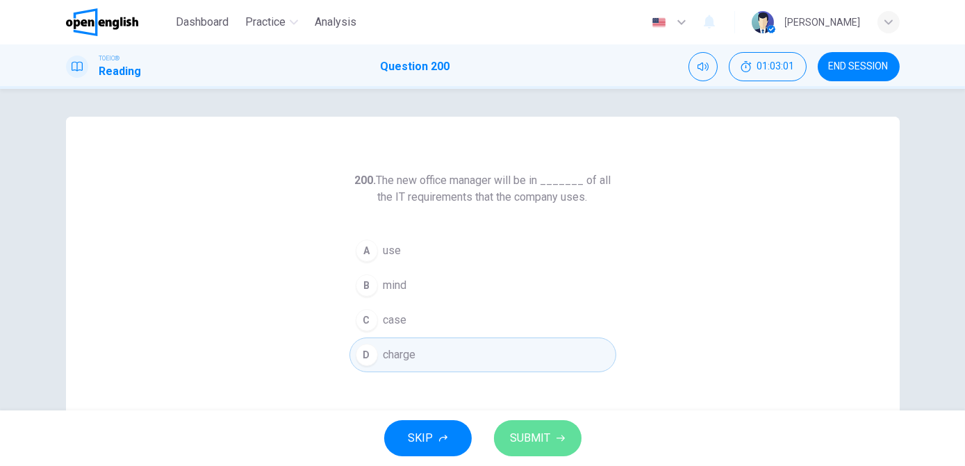
click at [538, 436] on span "SUBMIT" at bounding box center [531, 438] width 40 height 19
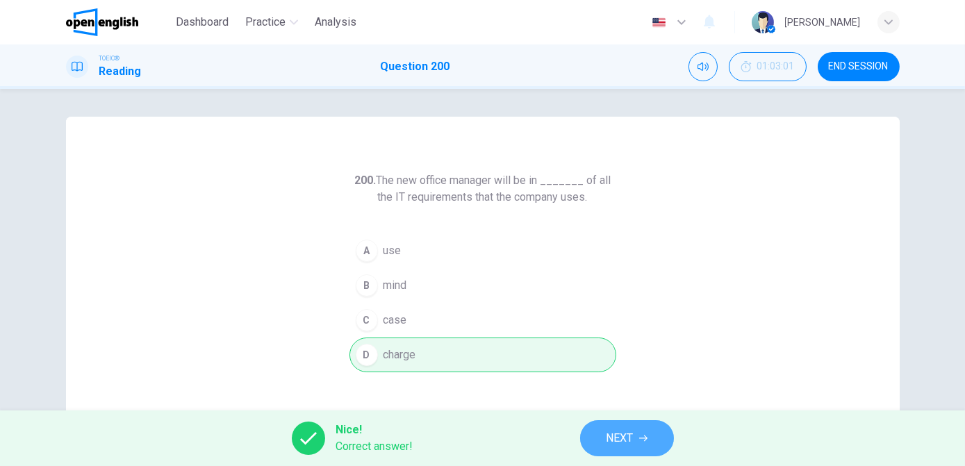
click at [582, 441] on button "NEXT" at bounding box center [627, 438] width 94 height 36
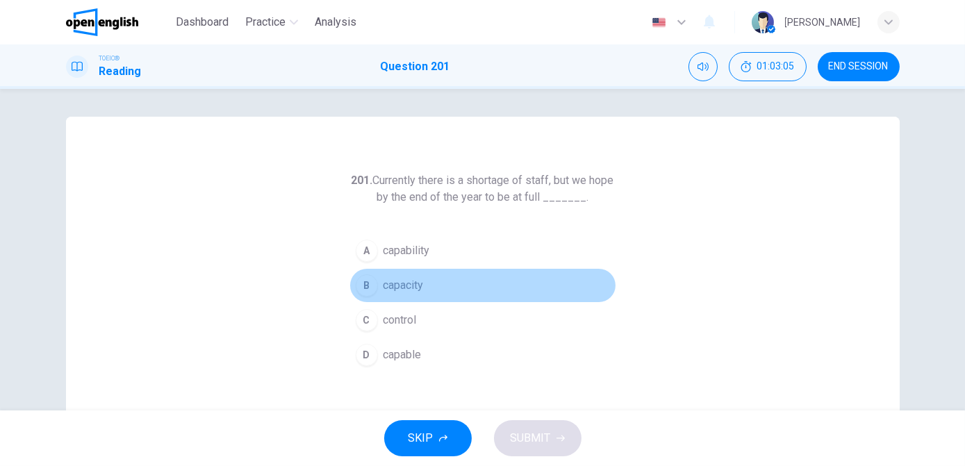
click at [402, 290] on span "capacity" at bounding box center [404, 285] width 40 height 17
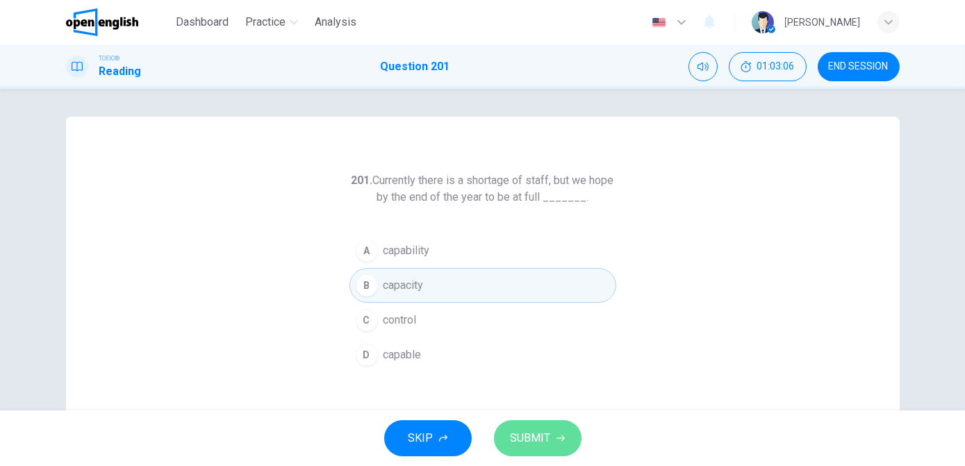
click at [560, 443] on button "SUBMIT" at bounding box center [538, 438] width 88 height 36
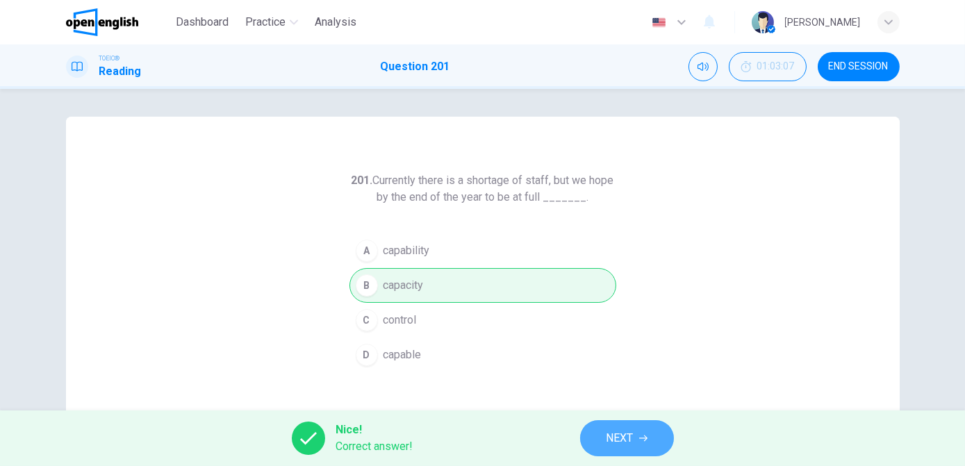
click at [643, 434] on icon "button" at bounding box center [643, 438] width 8 height 8
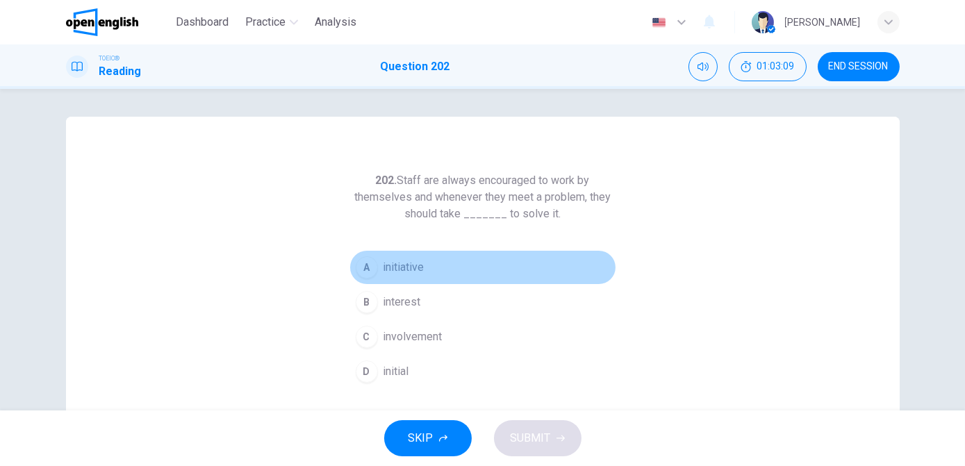
click at [415, 272] on span "initiative" at bounding box center [404, 267] width 41 height 17
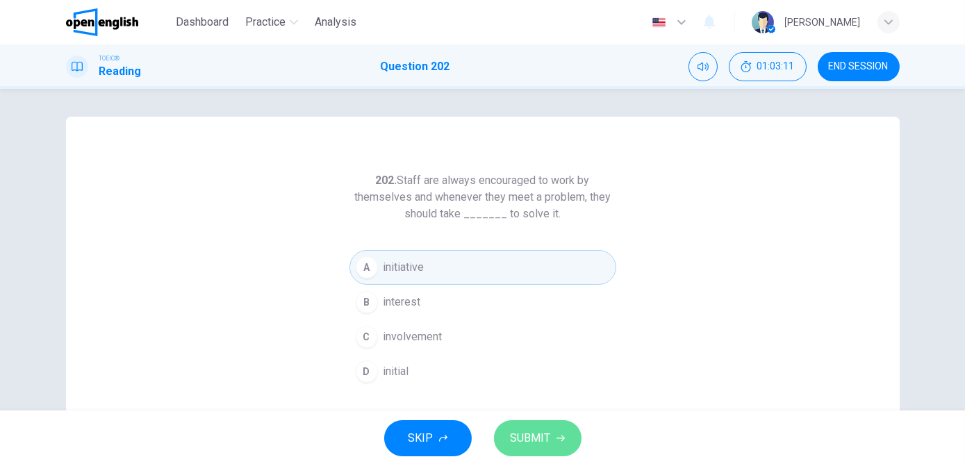
click at [527, 434] on span "SUBMIT" at bounding box center [531, 438] width 40 height 19
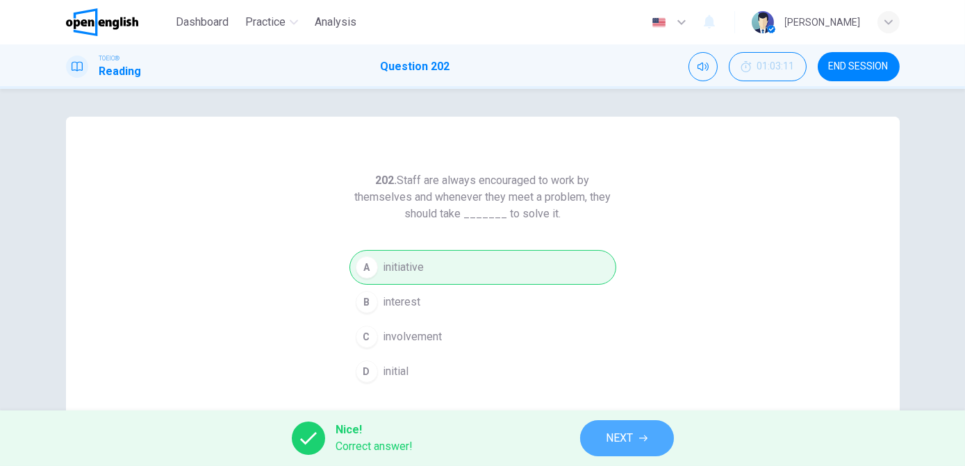
click at [650, 442] on button "NEXT" at bounding box center [627, 438] width 94 height 36
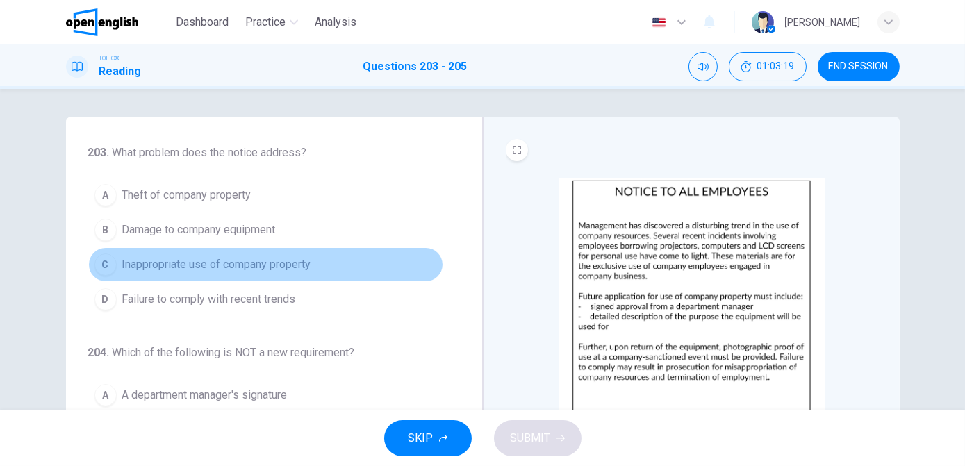
click at [315, 258] on button "C Inappropriate use of company property" at bounding box center [265, 264] width 355 height 35
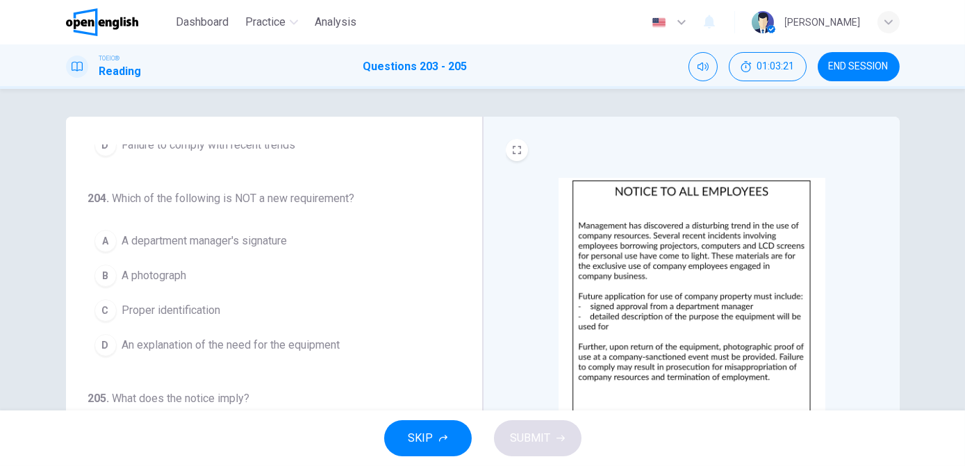
scroll to position [166, 0]
click at [192, 310] on span "Proper identification" at bounding box center [171, 308] width 99 height 17
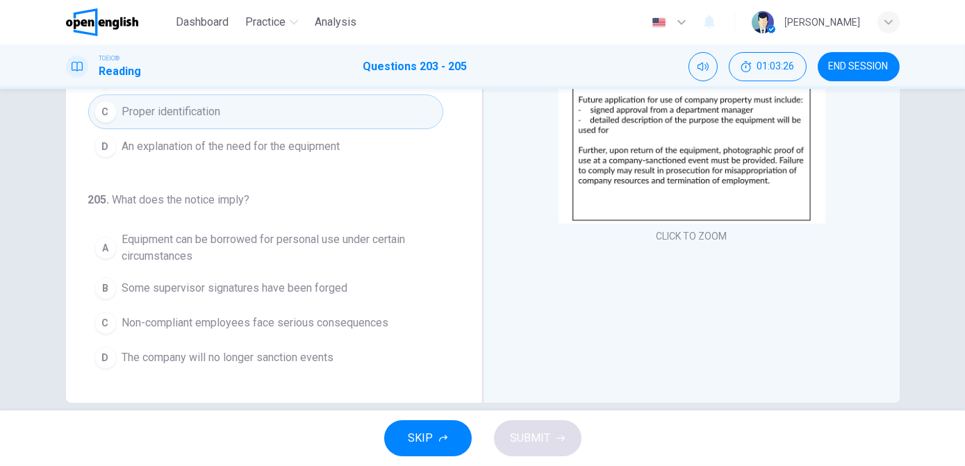
scroll to position [202, 0]
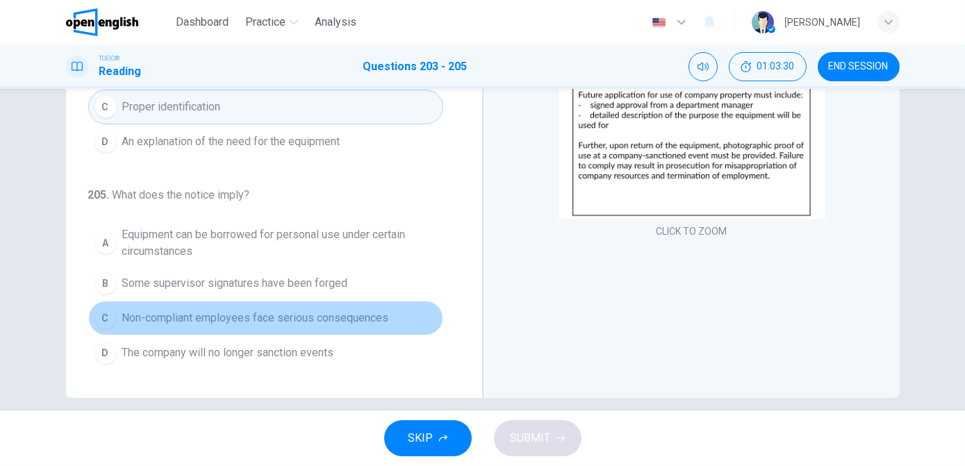
click at [312, 322] on span "Non-compliant employees face serious consequences" at bounding box center [255, 318] width 267 height 17
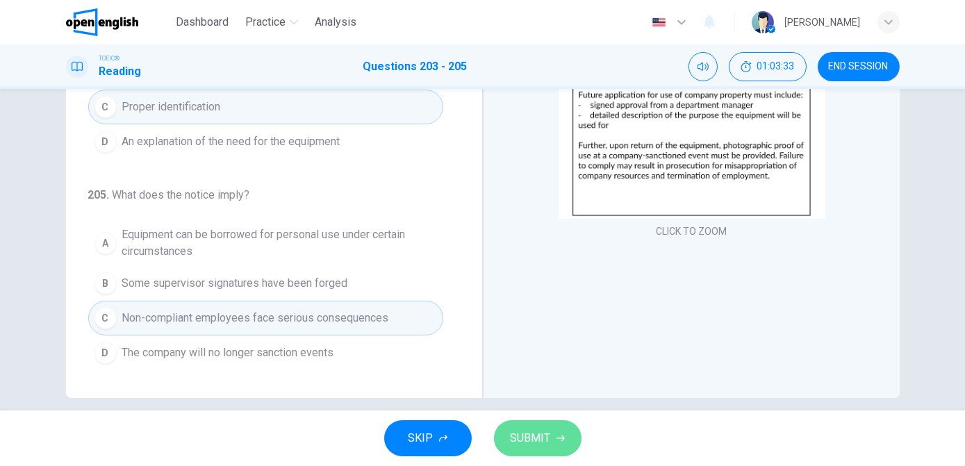
click at [539, 446] on span "SUBMIT" at bounding box center [531, 438] width 40 height 19
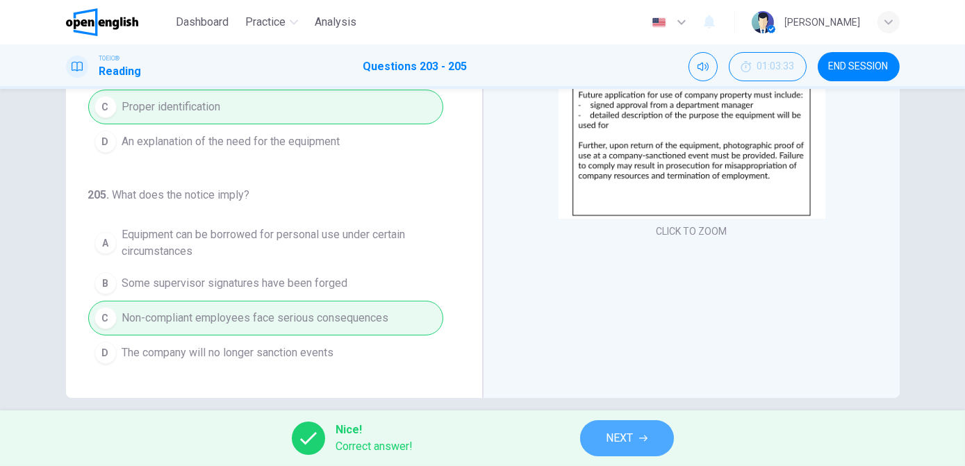
click at [614, 445] on span "NEXT" at bounding box center [620, 438] width 27 height 19
